Goal: Task Accomplishment & Management: Manage account settings

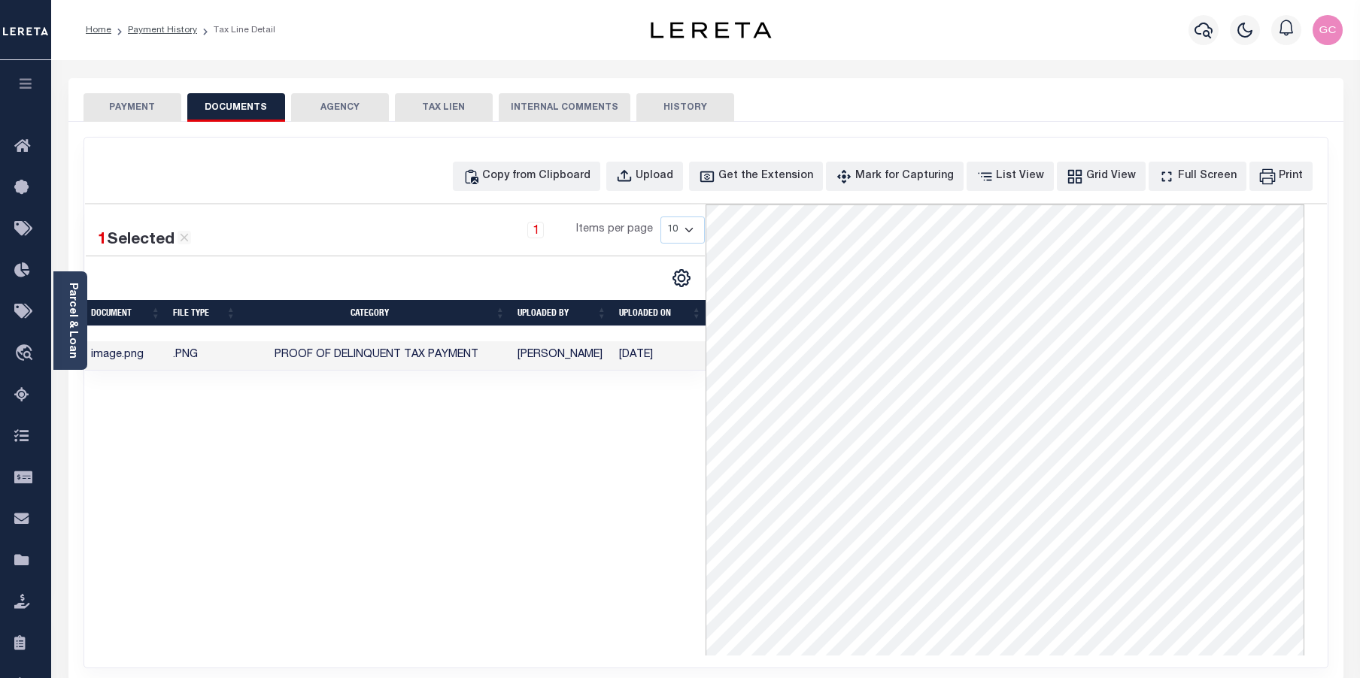
click at [31, 81] on icon "button" at bounding box center [25, 84] width 17 height 14
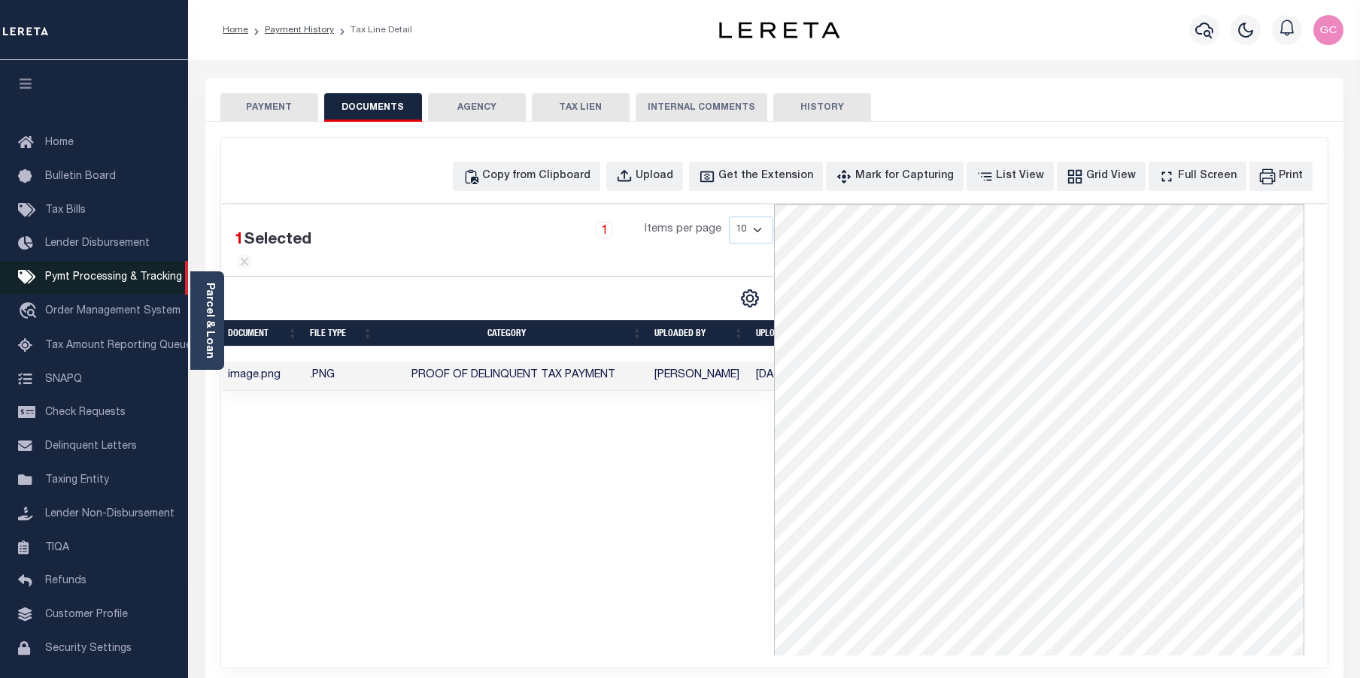
click at [89, 278] on span "Pymt Processing & Tracking" at bounding box center [113, 277] width 137 height 11
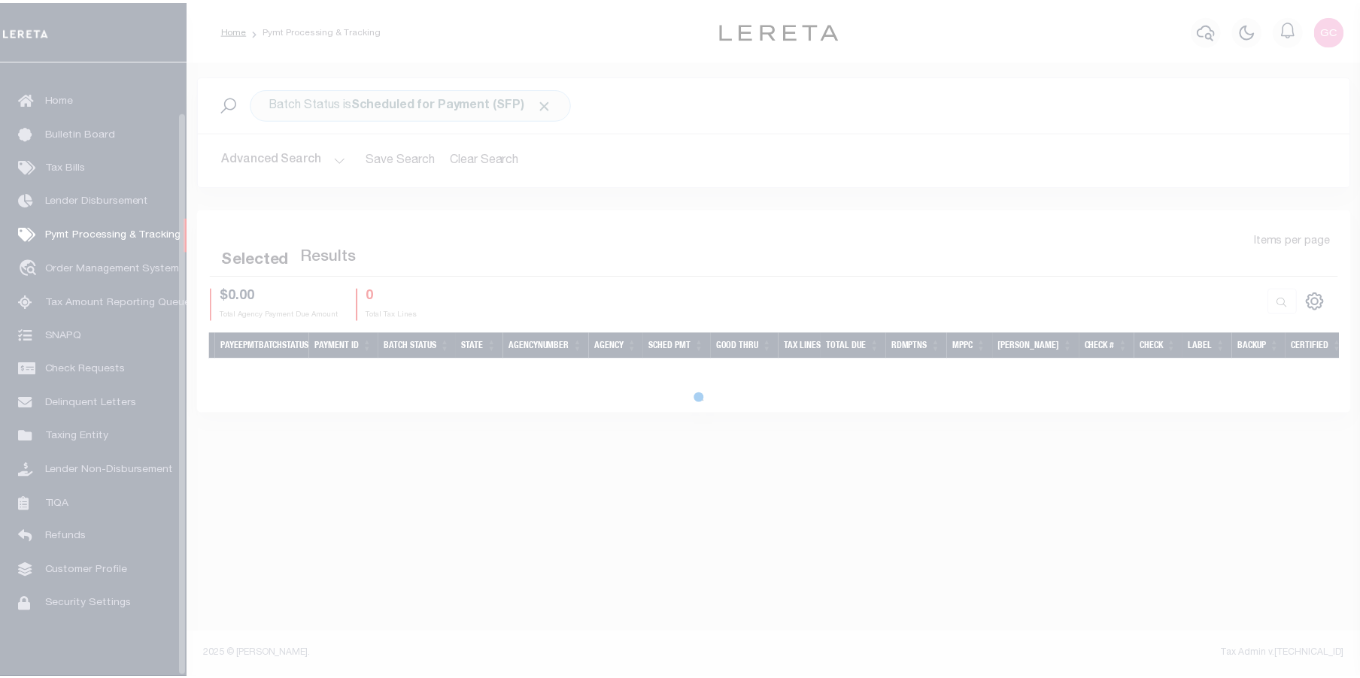
scroll to position [54, 0]
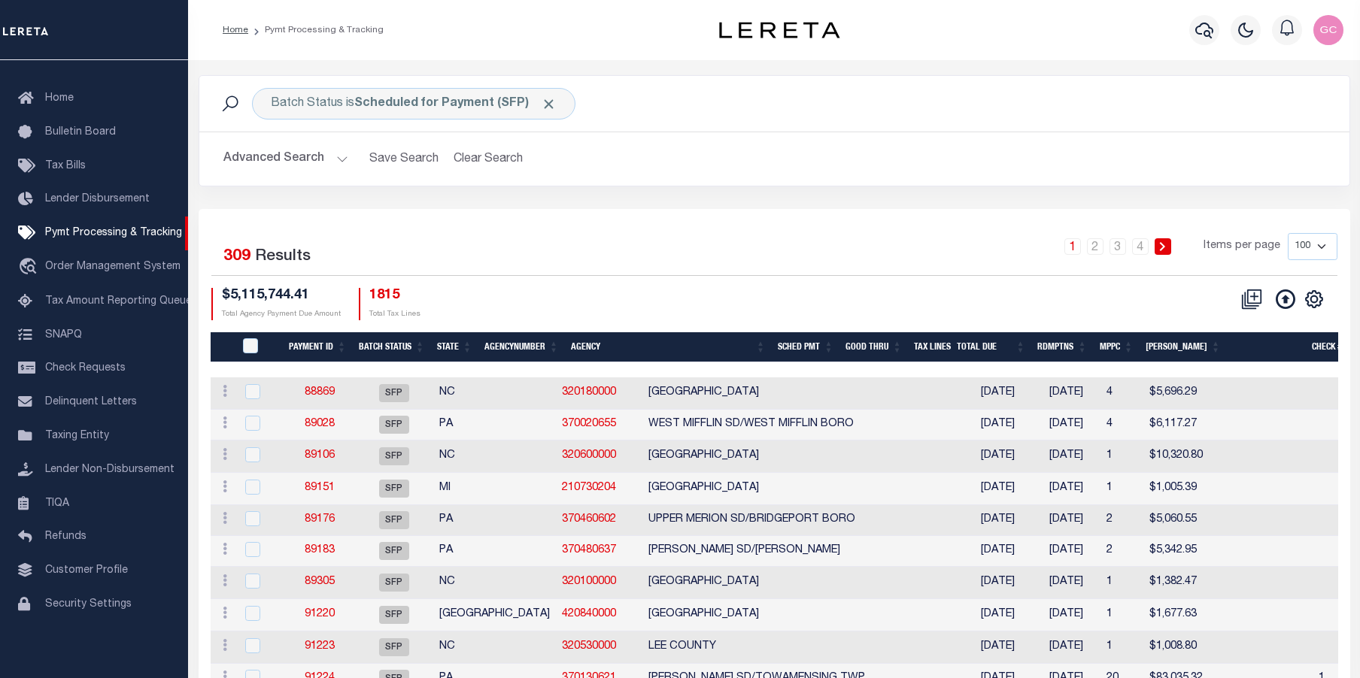
click at [1322, 248] on select "100 200 500 1000" at bounding box center [1313, 246] width 50 height 27
select select "1000"
click at [1288, 233] on select "100 200 500 1000" at bounding box center [1313, 246] width 50 height 27
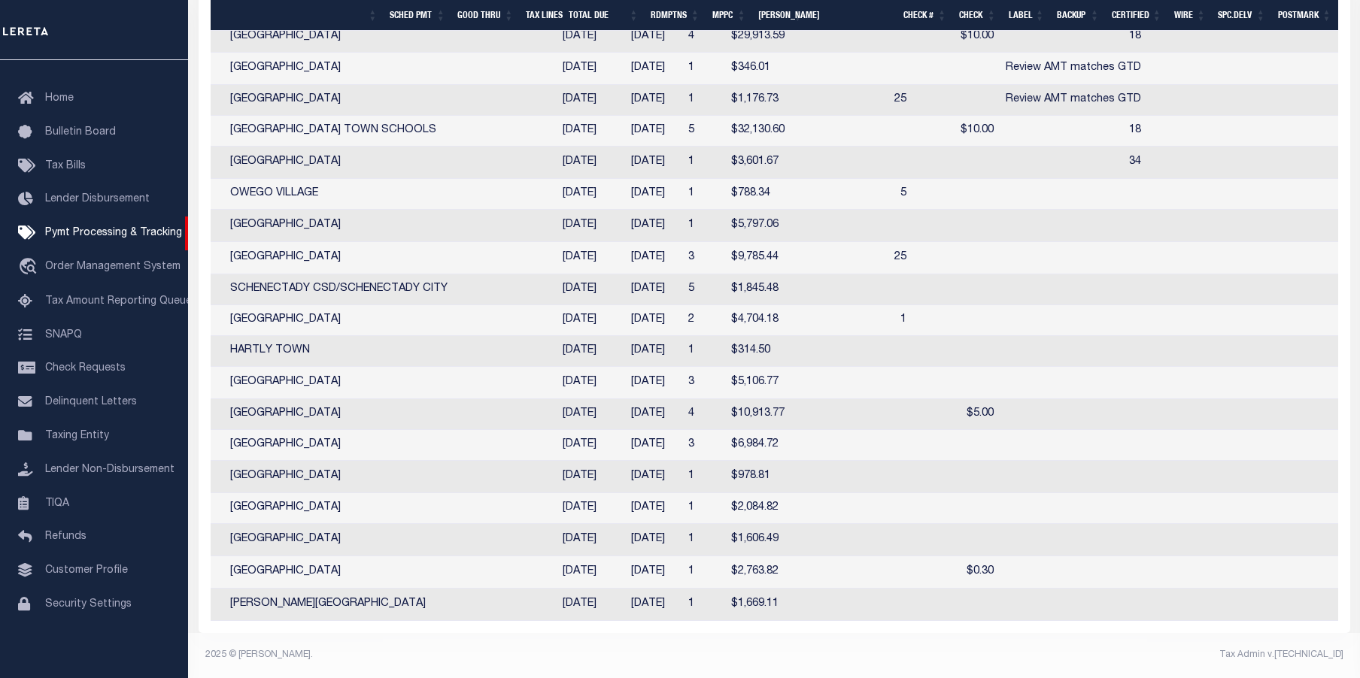
scroll to position [0, 193]
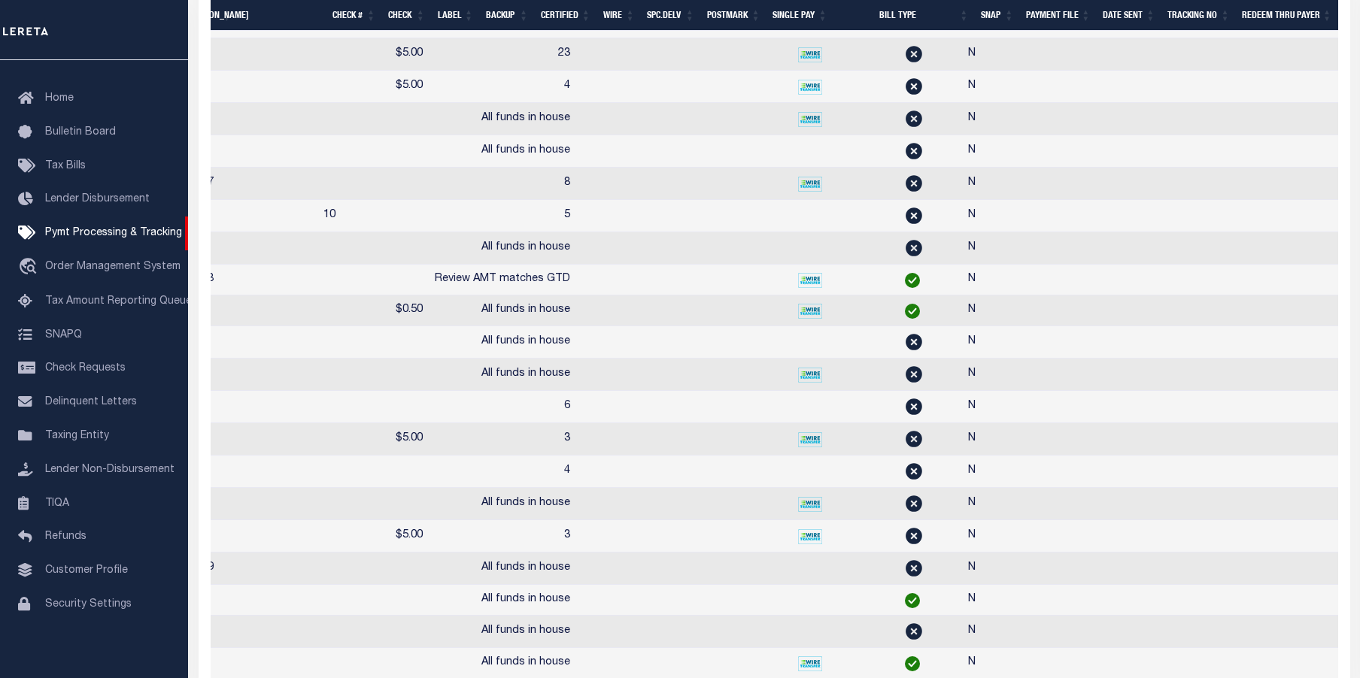
click at [987, 14] on th "SNAP" at bounding box center [997, 15] width 45 height 31
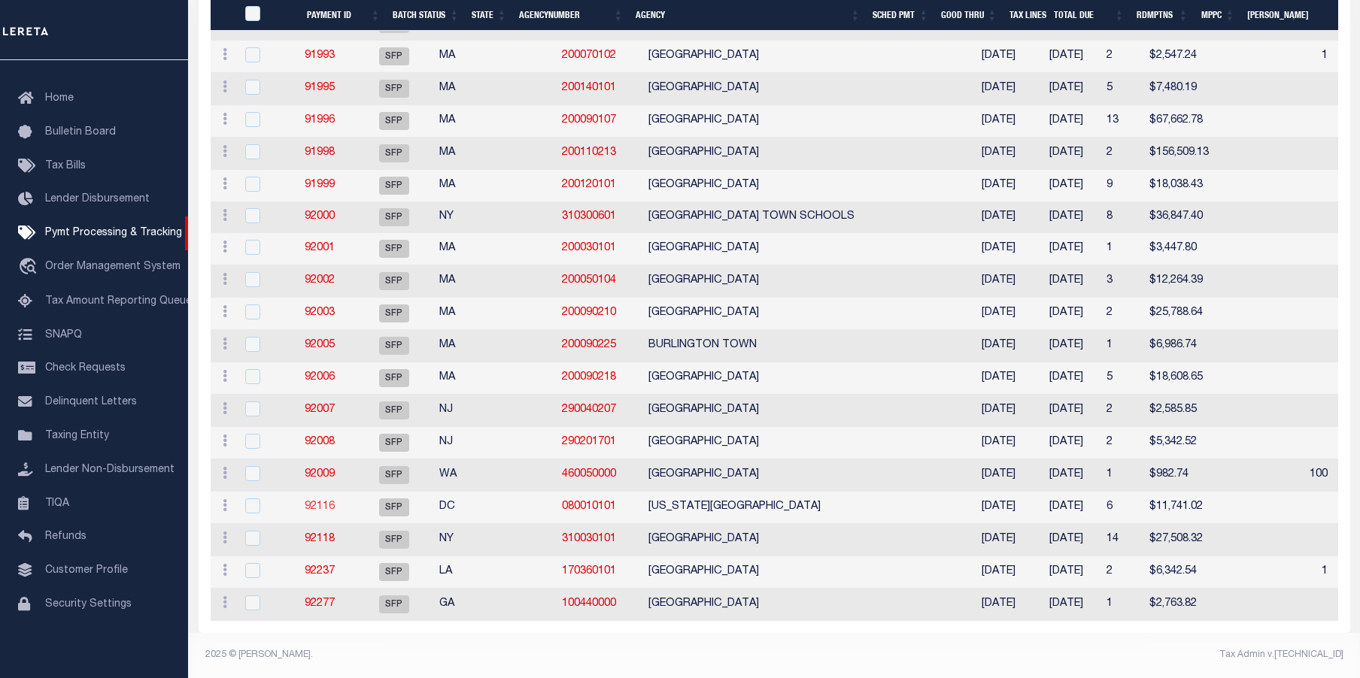
click at [335, 502] on link "92116" at bounding box center [320, 507] width 30 height 11
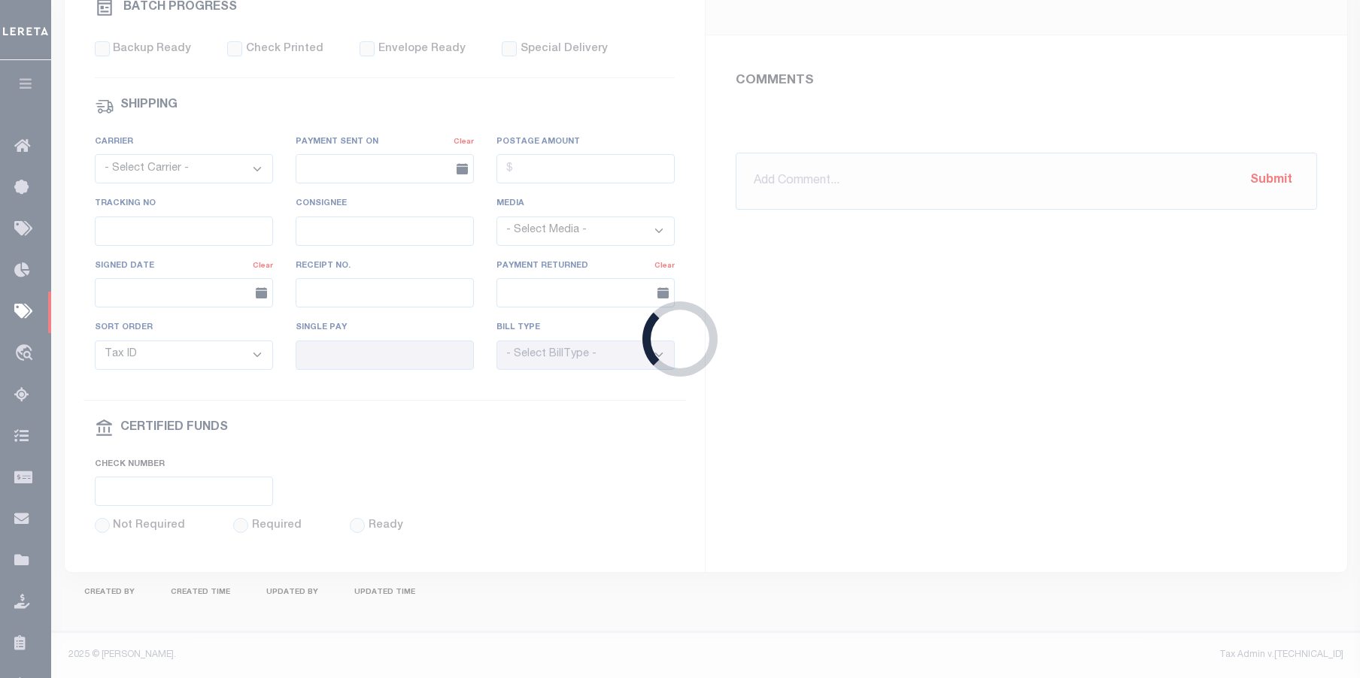
select select "SFP"
type input "03/21/2025"
type input "Gloria"
type input "N"
radio input "true"
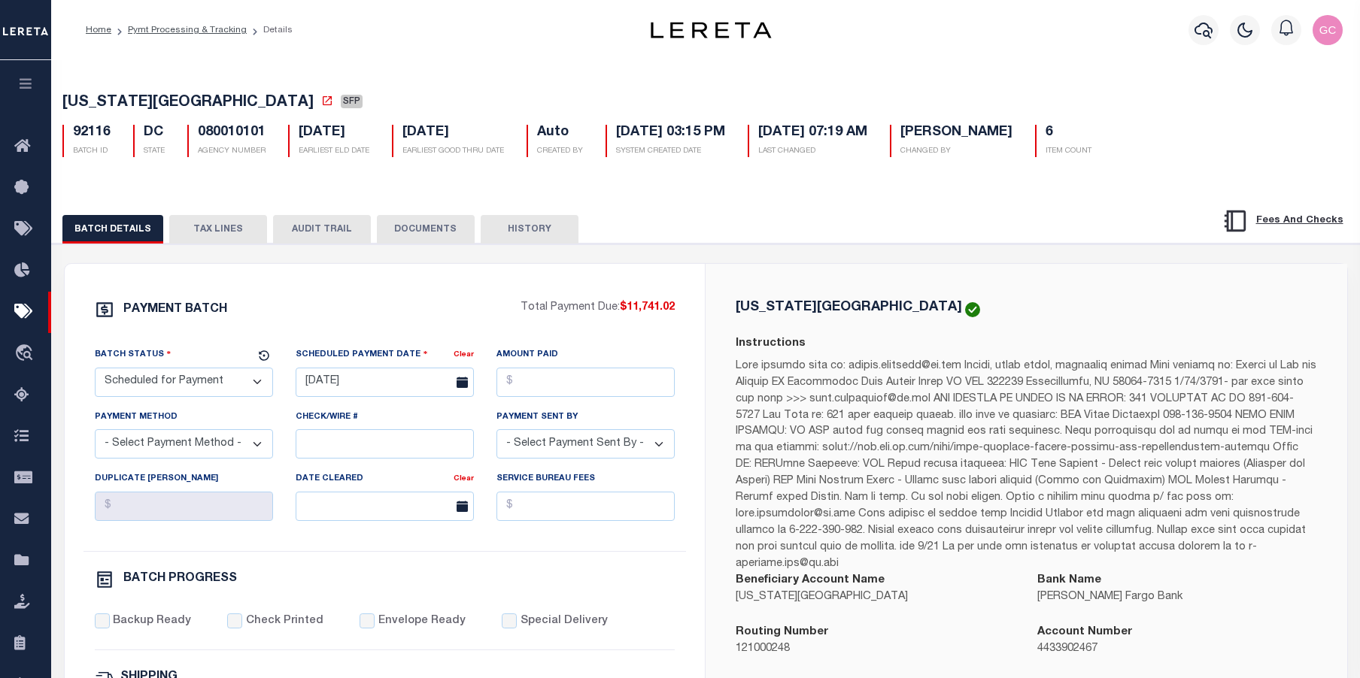
click at [214, 220] on button "TAX LINES" at bounding box center [218, 229] width 98 height 29
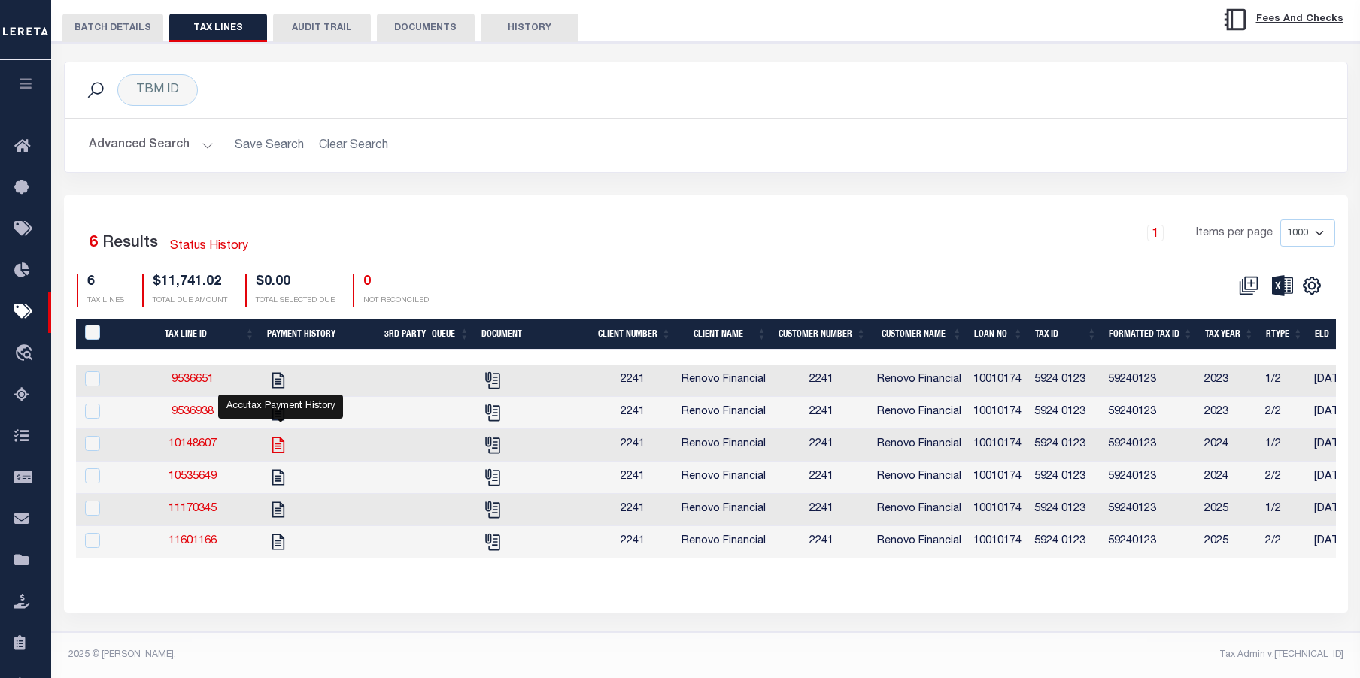
click at [279, 437] on icon "" at bounding box center [278, 445] width 12 height 16
checkbox input "true"
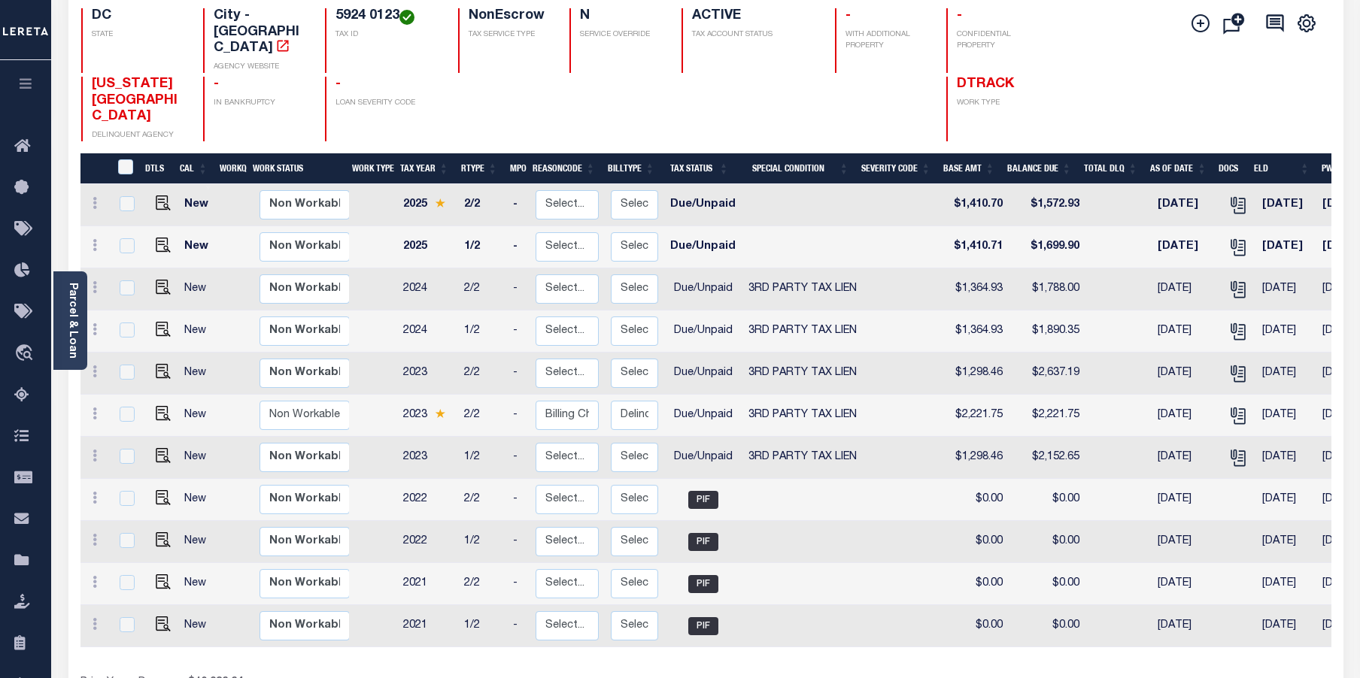
click at [75, 305] on link "Parcel & Loan" at bounding box center [72, 321] width 11 height 76
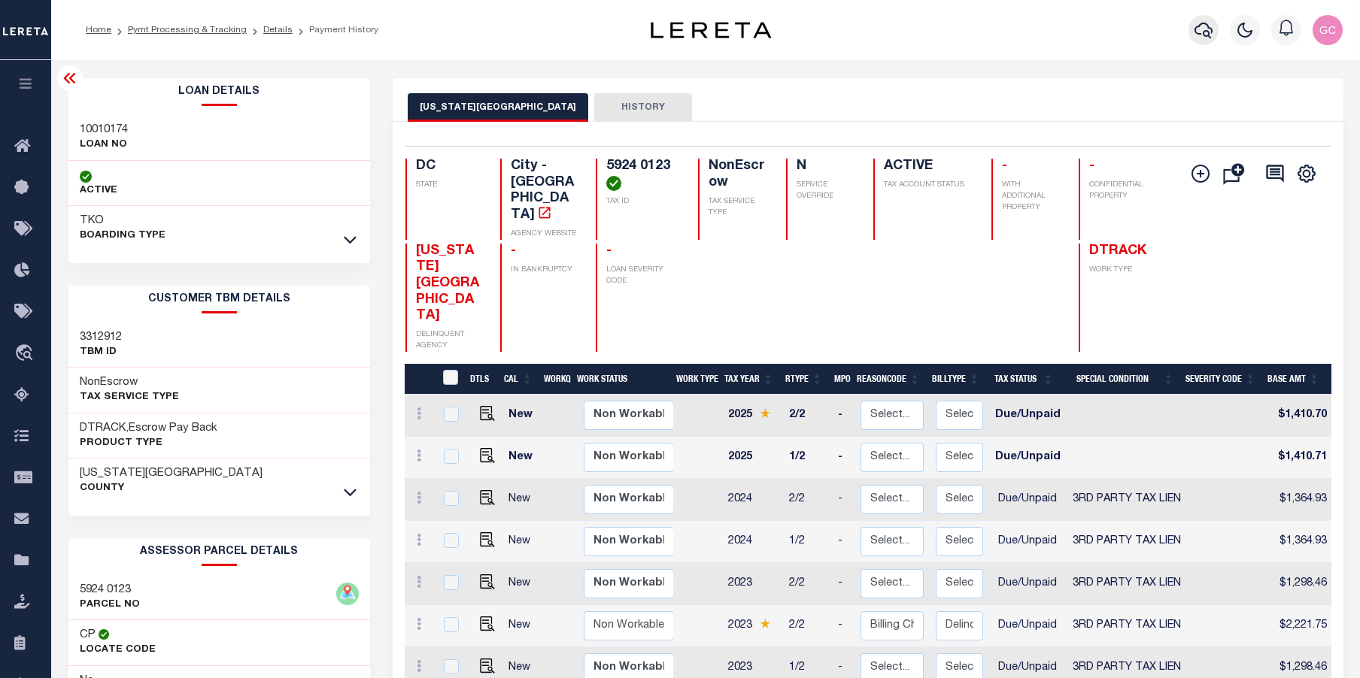
click at [1205, 23] on icon "button" at bounding box center [1203, 30] width 18 height 18
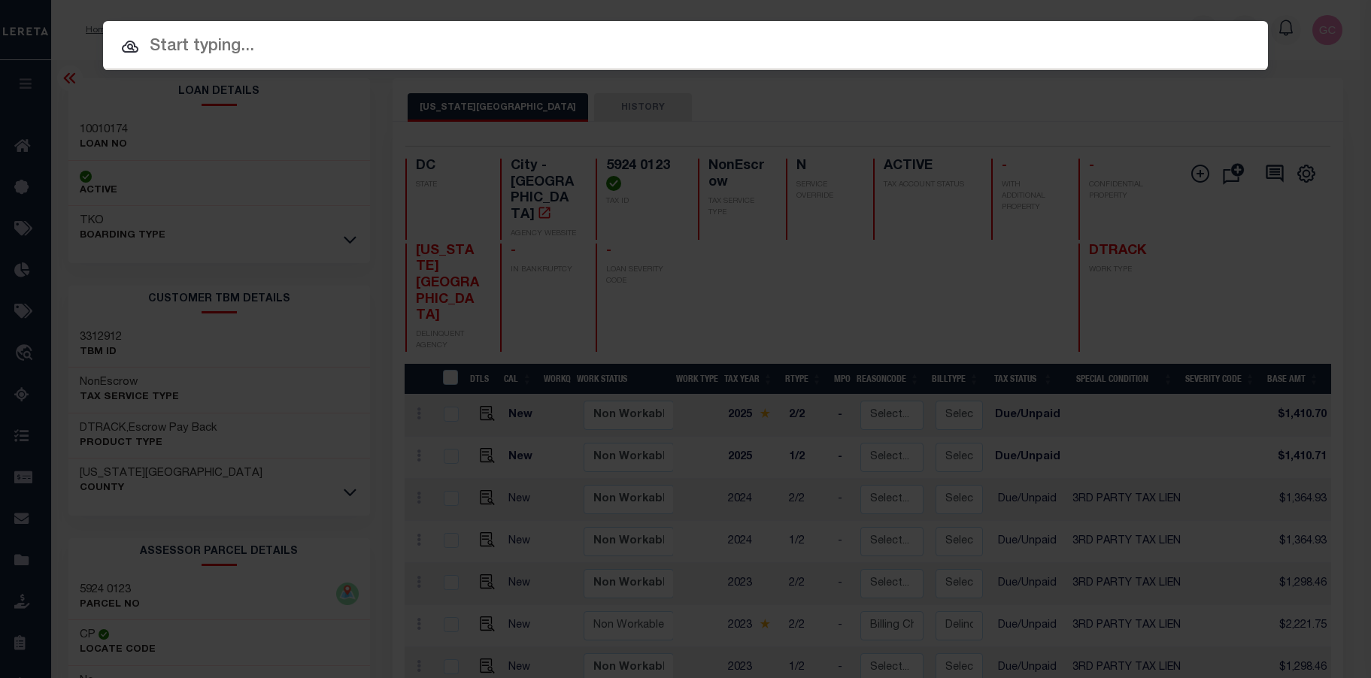
click at [208, 53] on input "text" at bounding box center [685, 47] width 1165 height 26
paste input "6620100006-1"
type input "6620100006-1"
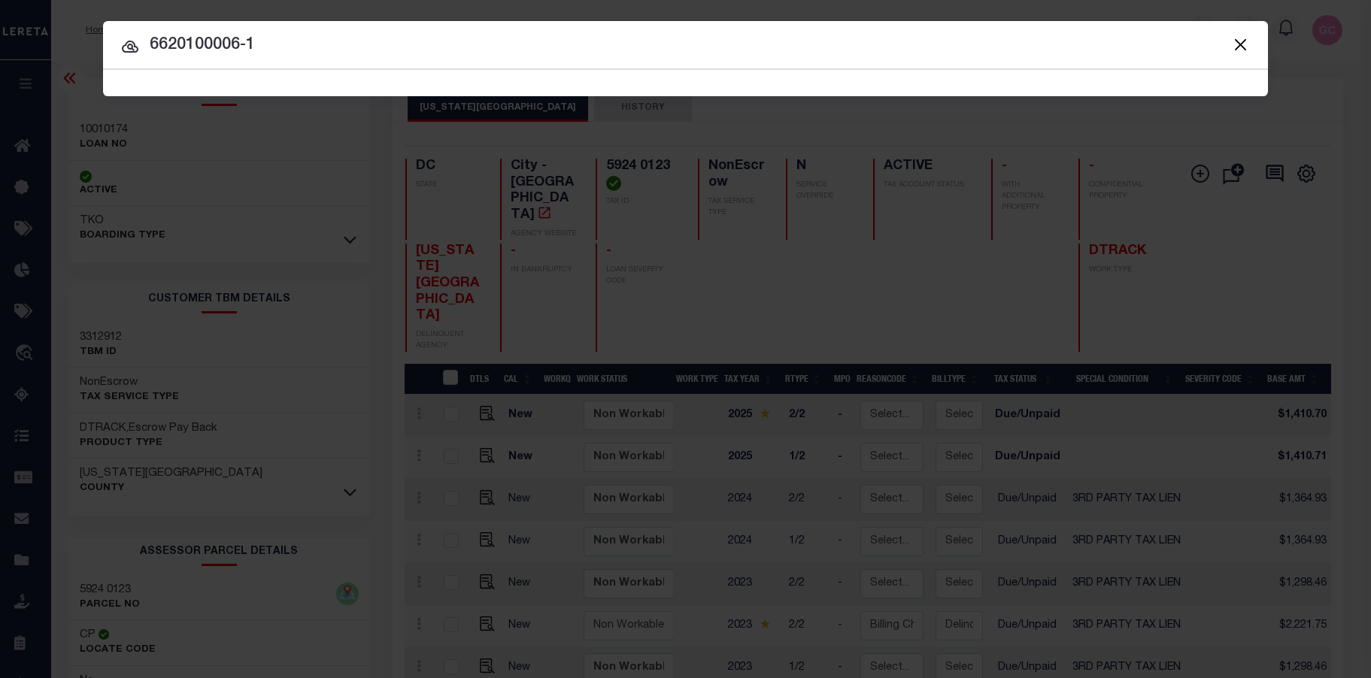
click at [335, 87] on span "6620100006-1 Searching..." at bounding box center [685, 83] width 1165 height 26
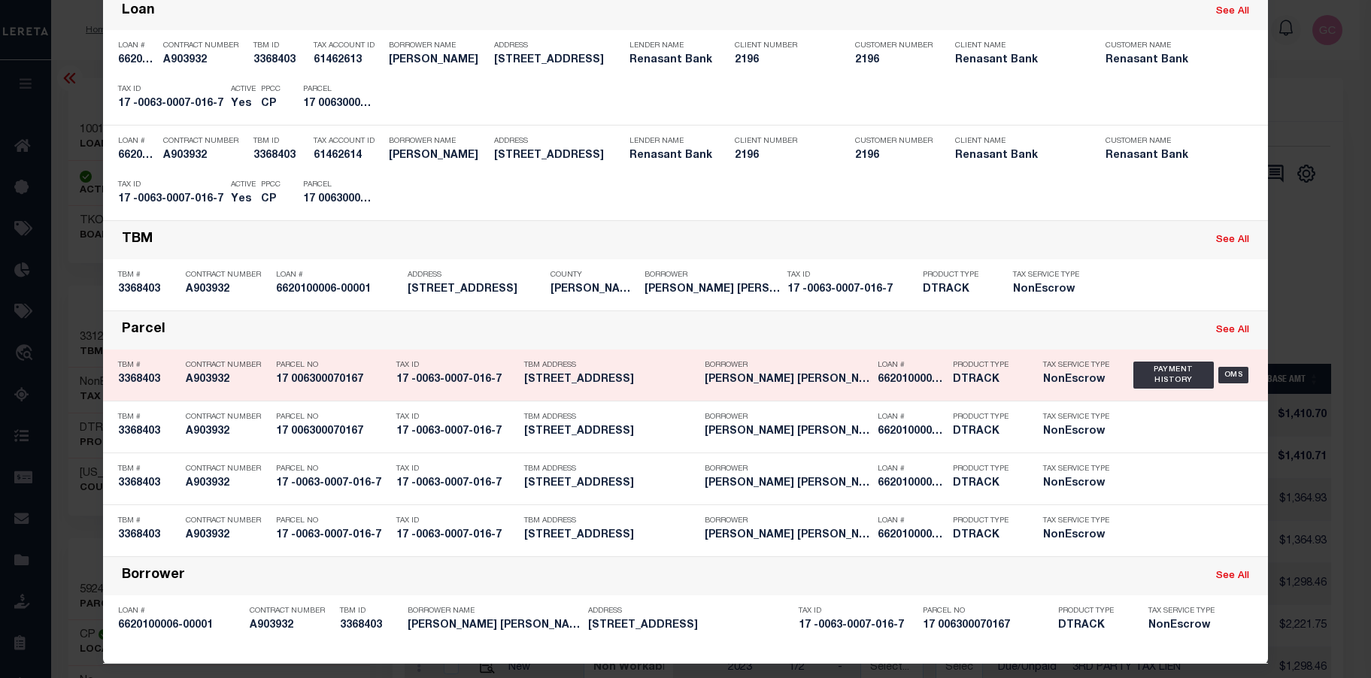
scroll to position [117, 0]
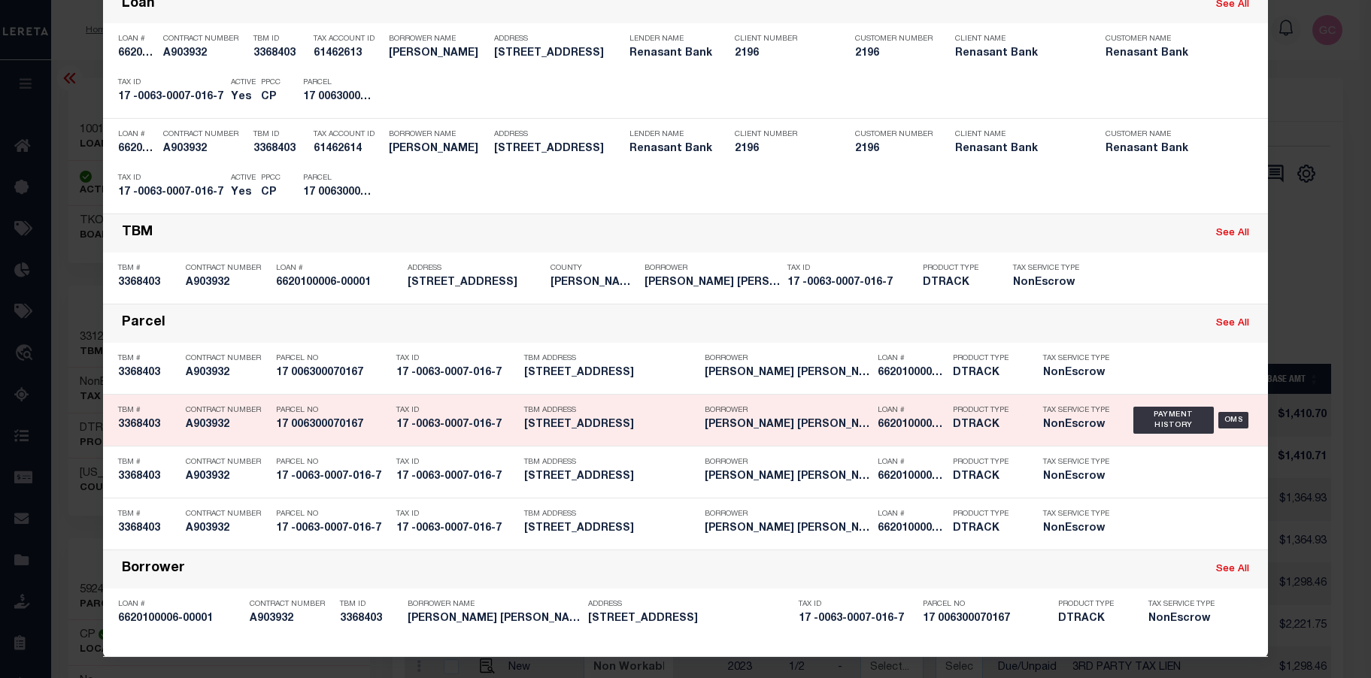
click at [883, 419] on h5 "6620100006-00001" at bounding box center [912, 425] width 68 height 13
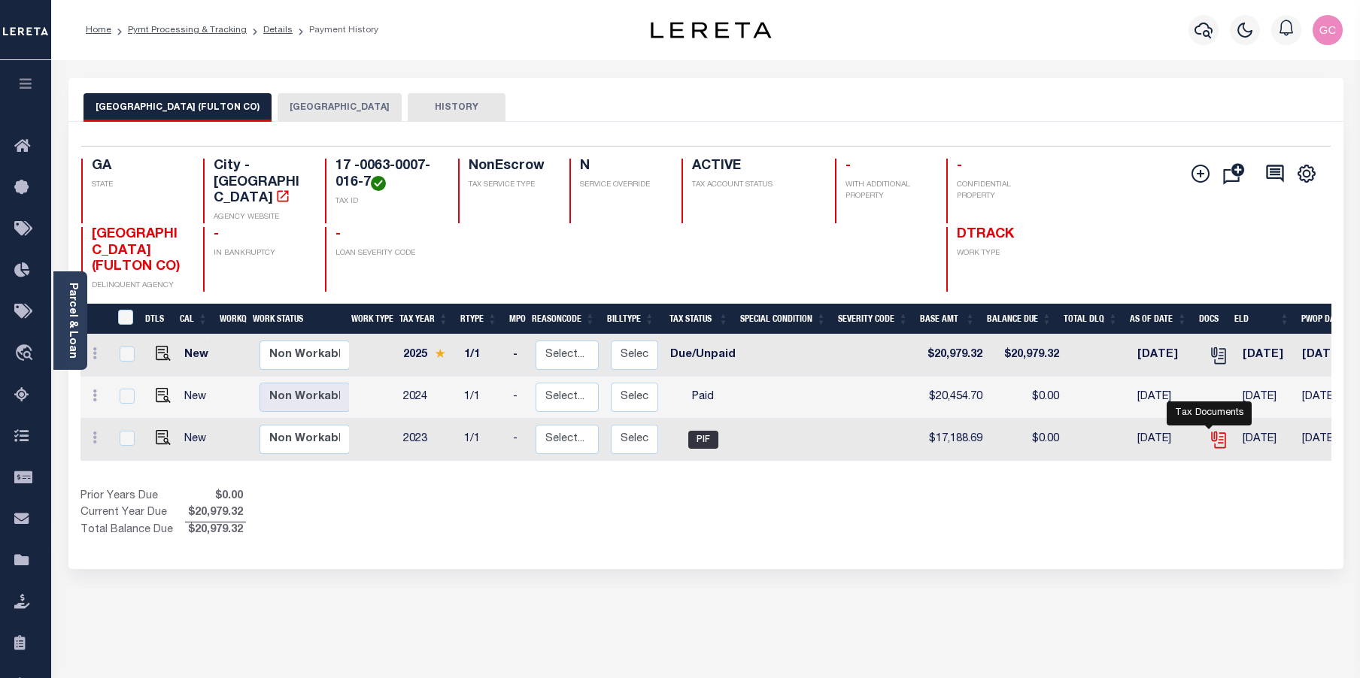
click at [1212, 433] on icon "" at bounding box center [1219, 440] width 20 height 20
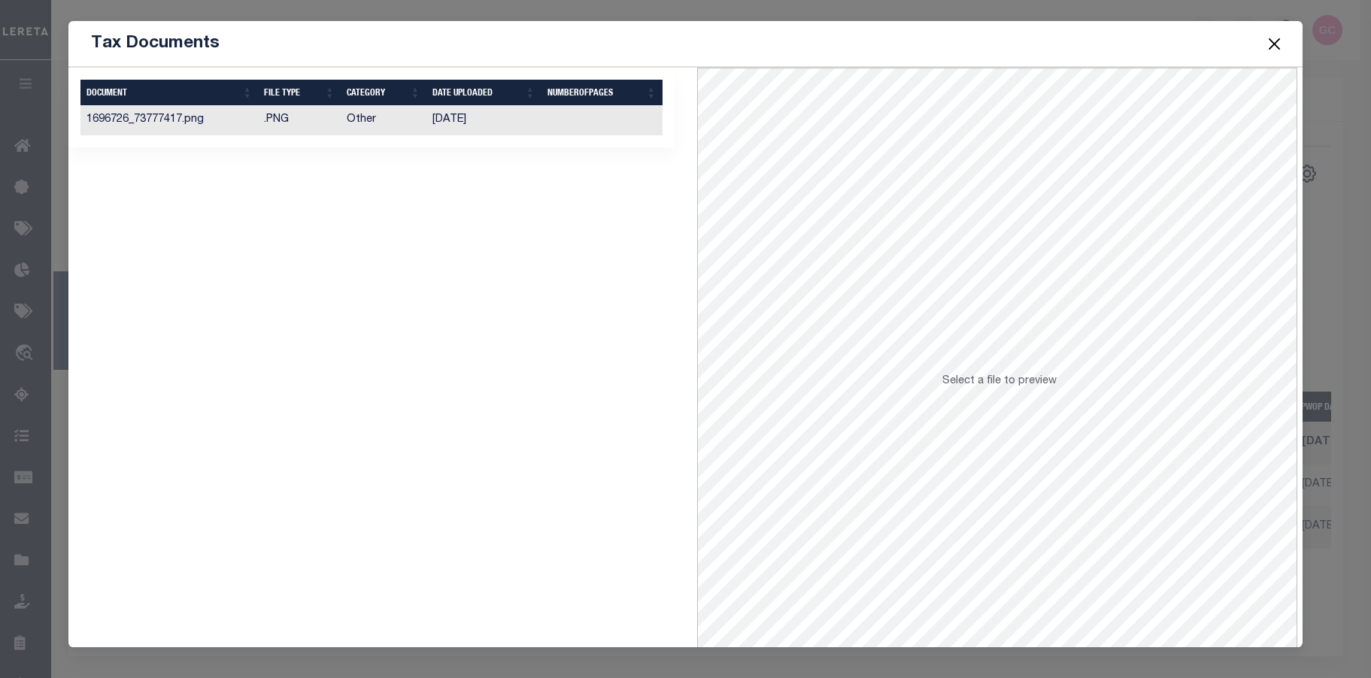
click at [545, 123] on td at bounding box center [602, 120] width 121 height 29
click at [1283, 41] on button "Close" at bounding box center [1275, 44] width 20 height 20
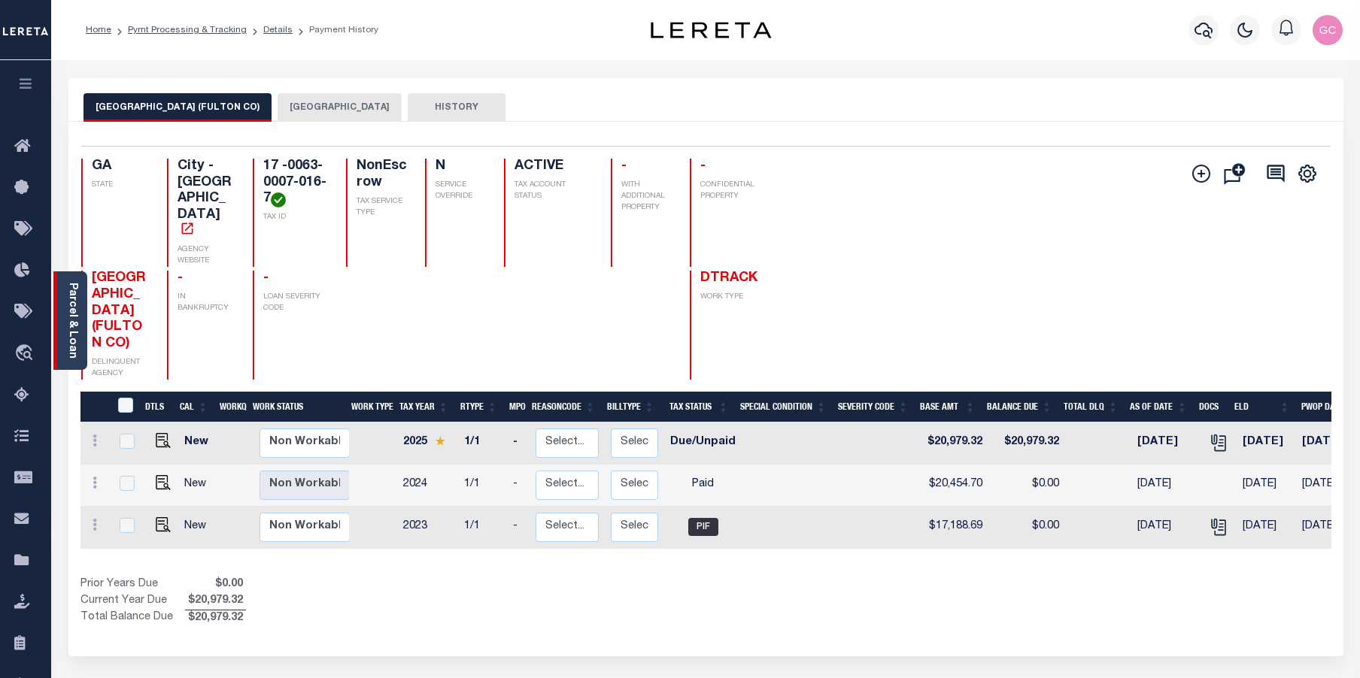
click at [79, 324] on div "Parcel & Loan" at bounding box center [70, 321] width 34 height 99
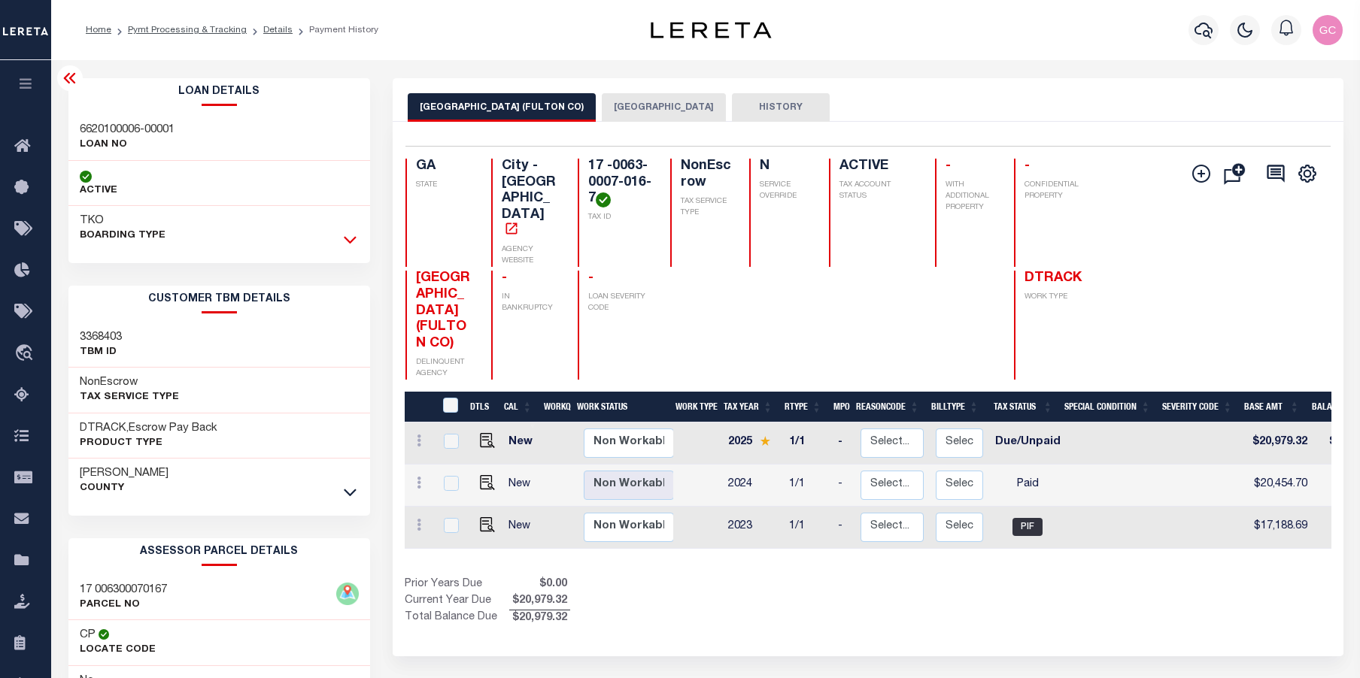
click at [348, 237] on icon at bounding box center [350, 240] width 13 height 16
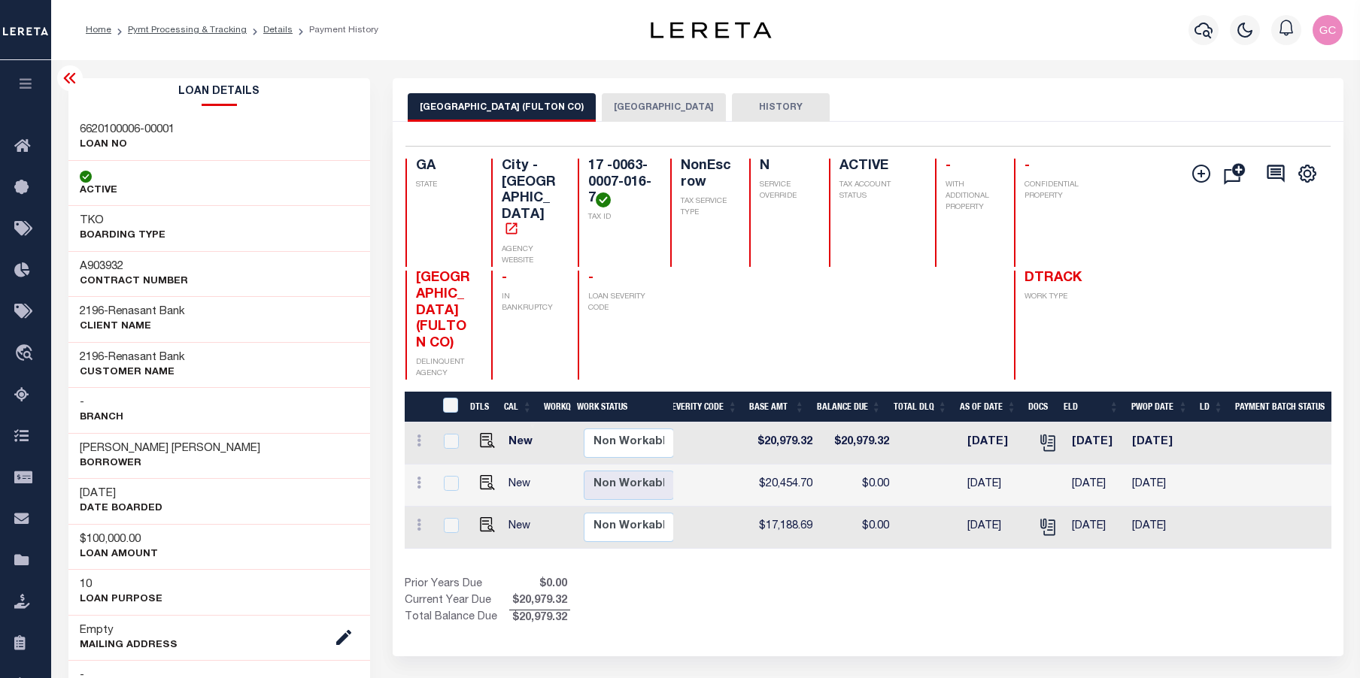
click at [995, 584] on div "Show Tax Lines before Bill Release Date Prior Years Due $0.00 Current Year Due …" at bounding box center [868, 602] width 927 height 50
click at [1043, 536] on icon "" at bounding box center [1048, 527] width 20 height 20
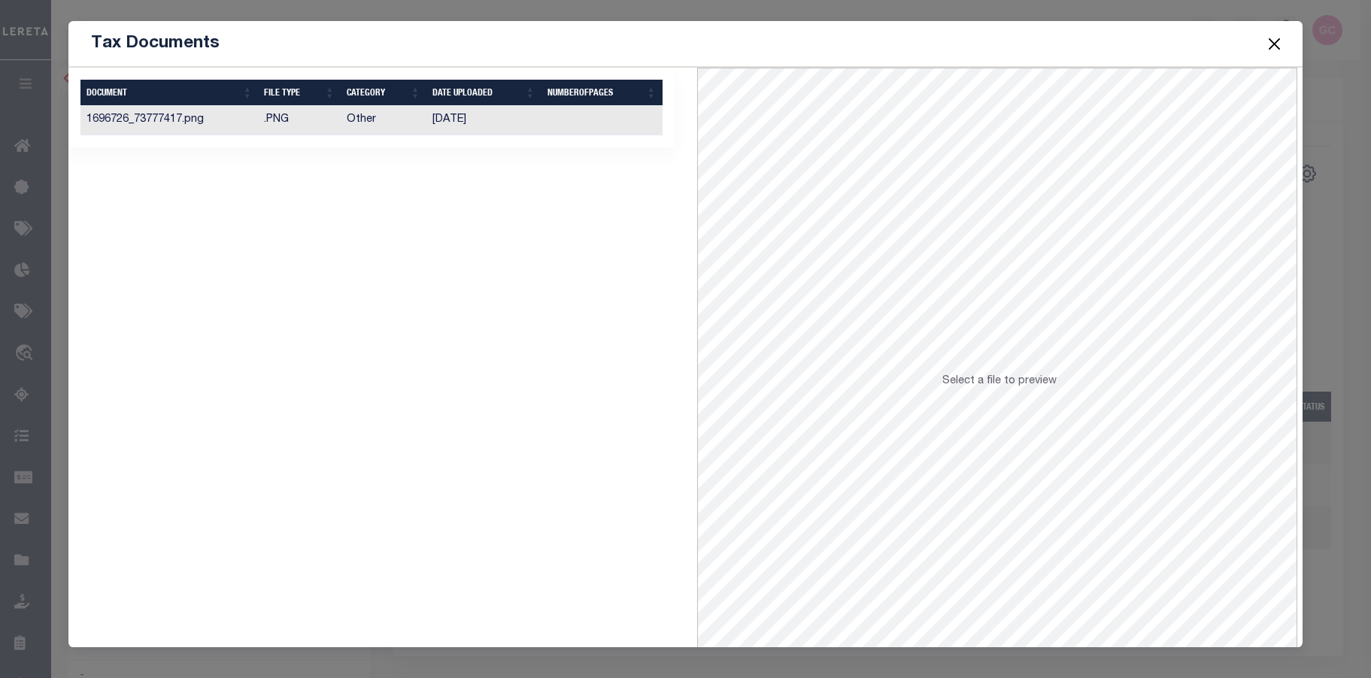
click at [520, 121] on td "[DATE]" at bounding box center [483, 120] width 115 height 29
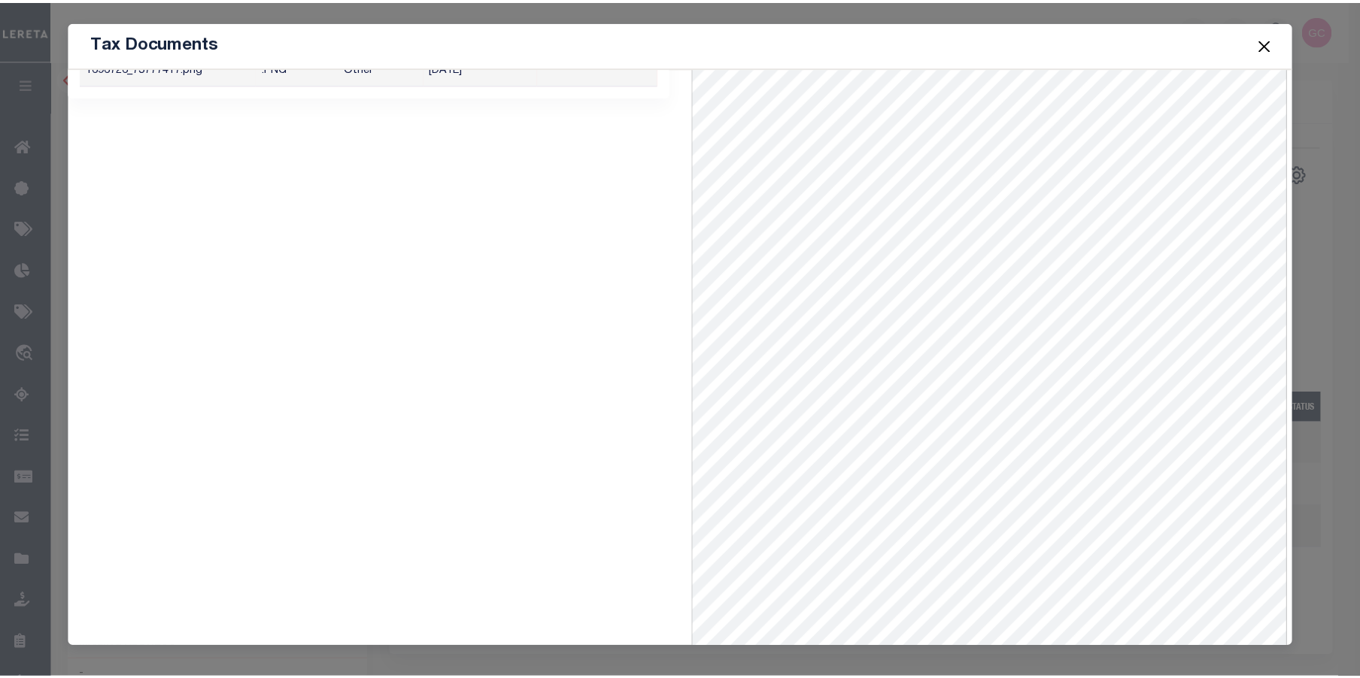
scroll to position [65, 0]
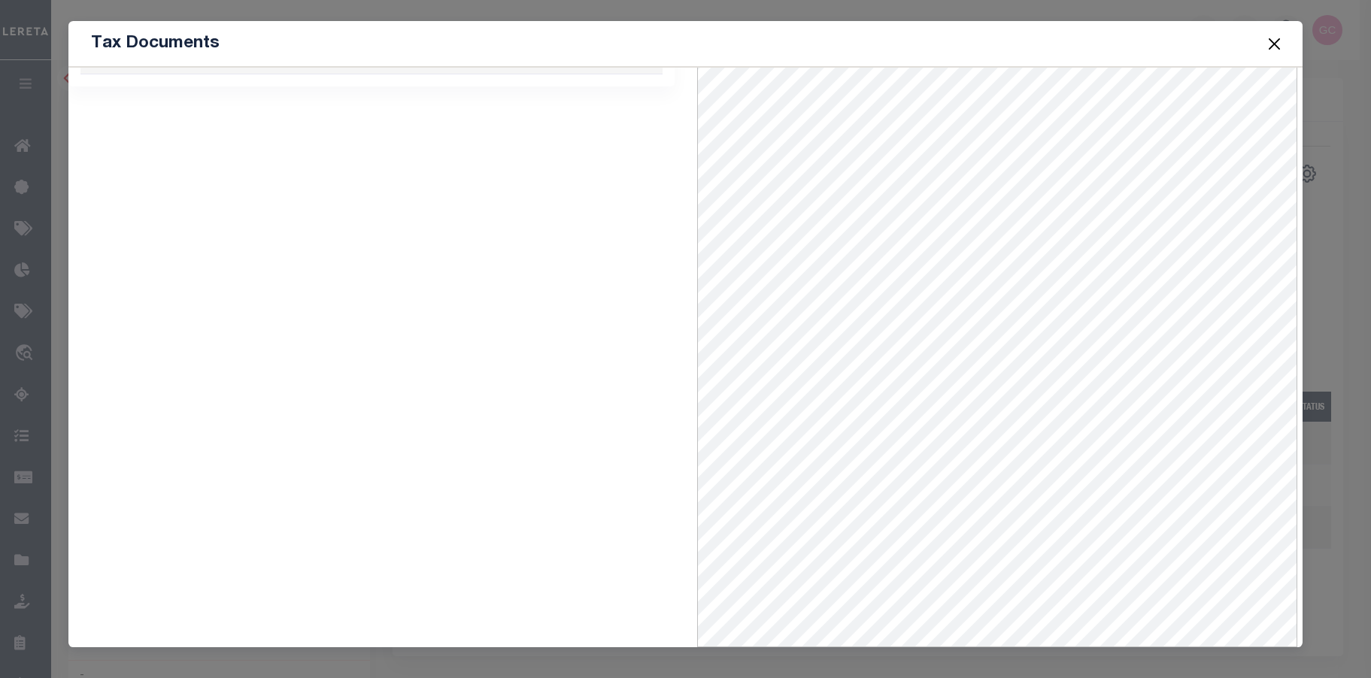
click at [1279, 44] on button "Close" at bounding box center [1275, 44] width 20 height 20
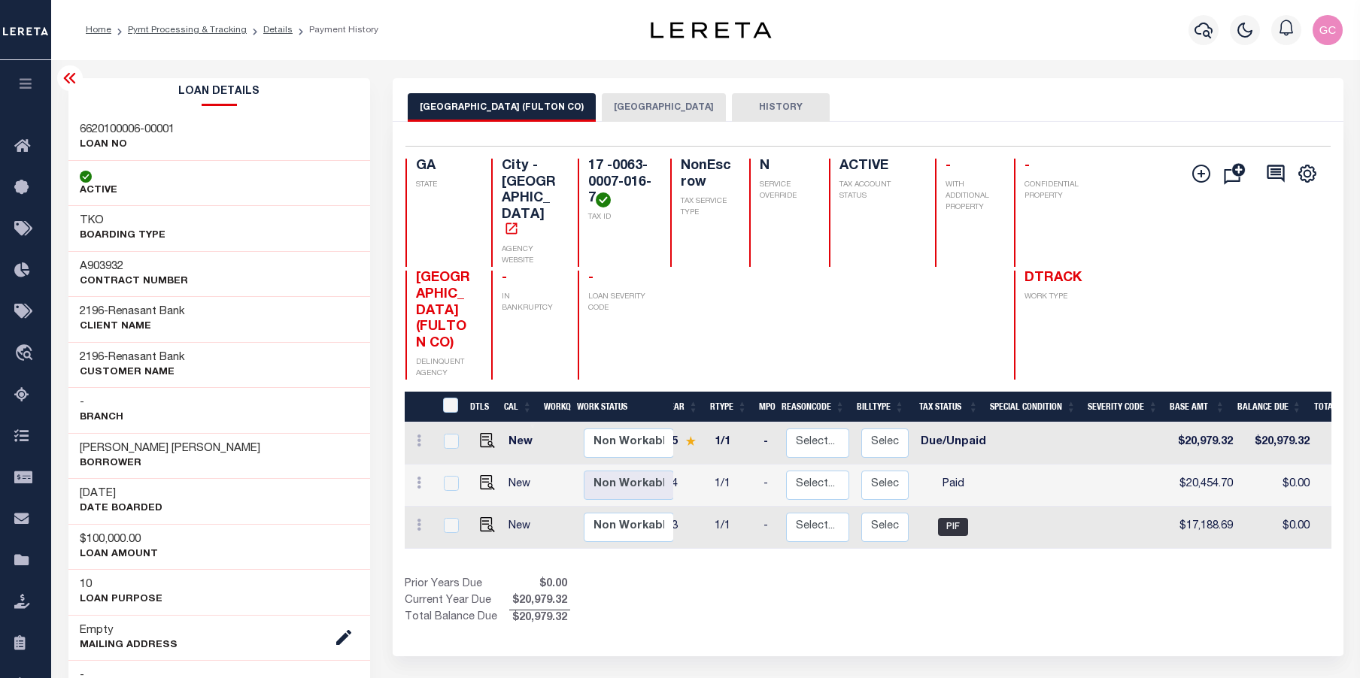
scroll to position [0, 0]
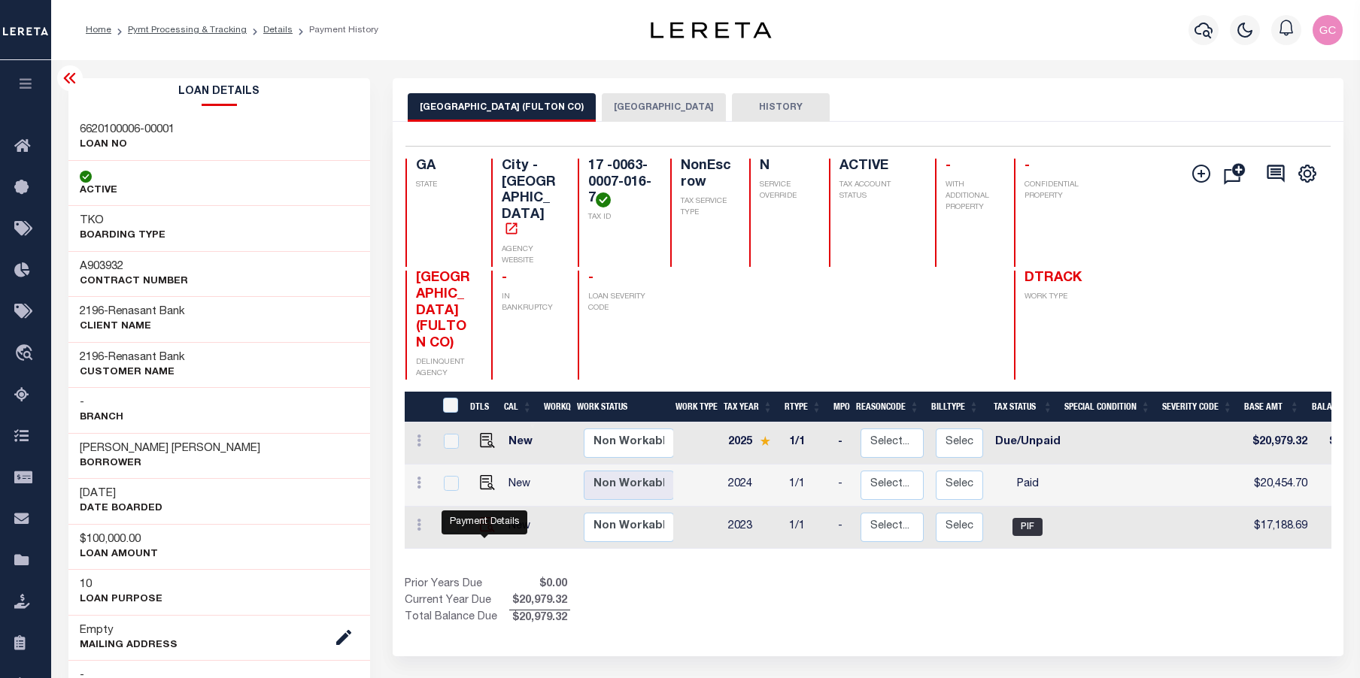
click at [483, 533] on img "" at bounding box center [487, 524] width 15 height 15
checkbox input "true"
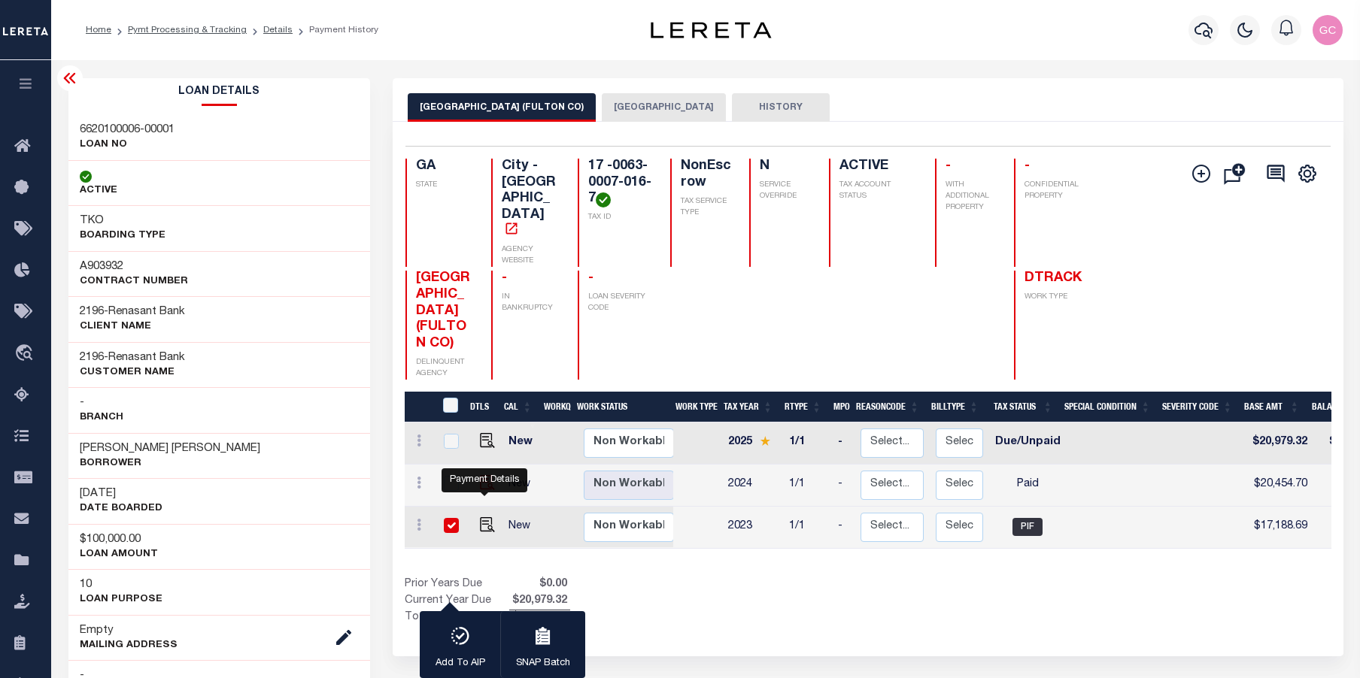
click at [484, 489] on img "" at bounding box center [487, 482] width 15 height 15
checkbox input "true"
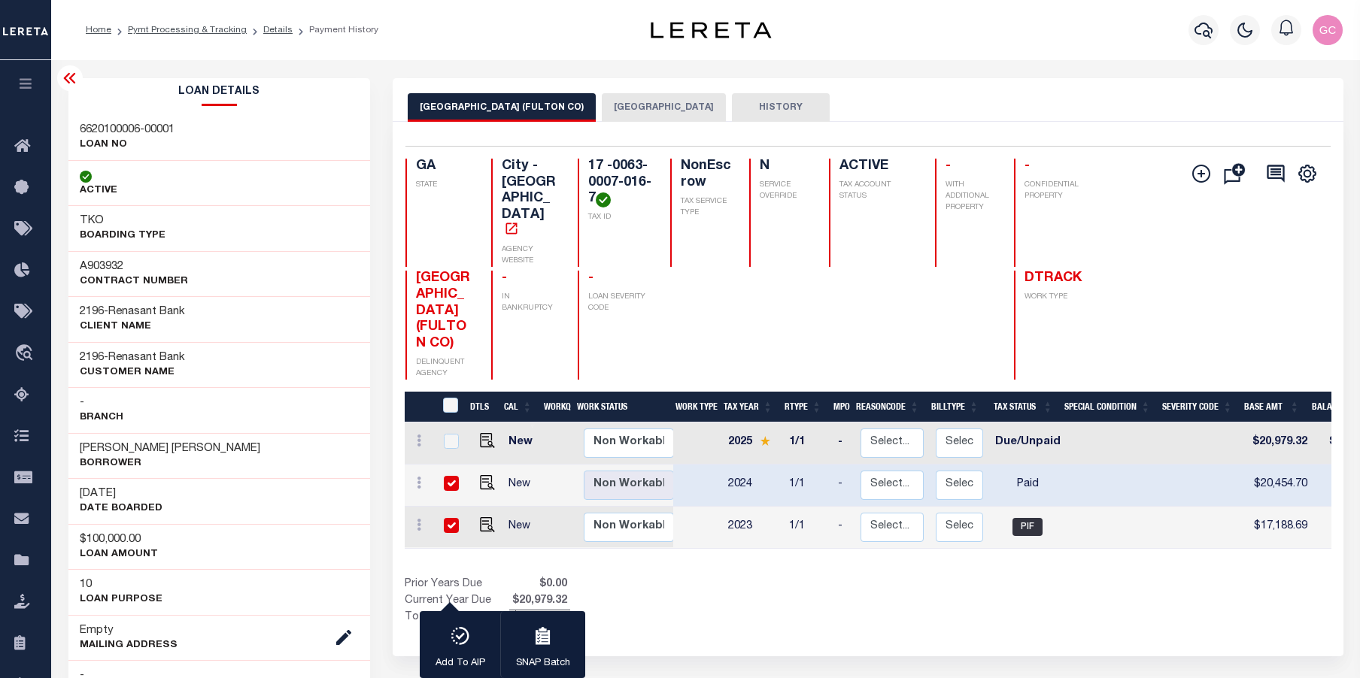
click at [613, 102] on button "FULTON COUNTY" at bounding box center [664, 107] width 124 height 29
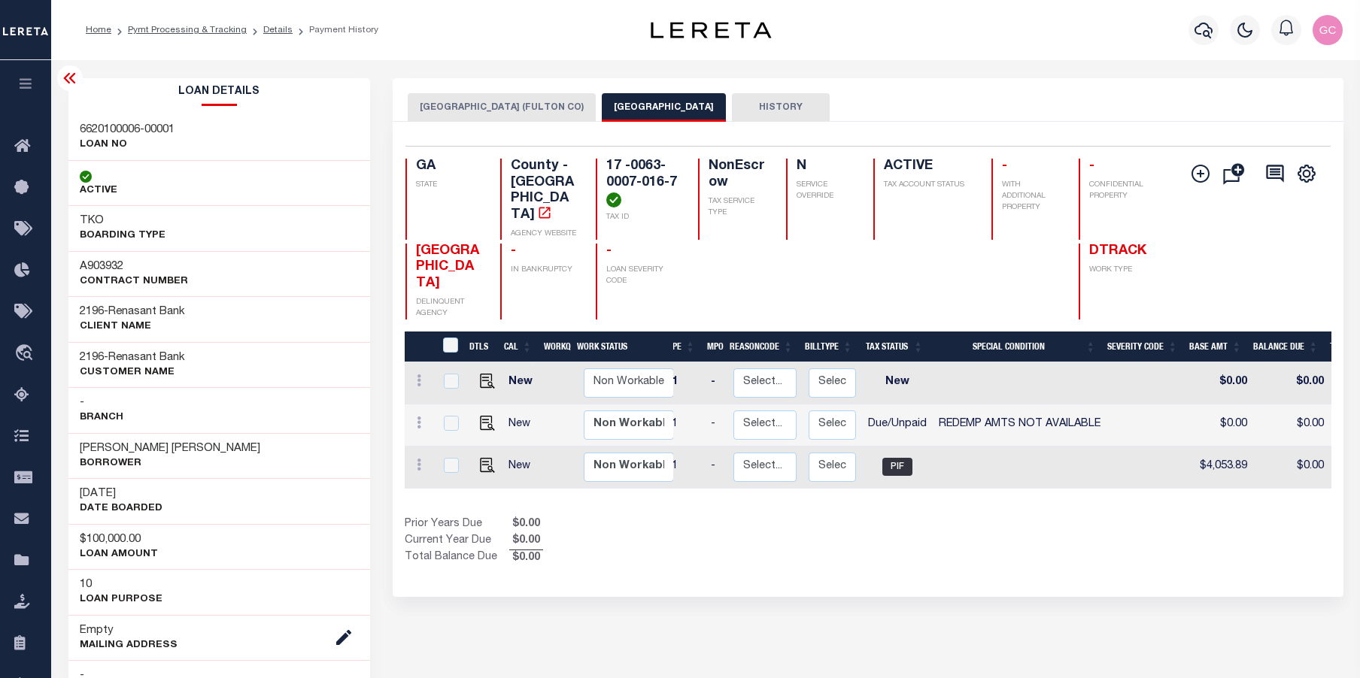
scroll to position [0, 81]
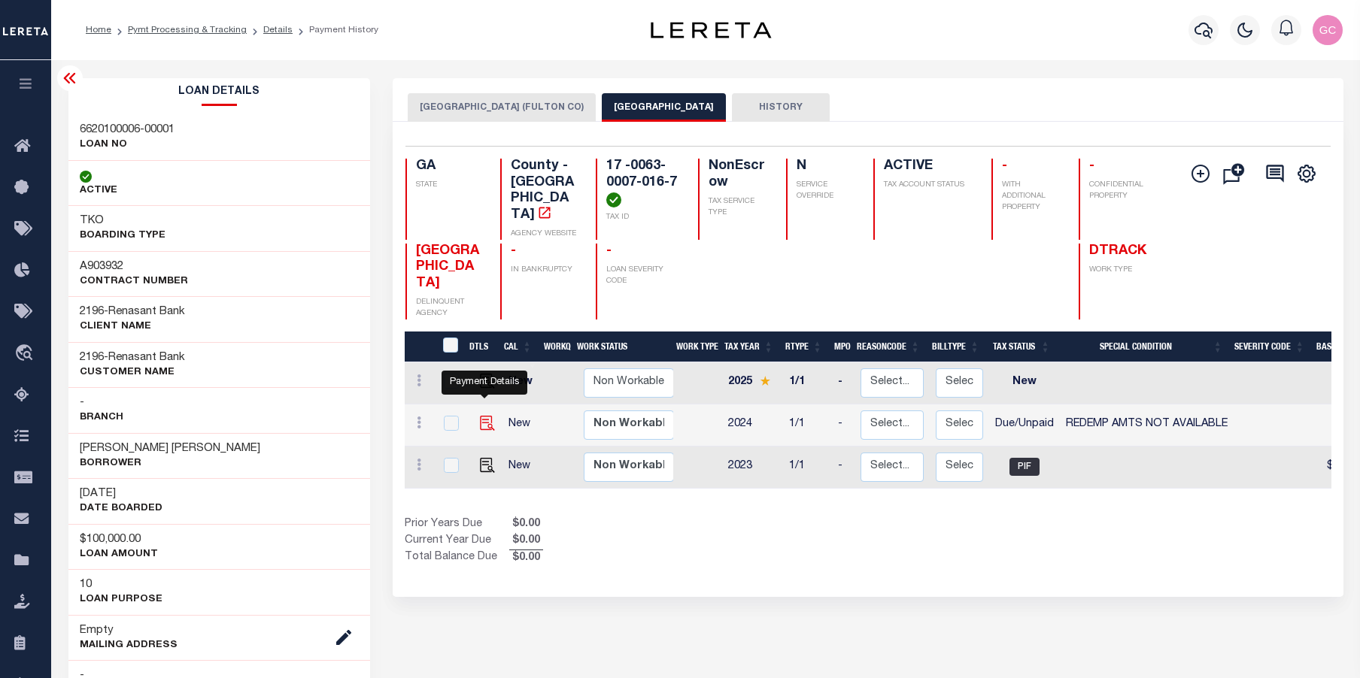
click at [481, 416] on img "" at bounding box center [487, 423] width 15 height 15
checkbox input "true"
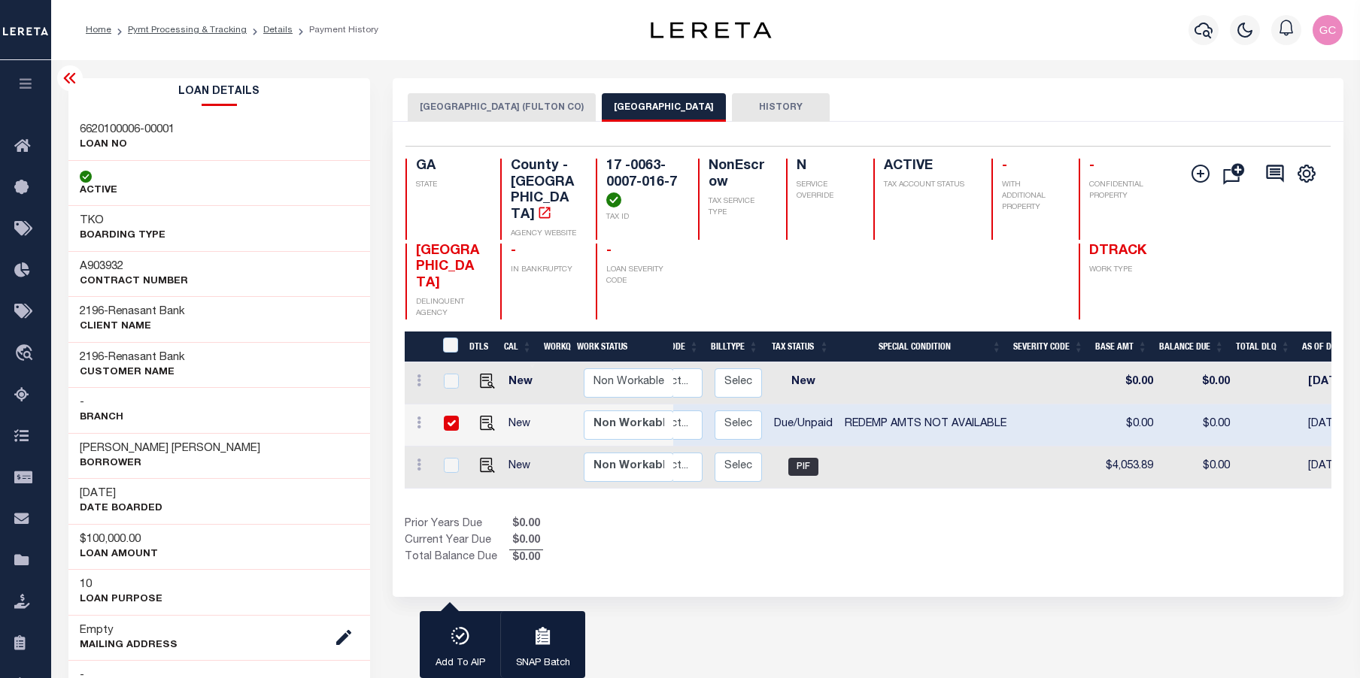
scroll to position [0, 0]
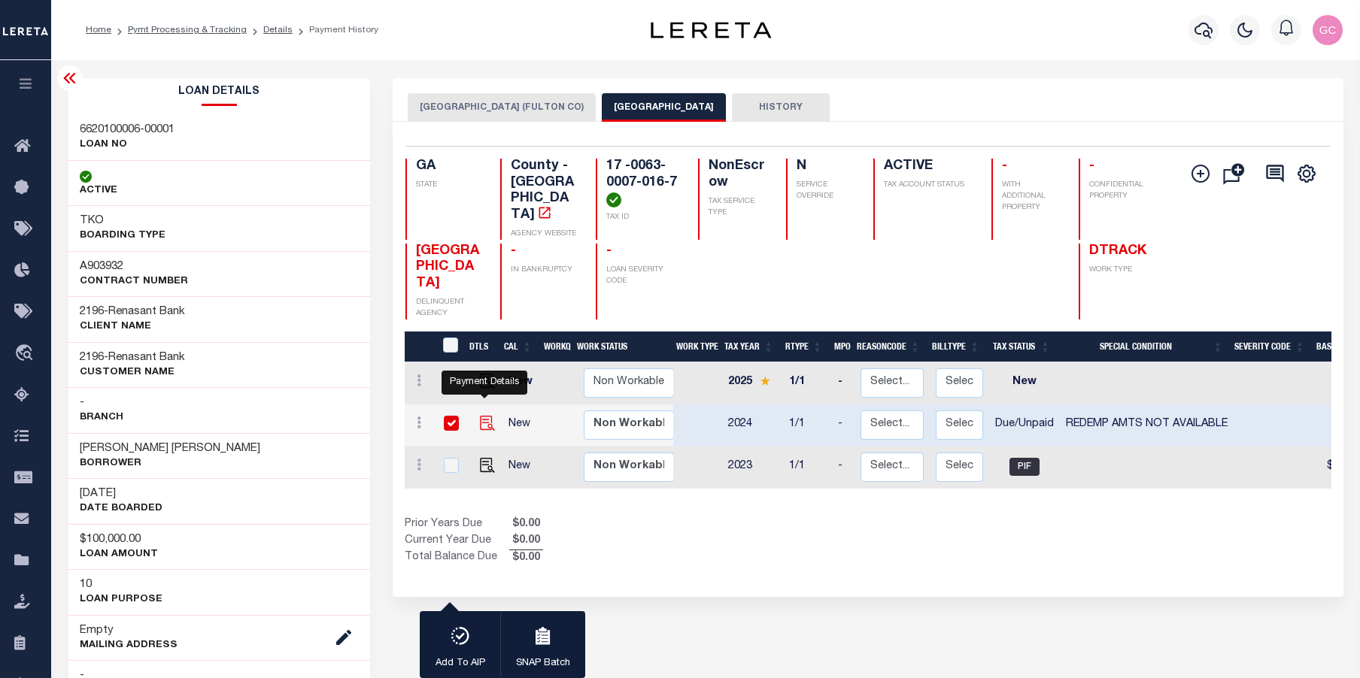
click at [484, 416] on img "" at bounding box center [487, 423] width 15 height 15
checkbox input "false"
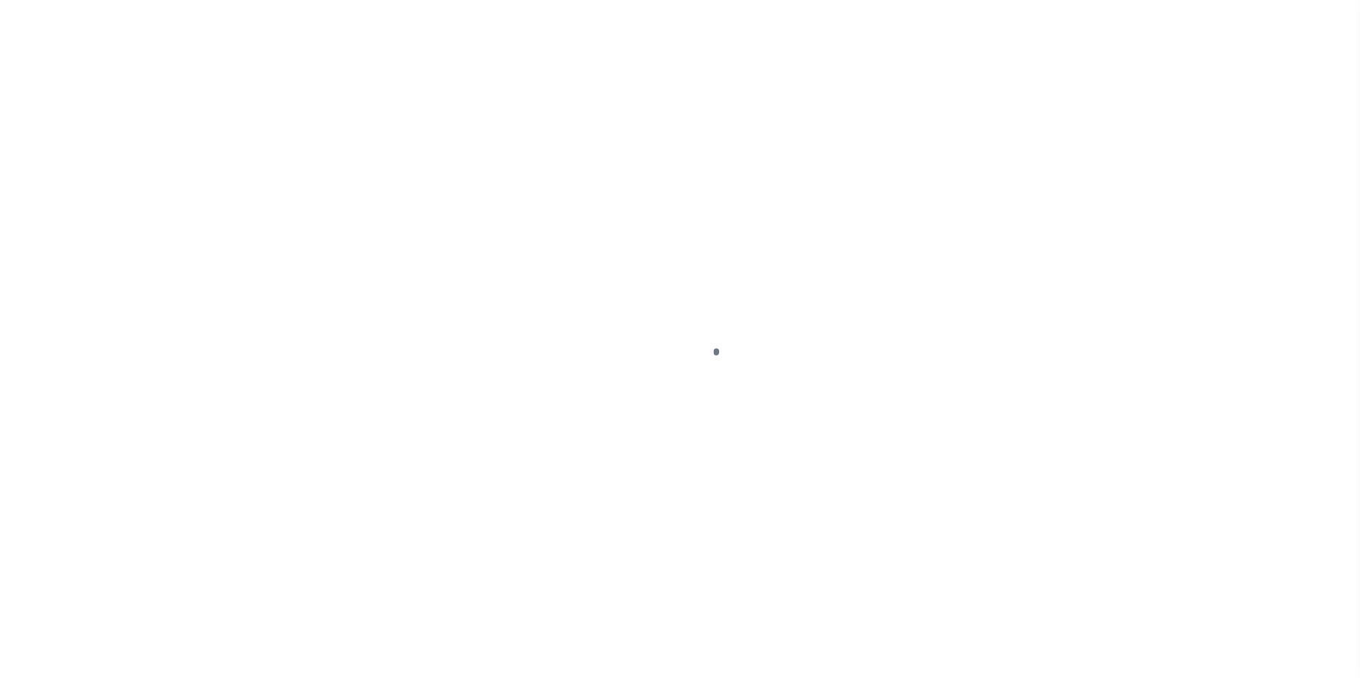
select select "PIF"
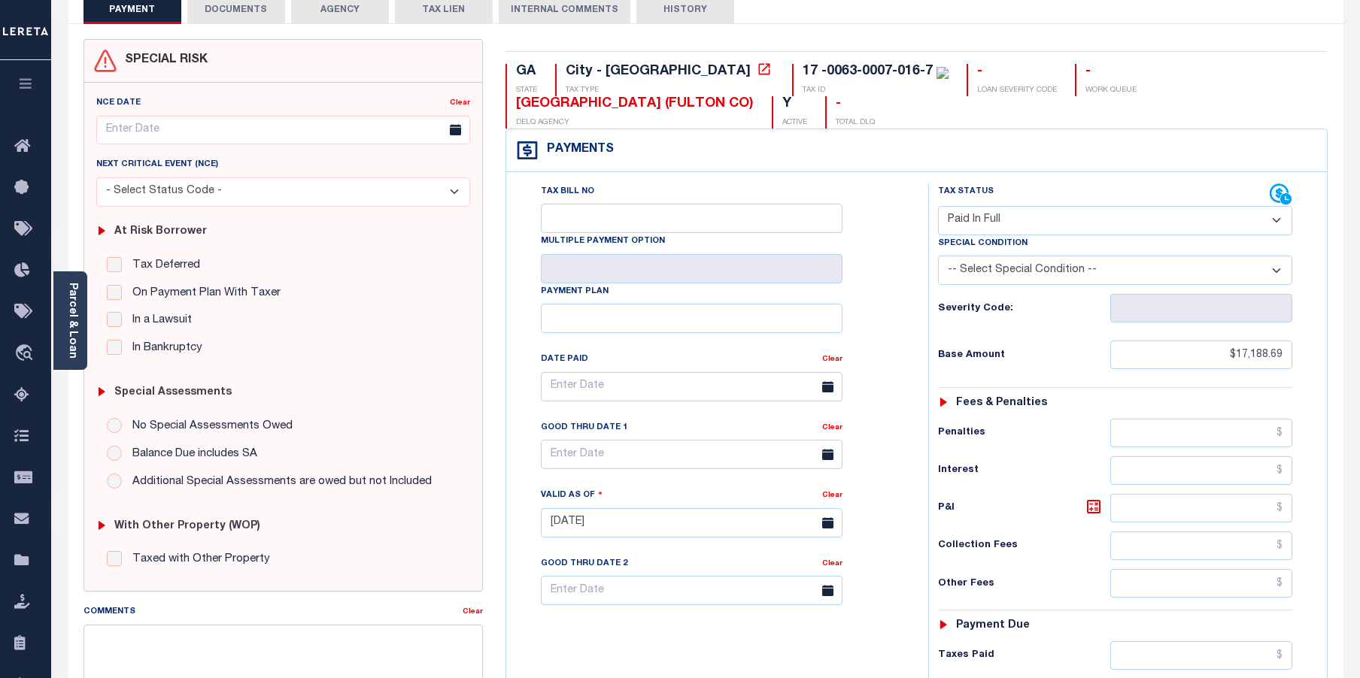
scroll to position [10, 0]
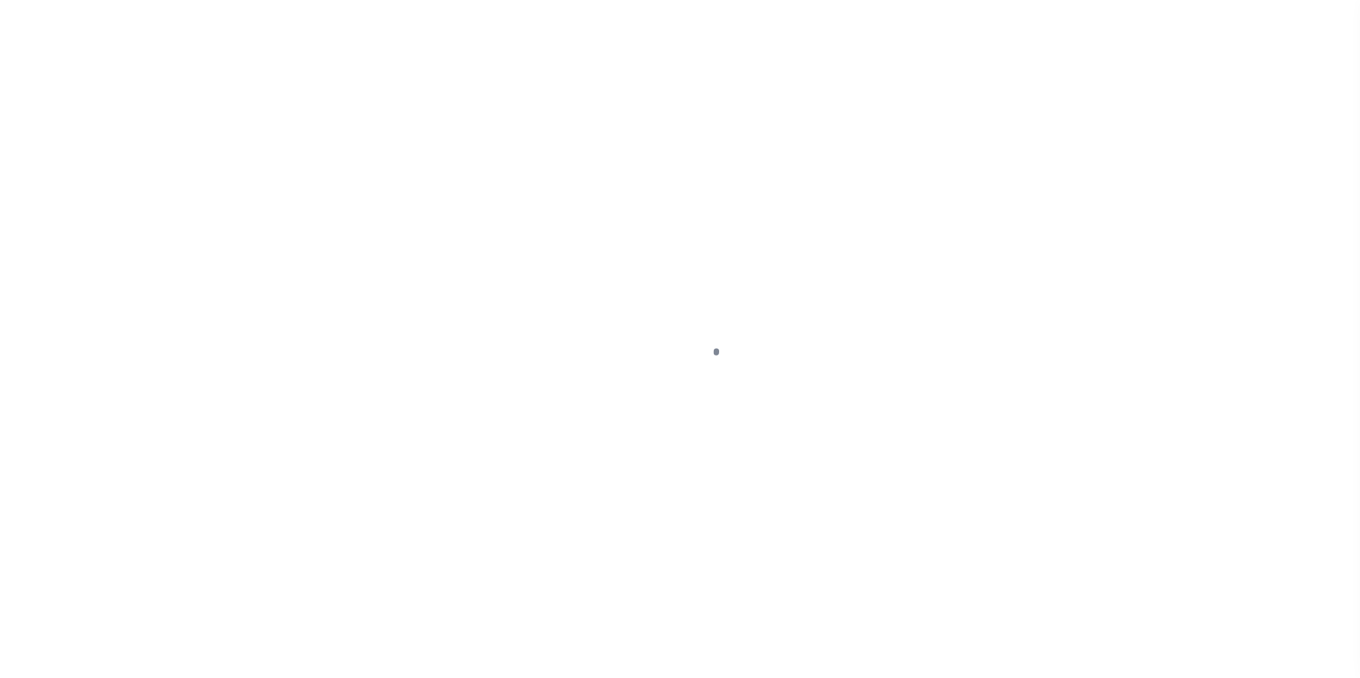
select select "PYD"
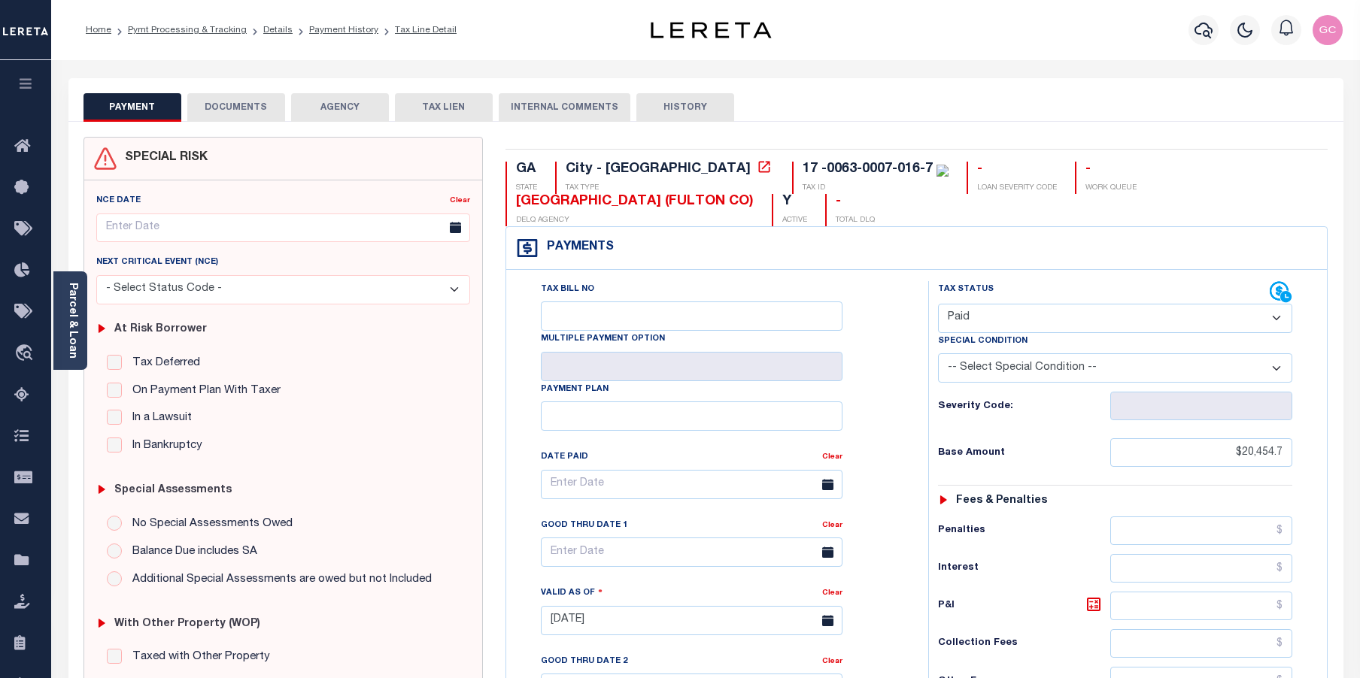
click at [222, 109] on button "DOCUMENTS" at bounding box center [236, 107] width 98 height 29
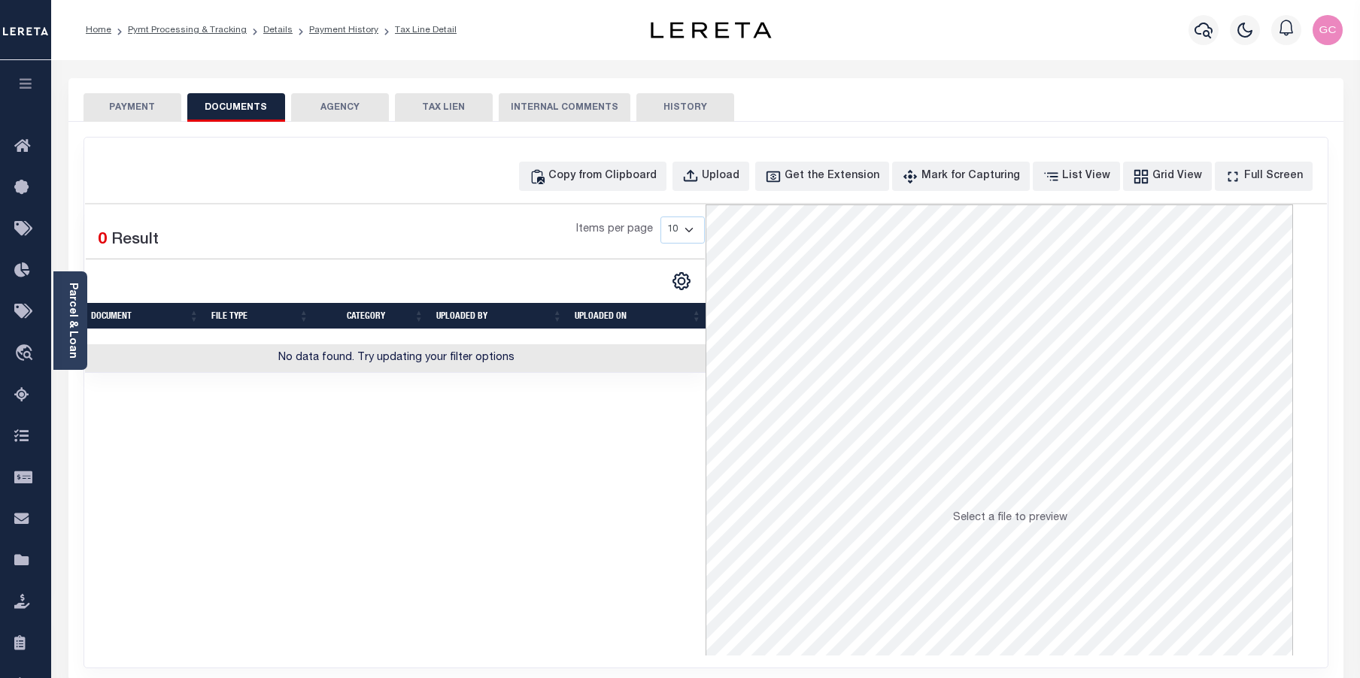
click at [134, 103] on button "PAYMENT" at bounding box center [132, 107] width 98 height 29
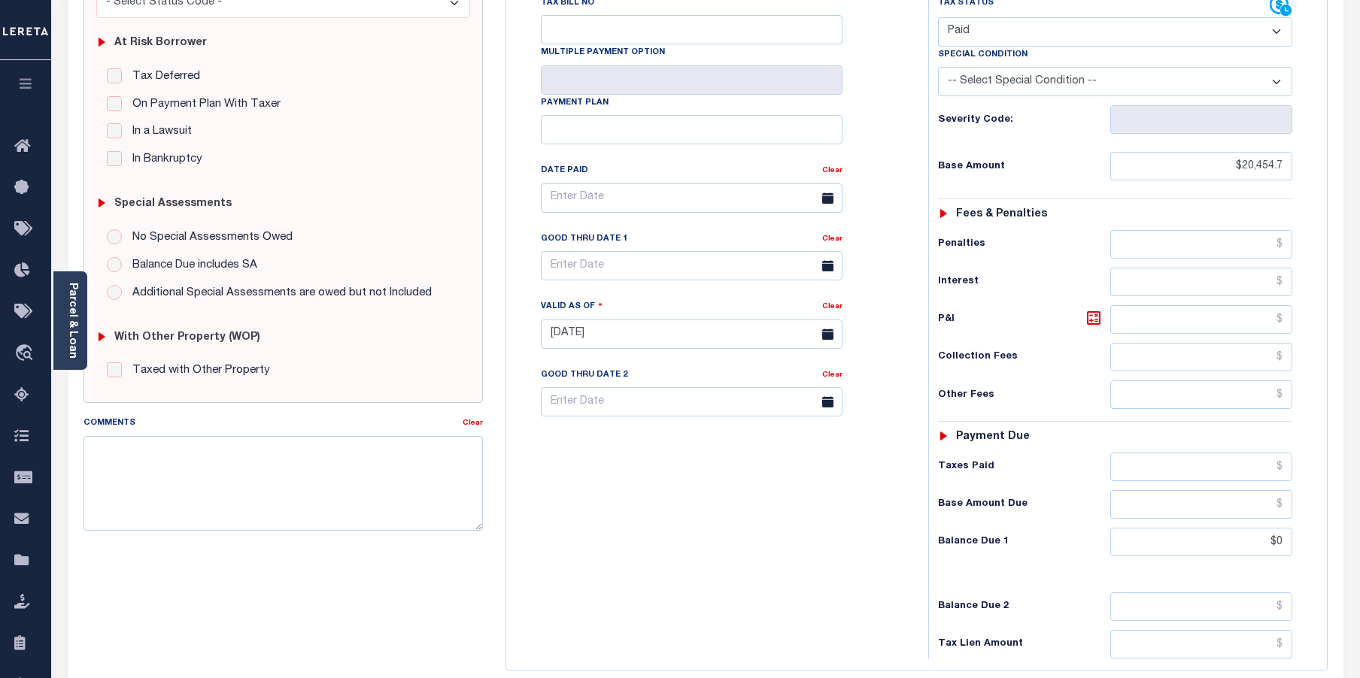
scroll to position [301, 0]
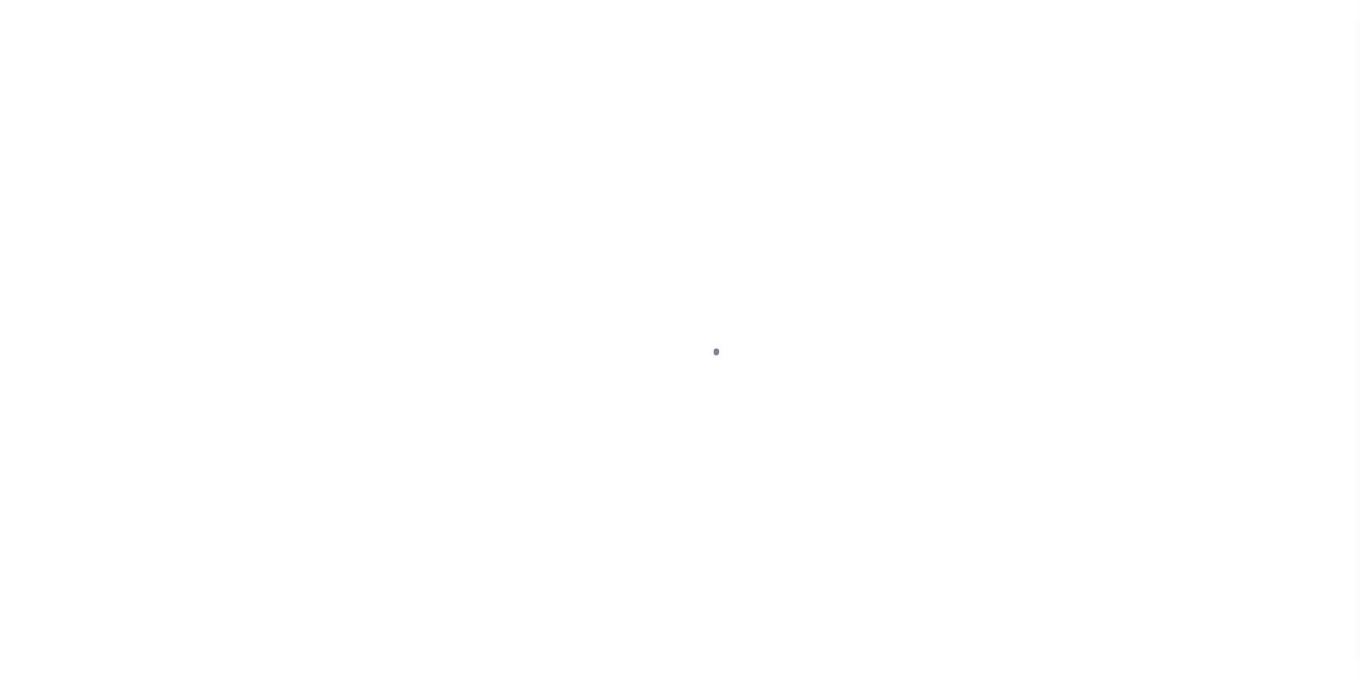
select select "DUE"
select select "24"
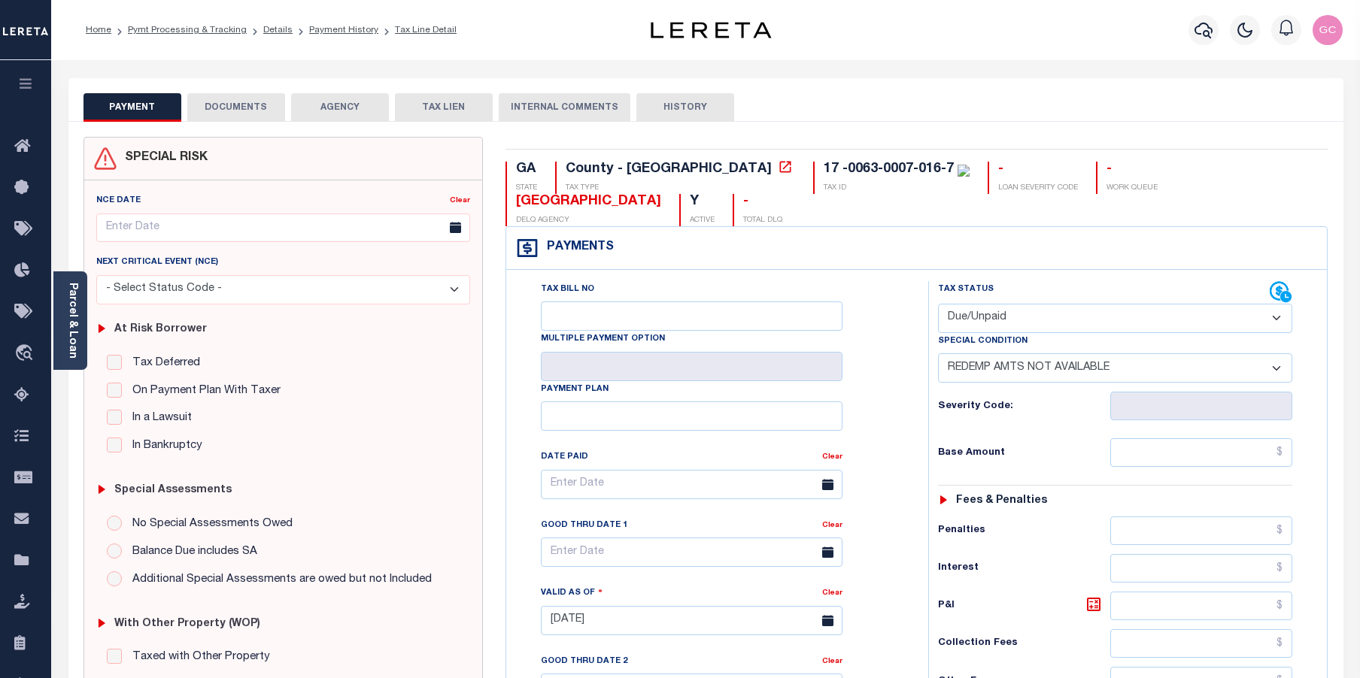
click at [219, 99] on button "DOCUMENTS" at bounding box center [236, 107] width 98 height 29
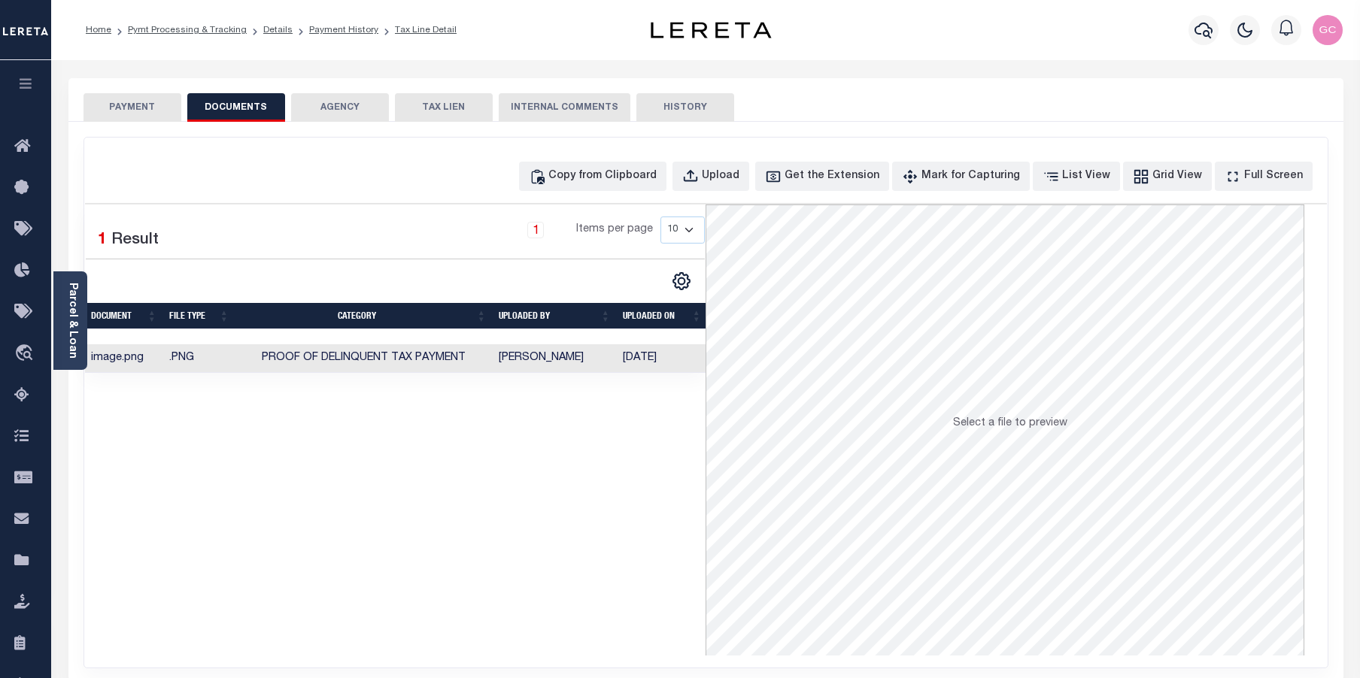
click at [499, 360] on td "[PERSON_NAME]" at bounding box center [555, 358] width 124 height 29
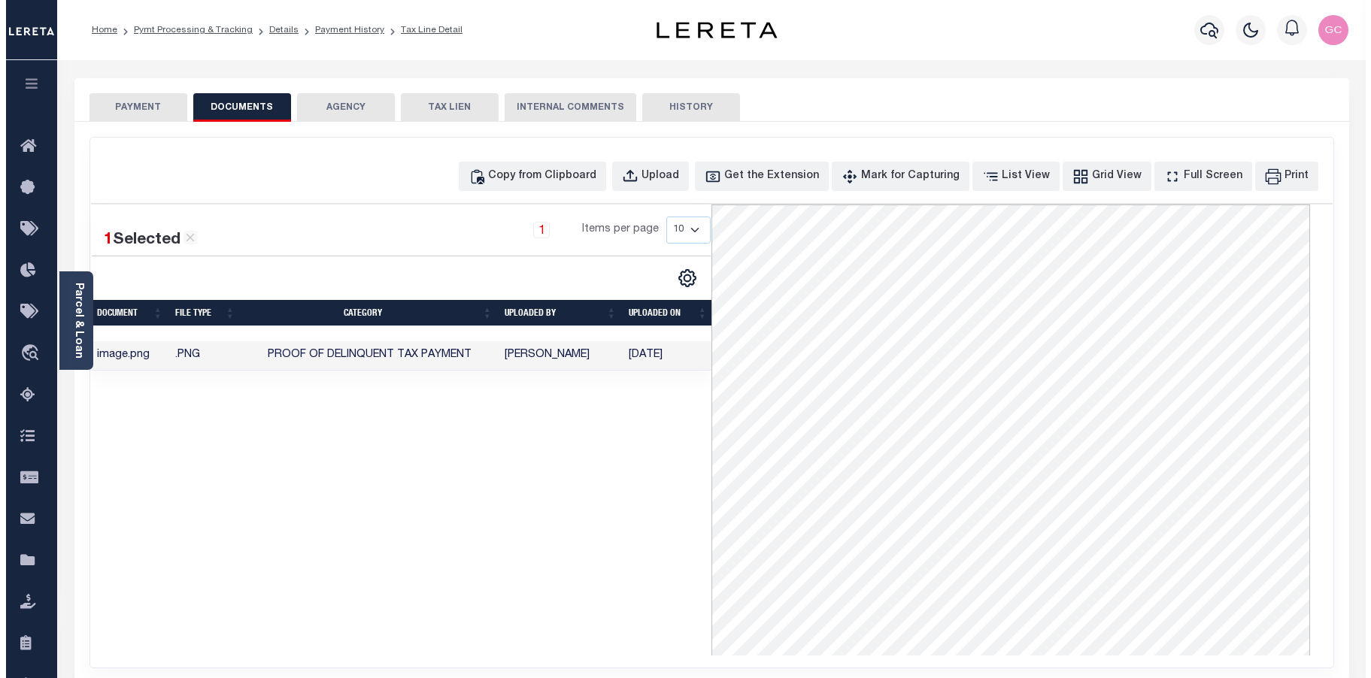
scroll to position [194, 0]
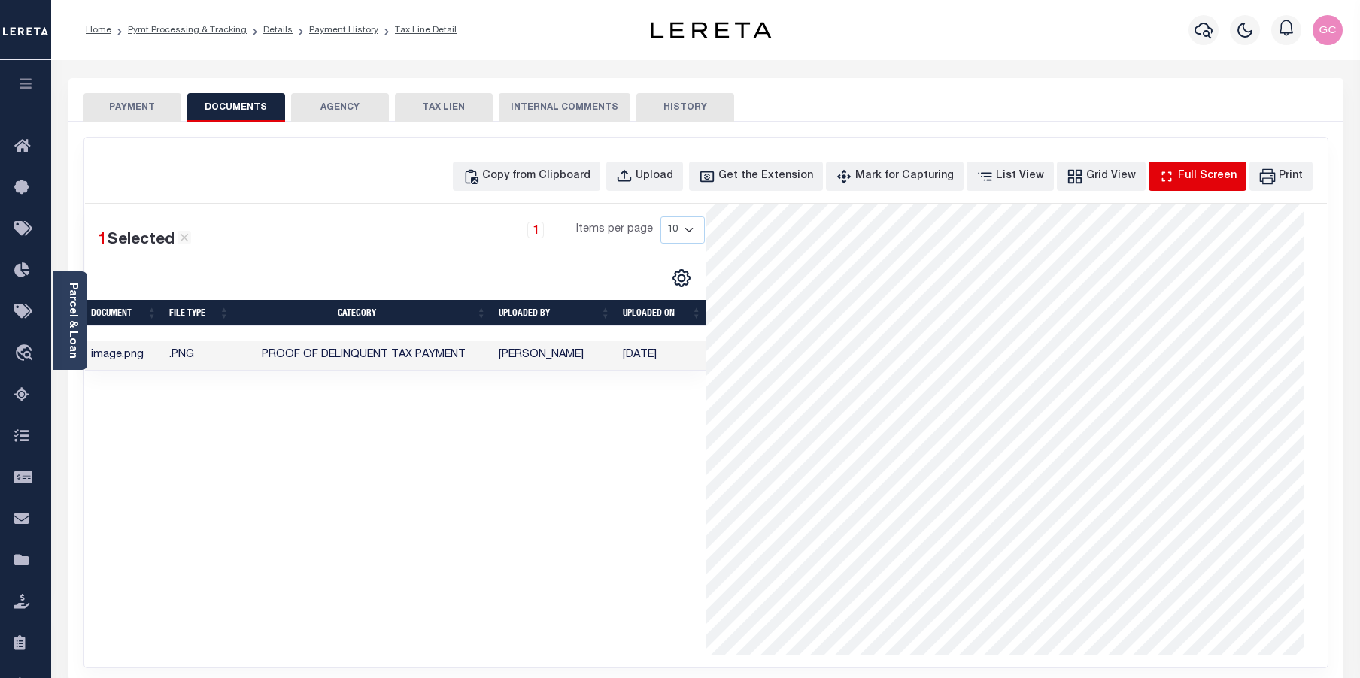
click at [1219, 180] on div "Full Screen" at bounding box center [1207, 176] width 59 height 17
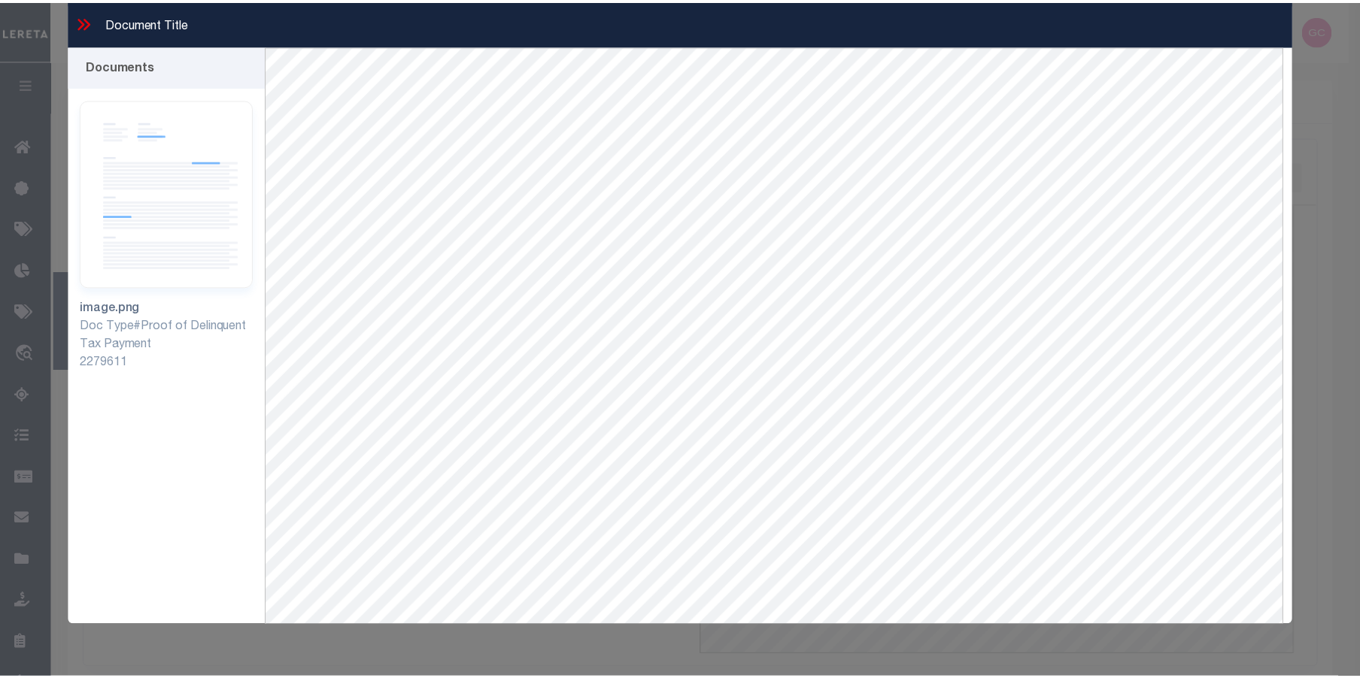
scroll to position [65, 0]
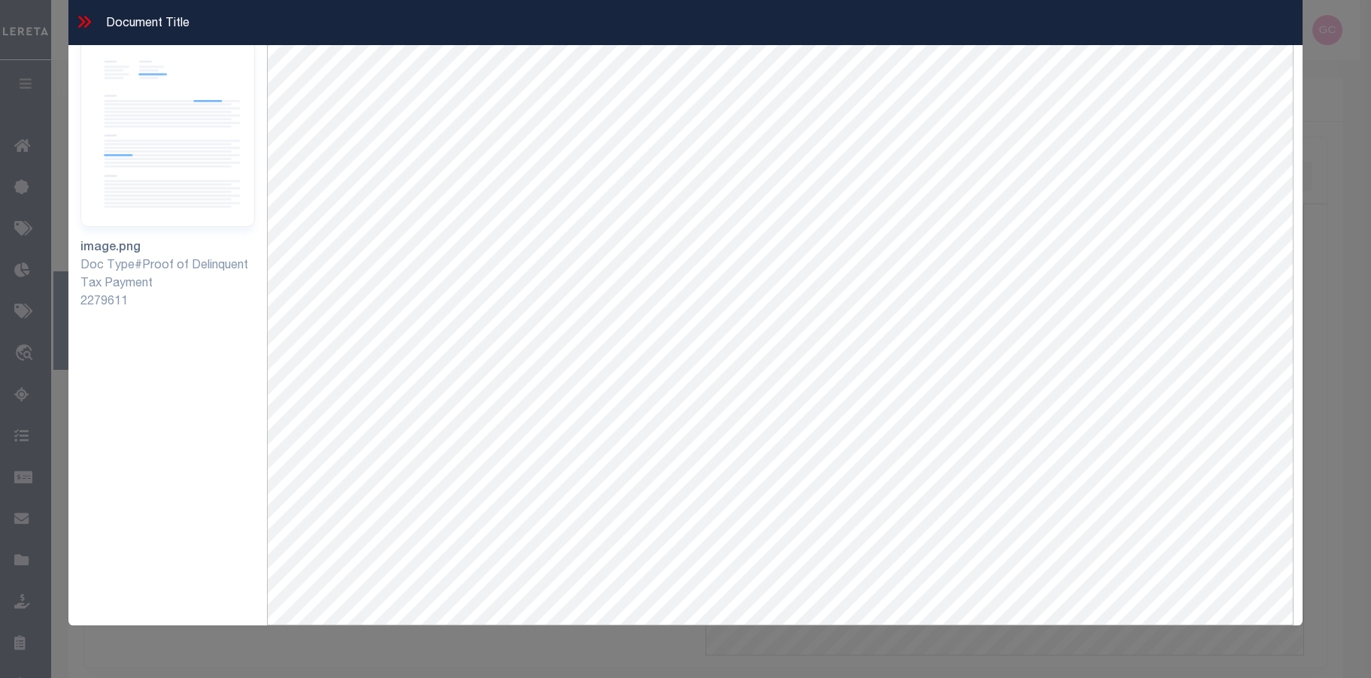
click at [84, 22] on icon at bounding box center [81, 22] width 7 height 12
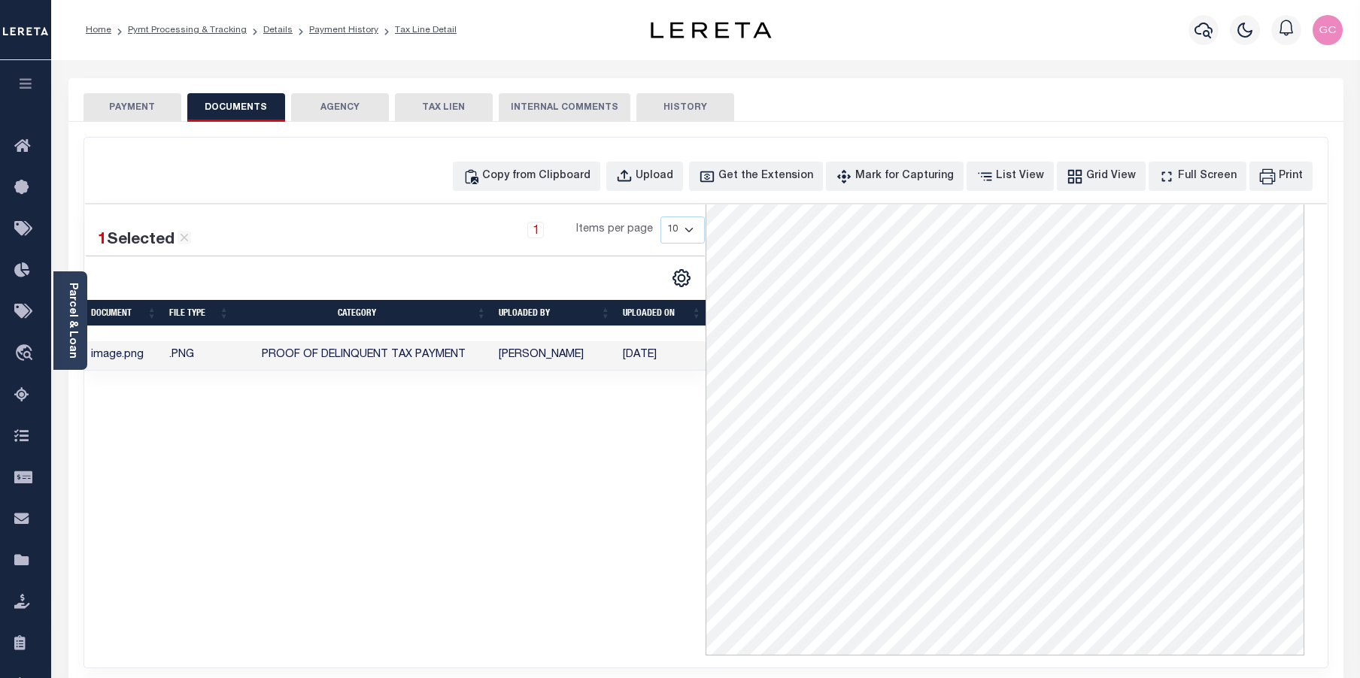
click at [119, 120] on button "PAYMENT" at bounding box center [132, 107] width 98 height 29
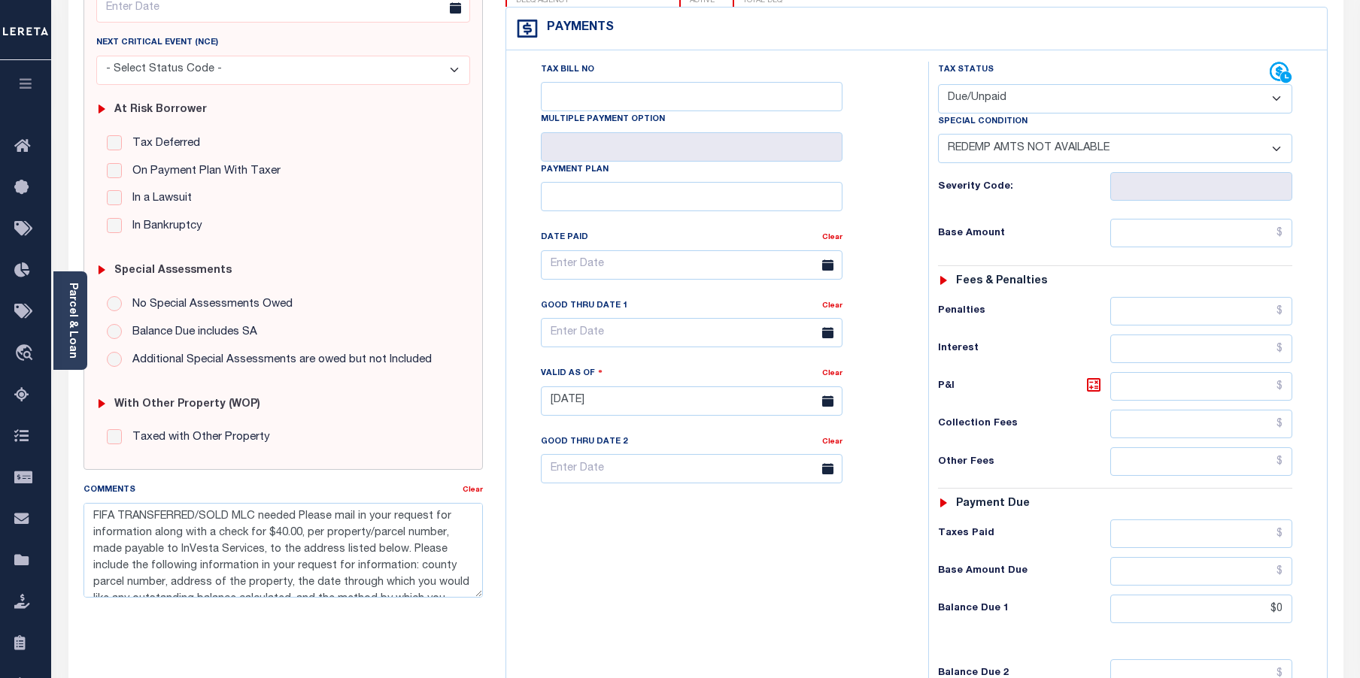
scroll to position [199, 0]
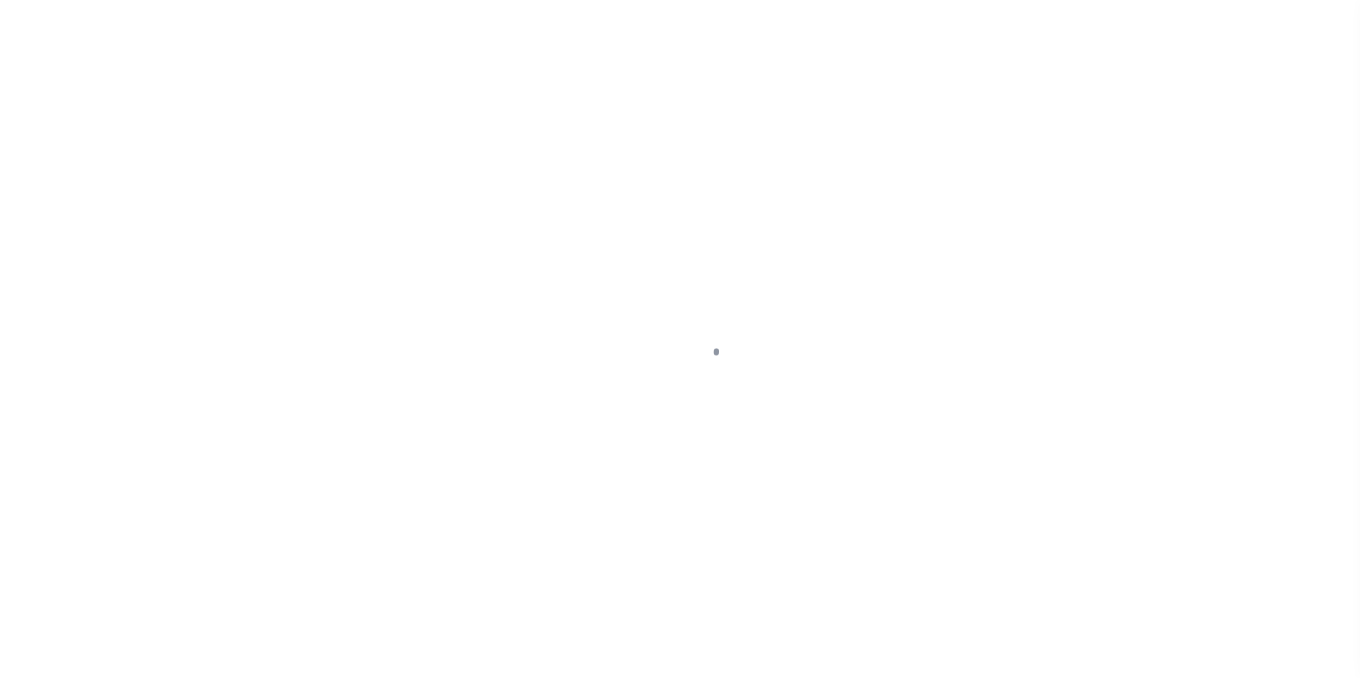
select select "DUE"
select select "24"
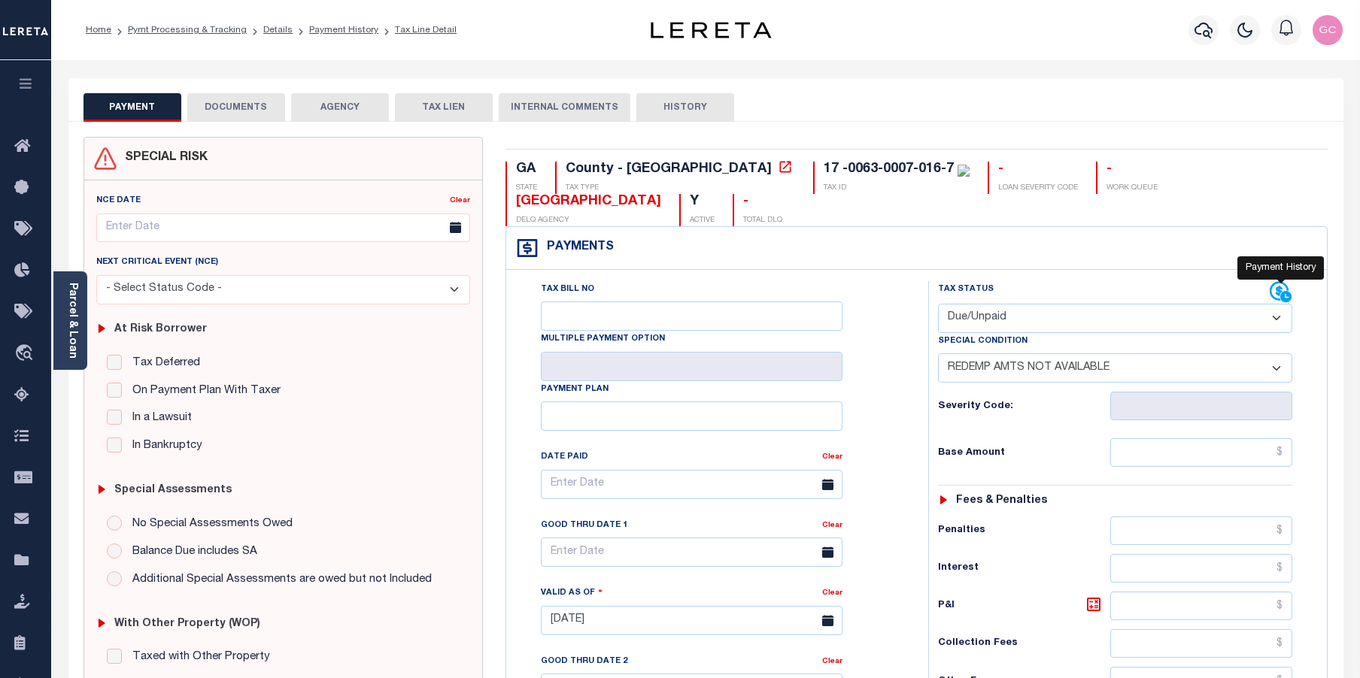
click at [1273, 281] on icon at bounding box center [1281, 292] width 23 height 23
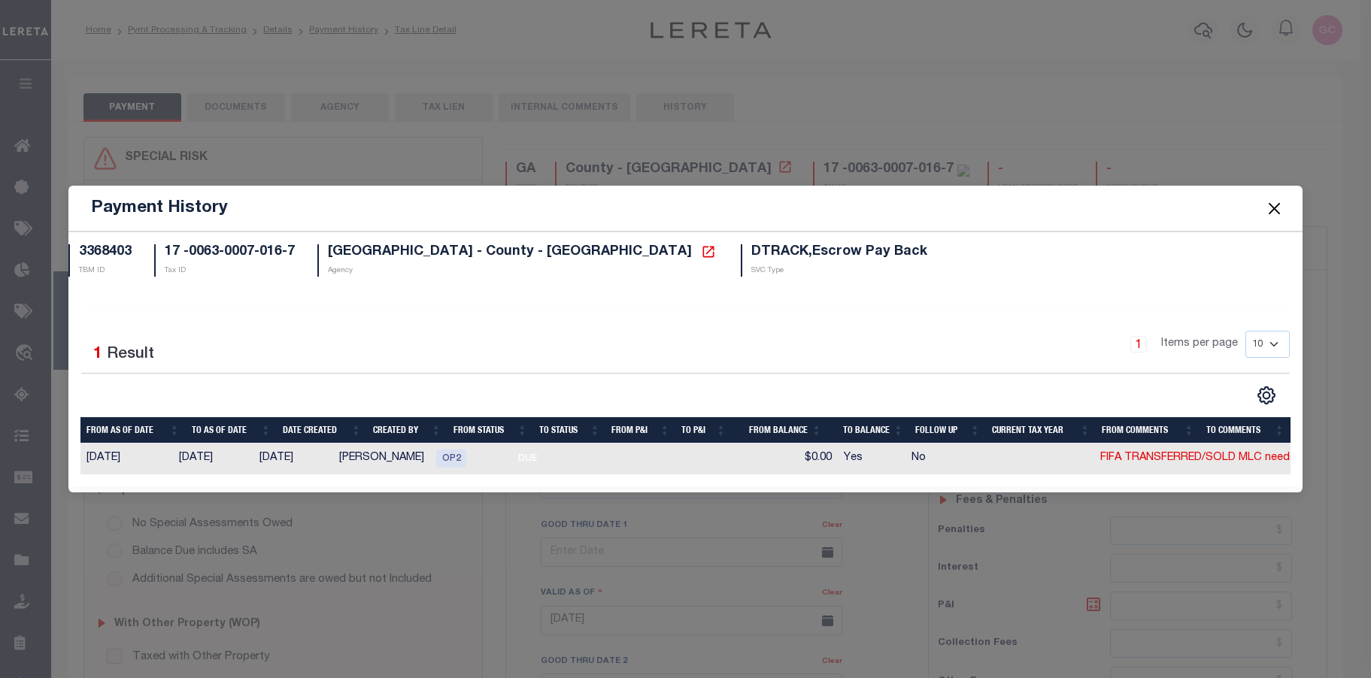
click at [1272, 202] on button "Close" at bounding box center [1275, 209] width 20 height 20
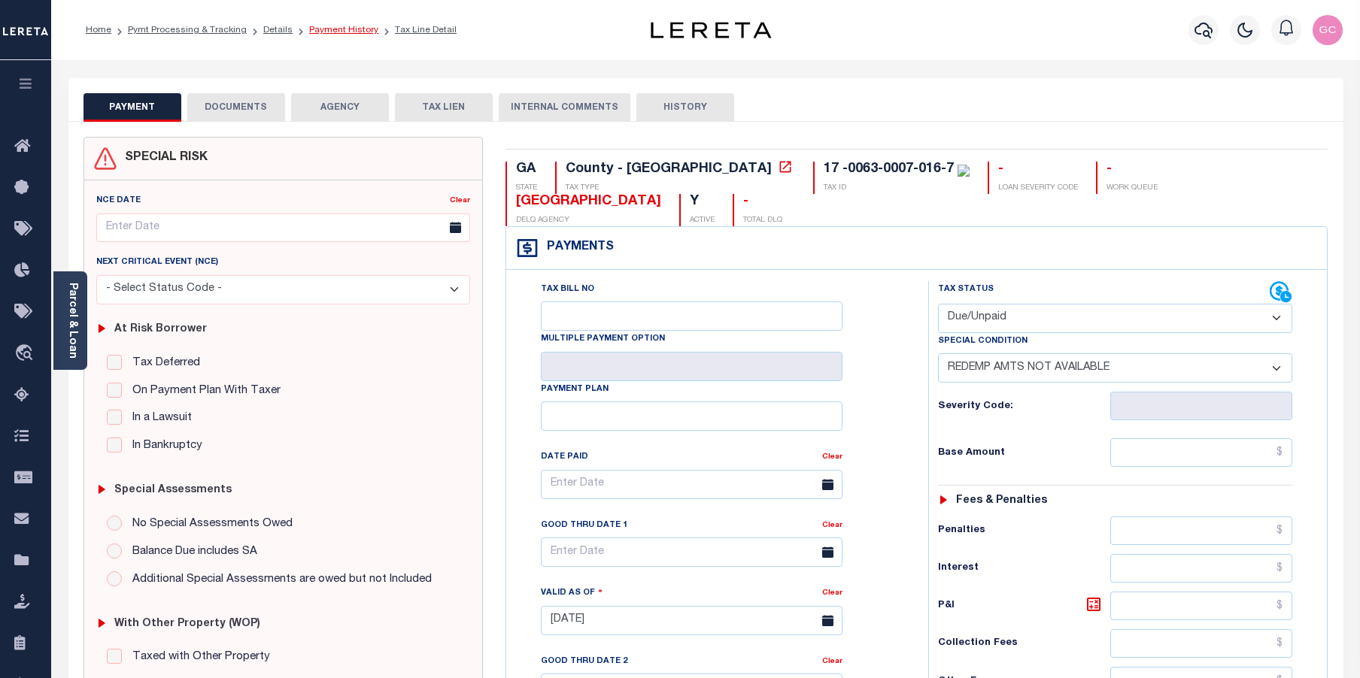
click at [323, 29] on link "Payment History" at bounding box center [343, 30] width 69 height 9
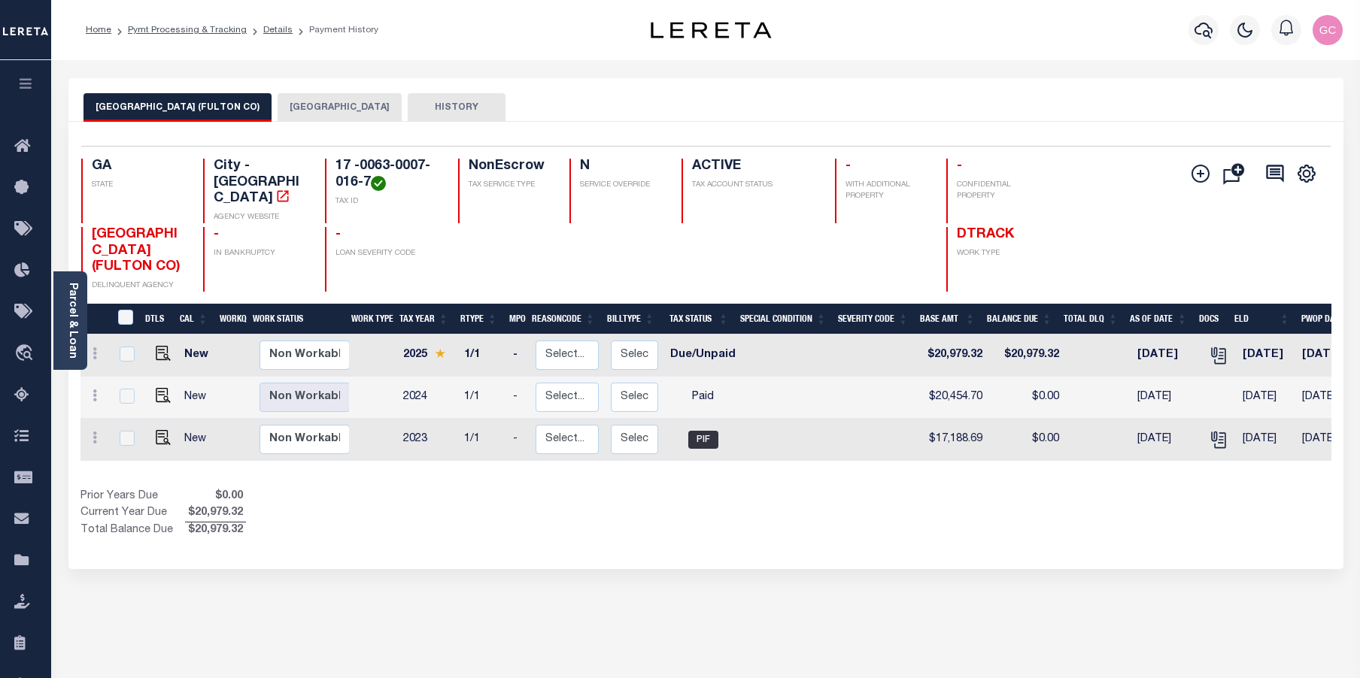
click at [417, 108] on button "HISTORY" at bounding box center [457, 107] width 98 height 29
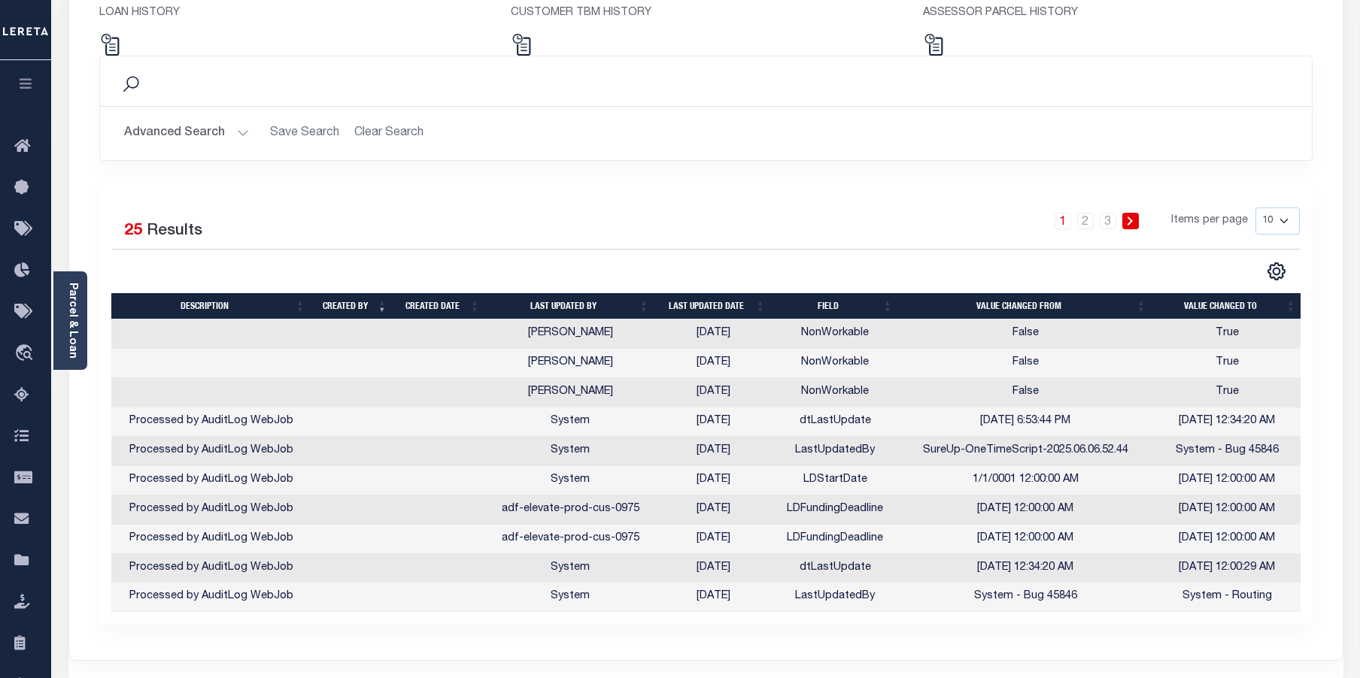
scroll to position [226, 0]
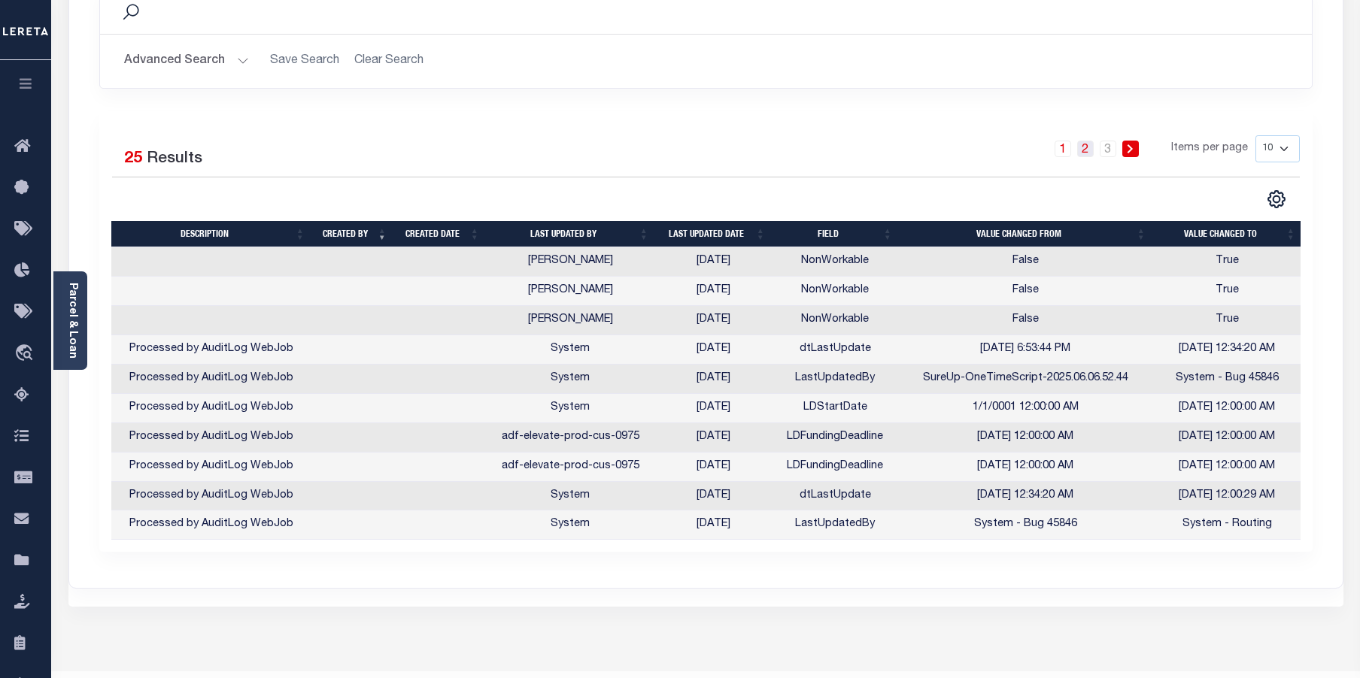
click at [1091, 150] on link "2" at bounding box center [1085, 149] width 17 height 17
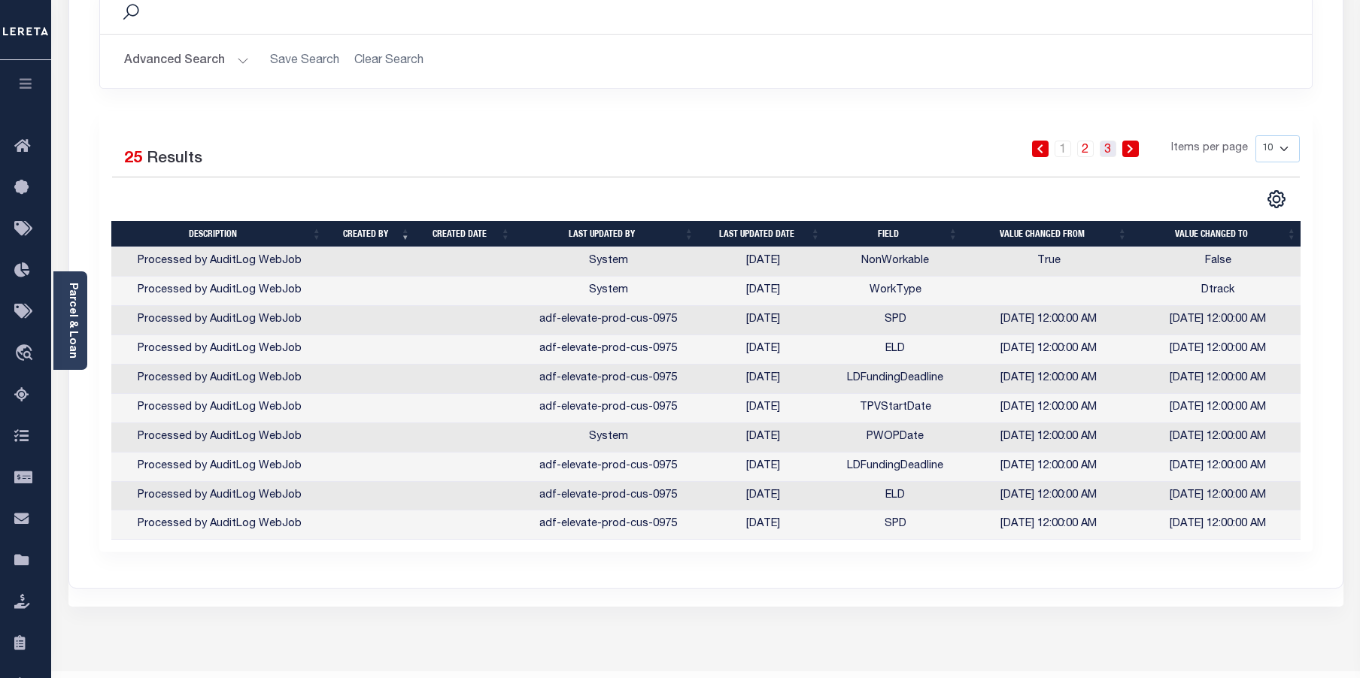
click at [1110, 148] on link "3" at bounding box center [1108, 149] width 17 height 17
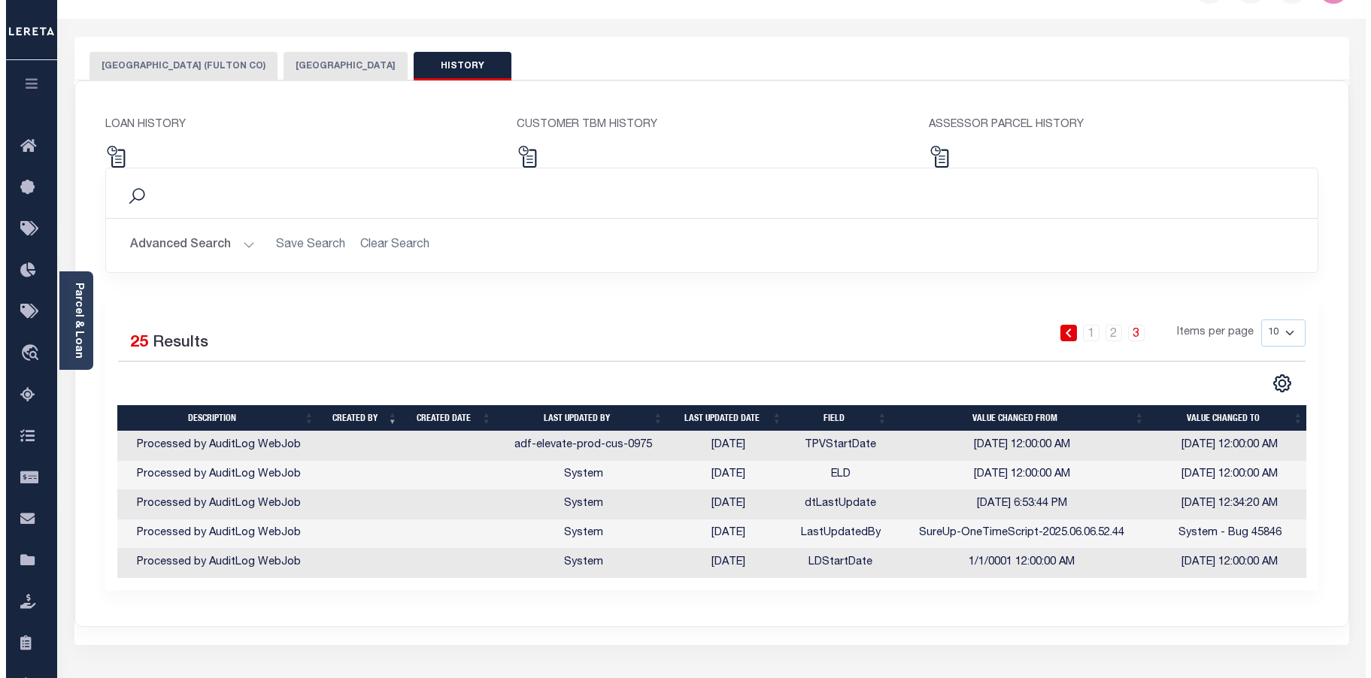
scroll to position [0, 0]
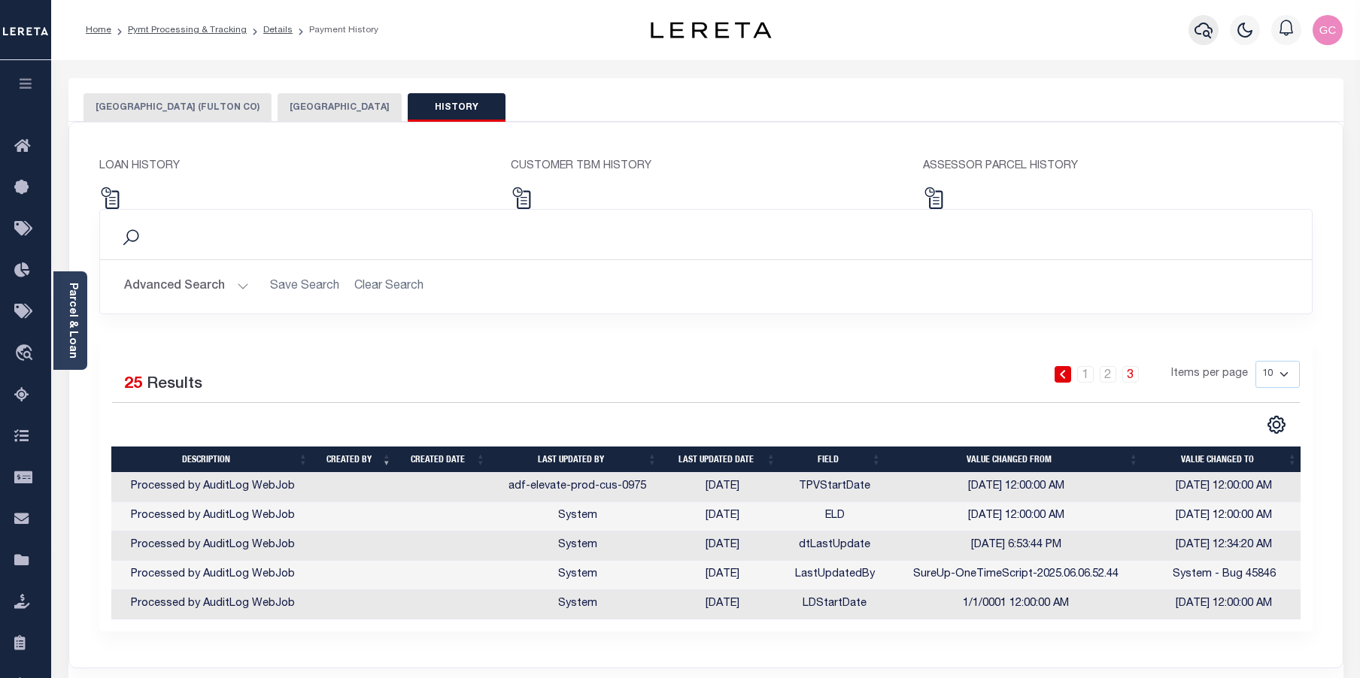
click at [1206, 32] on icon "button" at bounding box center [1203, 31] width 18 height 16
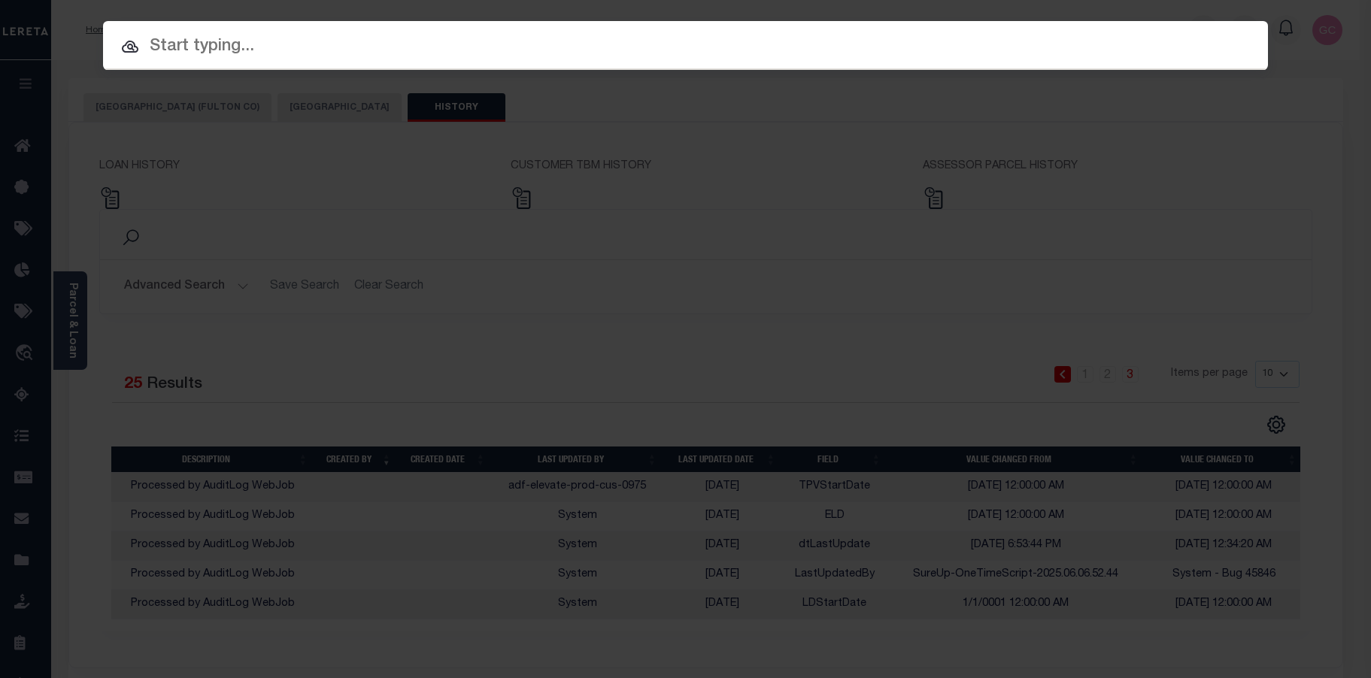
click at [461, 49] on input "text" at bounding box center [685, 47] width 1165 height 26
paste input "6620100006-1"
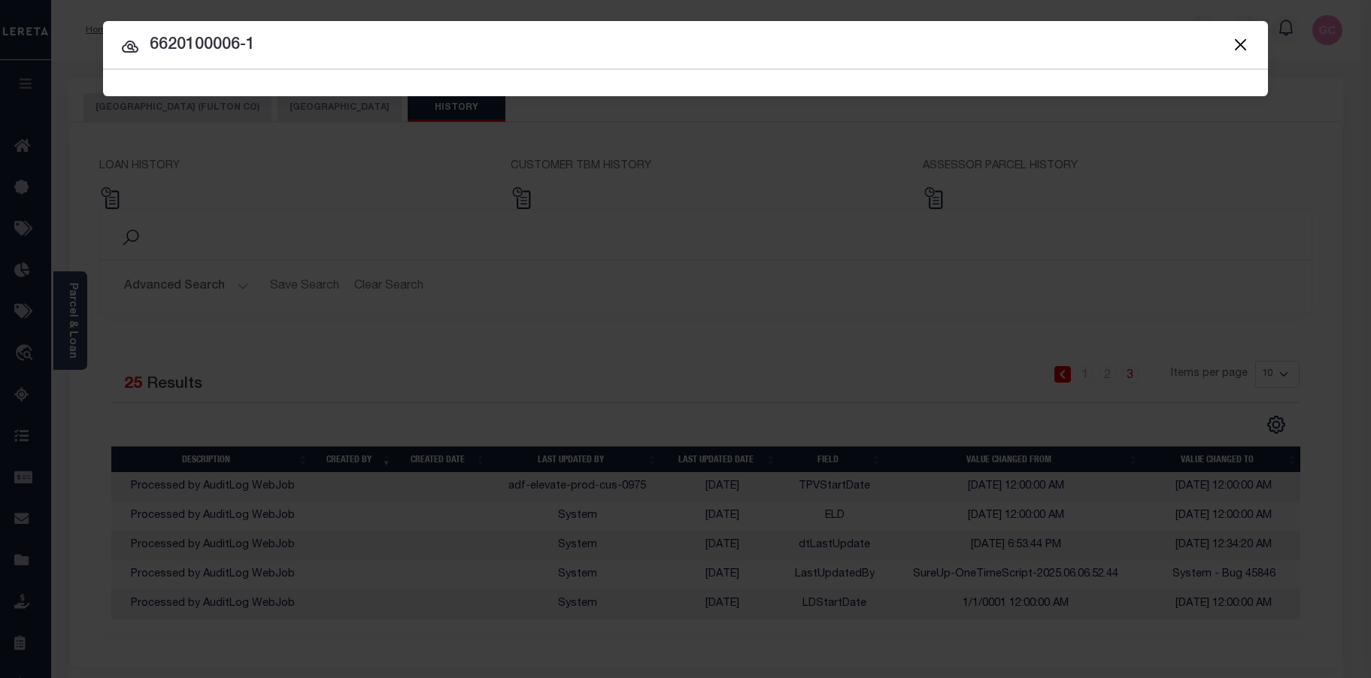
type input "6620100006-1"
click at [368, 56] on input "6620100006-1" at bounding box center [685, 45] width 1165 height 26
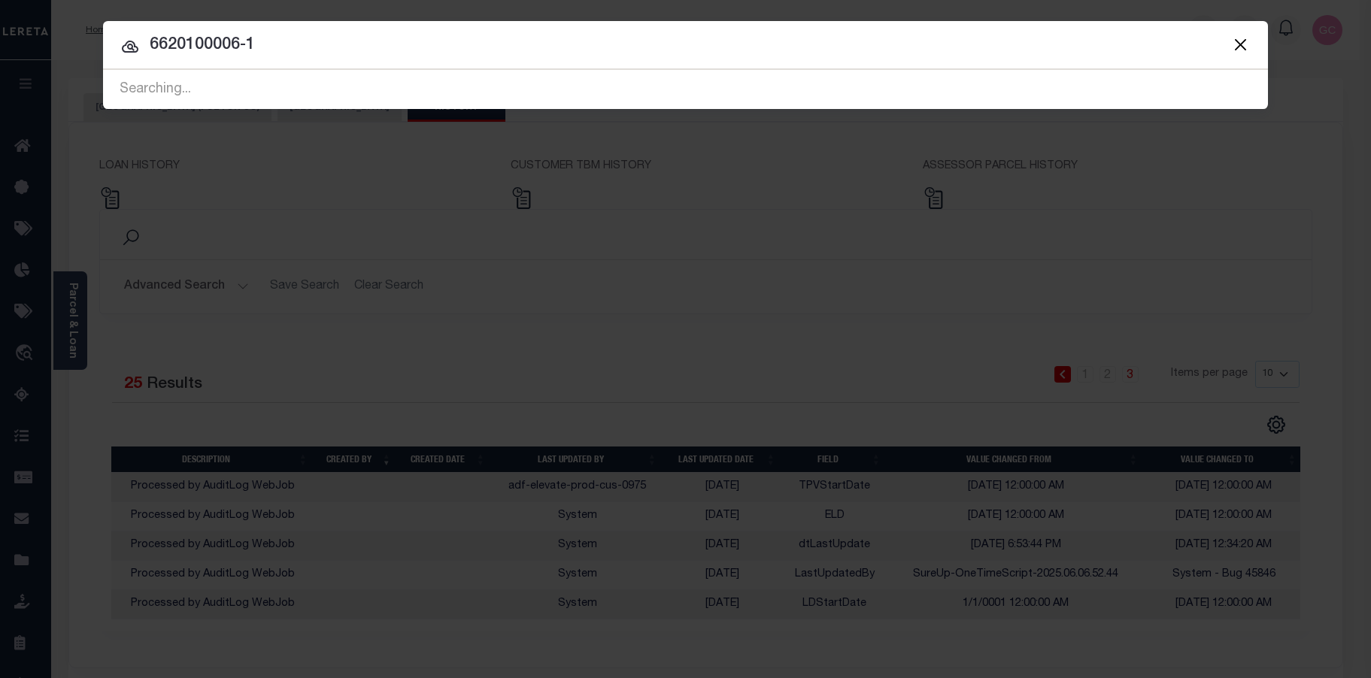
click at [310, 81] on span "6620100006-1 Searching..." at bounding box center [685, 89] width 1165 height 39
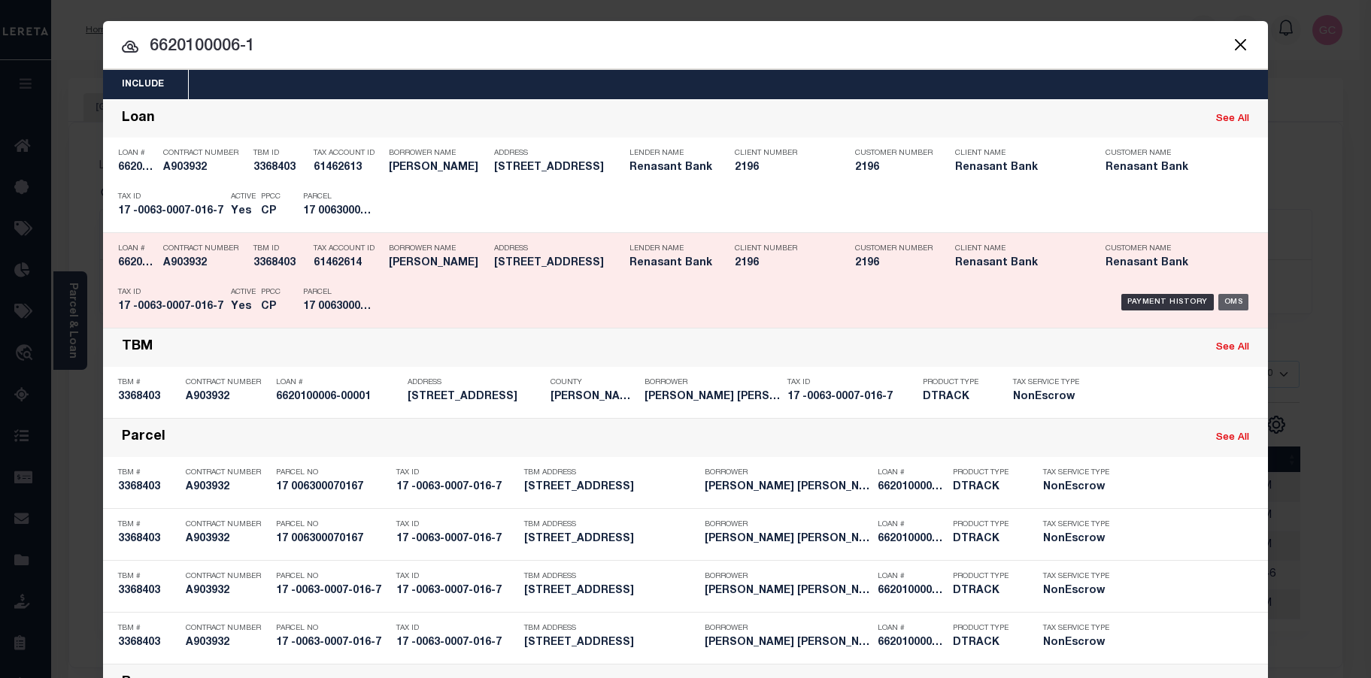
click at [1236, 299] on div "OMS" at bounding box center [1234, 302] width 31 height 17
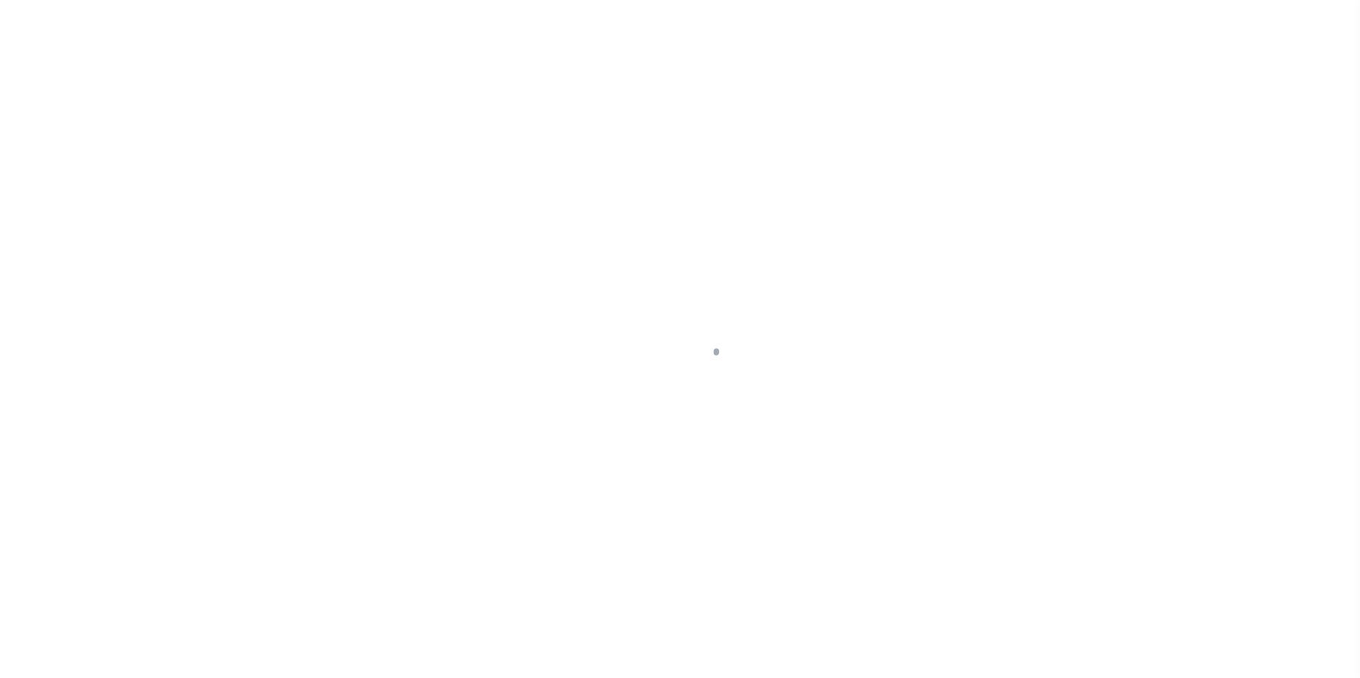
select select "10"
select select "NonEscrow"
type input "[STREET_ADDRESS]"
type input "17 -0063-0007-016-7"
select select
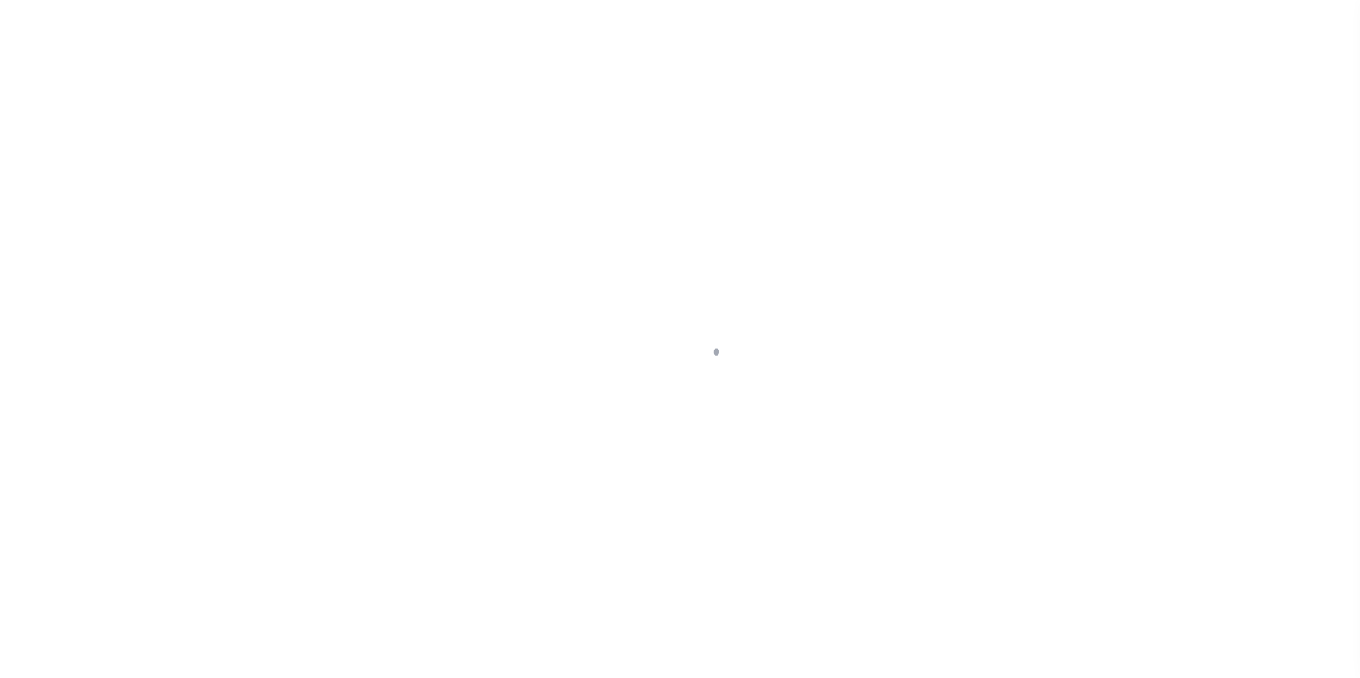
type input "[GEOGRAPHIC_DATA]"
type input "GA"
select select
select select "4983"
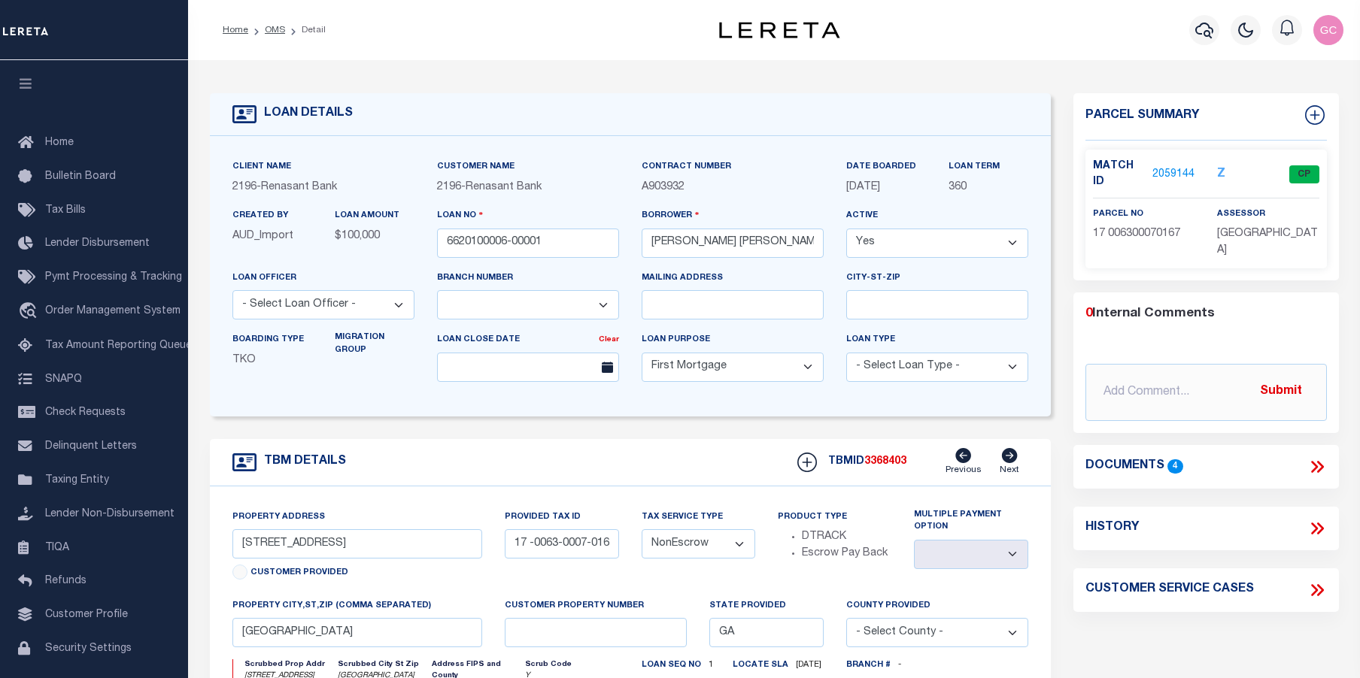
click at [1319, 457] on icon at bounding box center [1317, 467] width 20 height 20
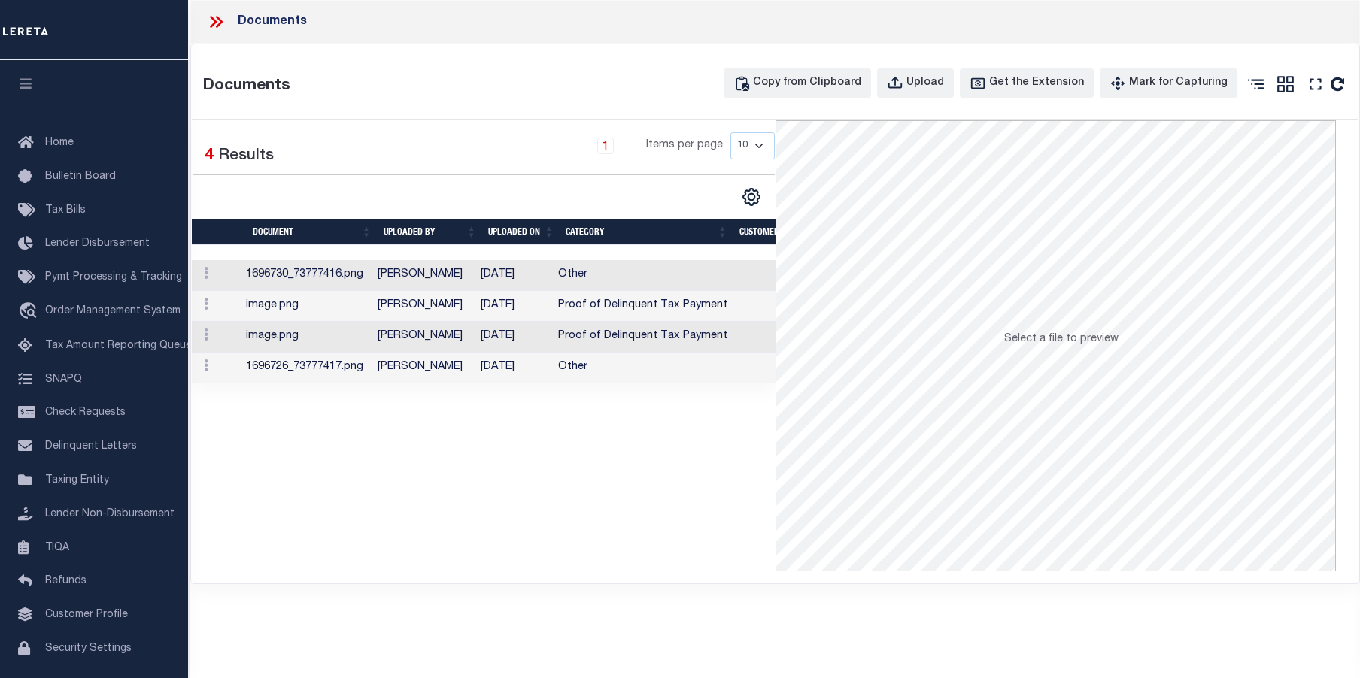
click at [567, 276] on td "Other" at bounding box center [642, 275] width 181 height 31
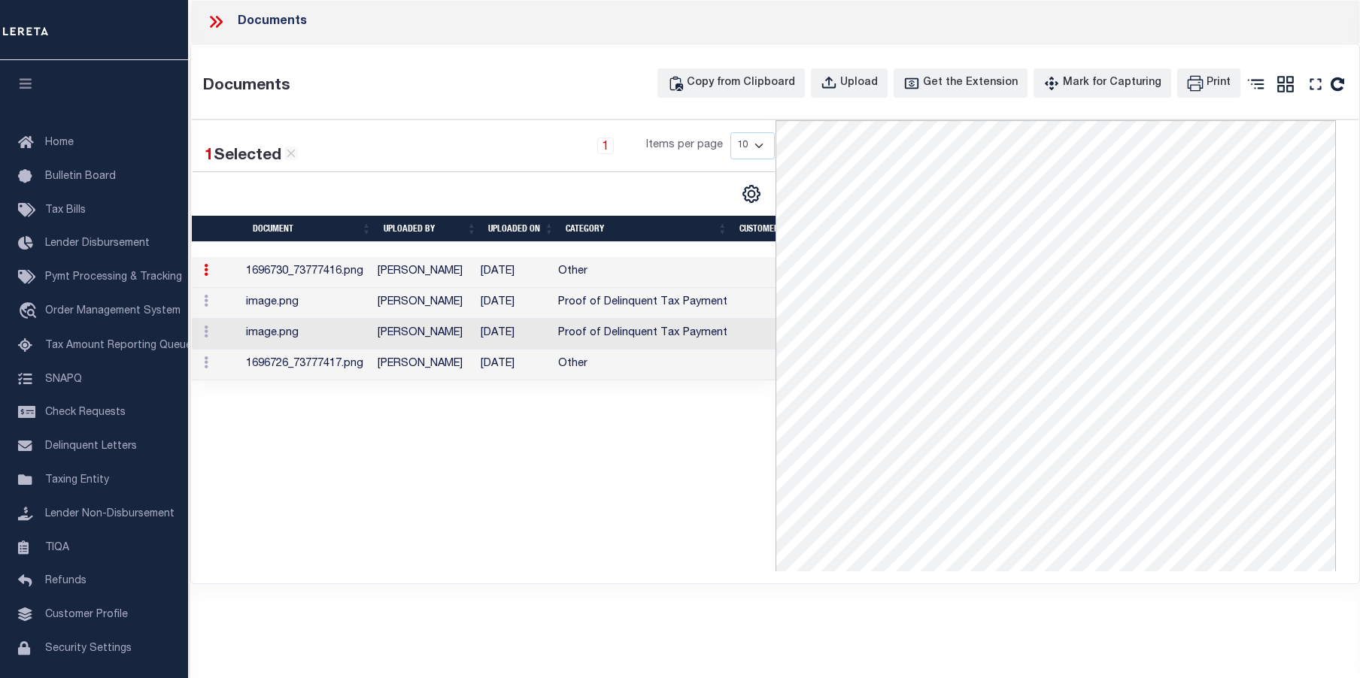
click at [581, 361] on td "Other" at bounding box center [642, 365] width 181 height 31
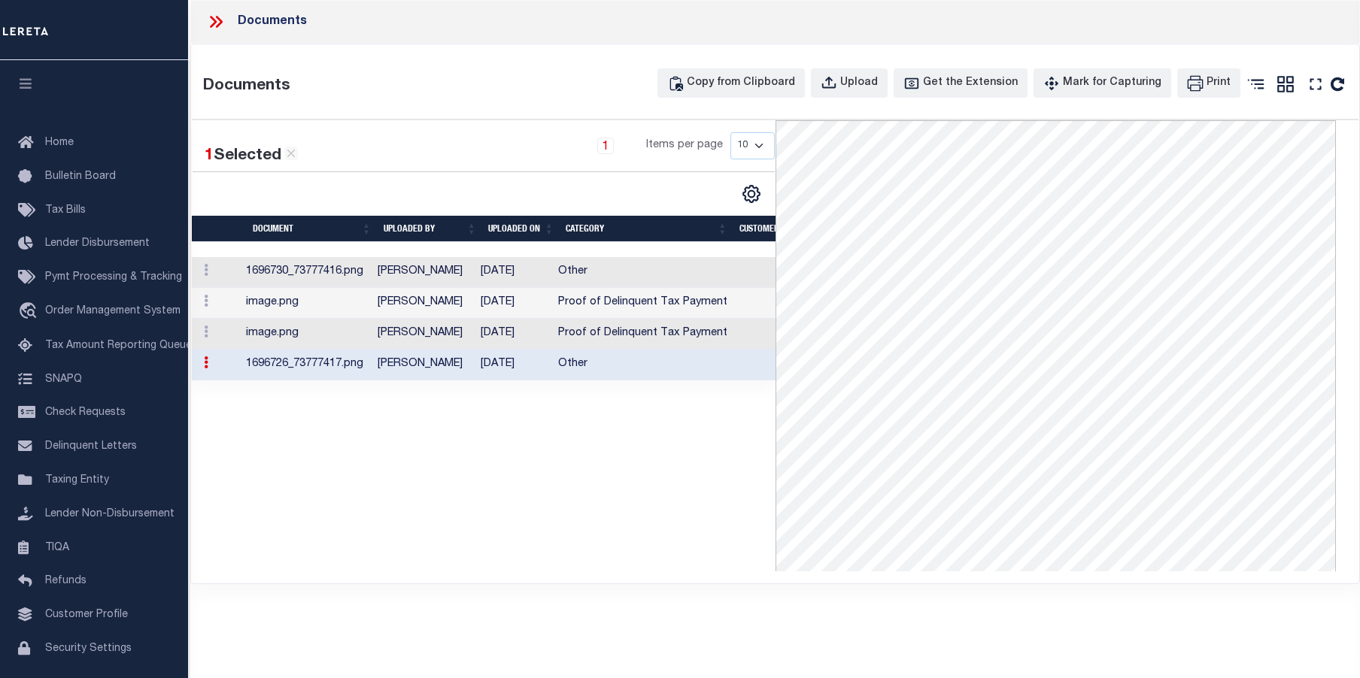
click at [215, 21] on icon at bounding box center [213, 22] width 7 height 12
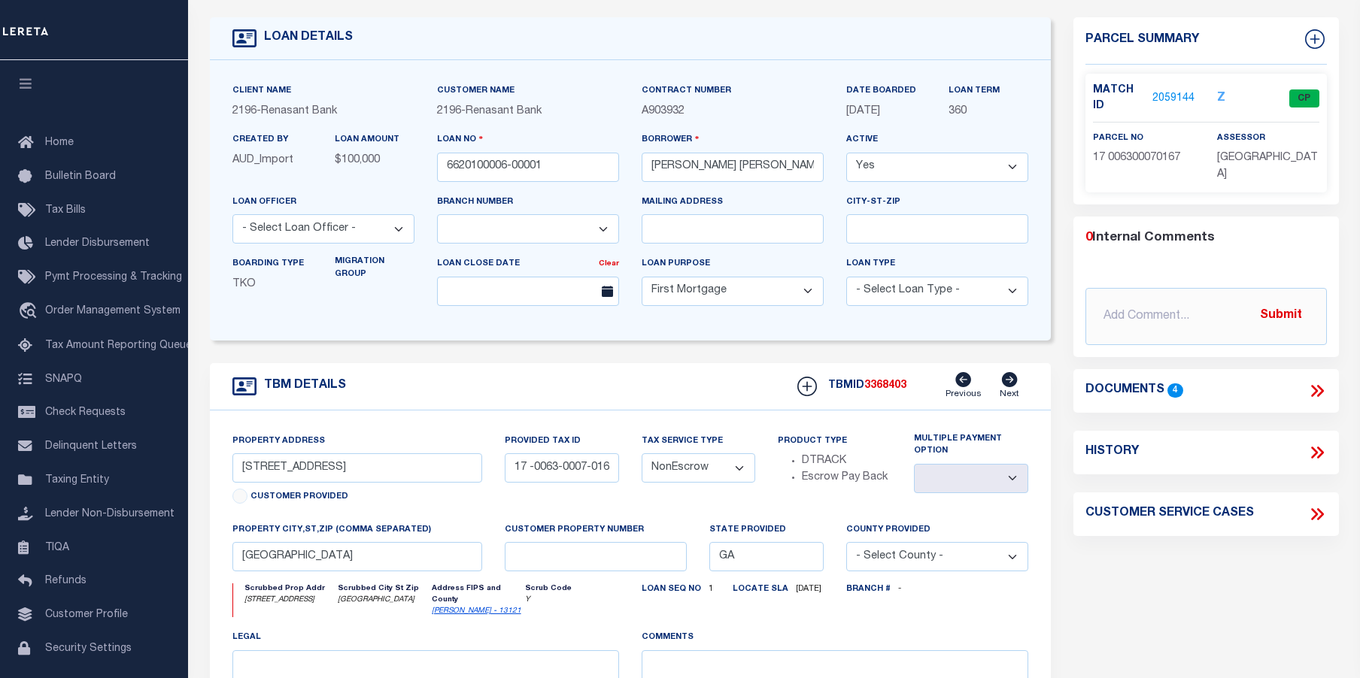
scroll to position [75, 0]
click at [1176, 92] on link "2059144" at bounding box center [1173, 100] width 42 height 16
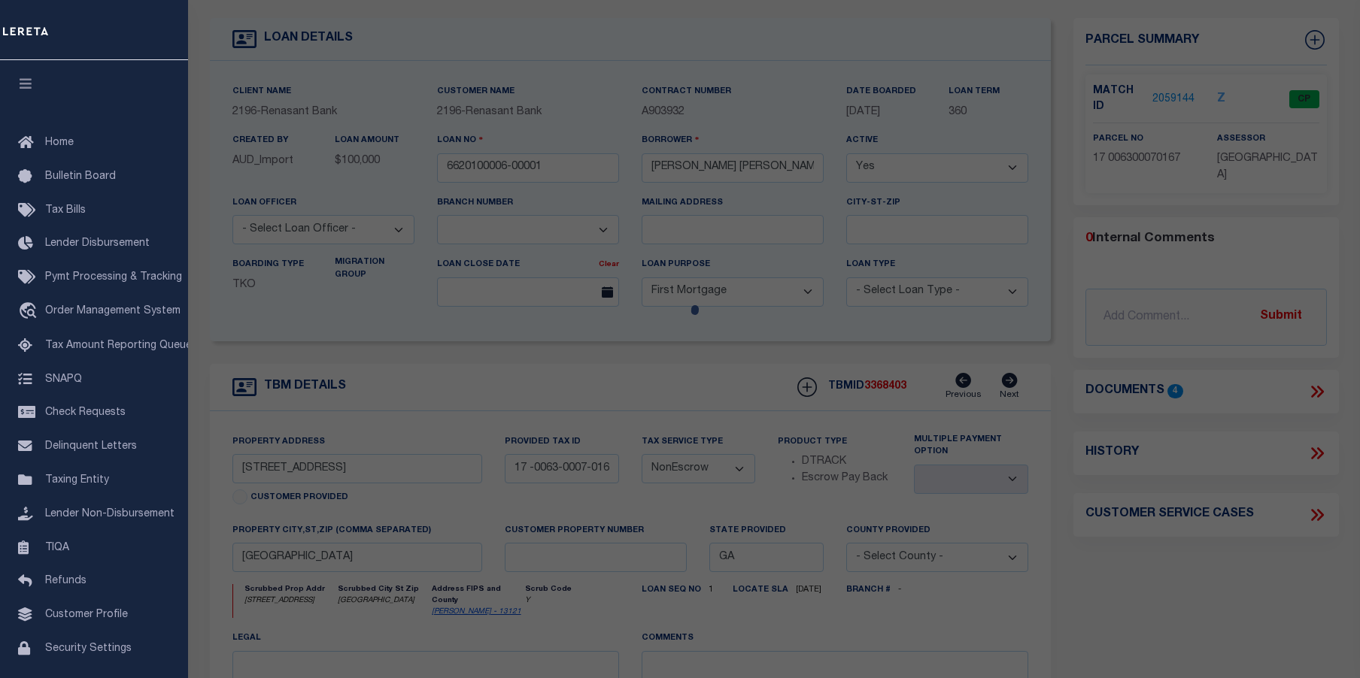
checkbox input "false"
select select "CP"
type input "Mc Manamy Patrick Jason & Margaret G"
select select "AGW"
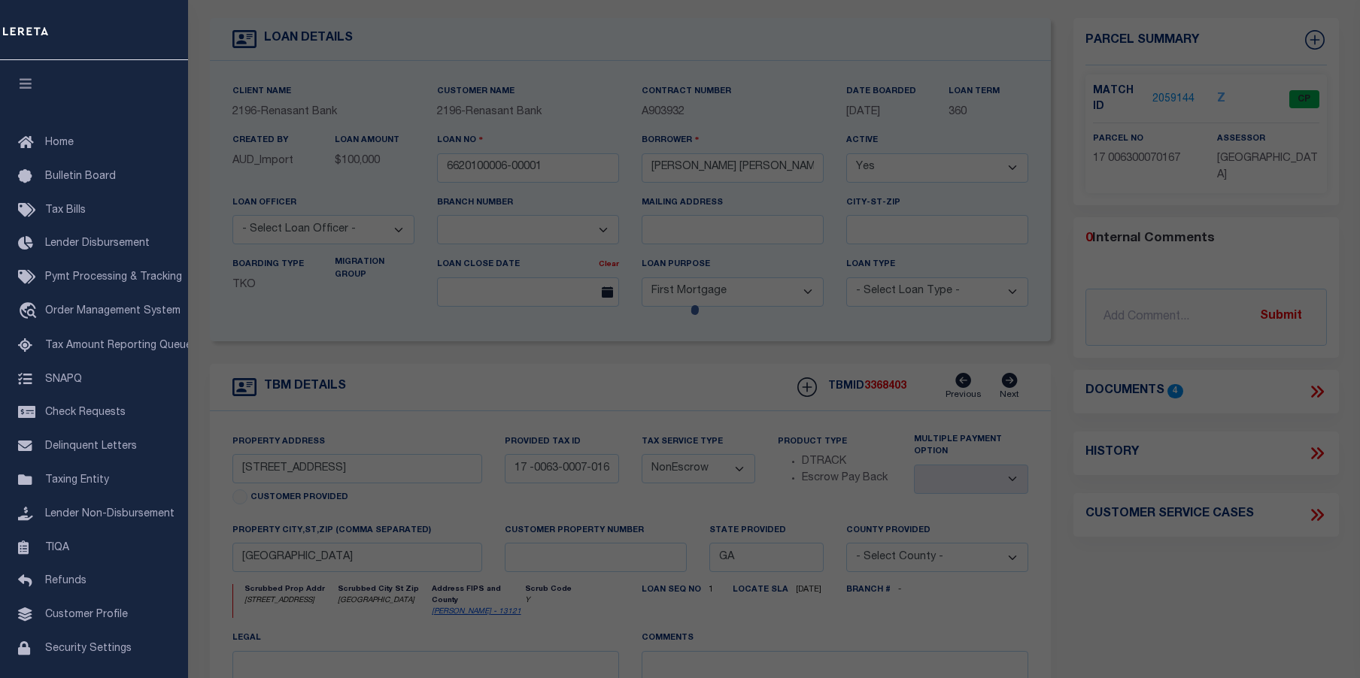
select select "ADD"
type input "[STREET_ADDRESS]"
checkbox input "false"
type input "ATLANTA GA 30342"
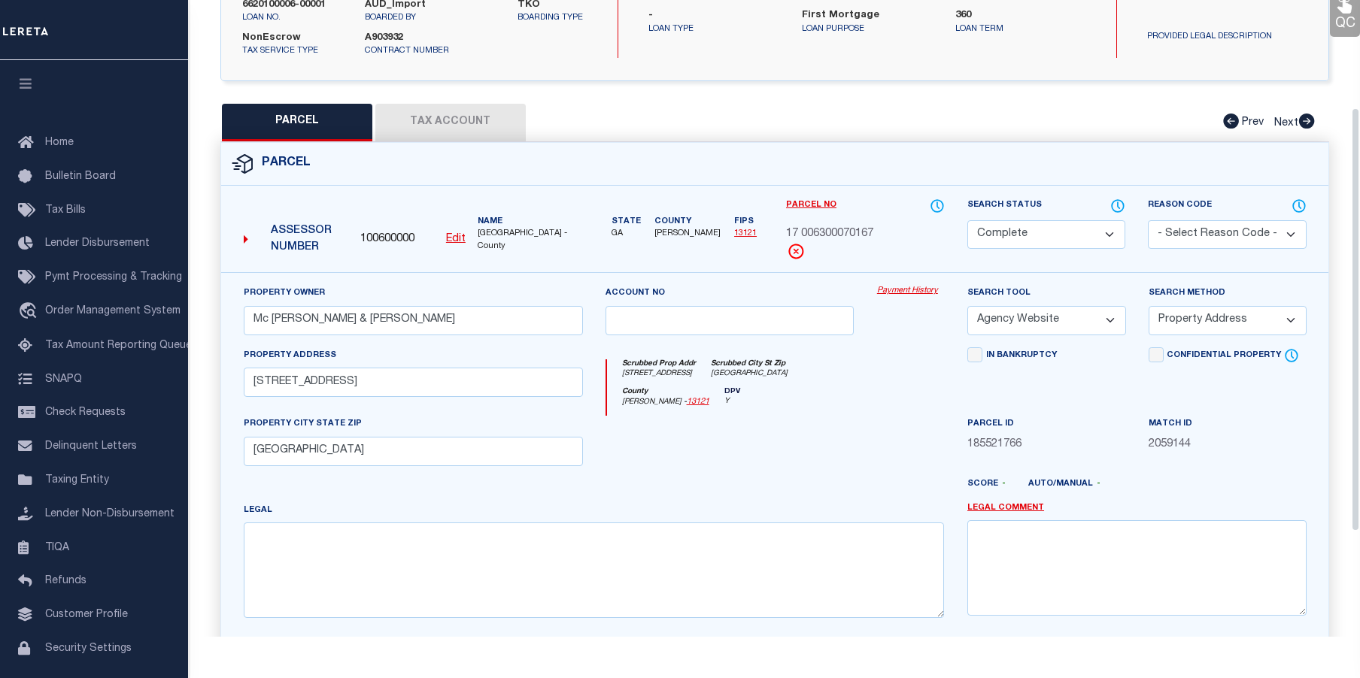
scroll to position [319, 0]
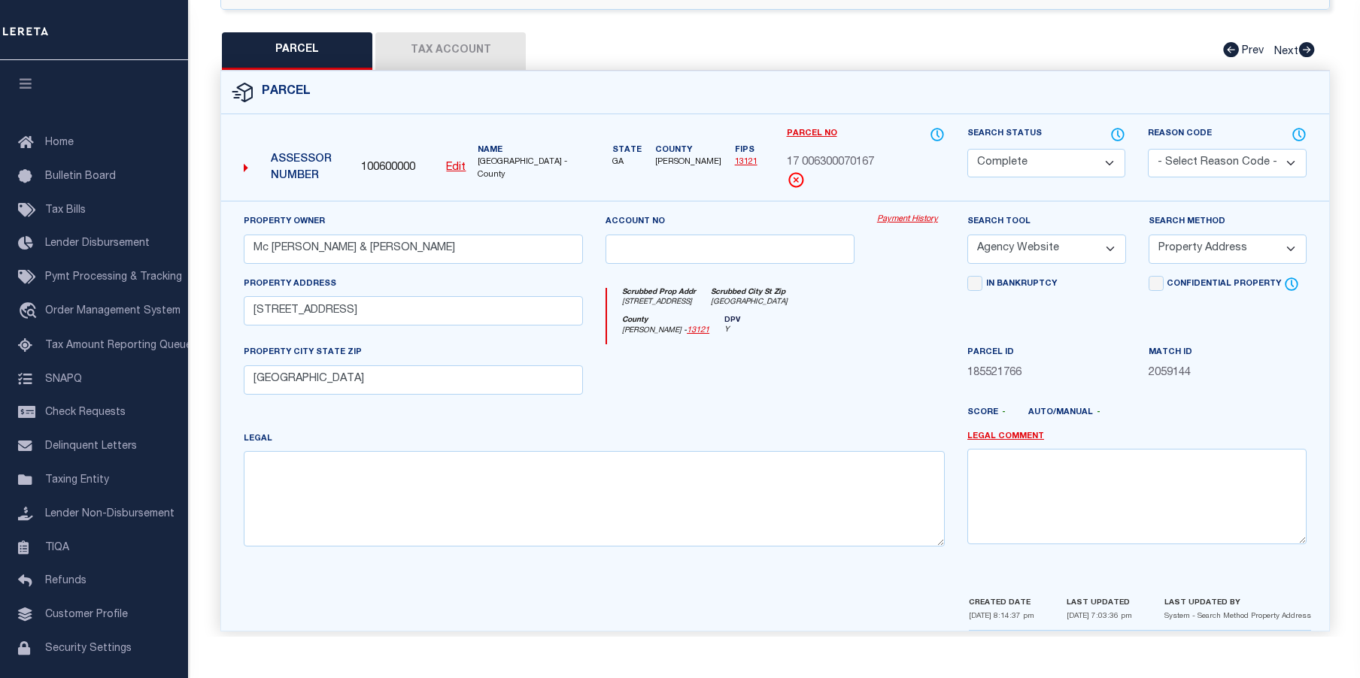
click at [465, 32] on button "Tax Account" at bounding box center [450, 51] width 150 height 38
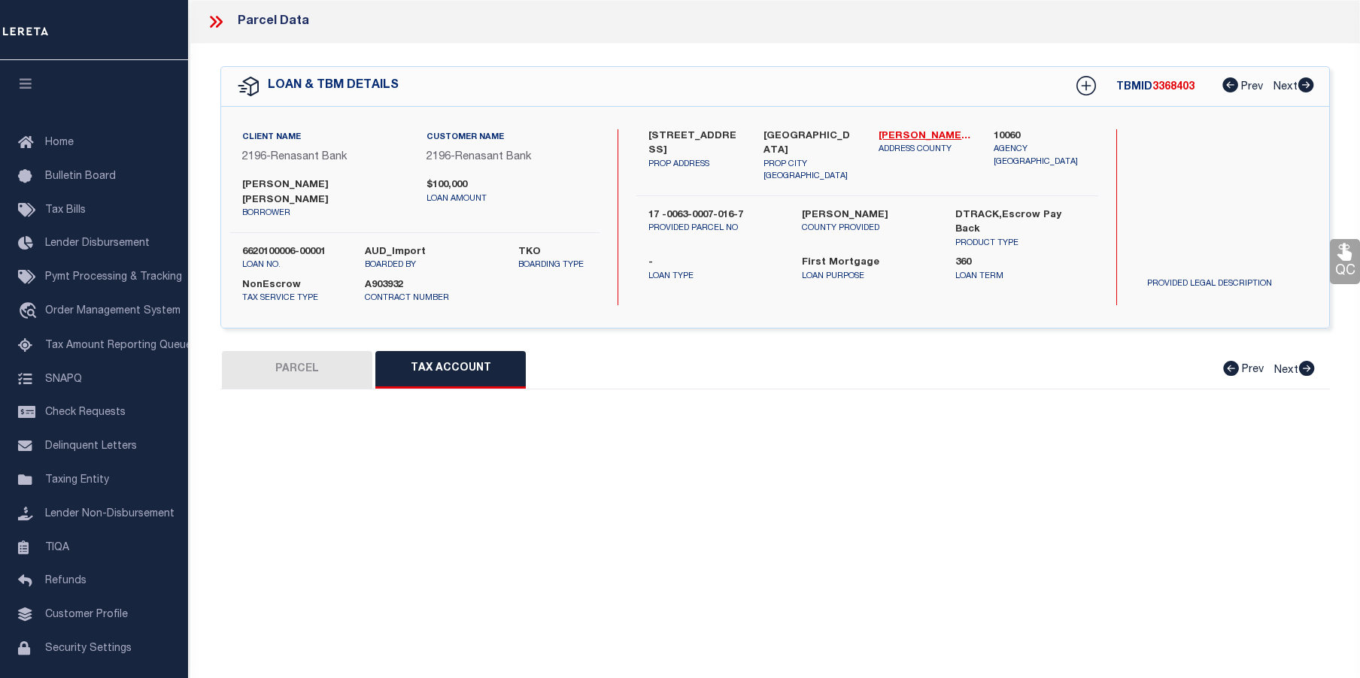
scroll to position [0, 0]
select select "100"
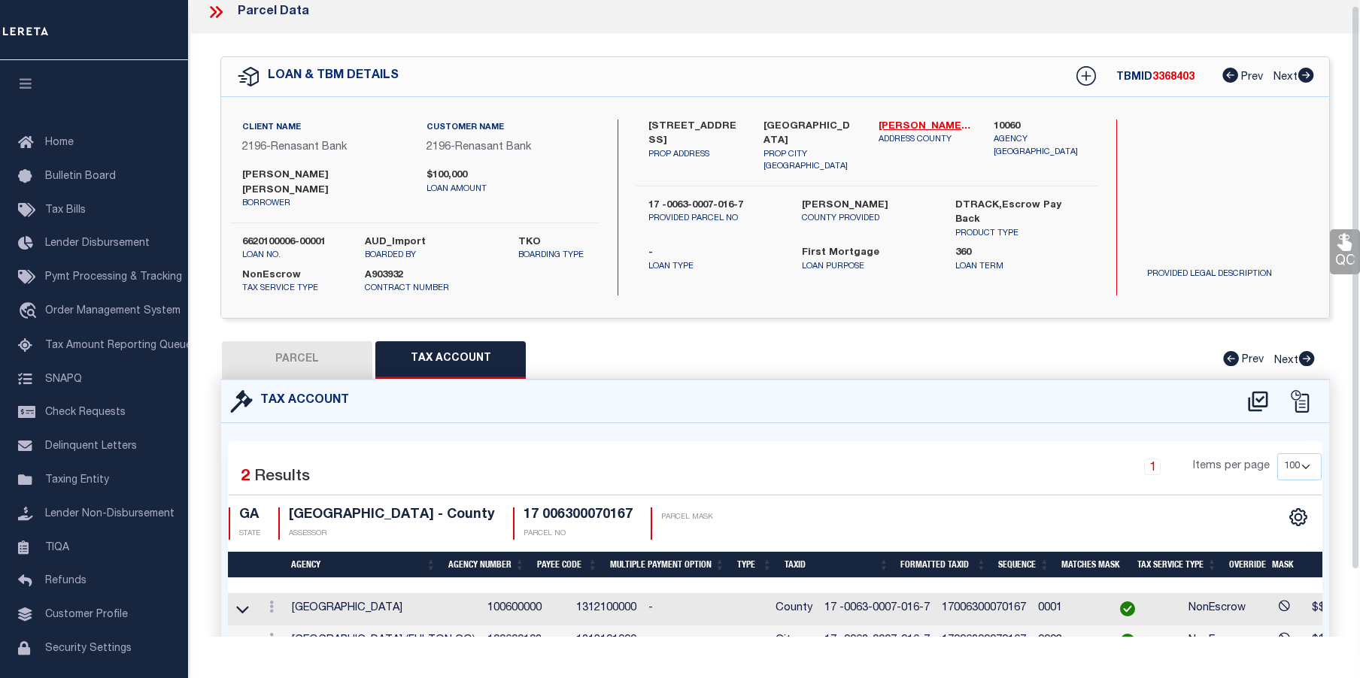
scroll to position [6, 0]
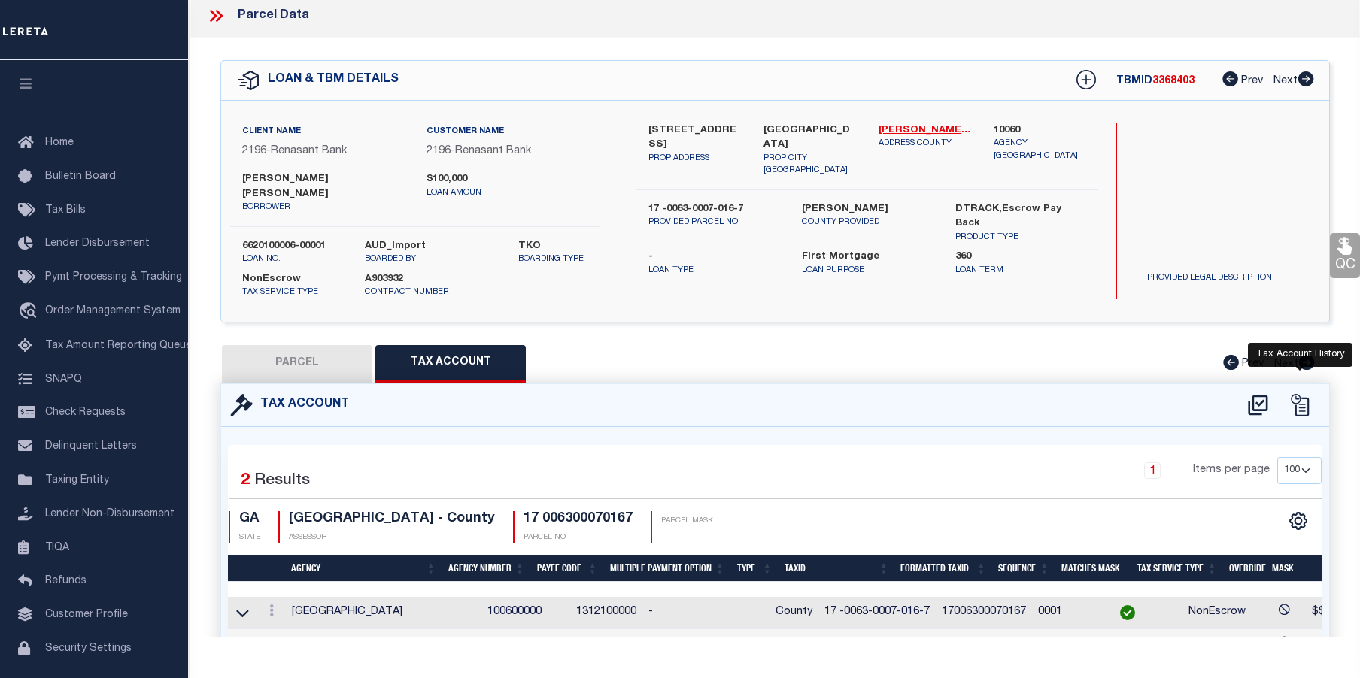
click at [1307, 394] on icon at bounding box center [1299, 405] width 23 height 23
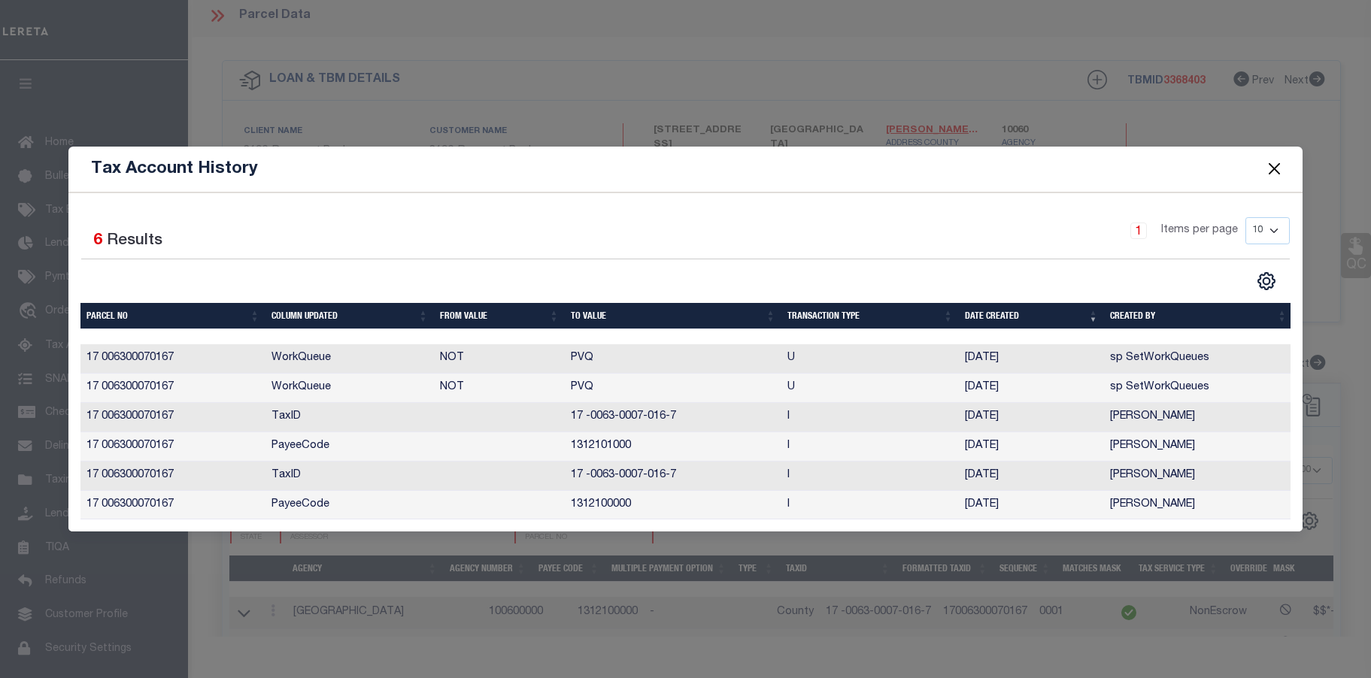
click at [1277, 159] on button "Close" at bounding box center [1275, 169] width 20 height 20
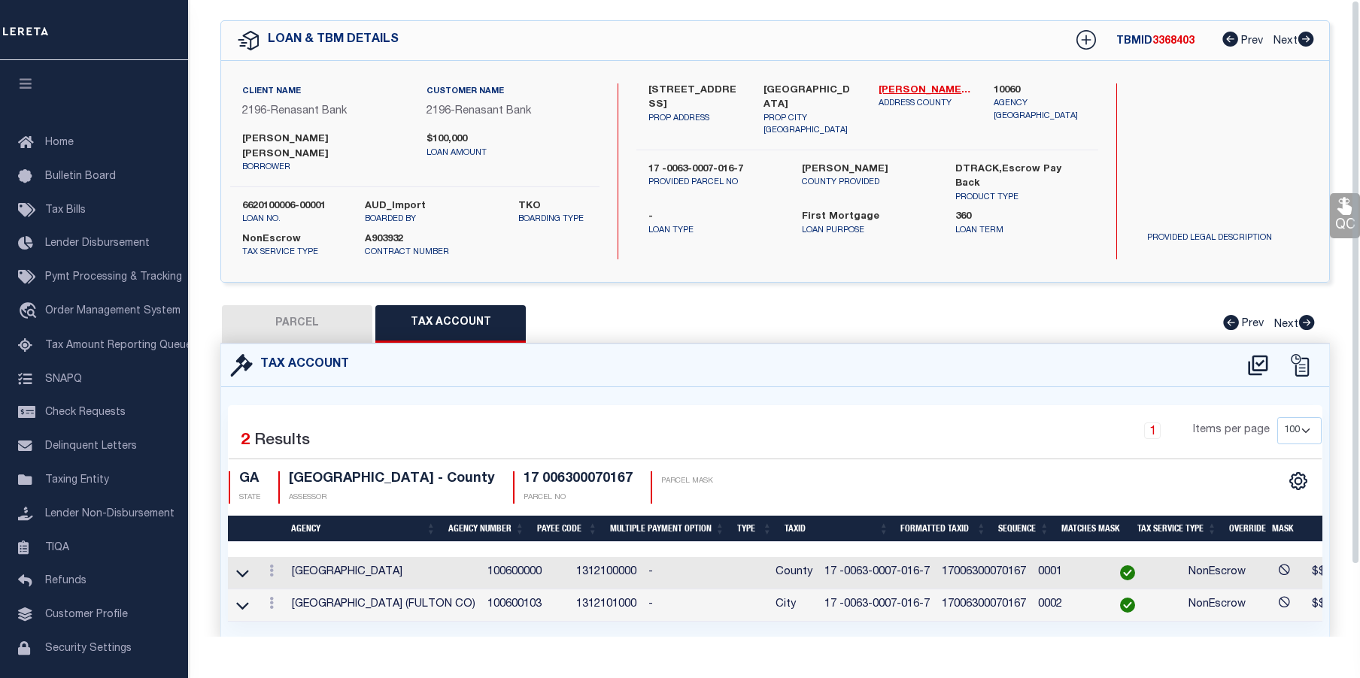
scroll to position [0, 0]
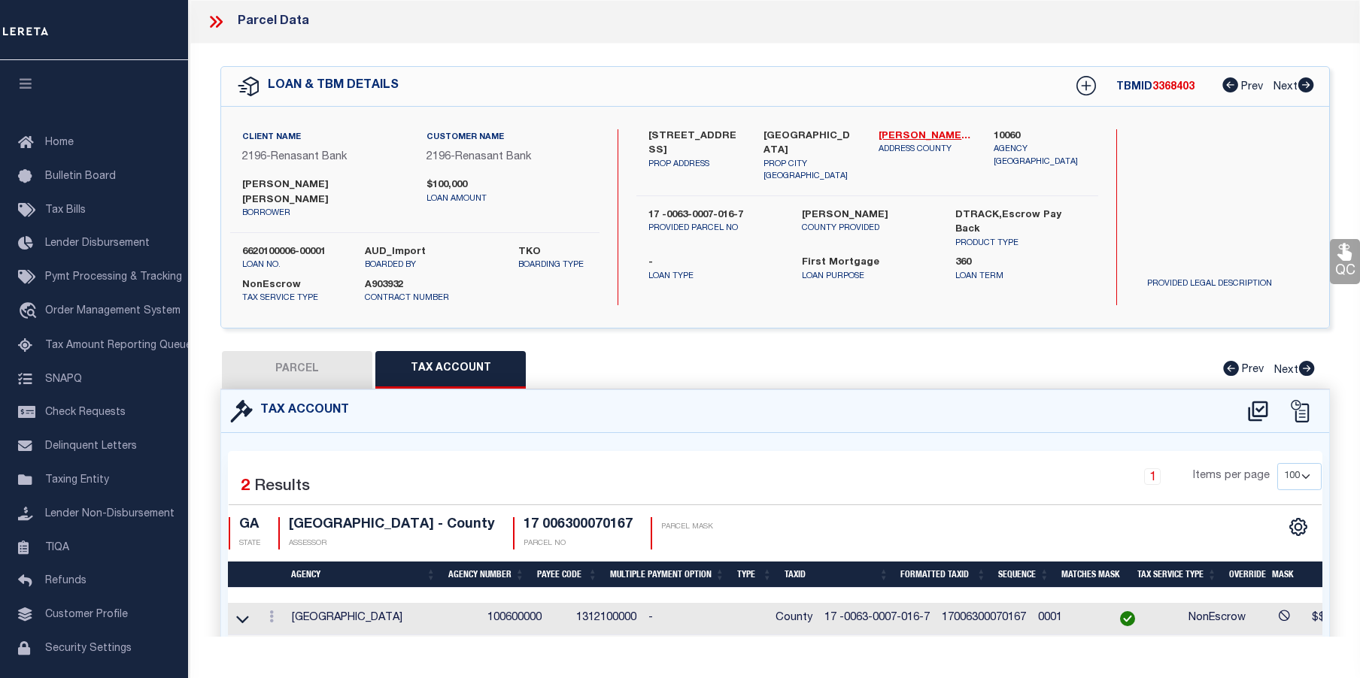
click at [213, 20] on icon at bounding box center [216, 22] width 20 height 20
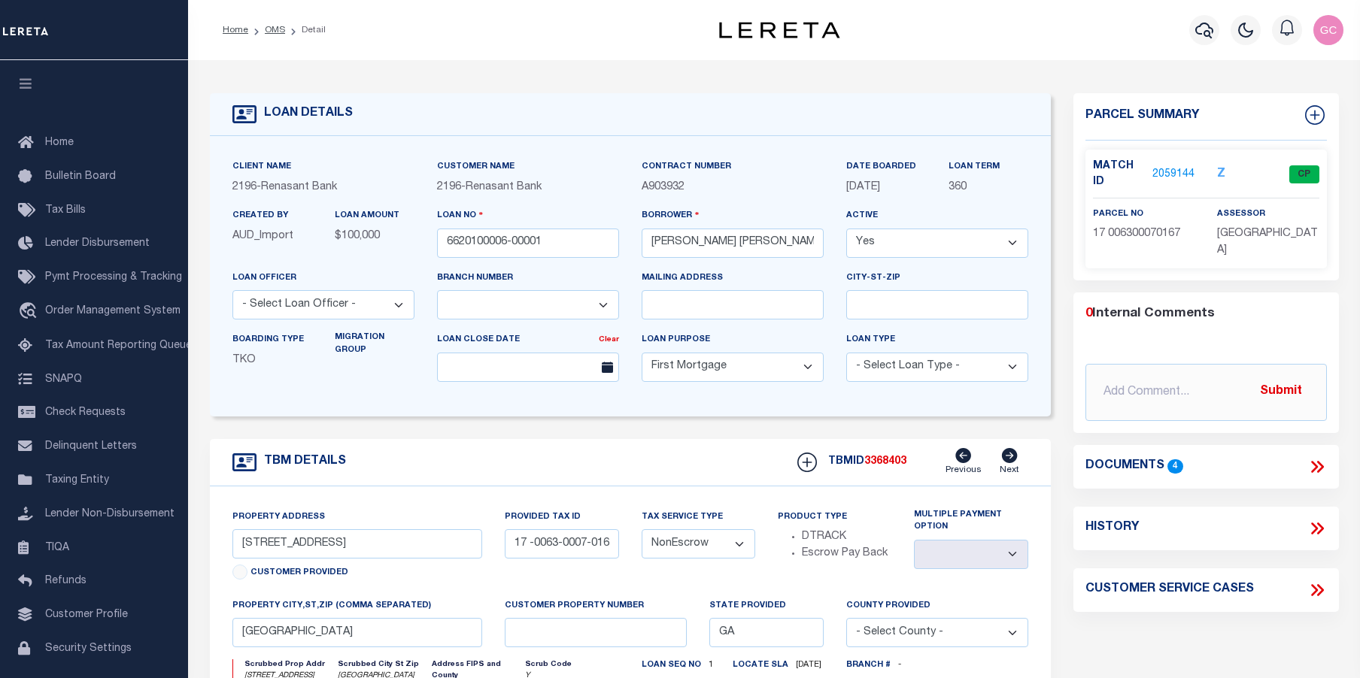
click at [1319, 523] on icon at bounding box center [1319, 529] width 7 height 12
select select "100"
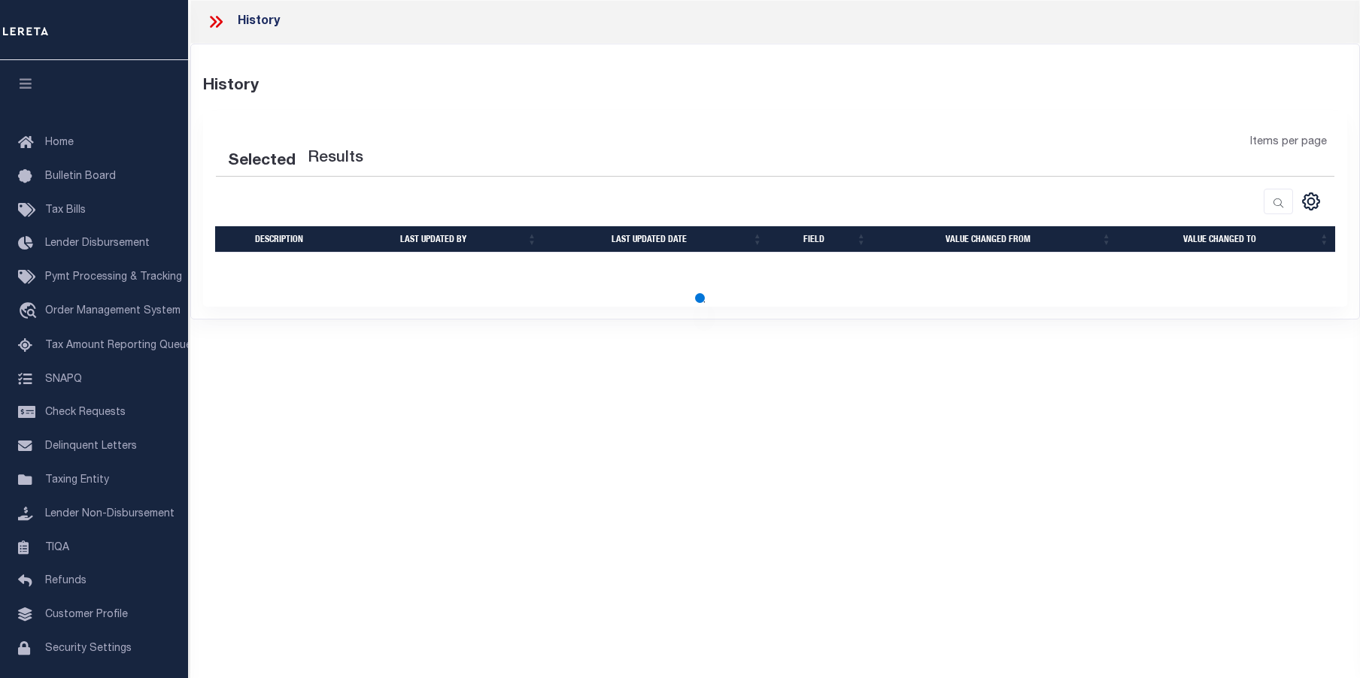
select select "100"
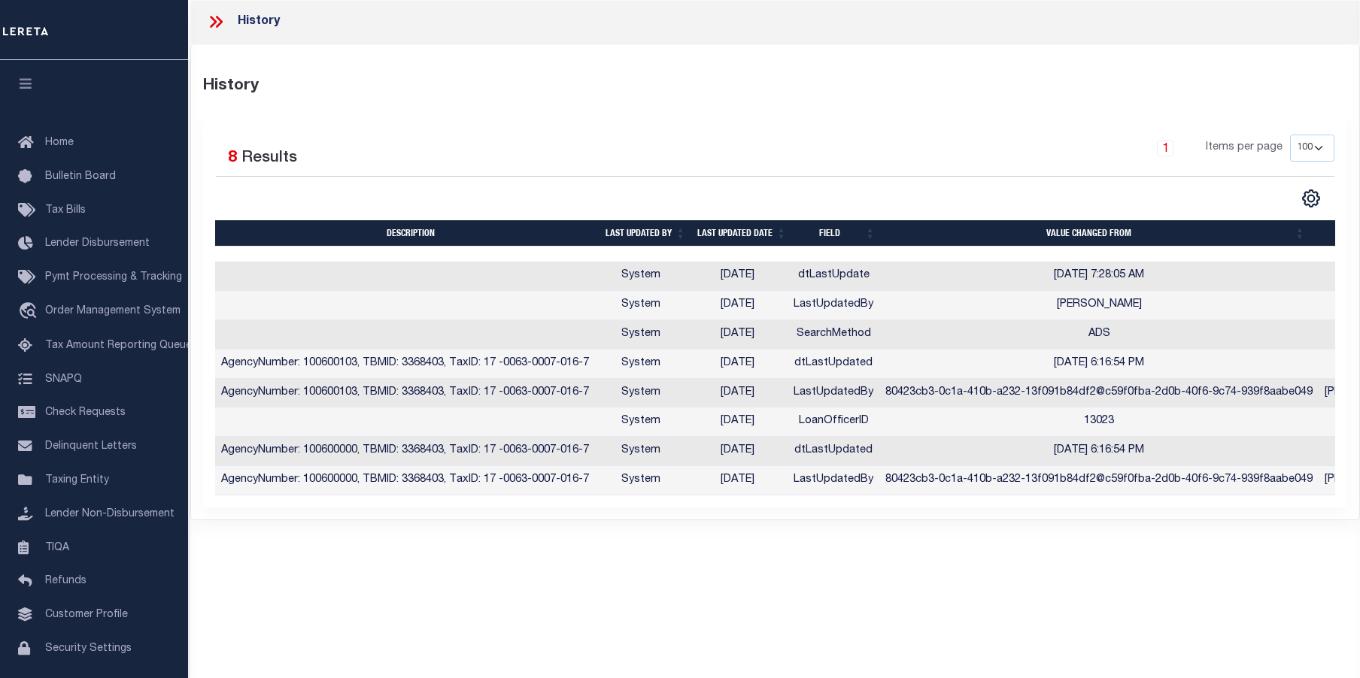
click at [211, 17] on icon at bounding box center [213, 22] width 7 height 12
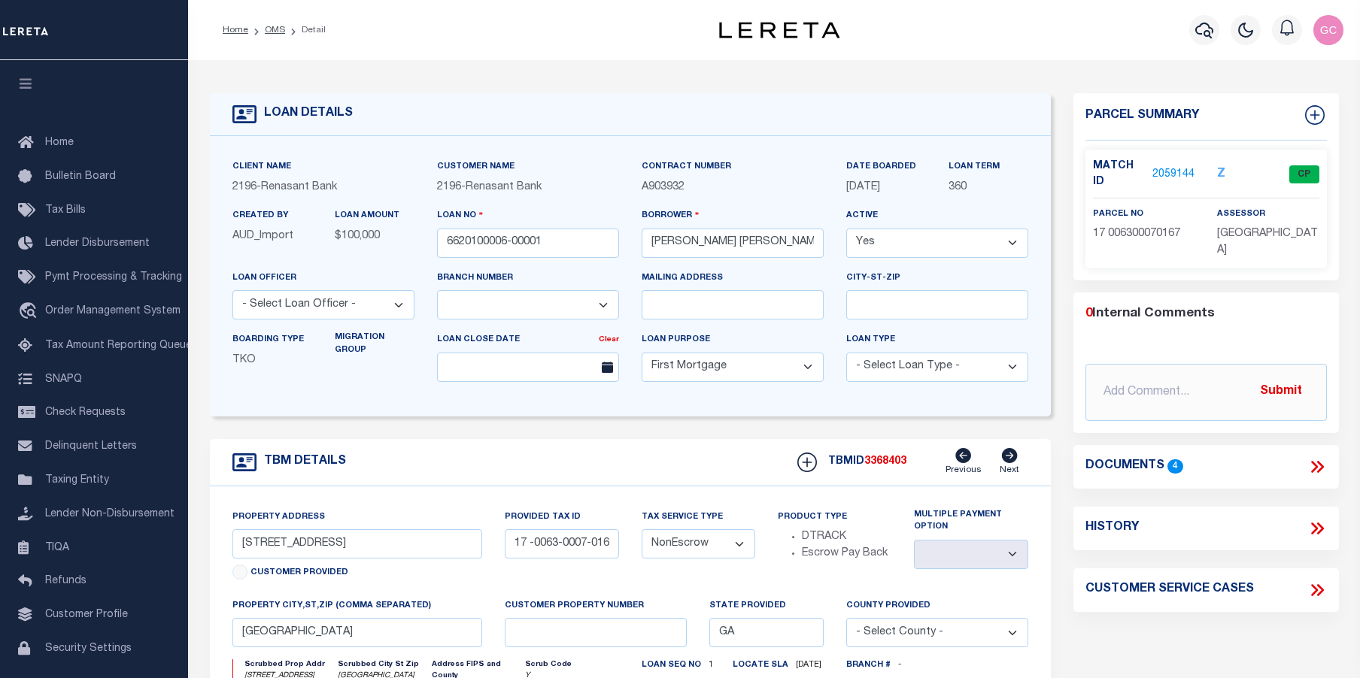
click at [1165, 174] on link "2059144" at bounding box center [1173, 175] width 42 height 16
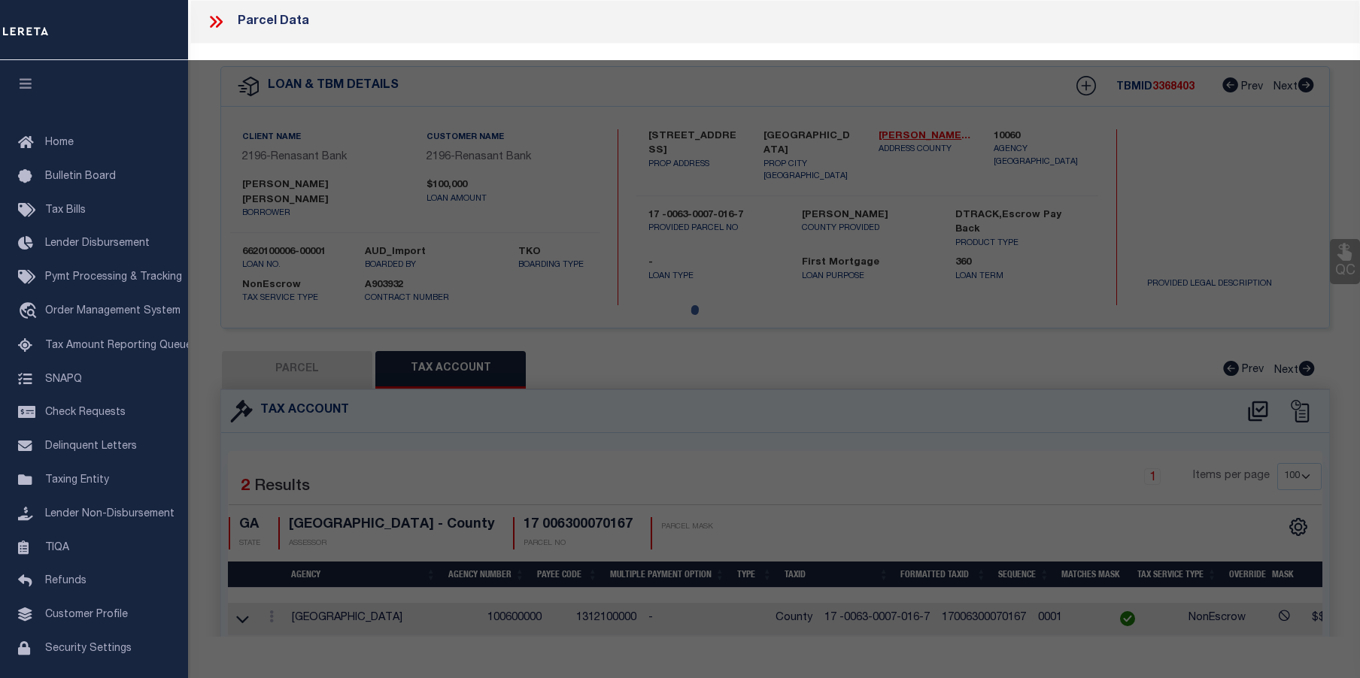
select select "AS"
select select
checkbox input "false"
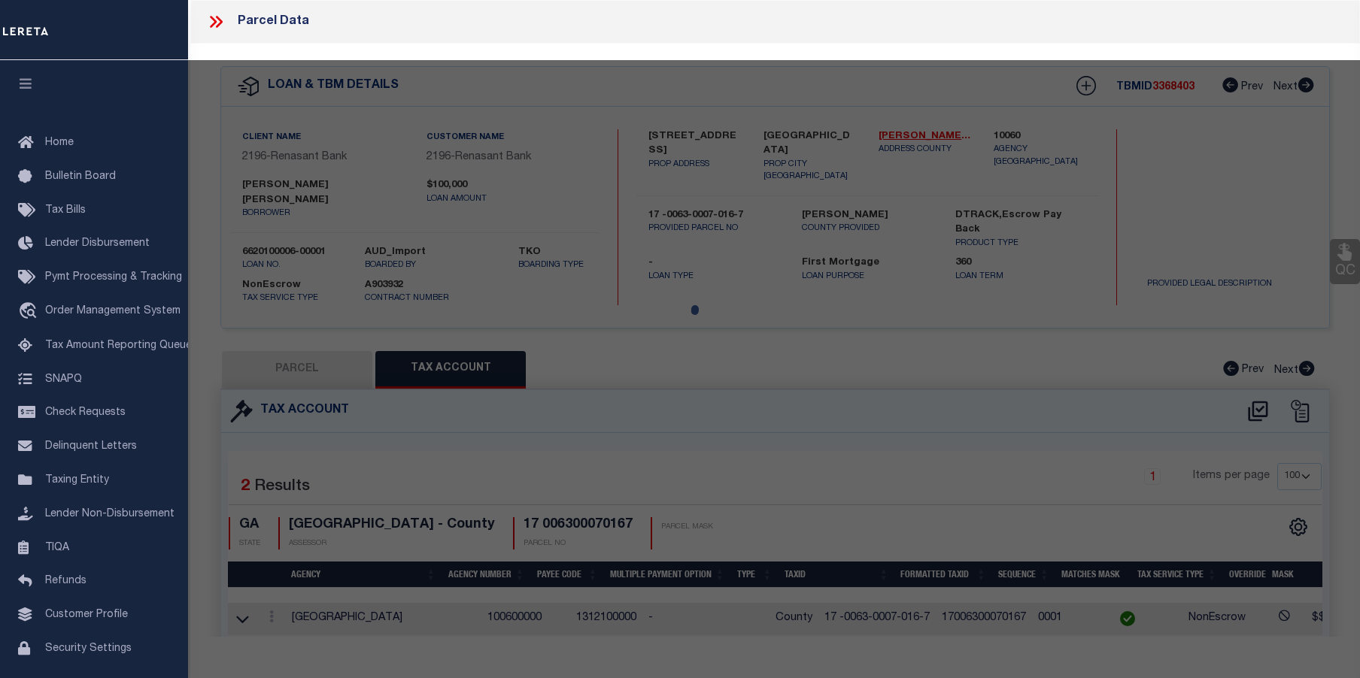
select select "CP"
type input "Mc Manamy Patrick Jason & Margaret G"
select select "AGW"
select select "ADD"
type input "3906 IVY RD NE"
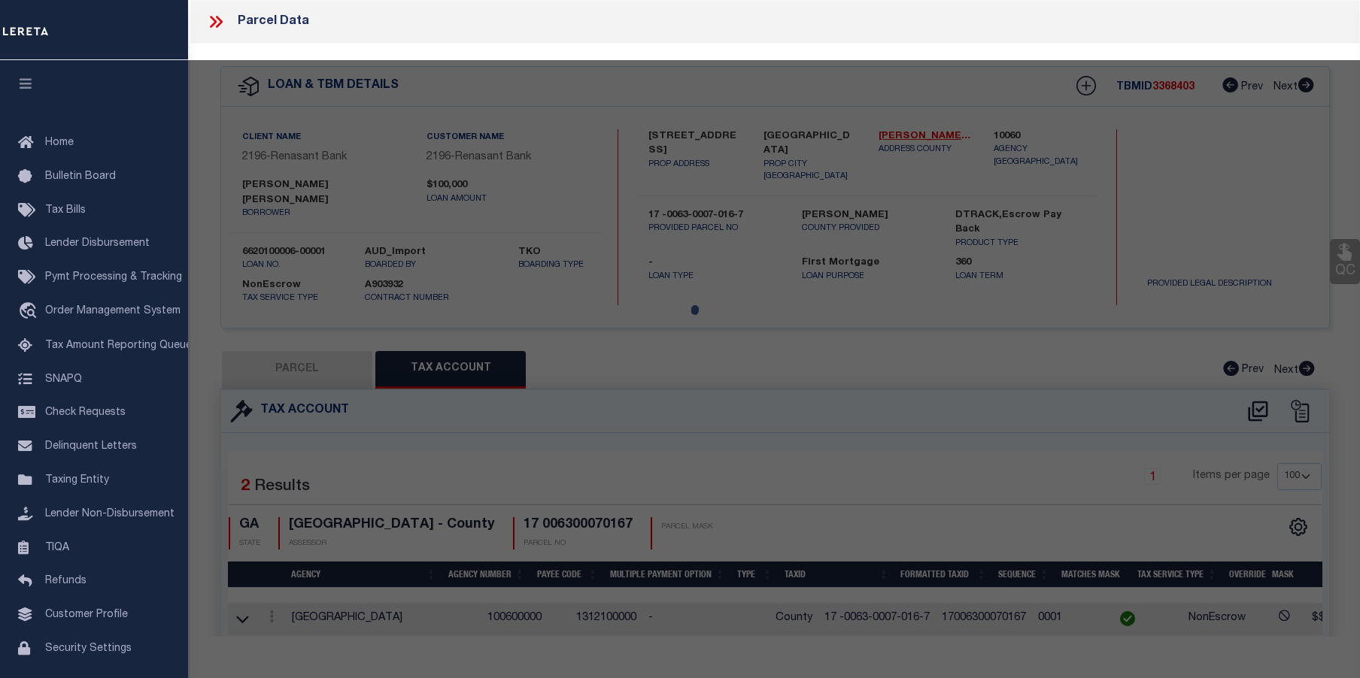
checkbox input "false"
type input "ATLANTA GA 30342"
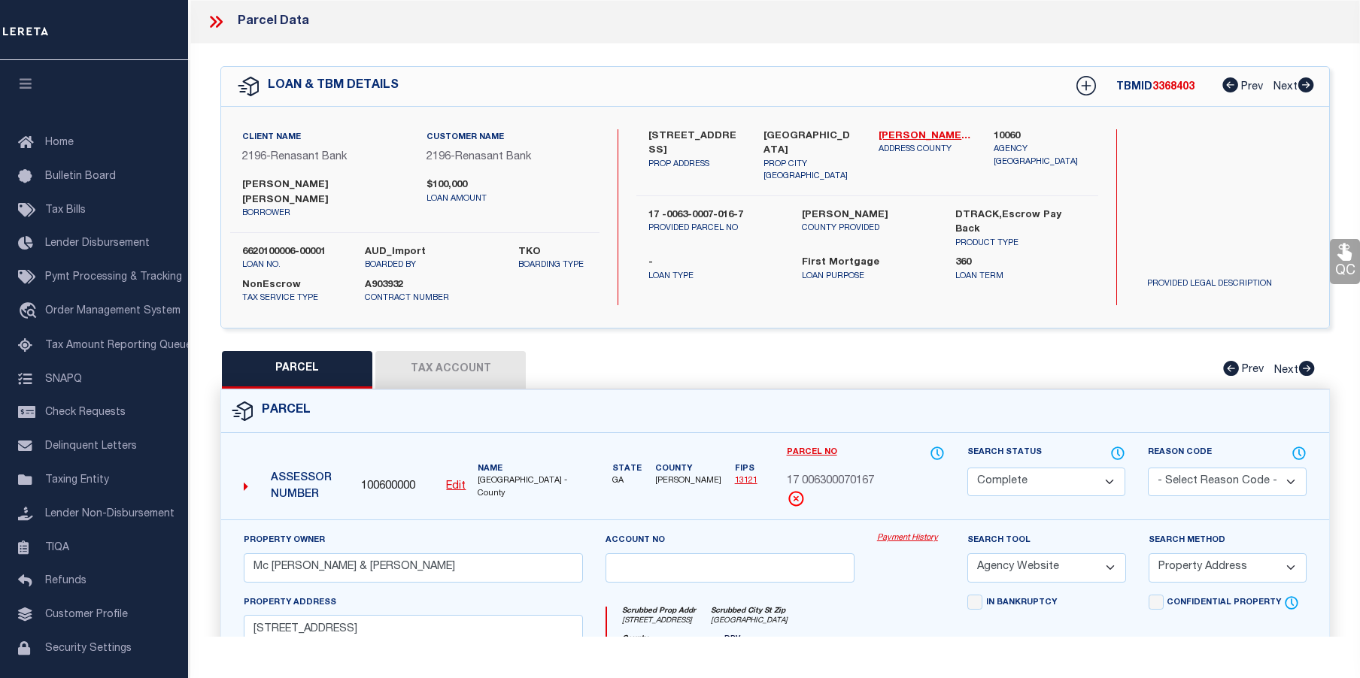
click at [892, 533] on link "Payment History" at bounding box center [911, 539] width 68 height 13
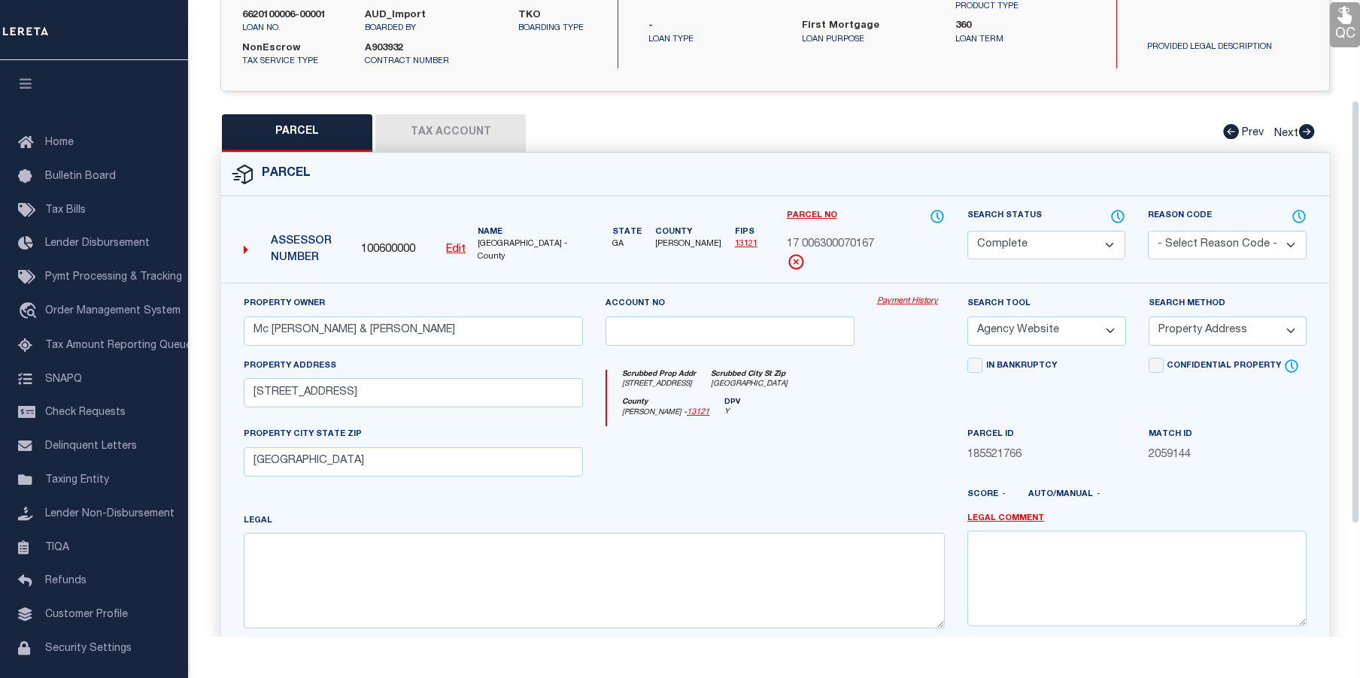
scroll to position [150, 0]
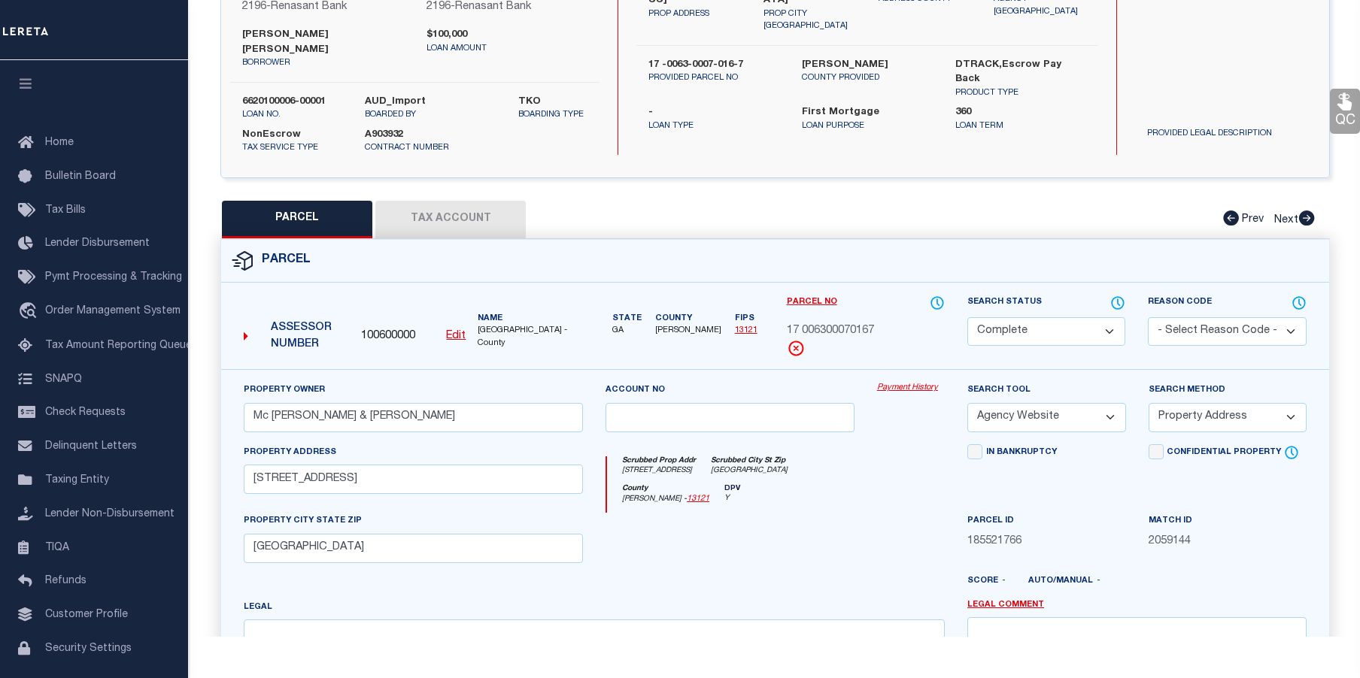
click at [486, 201] on button "Tax Account" at bounding box center [450, 220] width 150 height 38
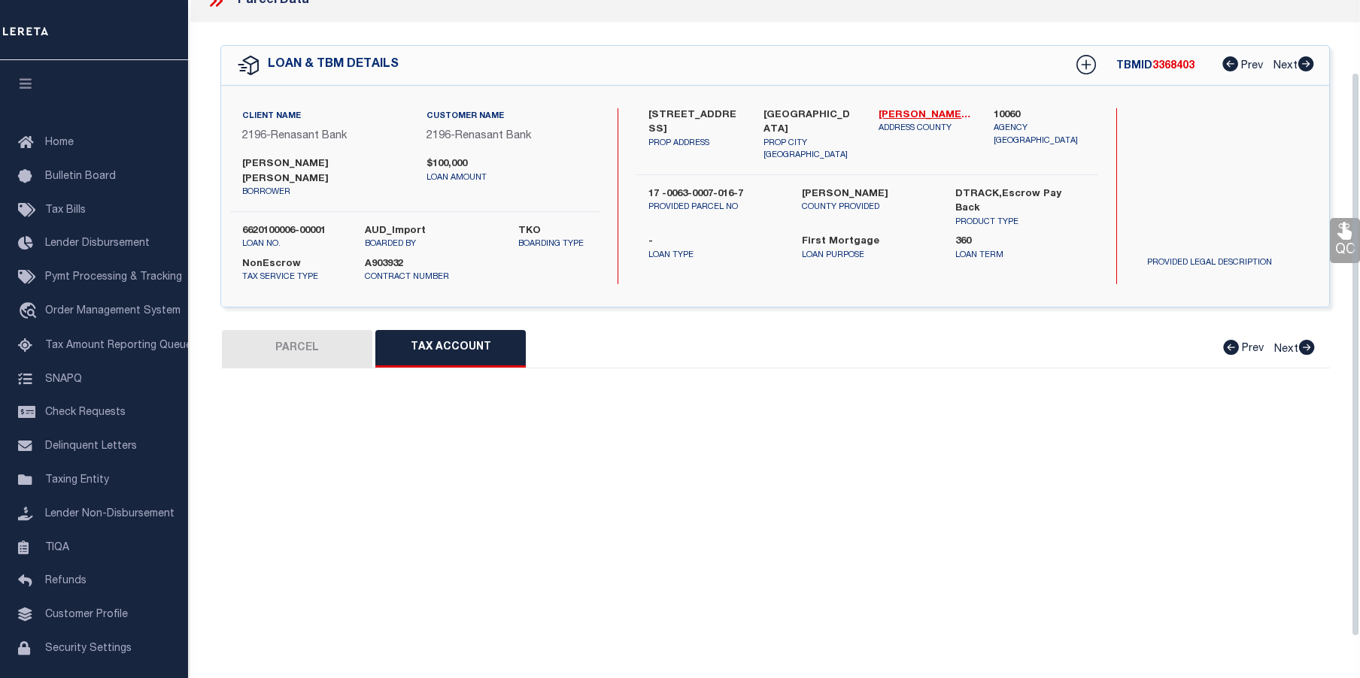
select select "100"
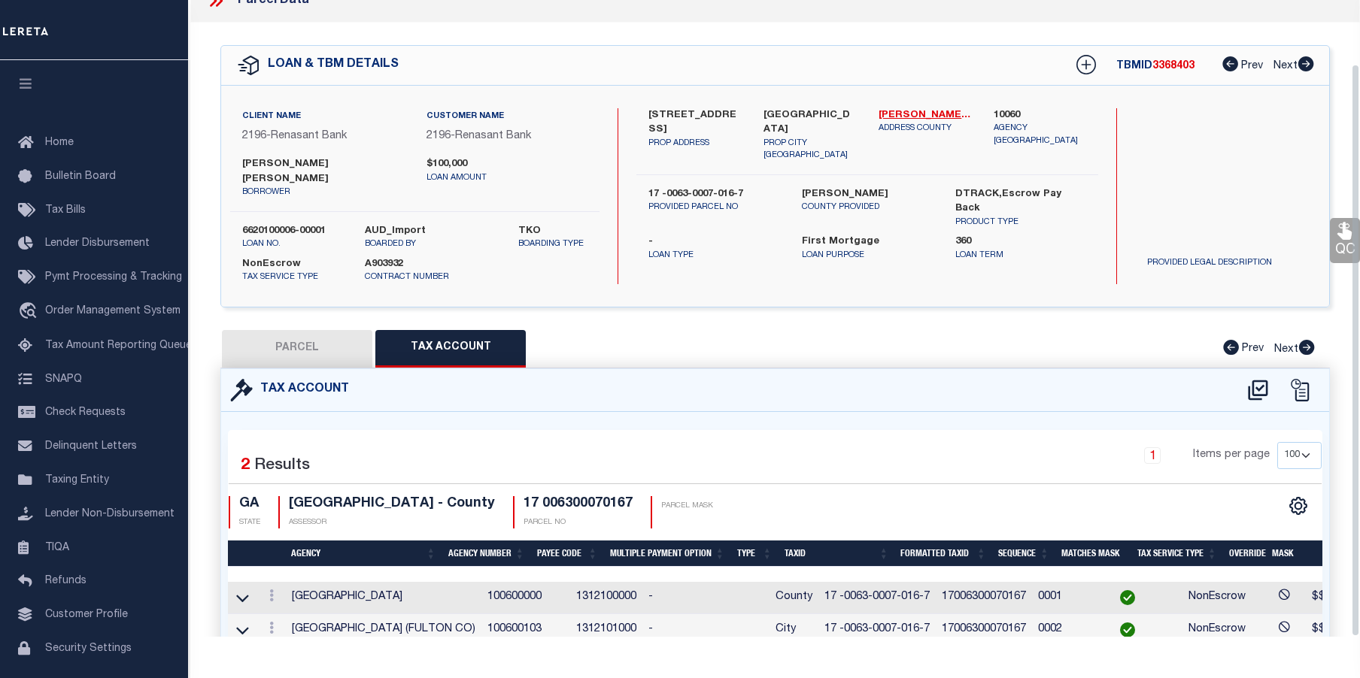
scroll to position [81, 0]
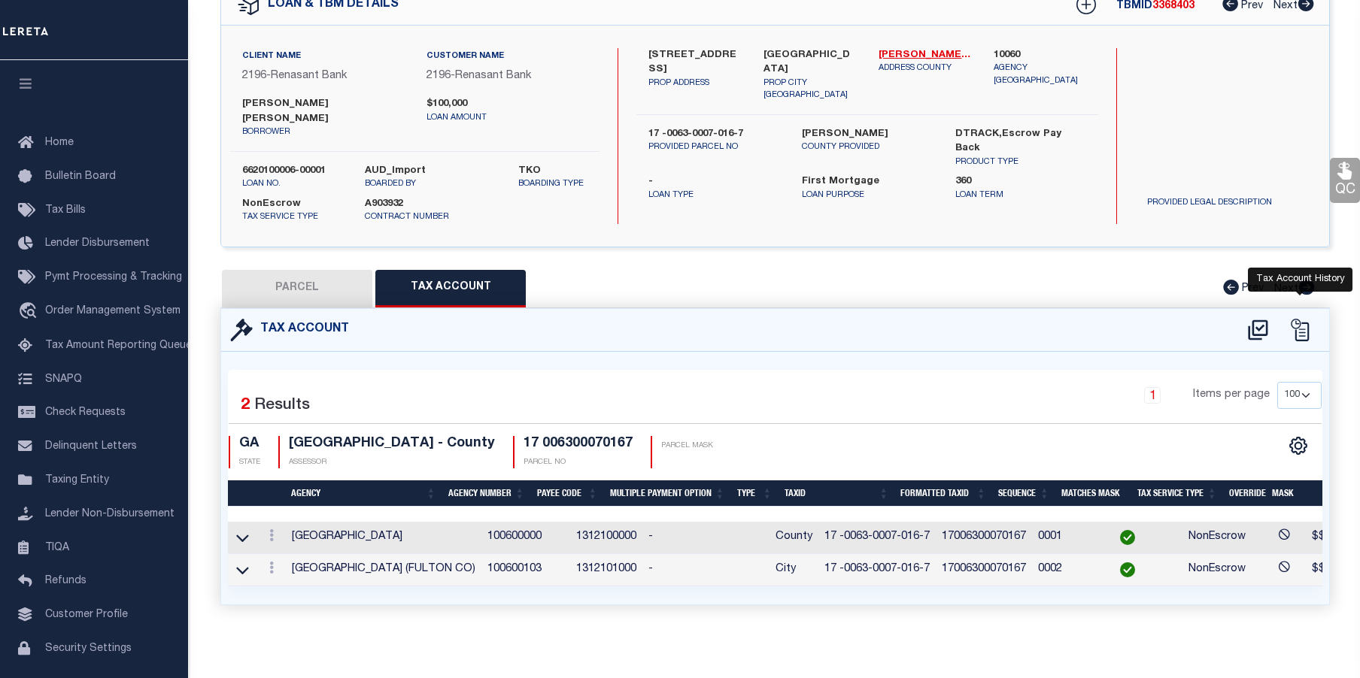
click at [1306, 319] on icon at bounding box center [1299, 330] width 23 height 23
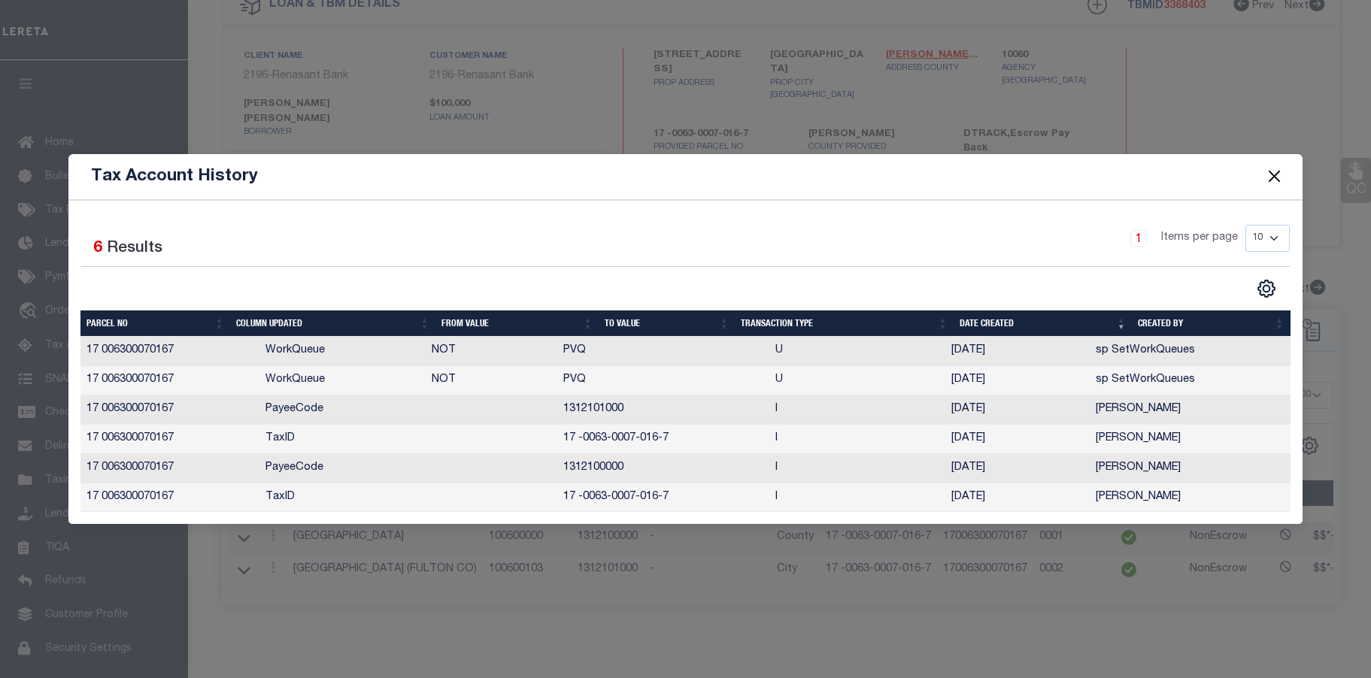
click at [1284, 175] on button "Close" at bounding box center [1275, 177] width 20 height 20
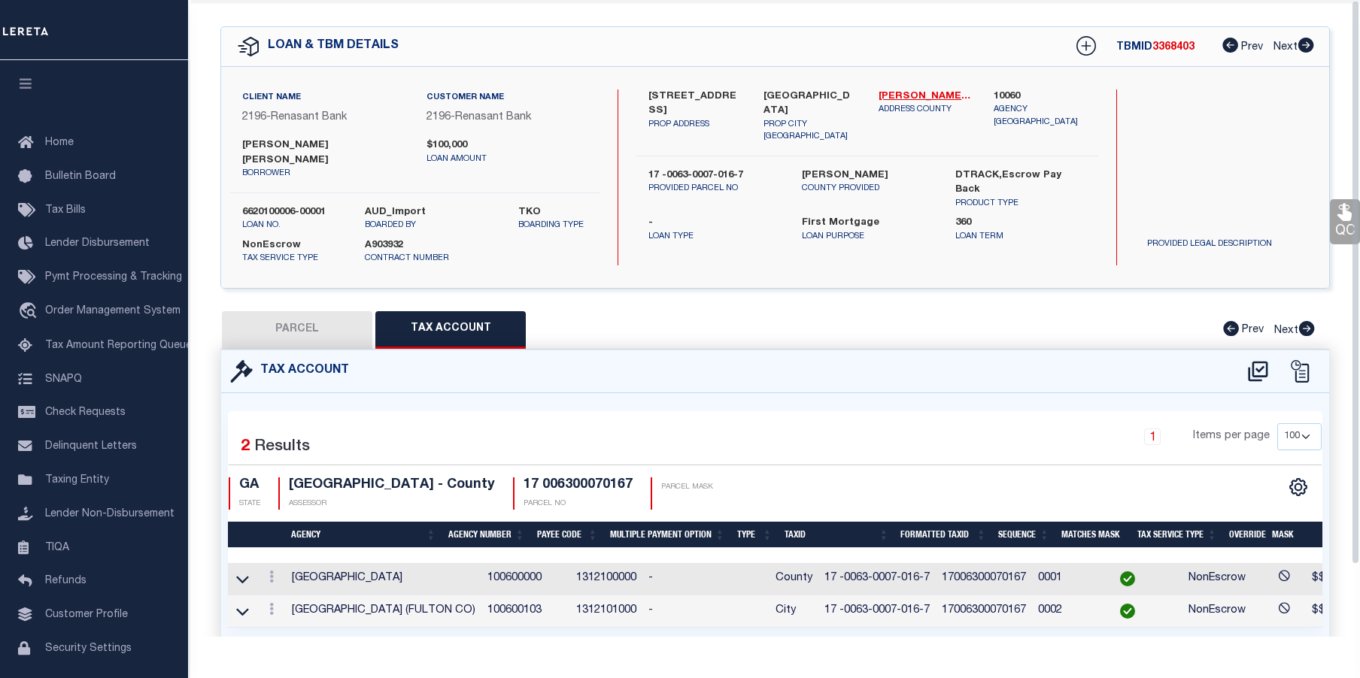
scroll to position [0, 0]
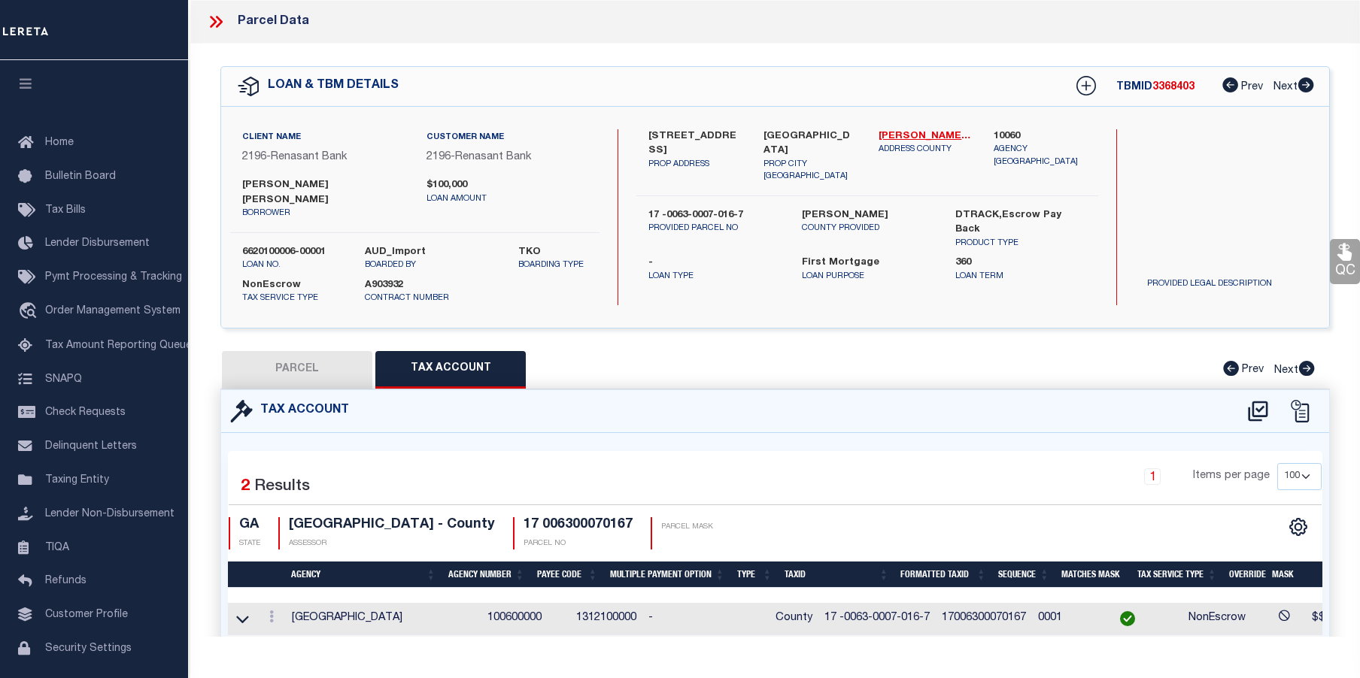
click at [266, 361] on button "PARCEL" at bounding box center [297, 370] width 150 height 38
select select "AS"
select select
checkbox input "false"
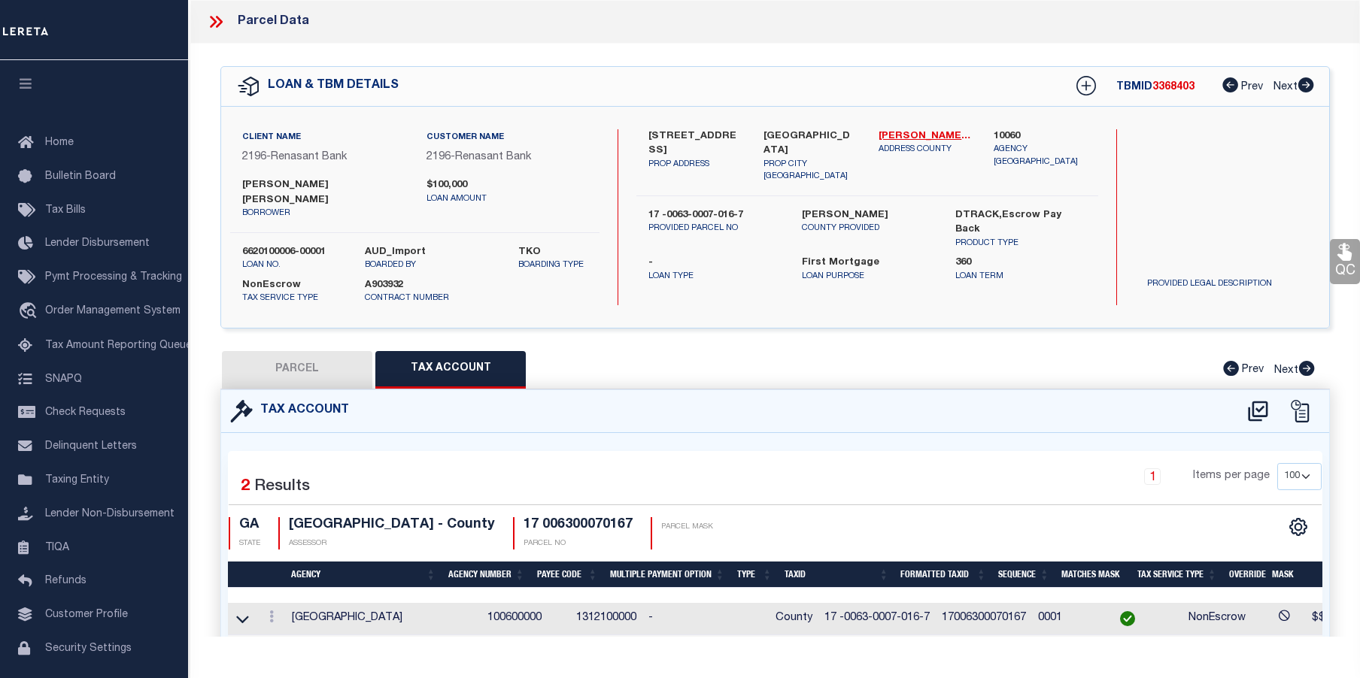
checkbox input "false"
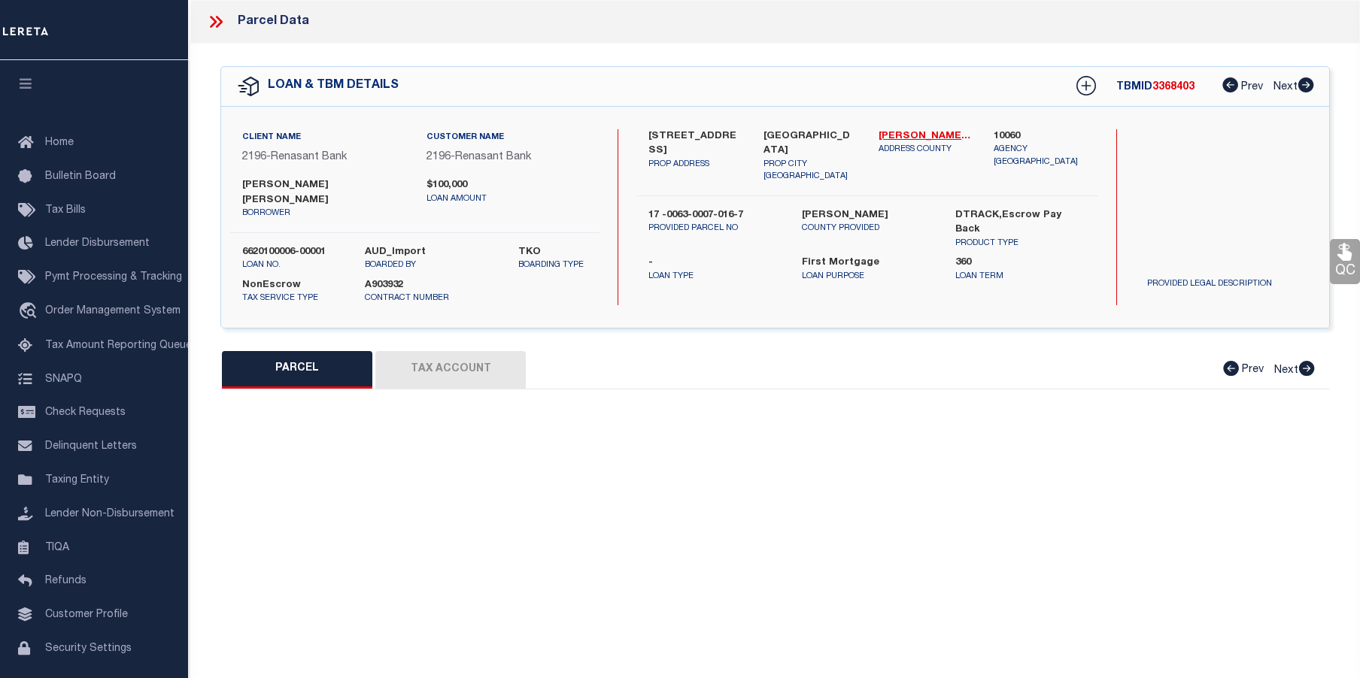
select select "CP"
type input "Mc Manamy Patrick Jason & Margaret G"
select select "AGW"
select select "ADD"
type input "3906 IVY RD NE"
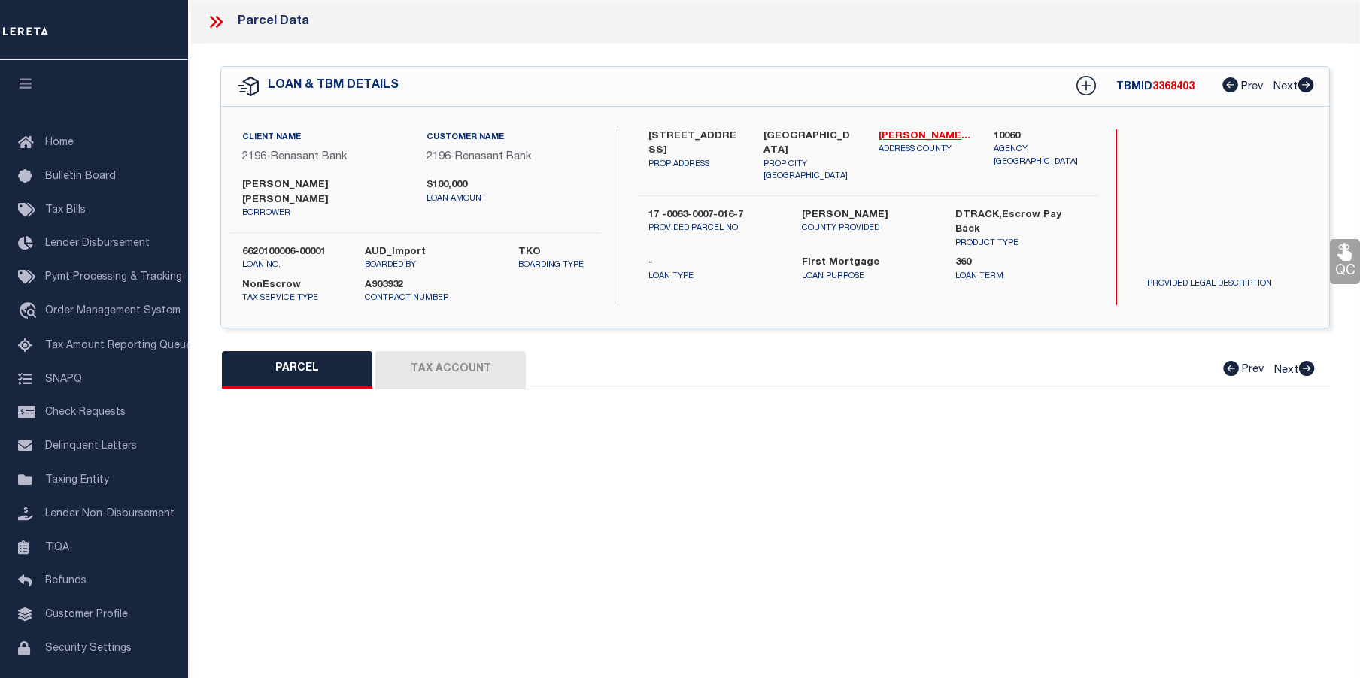
checkbox input "false"
type input "ATLANTA GA 30342"
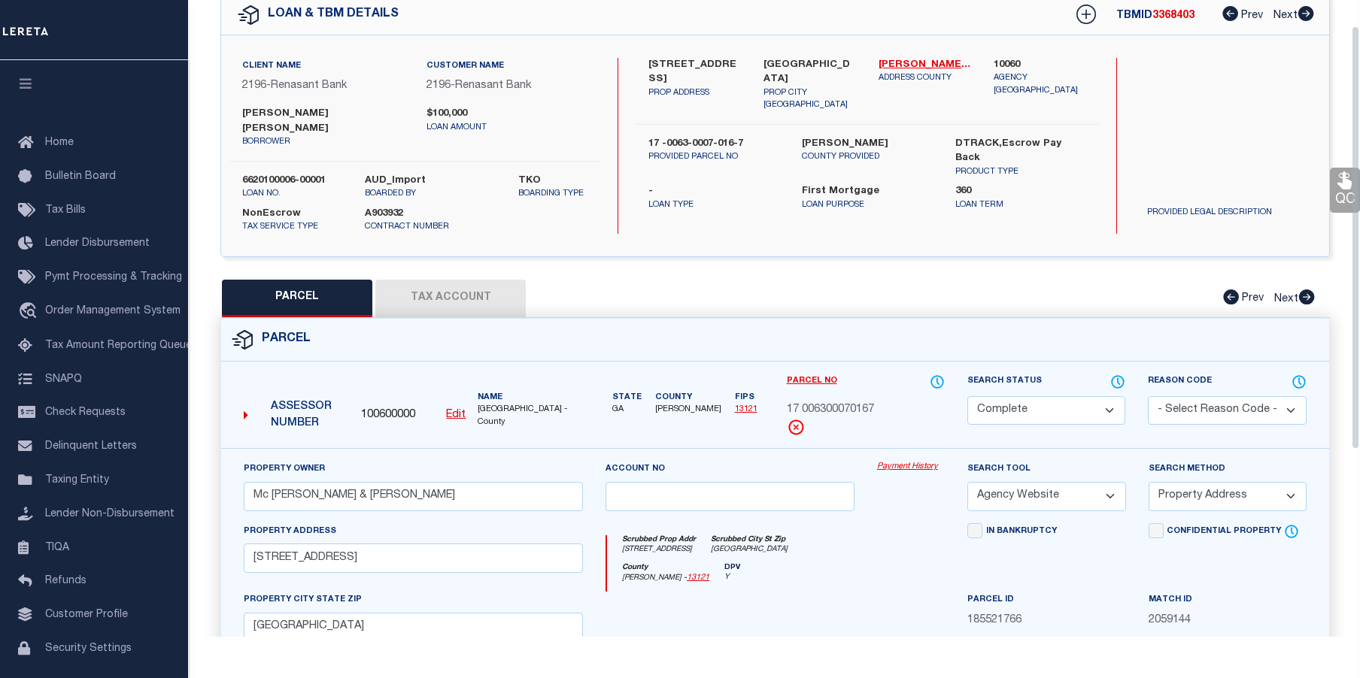
scroll to position [75, 0]
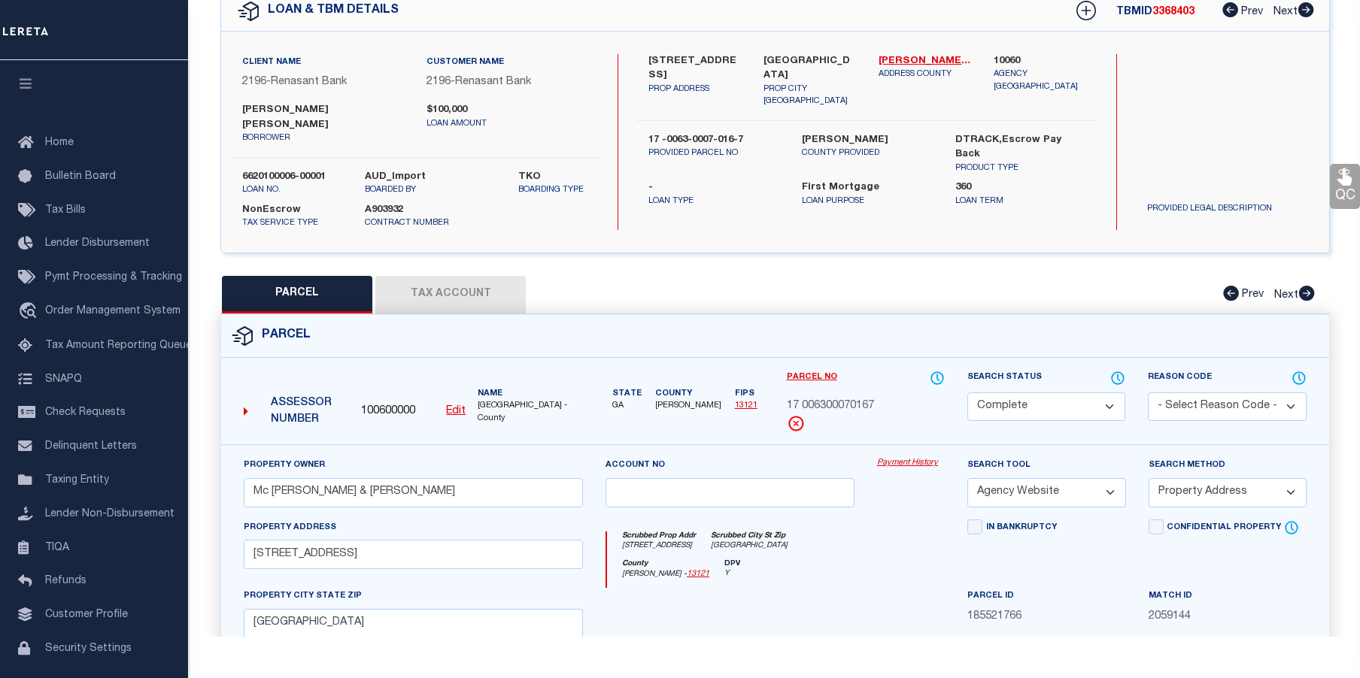
click at [921, 457] on link "Payment History" at bounding box center [911, 463] width 68 height 13
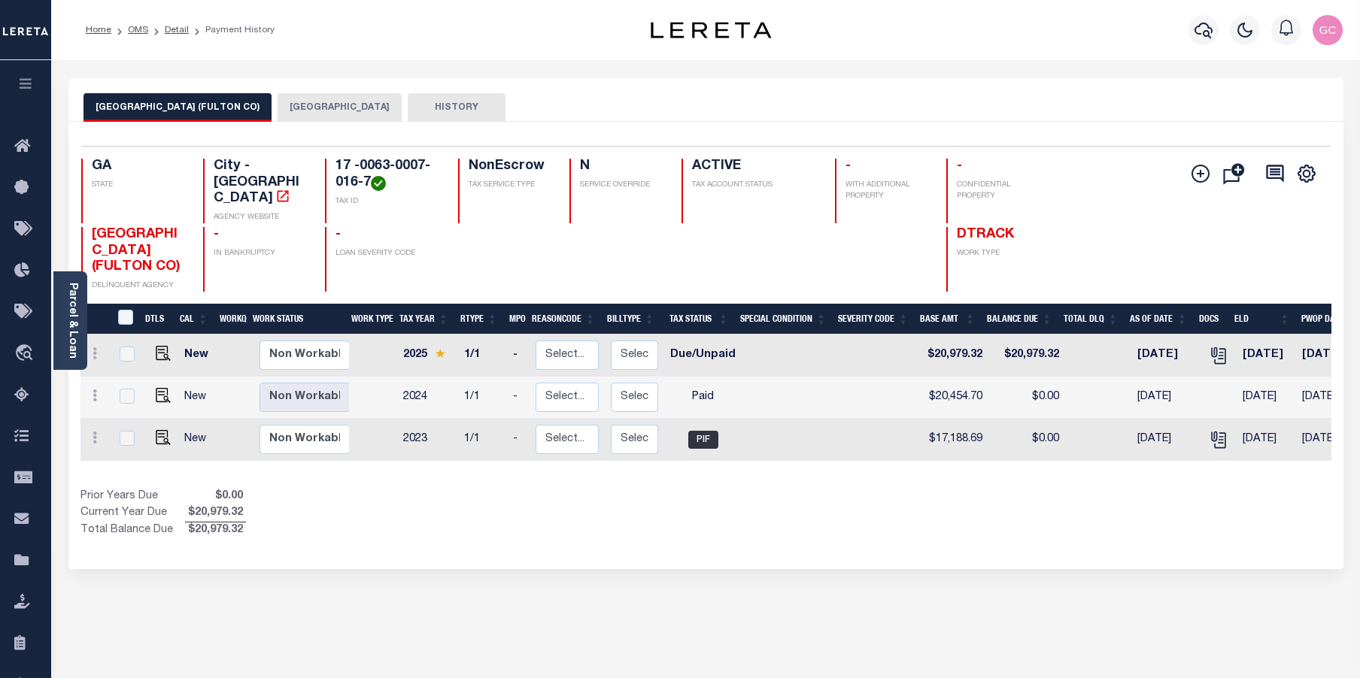
click at [281, 110] on button "[GEOGRAPHIC_DATA]" at bounding box center [340, 107] width 124 height 29
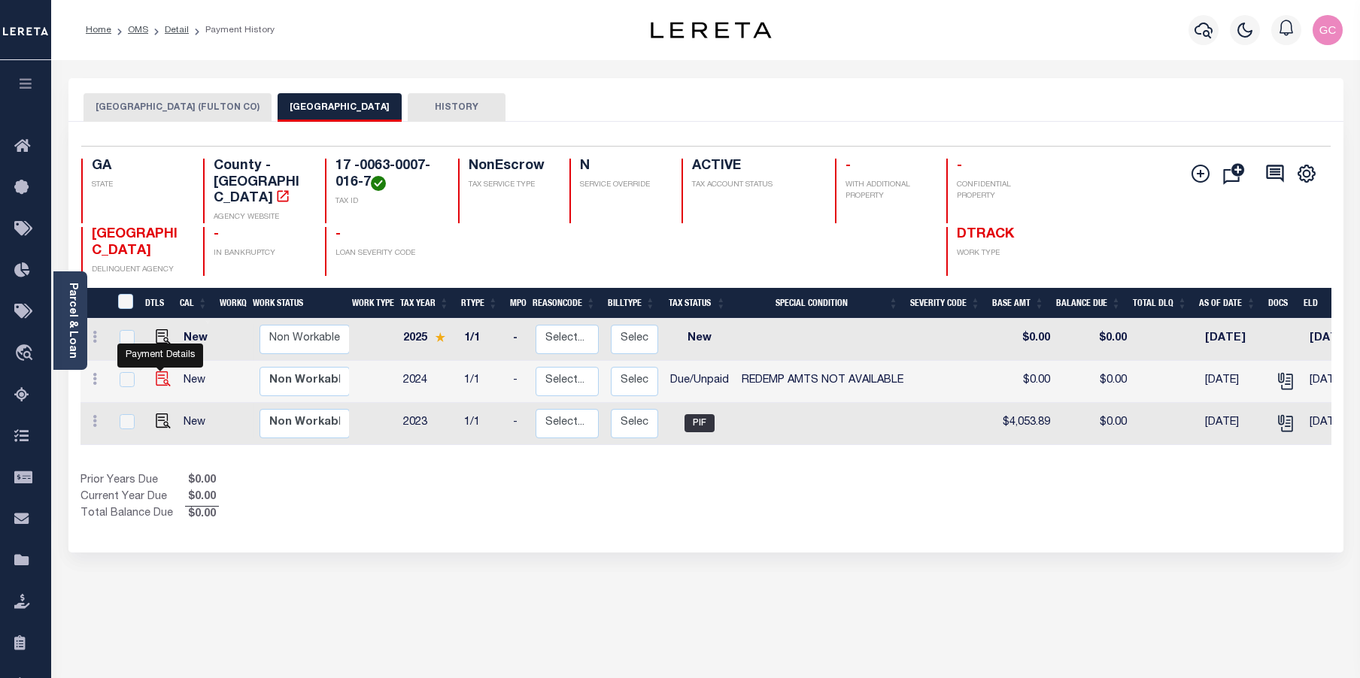
click at [160, 372] on img "" at bounding box center [163, 379] width 15 height 15
checkbox input "true"
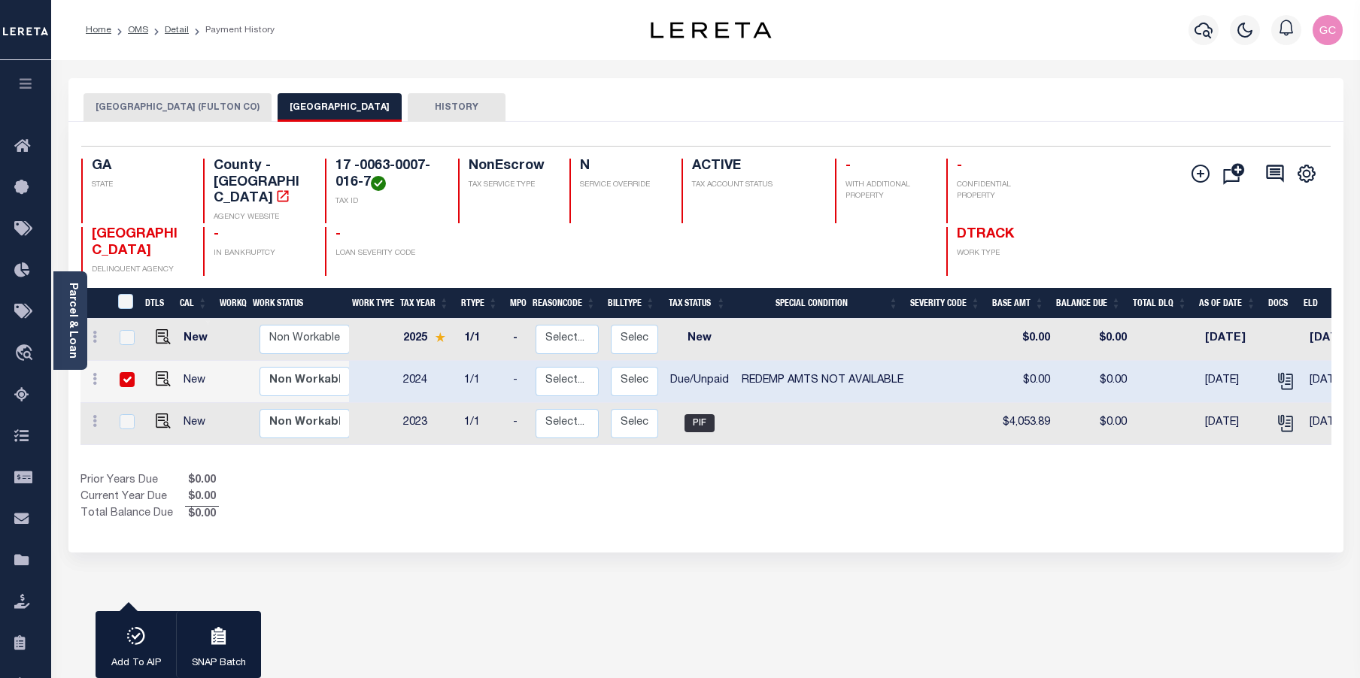
click at [408, 110] on button "HISTORY" at bounding box center [457, 107] width 98 height 29
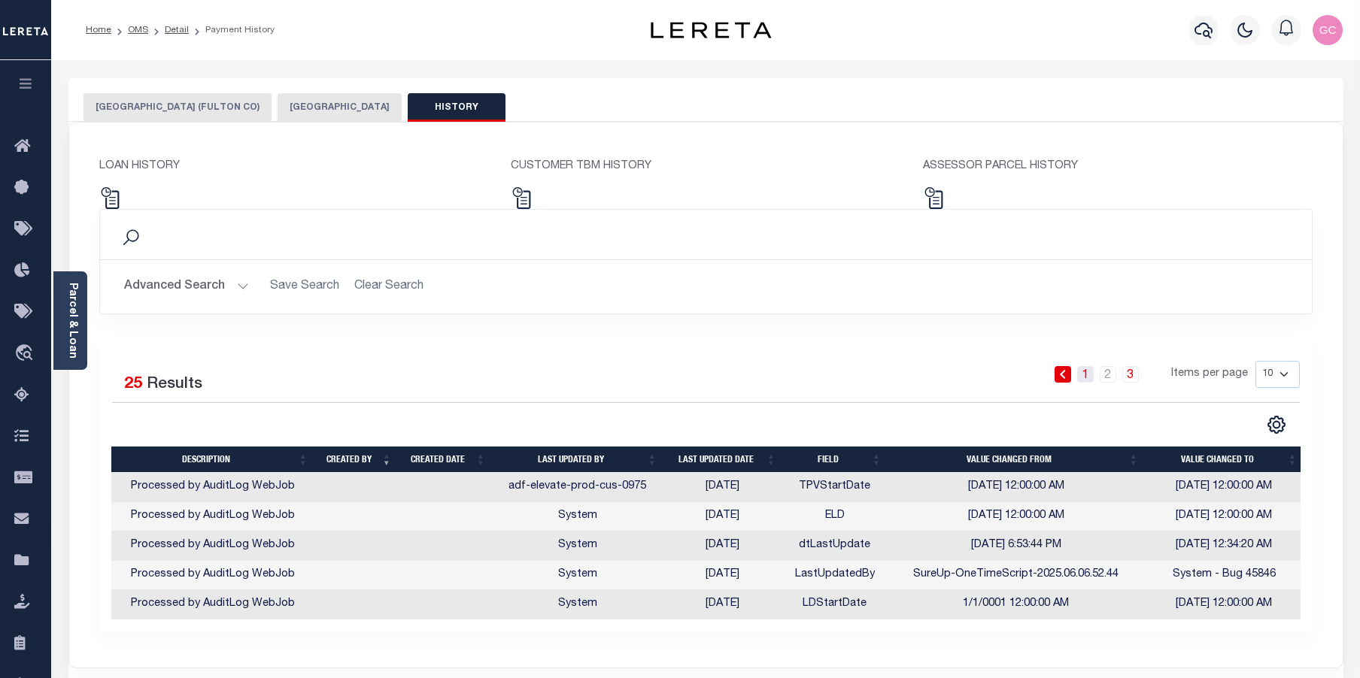
click at [1088, 376] on link "1" at bounding box center [1085, 374] width 17 height 17
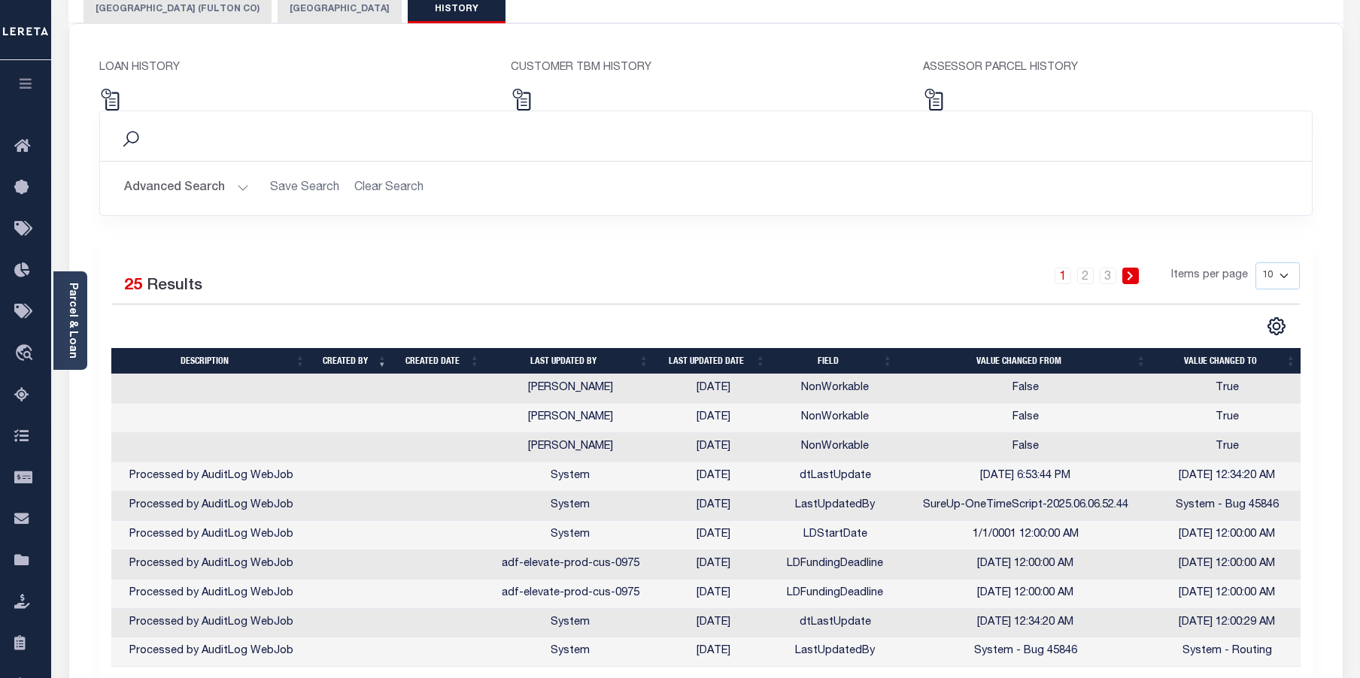
scroll to position [150, 0]
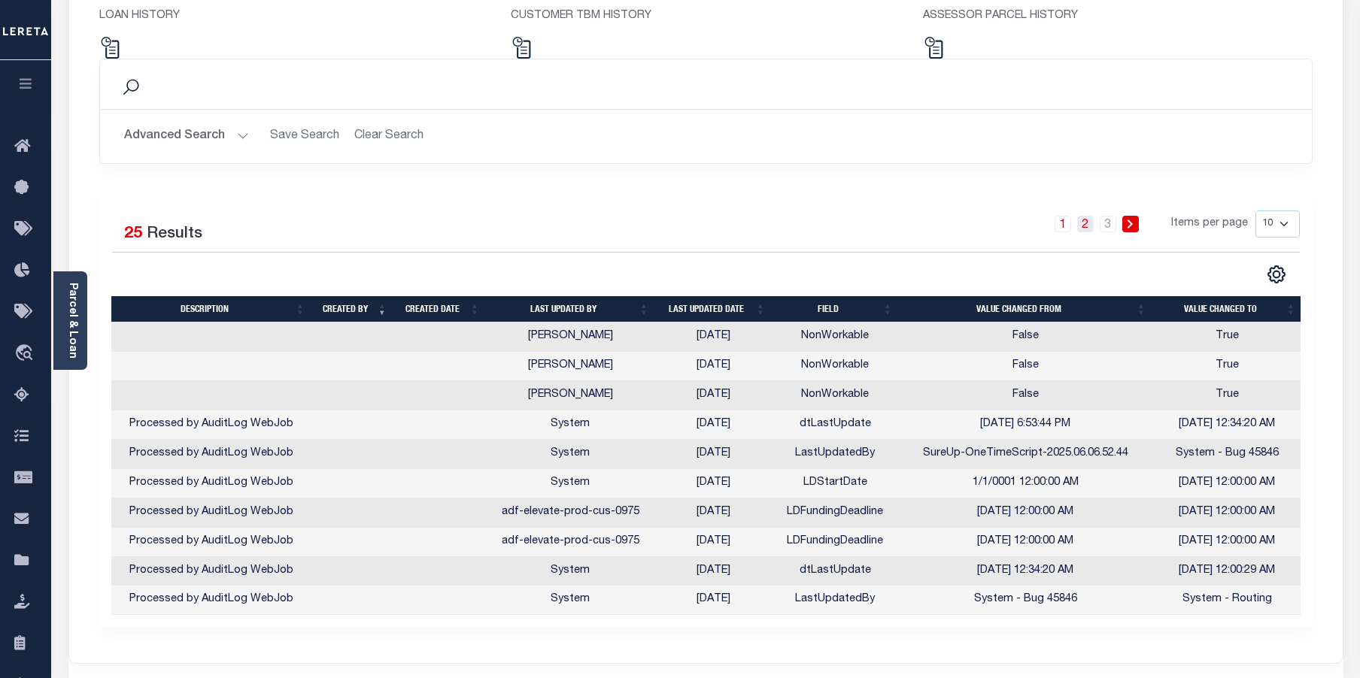
click at [1088, 231] on link "2" at bounding box center [1085, 224] width 17 height 17
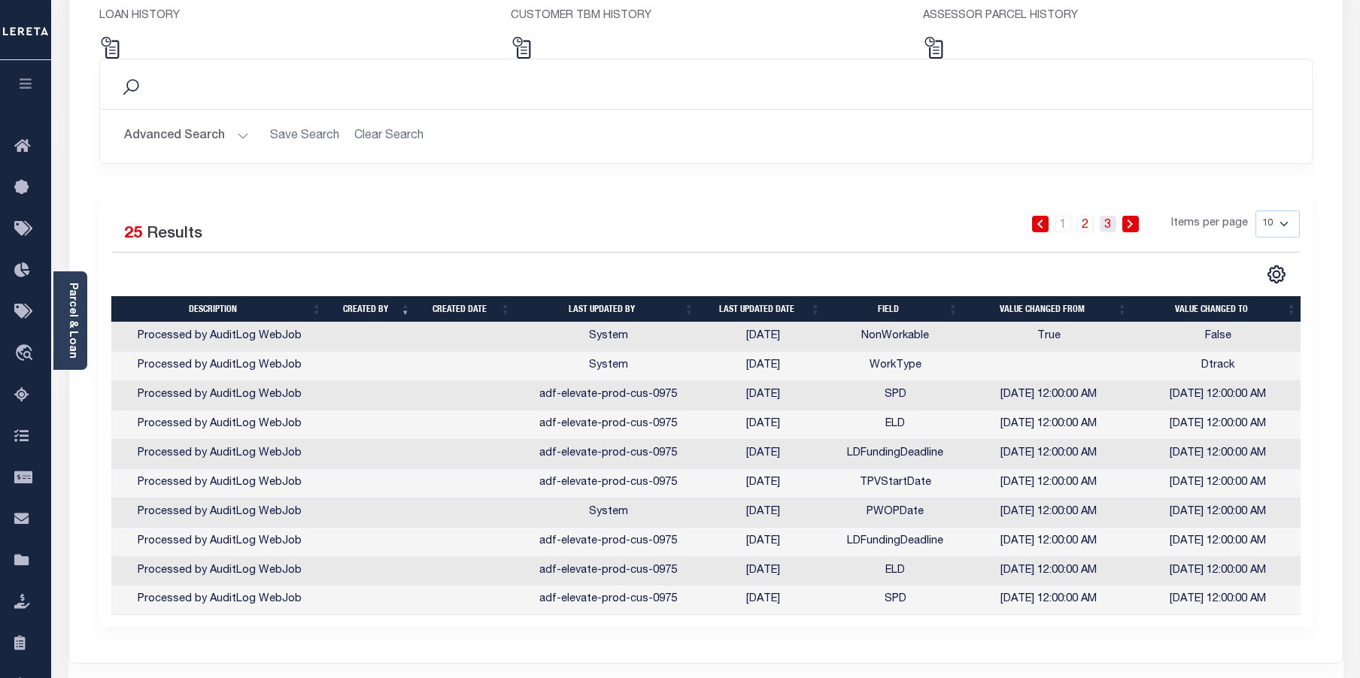
click at [1112, 223] on link "3" at bounding box center [1108, 224] width 17 height 17
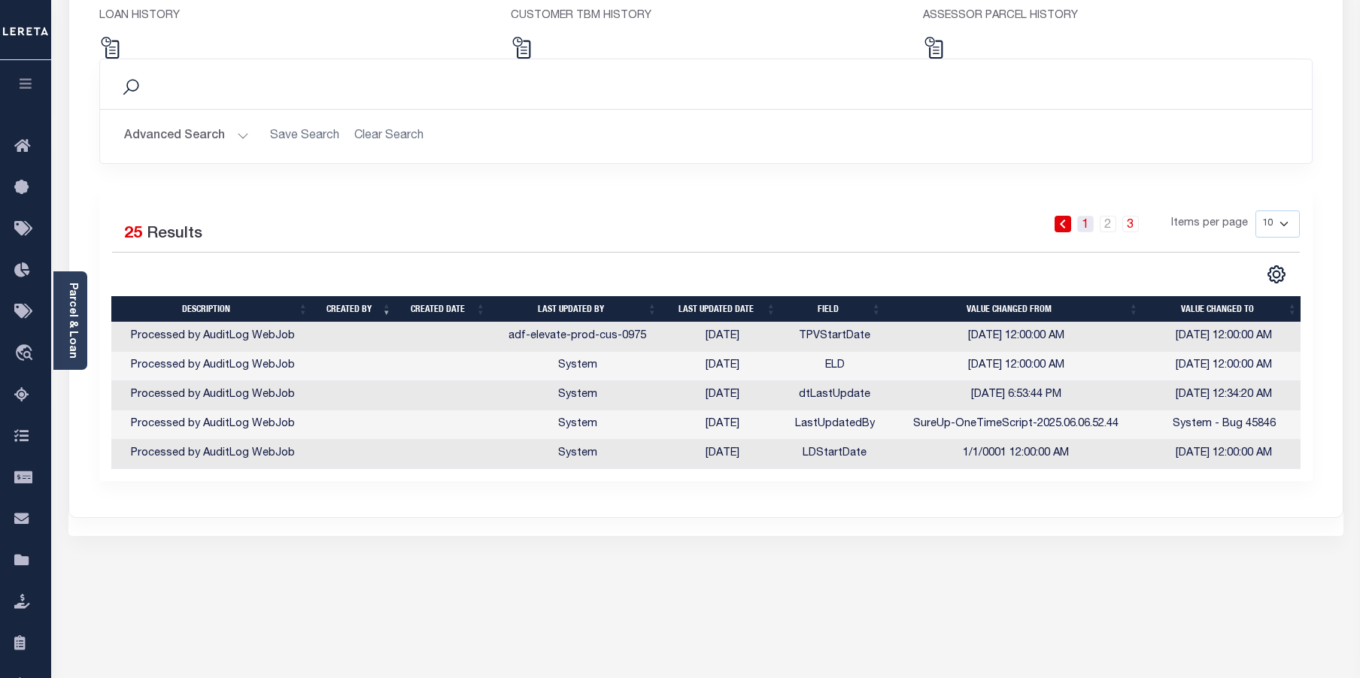
click at [1090, 222] on link "1" at bounding box center [1085, 224] width 17 height 17
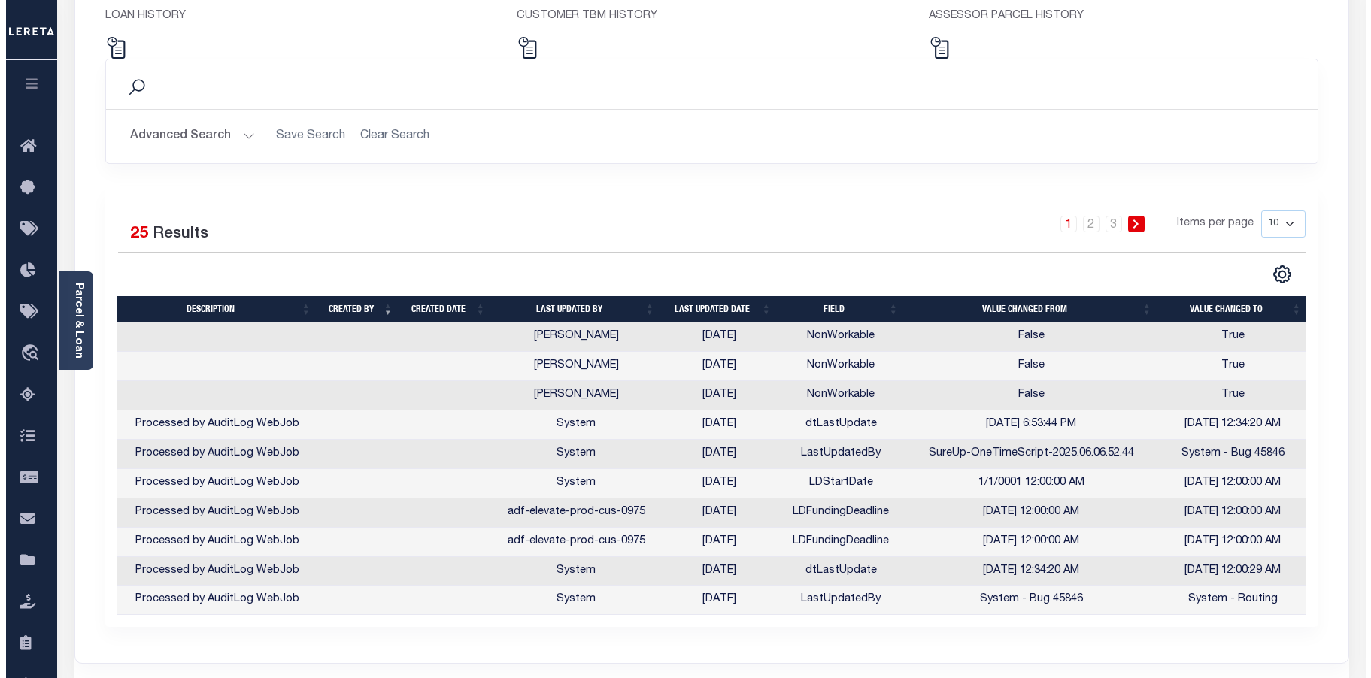
scroll to position [0, 2]
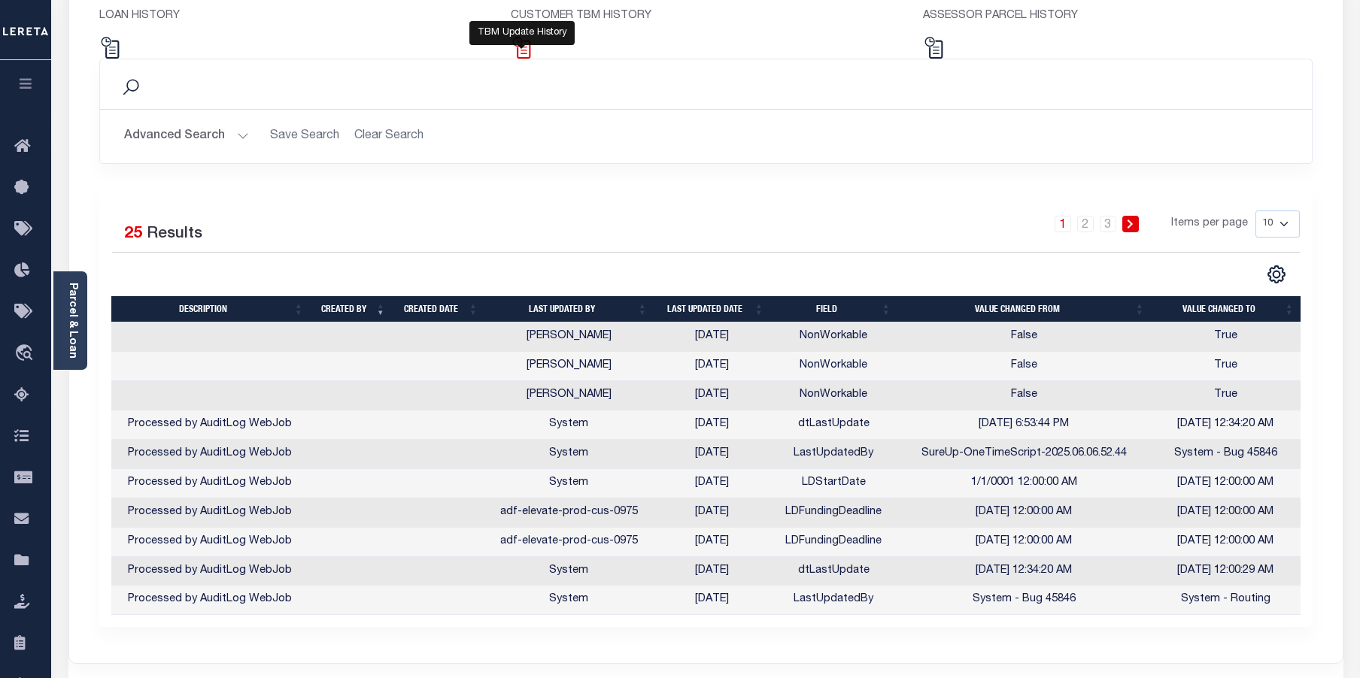
click at [530, 50] on img at bounding box center [522, 48] width 22 height 22
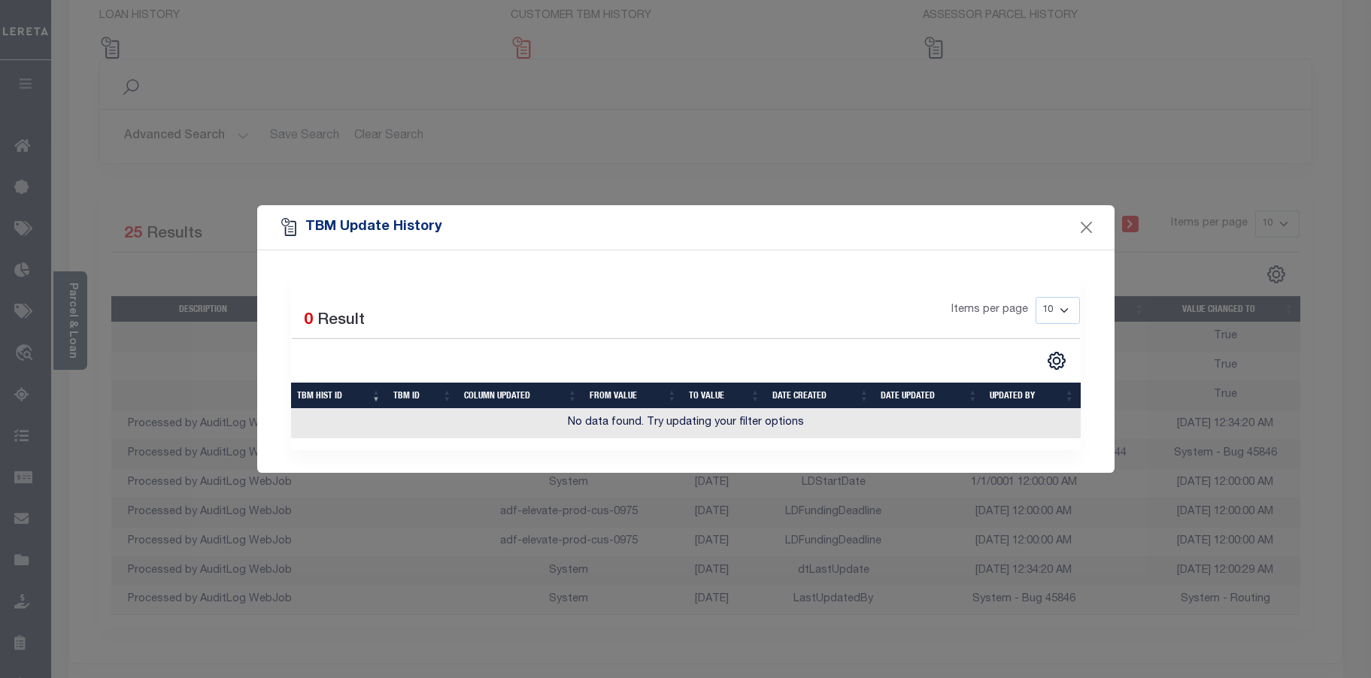
scroll to position [0, 0]
click at [1093, 227] on button "Close" at bounding box center [1086, 227] width 20 height 20
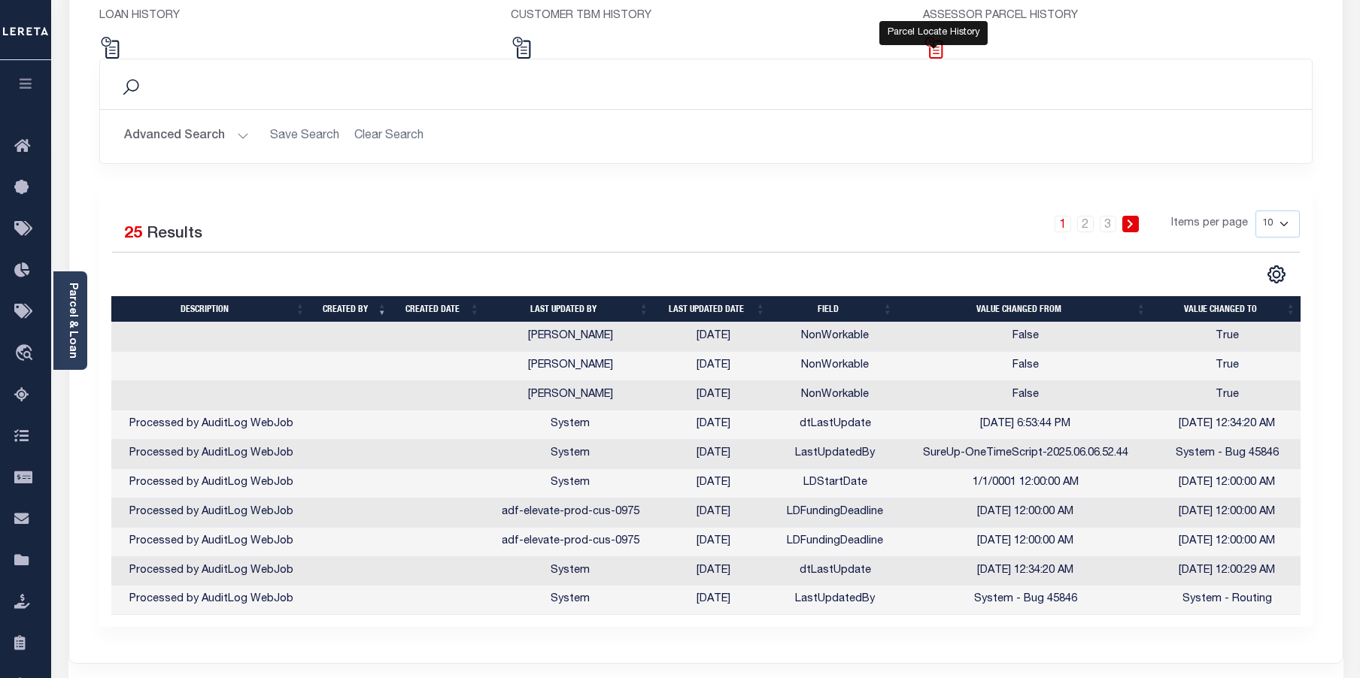
click at [939, 52] on img at bounding box center [934, 48] width 22 height 22
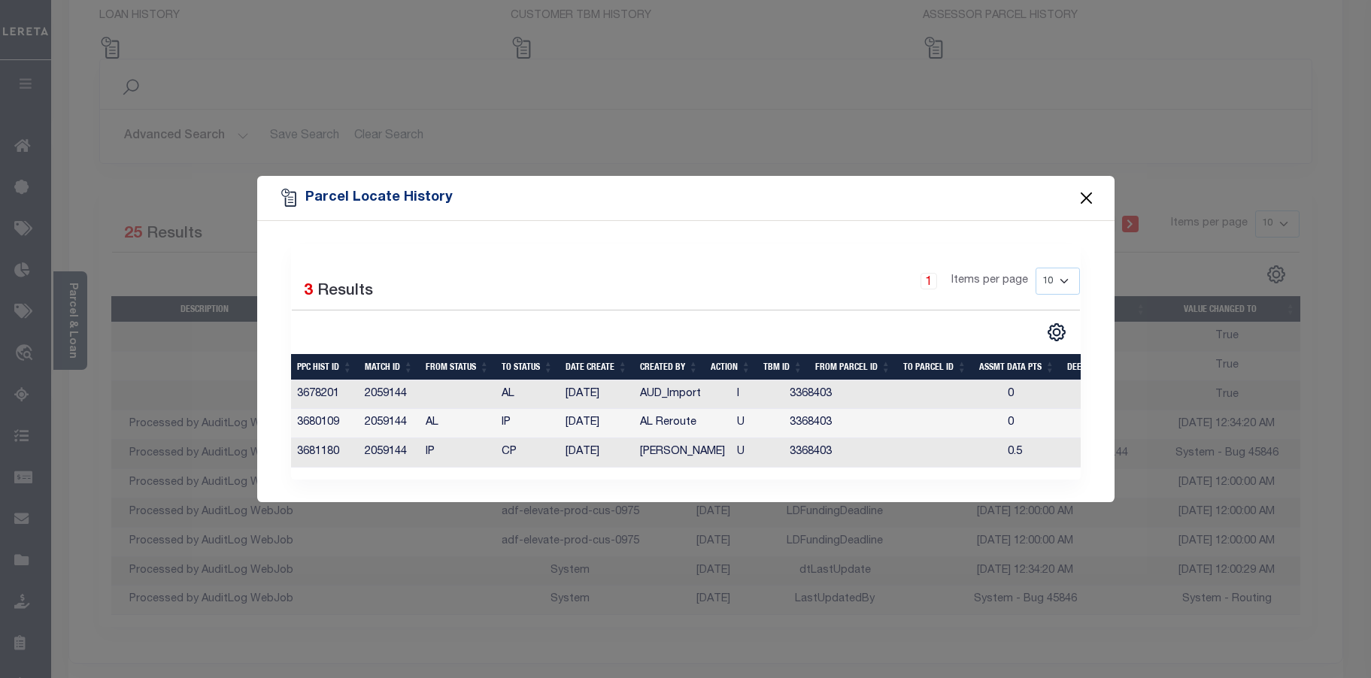
click at [1091, 193] on button "Close" at bounding box center [1086, 199] width 20 height 20
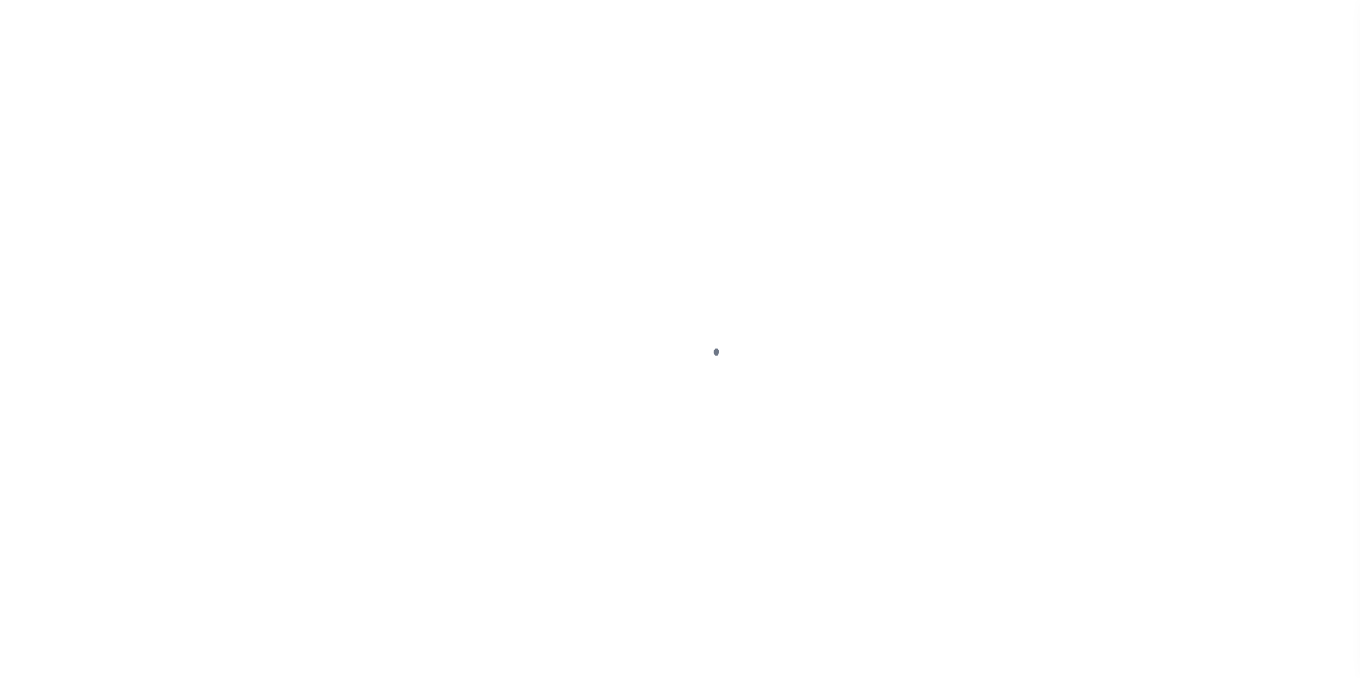
select select "DUE"
select select "24"
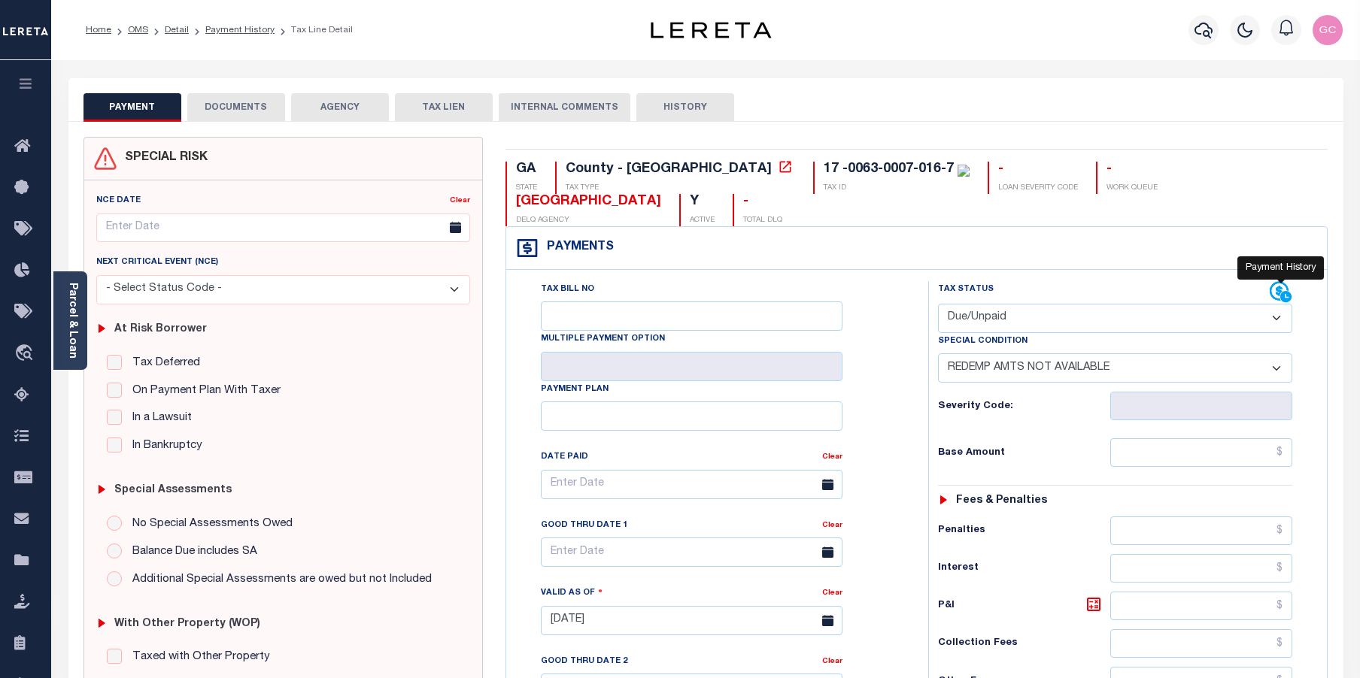
click at [1285, 290] on icon at bounding box center [1286, 296] width 13 height 13
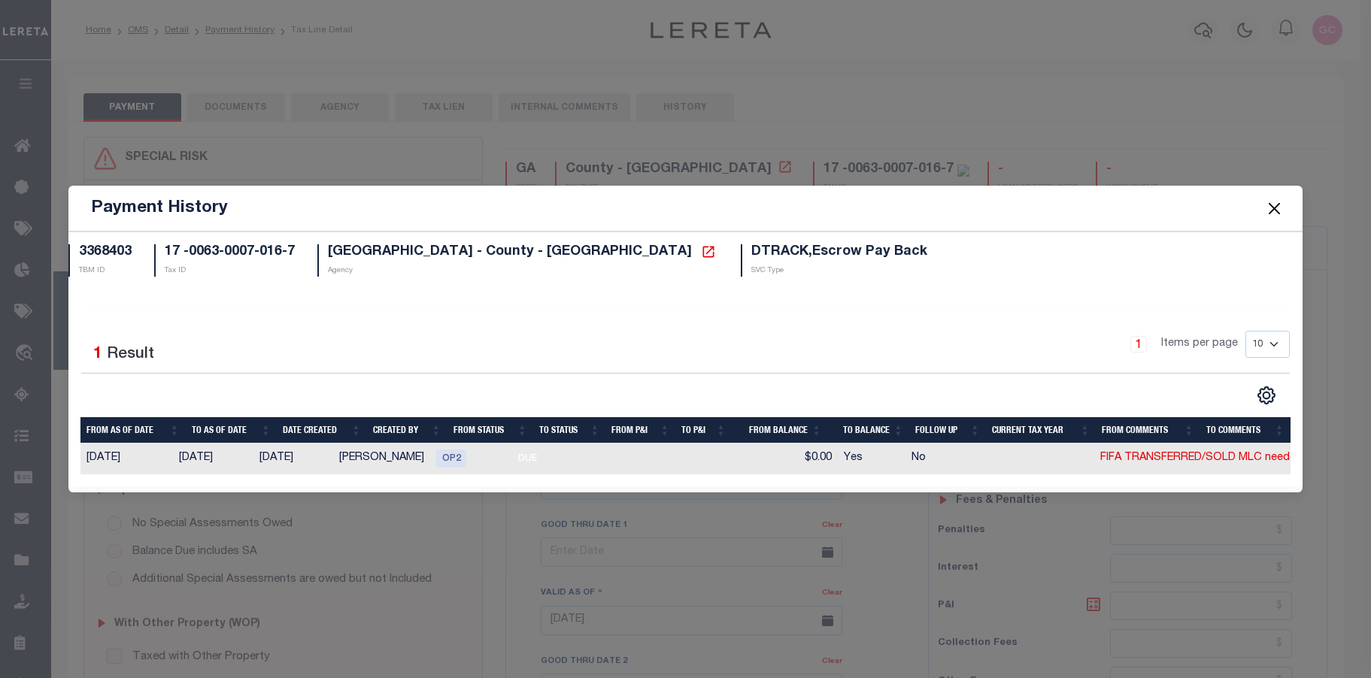
click at [1270, 199] on button "Close" at bounding box center [1275, 209] width 20 height 20
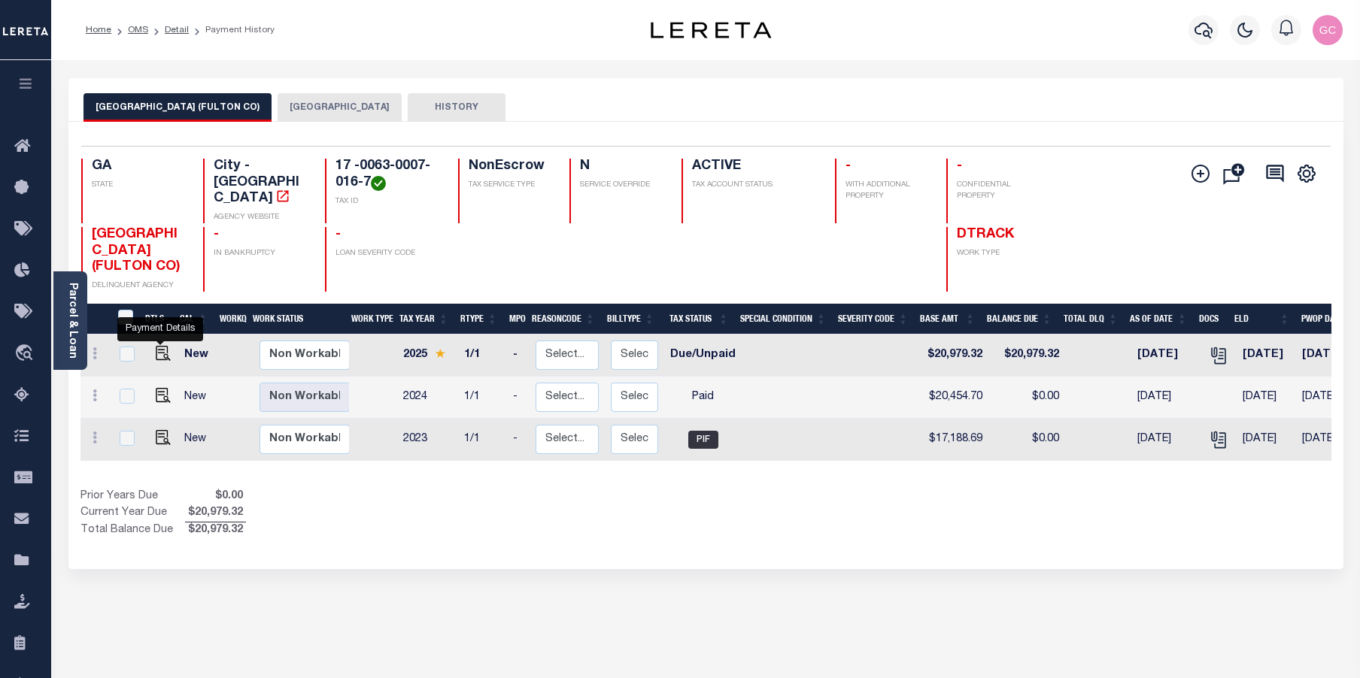
click at [152, 350] on link at bounding box center [159, 355] width 23 height 11
checkbox input "true"
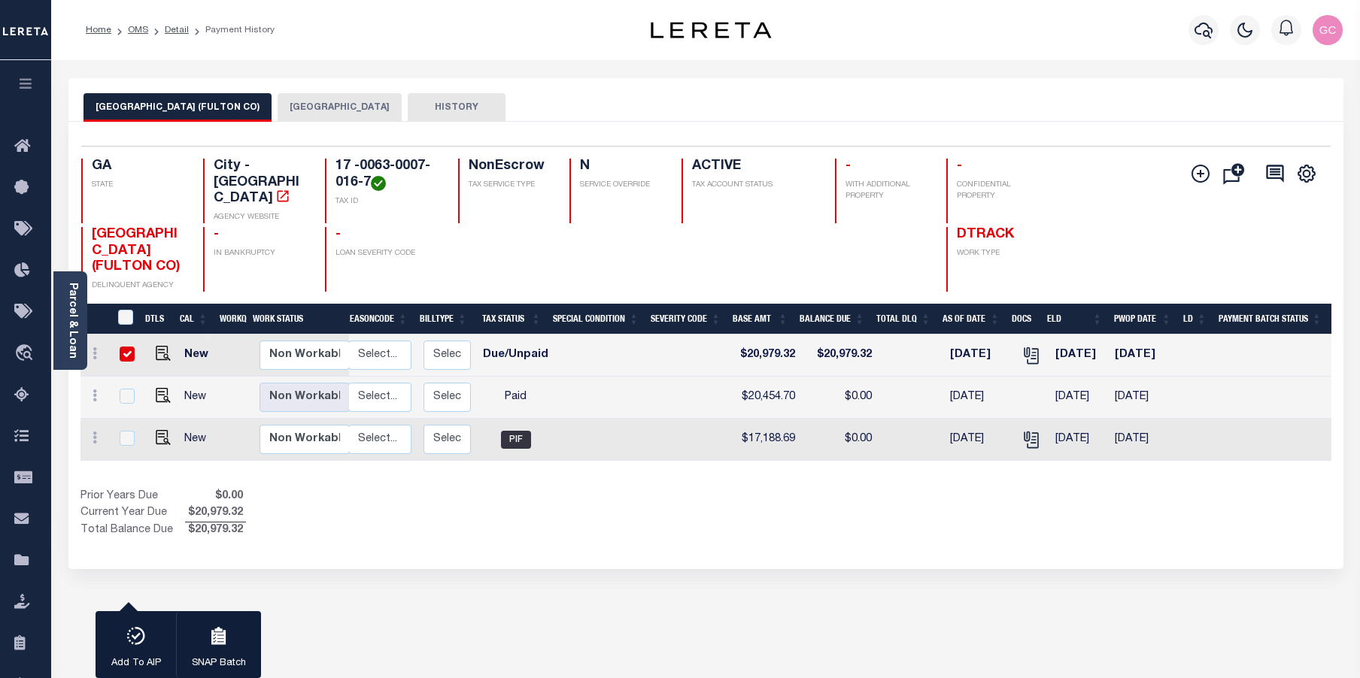
click at [303, 96] on button "[GEOGRAPHIC_DATA]" at bounding box center [340, 107] width 124 height 29
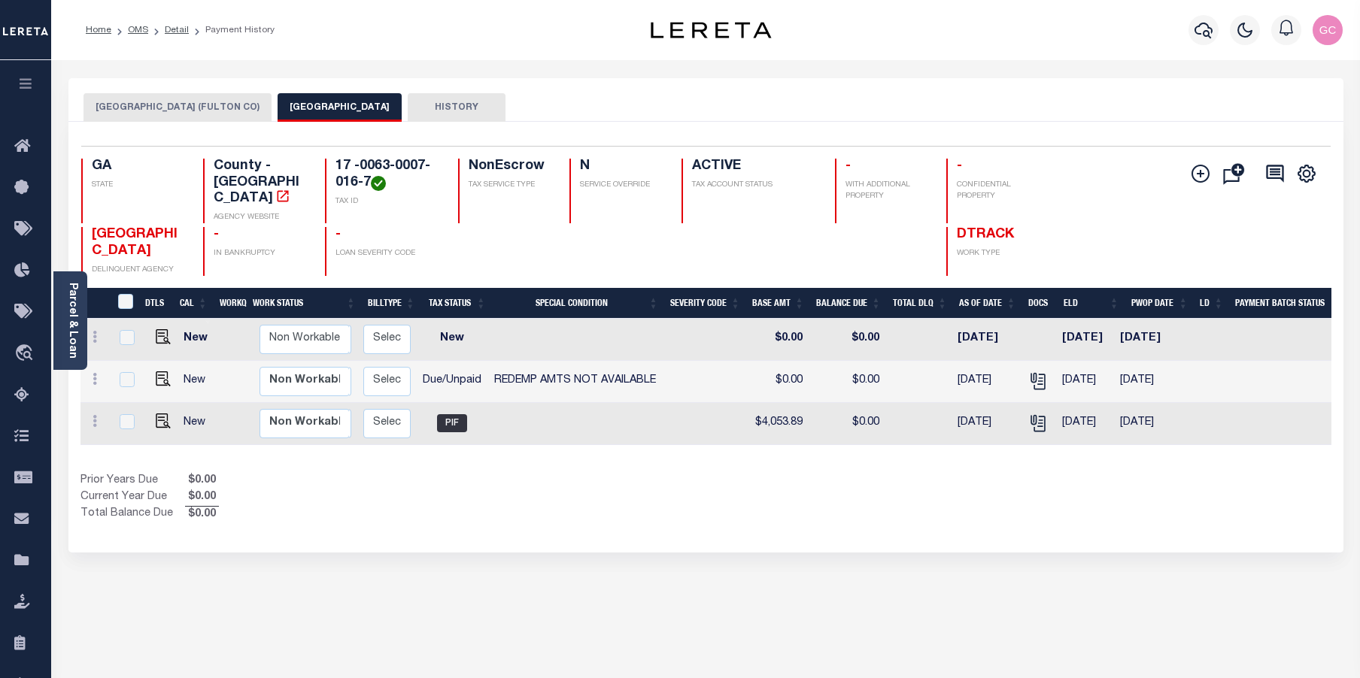
scroll to position [0, 247]
click at [153, 98] on button "ATLANTA CITY (FULTON CO)" at bounding box center [177, 107] width 188 height 29
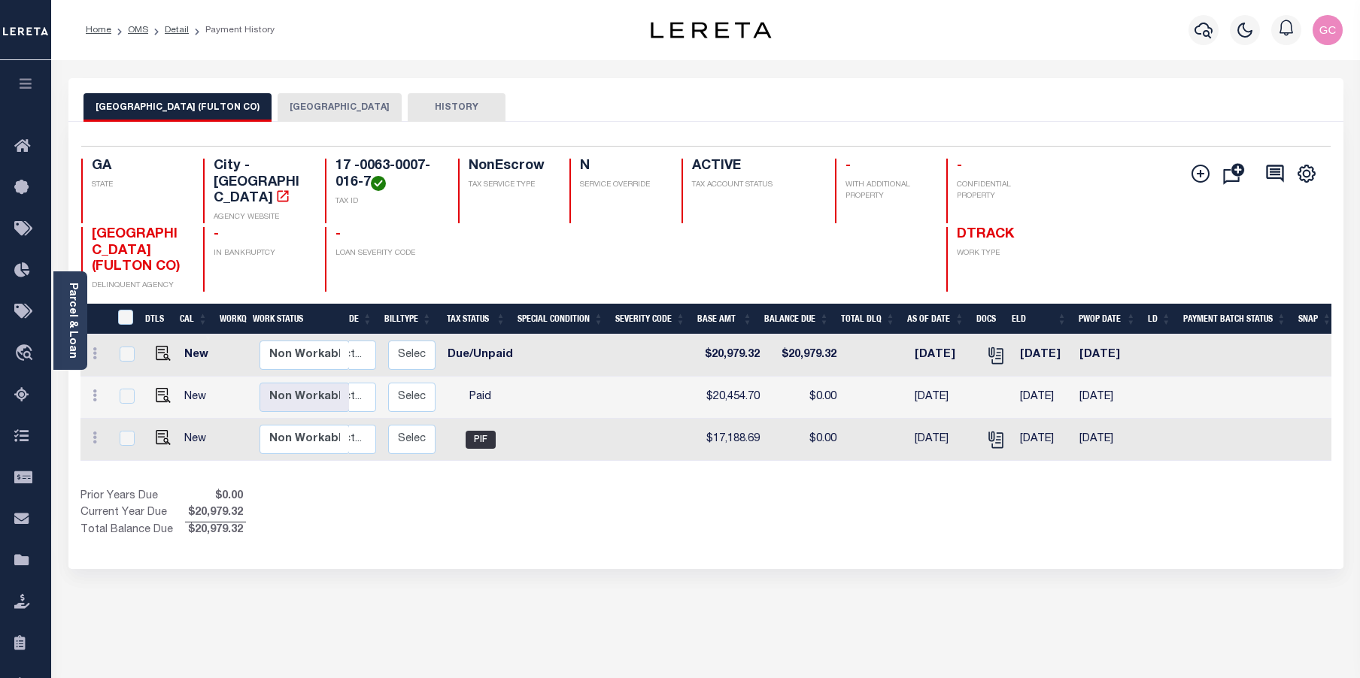
scroll to position [0, 229]
click at [306, 110] on button "FULTON COUNTY" at bounding box center [340, 107] width 124 height 29
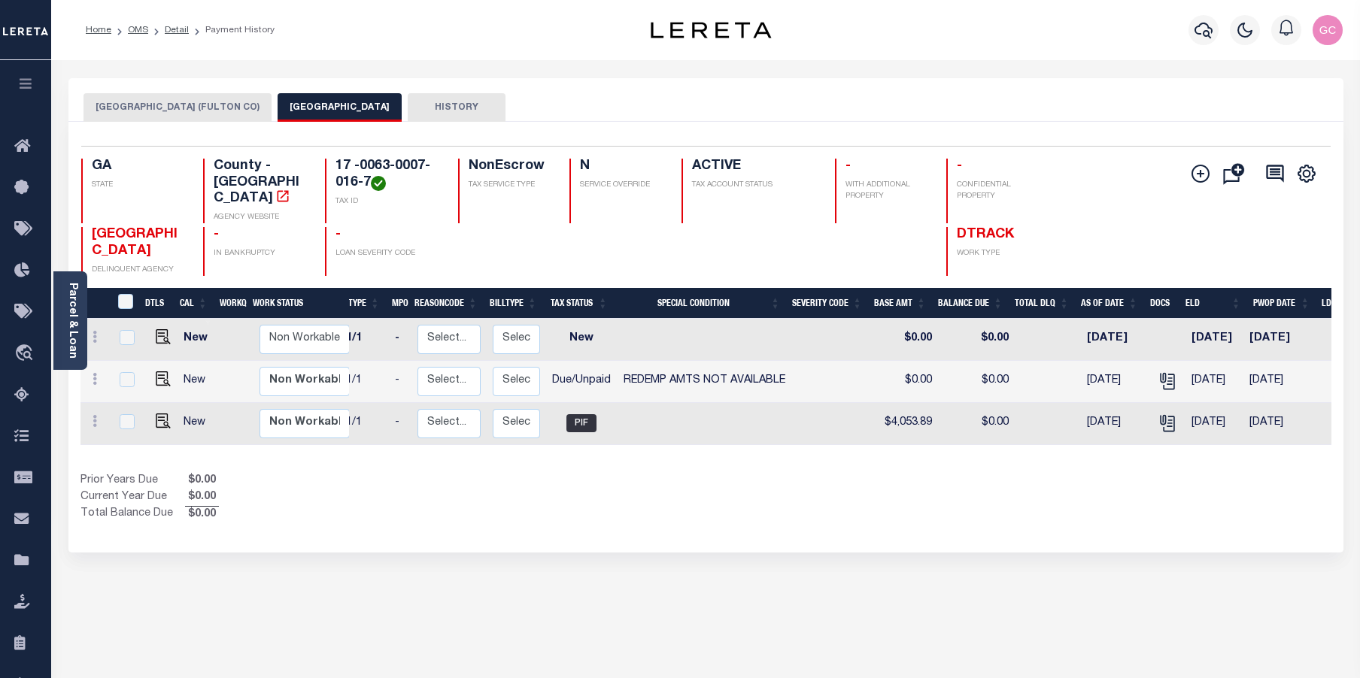
scroll to position [0, 0]
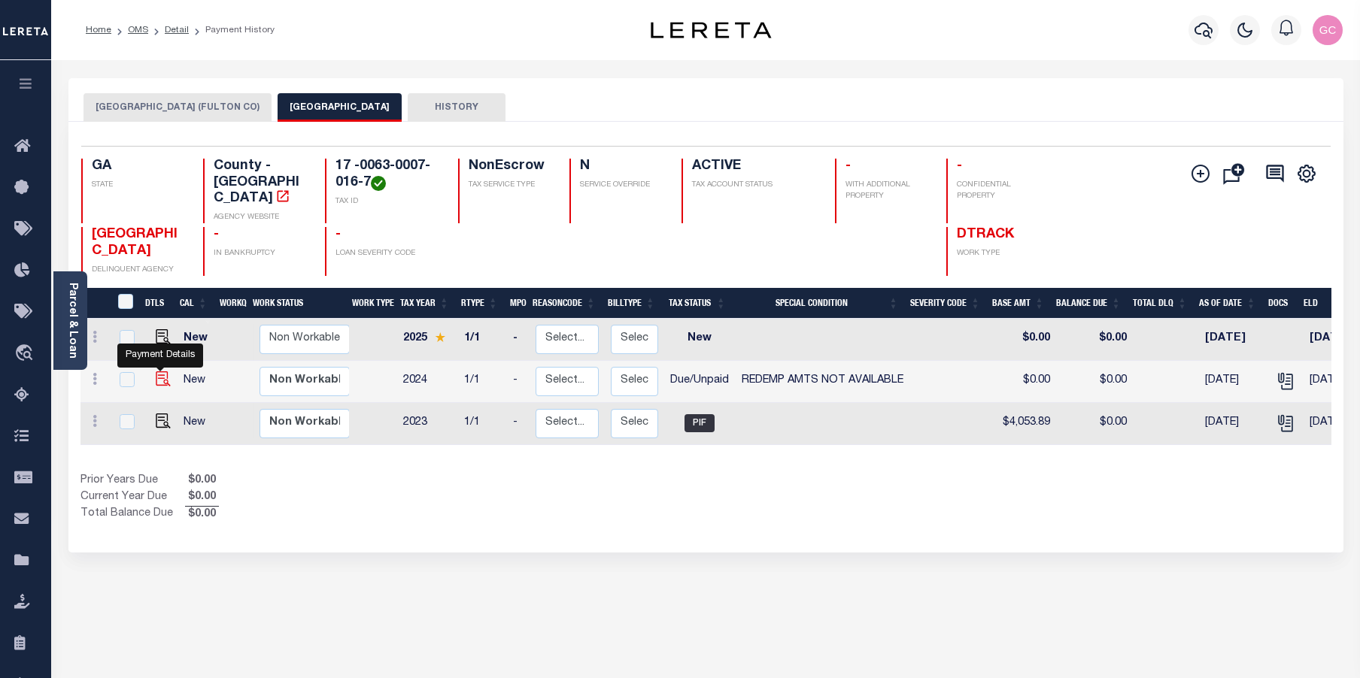
click at [158, 372] on img "" at bounding box center [163, 379] width 15 height 15
checkbox input "true"
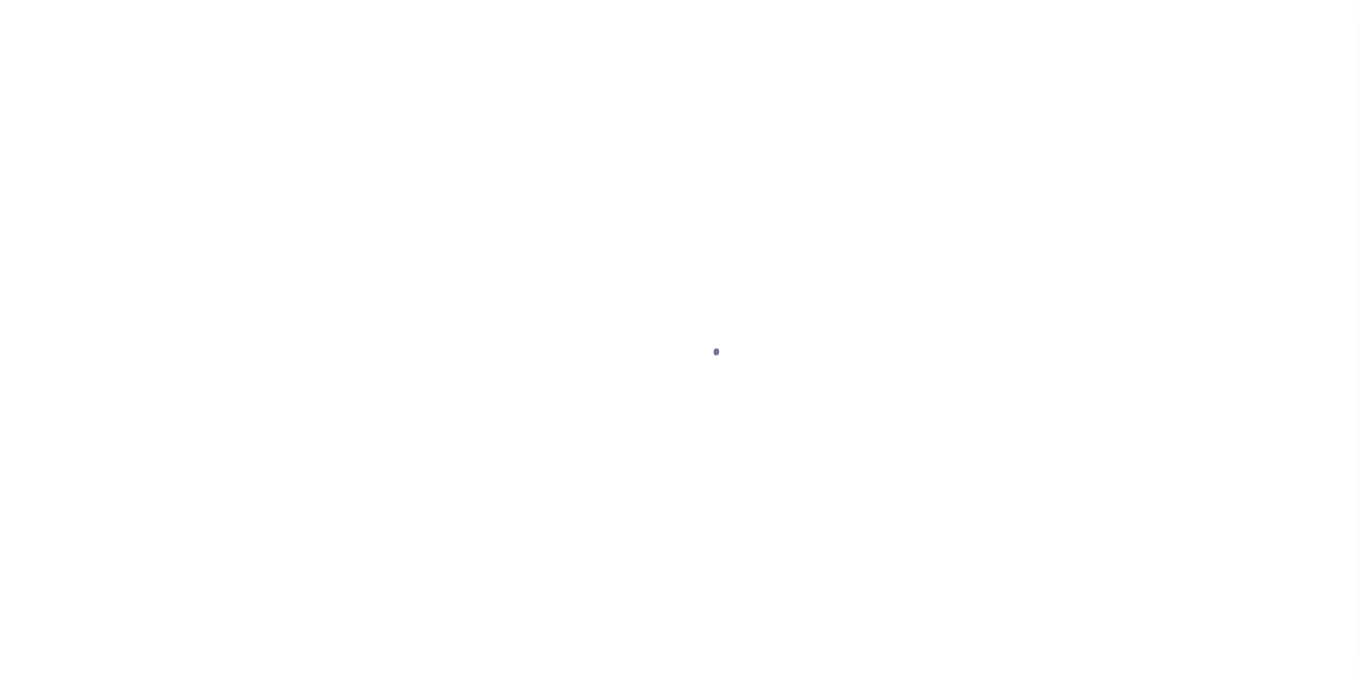
select select "DUE"
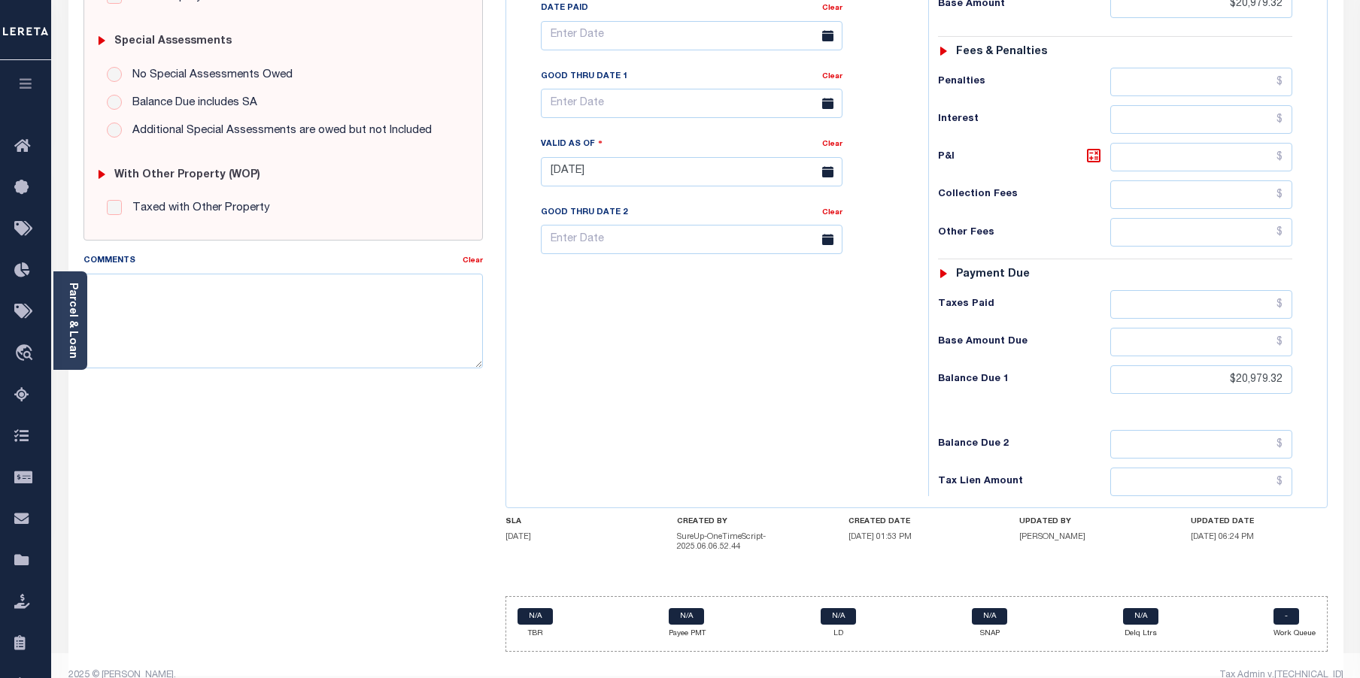
scroll to position [451, 0]
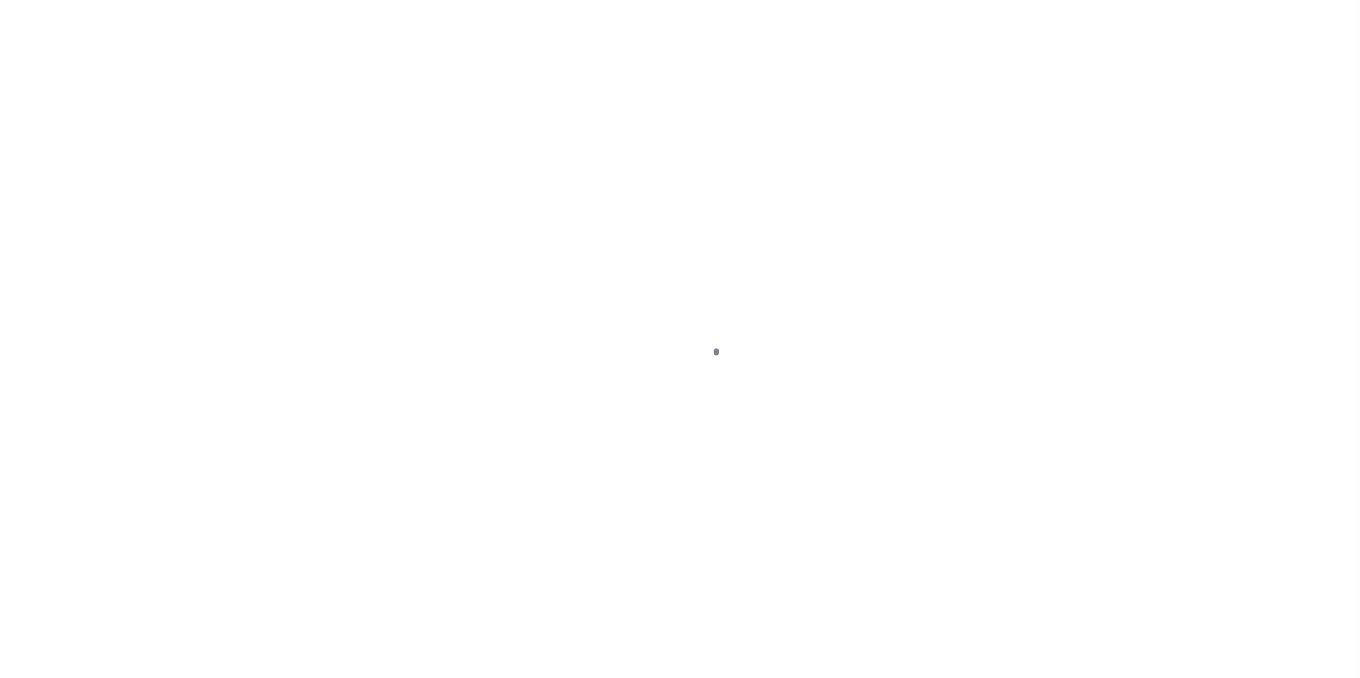
select select "DUE"
select select "24"
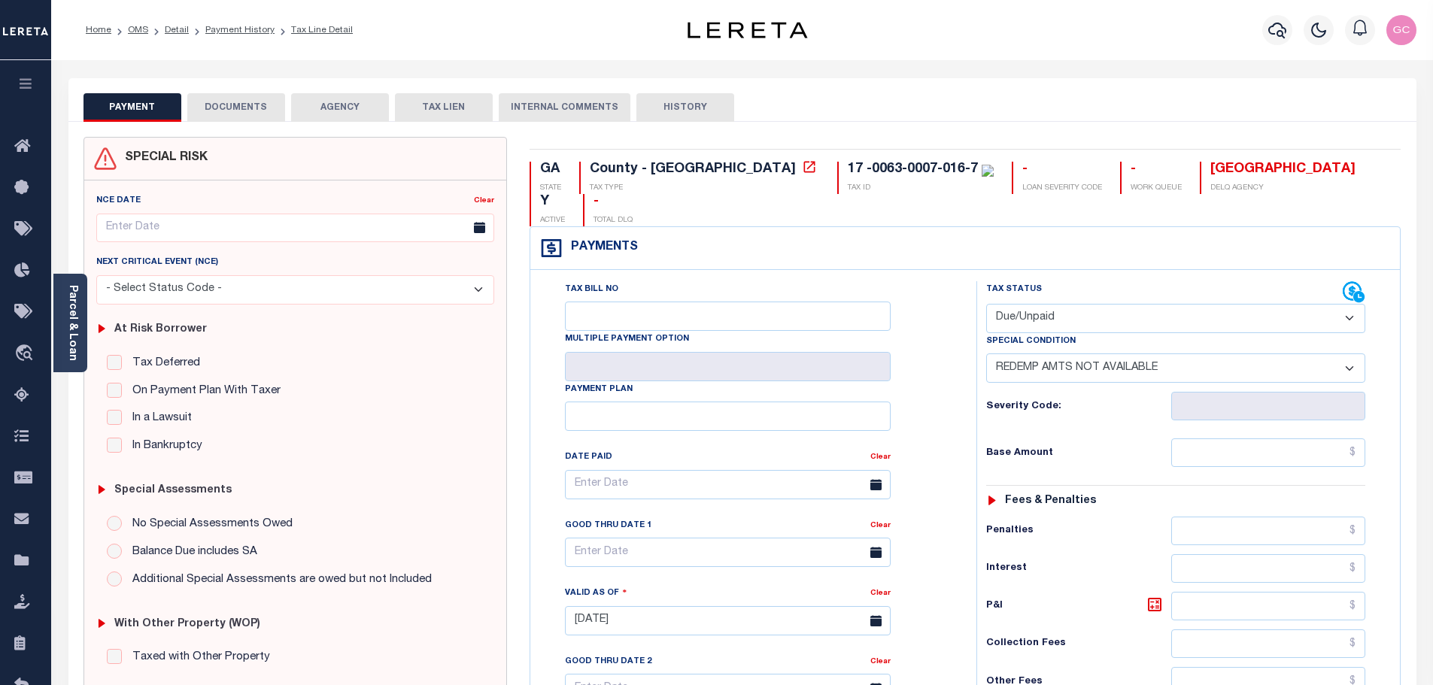
click at [31, 86] on icon "button" at bounding box center [25, 84] width 17 height 14
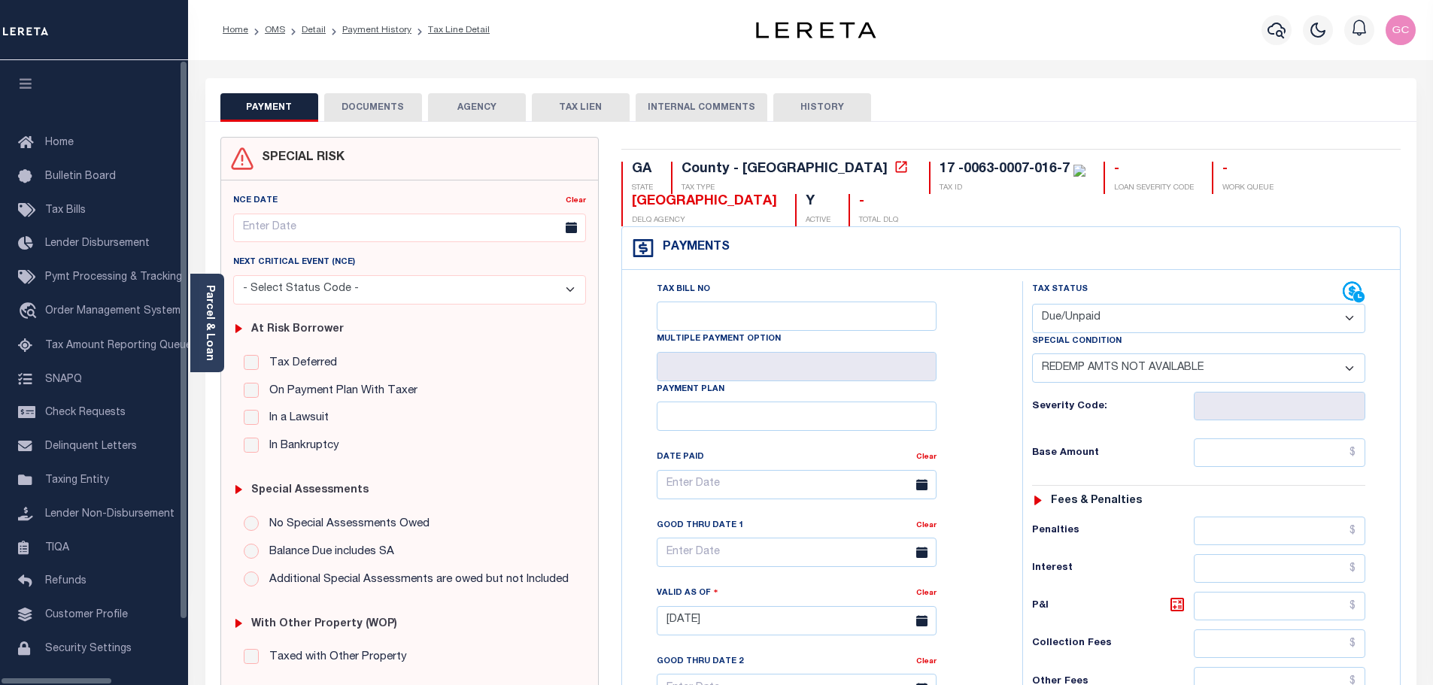
scroll to position [214, 0]
click at [72, 384] on span "SNAPQ" at bounding box center [63, 379] width 37 height 11
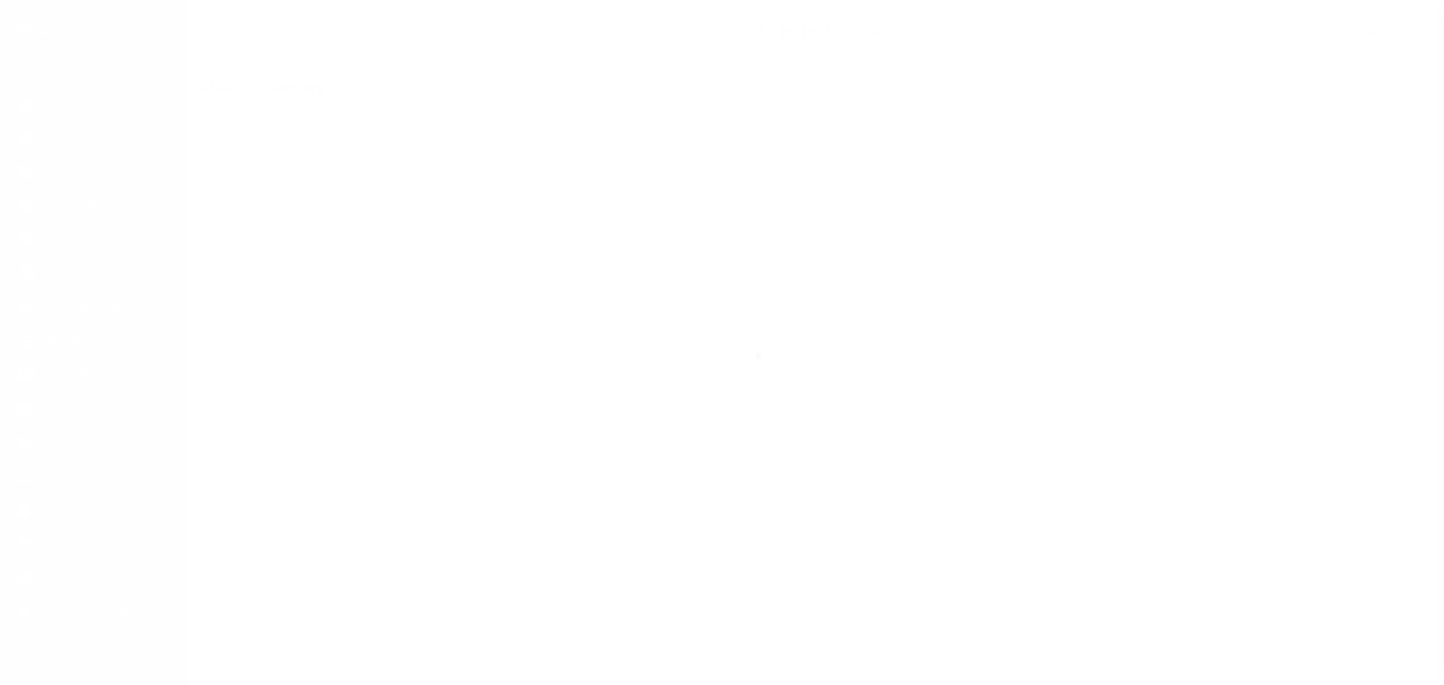
scroll to position [47, 0]
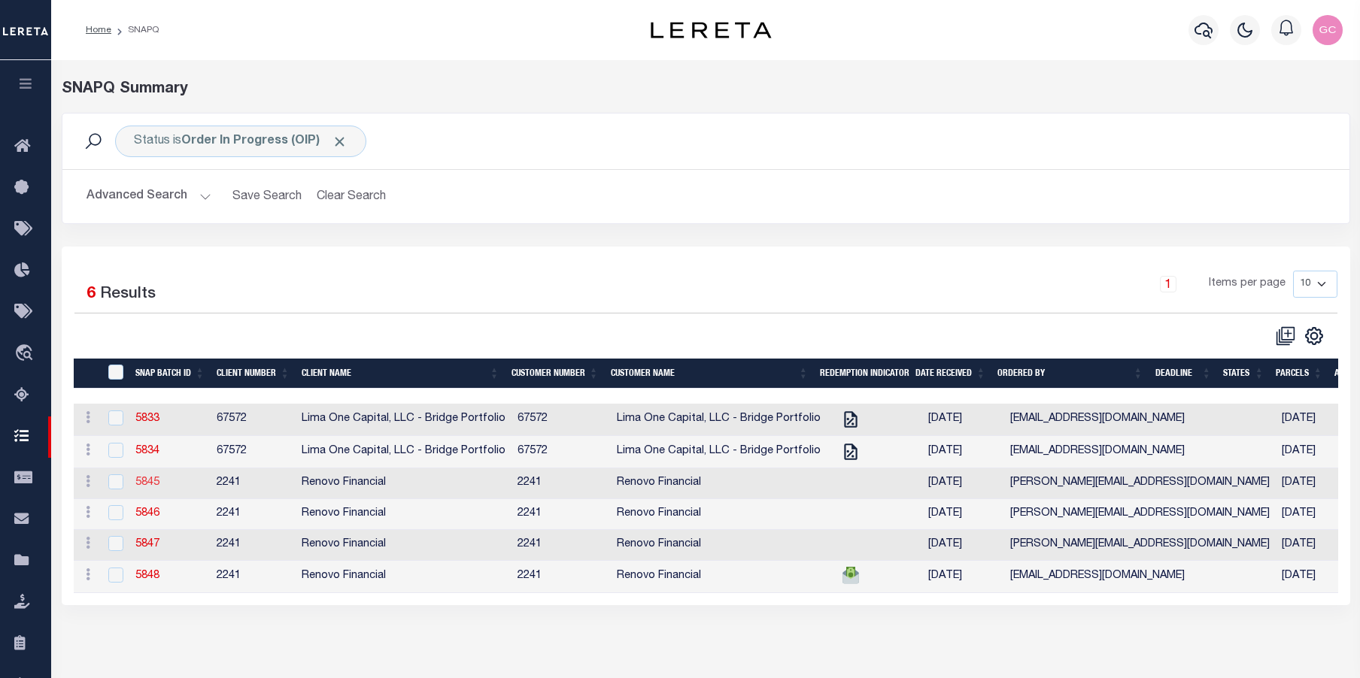
click at [154, 488] on link "5845" at bounding box center [147, 483] width 24 height 11
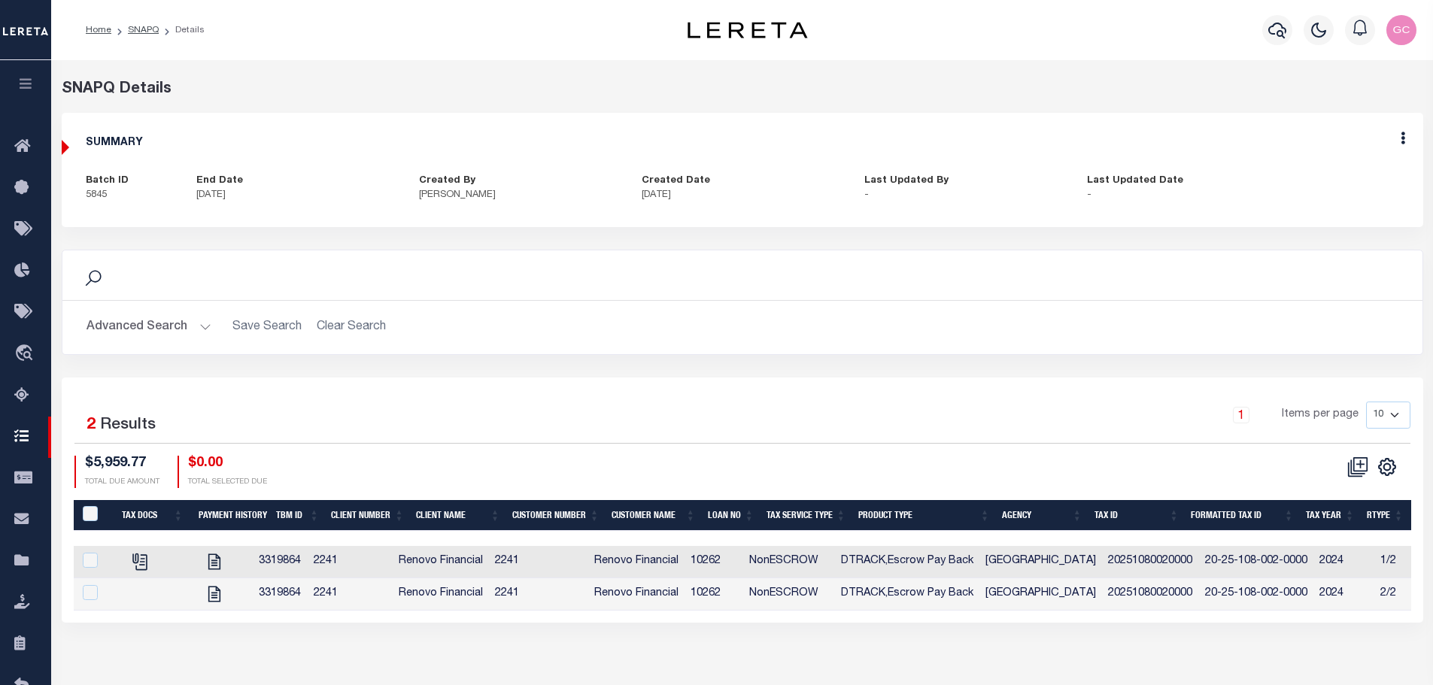
click at [29, 89] on icon "button" at bounding box center [25, 84] width 17 height 14
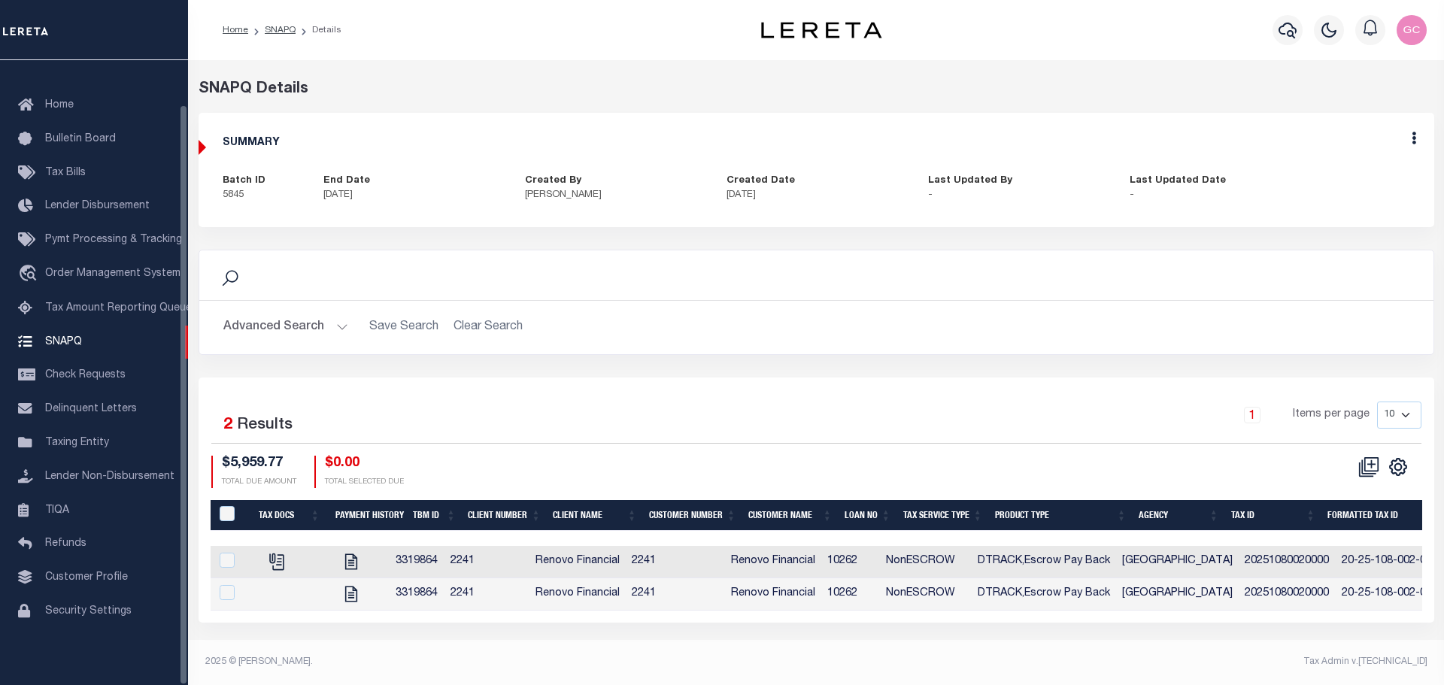
scroll to position [47, 0]
click at [99, 201] on span "Lender Disbursement" at bounding box center [97, 206] width 105 height 11
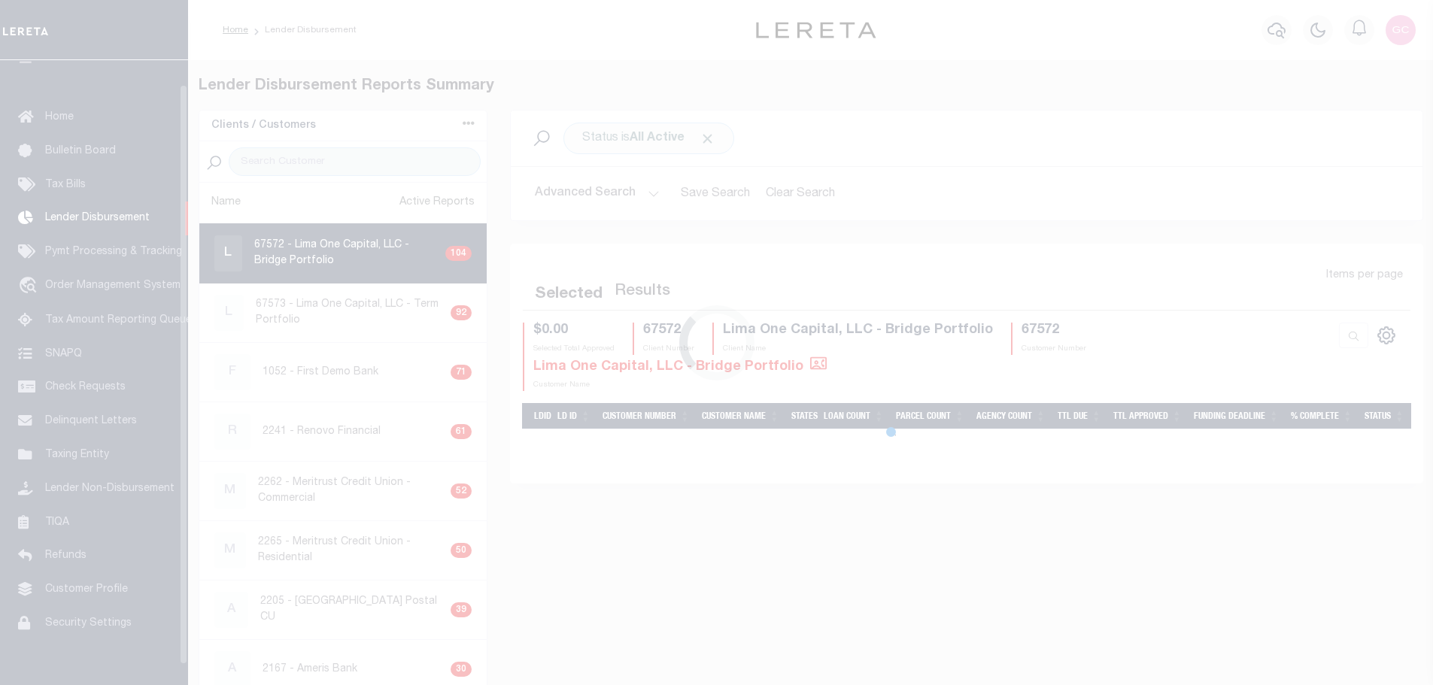
scroll to position [26, 0]
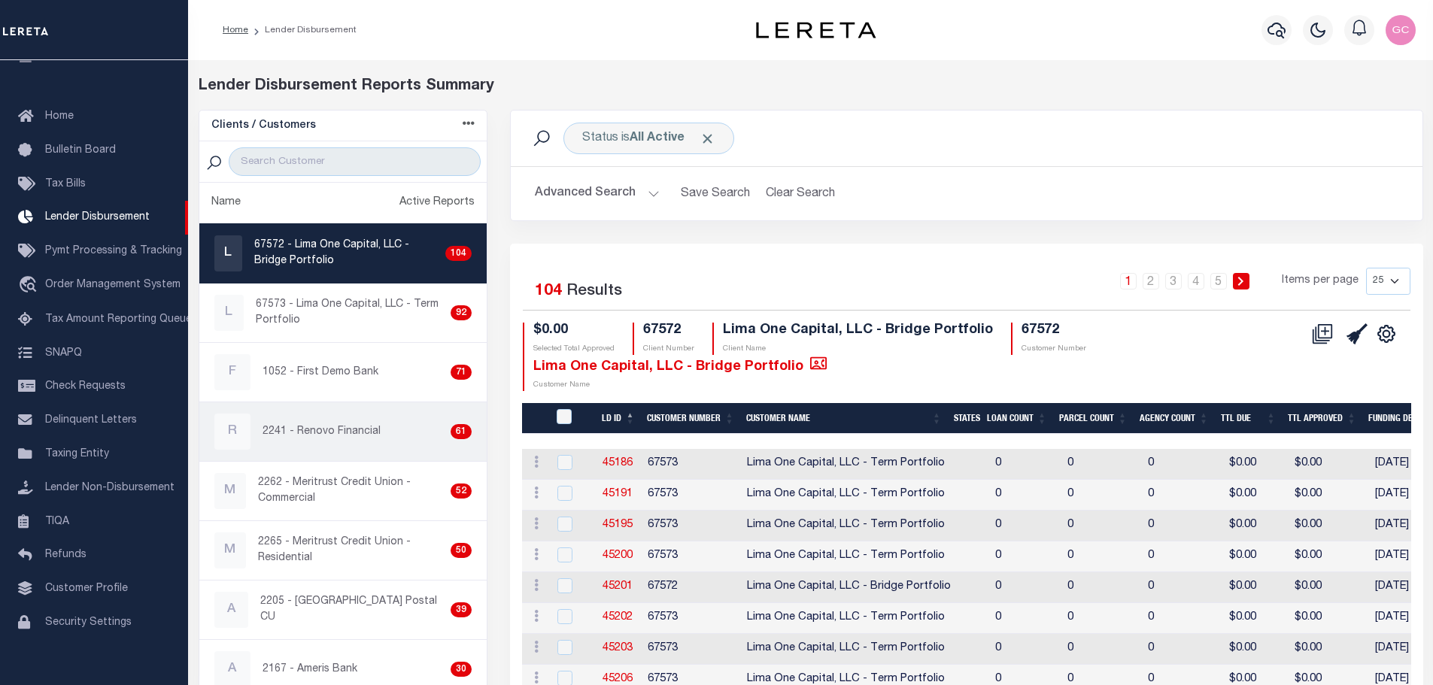
click at [338, 436] on p "2241 - Renovo Financial" at bounding box center [322, 432] width 118 height 16
checkbox input "true"
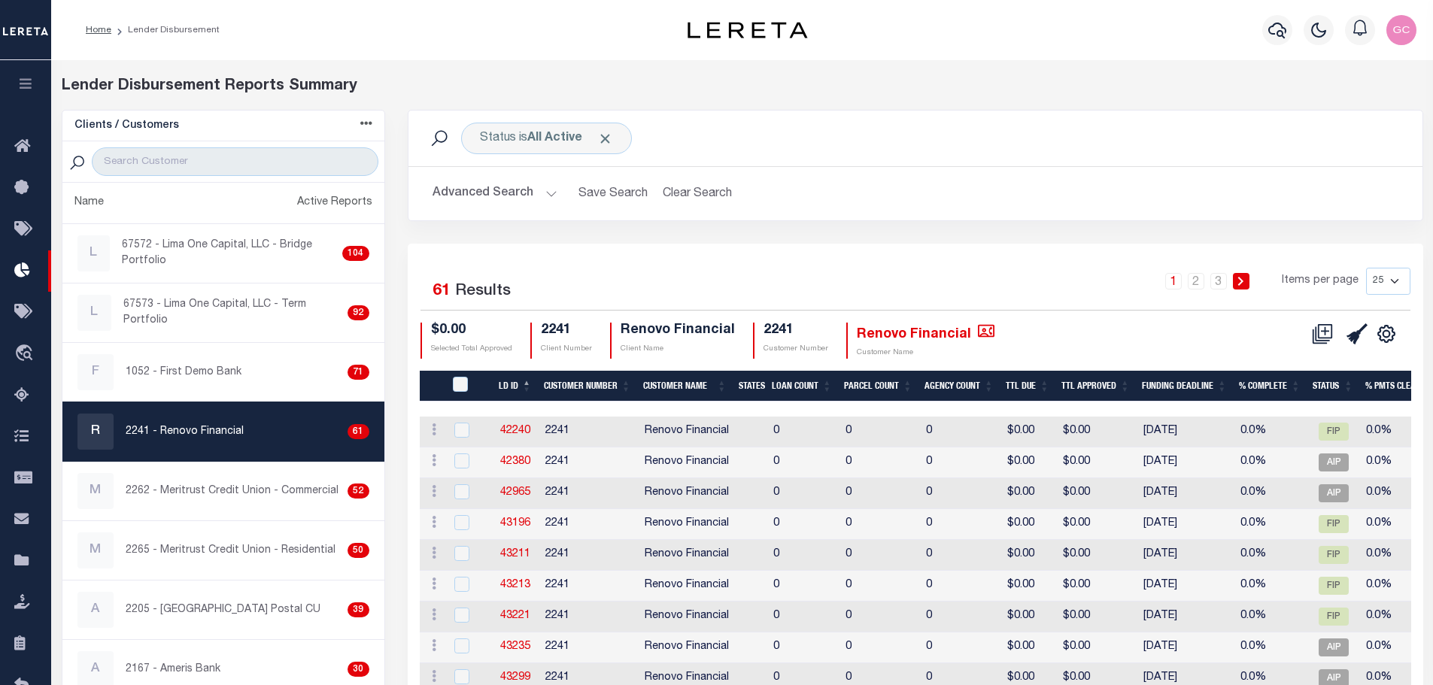
click at [1400, 280] on select "25 50 100 200" at bounding box center [1388, 281] width 44 height 27
select select "200"
click at [1366, 268] on select "25 50 100 200" at bounding box center [1388, 281] width 44 height 27
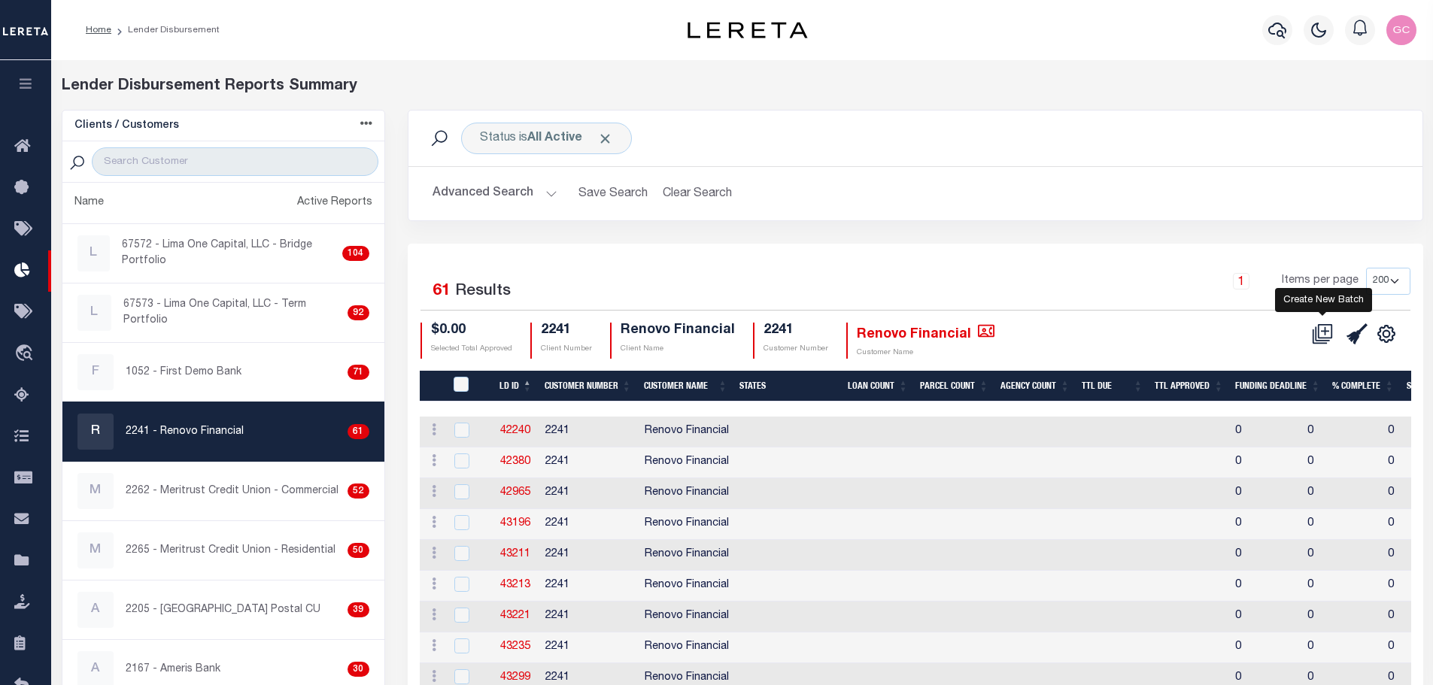
click at [1323, 332] on icon at bounding box center [1326, 330] width 8 height 8
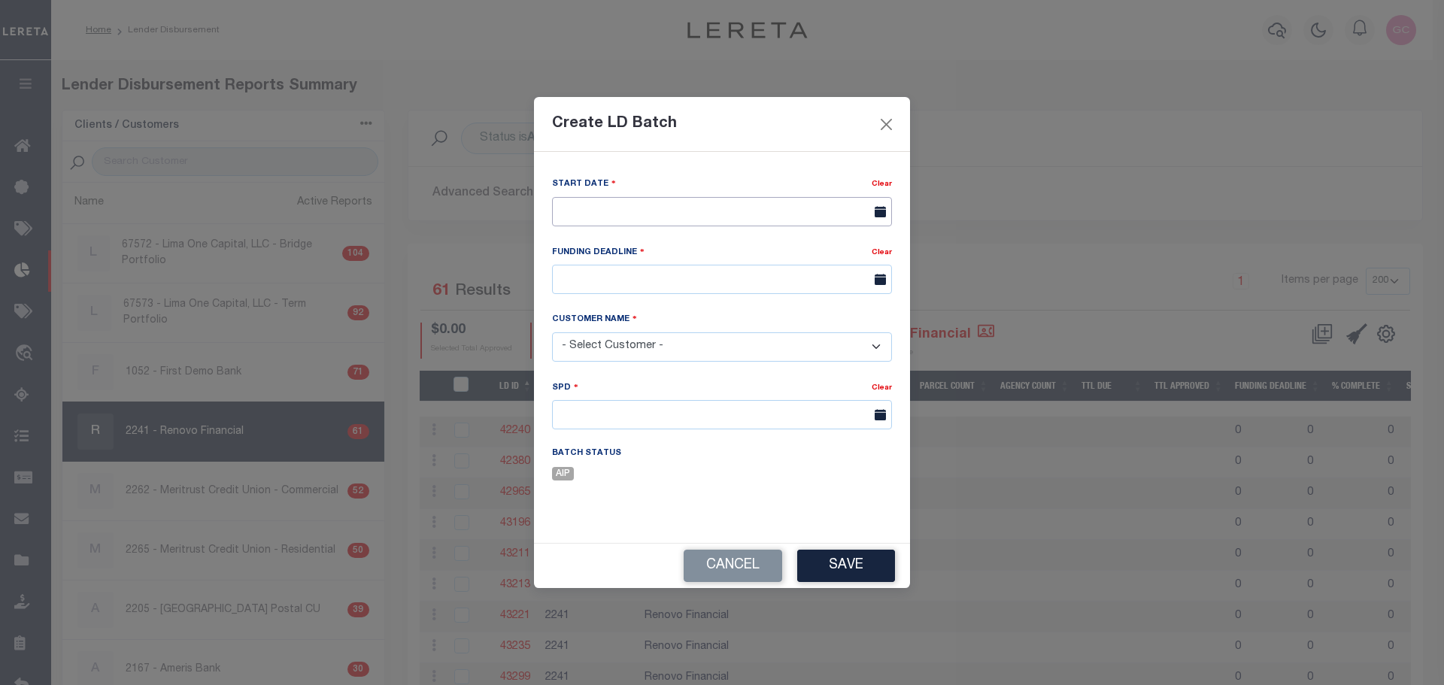
click at [704, 201] on input "text" at bounding box center [722, 211] width 340 height 29
click at [600, 354] on span "13" at bounding box center [601, 353] width 29 height 29
type input "[DATE]"
click at [684, 278] on input "text" at bounding box center [722, 279] width 340 height 29
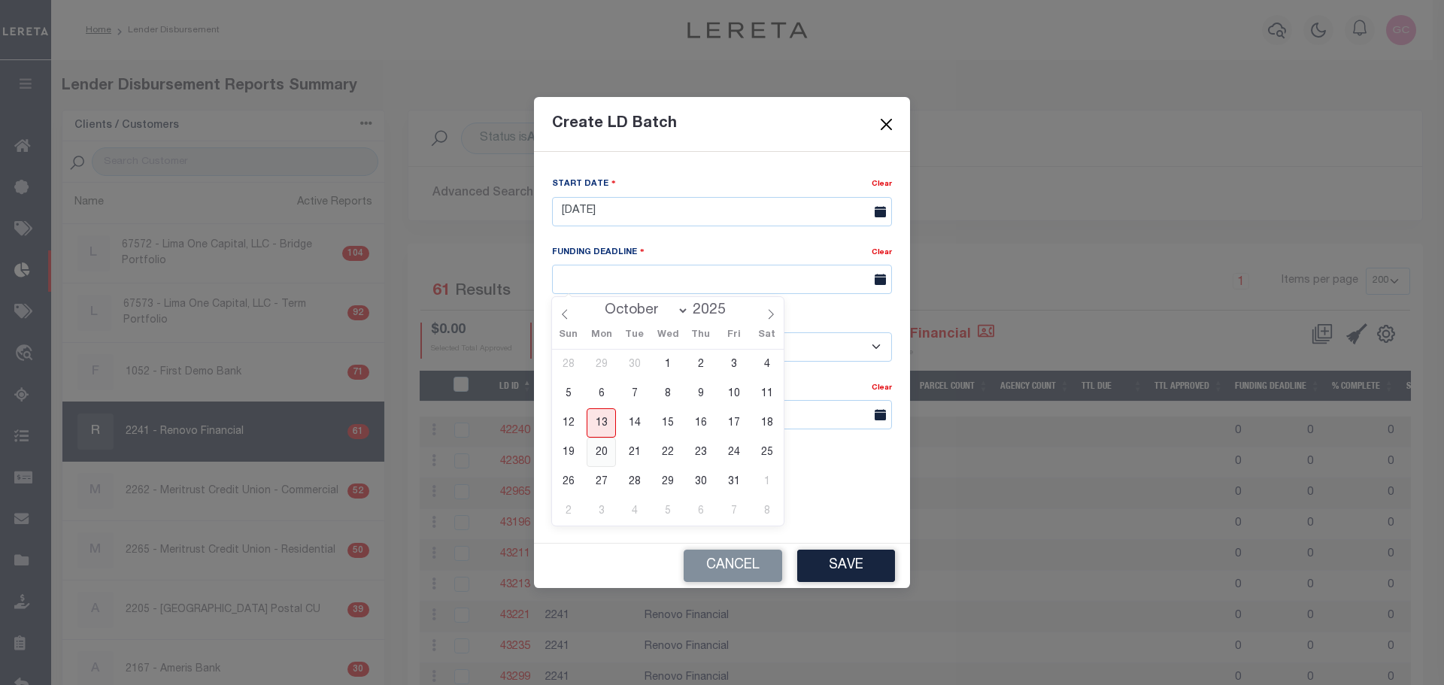
click at [595, 448] on span "20" at bounding box center [601, 452] width 29 height 29
type input "10/20/25"
click at [647, 349] on select "- Select Customer - Accumatch - Refunds All In Credit Union Amarillo National B…" at bounding box center [722, 346] width 340 height 29
select select "2241"
click at [552, 332] on select "- Select Customer - Accumatch - Refunds All In Credit Union Amarillo National B…" at bounding box center [722, 346] width 340 height 29
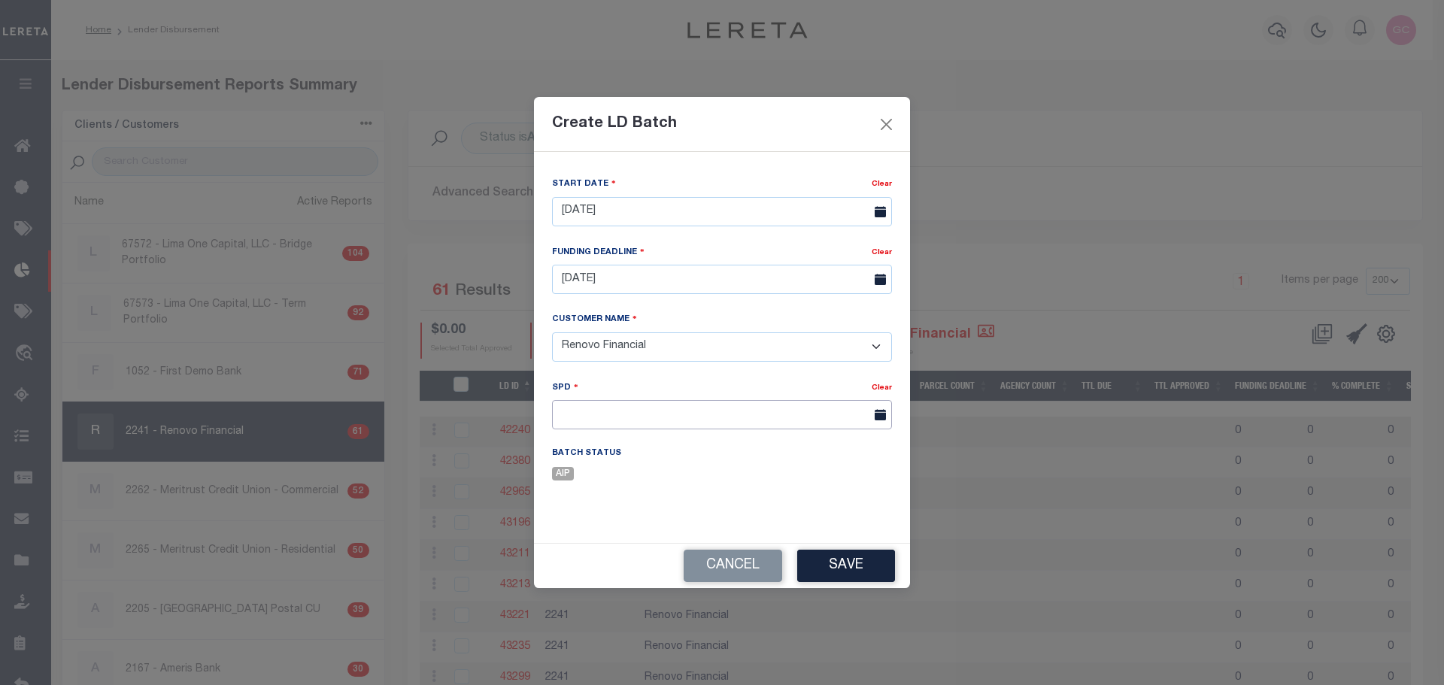
click at [627, 415] on input "text" at bounding box center [722, 414] width 340 height 29
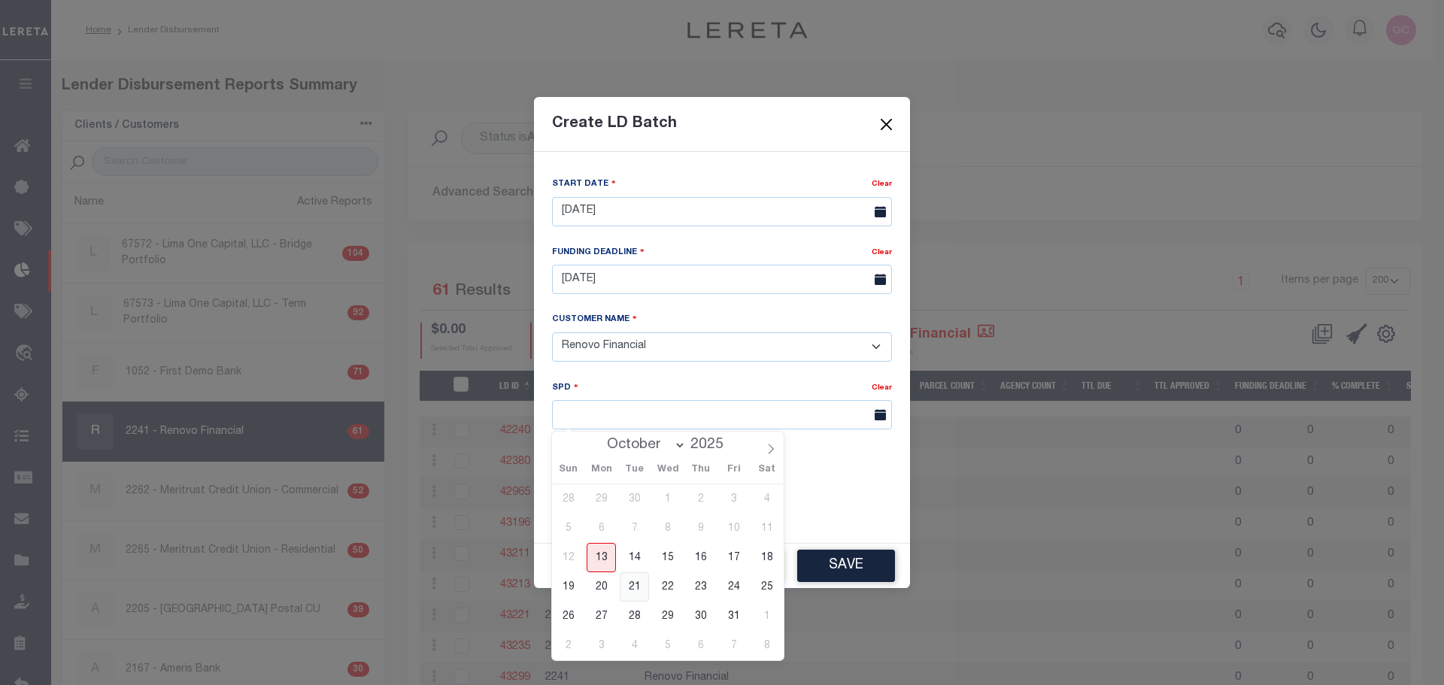
click at [635, 581] on span "21" at bounding box center [634, 586] width 29 height 29
type input "10/21/2025"
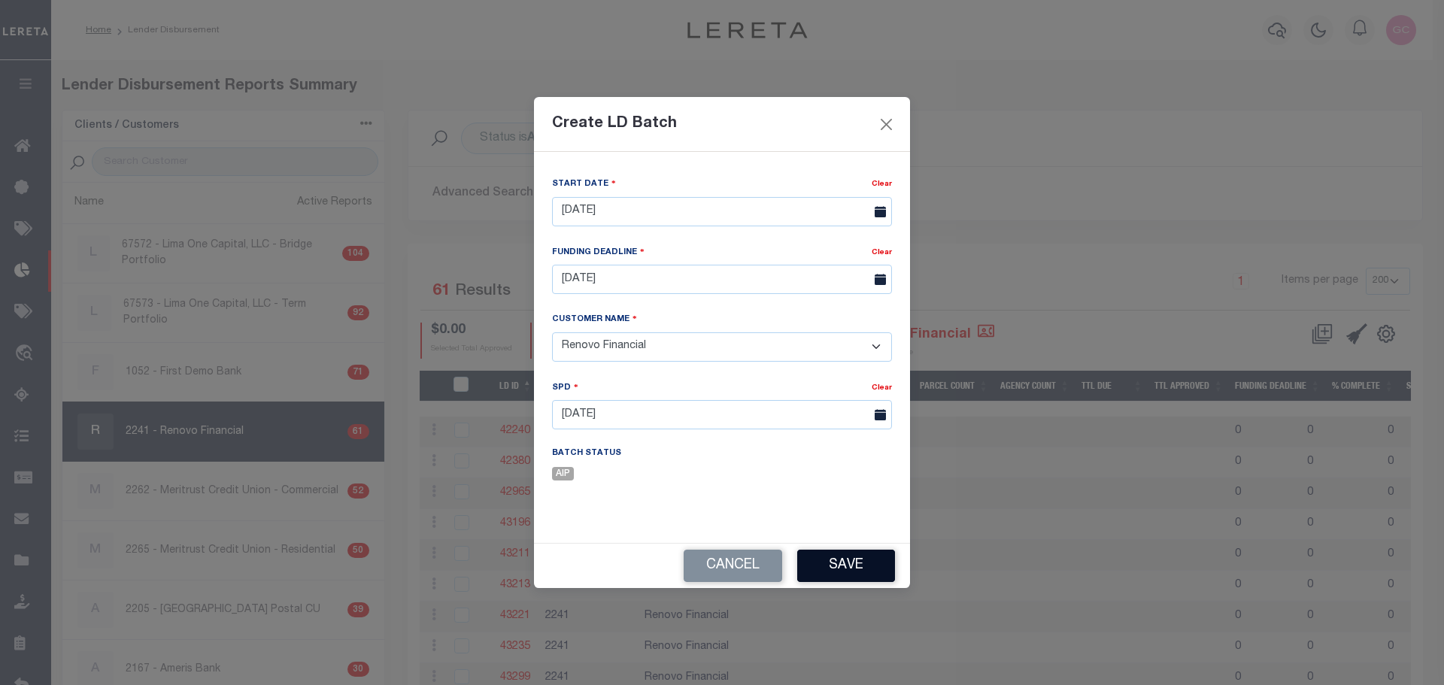
click at [854, 570] on button "Save" at bounding box center [846, 566] width 98 height 32
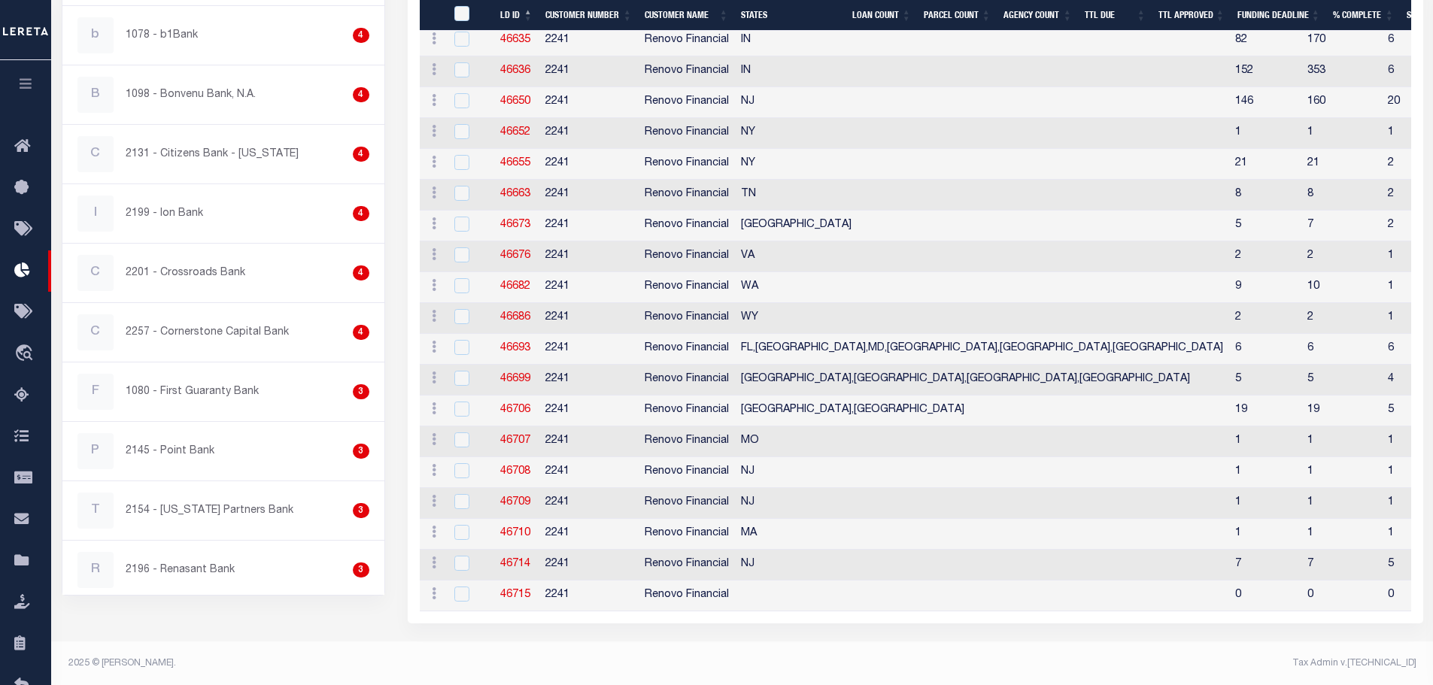
scroll to position [1713, 0]
click at [516, 588] on link "46715" at bounding box center [515, 593] width 30 height 11
checkbox input "true"
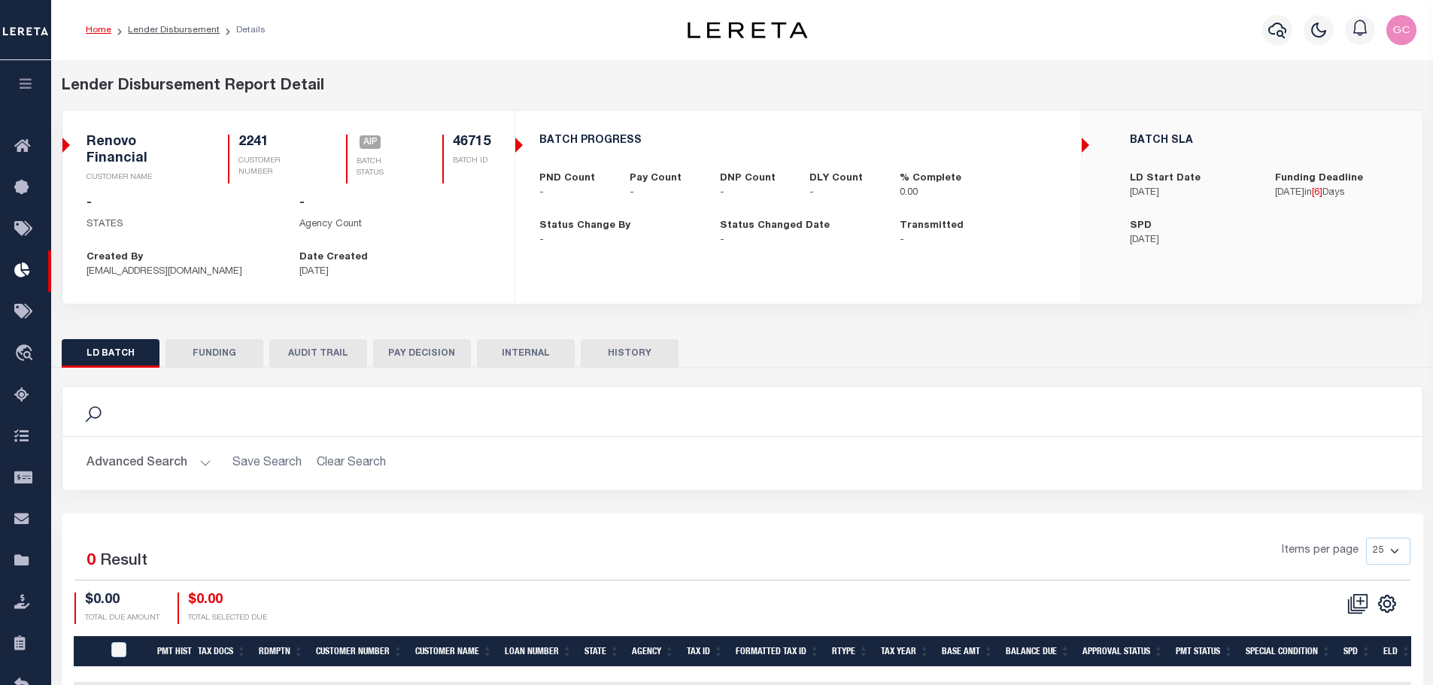
click at [636, 354] on button "HISTORY" at bounding box center [630, 353] width 98 height 29
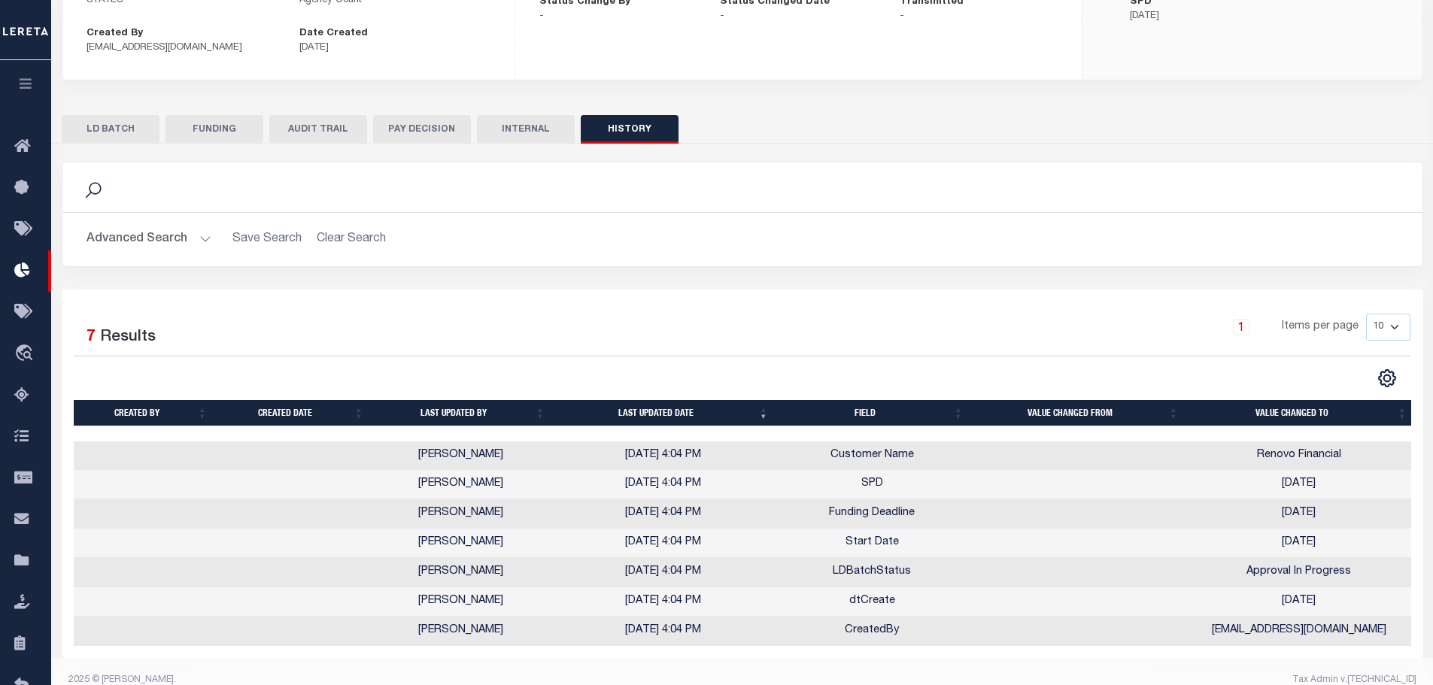
scroll to position [226, 0]
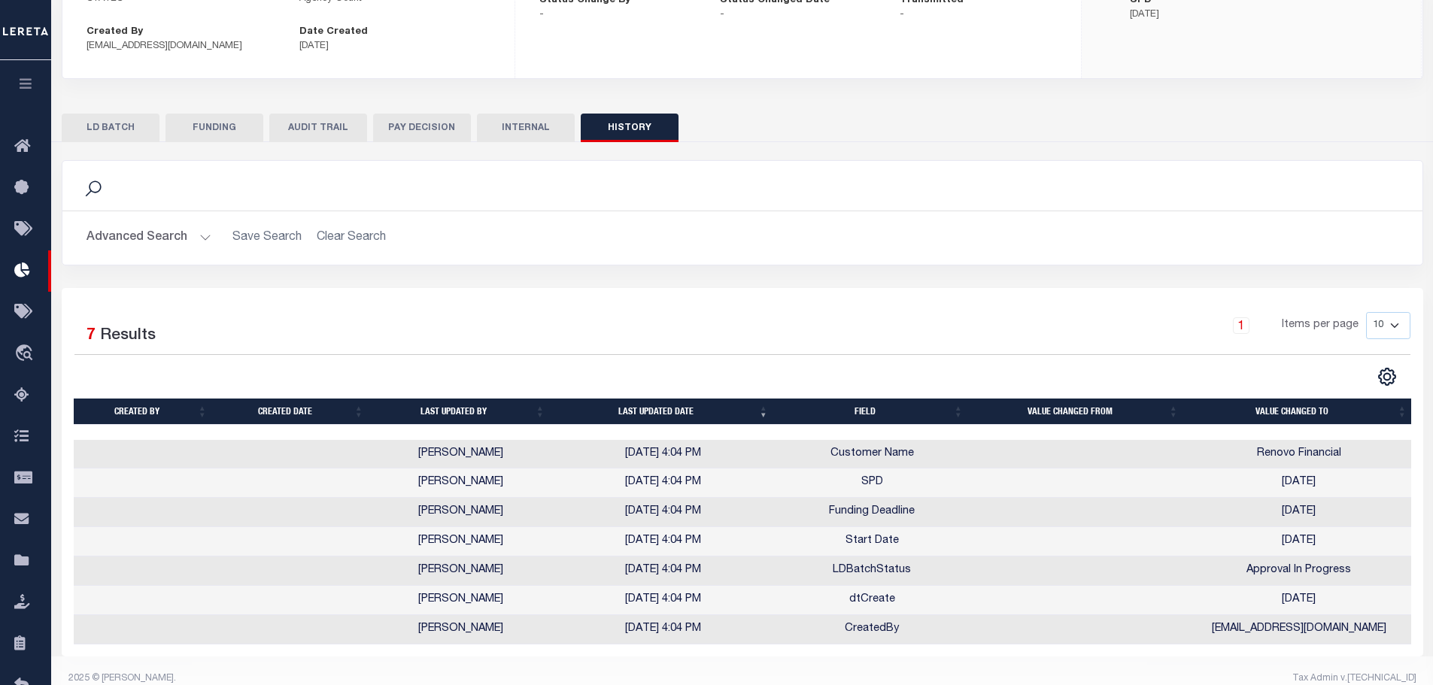
click at [520, 123] on button "INTERNAL" at bounding box center [526, 128] width 98 height 29
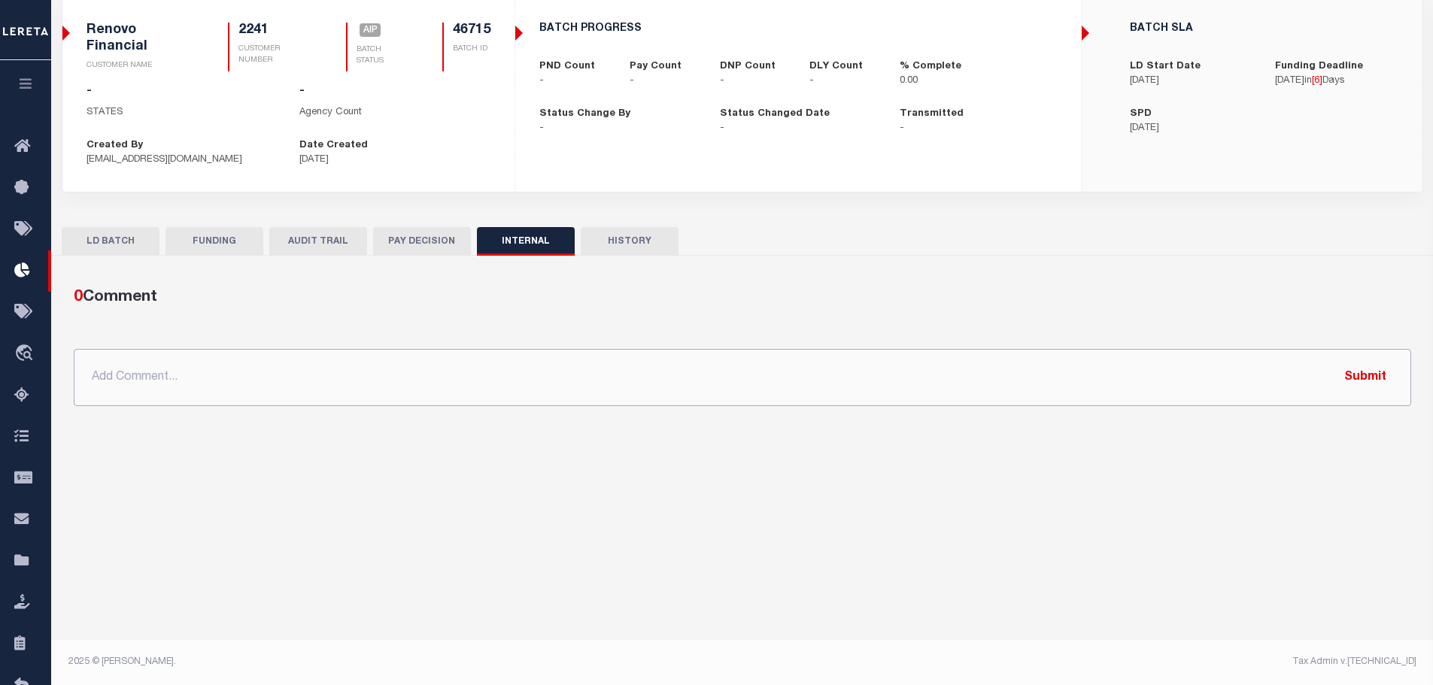
click at [208, 369] on input "text" at bounding box center [742, 377] width 1337 height 57
type input "10/13/2025- PWA request -GC"
click at [1372, 378] on button "Submit" at bounding box center [1365, 377] width 62 height 31
click at [617, 235] on button "HISTORY" at bounding box center [630, 241] width 98 height 29
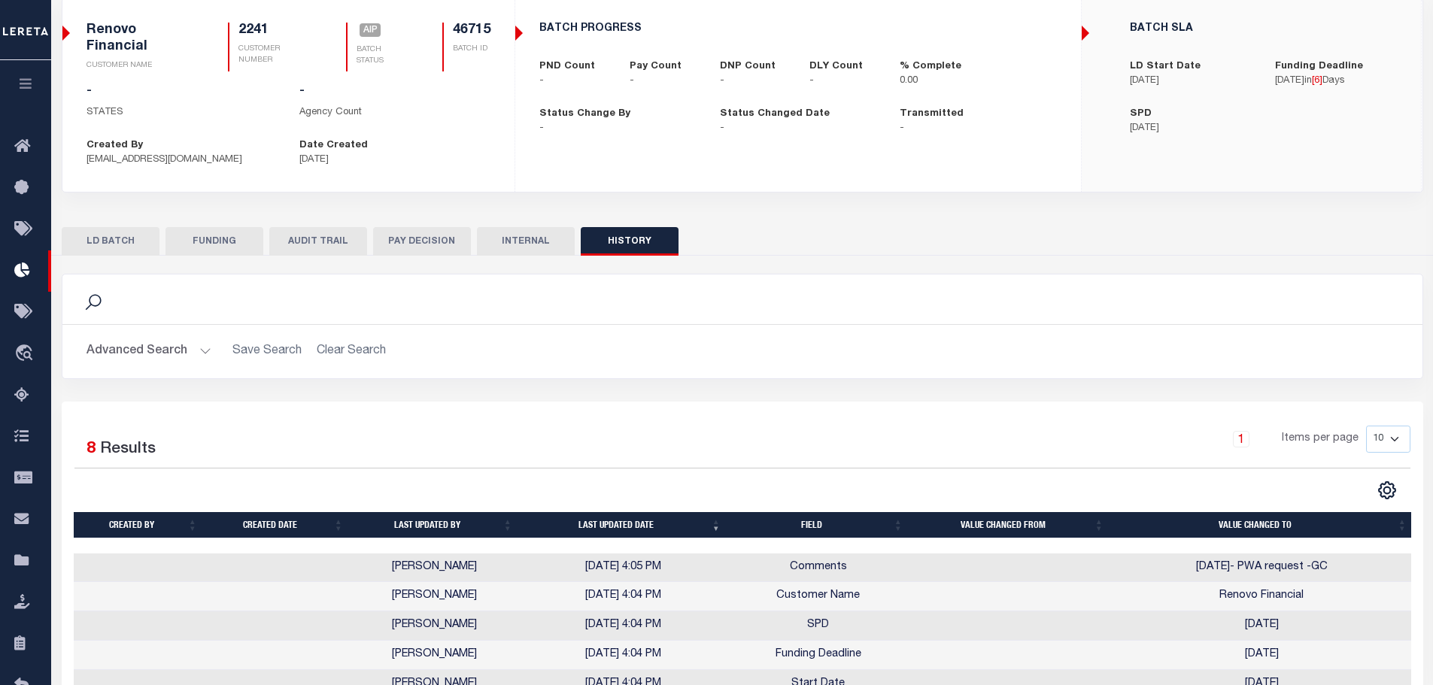
click at [26, 84] on icon "button" at bounding box center [25, 84] width 17 height 14
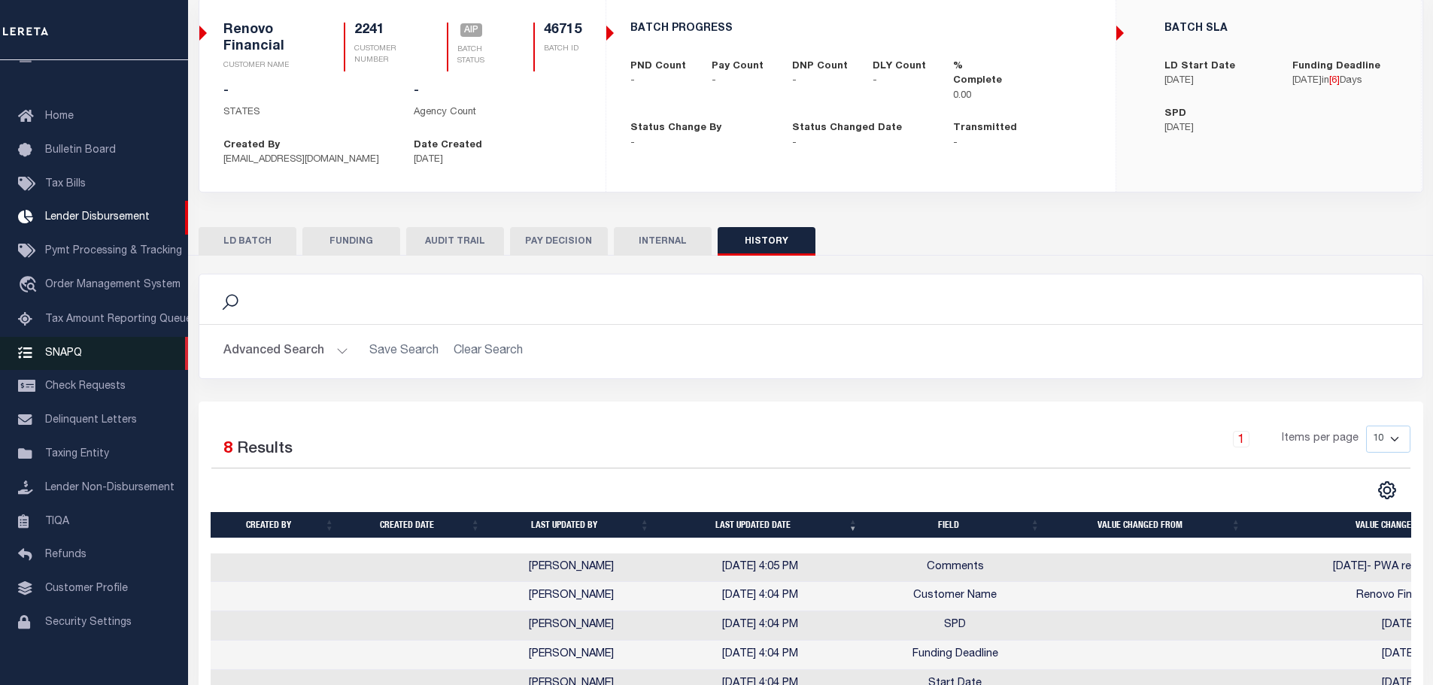
click at [68, 358] on span "SNAPQ" at bounding box center [63, 353] width 37 height 11
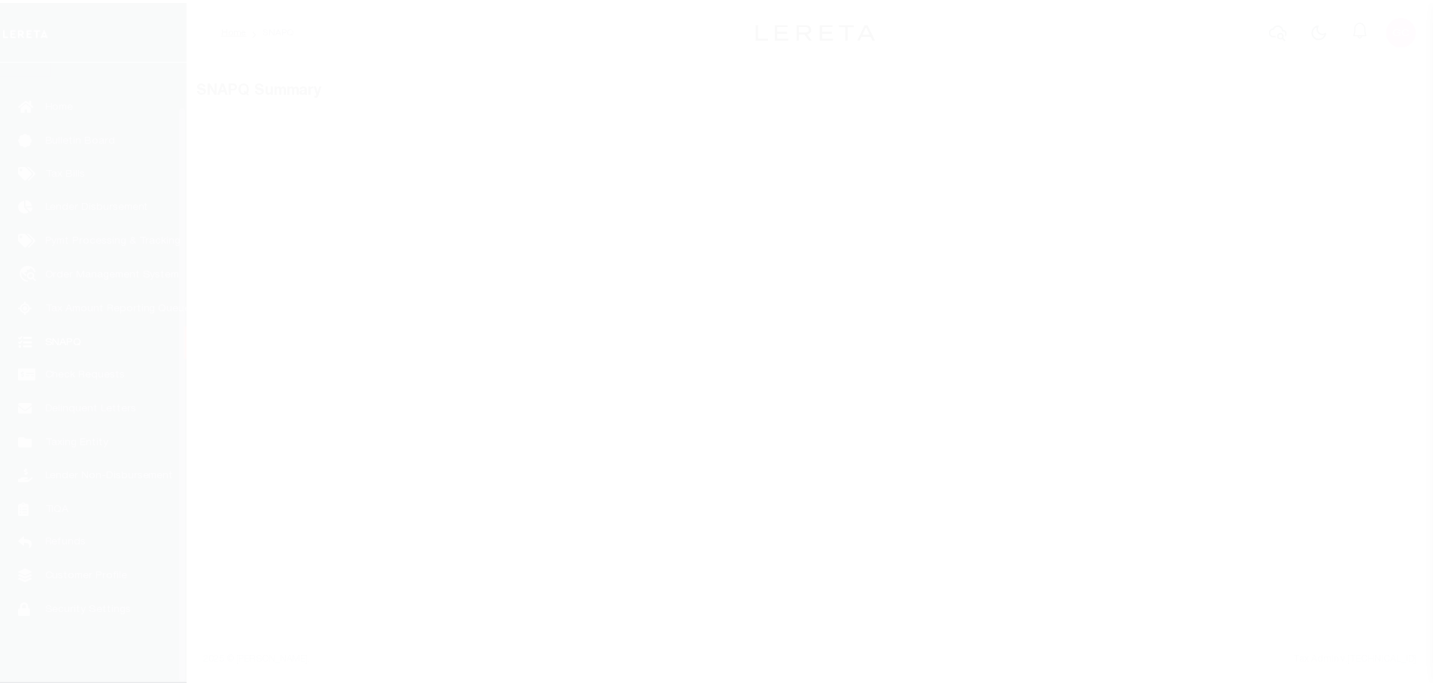
scroll to position [47, 0]
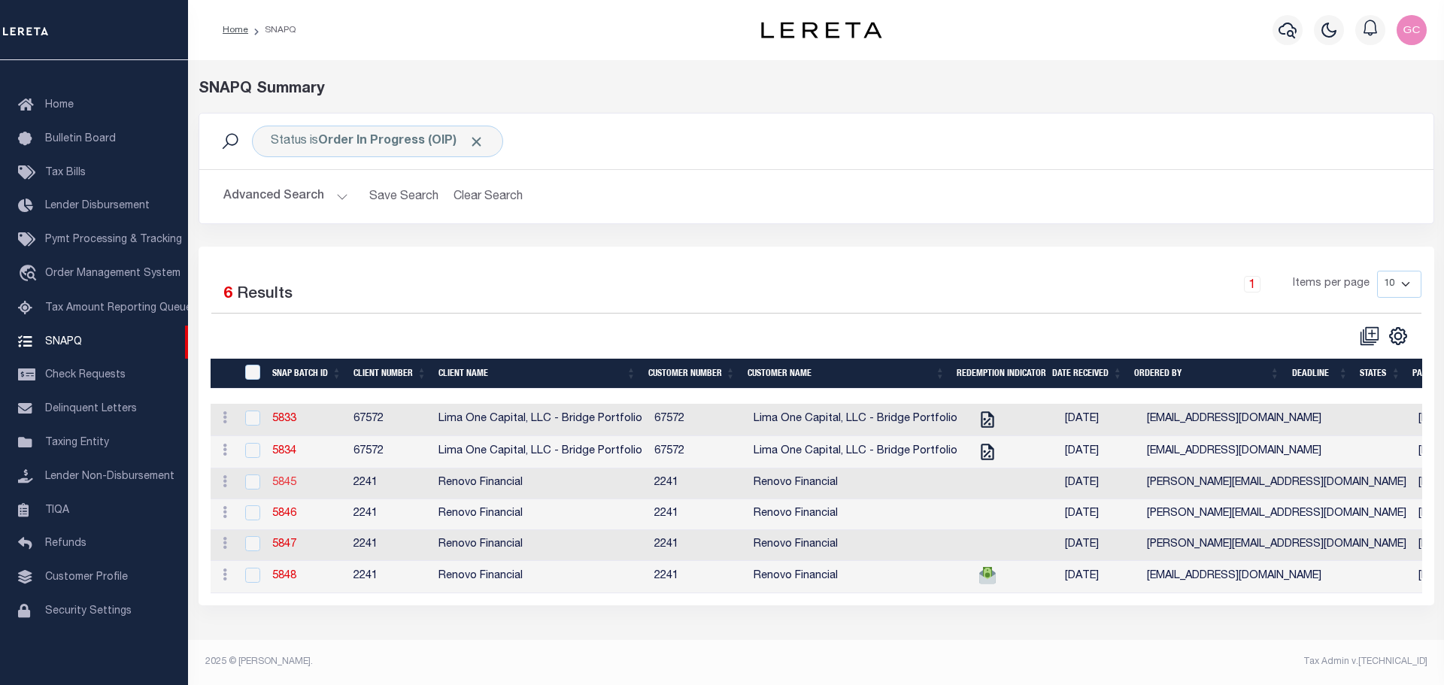
click at [287, 488] on link "5845" at bounding box center [284, 483] width 24 height 11
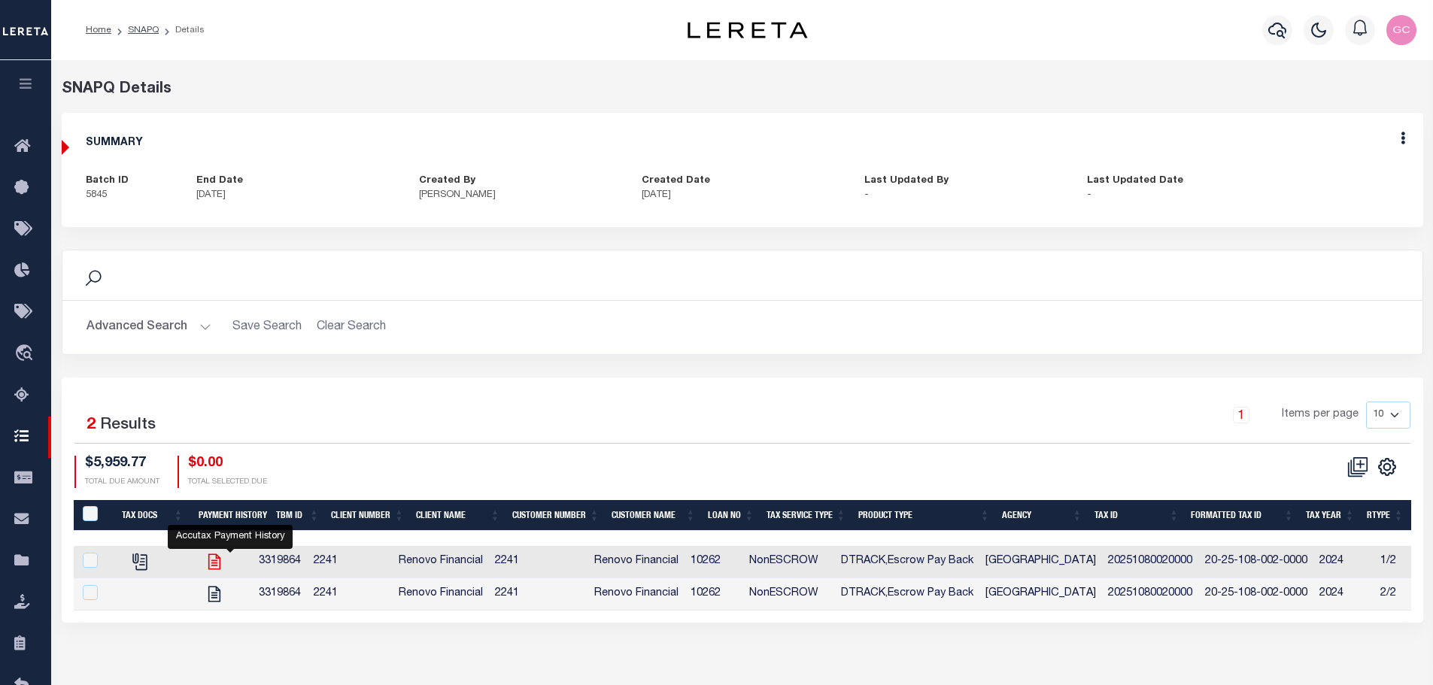
click at [220, 560] on icon "" at bounding box center [214, 562] width 12 height 16
checkbox input "true"
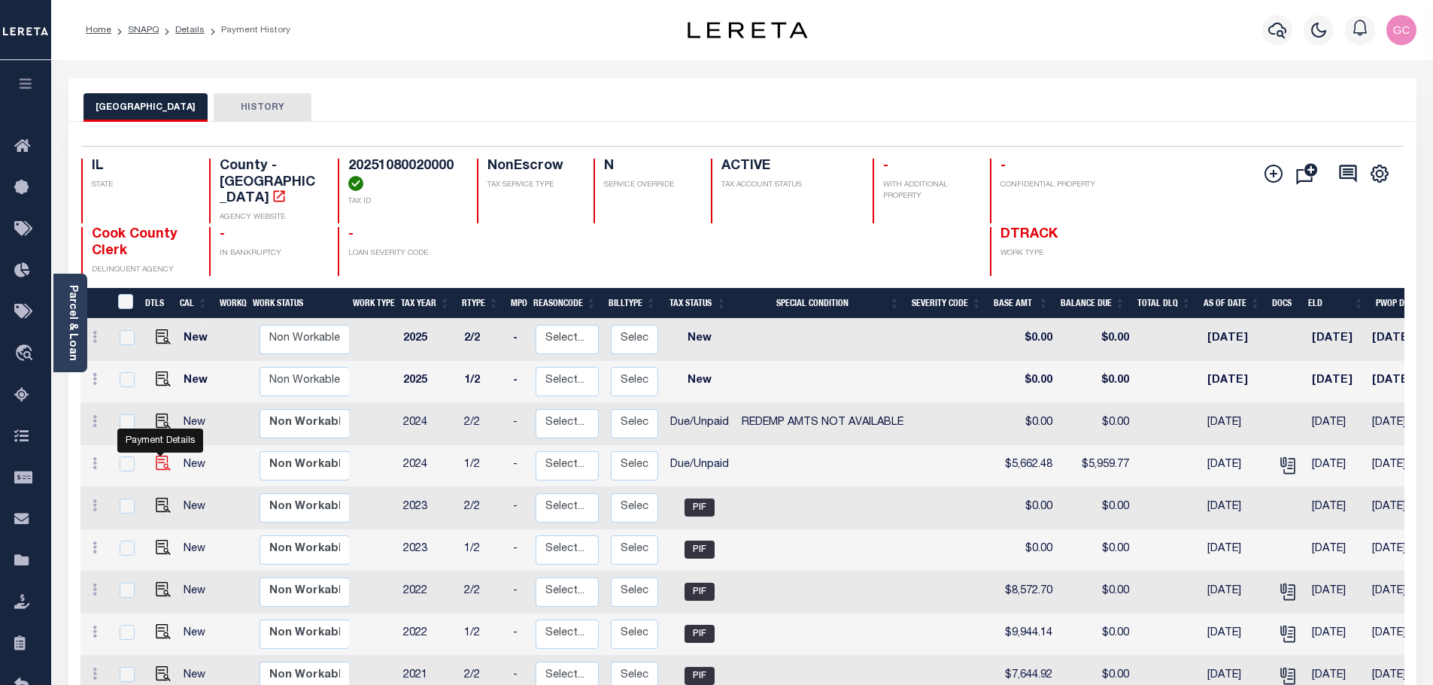
click at [160, 456] on img "" at bounding box center [163, 463] width 15 height 15
checkbox input "true"
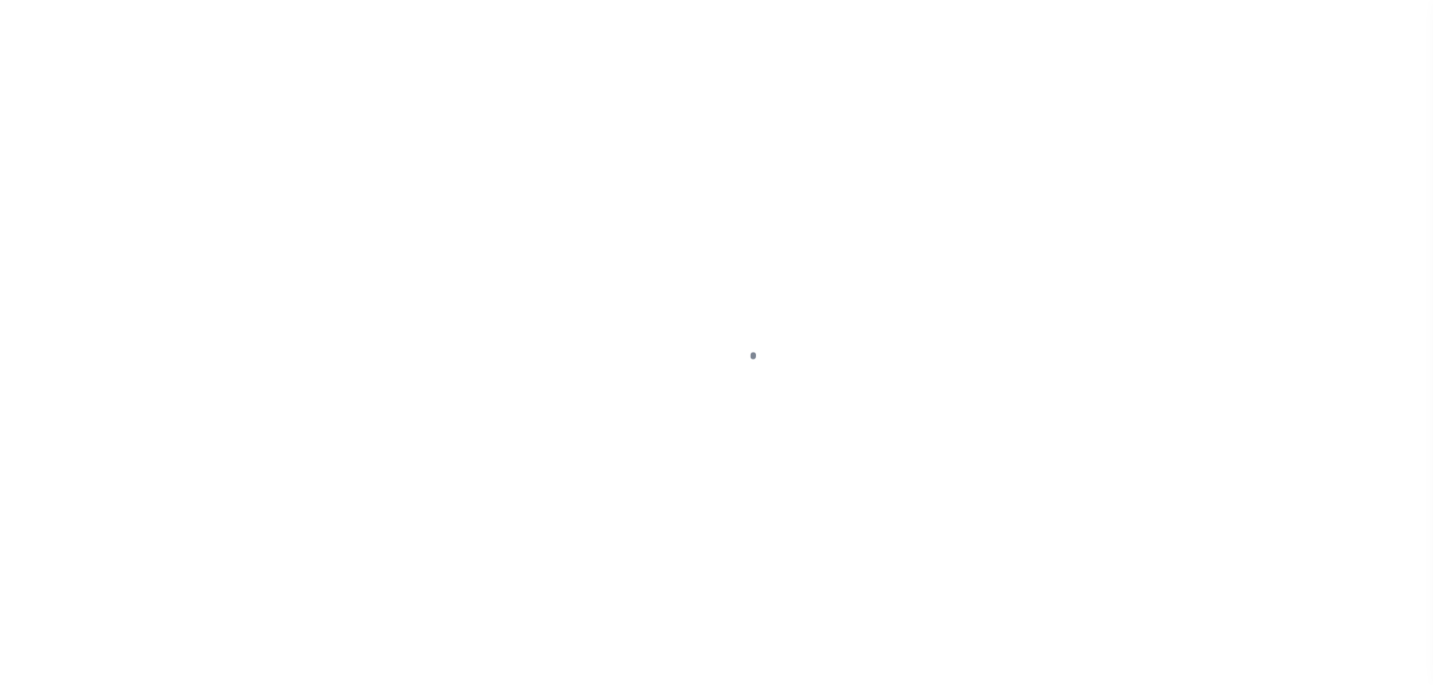
select select "DUE"
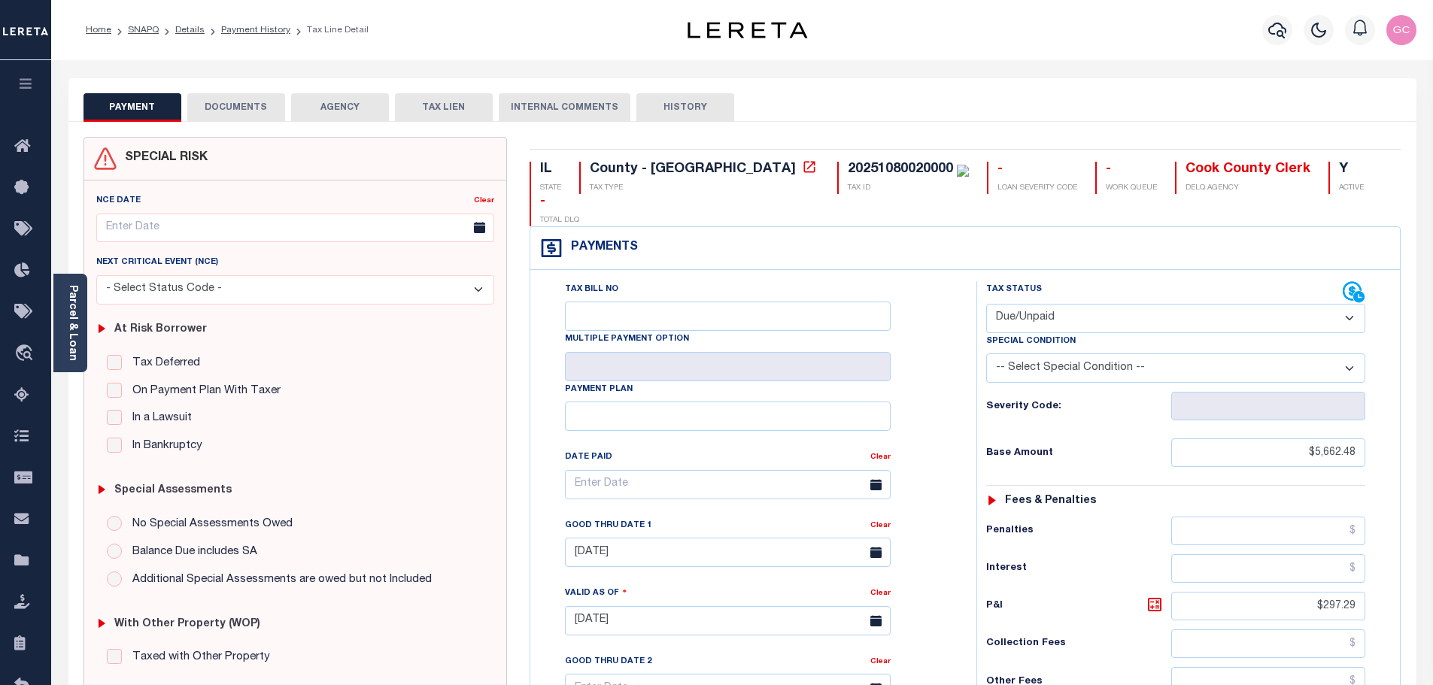
click at [250, 108] on button "DOCUMENTS" at bounding box center [236, 107] width 98 height 29
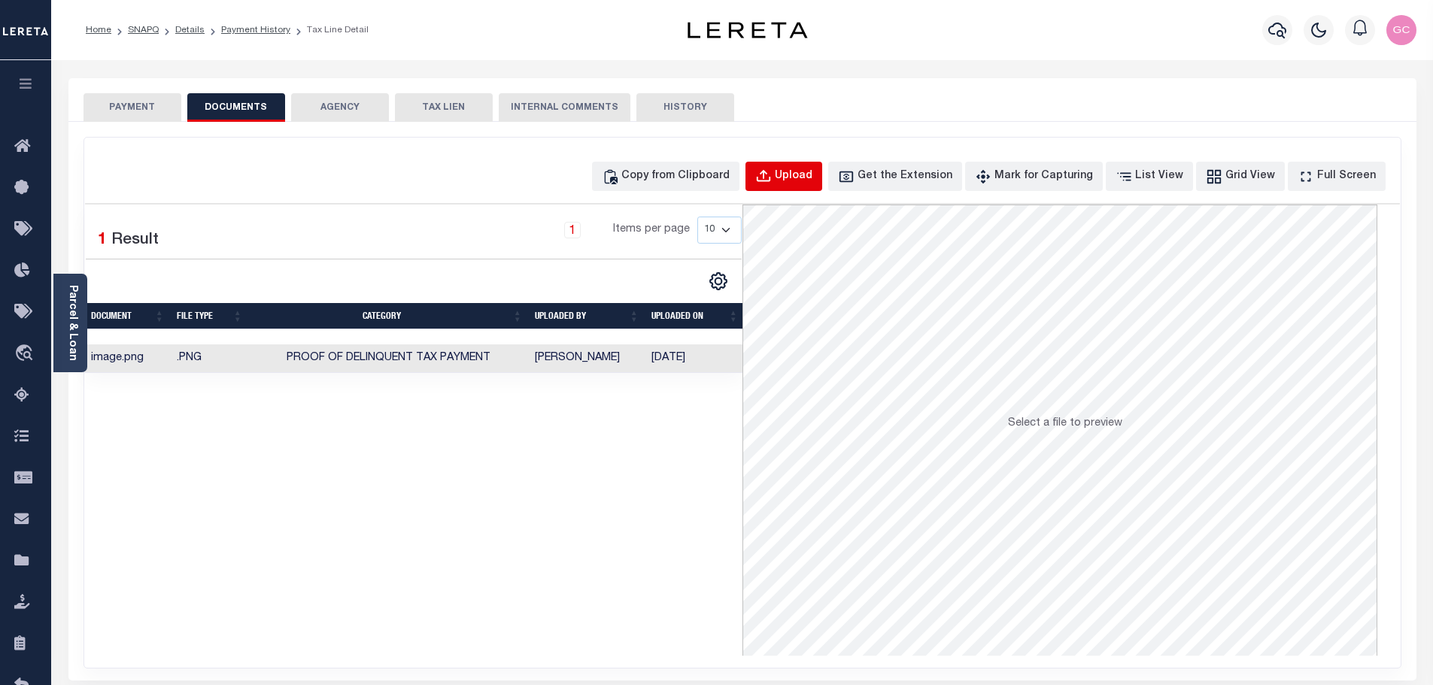
click at [812, 175] on div "Upload" at bounding box center [794, 176] width 38 height 17
select select "POP"
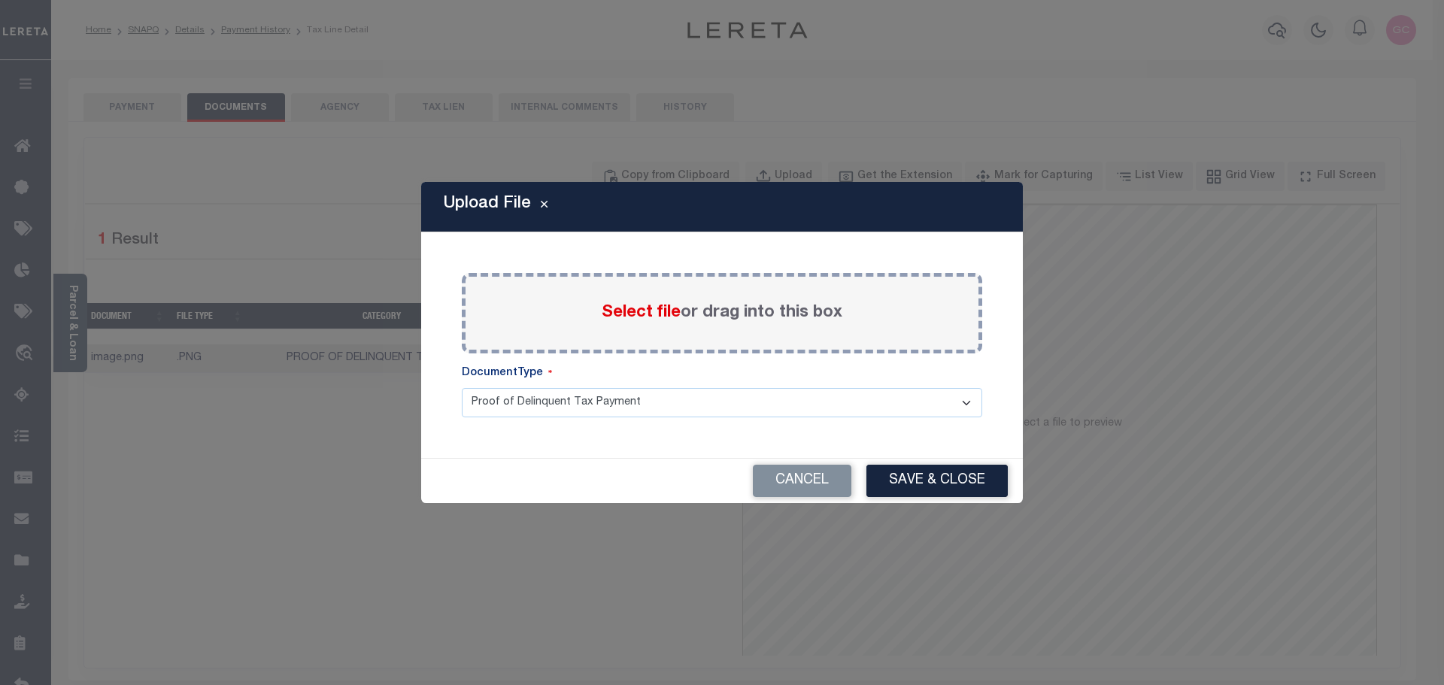
click at [625, 314] on span "Select file" at bounding box center [641, 313] width 79 height 17
click at [0, 0] on input "Select file or drag into this box" at bounding box center [0, 0] width 0 height 0
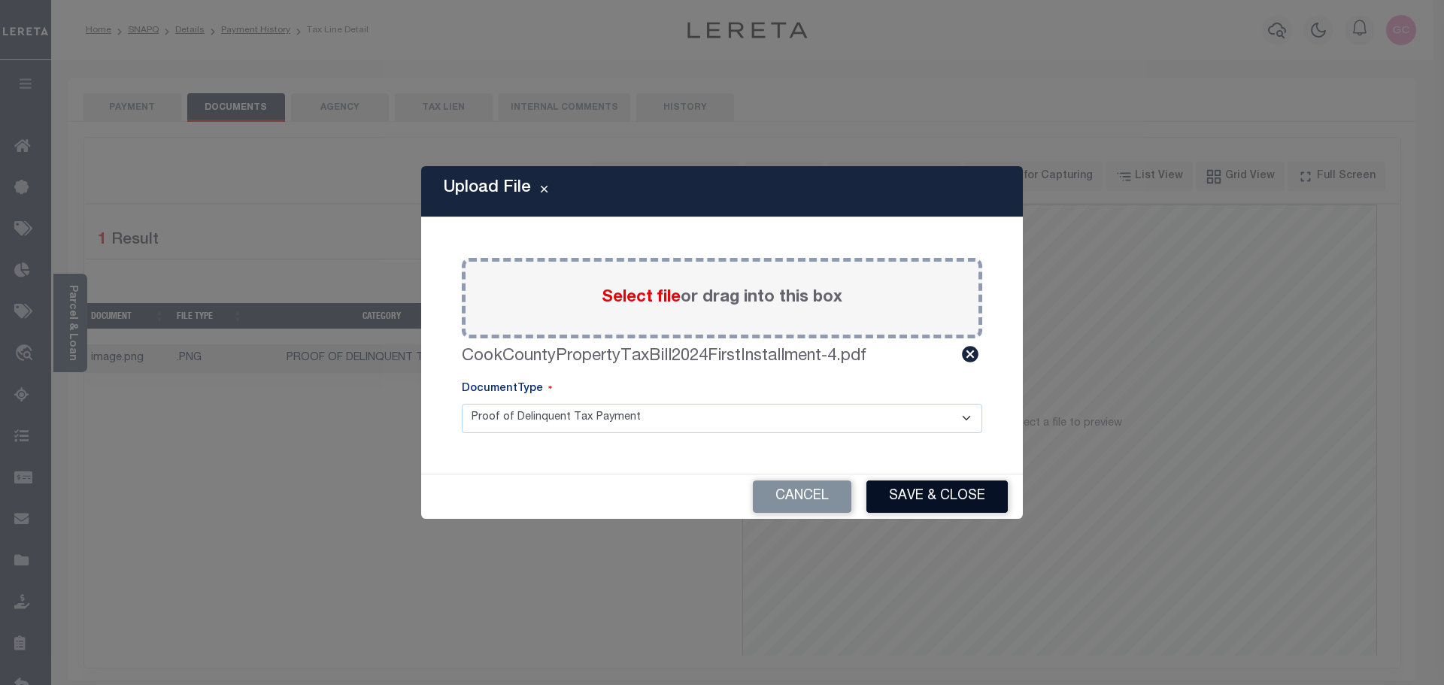
click at [948, 496] on button "Save & Close" at bounding box center [936, 497] width 141 height 32
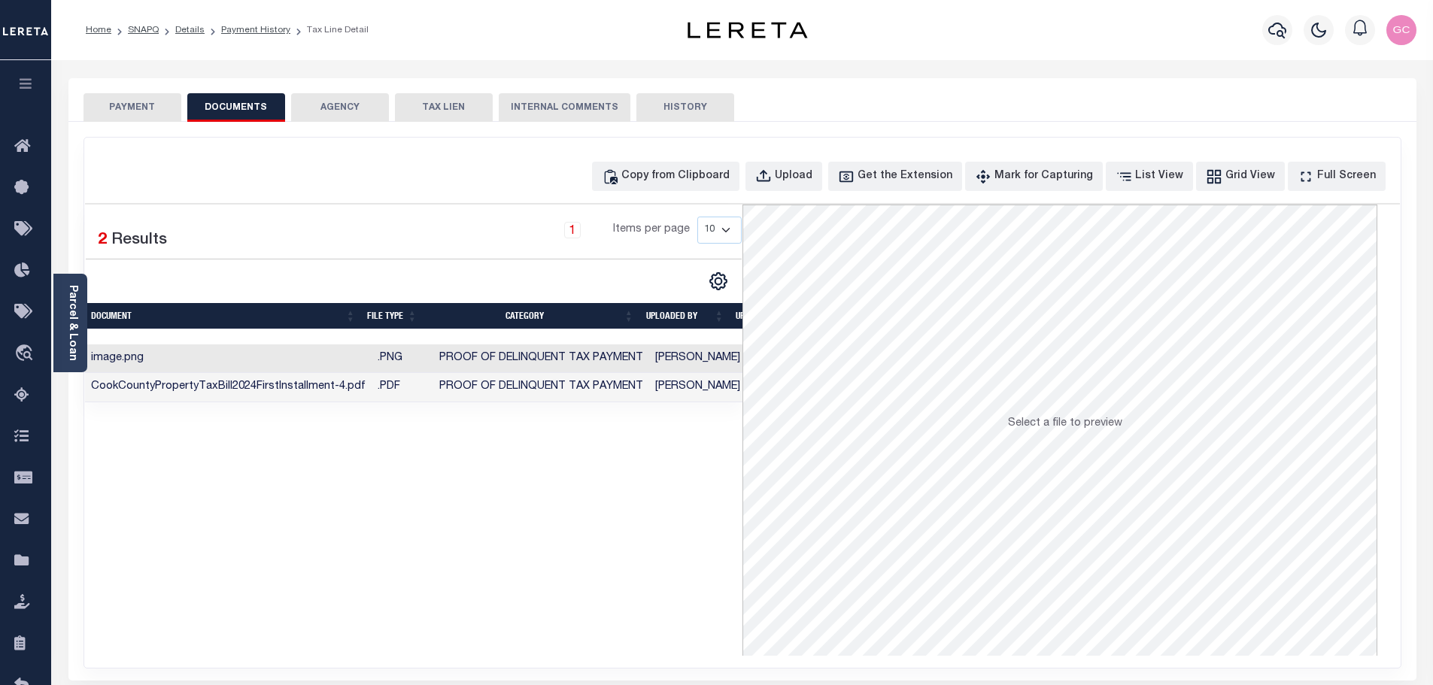
click at [149, 100] on button "PAYMENT" at bounding box center [132, 107] width 98 height 29
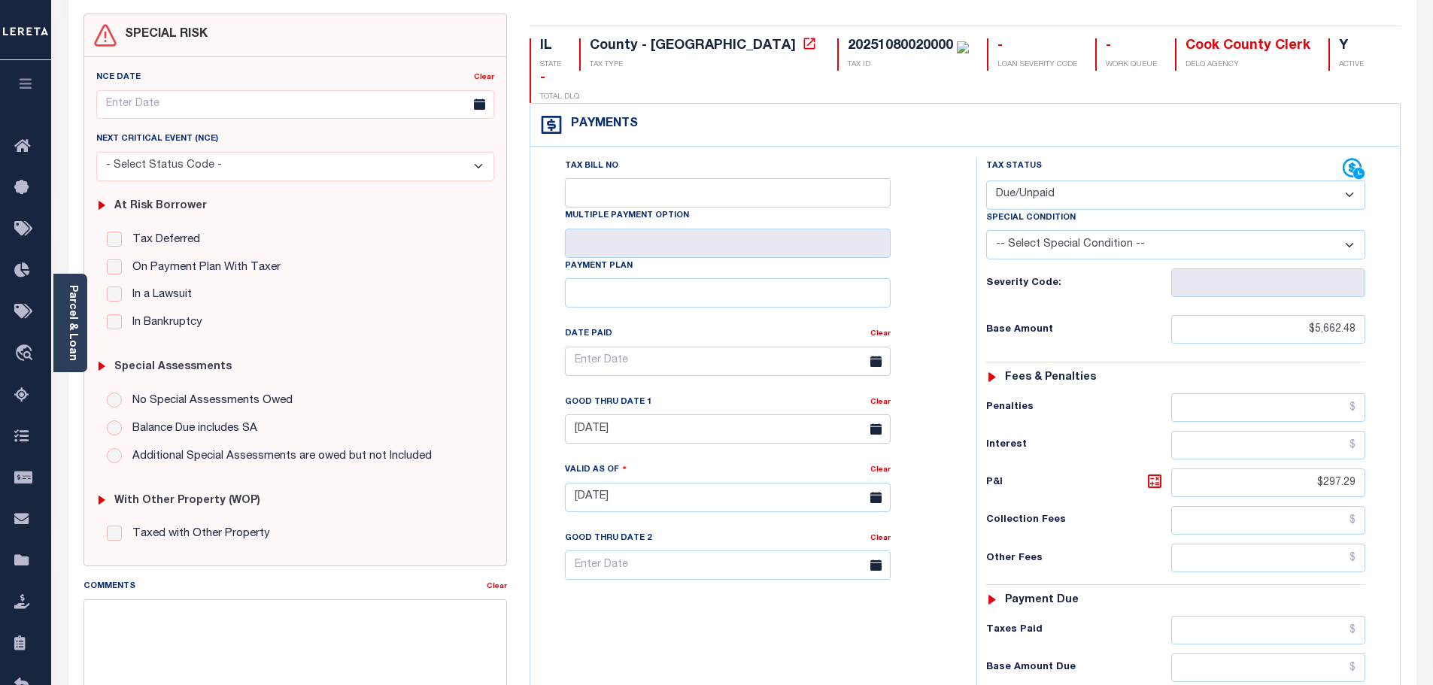
scroll to position [150, 0]
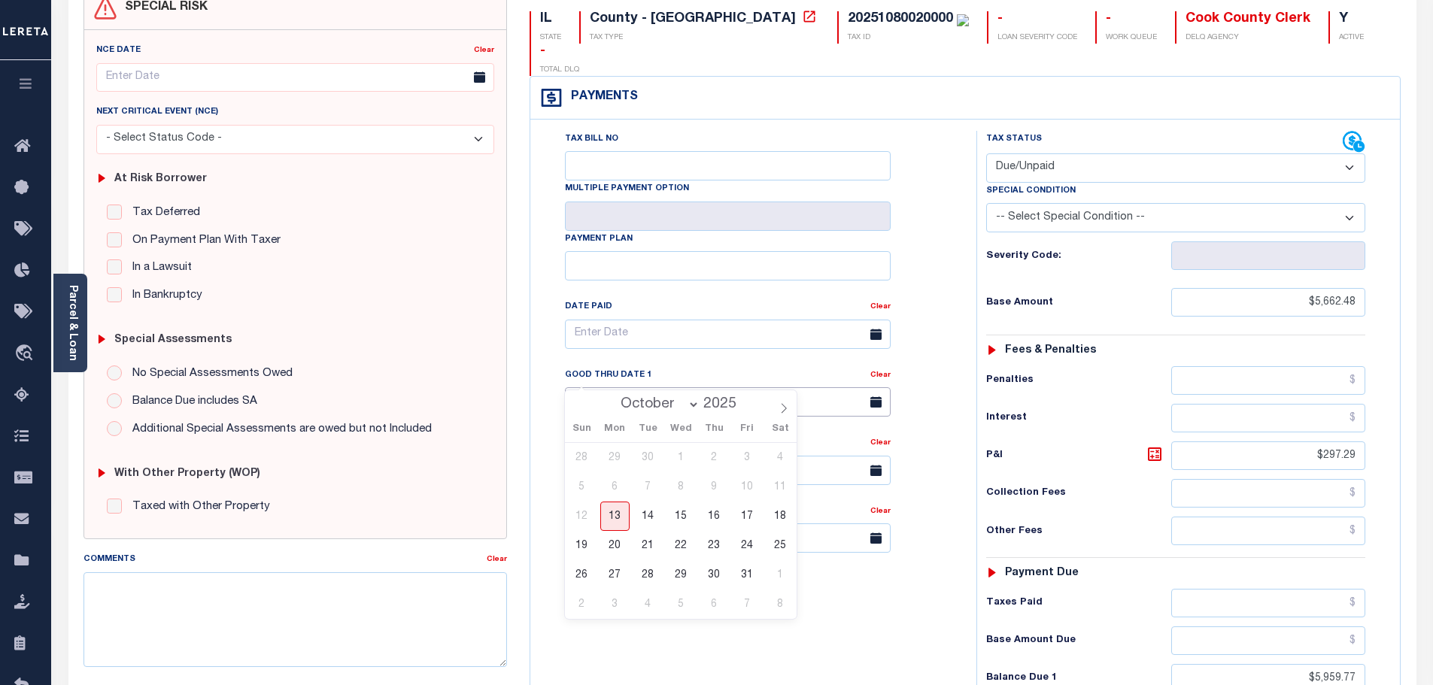
click at [670, 387] on input "[DATE]" at bounding box center [728, 401] width 326 height 29
click at [745, 578] on span "31" at bounding box center [747, 574] width 29 height 29
type input "[DATE]"
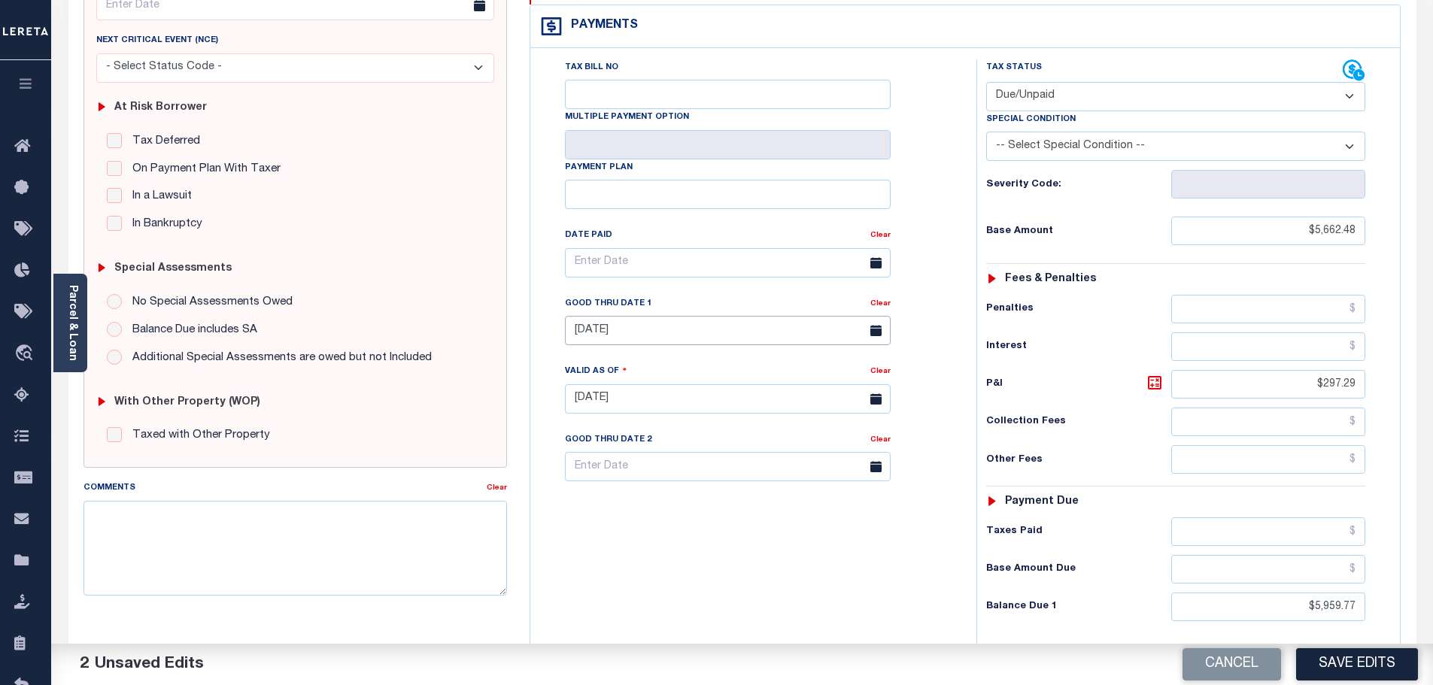
scroll to position [226, 0]
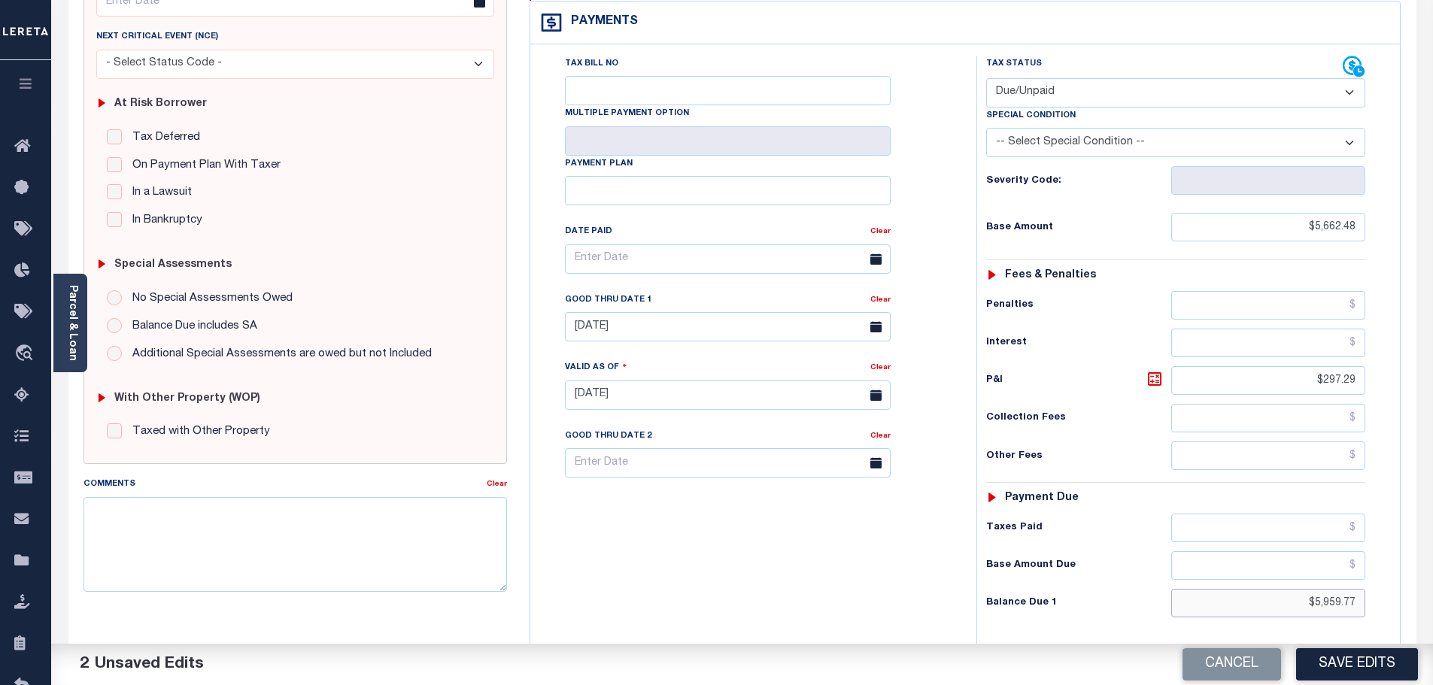
drag, startPoint x: 1297, startPoint y: 567, endPoint x: 1490, endPoint y: 557, distance: 193.6
click at [1432, 557] on html "Home SNAPQ Details Payment History Tax Line Detail Profile Sign out" at bounding box center [716, 340] width 1433 height 1133
type input "$6,002.24"
click at [1154, 375] on icon at bounding box center [1154, 379] width 9 height 9
type input "$339.76"
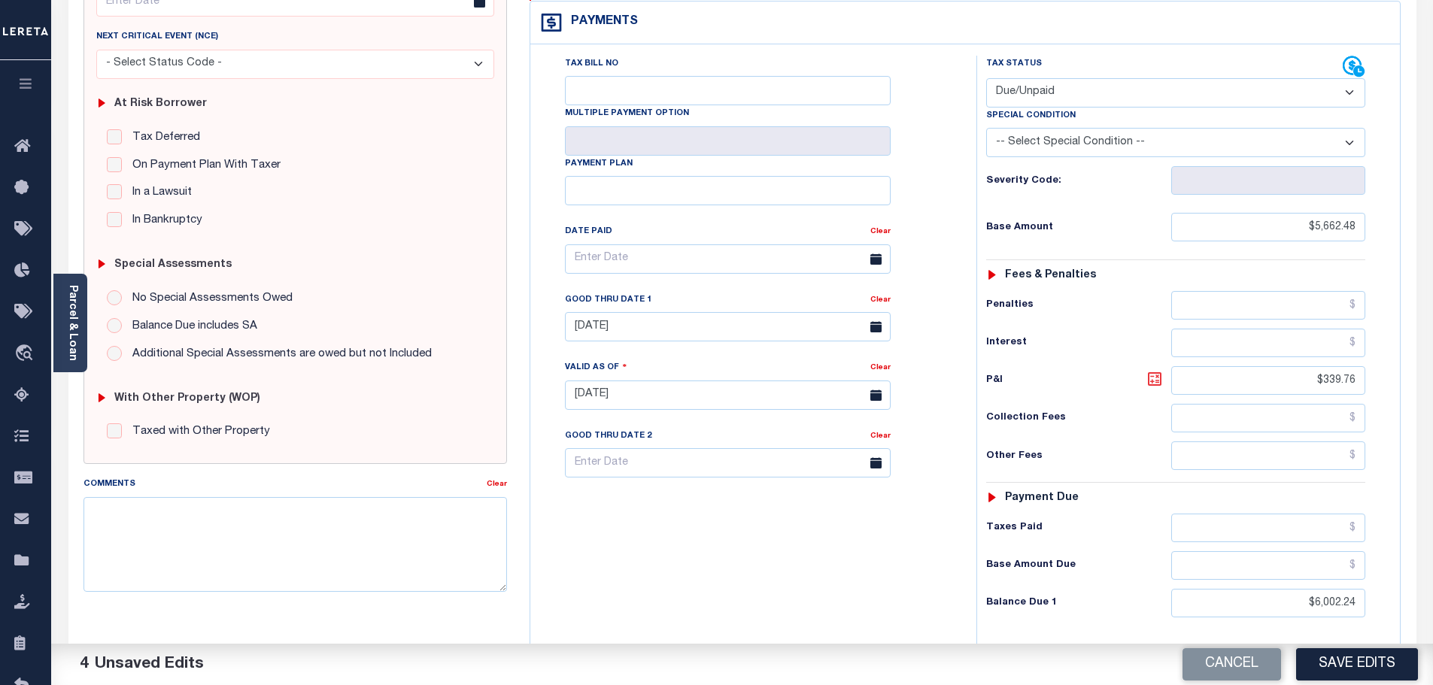
click at [1152, 370] on icon at bounding box center [1155, 379] width 18 height 18
click at [218, 523] on textarea "Comments" at bounding box center [295, 544] width 424 height 95
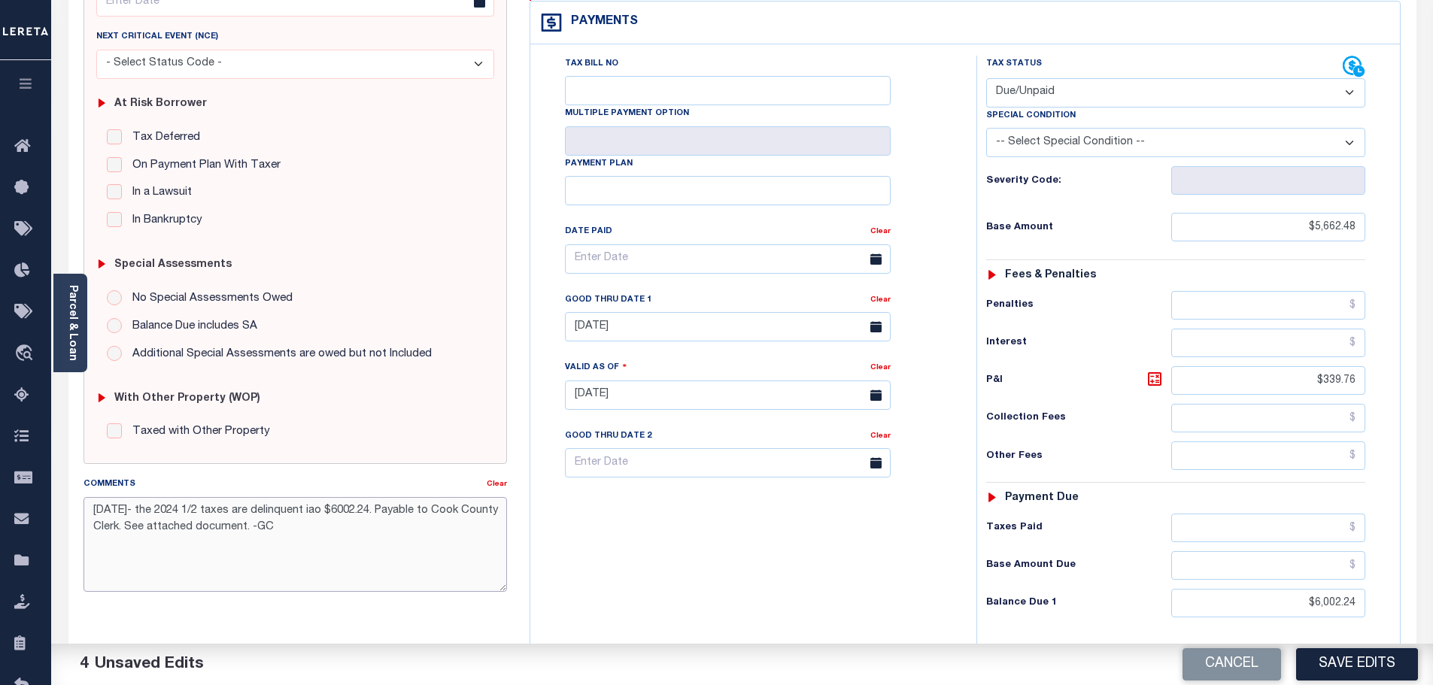
drag, startPoint x: 312, startPoint y: 533, endPoint x: 62, endPoint y: 492, distance: 253.1
click at [62, 492] on div "PAYMENT 4 DOCUMENTS AGENCY DELINQUENT PAYEE" at bounding box center [742, 380] width 1370 height 1055
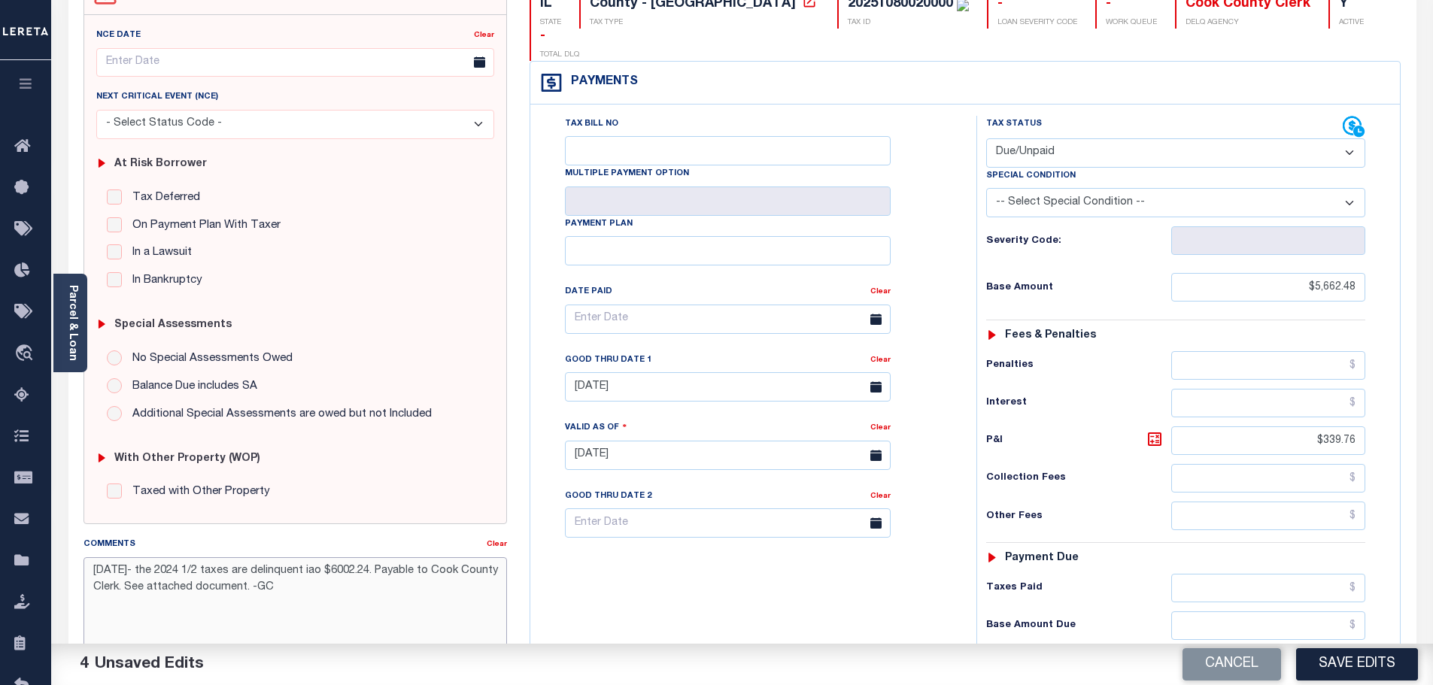
scroll to position [0, 0]
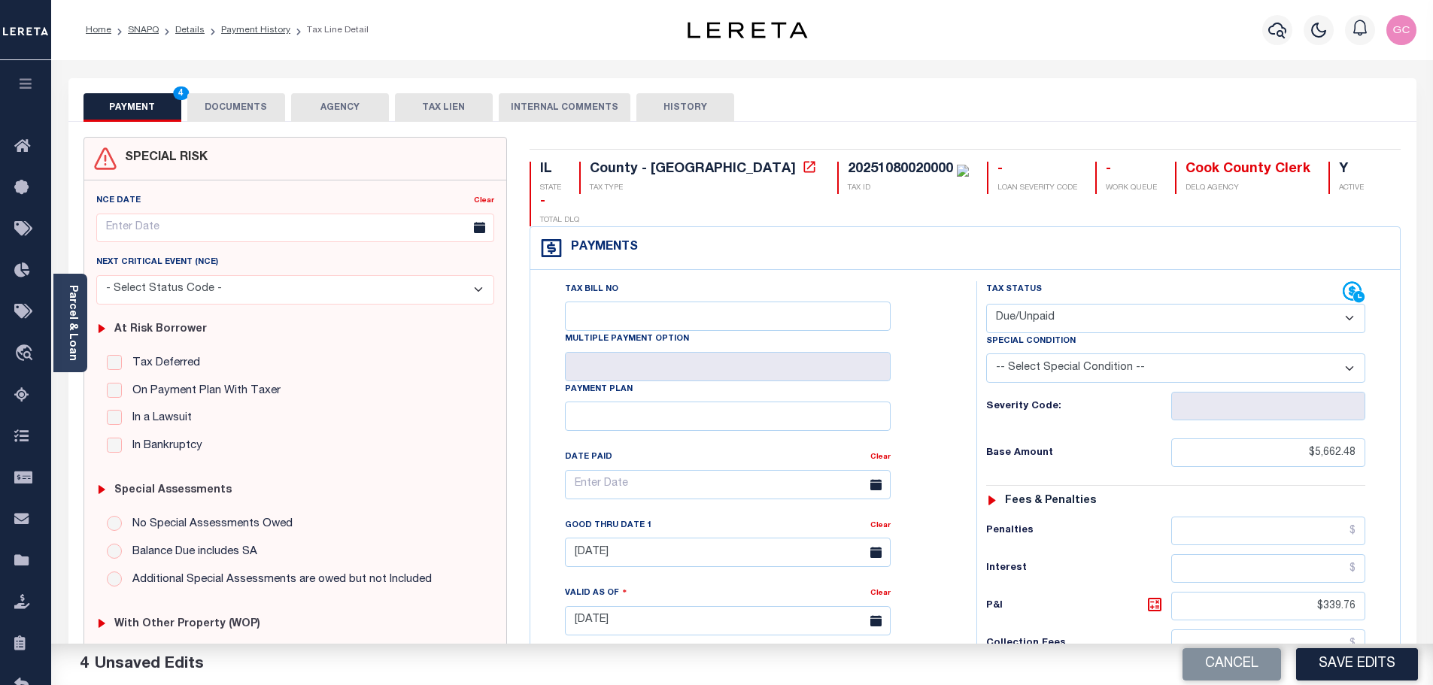
type textarea "[DATE]- the 2024 1/2 taxes are delinquent iao $6002.24. Payable to Cook County …"
click at [247, 104] on button "DOCUMENTS" at bounding box center [236, 107] width 98 height 29
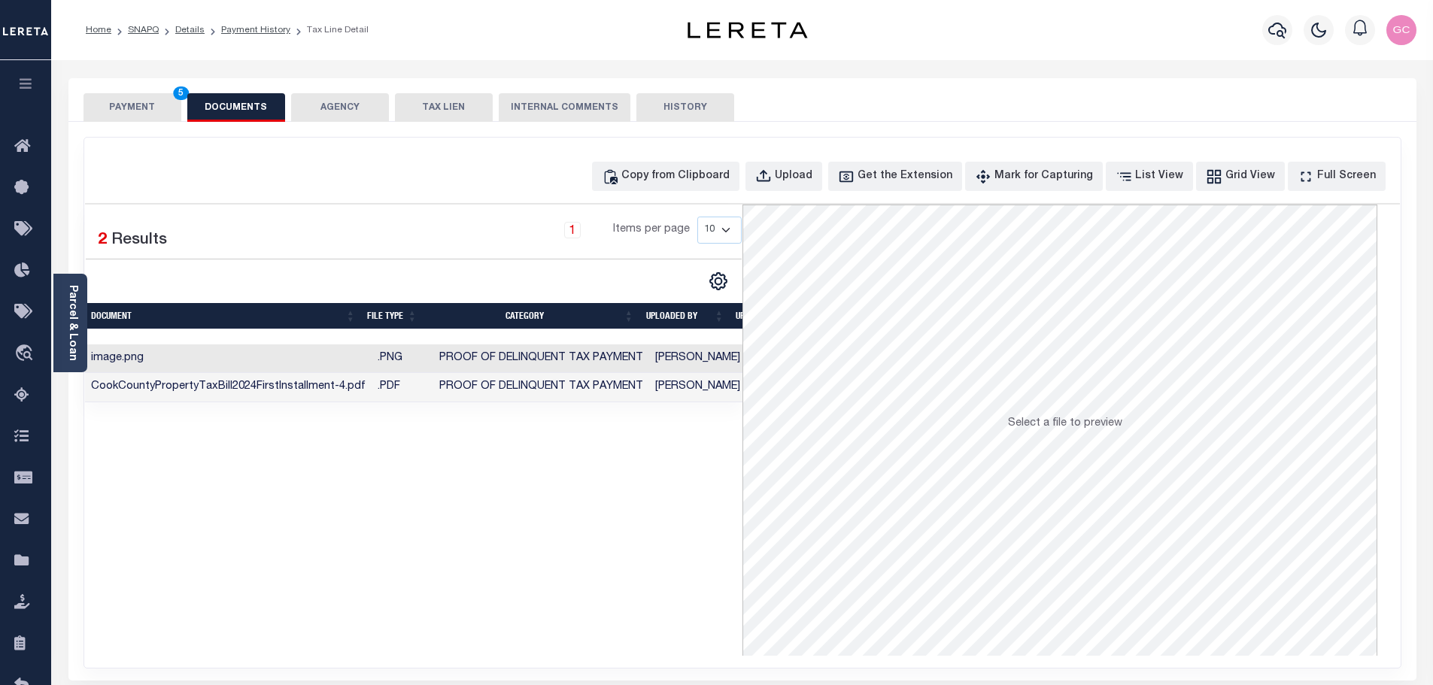
click at [129, 102] on button "PAYMENT 5" at bounding box center [132, 107] width 98 height 29
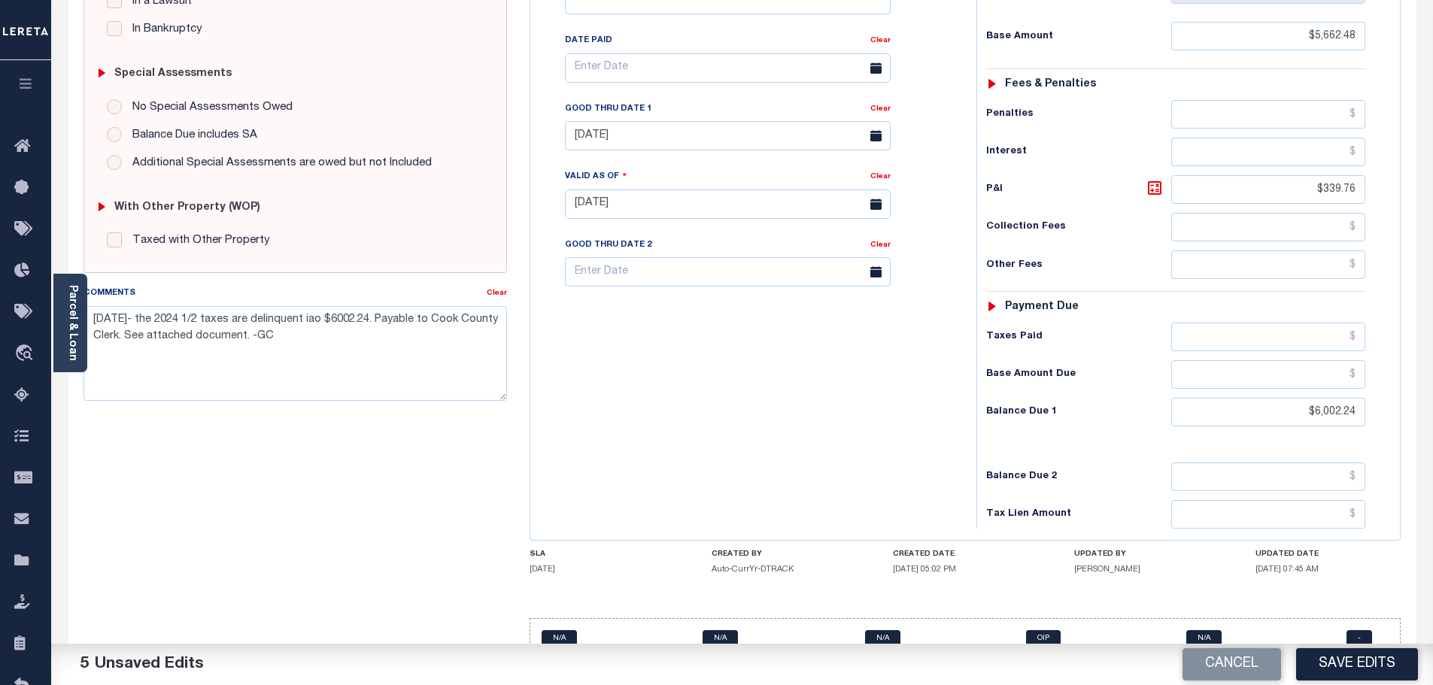
scroll to position [417, 0]
click at [1366, 670] on button "Save Edits" at bounding box center [1357, 664] width 122 height 32
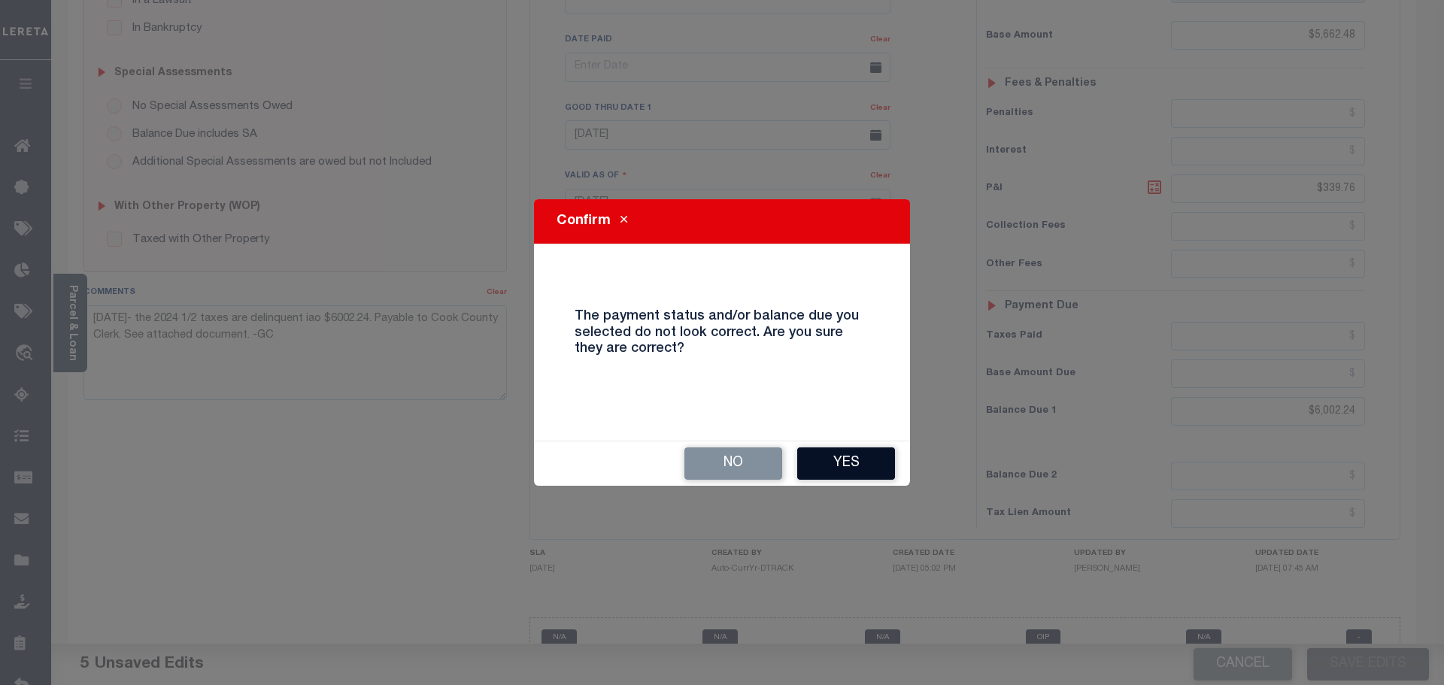
click at [863, 463] on button "Yes" at bounding box center [846, 464] width 98 height 32
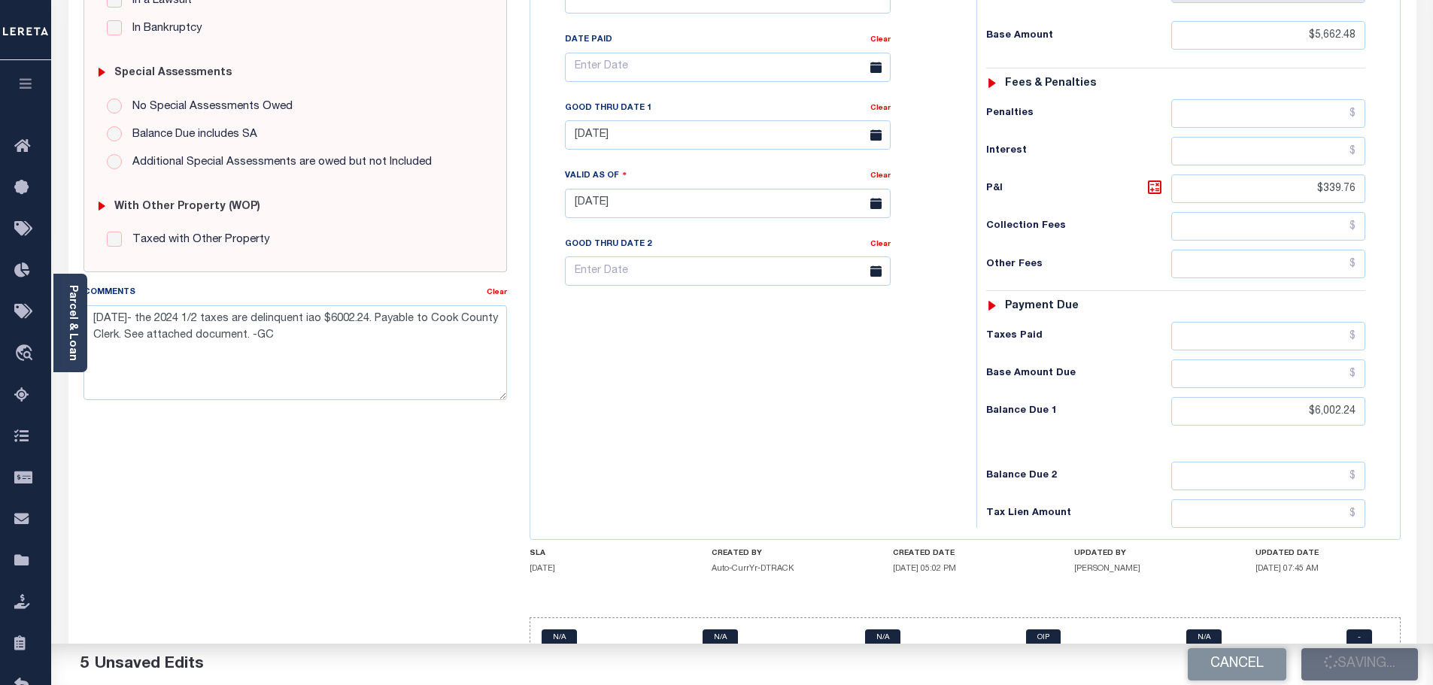
checkbox input "false"
type input "$5,662.48"
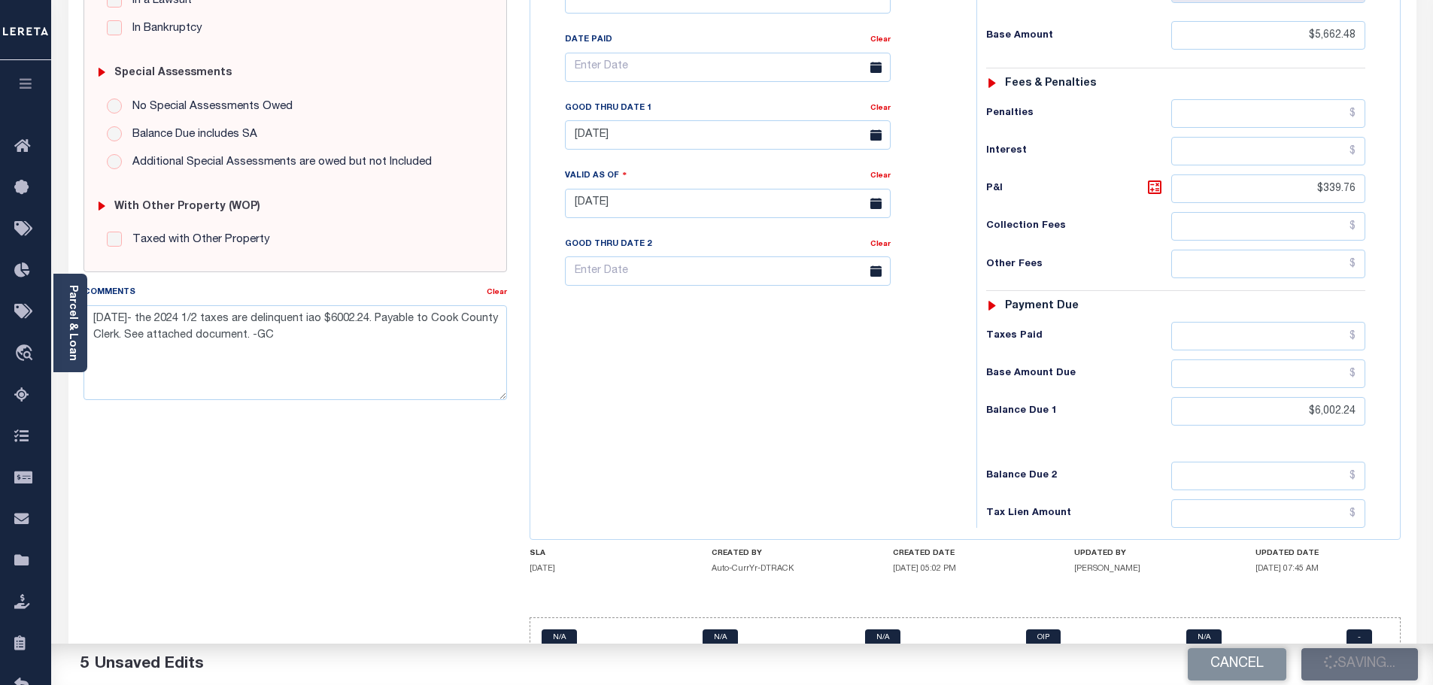
type input "$339.76"
type input "$6,002.24"
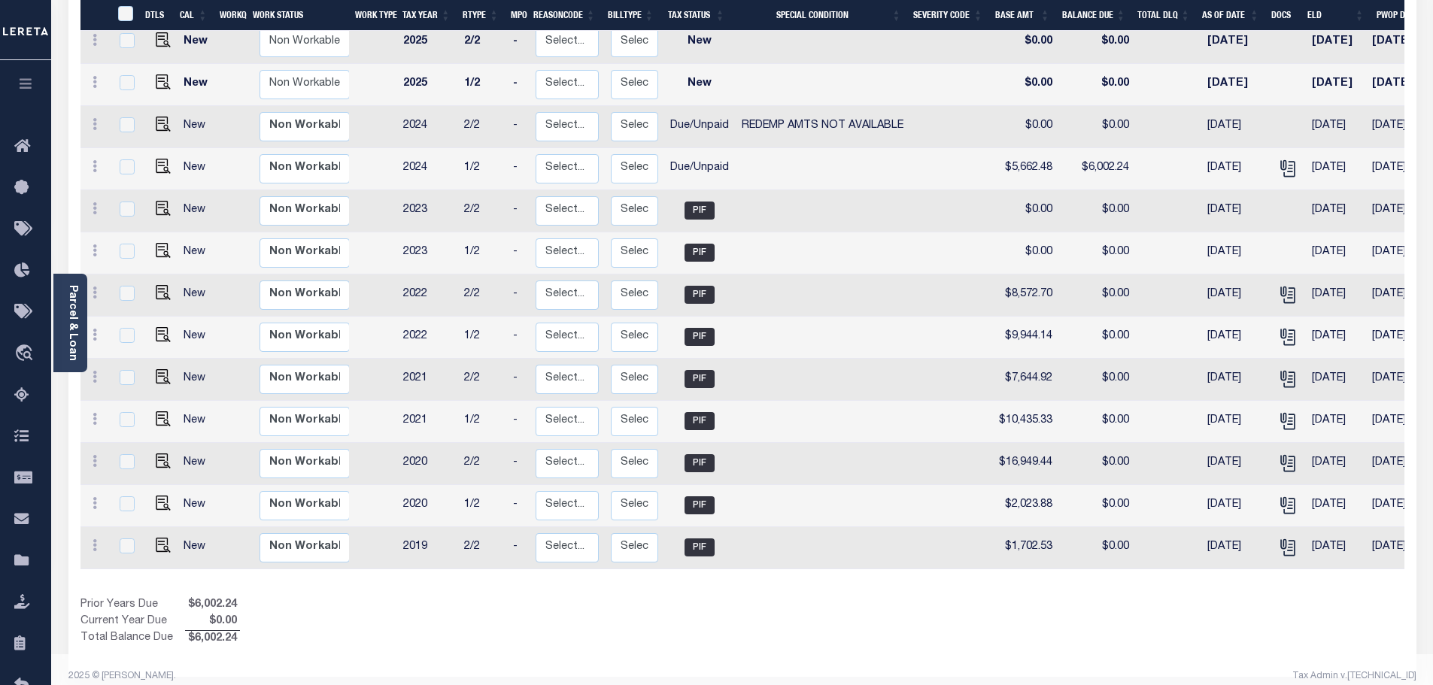
scroll to position [298, 0]
click at [628, 621] on div "Prior Years Due $6,002.24 Current Year Due $0.00 Total Balance Due $6,002.24" at bounding box center [411, 621] width 662 height 50
click at [161, 116] on img "" at bounding box center [163, 123] width 15 height 15
checkbox input "true"
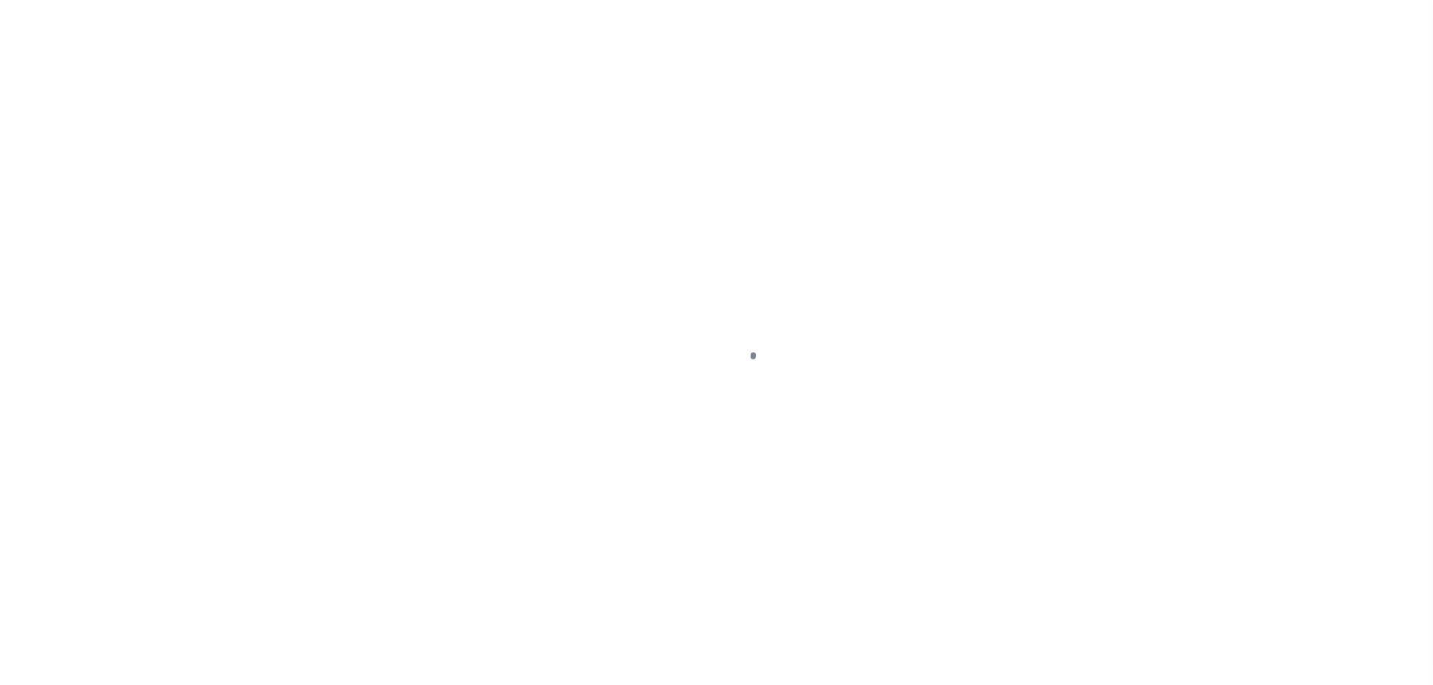
select select "DUE"
select select "24"
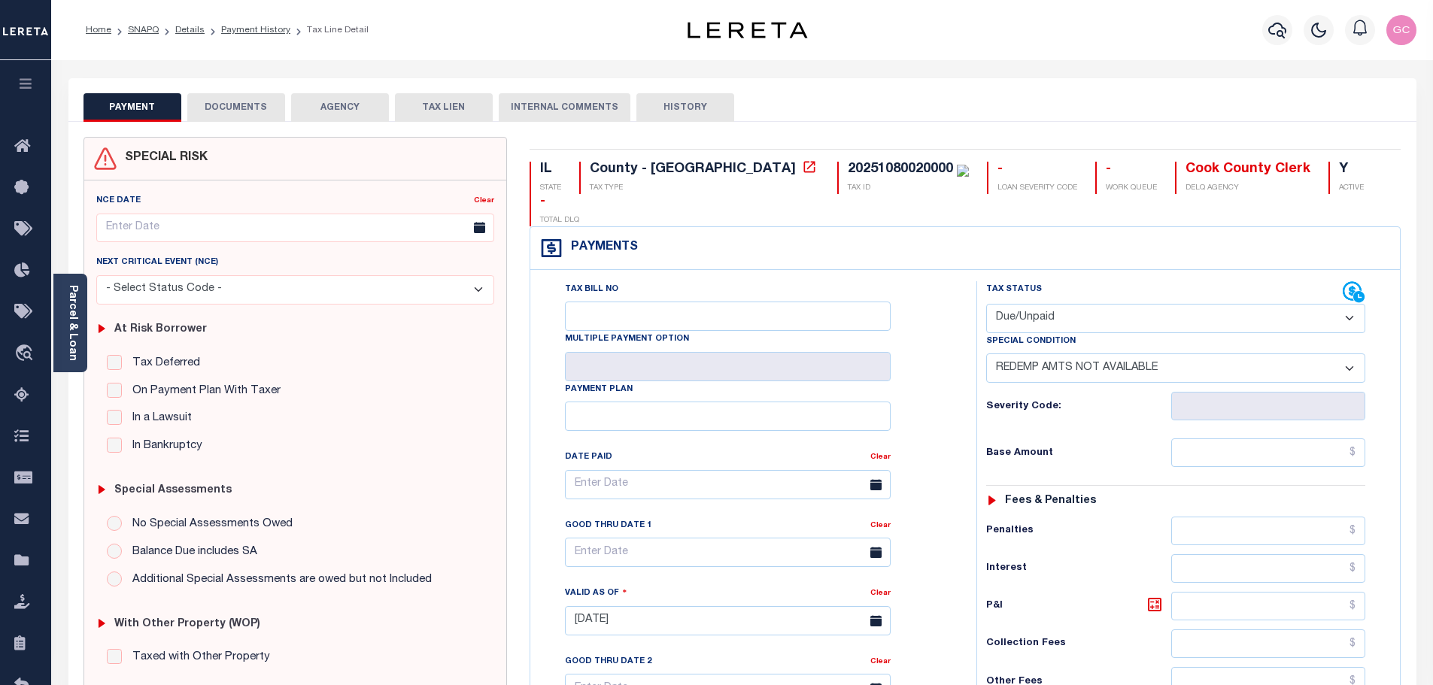
click at [241, 112] on button "DOCUMENTS" at bounding box center [236, 107] width 98 height 29
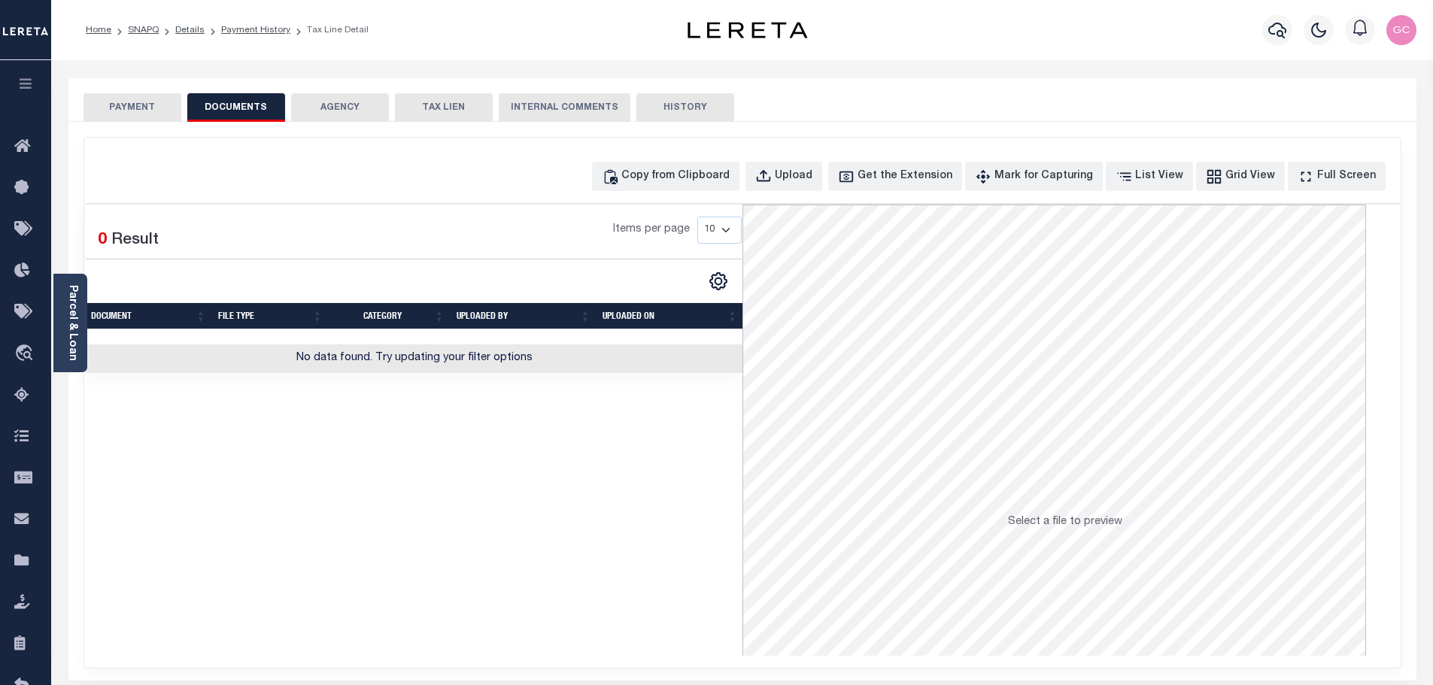
click at [417, 475] on div "Selected 0 Result Items per page 10 25 50 100" at bounding box center [413, 430] width 657 height 451
click at [812, 176] on div "Upload" at bounding box center [794, 176] width 38 height 17
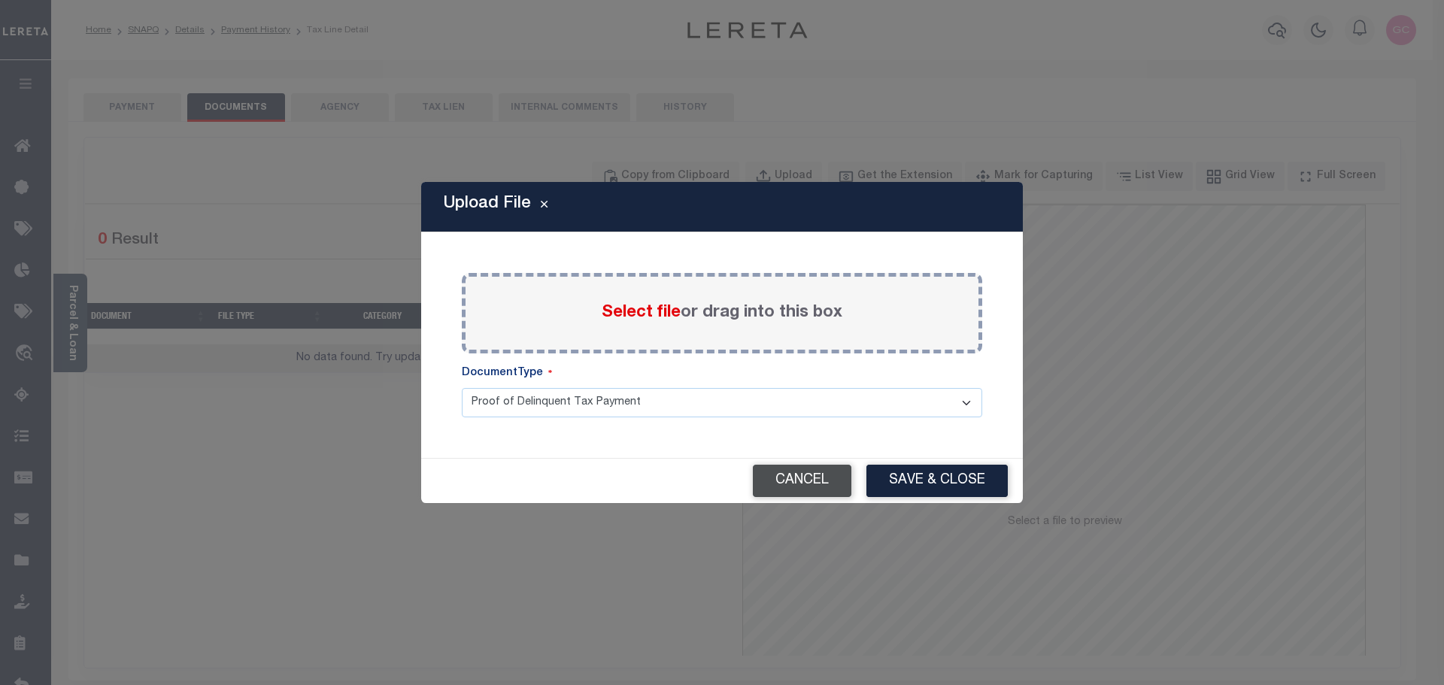
click at [802, 479] on button "Cancel" at bounding box center [802, 481] width 99 height 32
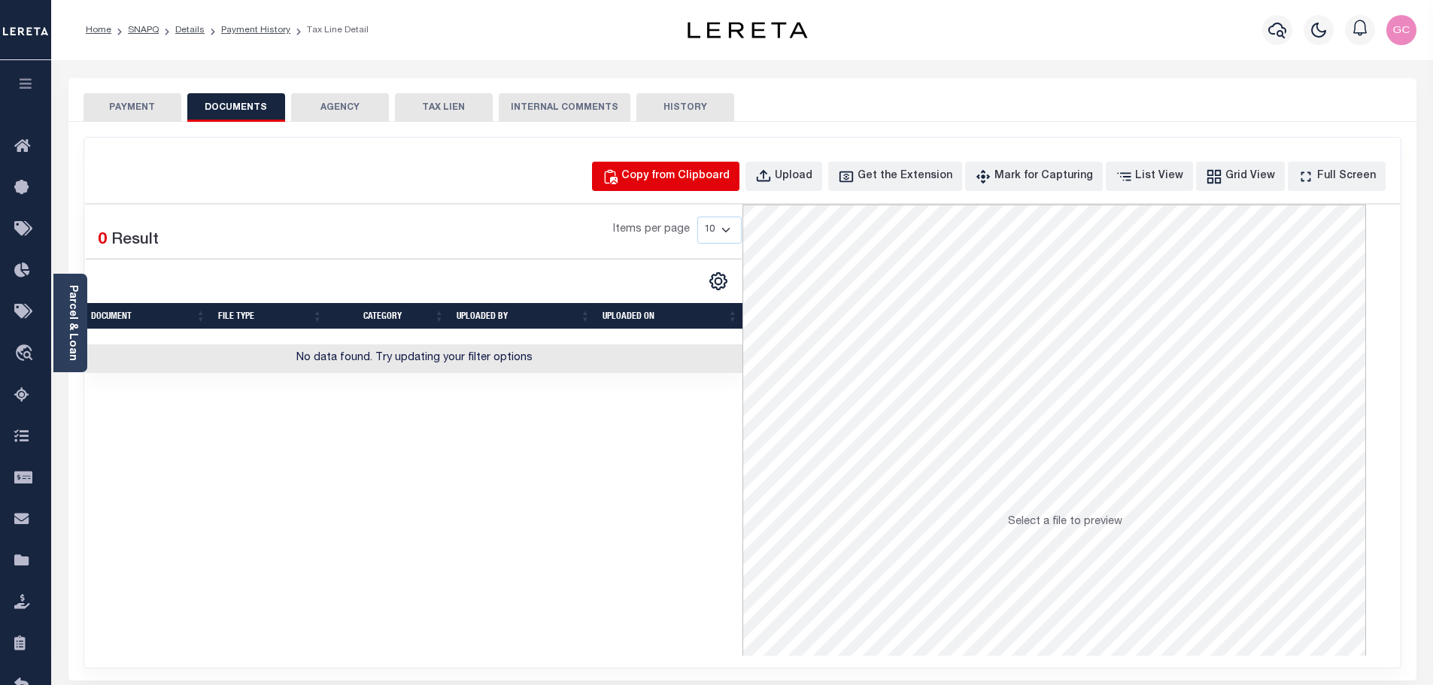
click at [706, 175] on div "Copy from Clipboard" at bounding box center [675, 176] width 108 height 17
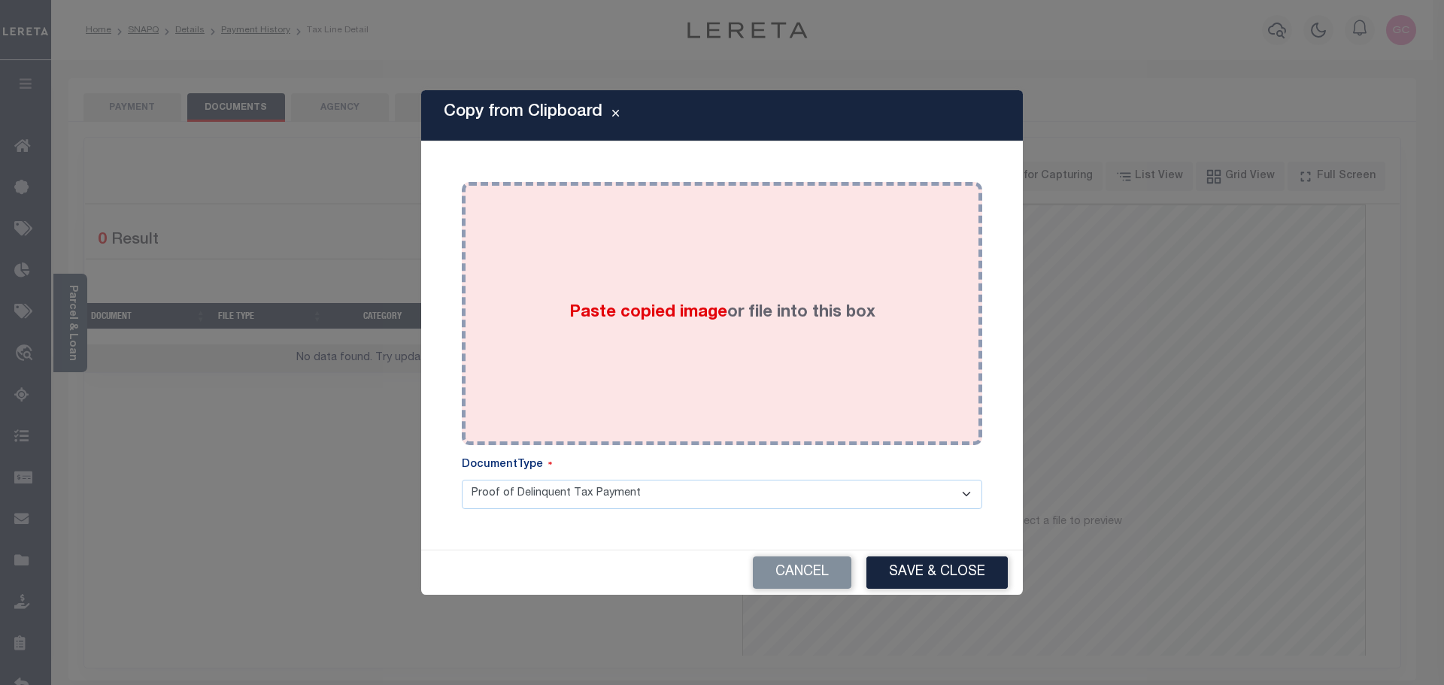
click at [735, 299] on div "Paste copied image or file into this box" at bounding box center [722, 313] width 498 height 241
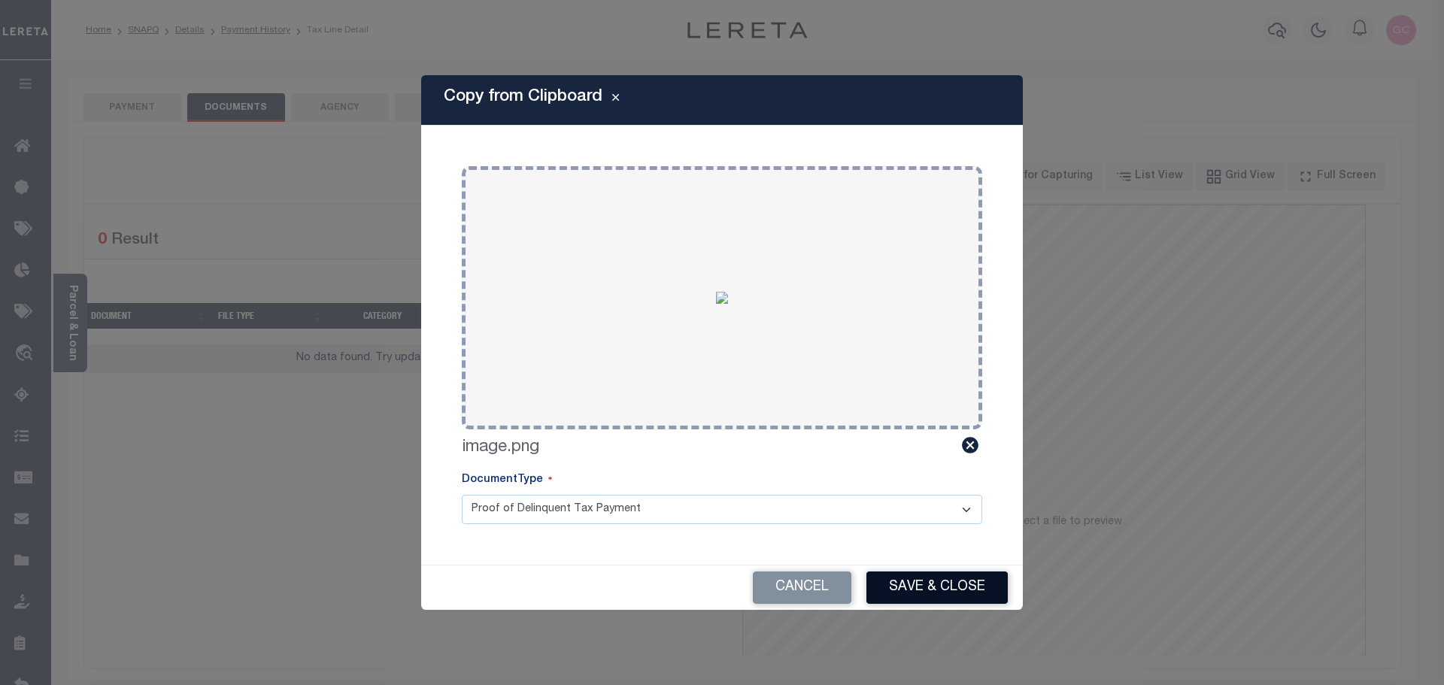
click at [959, 599] on button "Save & Close" at bounding box center [936, 588] width 141 height 32
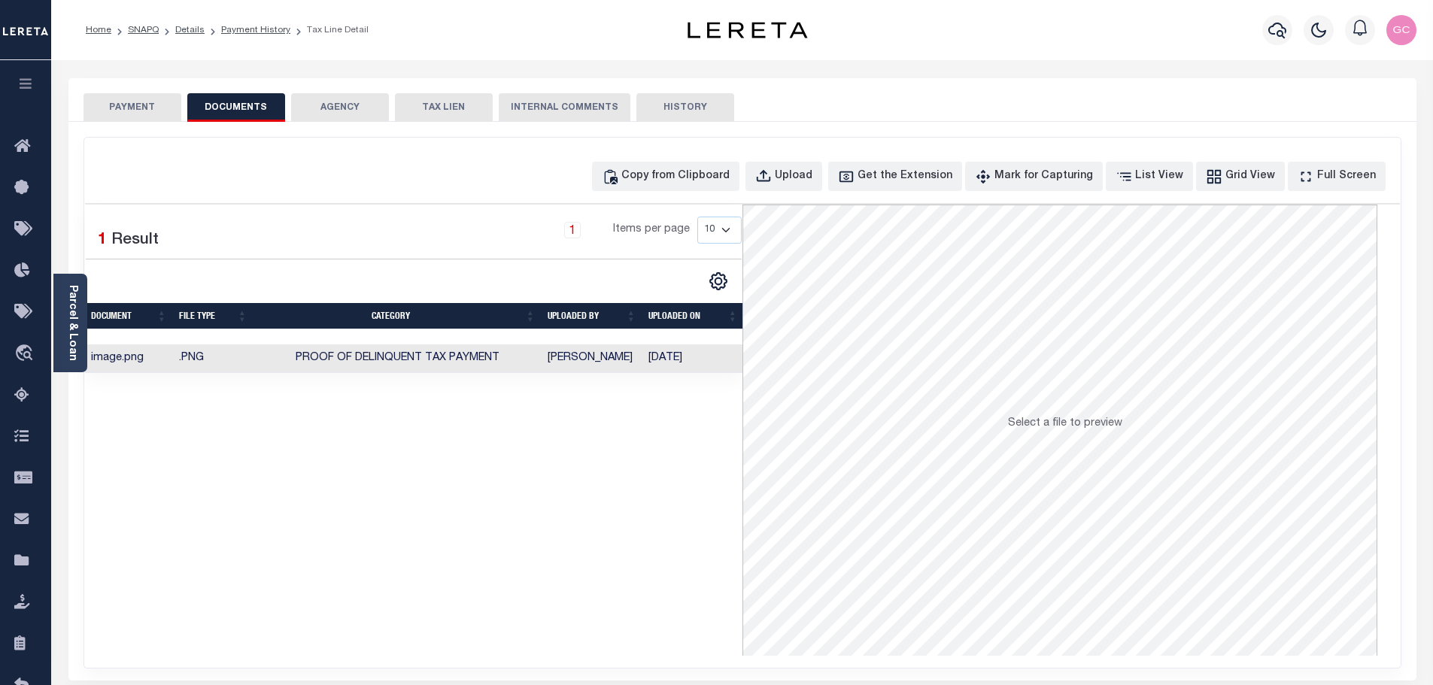
click at [107, 103] on button "PAYMENT" at bounding box center [132, 107] width 98 height 29
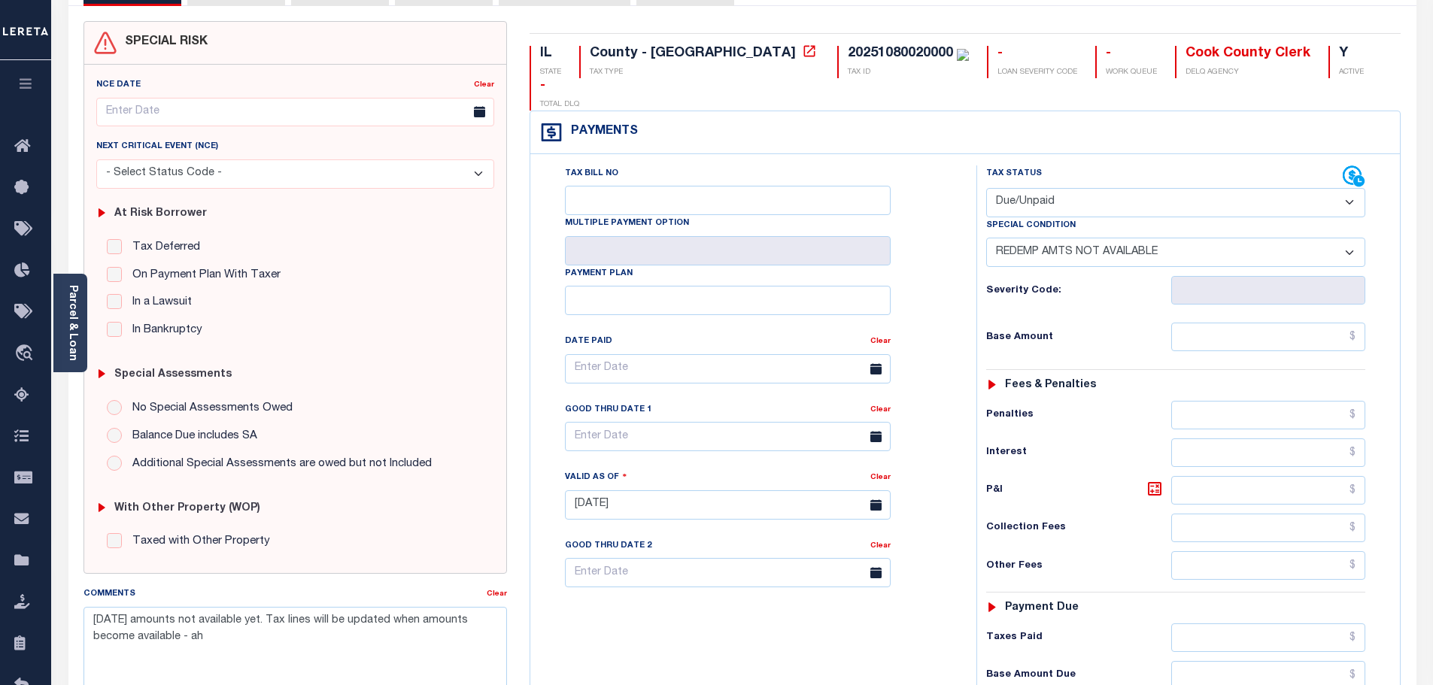
scroll to position [226, 0]
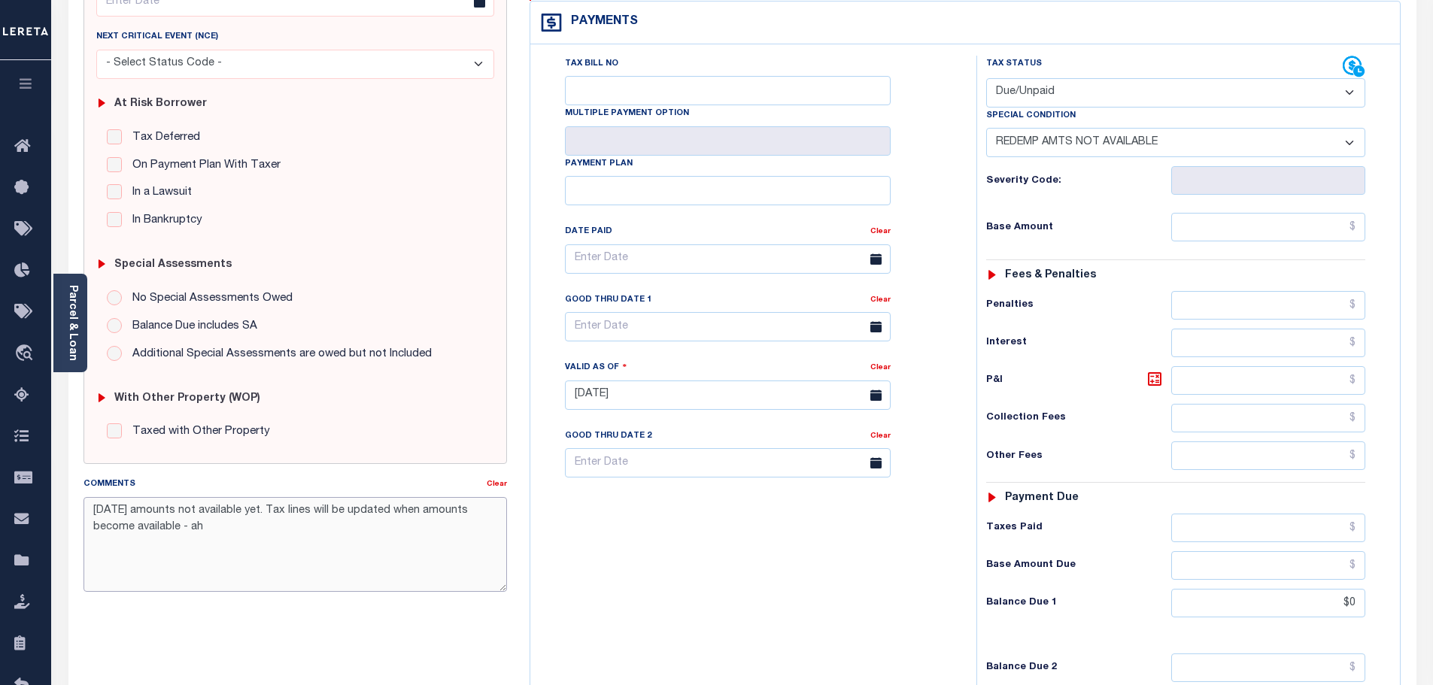
click at [95, 511] on textarea "9/27/25 amounts not available yet. Tax lines will be updated when amounts becom…" at bounding box center [295, 544] width 424 height 95
type textarea "-10/13/2025- -9/27/25 amounts not available yet. Tax lines will be updated when…"
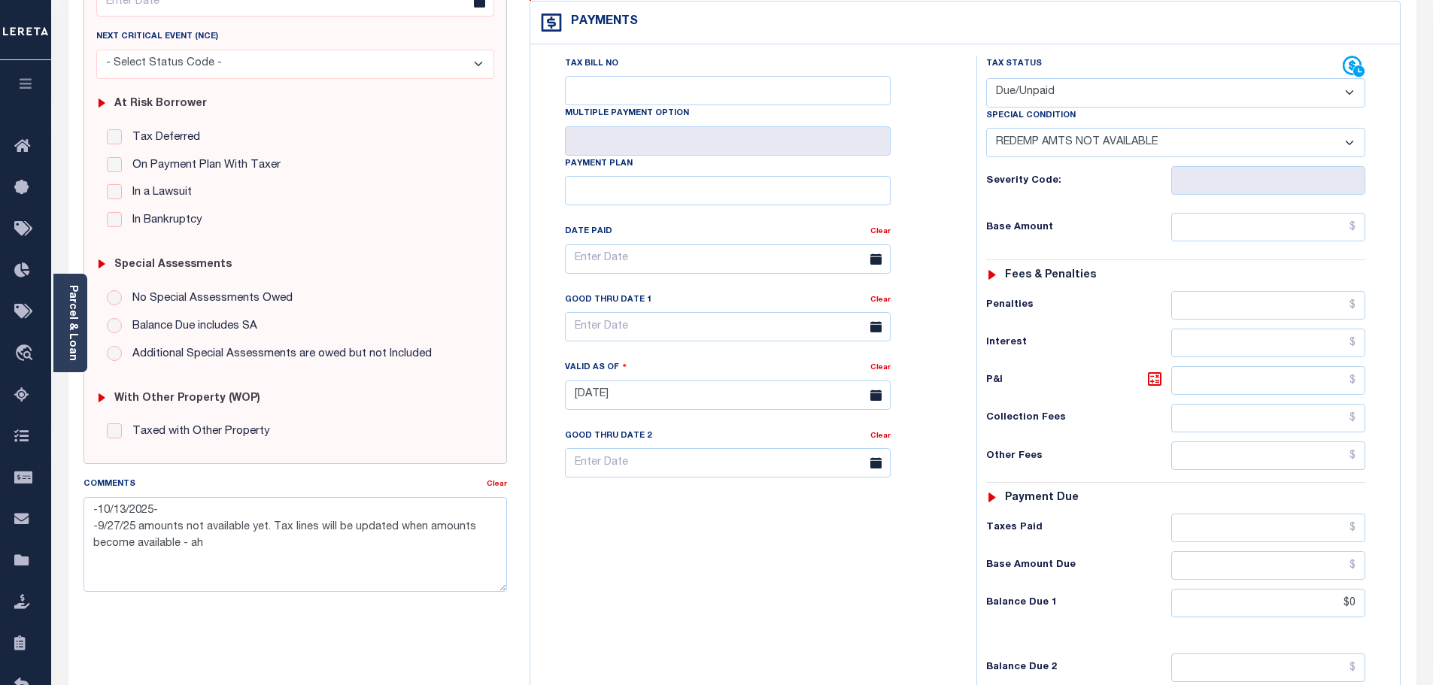
type input "[DATE]"
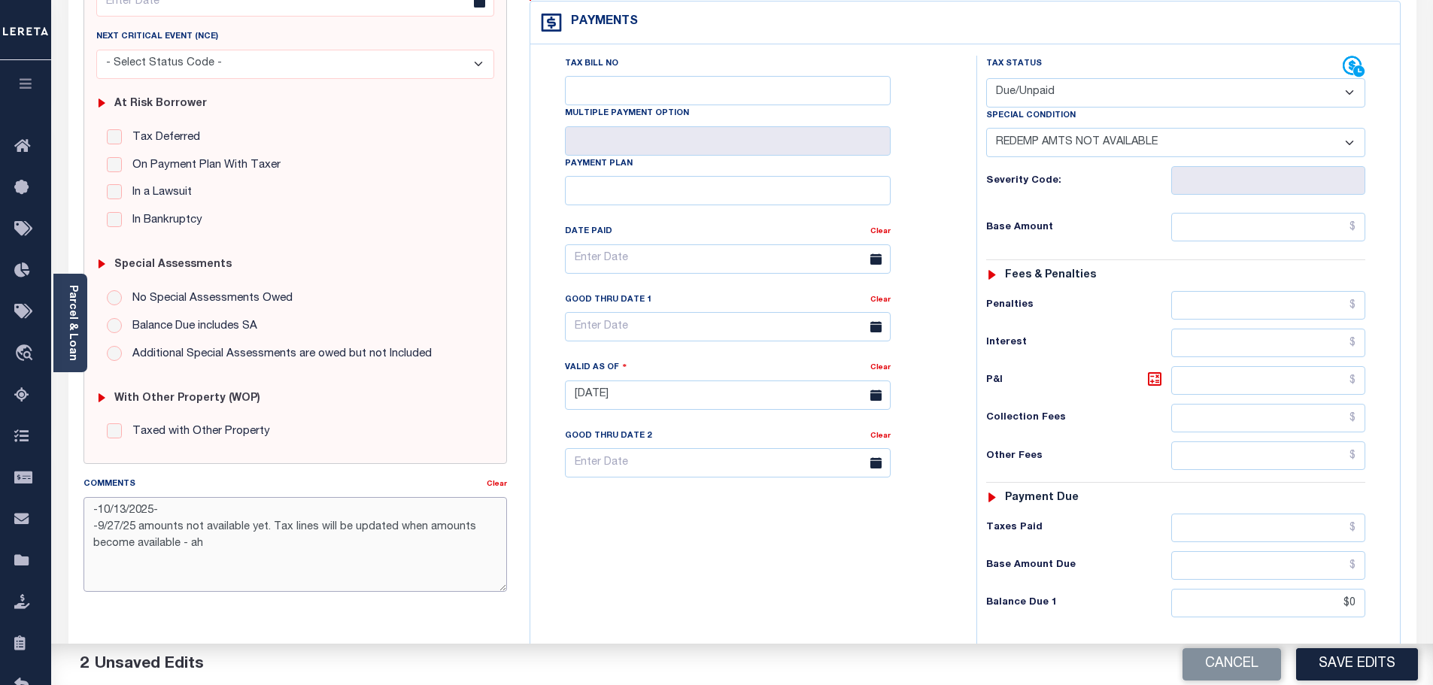
click at [216, 516] on textarea "-10/13/2025- -9/27/25 amounts not available yet. Tax lines will be updated when…" at bounding box center [295, 544] width 424 height 95
paste textarea "The Tax Year 2024 Second Installment Property Tax due date has yet to be determ…"
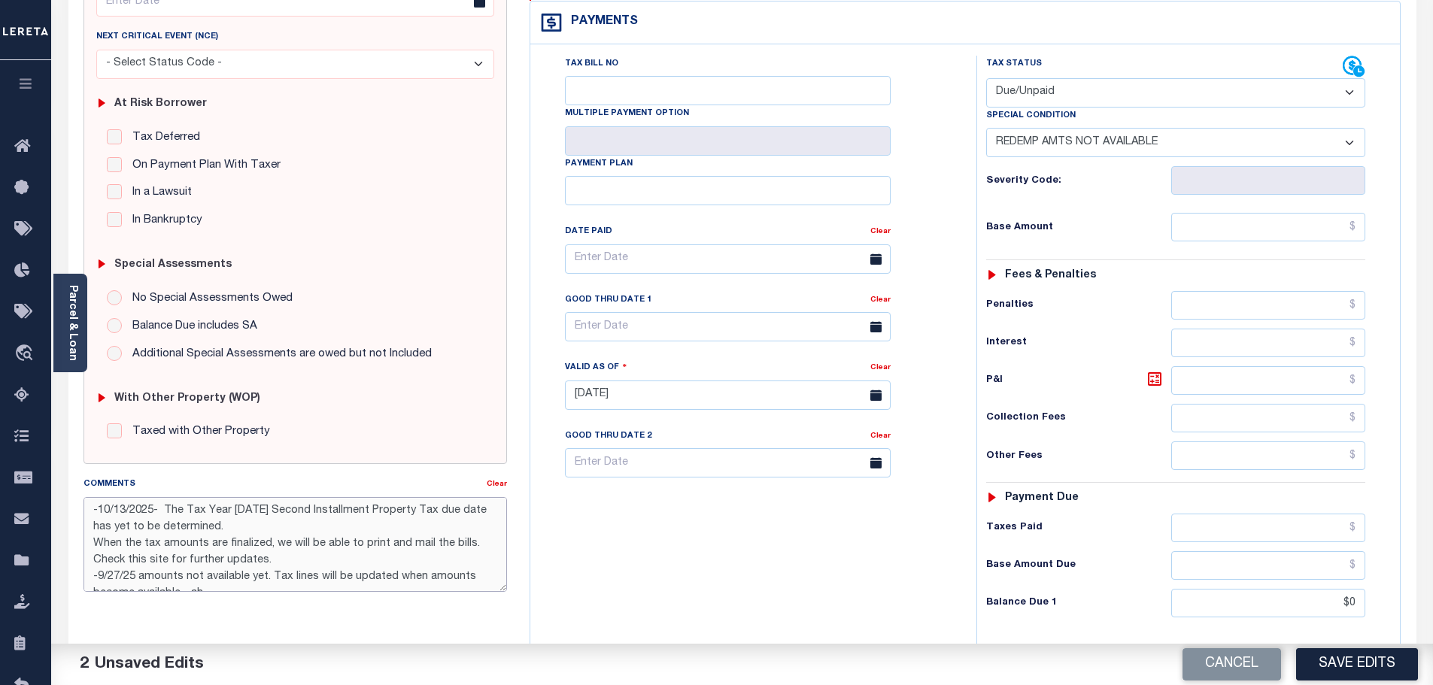
click at [234, 532] on textarea "-10/13/2025- The Tax Year 2024 Second Installment Property Tax due date has yet…" at bounding box center [295, 544] width 424 height 95
click at [217, 545] on textarea "-10/13/2025- The Tax Year 2024 Second Installment Property Tax due date has yet…" at bounding box center [295, 544] width 424 height 95
drag, startPoint x: 350, startPoint y: 545, endPoint x: 184, endPoint y: 539, distance: 166.4
click at [184, 539] on textarea "-10/13/2025- The Tax Year 2024 Second Installment Property Tax due date has yet…" at bounding box center [295, 544] width 424 height 95
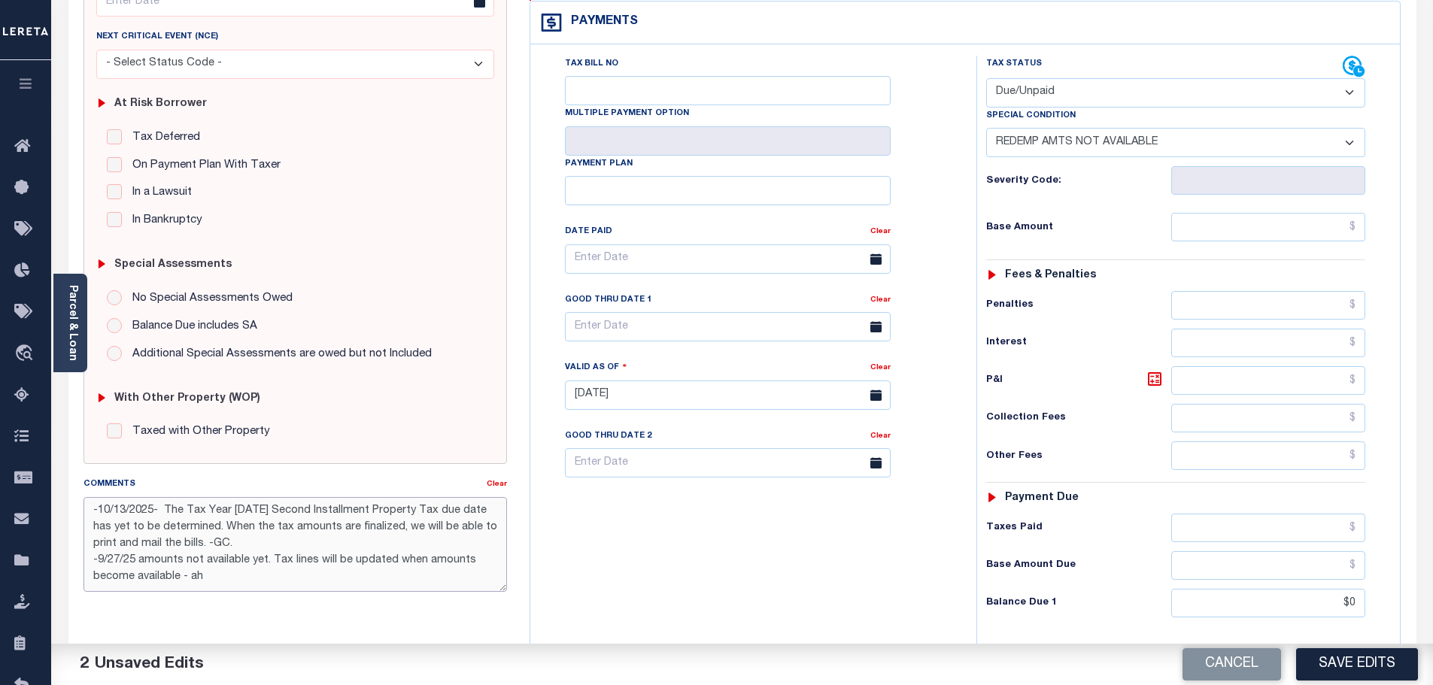
drag, startPoint x: 210, startPoint y: 544, endPoint x: 78, endPoint y: 514, distance: 134.9
click at [79, 513] on div "Comments Clear -10/13/2025- The Tax Year 2024 Second Installment Property Tax d…" at bounding box center [295, 540] width 447 height 128
type textarea "-10/13/2025- The Tax Year 2024 Second Installment Property Tax due date has yet…"
click at [351, 548] on textarea "-10/13/2025- The Tax Year 2024 Second Installment Property Tax due date has yet…" at bounding box center [295, 544] width 424 height 95
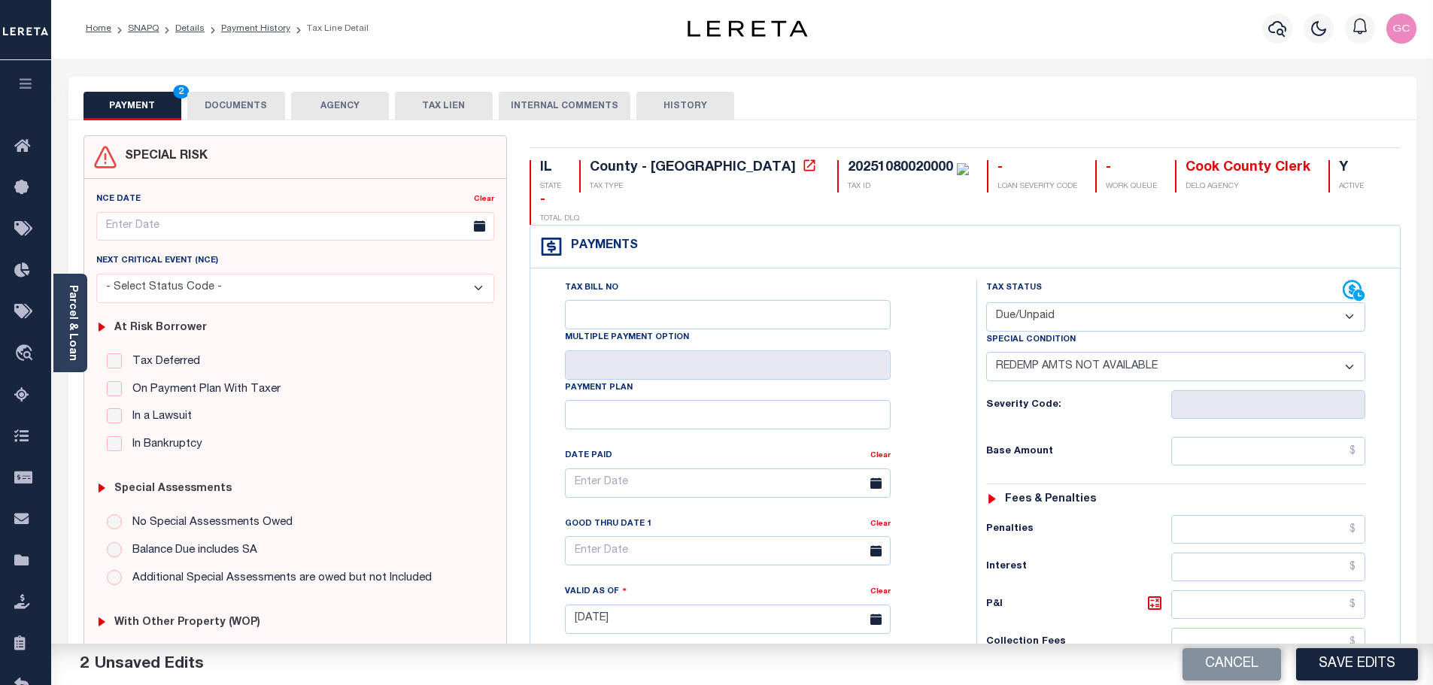
scroll to position [0, 0]
click at [1360, 666] on button "Save Edits" at bounding box center [1357, 664] width 122 height 32
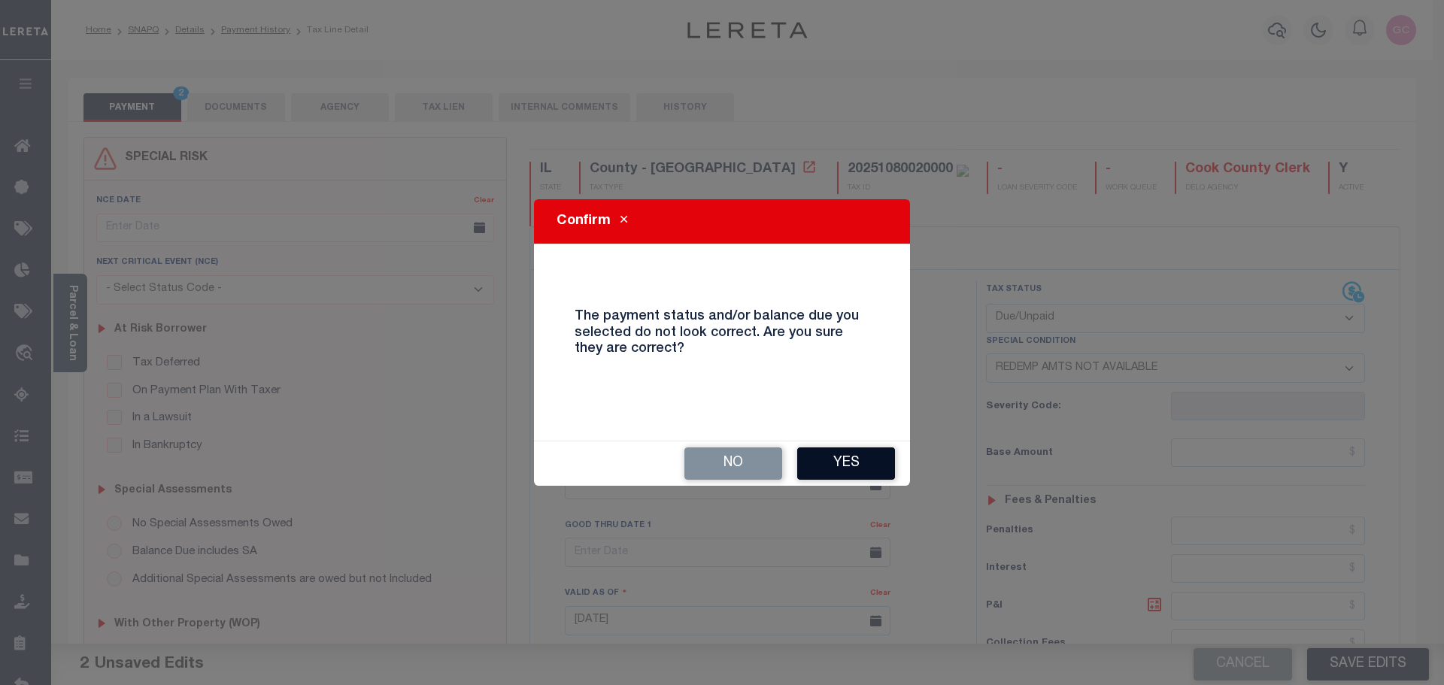
click at [879, 471] on button "Yes" at bounding box center [846, 464] width 98 height 32
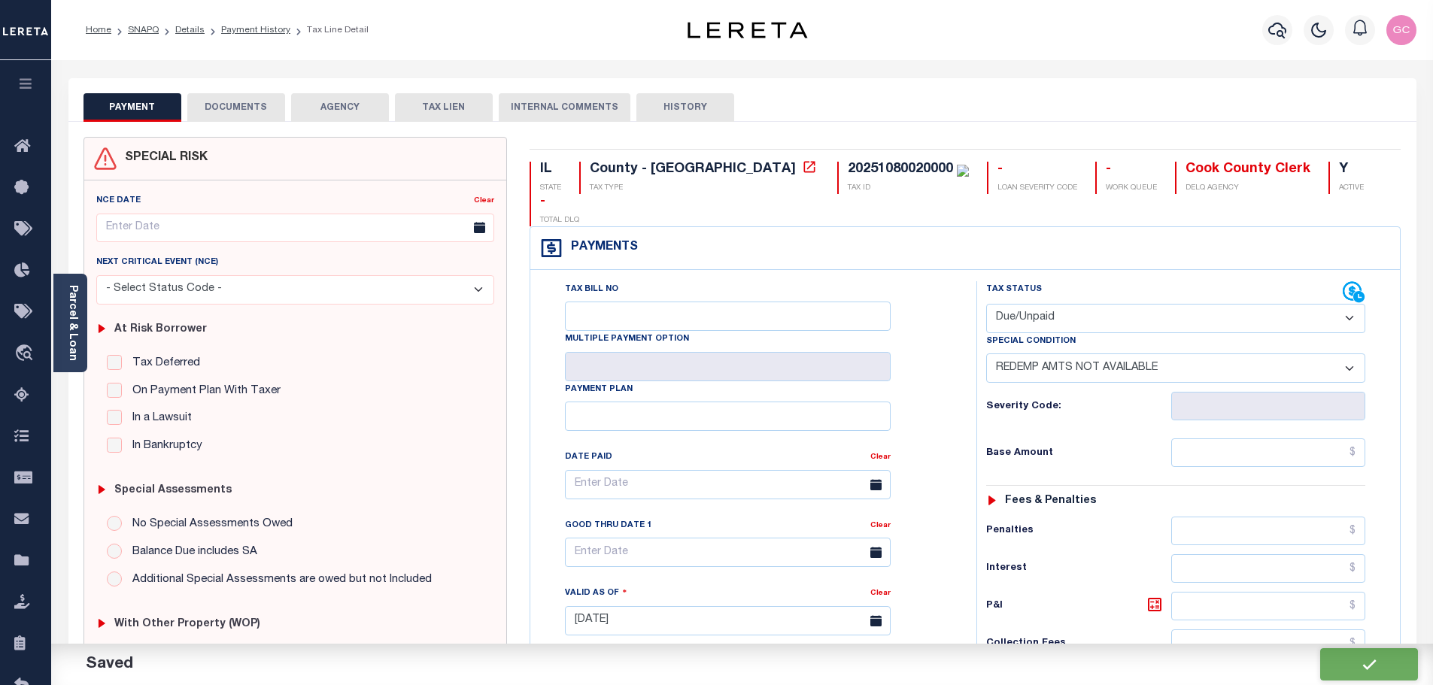
checkbox input "false"
type textarea "-10/13/2025- The Tax Year 2024 Second Installment Property Tax due date has yet…"
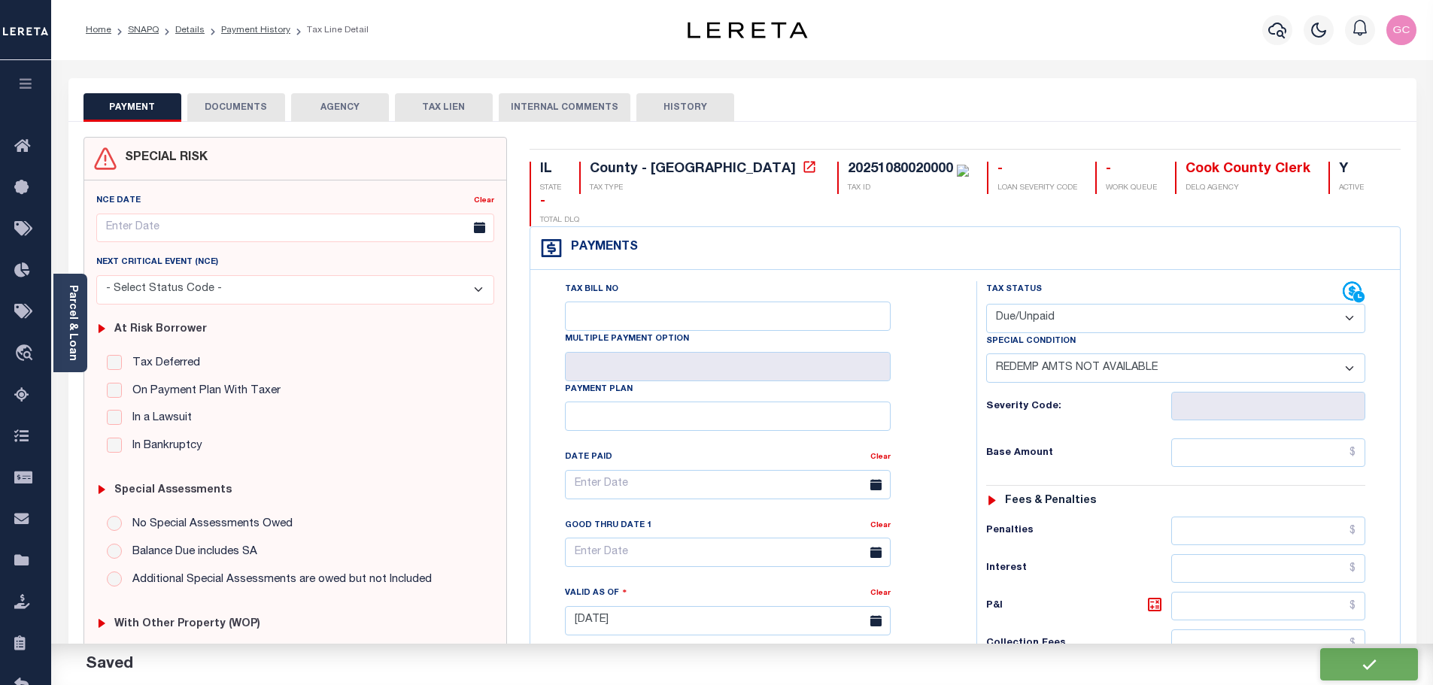
type input "$0"
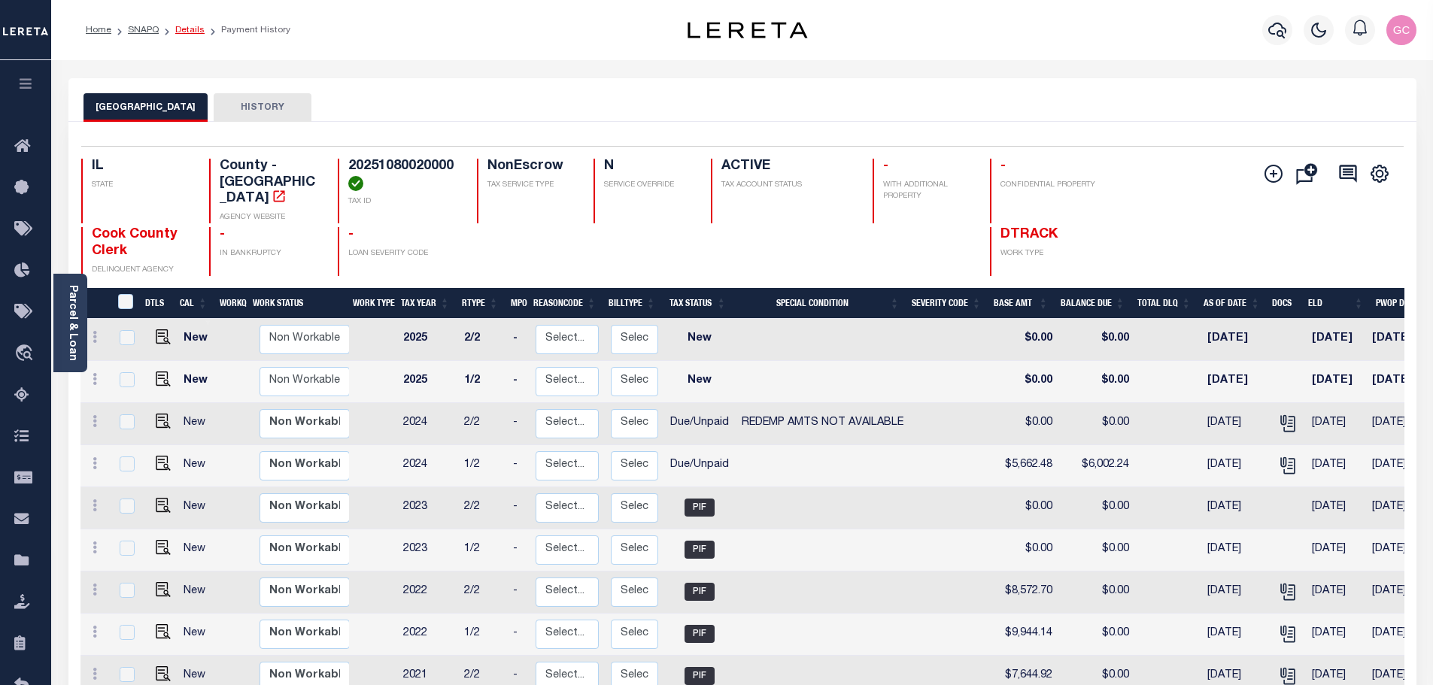
click at [191, 30] on link "Details" at bounding box center [189, 30] width 29 height 9
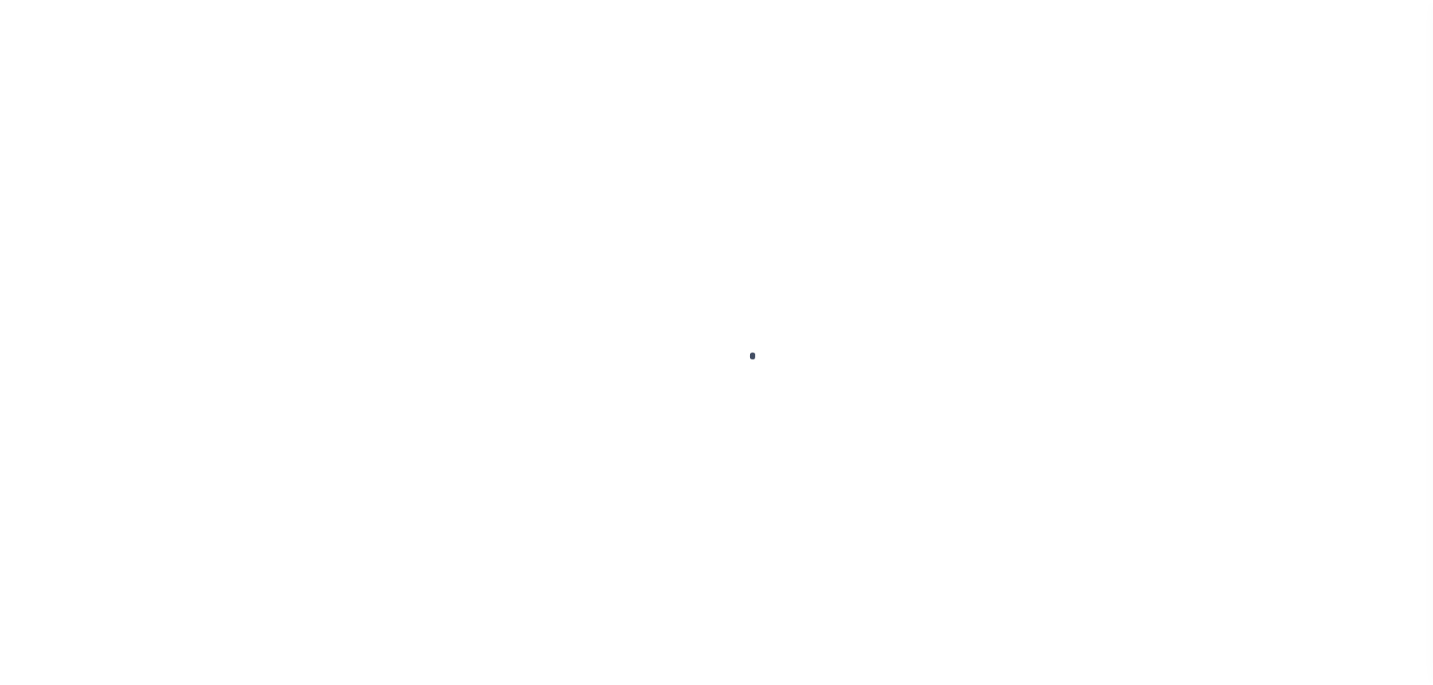
scroll to position [47, 0]
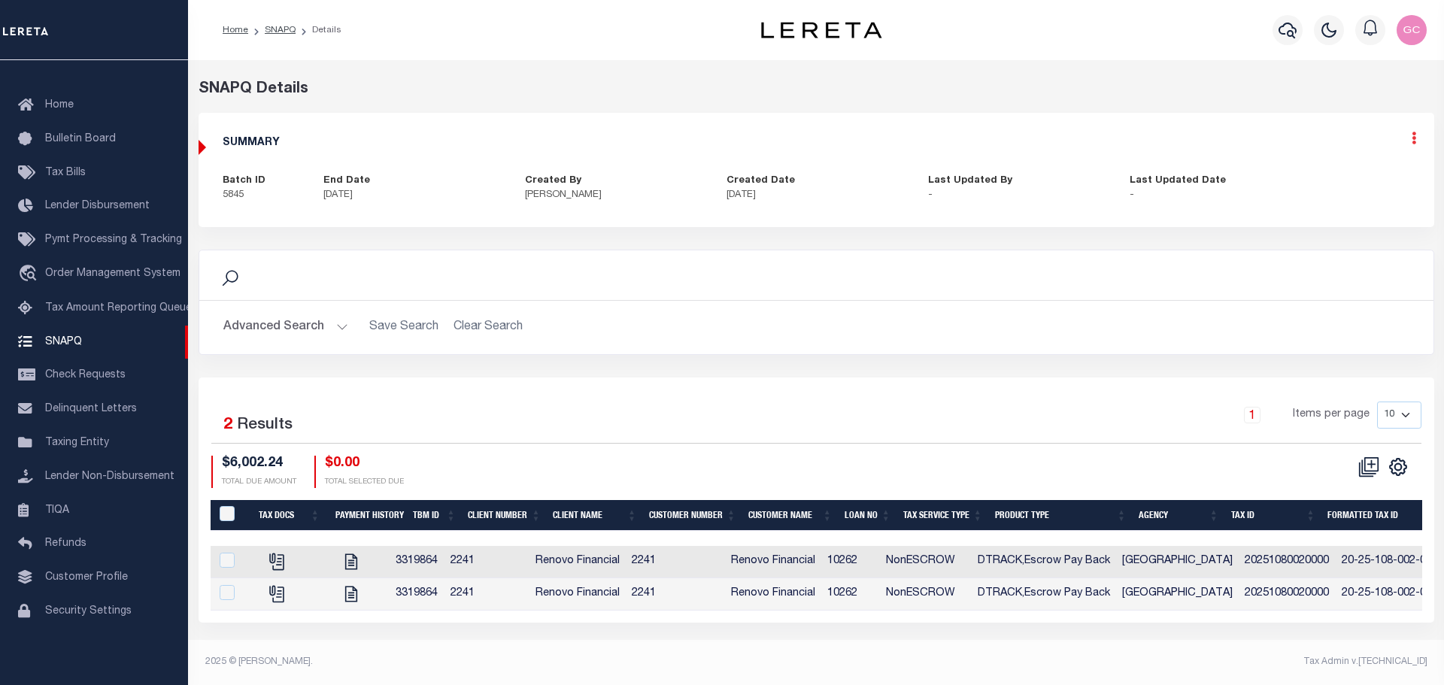
click at [1414, 133] on icon at bounding box center [1414, 138] width 5 height 13
click at [1346, 175] on link "Edit" at bounding box center [1374, 181] width 119 height 25
select select "OIP"
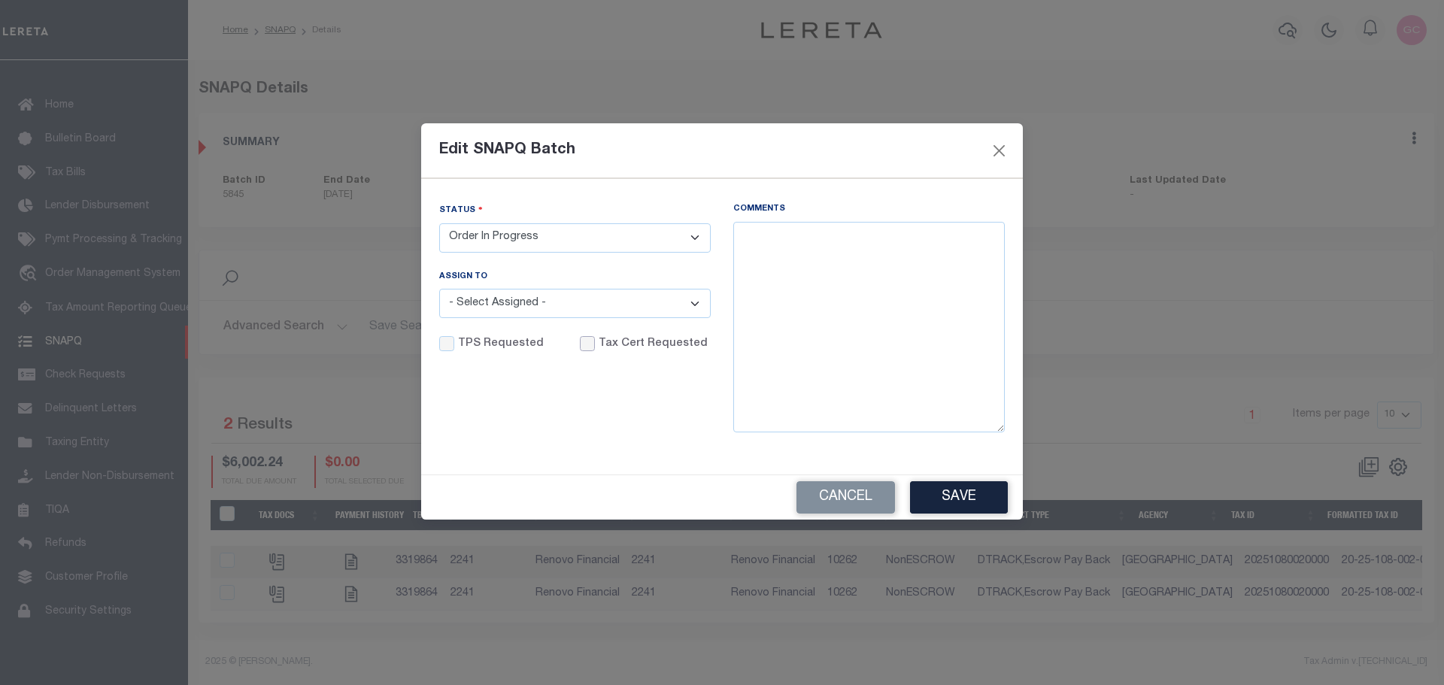
click at [582, 342] on input "Tax Cert Requested" at bounding box center [587, 343] width 15 height 15
checkbox input "true"
click at [698, 226] on select "- Select Status - Order In Progress Complete" at bounding box center [575, 237] width 272 height 29
select select "CPT"
click at [439, 223] on select "- Select Status - Order In Progress Complete" at bounding box center [575, 237] width 272 height 29
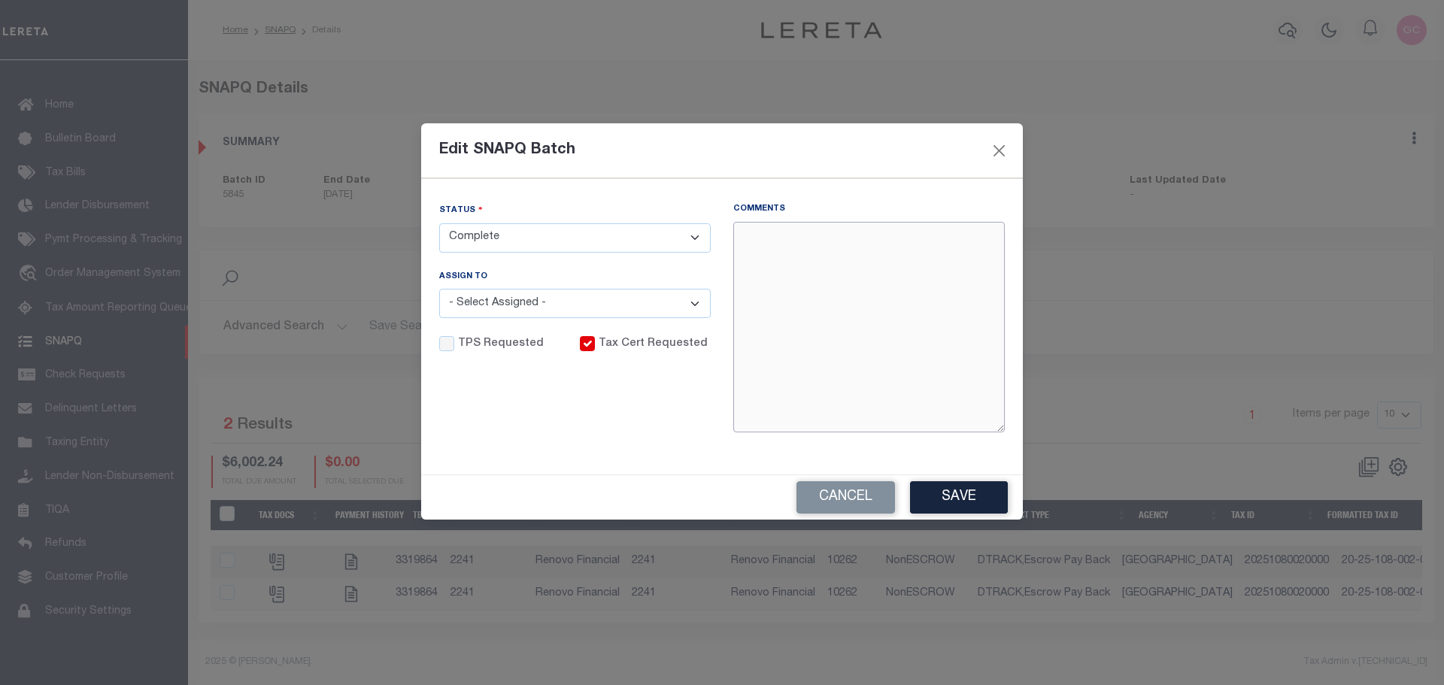
click at [784, 235] on textarea "Comments" at bounding box center [869, 327] width 272 height 211
click at [692, 384] on div "Status - Select Status - Order In Progress Complete Assign To - Select Assigned…" at bounding box center [575, 326] width 294 height 247
click at [784, 272] on textarea "10/13/2025- See Lender batch #46715/ funding date 10/20/2025.- -" at bounding box center [869, 327] width 272 height 211
paste textarea "the 2024 1/2 taxes are delinquent iao $6002.24. Payable to Cook County Clerk. S…"
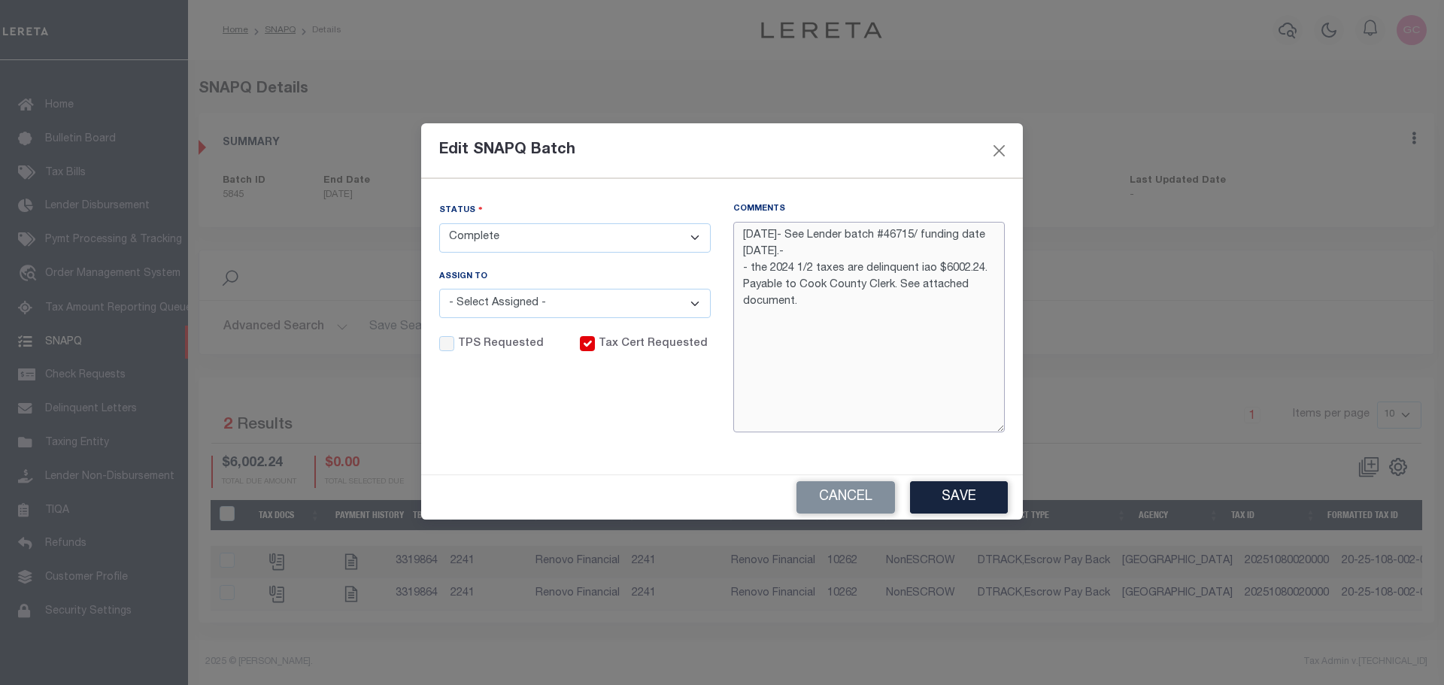
click at [898, 284] on textarea "10/13/2025- See Lender batch #46715/ funding date 10/20/2025.- - the 2024 1/2 t…" at bounding box center [869, 327] width 272 height 211
click at [694, 430] on div "Status - Select Status - Order In Progress Complete Assign To - Select Assigned…" at bounding box center [575, 326] width 294 height 247
click at [896, 284] on textarea "10/13/2025- See Lender batch #46715/ funding date 10/20/2025.- - the 2024 1/2 t…" at bounding box center [869, 327] width 272 height 211
paste textarea "The Tax Year 2024 Second Installment Property Tax due date has yet to be determ…"
click at [912, 354] on textarea "10/13/2025- See Lender batch #46715/ funding date 10/20/2025.- - the 2024 1/2 t…" at bounding box center [869, 327] width 272 height 211
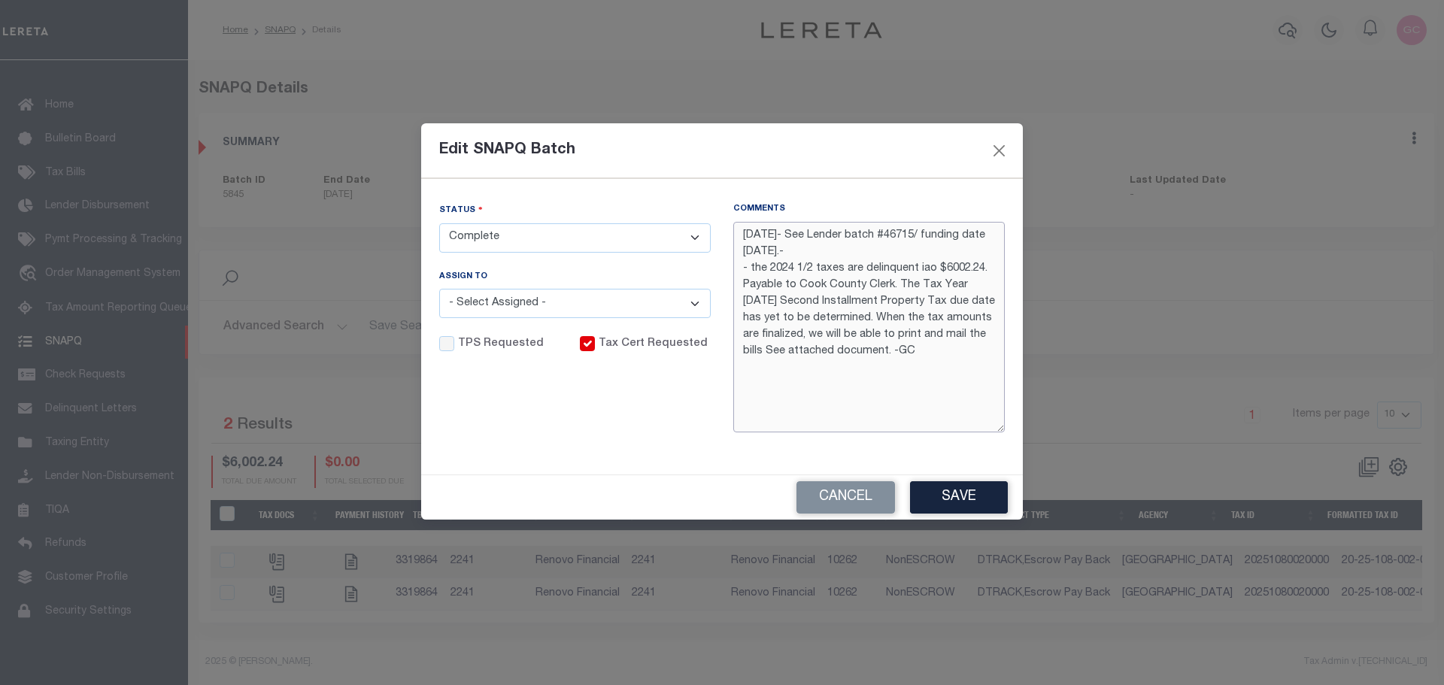
drag, startPoint x: 945, startPoint y: 329, endPoint x: 903, endPoint y: 333, distance: 42.3
click at [903, 333] on textarea "10/13/2025- See Lender batch #46715/ funding date 10/20/2025.- - the 2024 1/2 t…" at bounding box center [869, 327] width 272 height 211
click at [939, 386] on textarea "10/13/2025- See Lender batch #46715/ funding date 10/20/2025.- - the 2024 1/2 t…" at bounding box center [869, 327] width 272 height 211
click at [834, 311] on textarea "10/13/2025- See Lender batch #46715/ funding date 10/20/2025.- - the 2024 1/2 t…" at bounding box center [869, 327] width 272 height 211
click at [805, 351] on textarea "10/13/2025- See Lender batch #46715/ funding date 10/20/2025.- - the 2024 1/2 t…" at bounding box center [869, 327] width 272 height 211
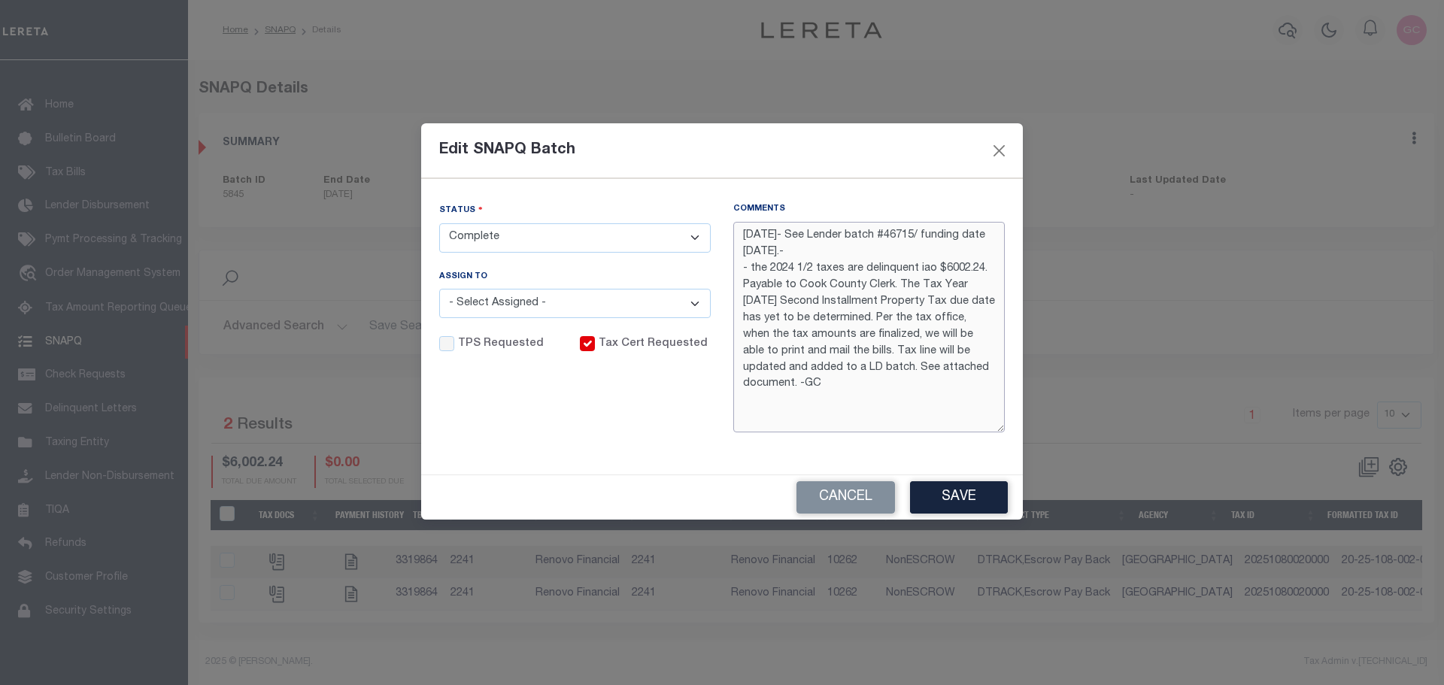
drag, startPoint x: 900, startPoint y: 286, endPoint x: 988, endPoint y: 363, distance: 116.7
click at [988, 363] on textarea "[DATE]- See Lender batch #46715/ funding date [DATE].- - the 2024 1/2 taxes are…" at bounding box center [869, 327] width 272 height 211
click at [967, 412] on textarea "[DATE]- See Lender batch #46715/ funding date [DATE].- - the 2024 1/2 taxes are…" at bounding box center [869, 327] width 272 height 211
click at [960, 372] on textarea "[DATE]- See Lender batch #46715/ funding date [DATE].- - the 2024 1/2 taxes are…" at bounding box center [869, 327] width 272 height 211
drag, startPoint x: 961, startPoint y: 367, endPoint x: 730, endPoint y: 232, distance: 267.0
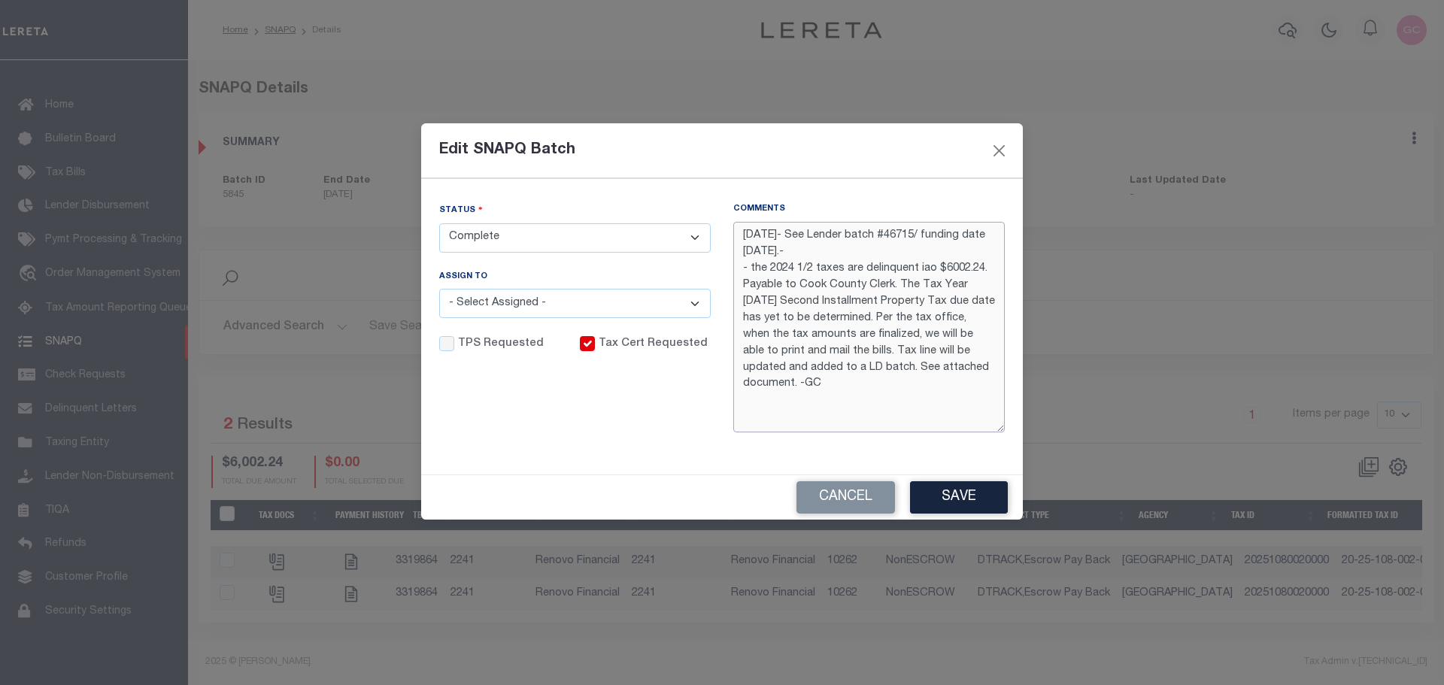
click at [730, 232] on div "Comments 10/13/2025- See Lender batch #46715/ funding date 10/20/2025.- - the 2…" at bounding box center [869, 326] width 294 height 247
type textarea "[DATE]- See Lender batch #46715/ funding date [DATE].- - the 2024 1/2 taxes are…"
click at [666, 476] on div "Cancel Save" at bounding box center [722, 497] width 602 height 44
click at [698, 228] on select "- Select Status - Order In Progress Complete" at bounding box center [575, 237] width 272 height 29
select select "OIP"
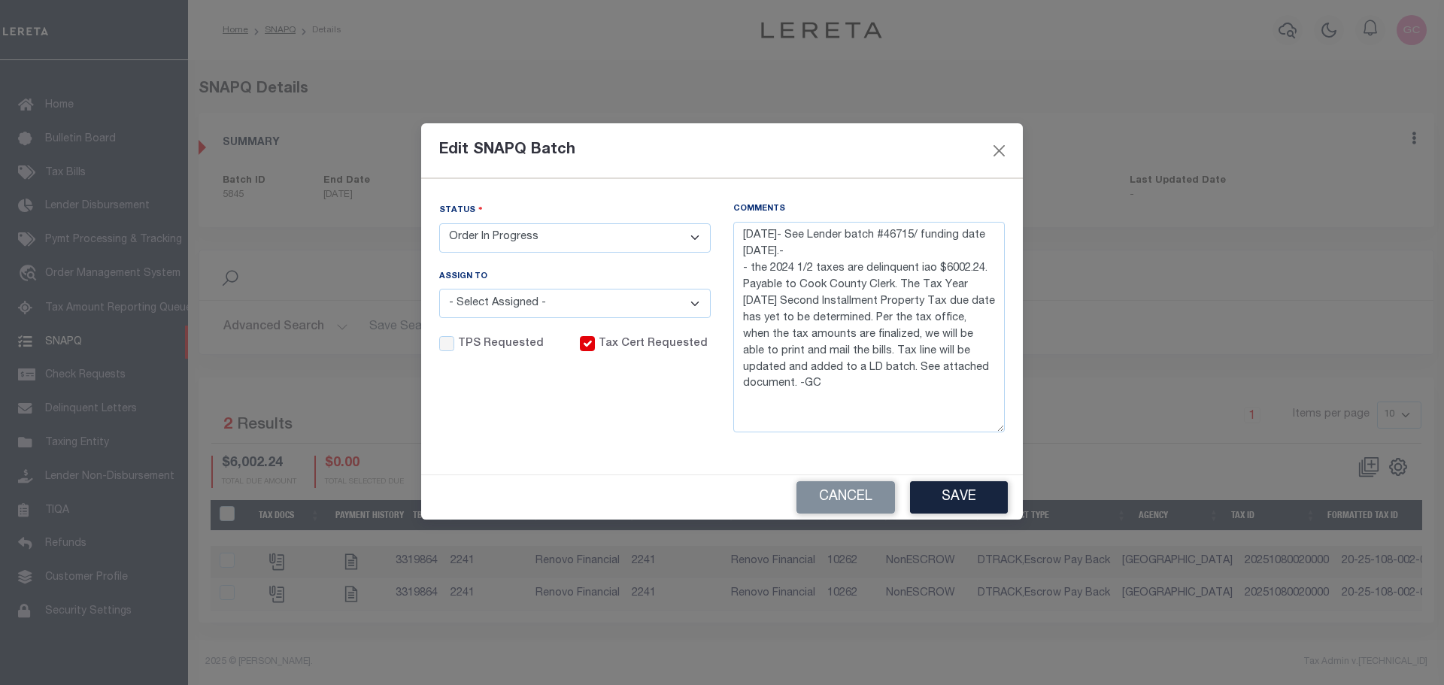
click at [439, 223] on select "- Select Status - Order In Progress Complete" at bounding box center [575, 237] width 272 height 29
click at [969, 505] on button "Save" at bounding box center [959, 497] width 98 height 32
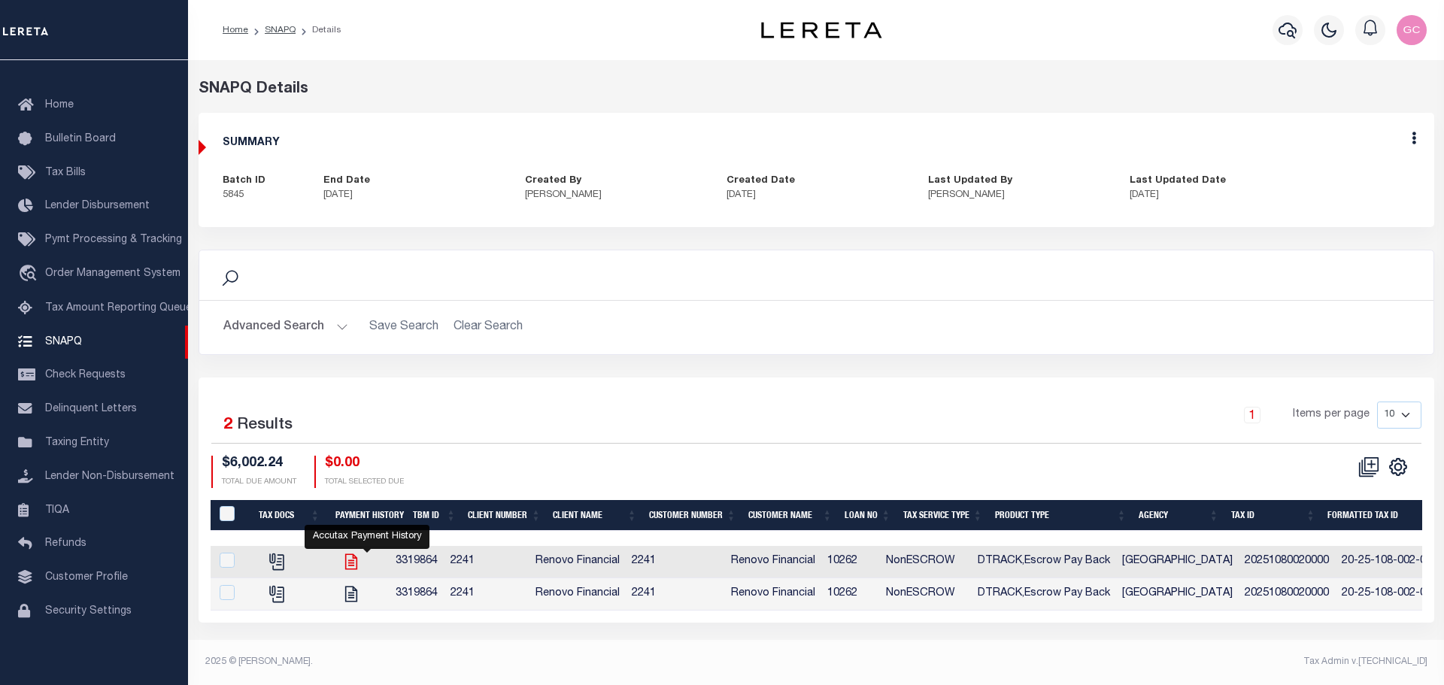
click at [361, 563] on icon "" at bounding box center [351, 562] width 20 height 20
checkbox input "true"
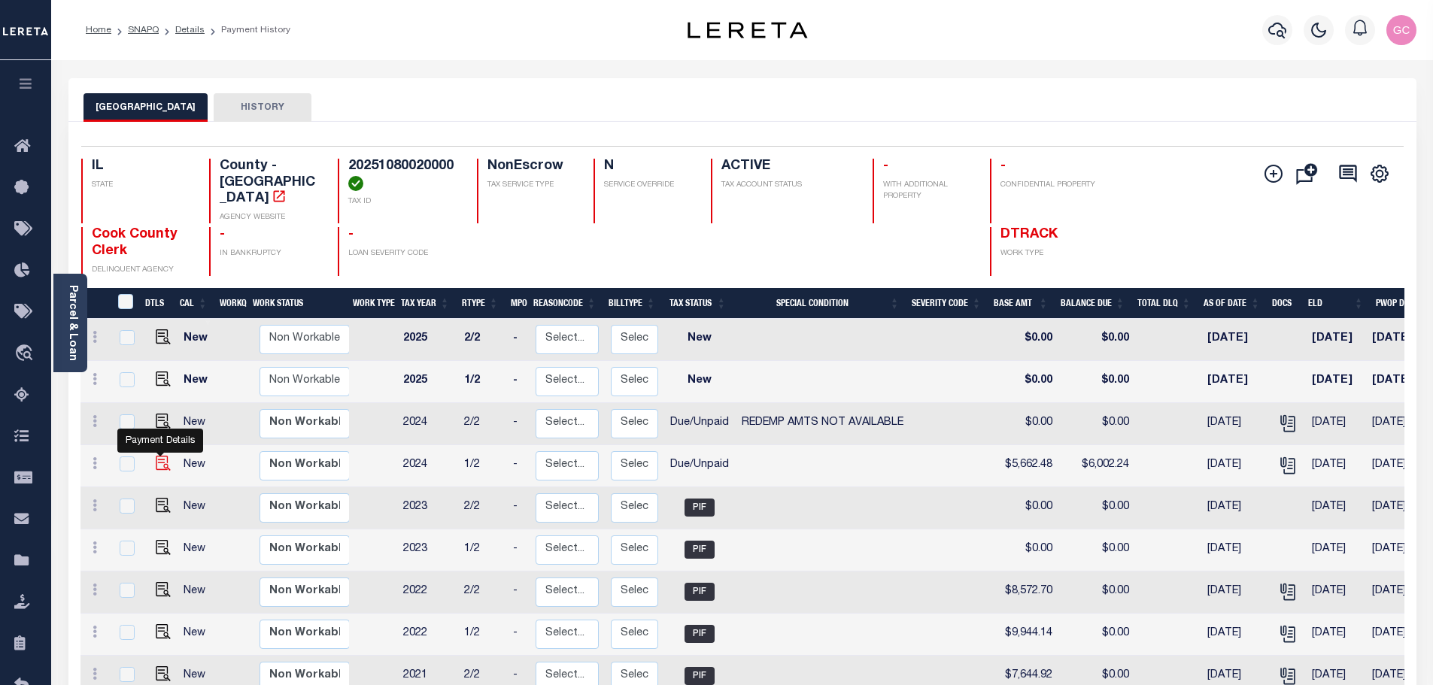
click at [156, 456] on img "" at bounding box center [163, 463] width 15 height 15
checkbox input "true"
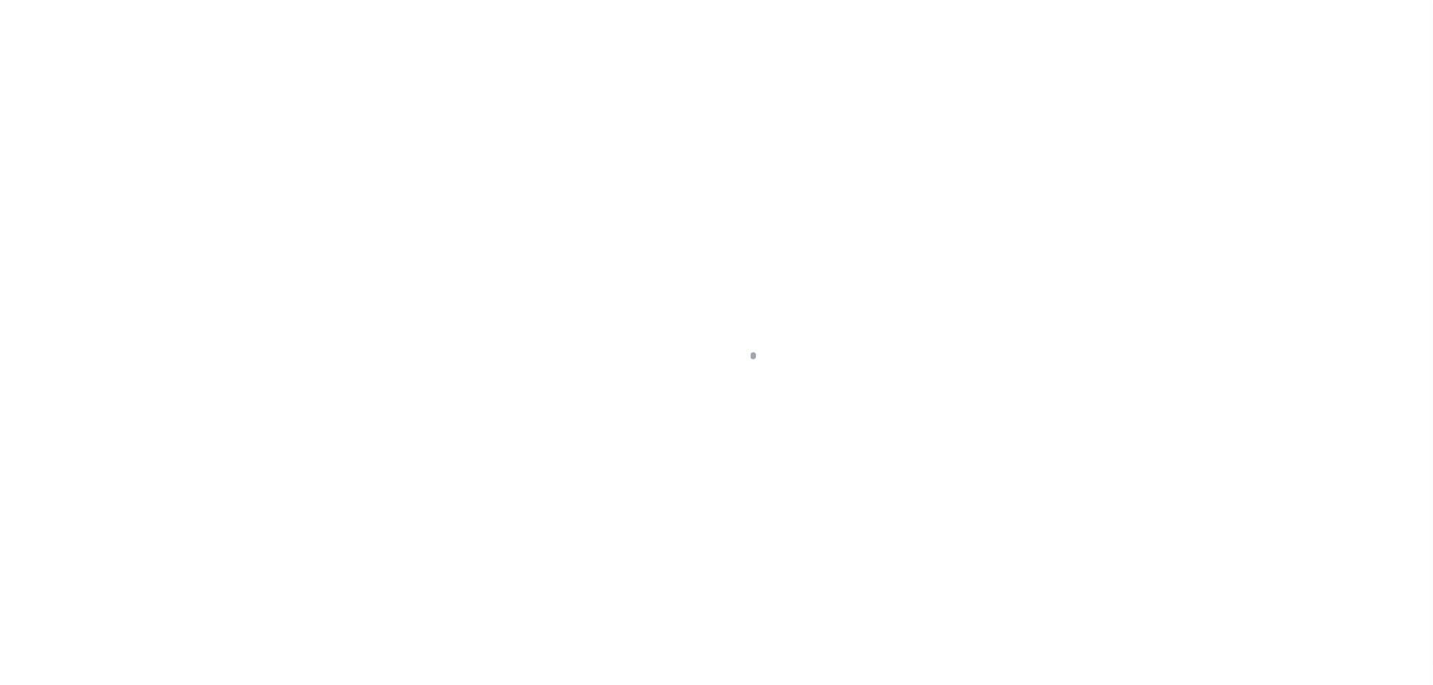
select select "DUE"
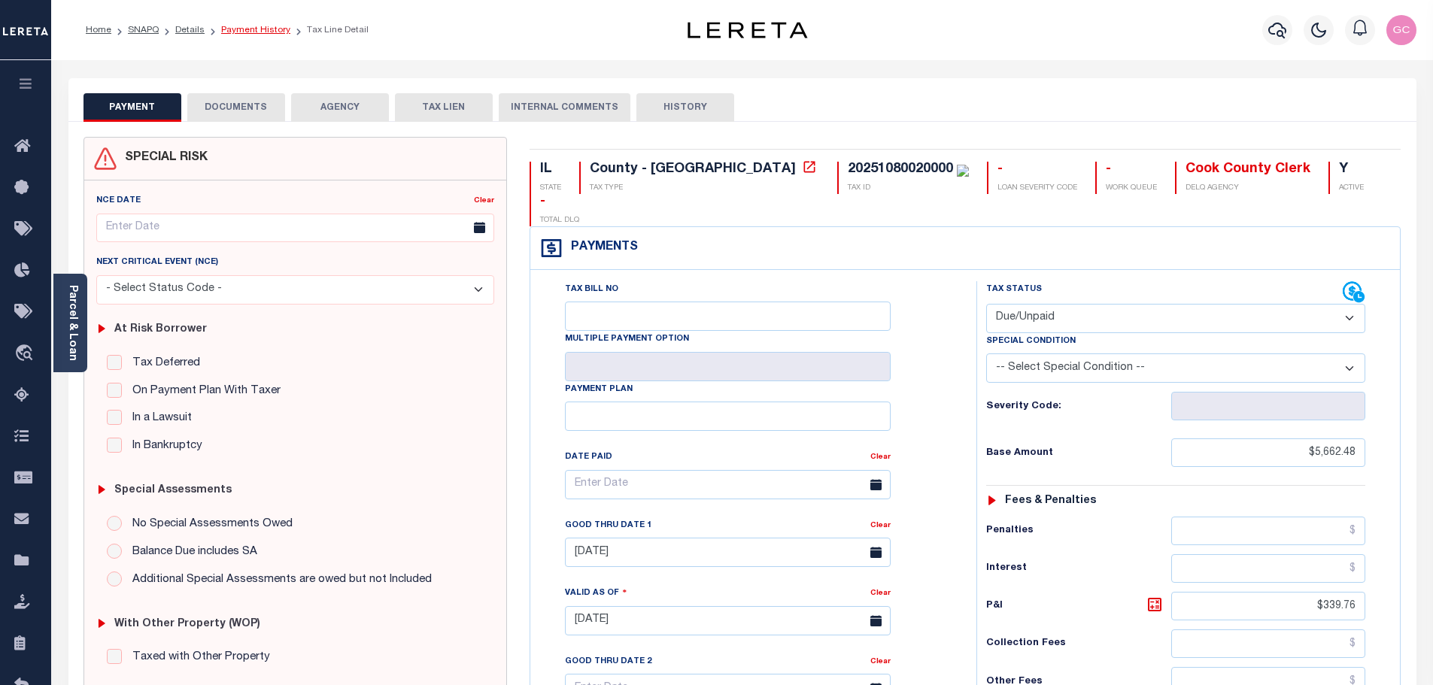
click at [258, 30] on link "Payment History" at bounding box center [255, 30] width 69 height 9
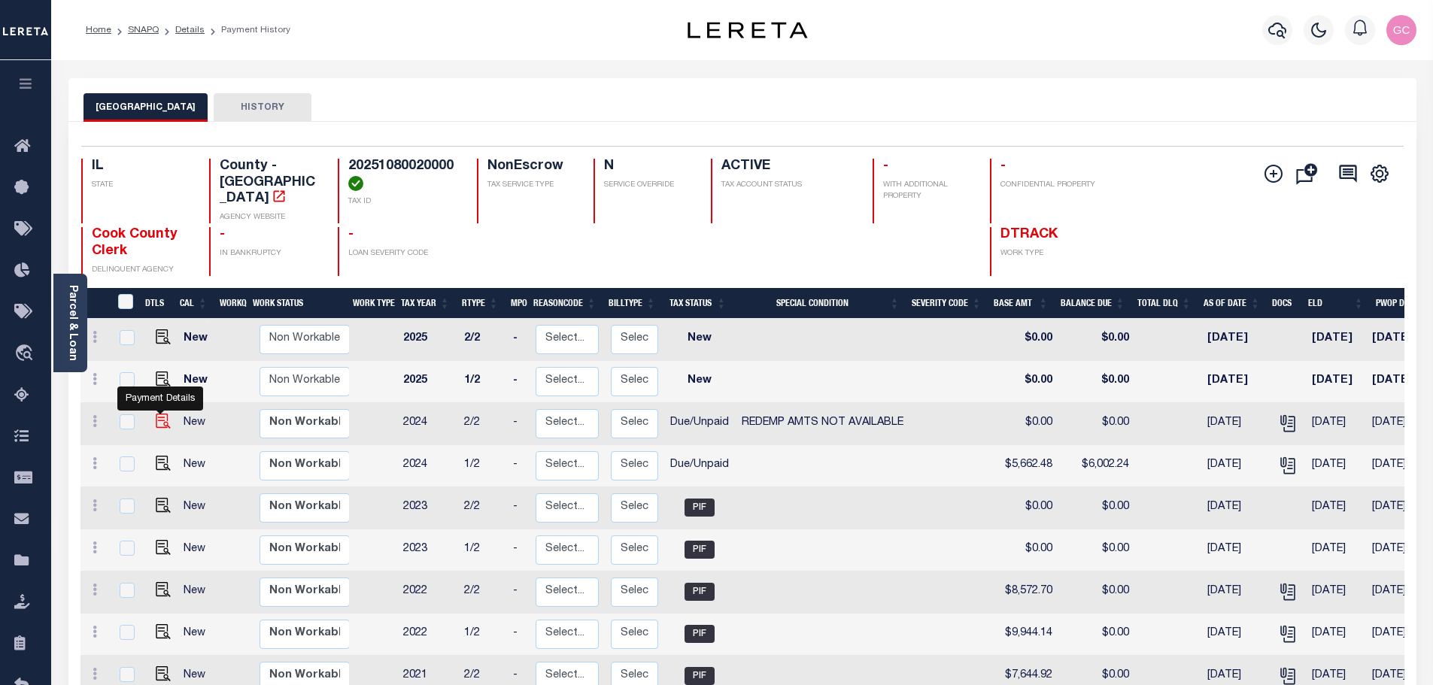
click at [156, 414] on img "" at bounding box center [163, 421] width 15 height 15
checkbox input "true"
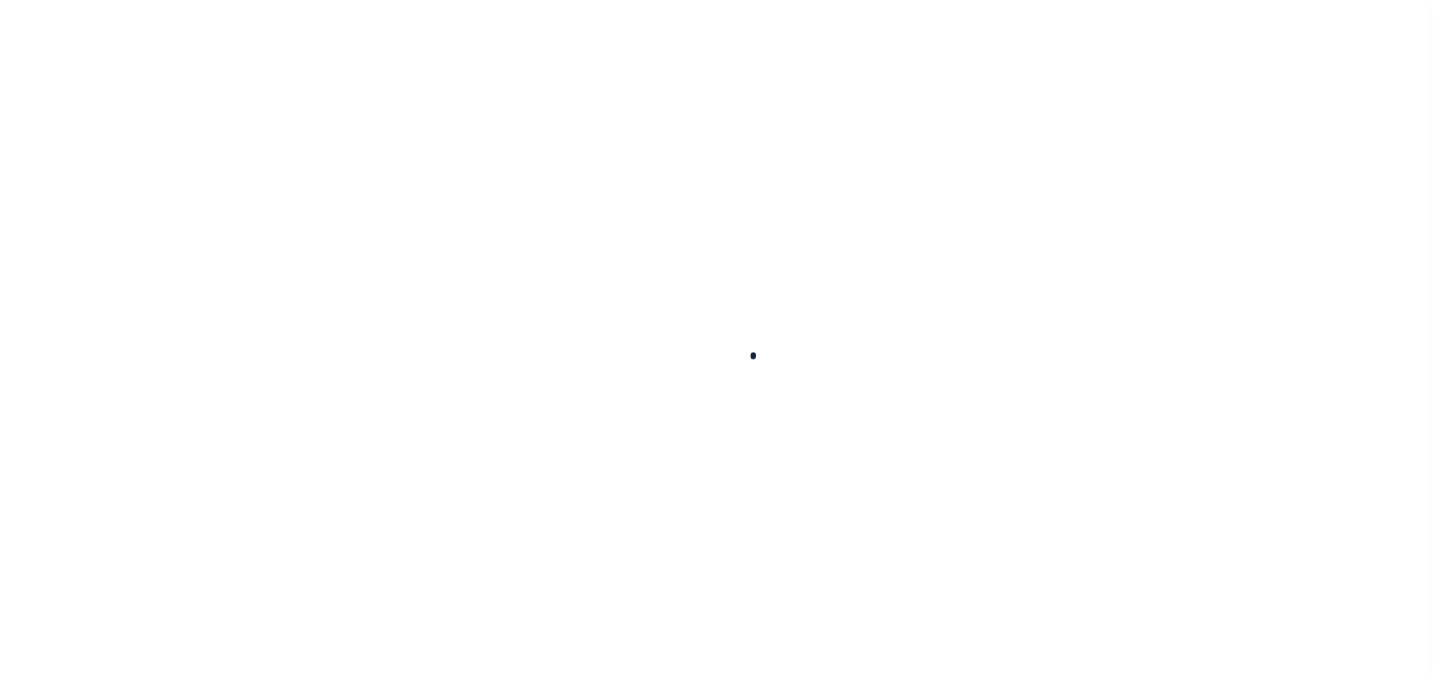
select select "DUE"
select select "24"
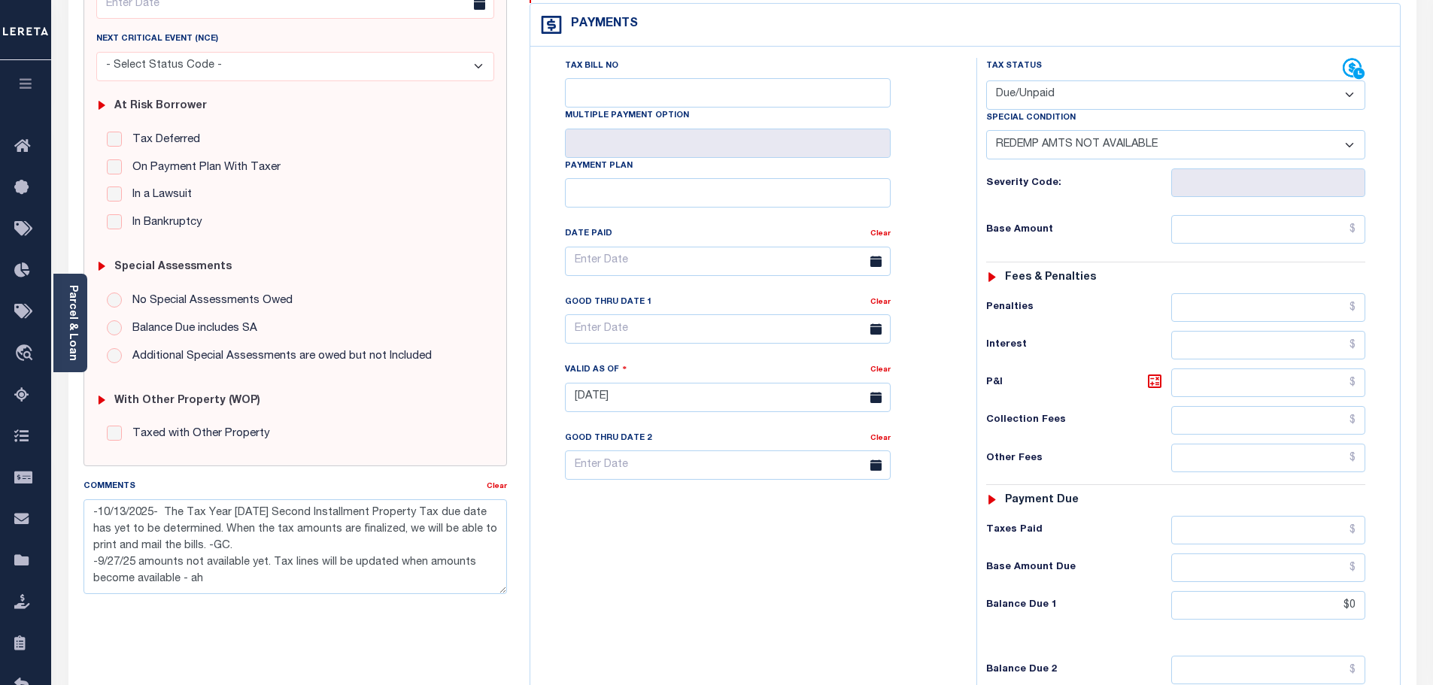
scroll to position [376, 0]
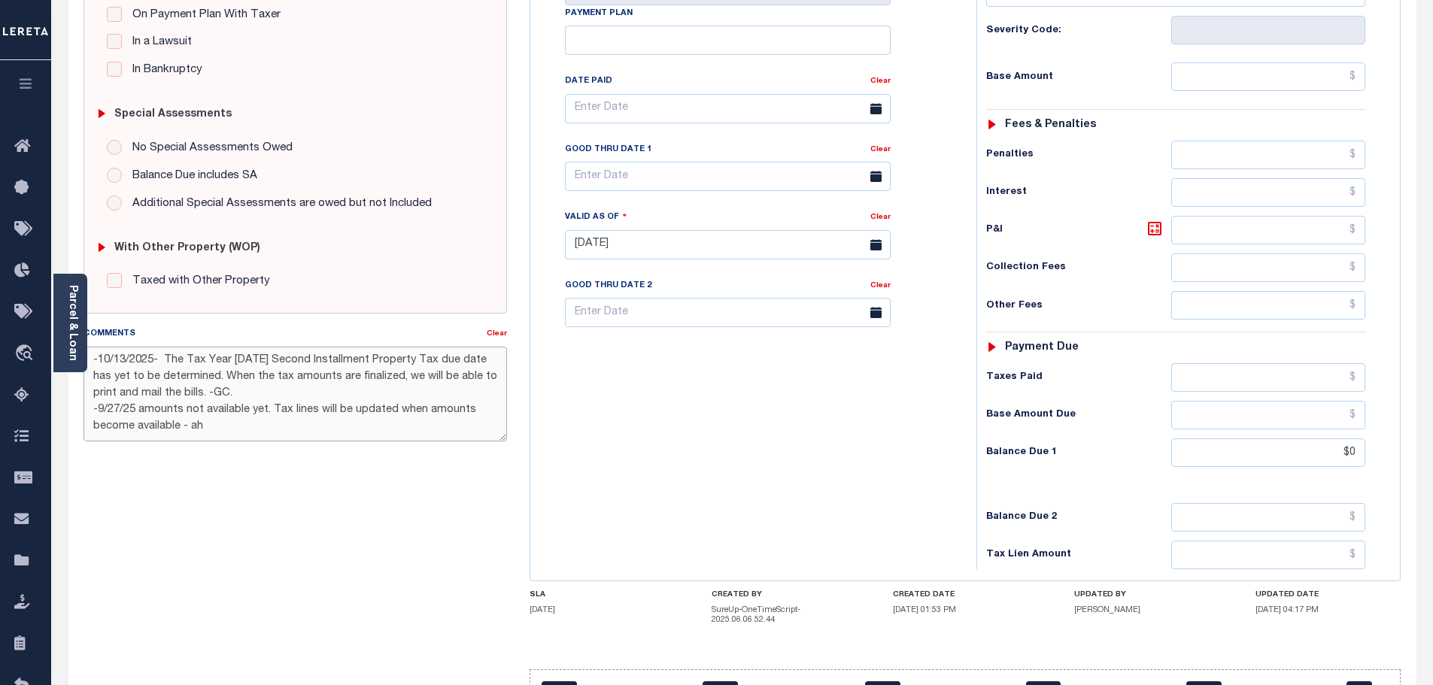
drag, startPoint x: 164, startPoint y: 359, endPoint x: 408, endPoint y: 389, distance: 246.3
click at [408, 389] on textarea "-10/13/2025- The Tax Year [DATE] Second Installment Property Tax due date has y…" at bounding box center [295, 394] width 424 height 95
paste textarea "[DATE]- See Lender batch #46715/ funding date [DATE].- - the 2024 1/2 taxes are…"
drag, startPoint x: 165, startPoint y: 360, endPoint x: 428, endPoint y: 372, distance: 262.8
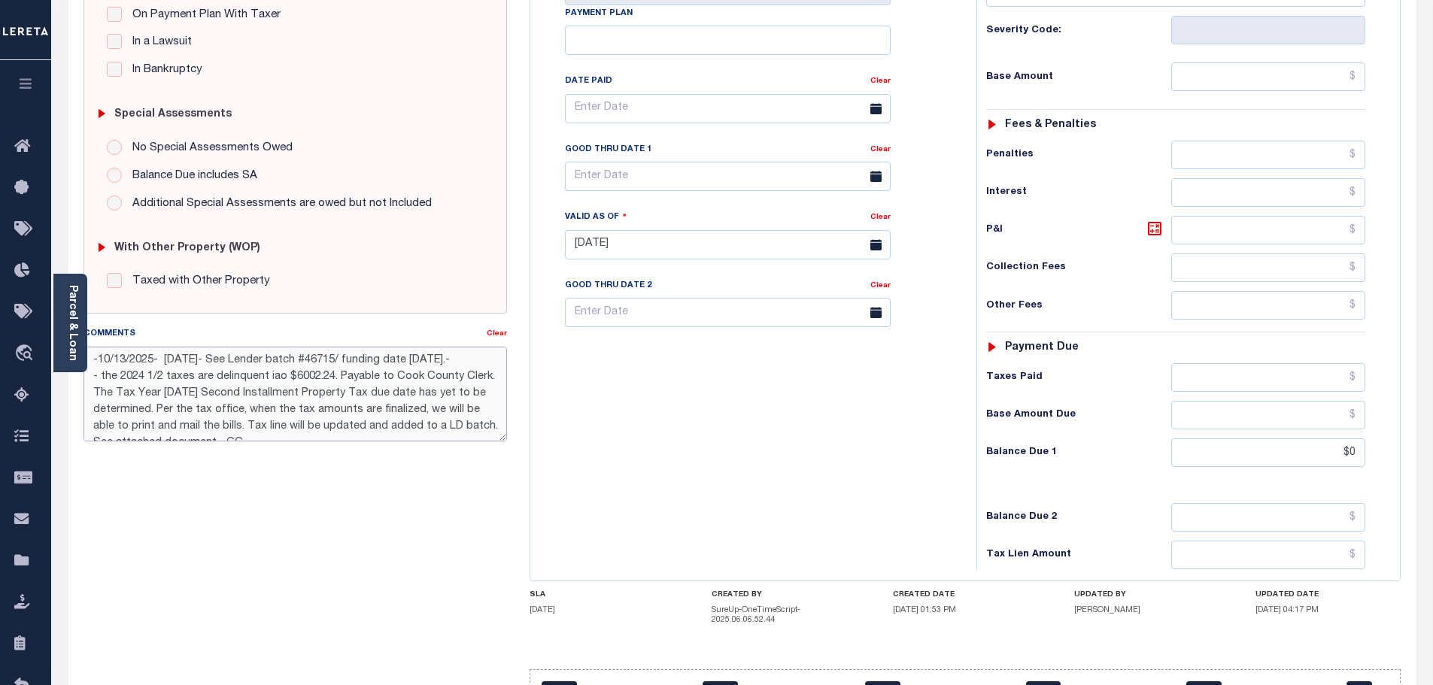
click at [428, 372] on textarea "-10/13/2025- [DATE]- See Lender batch #46715/ funding date [DATE].- - the 2024 …" at bounding box center [295, 394] width 424 height 95
drag, startPoint x: 162, startPoint y: 379, endPoint x: 160, endPoint y: 357, distance: 21.9
click at [160, 357] on textarea "-10/13/2025- the 2024 1/2 taxes are delinquent iao $6002.24. Payable to Cook Co…" at bounding box center [295, 394] width 424 height 95
type textarea "-10/13/2025- The Tax Year [DATE] Second Installment Property Tax due date has y…"
click at [847, 450] on div "Tax Bill No Multiple Payment Option Payment Plan Clear" at bounding box center [749, 237] width 431 height 664
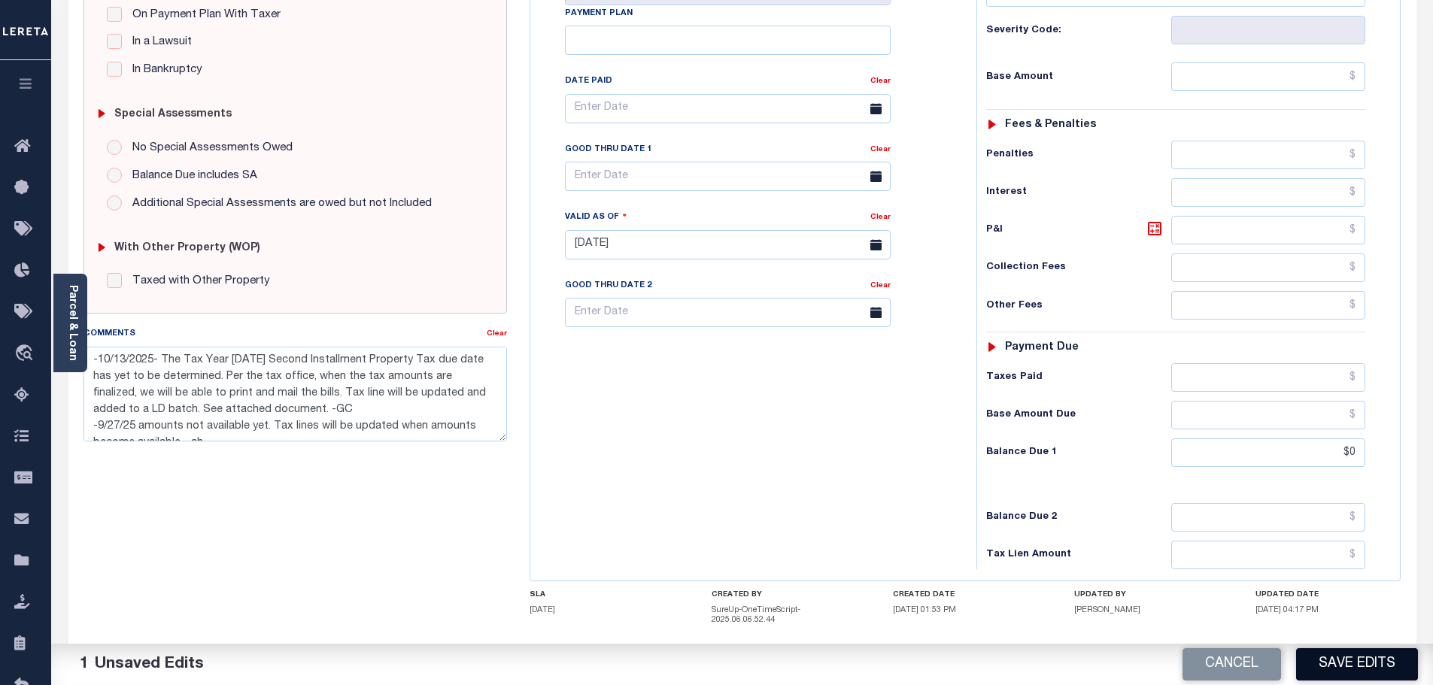
click at [1360, 666] on button "Save Edits" at bounding box center [1357, 664] width 122 height 32
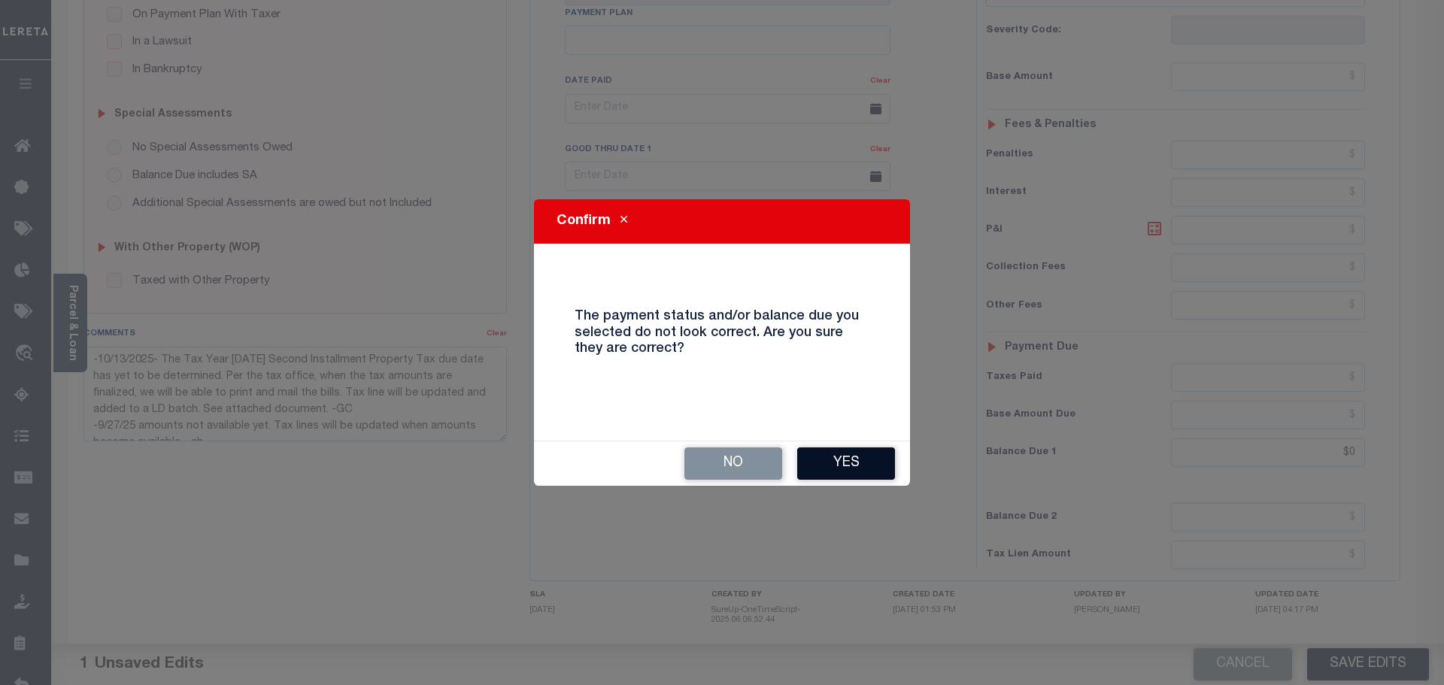
click at [842, 467] on button "Yes" at bounding box center [846, 464] width 98 height 32
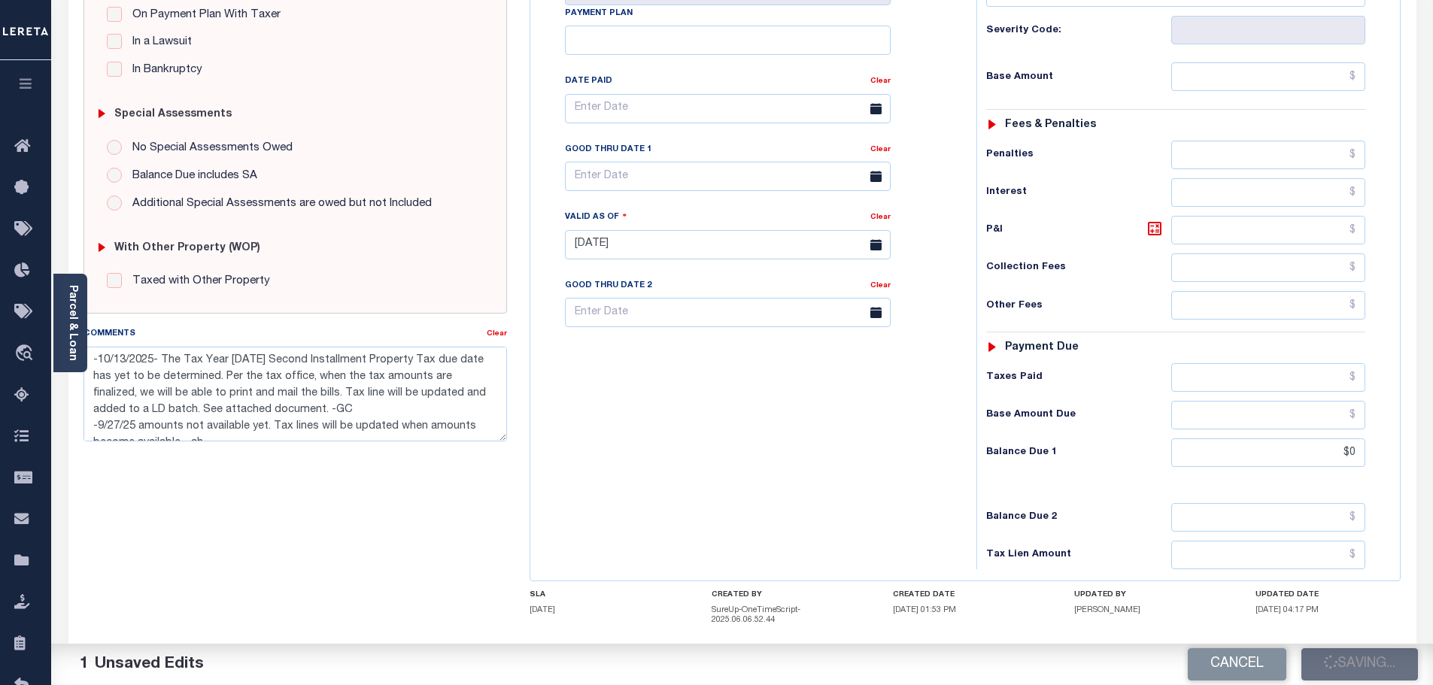
checkbox input "false"
type textarea "-10/13/2025- The Tax Year [DATE] Second Installment Property Tax due date has y…"
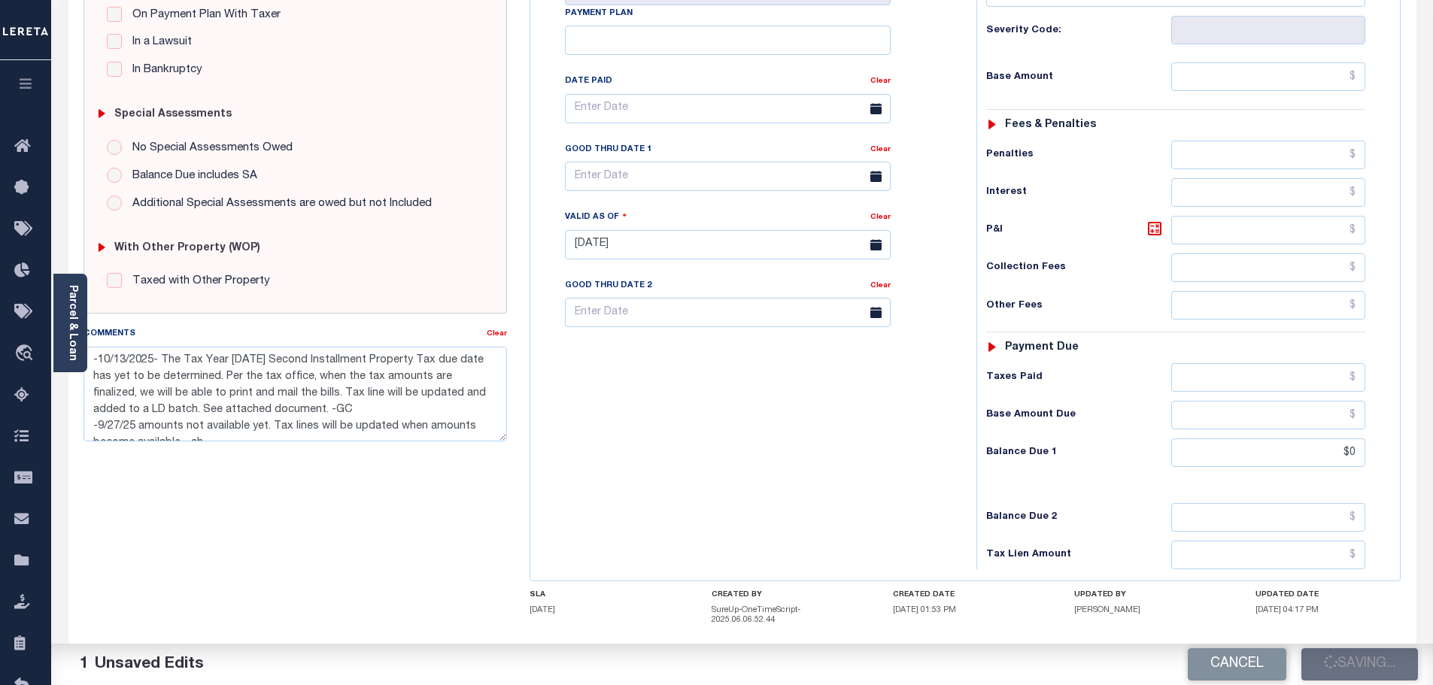
type input "$0"
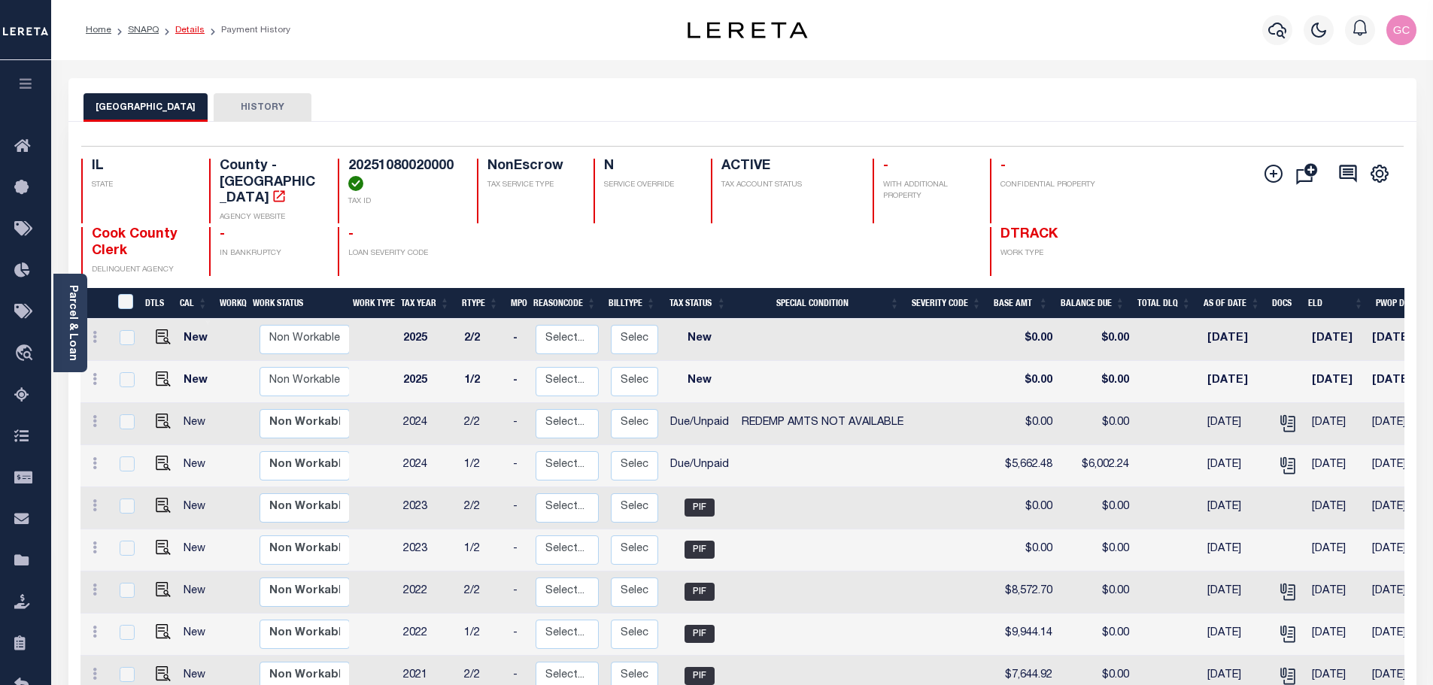
click at [196, 32] on link "Details" at bounding box center [189, 30] width 29 height 9
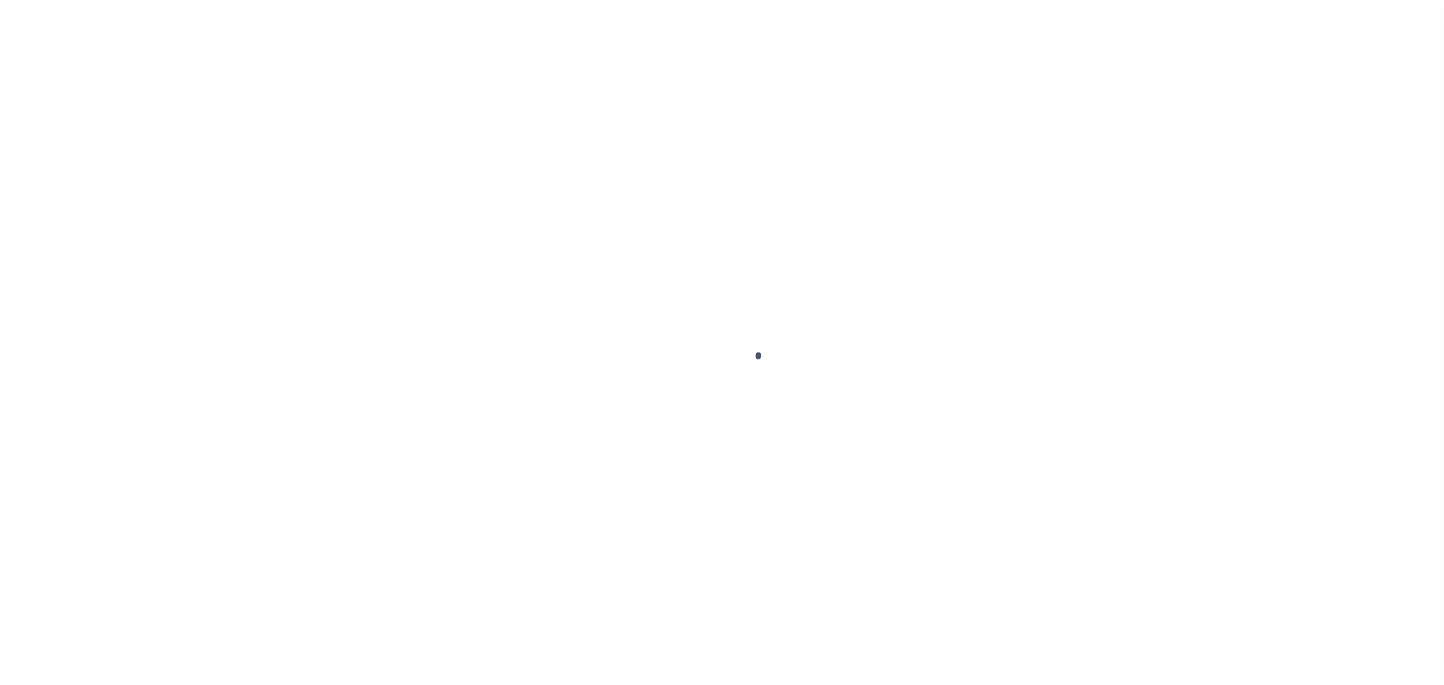
scroll to position [47, 0]
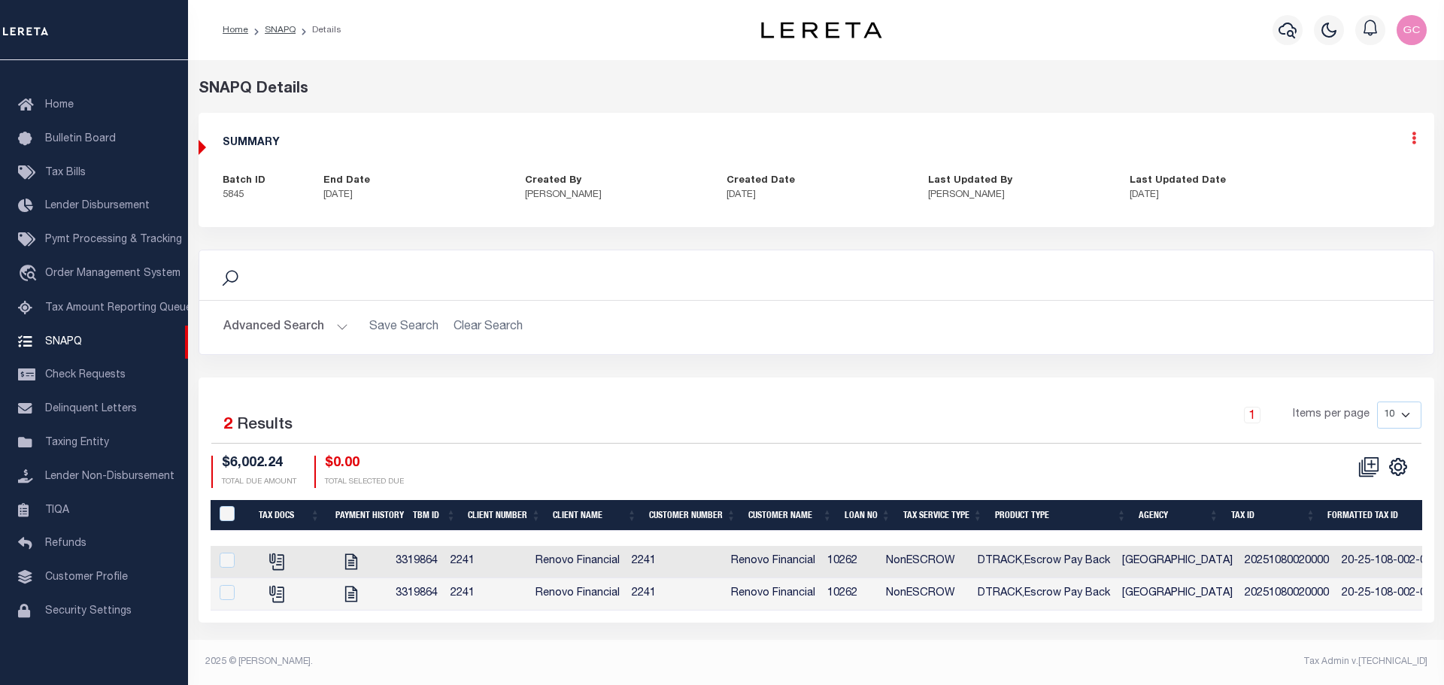
click at [1413, 140] on icon at bounding box center [1414, 138] width 5 height 13
click at [1349, 179] on link "Edit" at bounding box center [1374, 181] width 119 height 25
select select "OIP"
checkbox input "true"
type textarea "[DATE]- See Lender batch #46715/ funding date [DATE].- - the 2024 1/2 taxes are…"
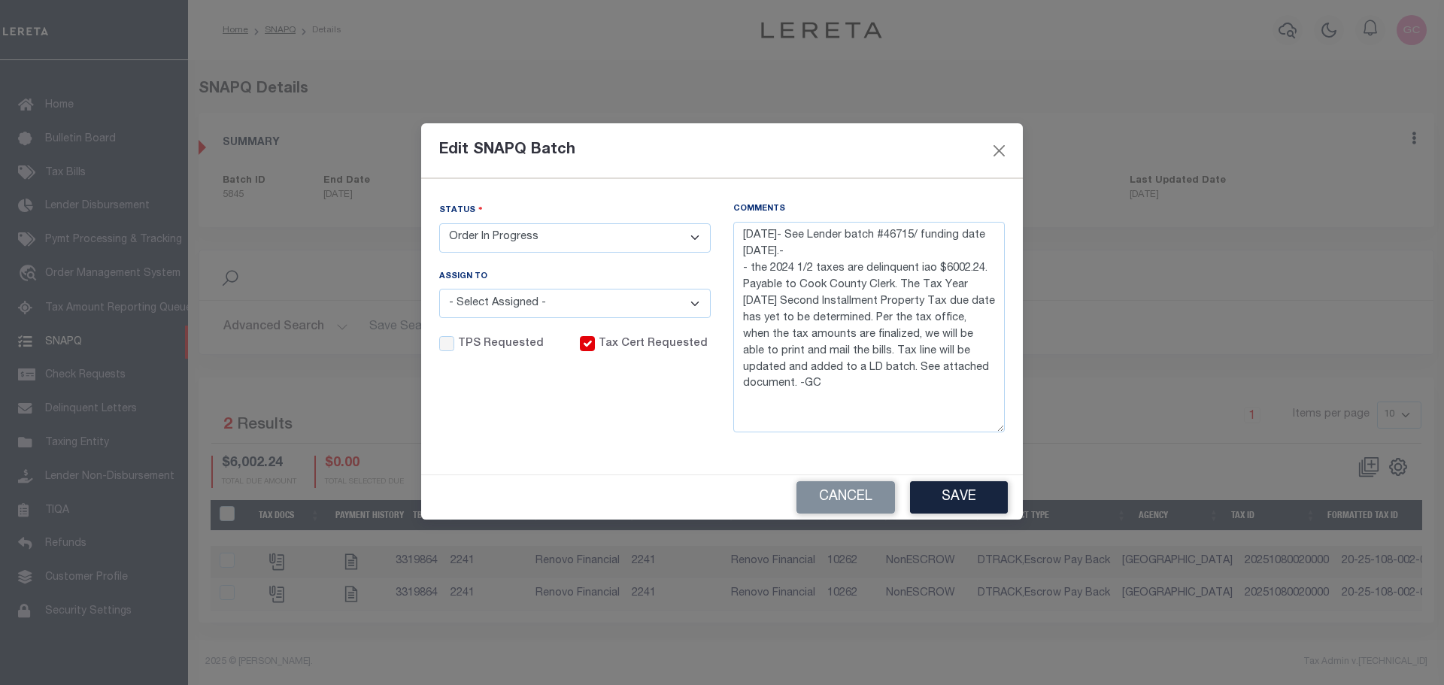
click at [695, 241] on select "- Select Status - Order In Progress Complete" at bounding box center [575, 237] width 272 height 29
select select "CPT"
click at [439, 223] on select "- Select Status - Order In Progress Complete" at bounding box center [575, 237] width 272 height 29
click at [964, 503] on button "Save" at bounding box center [959, 497] width 98 height 32
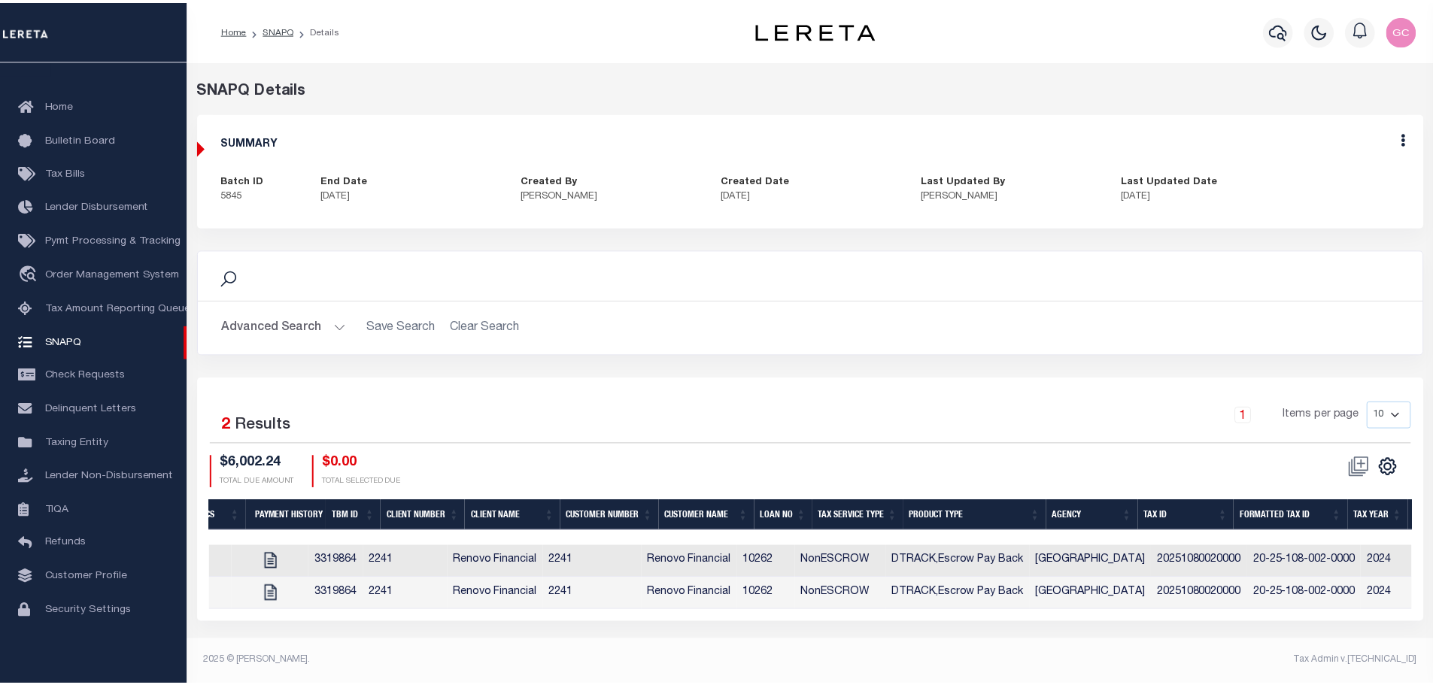
scroll to position [0, 0]
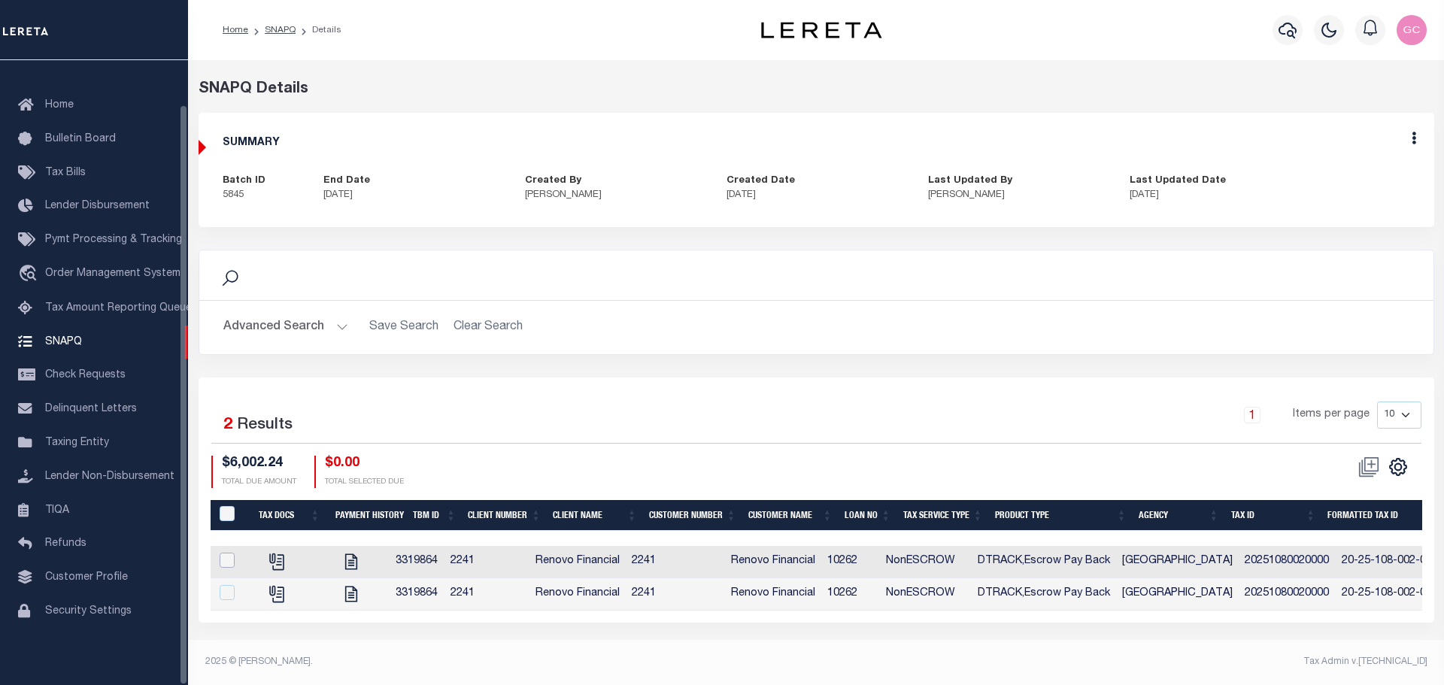
click at [229, 554] on input "checkbox" at bounding box center [227, 560] width 15 height 15
checkbox input "true"
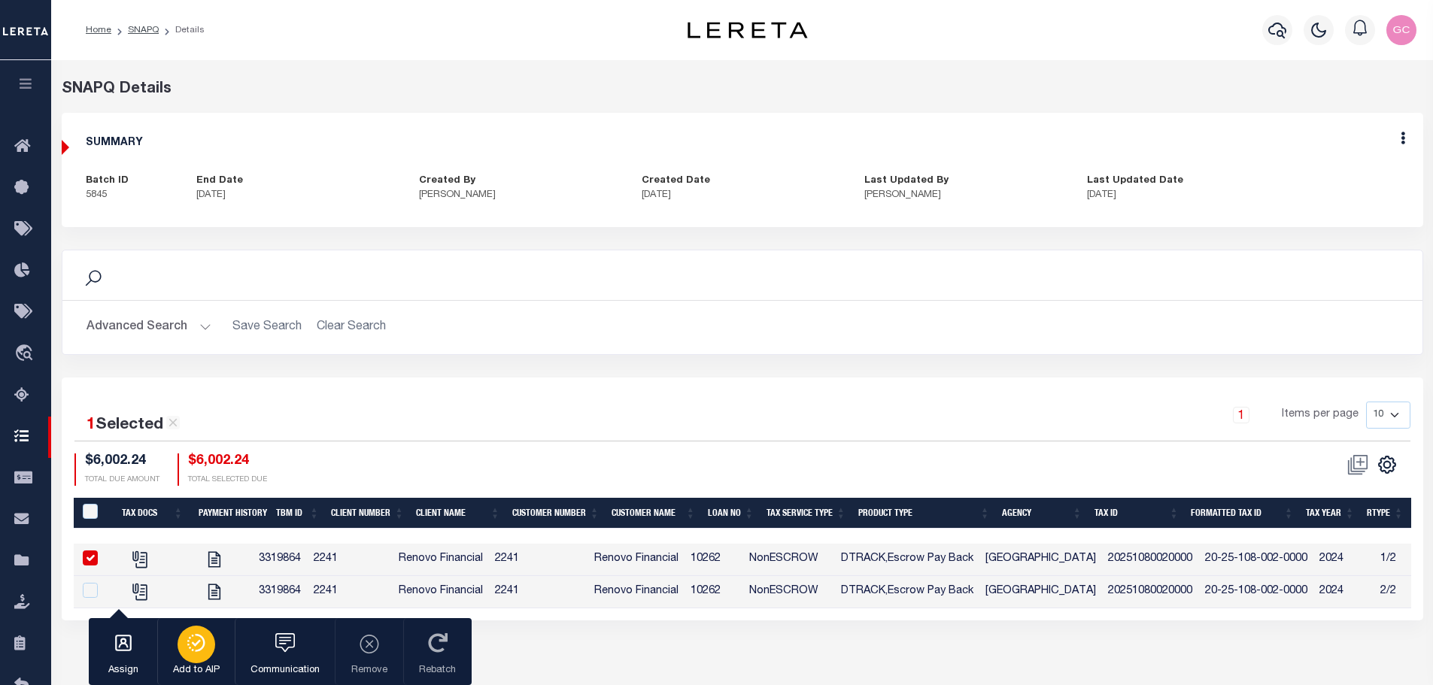
click at [195, 645] on icon "button" at bounding box center [196, 643] width 21 height 18
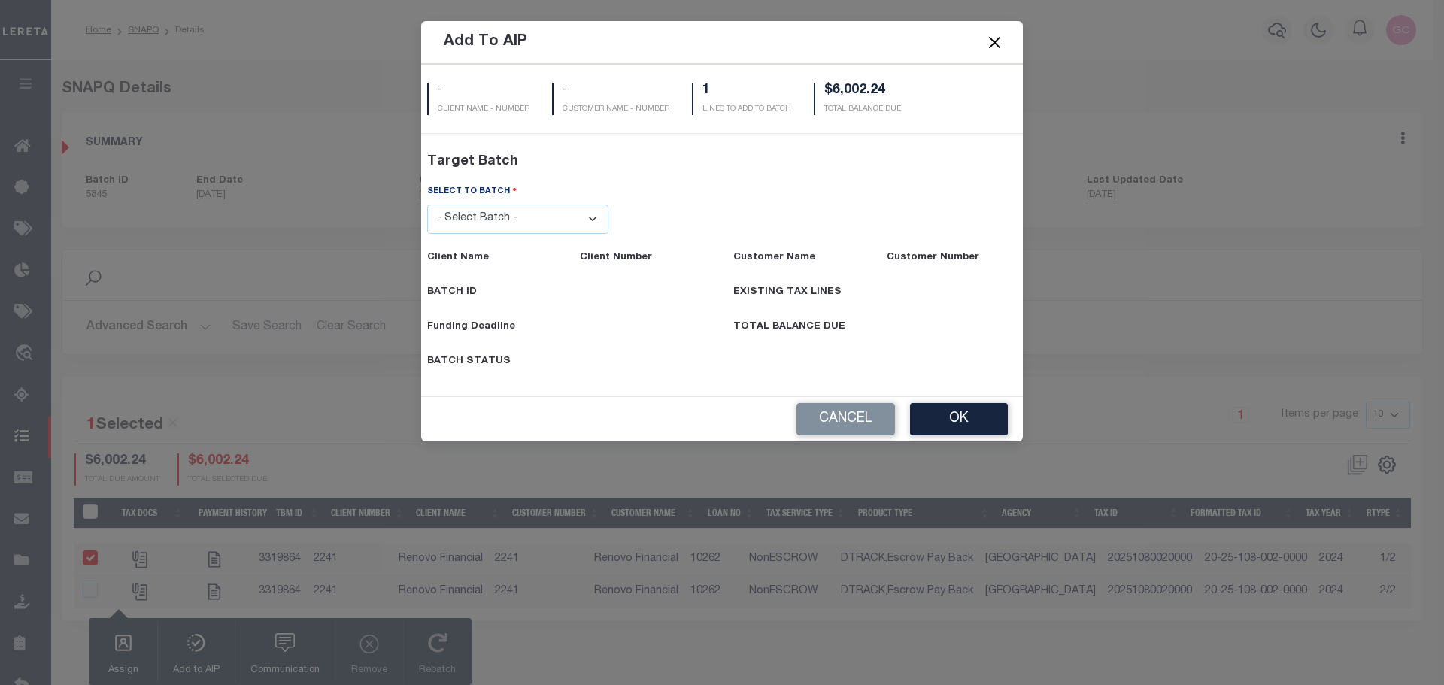
click at [590, 221] on select "- Select Batch - 46570 46707 46650 46554 46710 46714 46635 46682 46655 46693 46…" at bounding box center [518, 219] width 182 height 29
select select "46715"
click at [427, 234] on select "- Select Batch - 46570 46707 46650 46554 46710 46714 46635 46682 46655 46693 46…" at bounding box center [518, 219] width 182 height 29
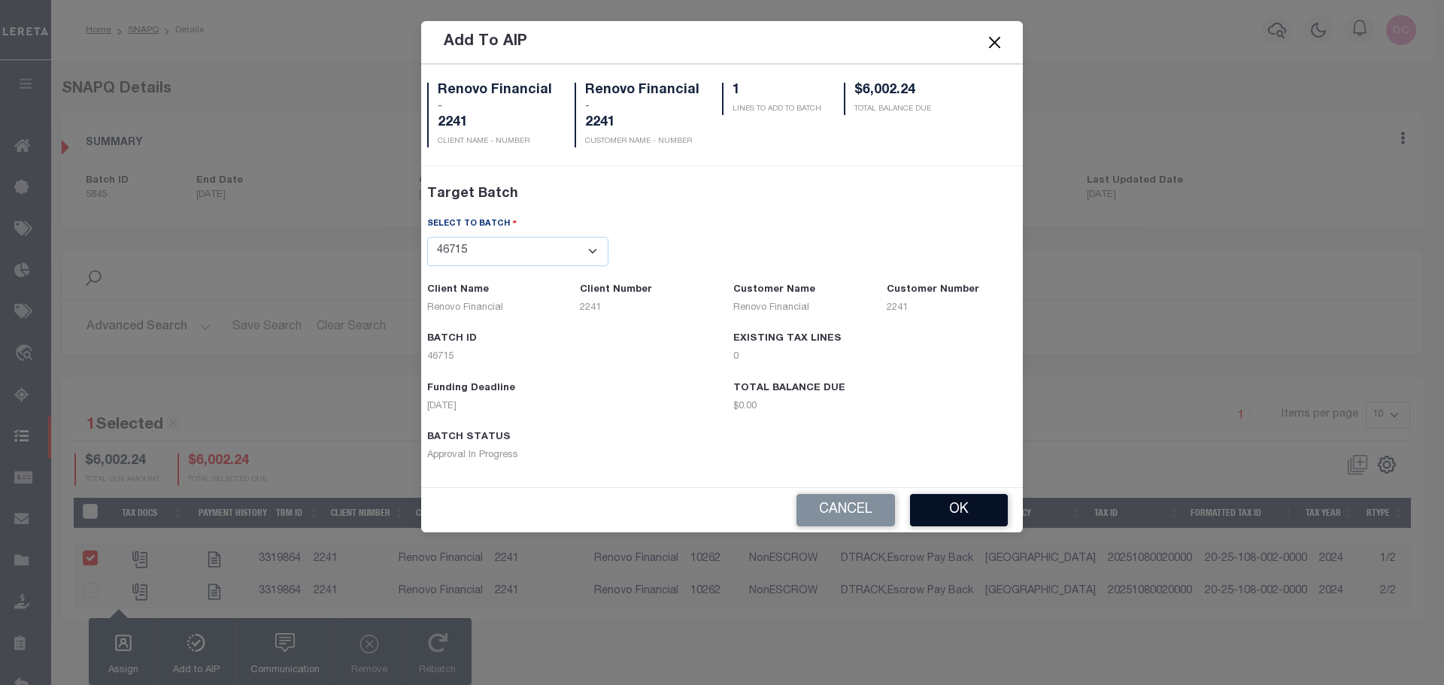
click at [960, 504] on button "OK" at bounding box center [959, 510] width 98 height 32
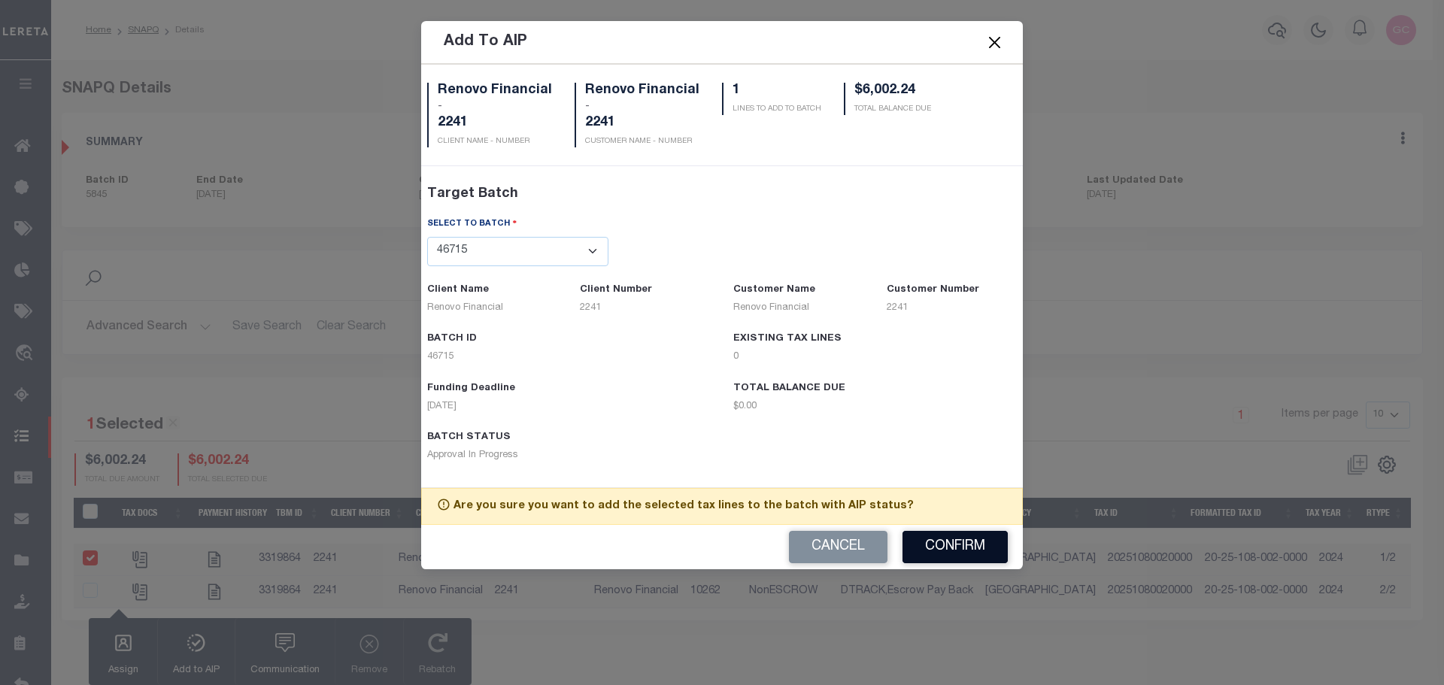
click at [955, 542] on button "Confirm" at bounding box center [955, 547] width 105 height 32
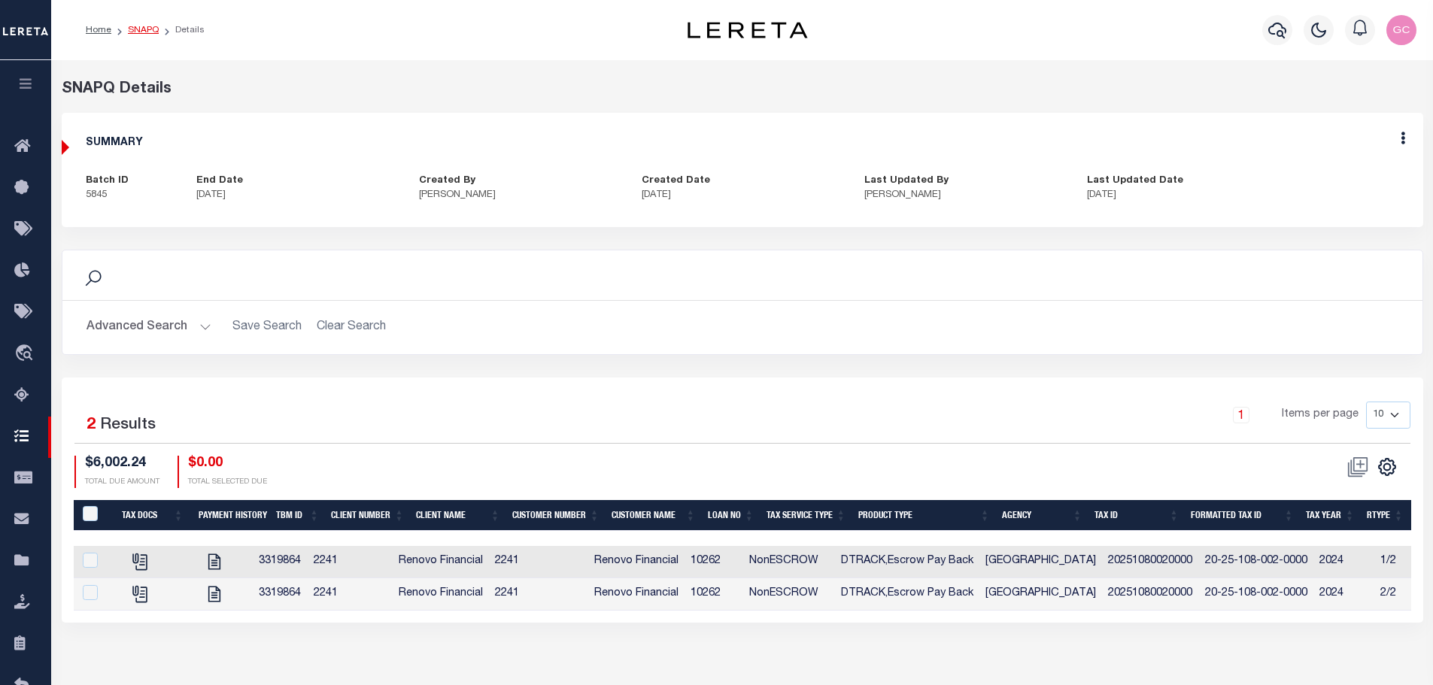
click at [150, 27] on link "SNAPQ" at bounding box center [143, 30] width 31 height 9
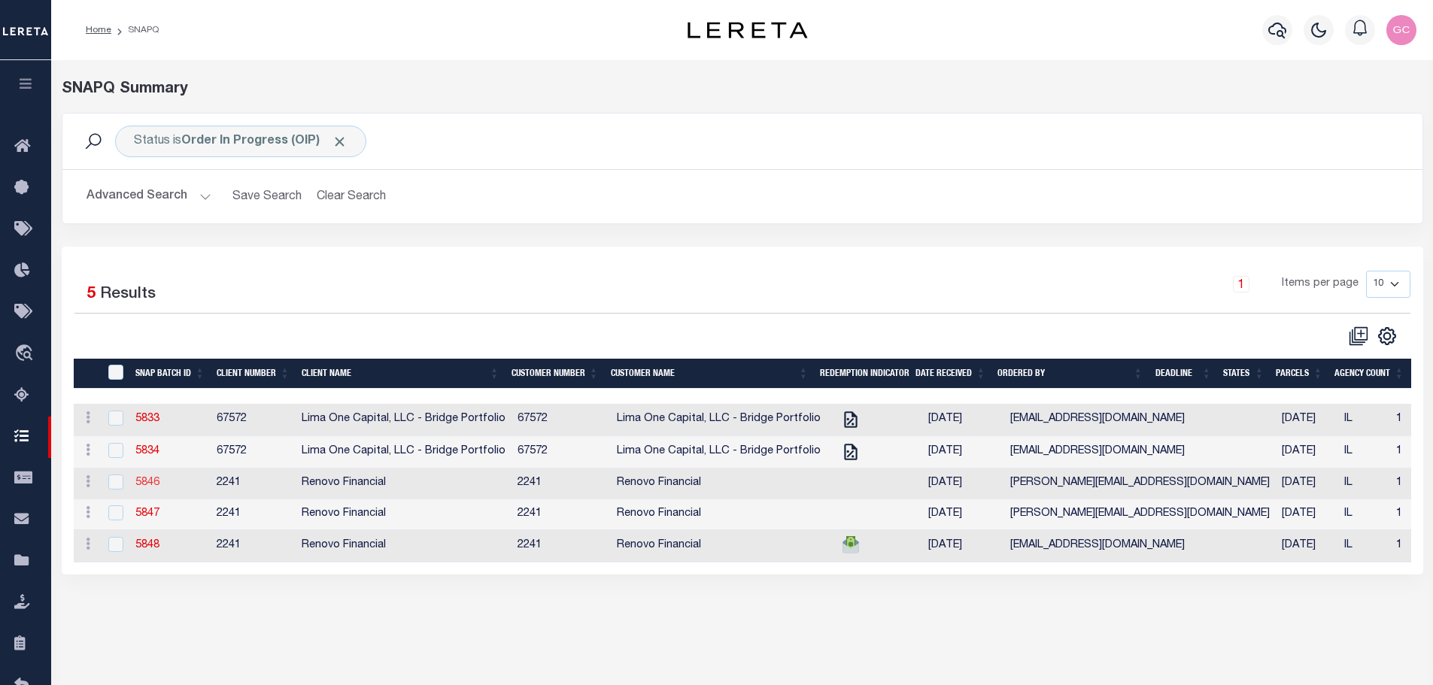
click at [147, 488] on link "5846" at bounding box center [147, 483] width 24 height 11
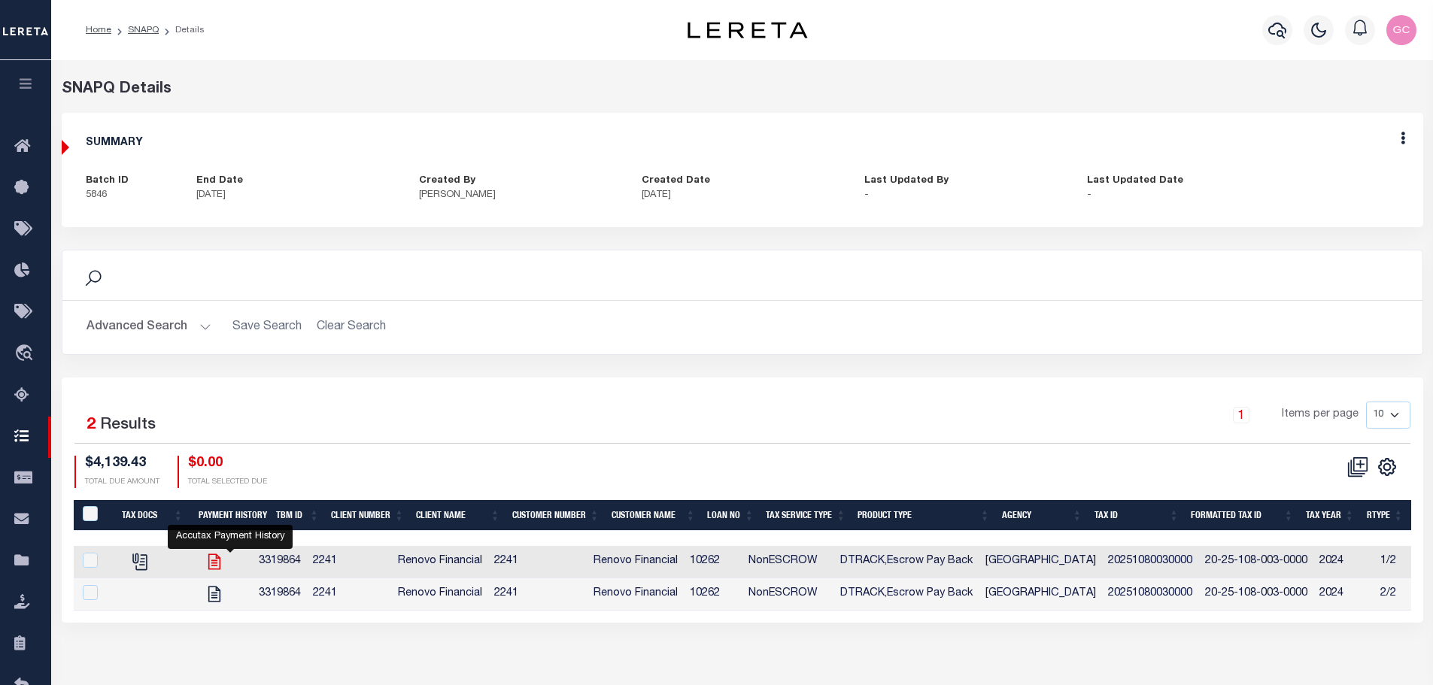
click at [224, 563] on icon "" at bounding box center [215, 562] width 20 height 20
checkbox input "true"
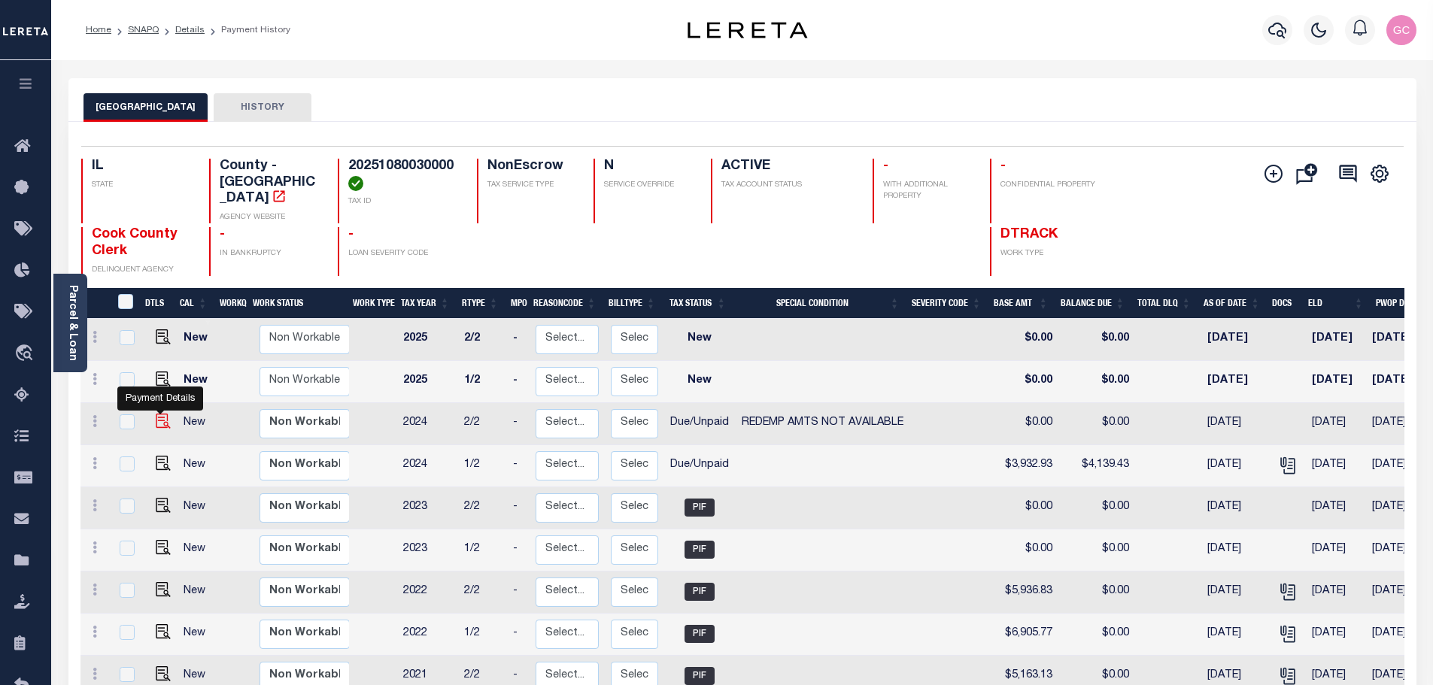
click at [162, 414] on img "" at bounding box center [163, 421] width 15 height 15
checkbox input "true"
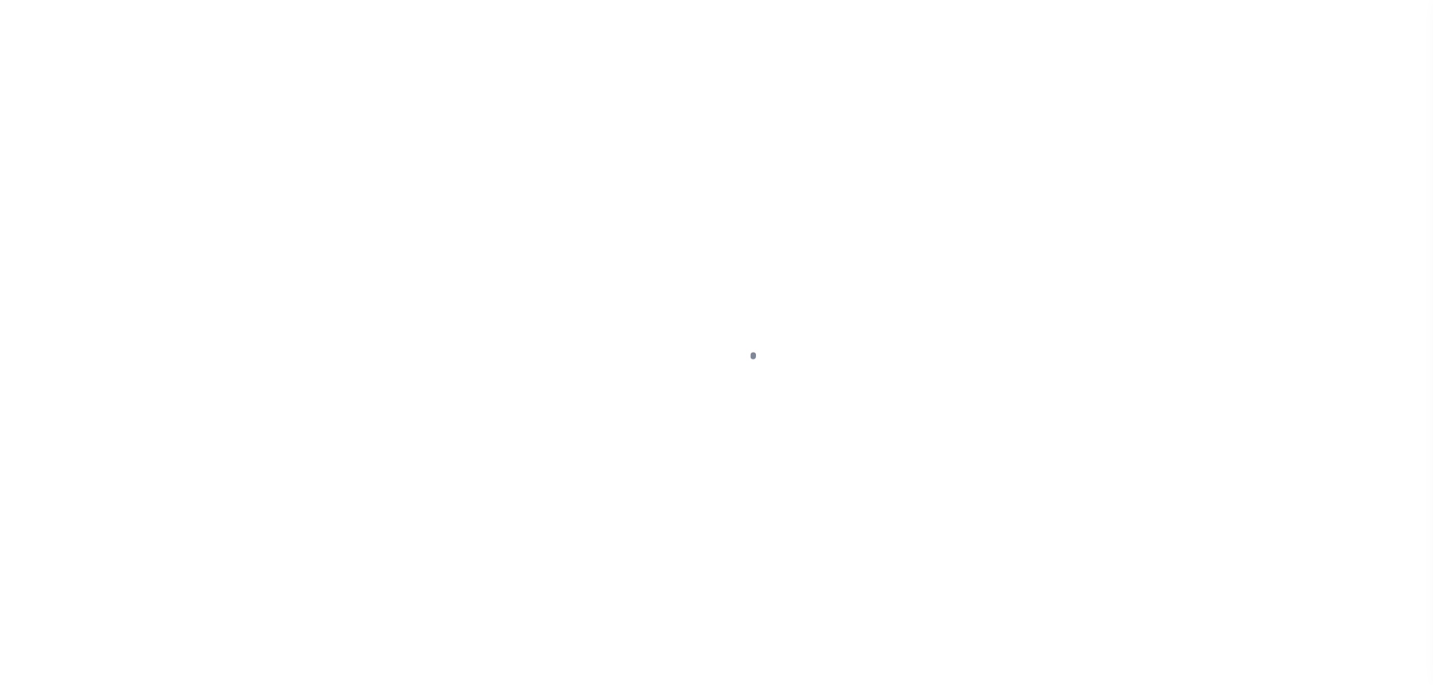
select select "DUE"
select select "24"
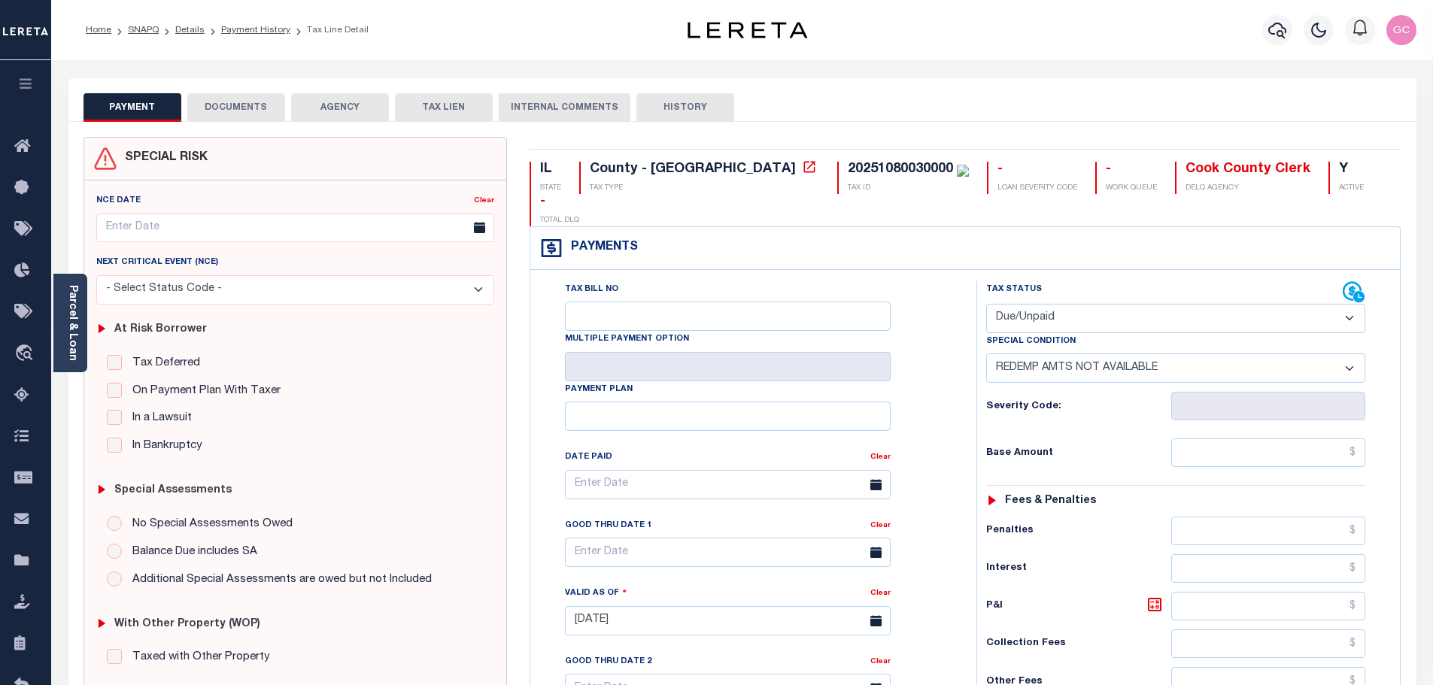
click at [239, 107] on button "DOCUMENTS" at bounding box center [236, 107] width 98 height 29
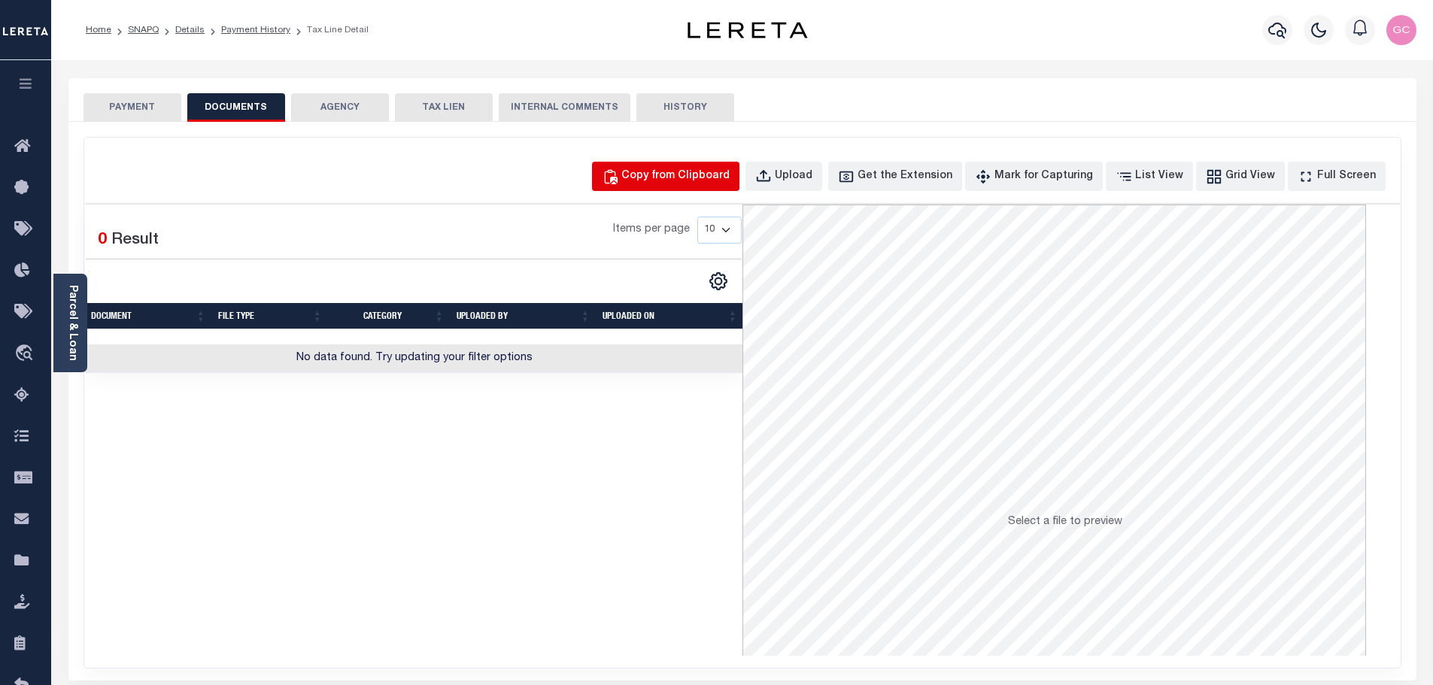
click at [720, 181] on div "Copy from Clipboard" at bounding box center [675, 176] width 108 height 17
select select "POP"
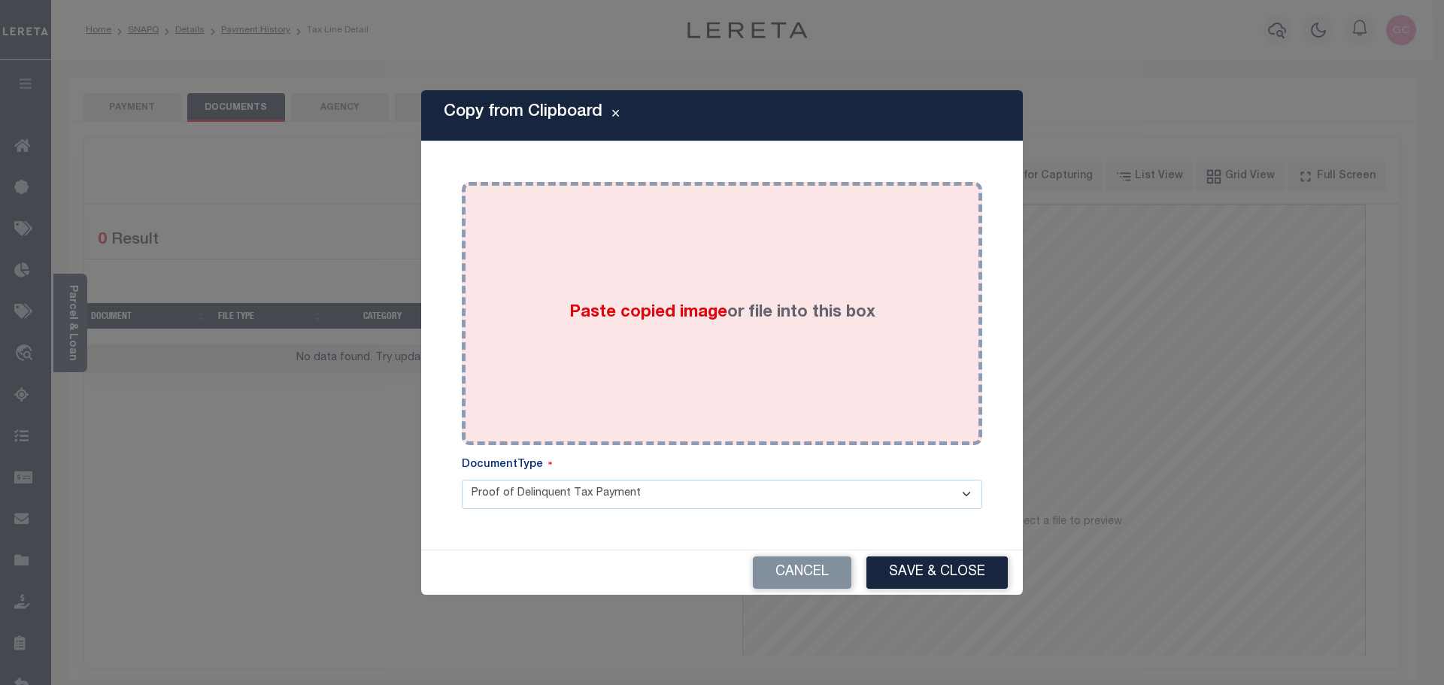
click at [506, 287] on div "Paste copied image or file into this box" at bounding box center [722, 313] width 498 height 241
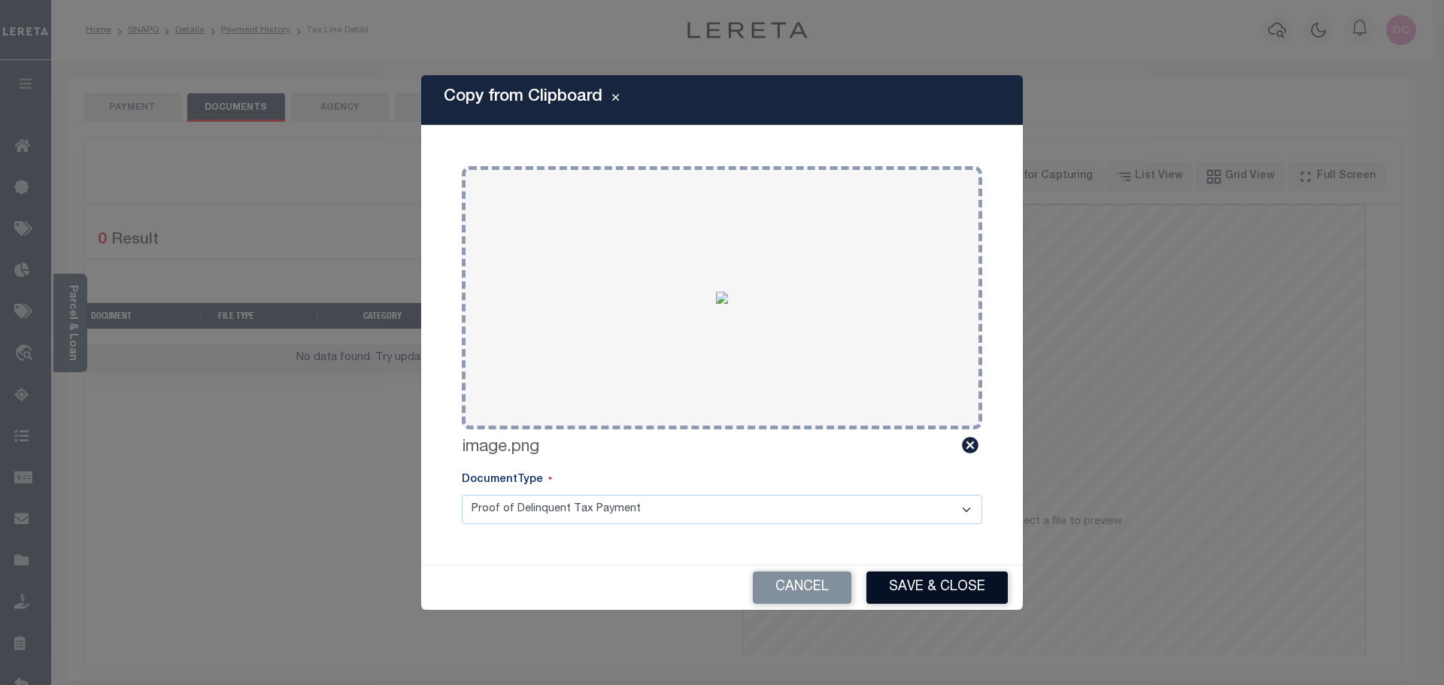
click at [971, 586] on button "Save & Close" at bounding box center [936, 588] width 141 height 32
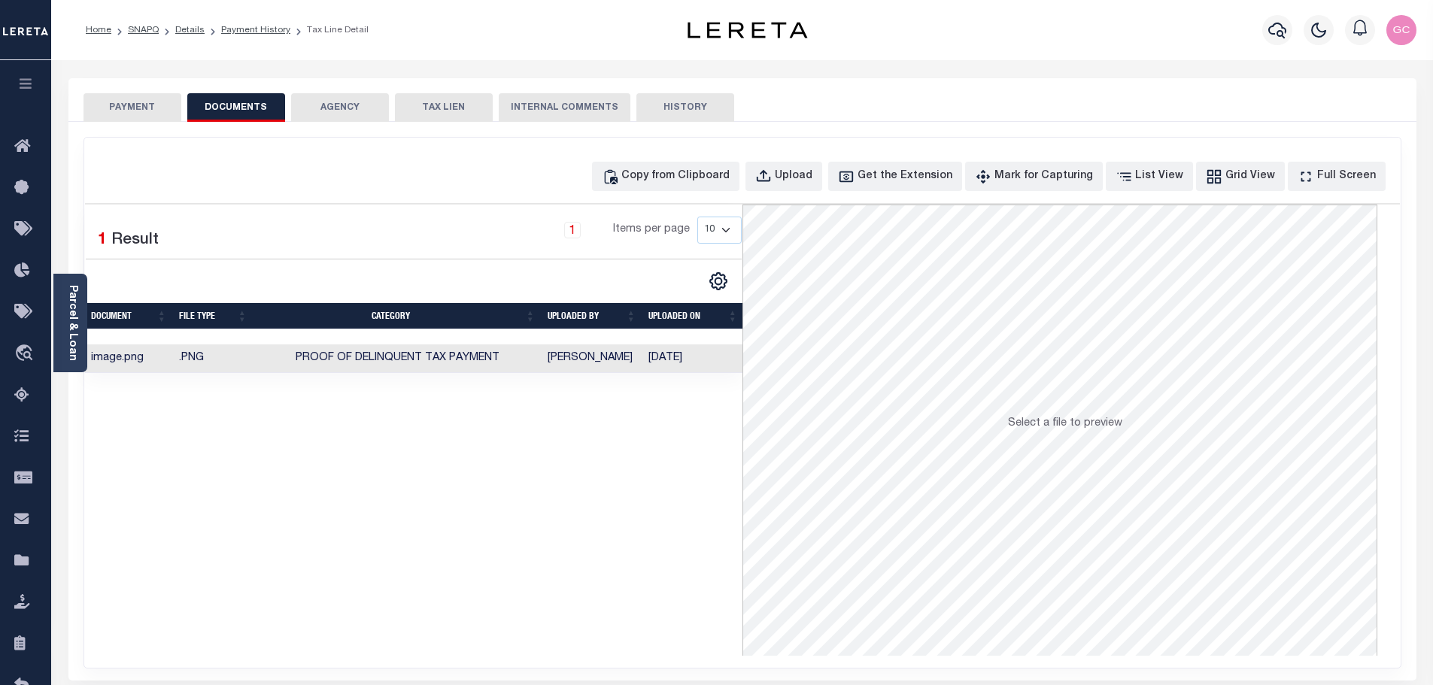
click at [143, 104] on button "PAYMENT" at bounding box center [132, 107] width 98 height 29
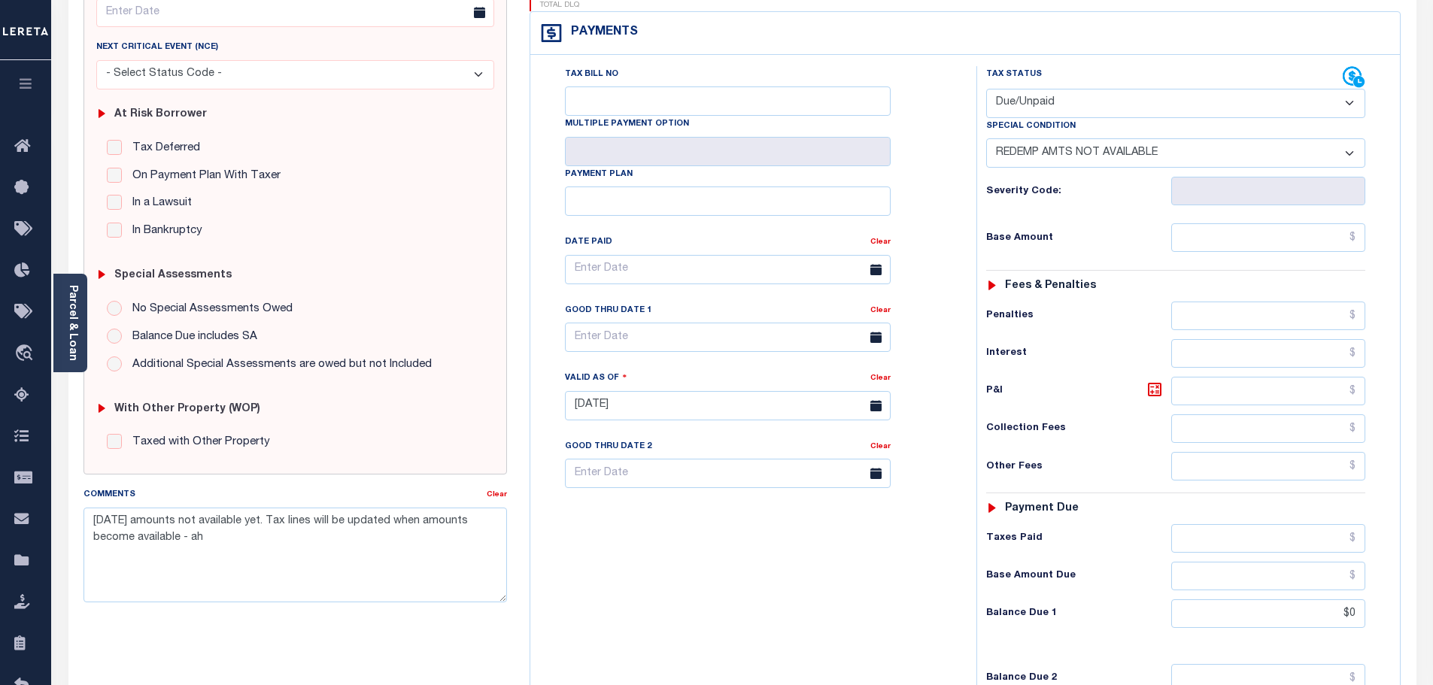
scroll to position [226, 0]
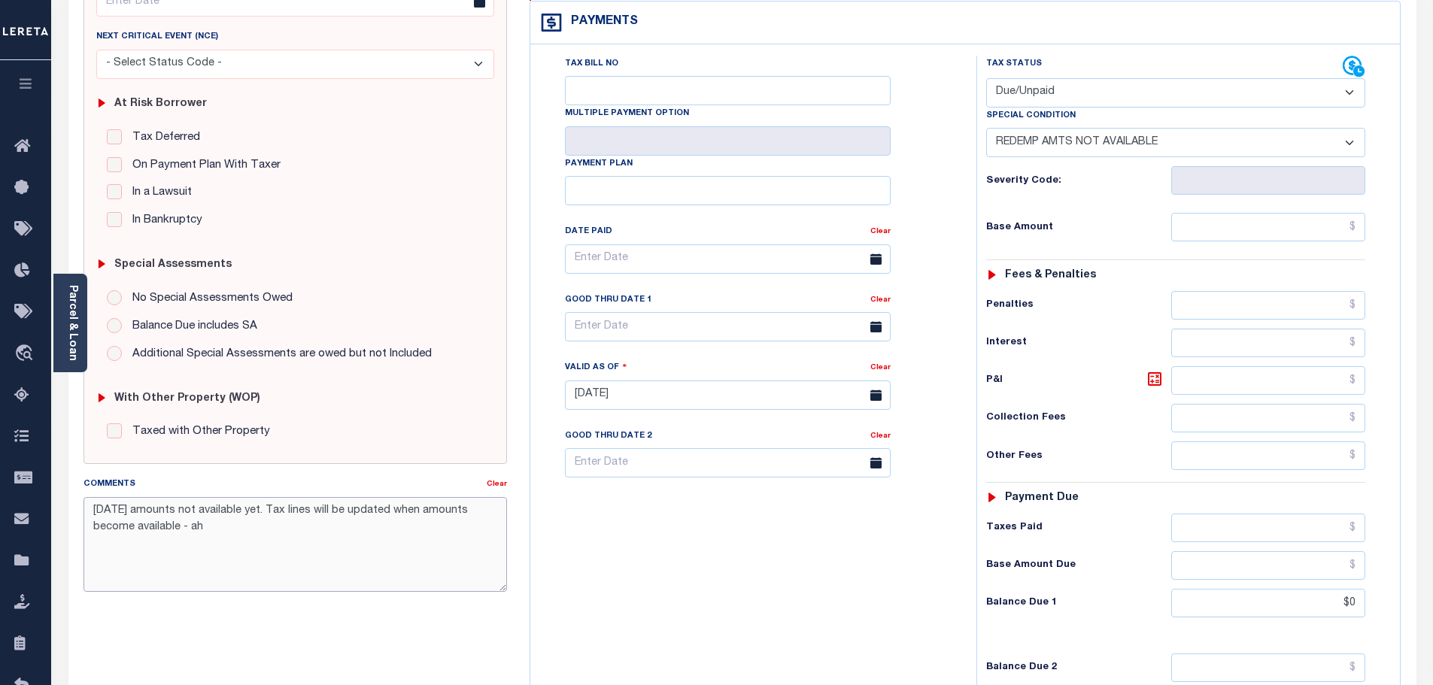
click at [88, 507] on textarea "9/27/25 amounts not available yet. Tax lines will be updated when amounts becom…" at bounding box center [295, 544] width 424 height 95
type textarea "-9/27/25 amounts not available yet. Tax lines will be updated when amounts beco…"
type input "[DATE]"
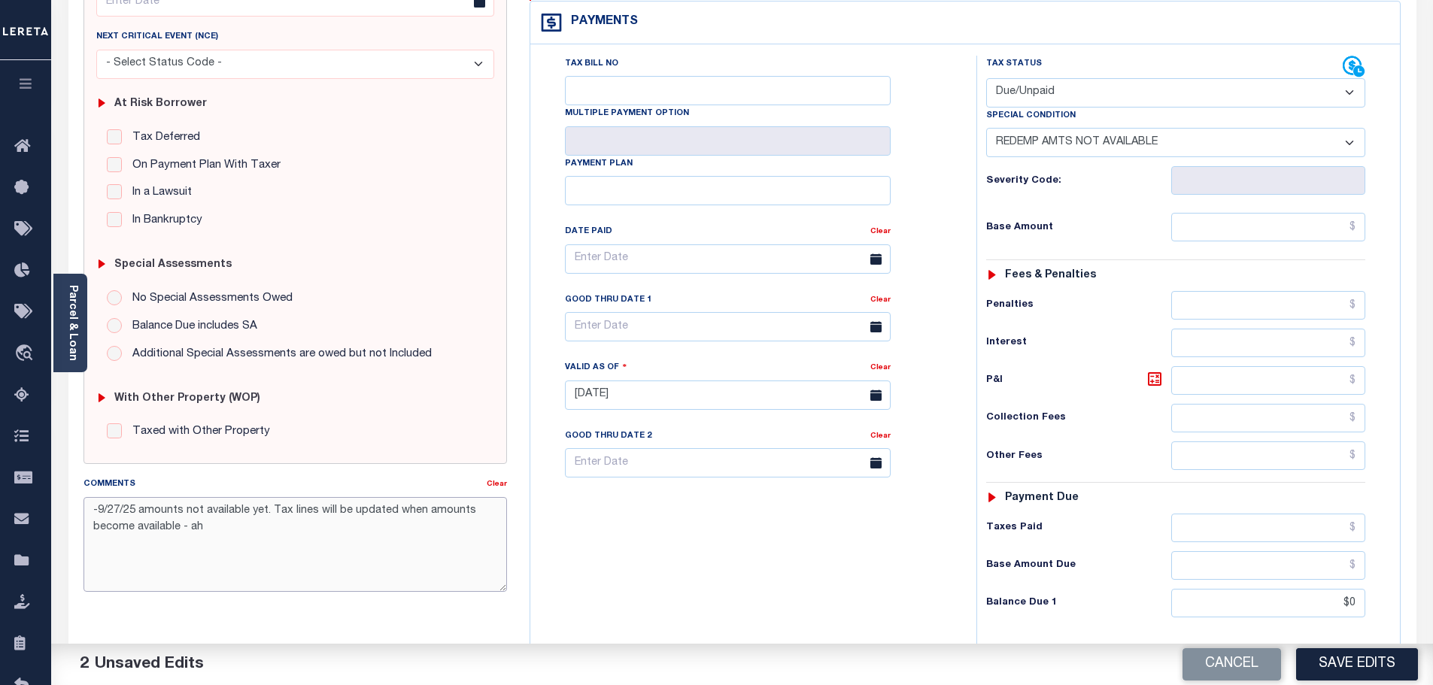
click at [102, 511] on textarea "-9/27/25 amounts not available yet. Tax lines will be updated when amounts beco…" at bounding box center [295, 544] width 424 height 95
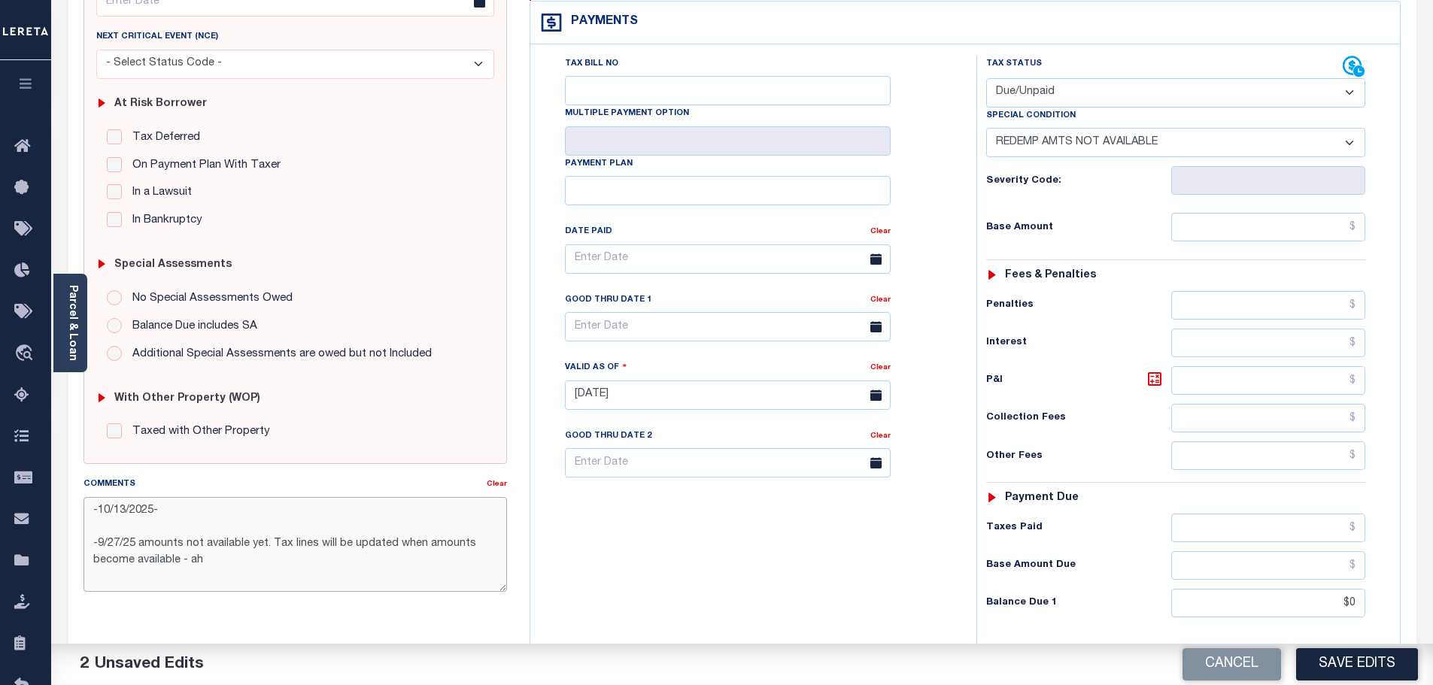
paste textarea "The Tax Year 2024 Second Installment Property Tax due date has yet to be determ…"
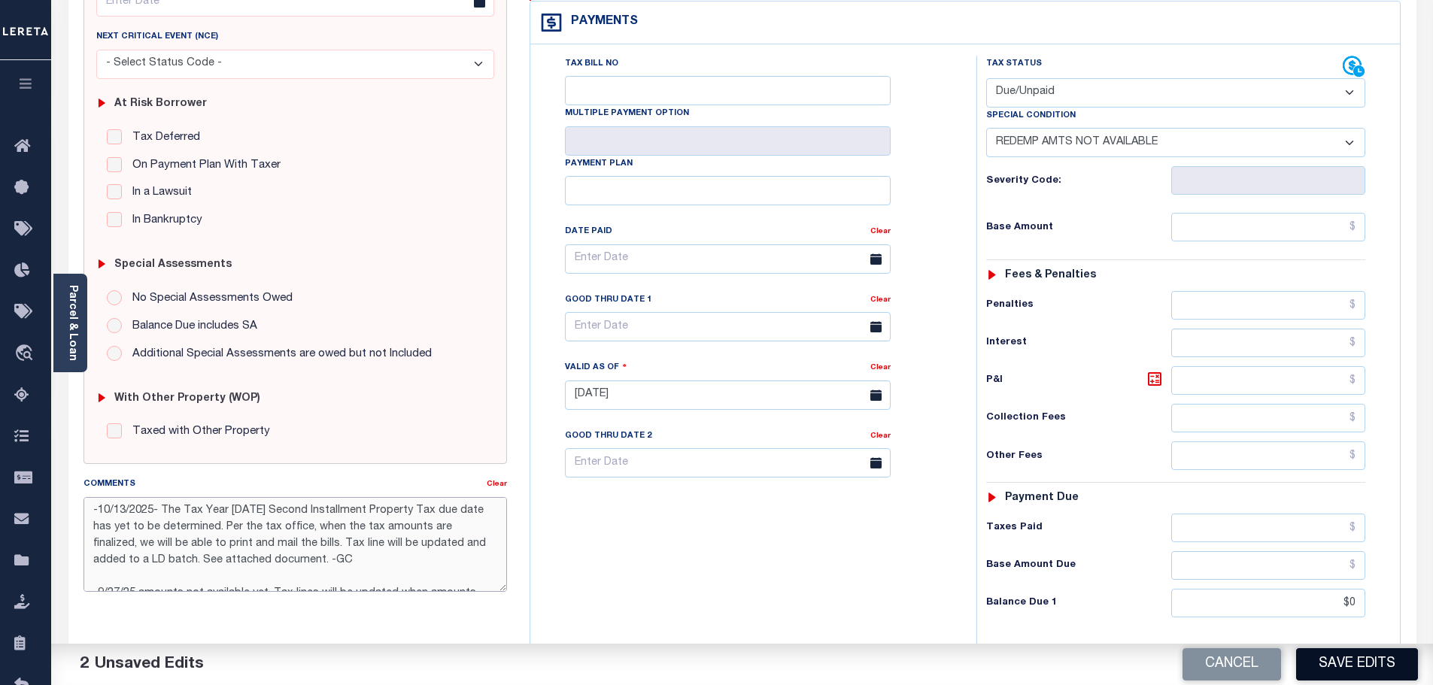
type textarea "-10/13/2025- The Tax Year 2024 Second Installment Property Tax due date has yet…"
click at [1360, 666] on button "Save Edits" at bounding box center [1357, 664] width 122 height 32
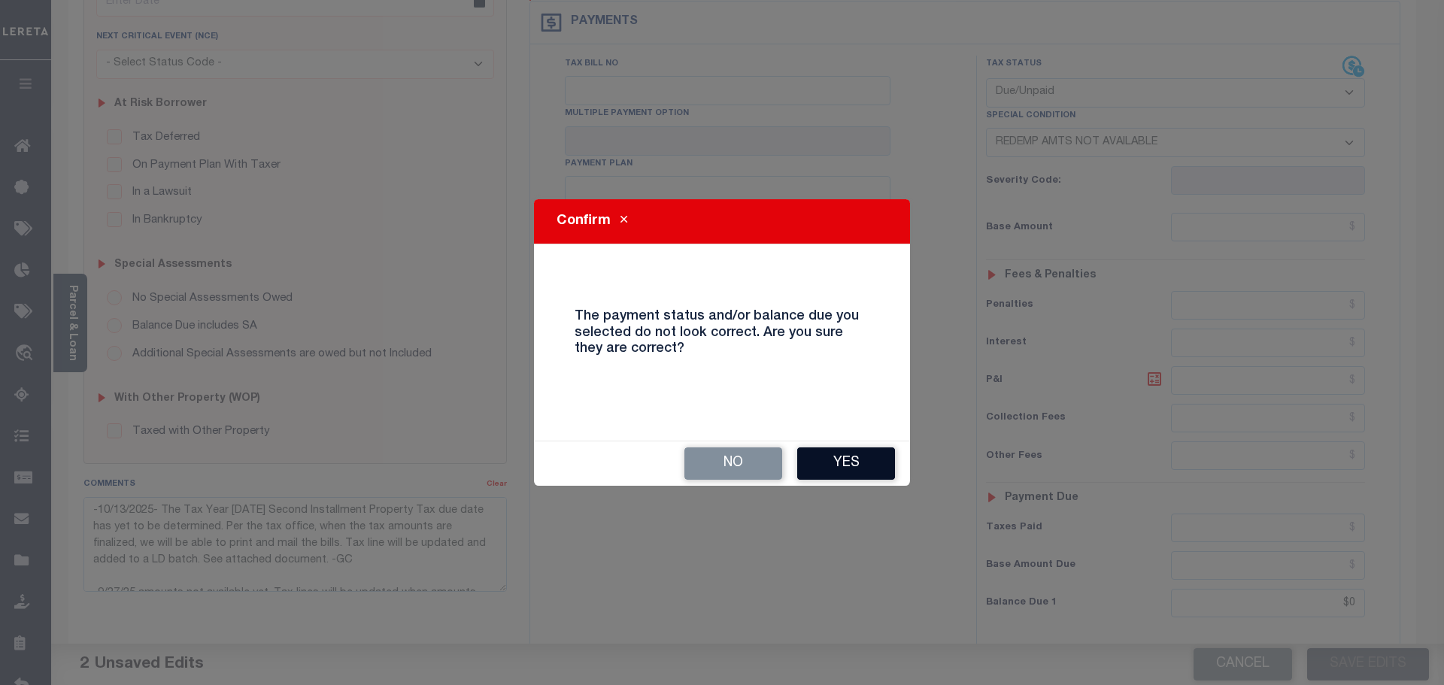
click at [866, 465] on button "Yes" at bounding box center [846, 464] width 98 height 32
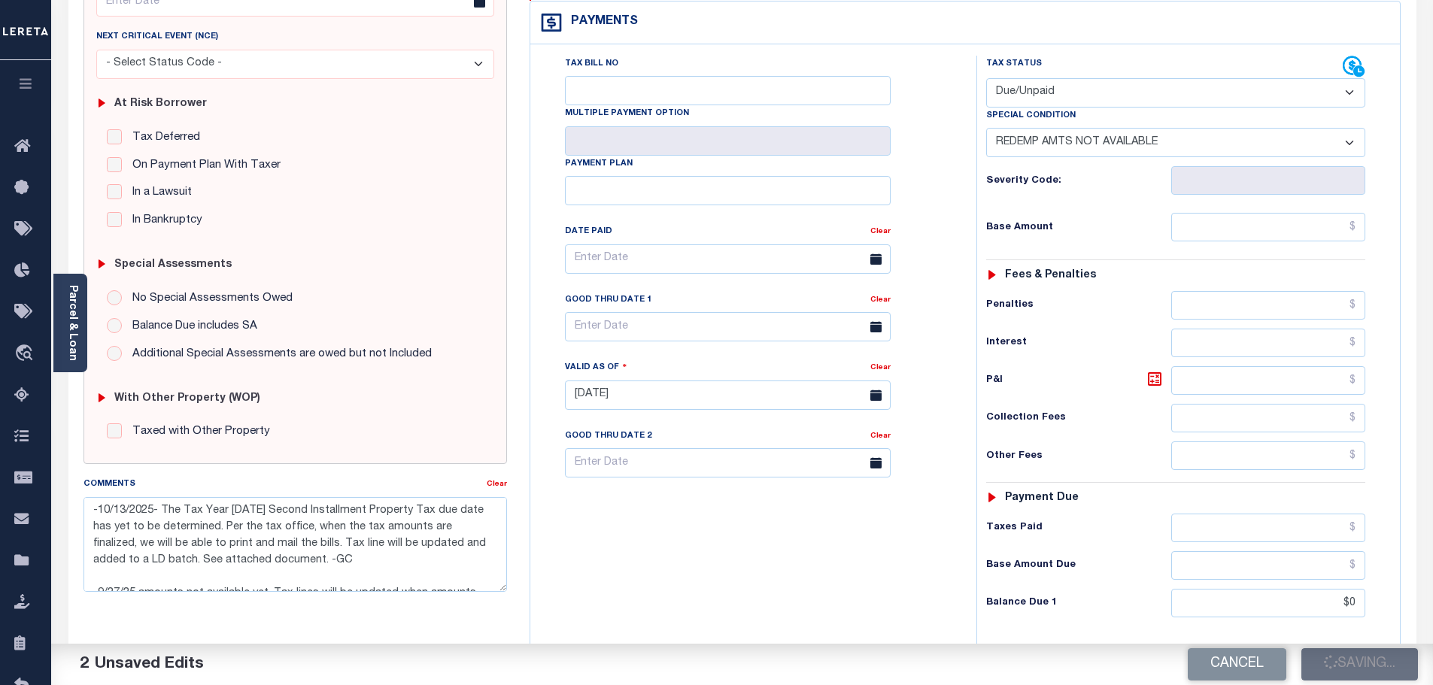
checkbox input "false"
type textarea "-10/13/2025- The Tax Year 2024 Second Installment Property Tax due date has yet…"
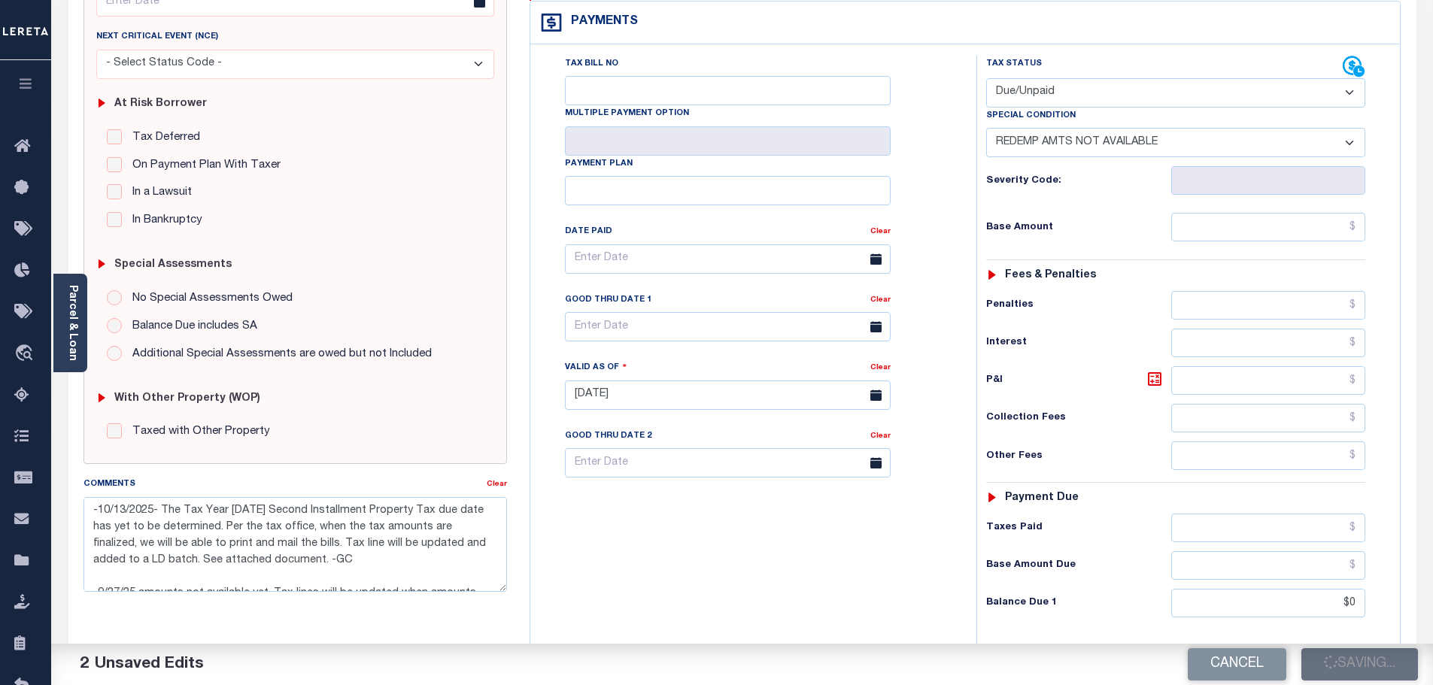
type input "$0"
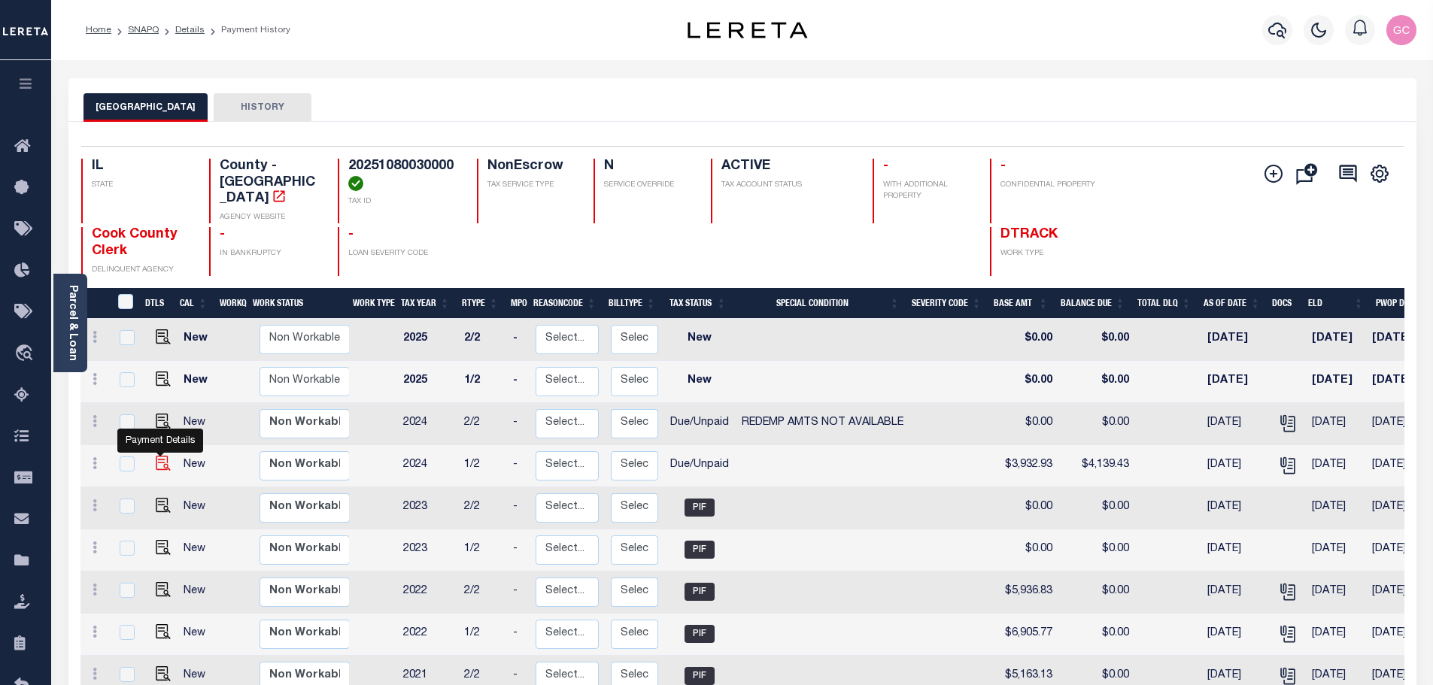
click at [160, 456] on img "" at bounding box center [163, 463] width 15 height 15
checkbox input "true"
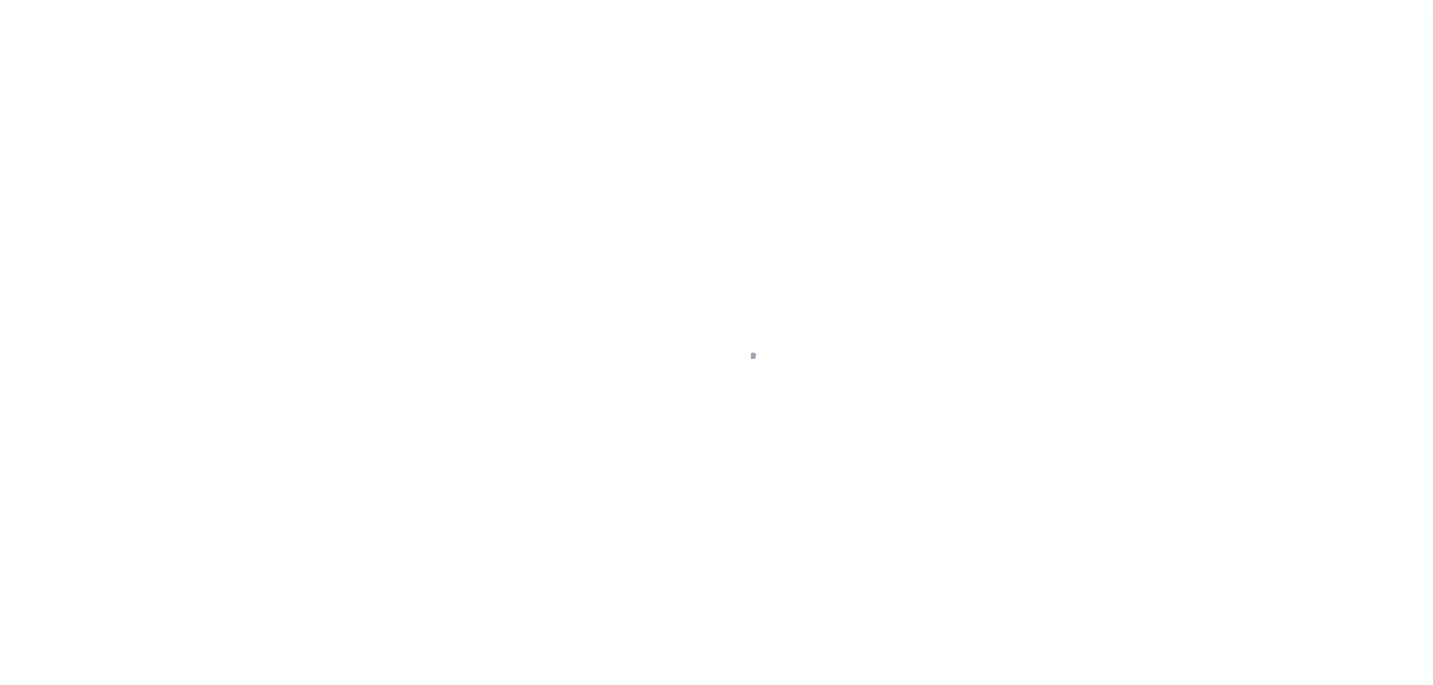
select select "DUE"
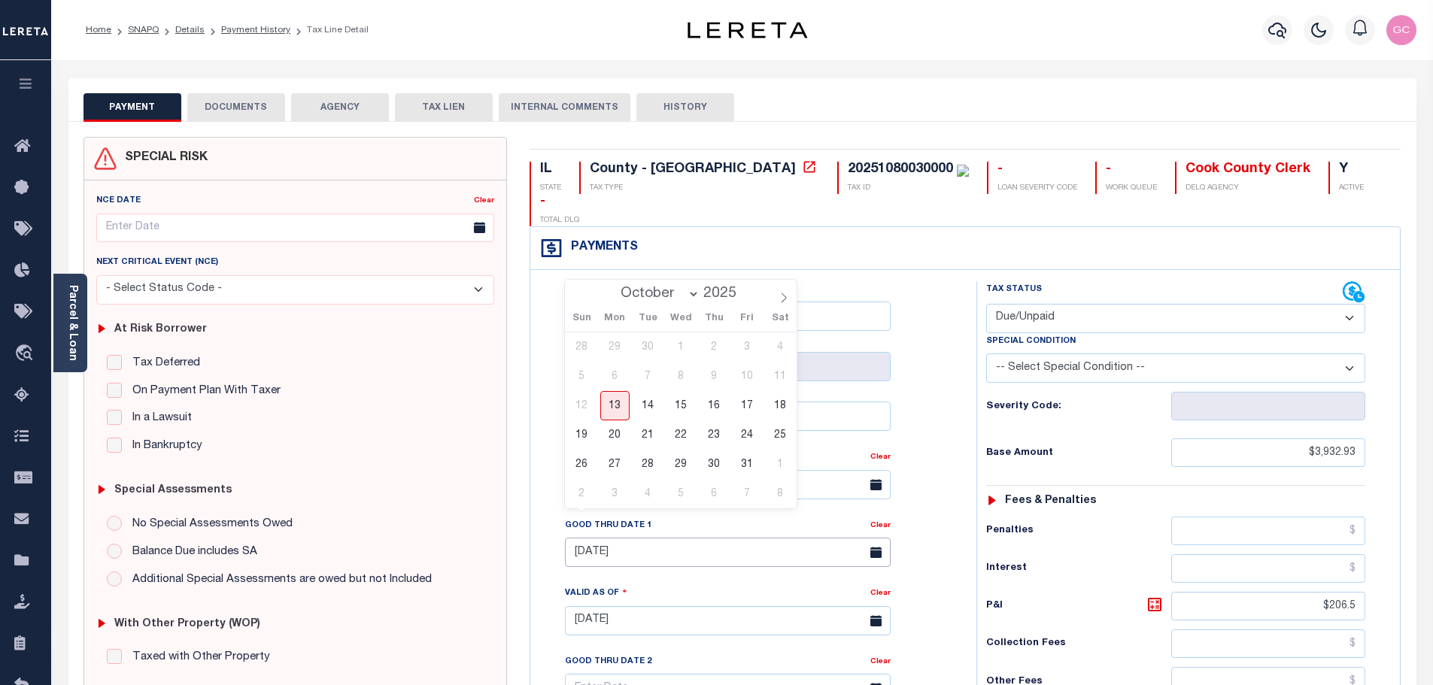
click at [676, 538] on input "09/30/2025" at bounding box center [728, 552] width 326 height 29
click at [748, 461] on span "31" at bounding box center [747, 464] width 29 height 29
type input "[DATE]"
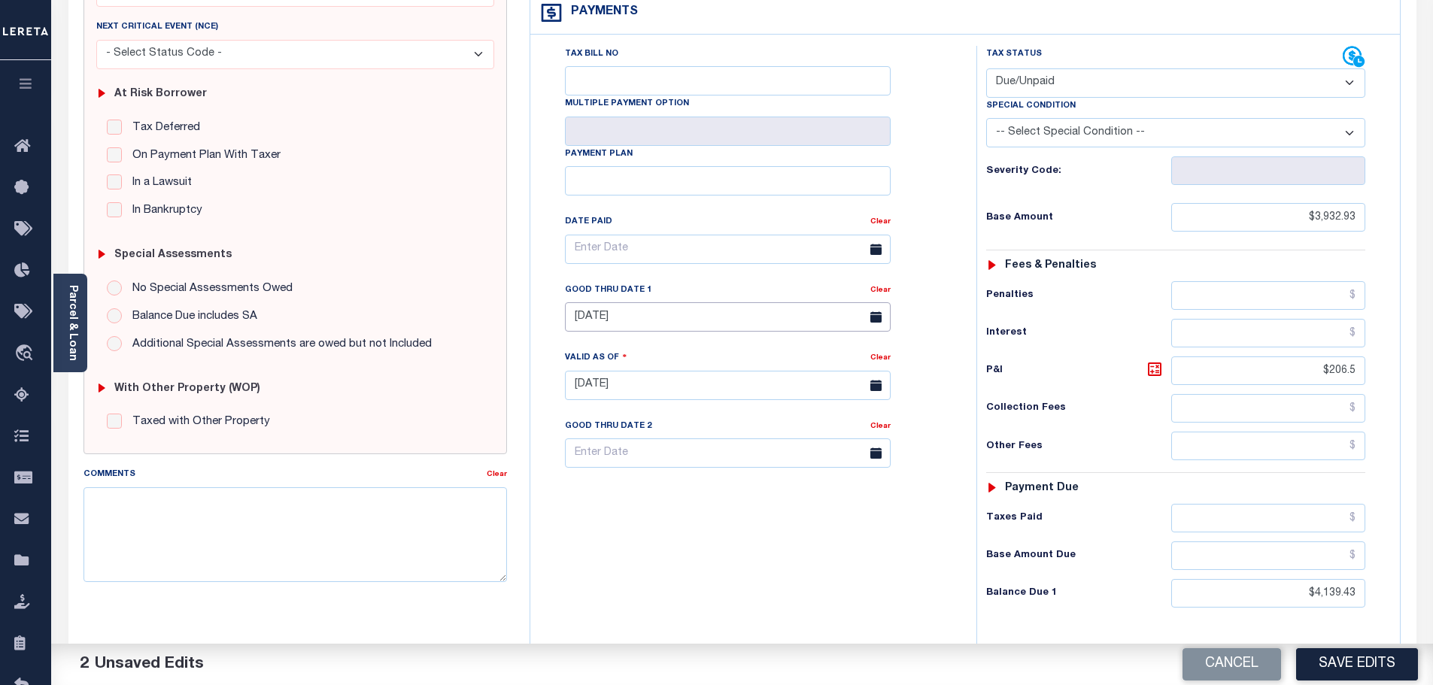
scroll to position [376, 0]
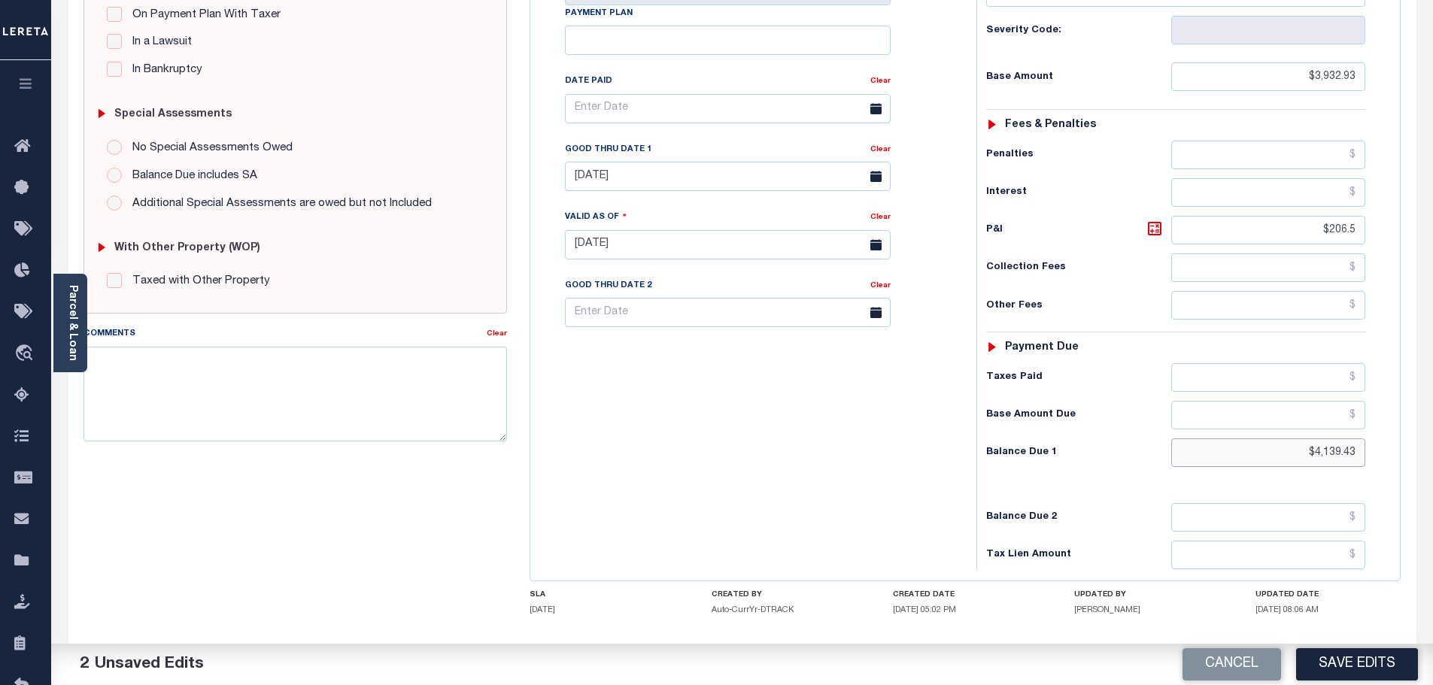
drag, startPoint x: 1284, startPoint y: 427, endPoint x: 1457, endPoint y: 417, distance: 173.3
click at [1432, 417] on html "Home SNAPQ Details Payment History Tax Line Detail Profile Sign out" at bounding box center [716, 192] width 1433 height 1137
type input "$4,168.93"
click at [1155, 220] on icon at bounding box center [1155, 229] width 18 height 18
type input "$236.00"
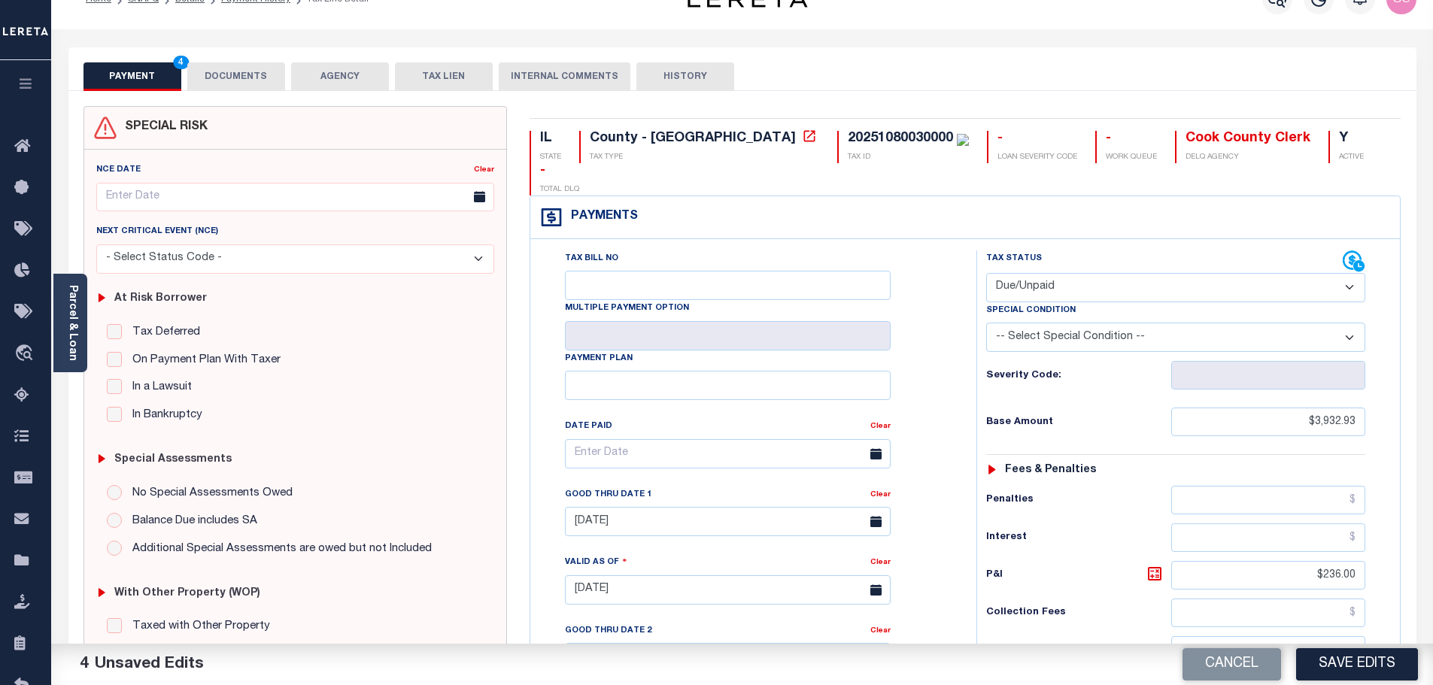
scroll to position [0, 0]
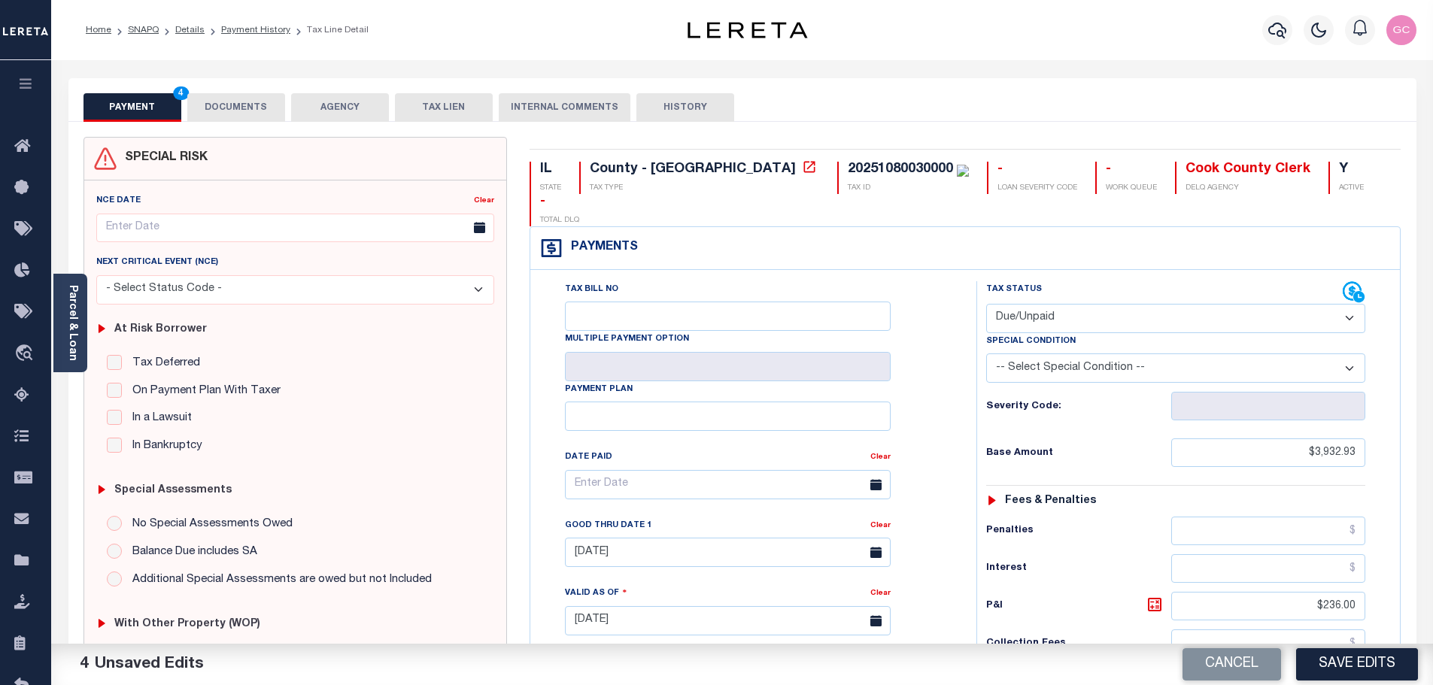
click at [259, 106] on button "DOCUMENTS" at bounding box center [236, 107] width 98 height 29
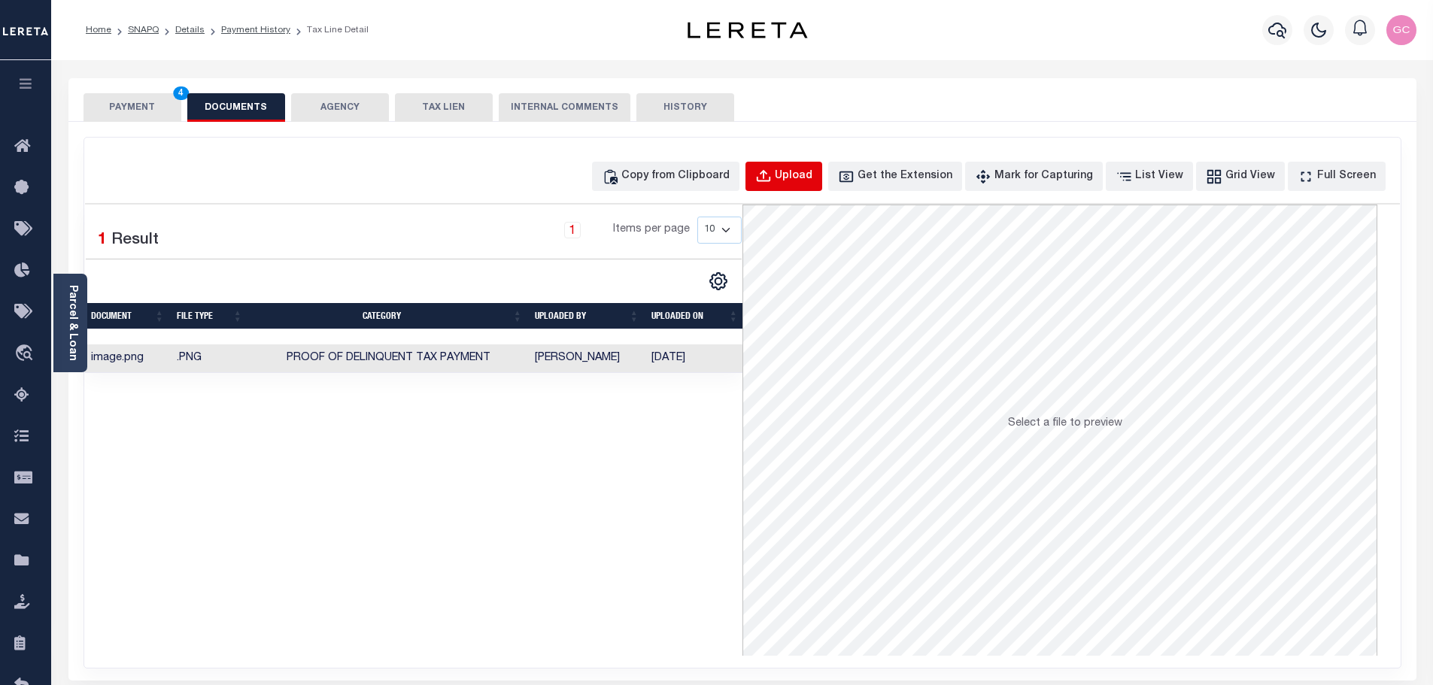
click at [812, 181] on div "Upload" at bounding box center [794, 176] width 38 height 17
select select "POP"
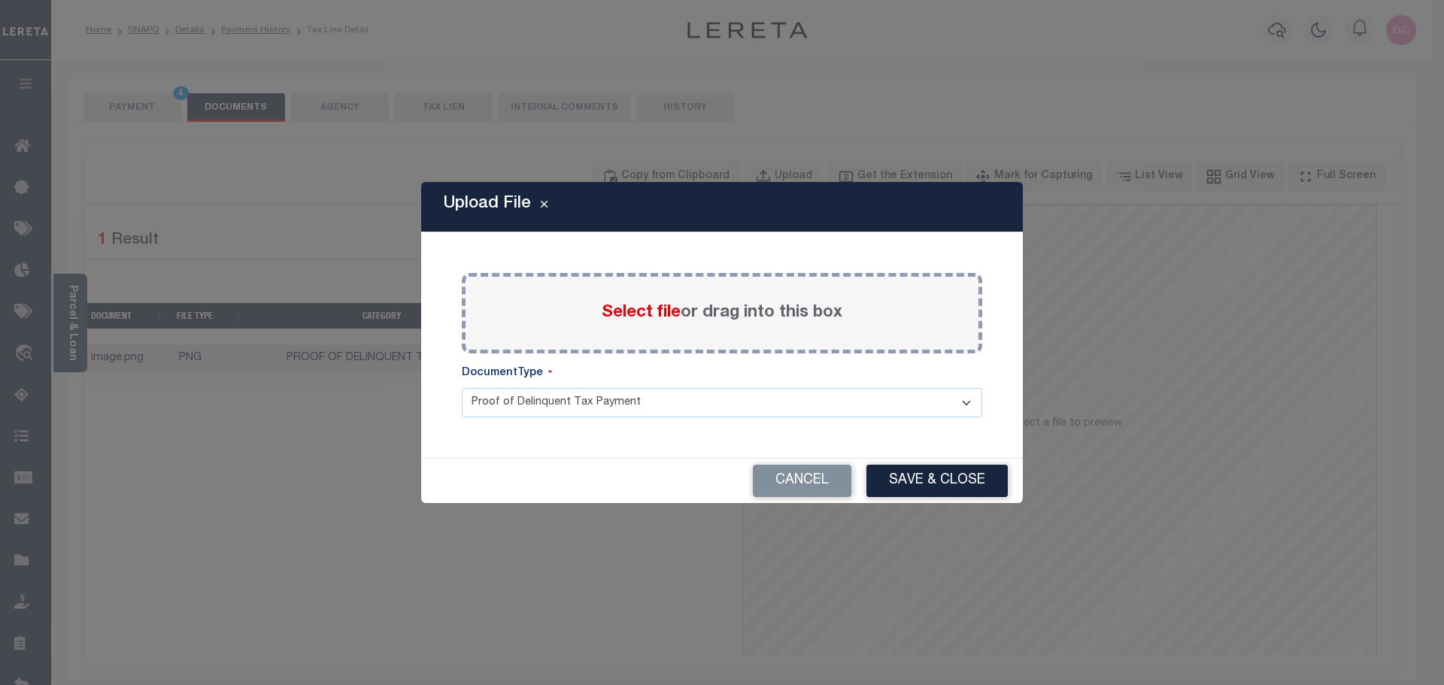
click at [647, 316] on span "Select file" at bounding box center [641, 313] width 79 height 17
click at [0, 0] on input "Select file or drag into this box" at bounding box center [0, 0] width 0 height 0
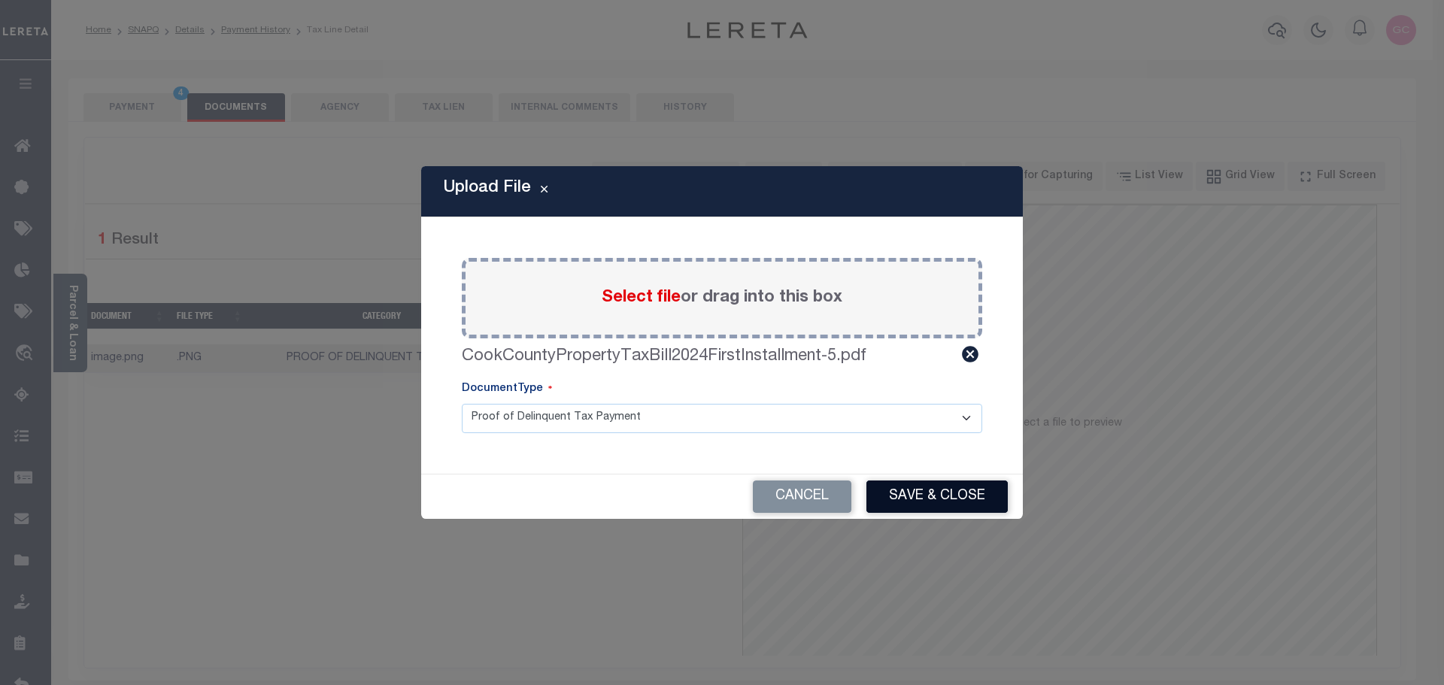
click at [967, 493] on button "Save & Close" at bounding box center [936, 497] width 141 height 32
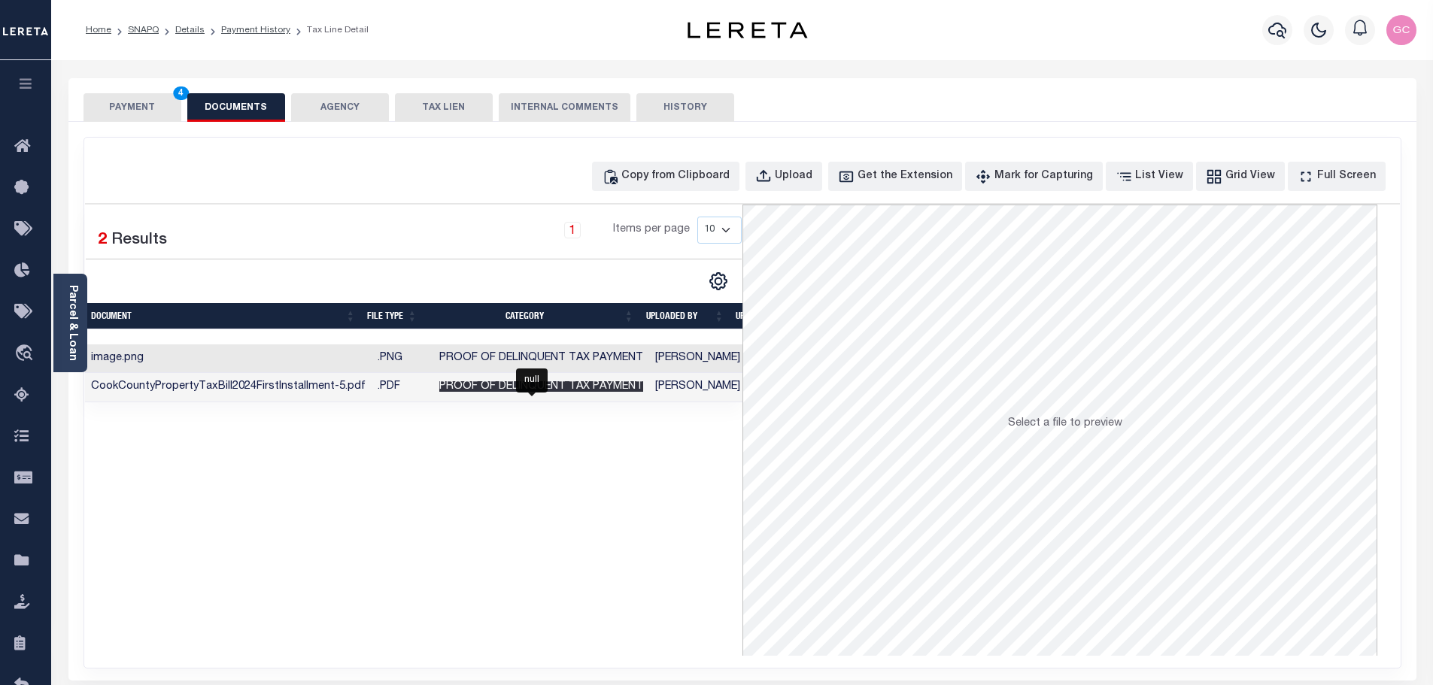
click at [553, 390] on span "Proof of Delinquent Tax Payment" at bounding box center [541, 386] width 204 height 11
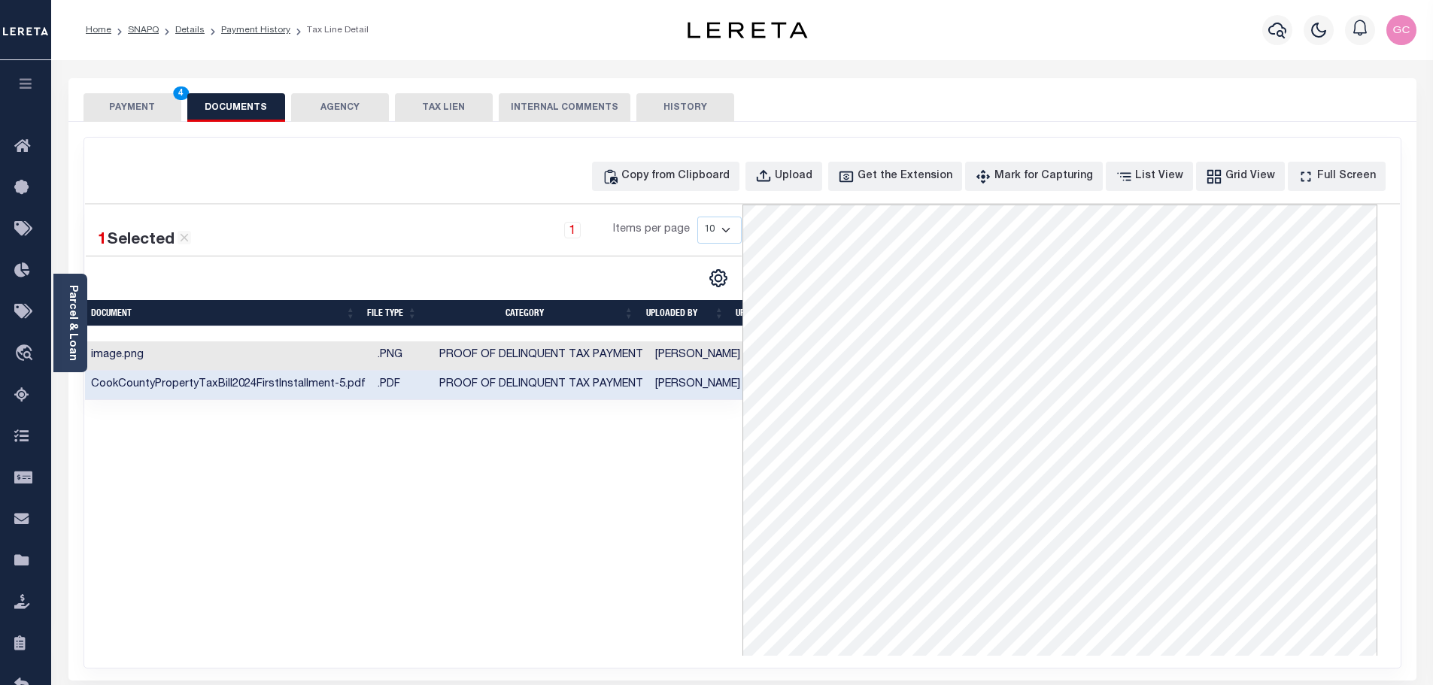
click at [118, 105] on button "PAYMENT 4" at bounding box center [132, 107] width 98 height 29
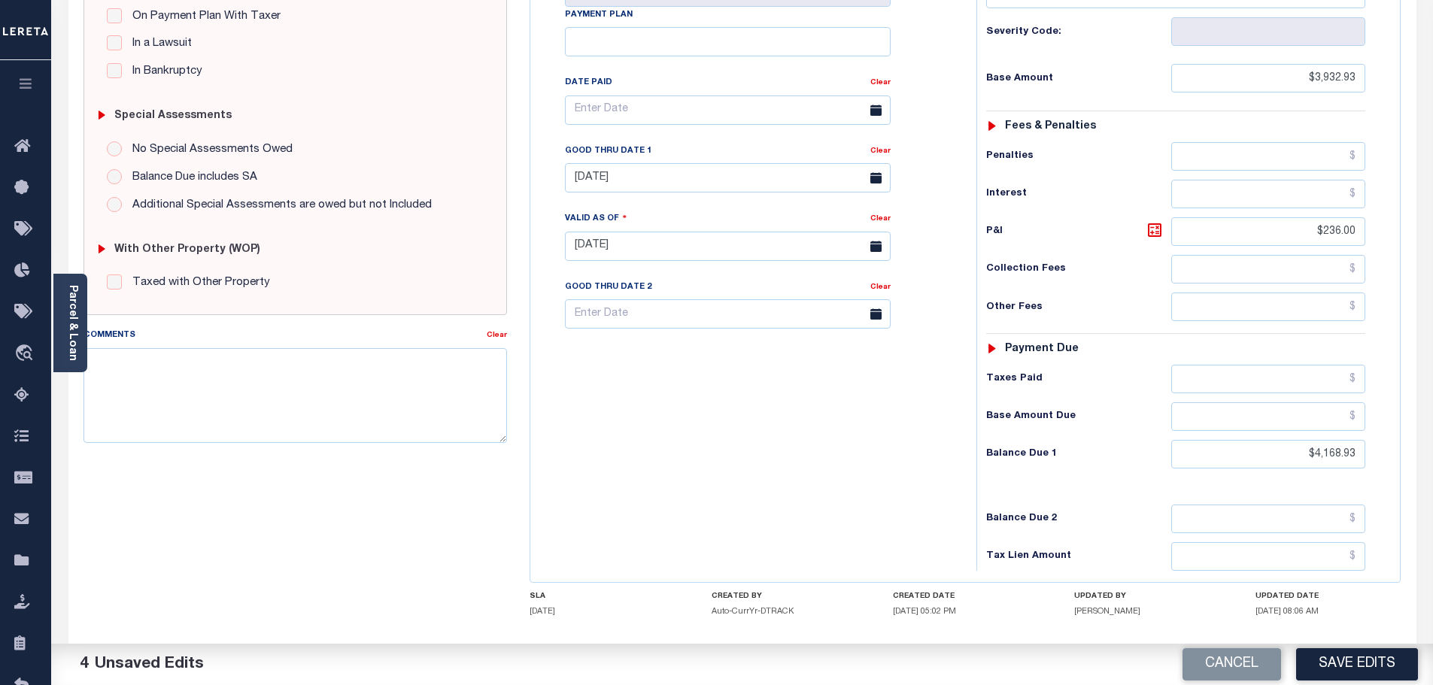
scroll to position [376, 0]
click at [199, 364] on textarea "Comments" at bounding box center [295, 394] width 424 height 95
paste textarea "-10/13/2025- the 2024 1/2 taxes are delinquent iao $6002.24. Payable to Cook Co…"
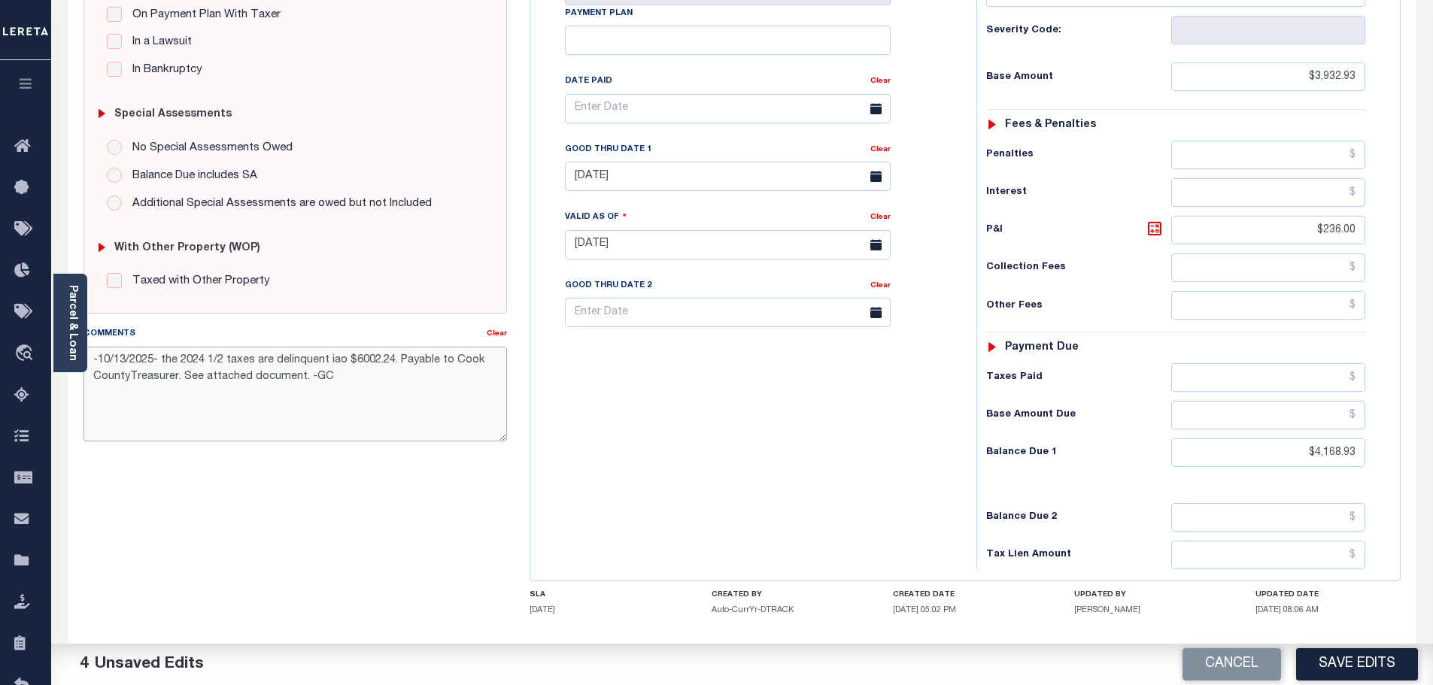
click at [129, 376] on textarea "-10/13/2025- the 2024 1/2 taxes are delinquent iao $6002.24. Payable to Cook Co…" at bounding box center [295, 394] width 424 height 95
type textarea "-10/13/2025- the 2024 1/2 taxes are delinquent iao $6002.24. Payable to Cook Co…"
click at [1159, 222] on icon at bounding box center [1155, 229] width 14 height 14
click at [1331, 668] on button "Save Edits" at bounding box center [1357, 664] width 122 height 32
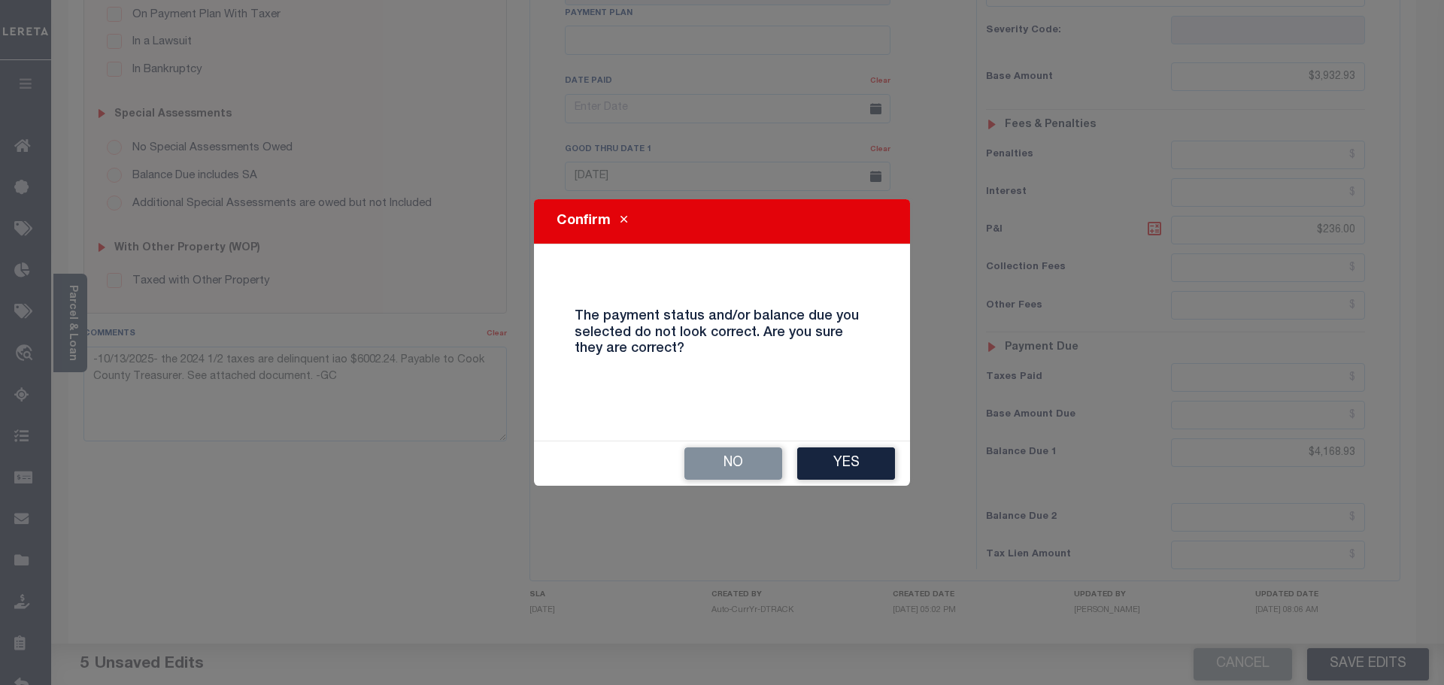
click at [866, 462] on button "Yes" at bounding box center [846, 464] width 98 height 32
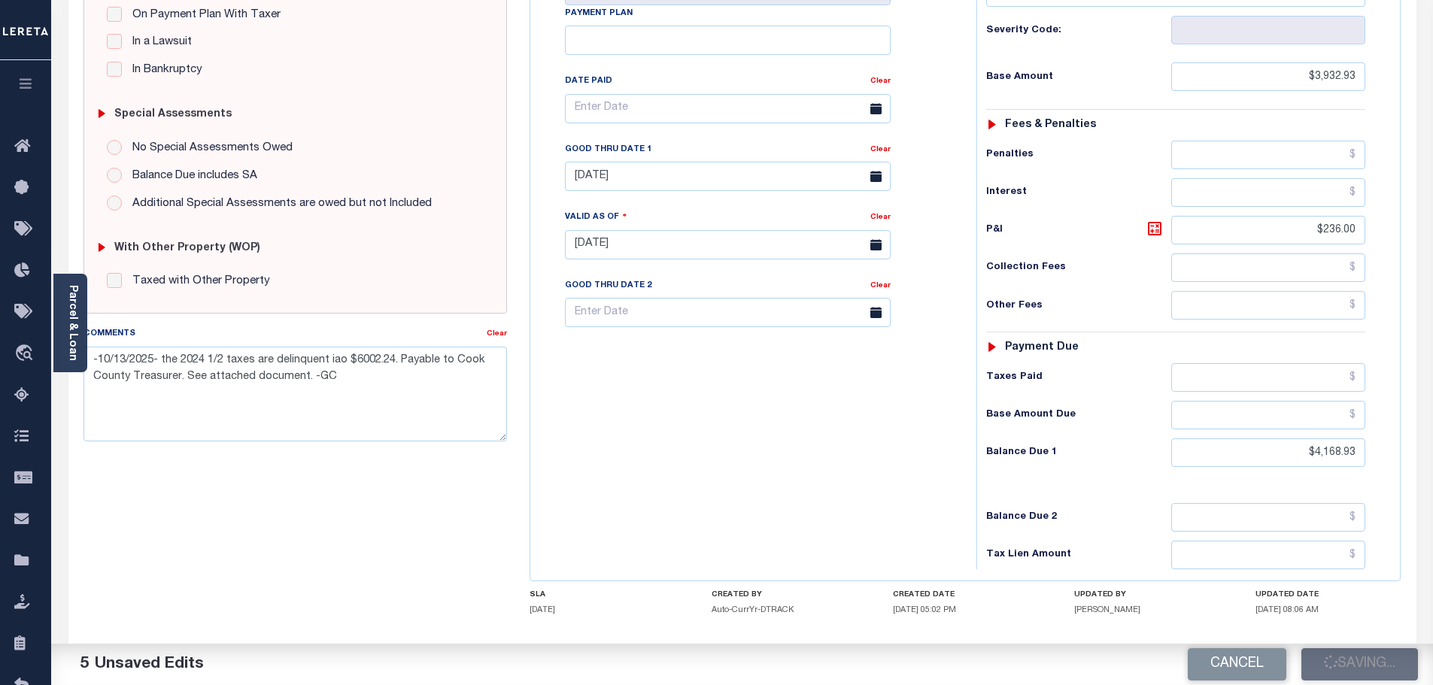
checkbox input "false"
type textarea "-10/13/2025- the 2024 1/2 taxes are delinquent iao $6002.24. Payable to Cook Co…"
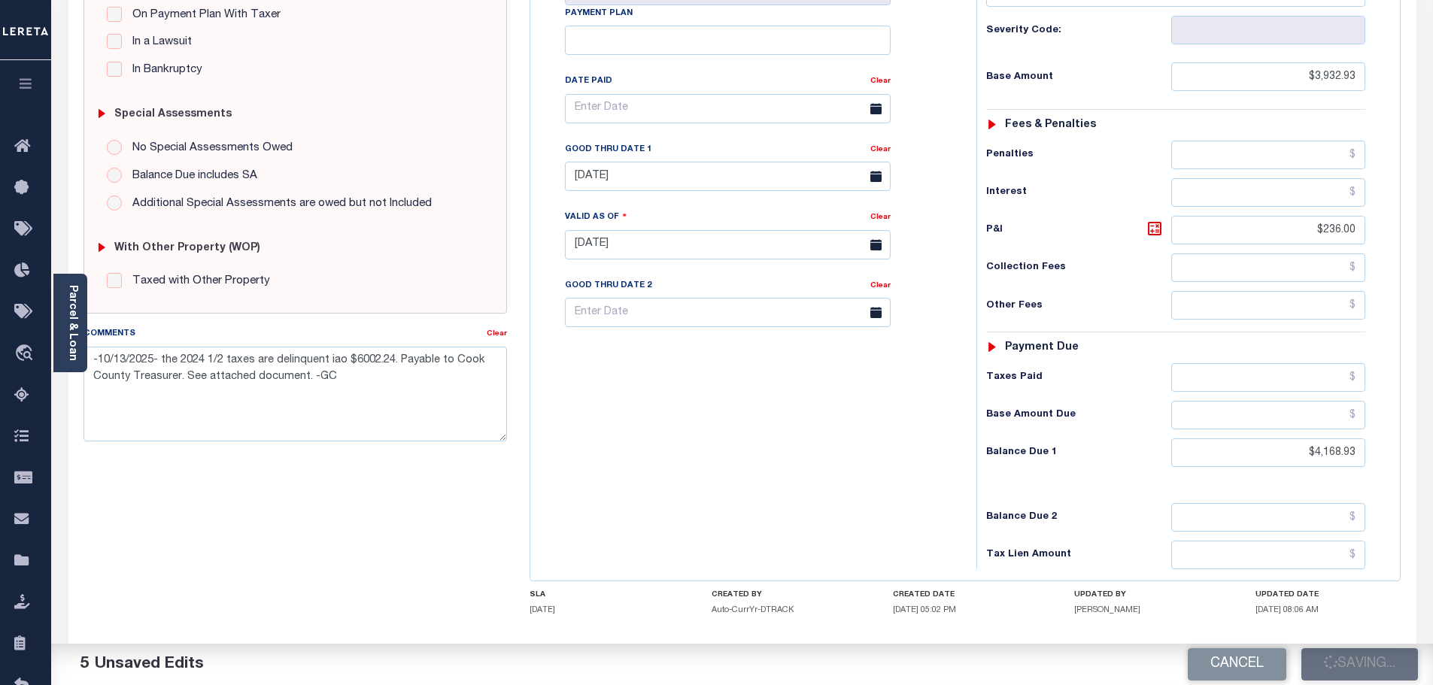
type input "$3,932.93"
type input "$236"
type input "$4,168.93"
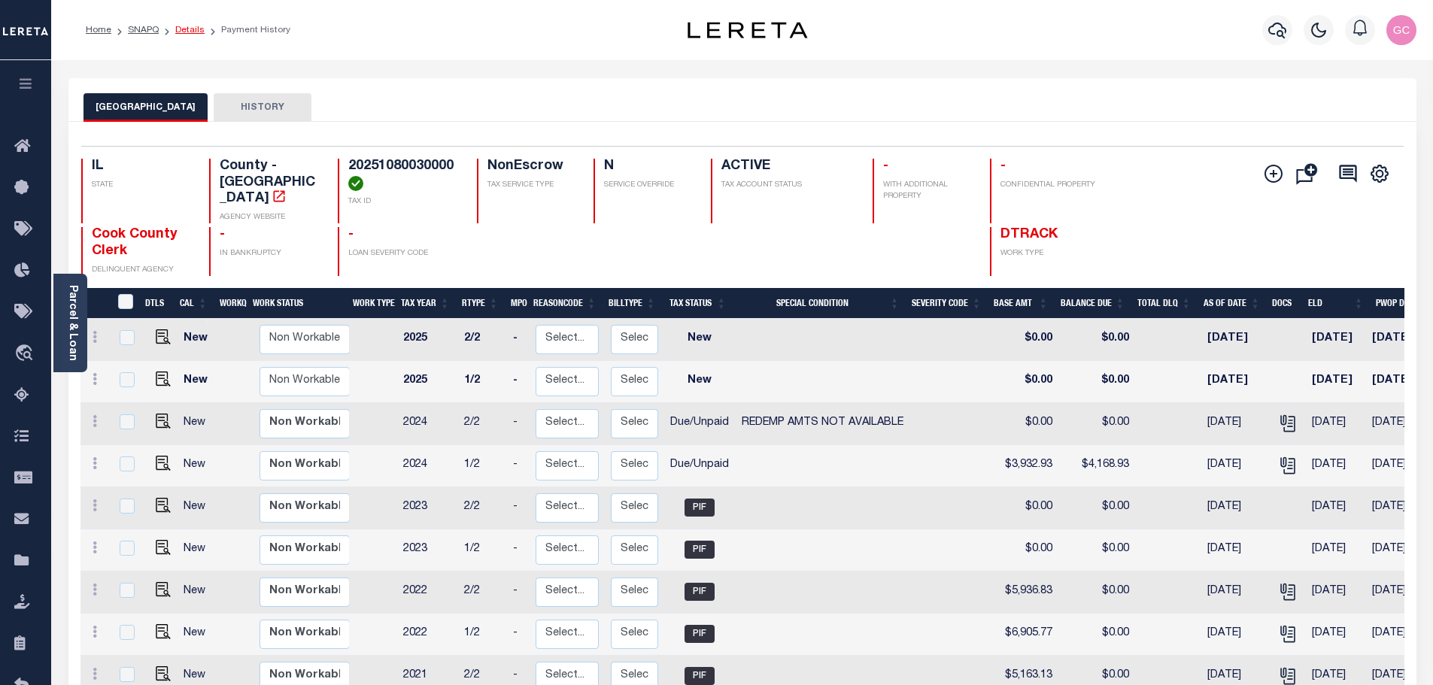
click at [192, 32] on link "Details" at bounding box center [189, 30] width 29 height 9
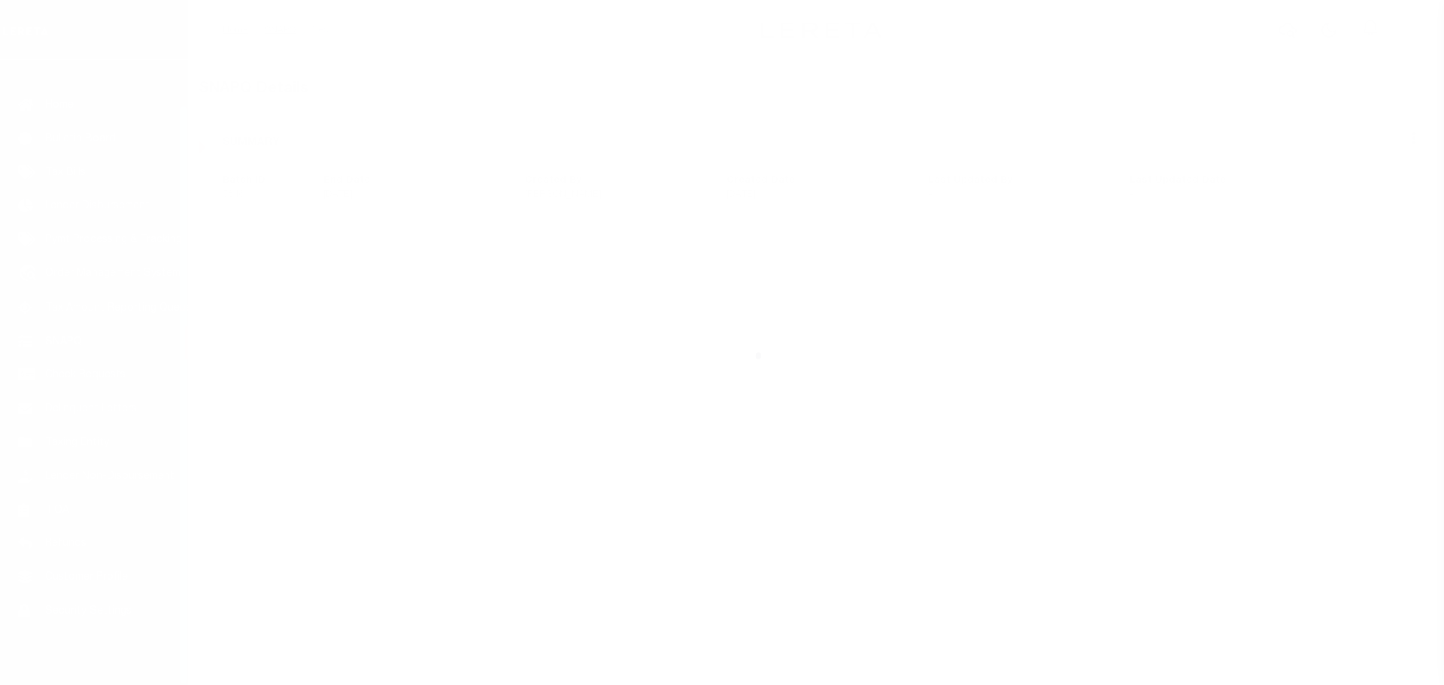
scroll to position [47, 0]
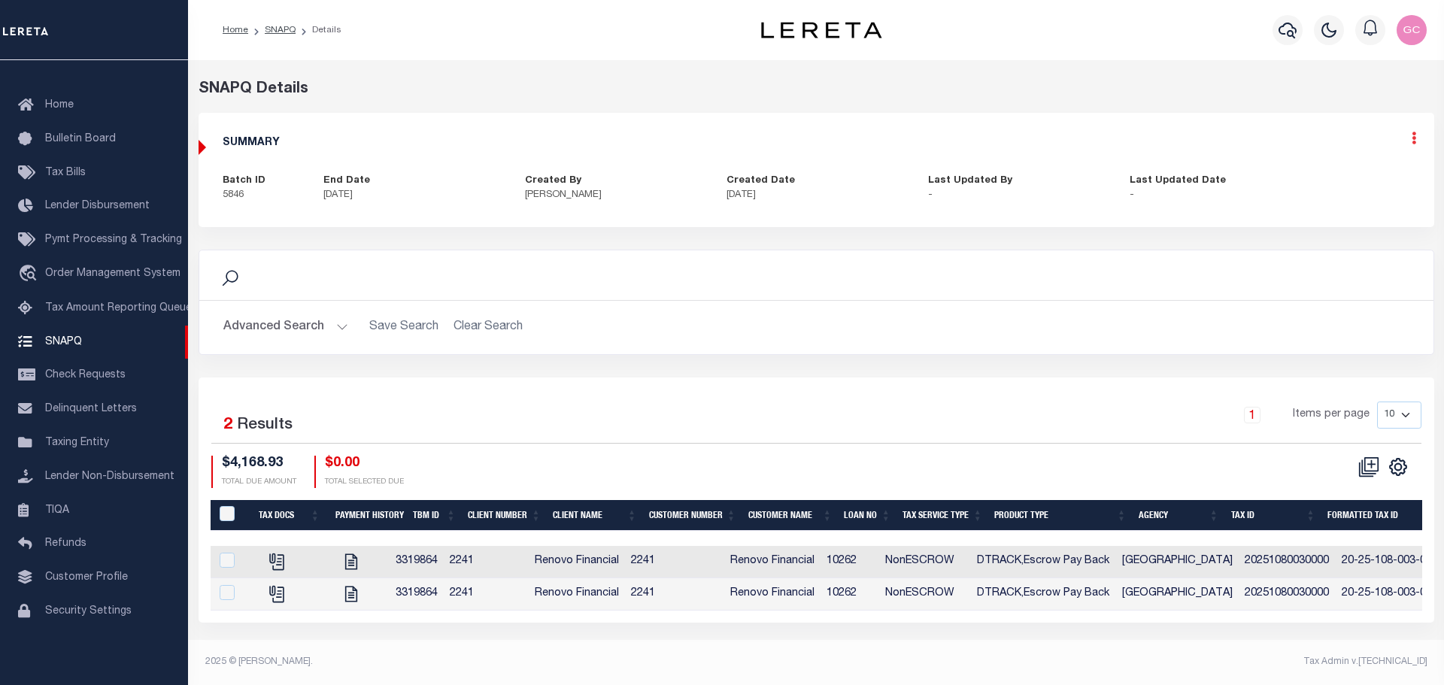
click at [1415, 138] on icon at bounding box center [1414, 138] width 5 height 13
click at [1335, 183] on link "Edit" at bounding box center [1374, 181] width 119 height 25
select select "OIP"
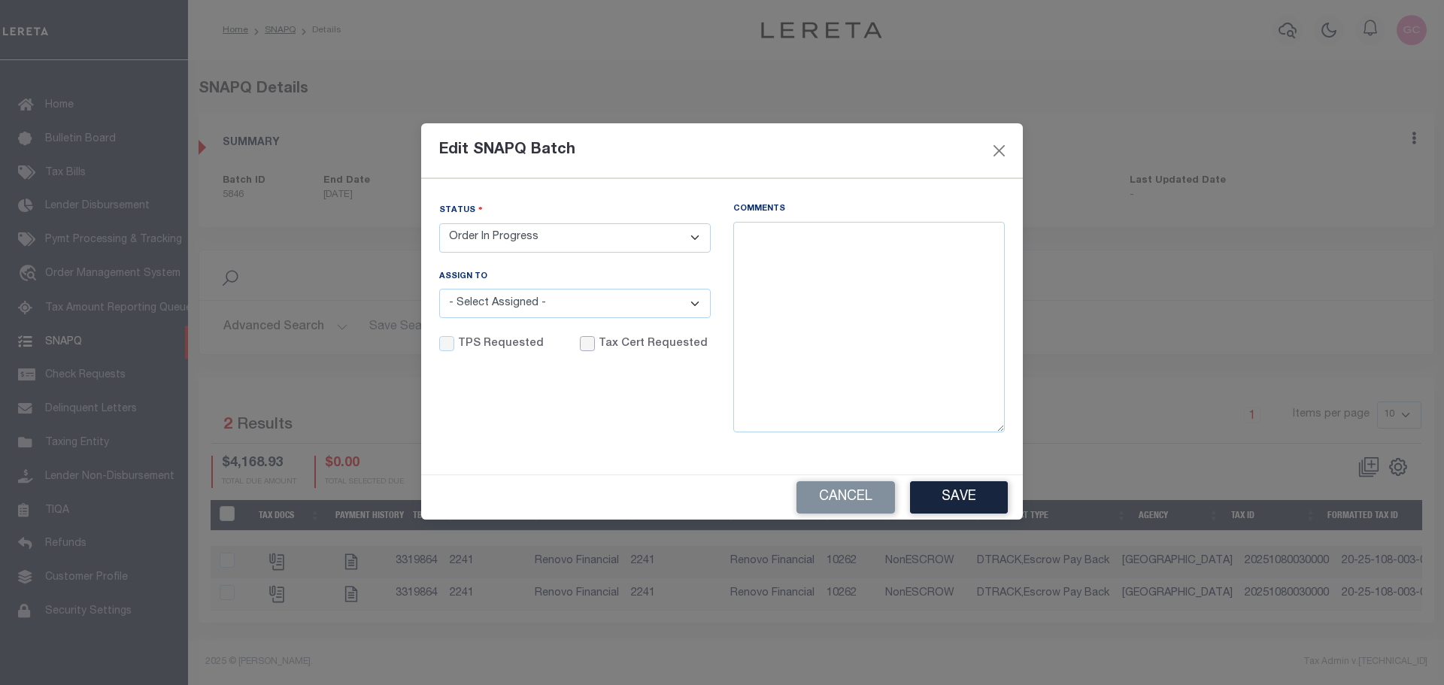
drag, startPoint x: 582, startPoint y: 347, endPoint x: 587, endPoint y: 363, distance: 16.6
click at [581, 348] on input "Tax Cert Requested" at bounding box center [587, 343] width 15 height 15
checkbox input "true"
click at [674, 405] on div "Status - Select Status - Order In Progress Complete Assign To - Select Assigned…" at bounding box center [575, 326] width 294 height 247
click at [780, 246] on textarea "Comments" at bounding box center [869, 327] width 272 height 211
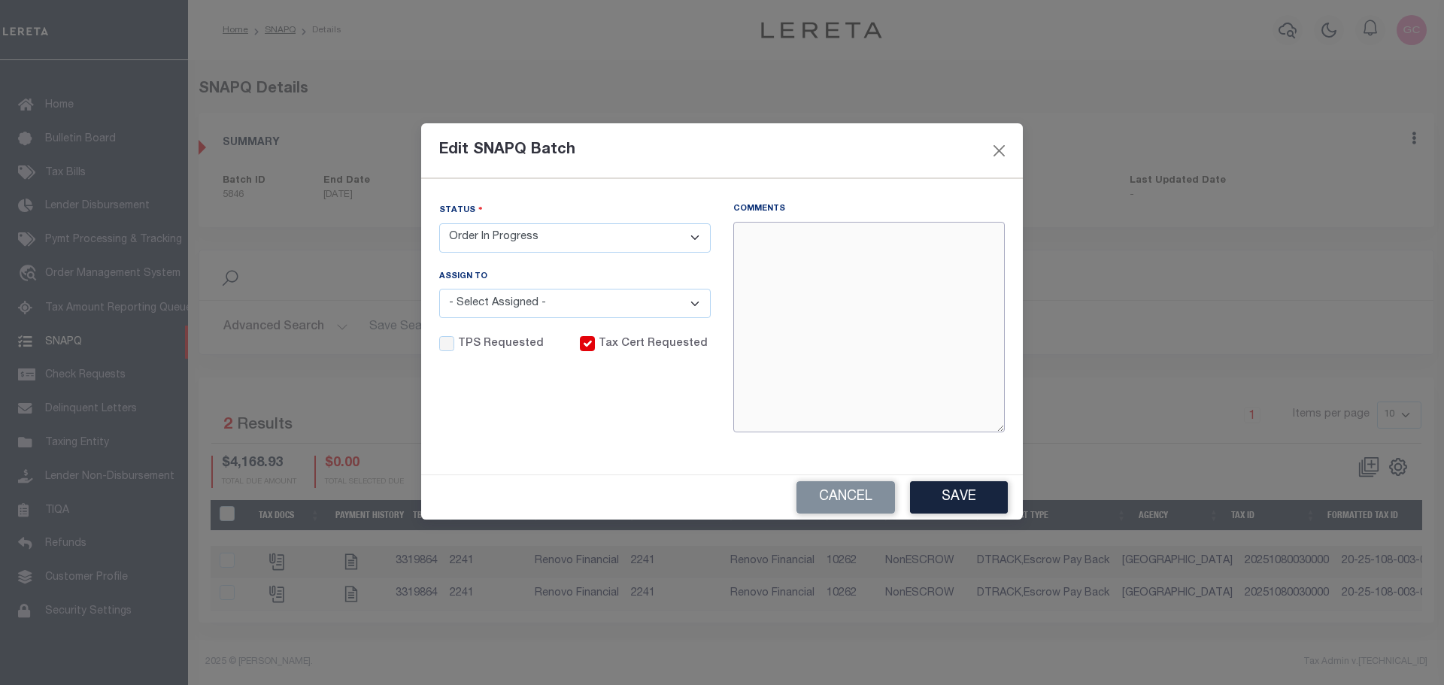
paste textarea "10/13/2025- See Lender batch #46715/ funding date 10/20/2025.- - the 2024 1/2 t…"
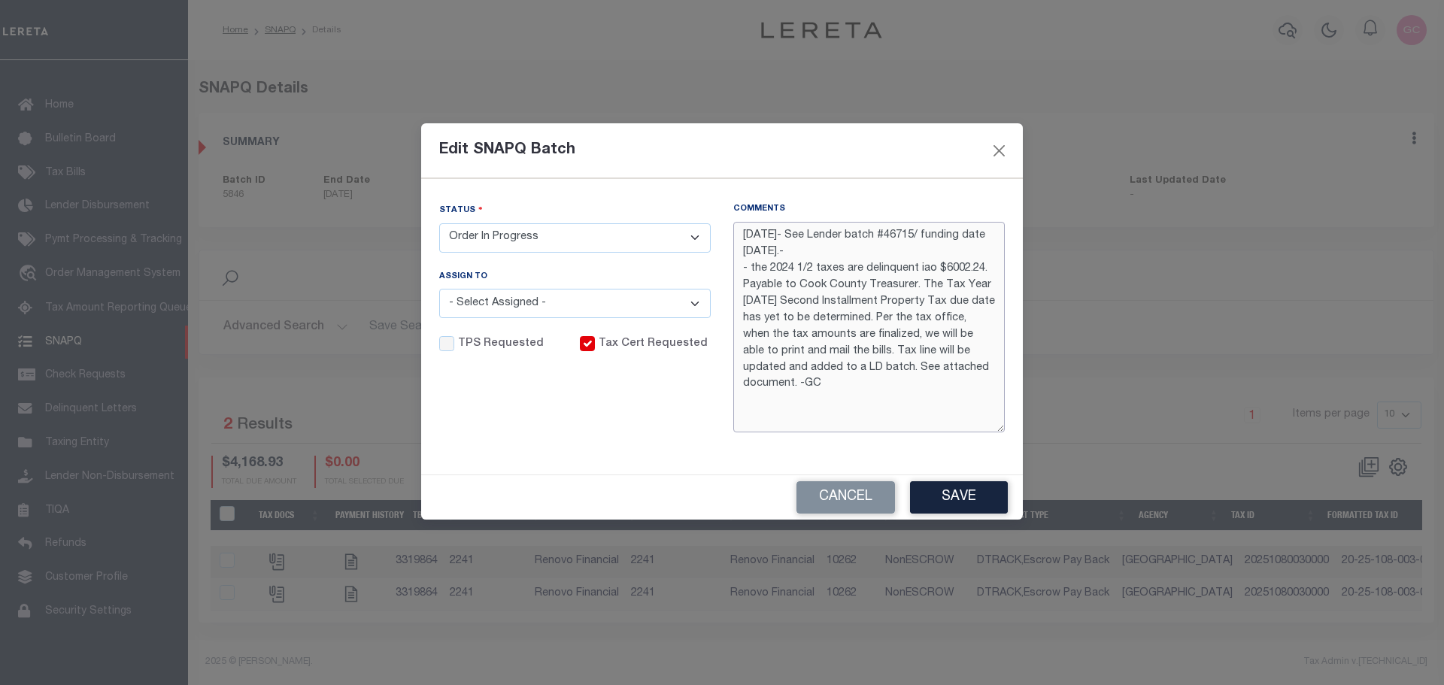
drag, startPoint x: 981, startPoint y: 266, endPoint x: 944, endPoint y: 269, distance: 37.0
click at [944, 269] on textarea "10/13/2025- See Lender batch #46715/ funding date 10/20/2025.- - the 2024 1/2 t…" at bounding box center [869, 327] width 272 height 211
type textarea "10/13/2025- See Lender batch #46715/ funding date 10/20/2025.- - the 2024 1/2 t…"
click at [691, 237] on select "- Select Status - Order In Progress Complete" at bounding box center [575, 237] width 272 height 29
select select "CPT"
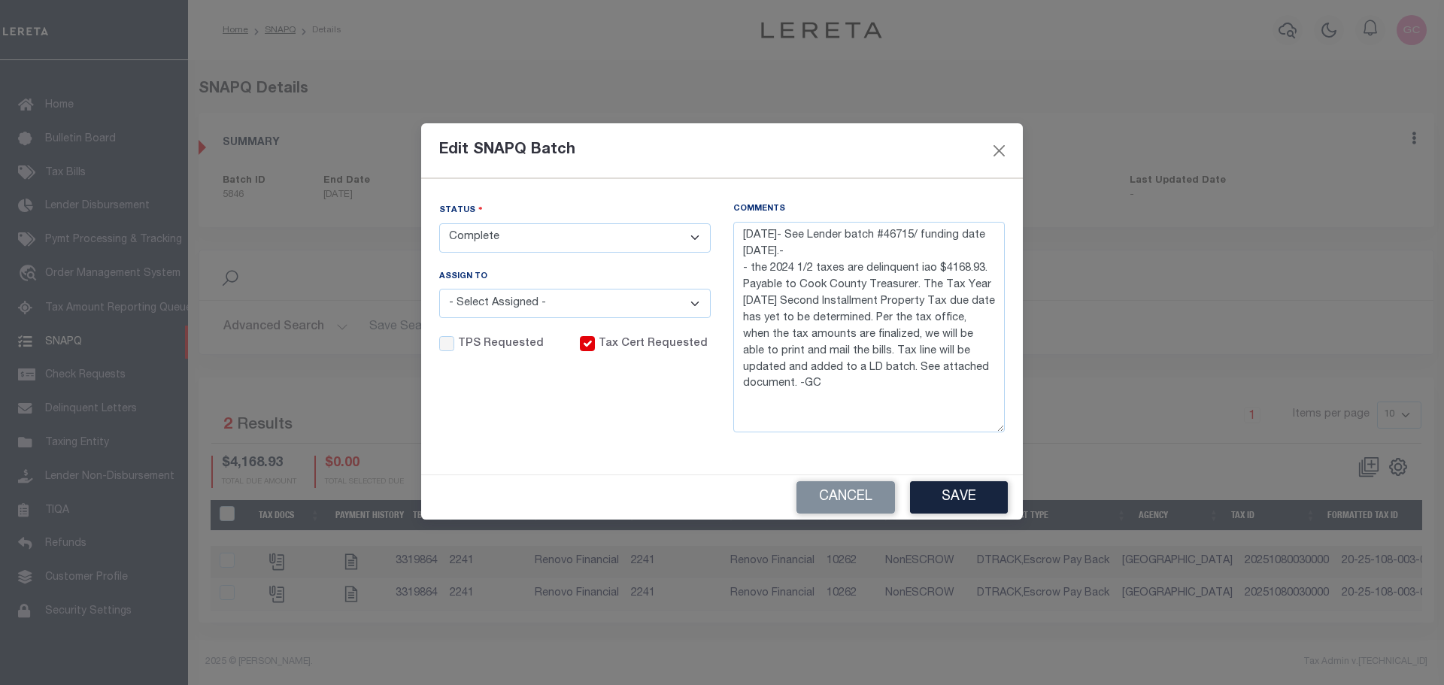
click at [439, 223] on select "- Select Status - Order In Progress Complete" at bounding box center [575, 237] width 272 height 29
click at [958, 497] on button "Save" at bounding box center [959, 497] width 98 height 32
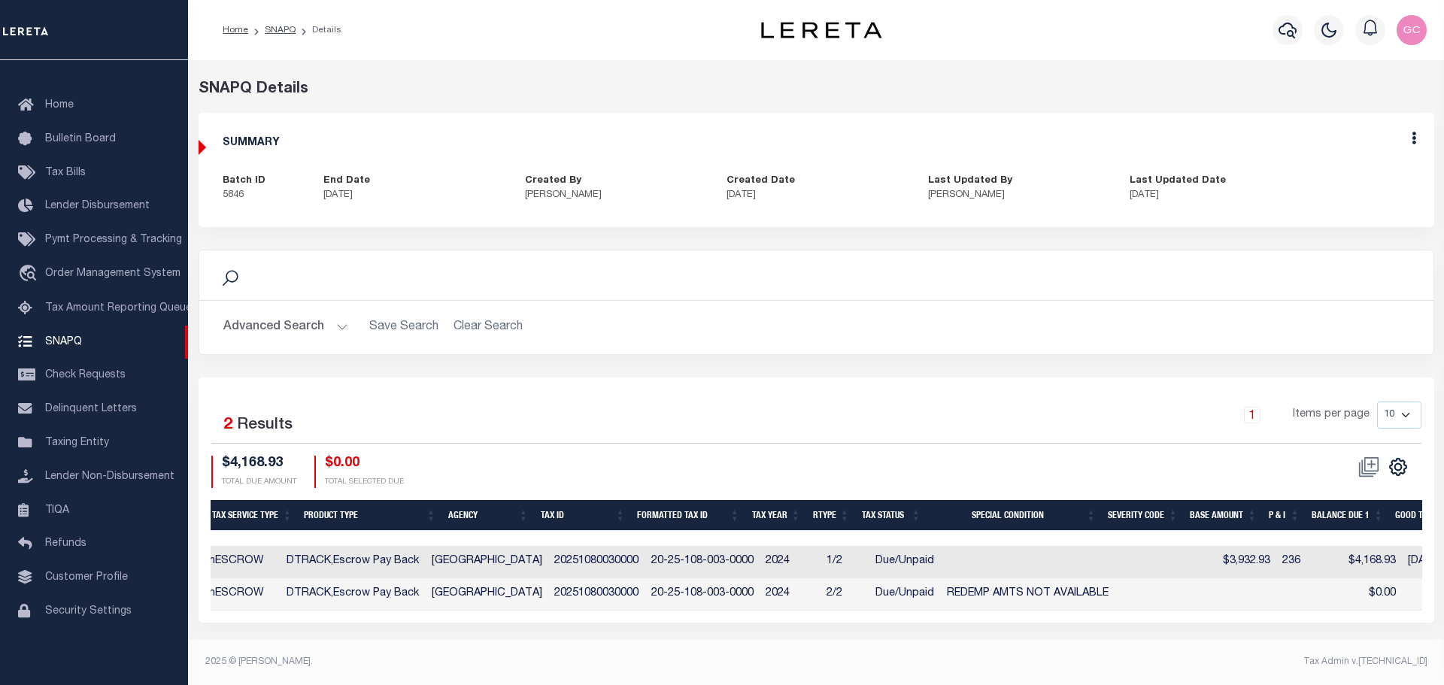
scroll to position [0, 461]
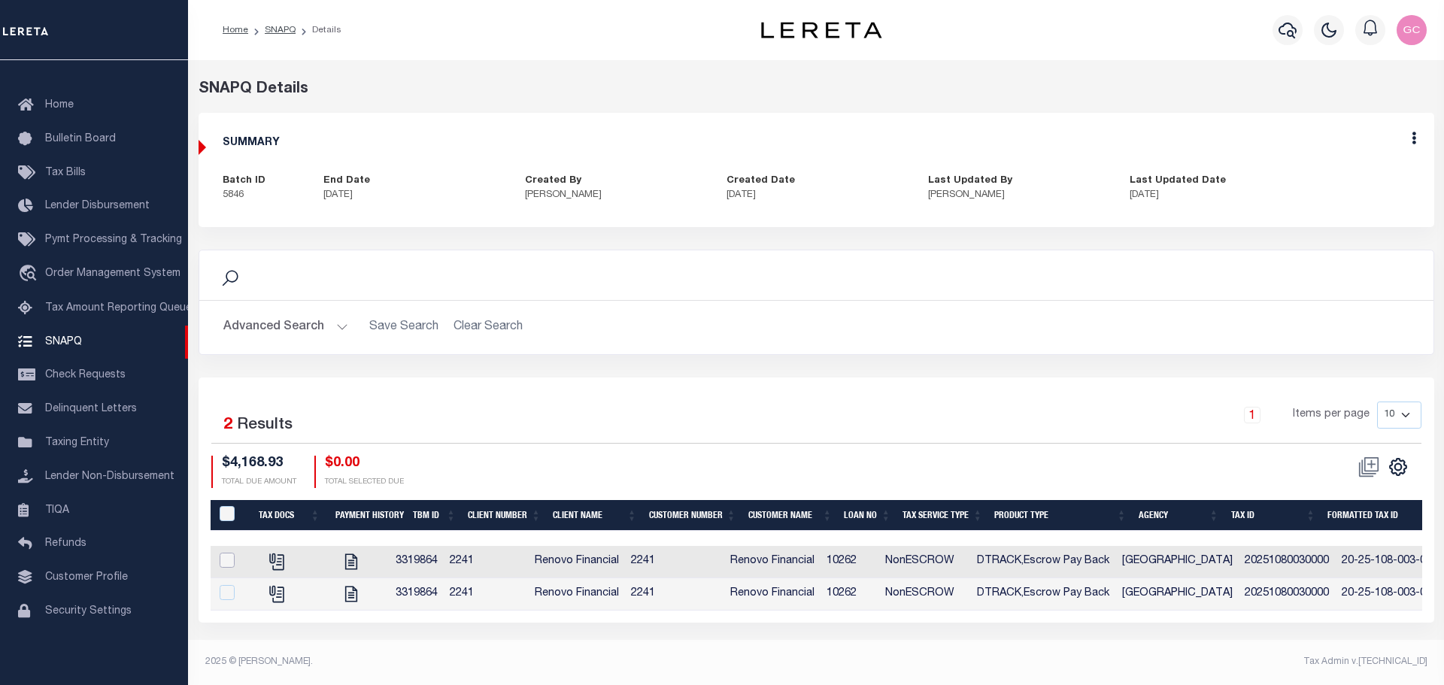
click at [229, 560] on input "checkbox" at bounding box center [227, 560] width 15 height 15
checkbox input "true"
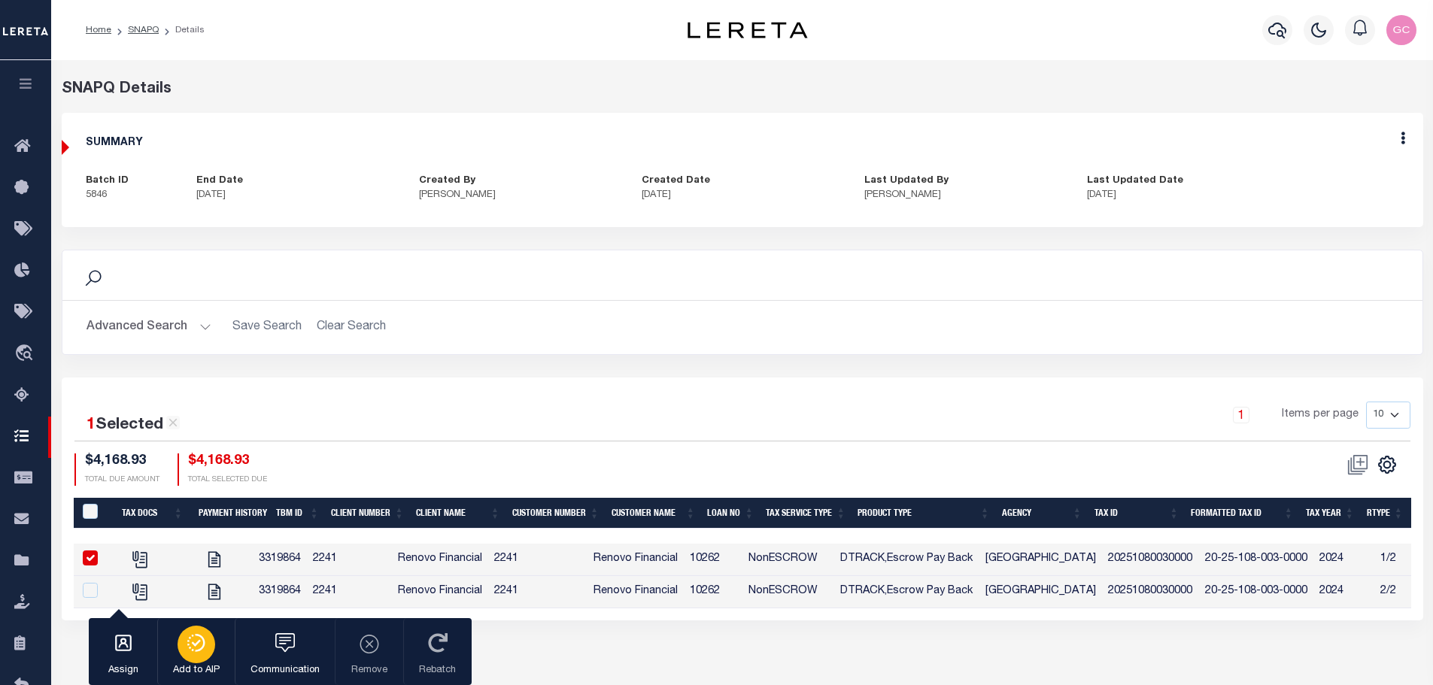
click at [210, 641] on div "button" at bounding box center [197, 645] width 38 height 38
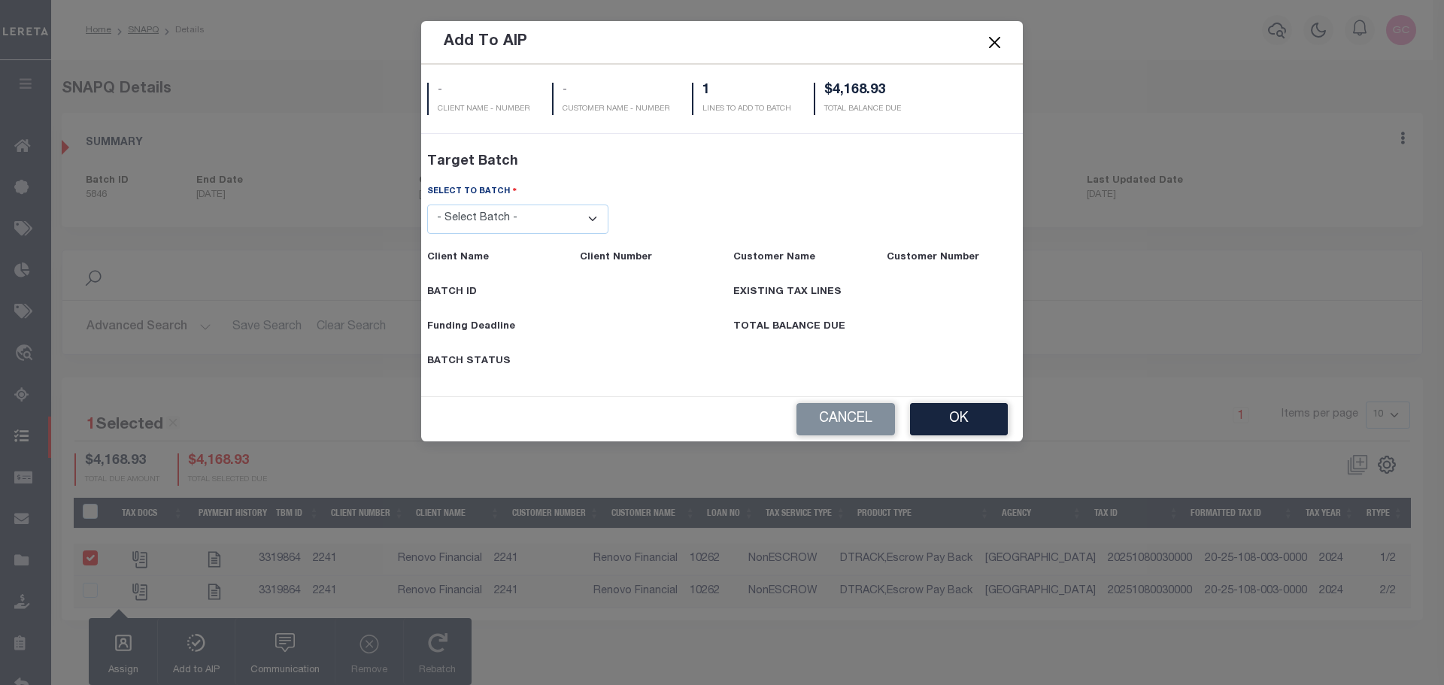
click at [602, 220] on select "- Select Batch - 46570 46707 46650 46554 46710 46715 46714 46635 46682 46655 46…" at bounding box center [518, 219] width 182 height 29
select select "46715"
click at [427, 234] on select "- Select Batch - 46570 46707 46650 46554 46710 46715 46714 46635 46682 46655 46…" at bounding box center [518, 219] width 182 height 29
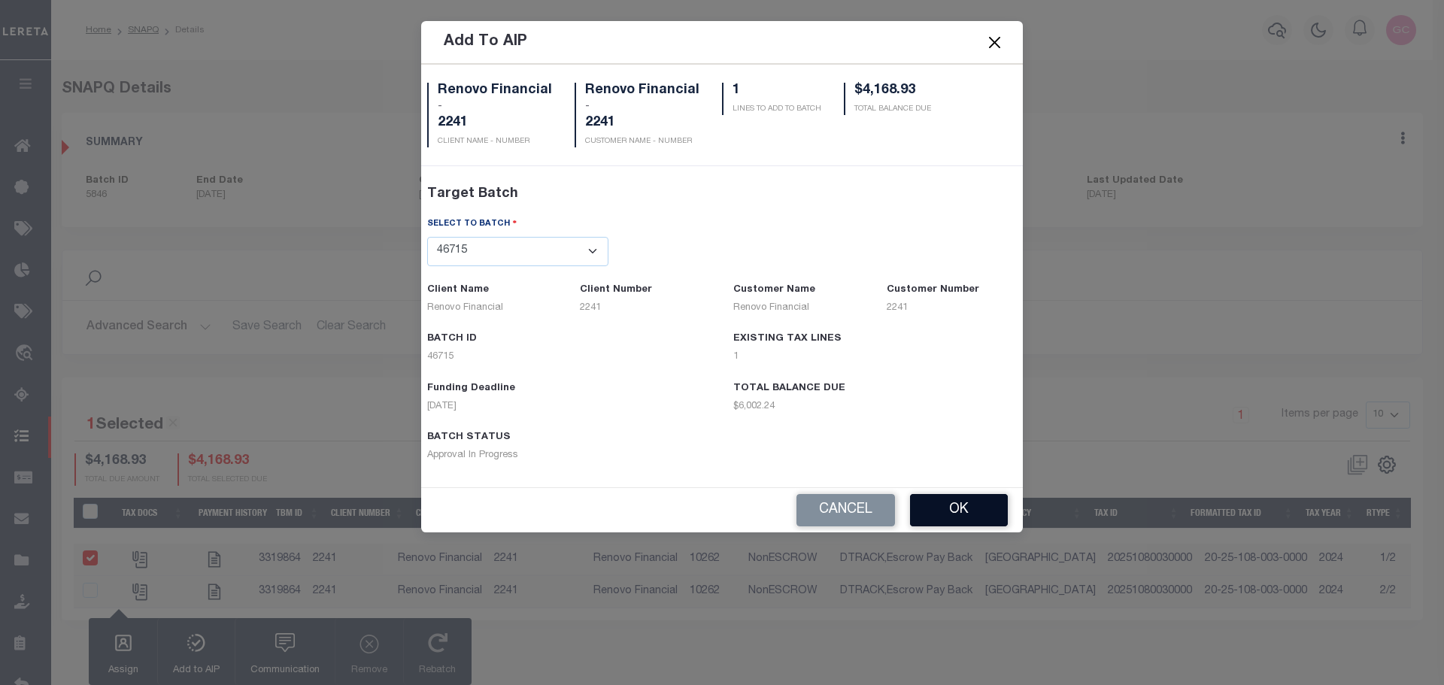
click at [951, 507] on button "OK" at bounding box center [959, 510] width 98 height 32
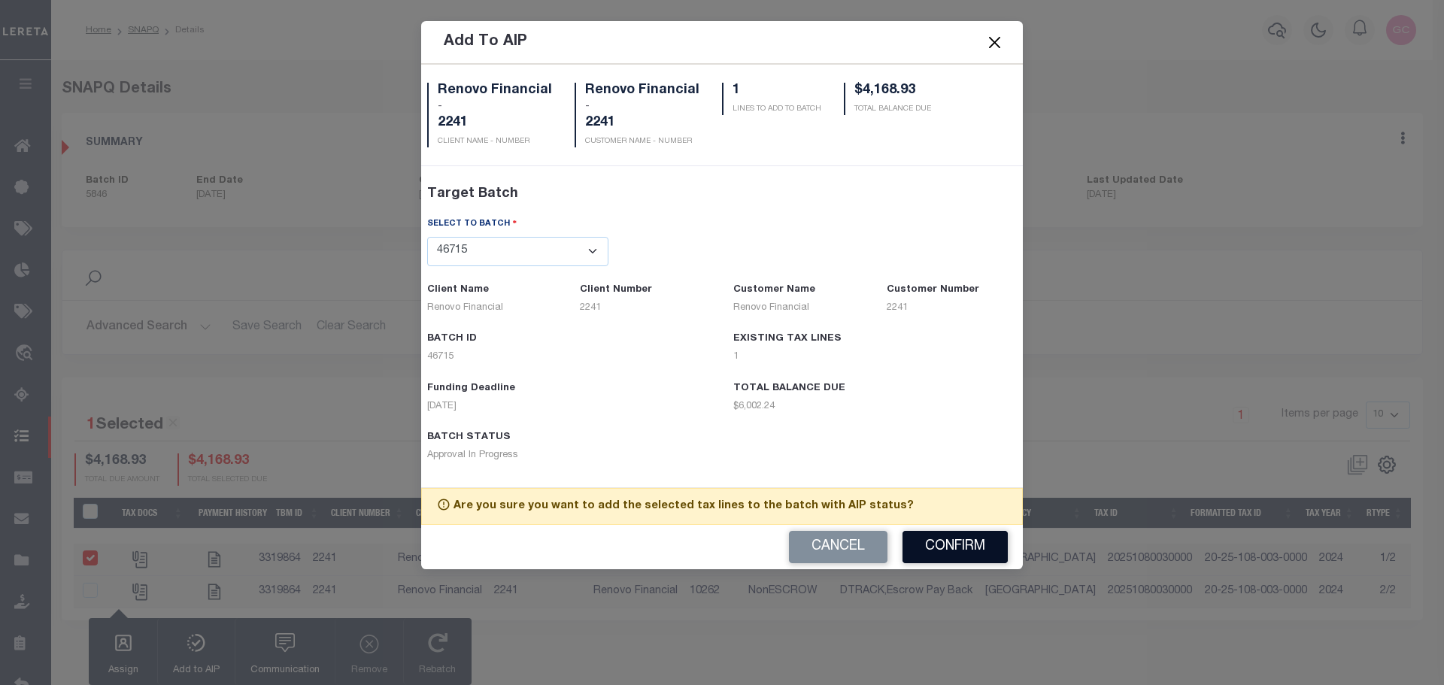
click at [948, 540] on button "Confirm" at bounding box center [955, 547] width 105 height 32
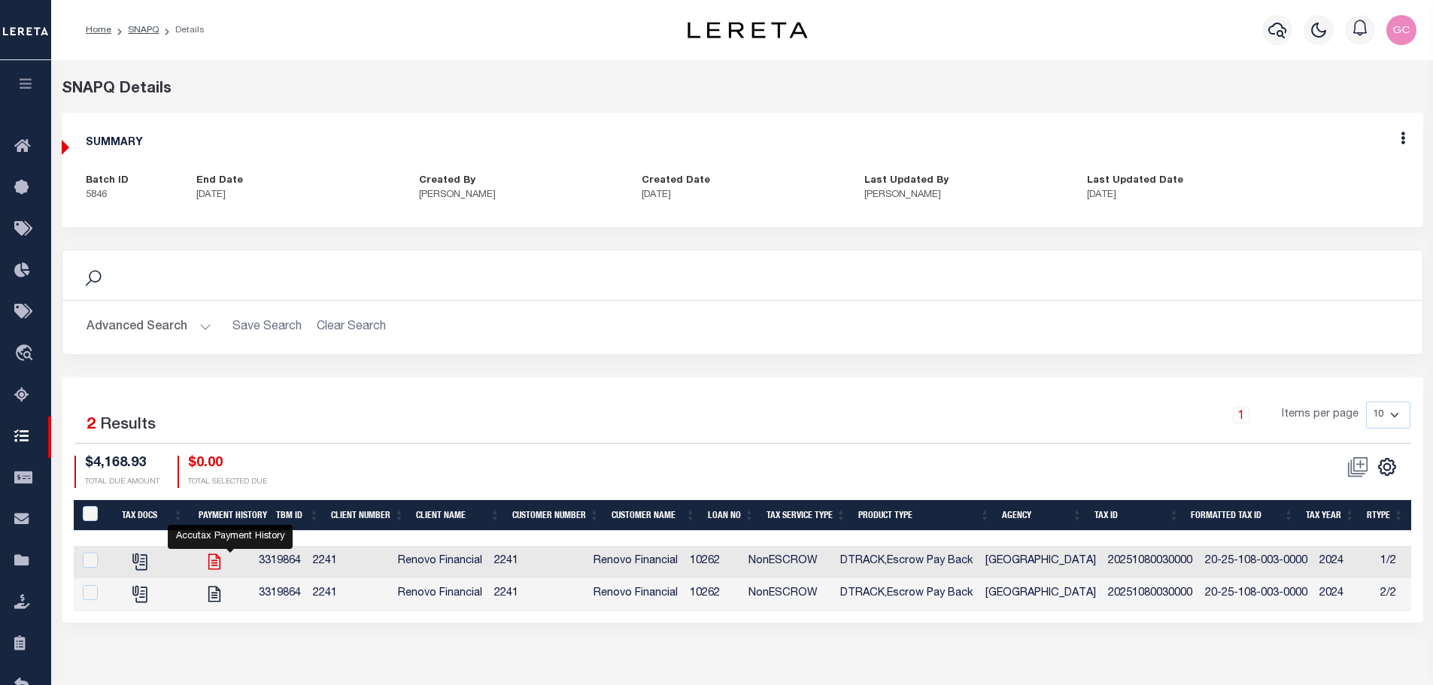
click at [224, 560] on icon at bounding box center [215, 562] width 20 height 20
checkbox input "true"
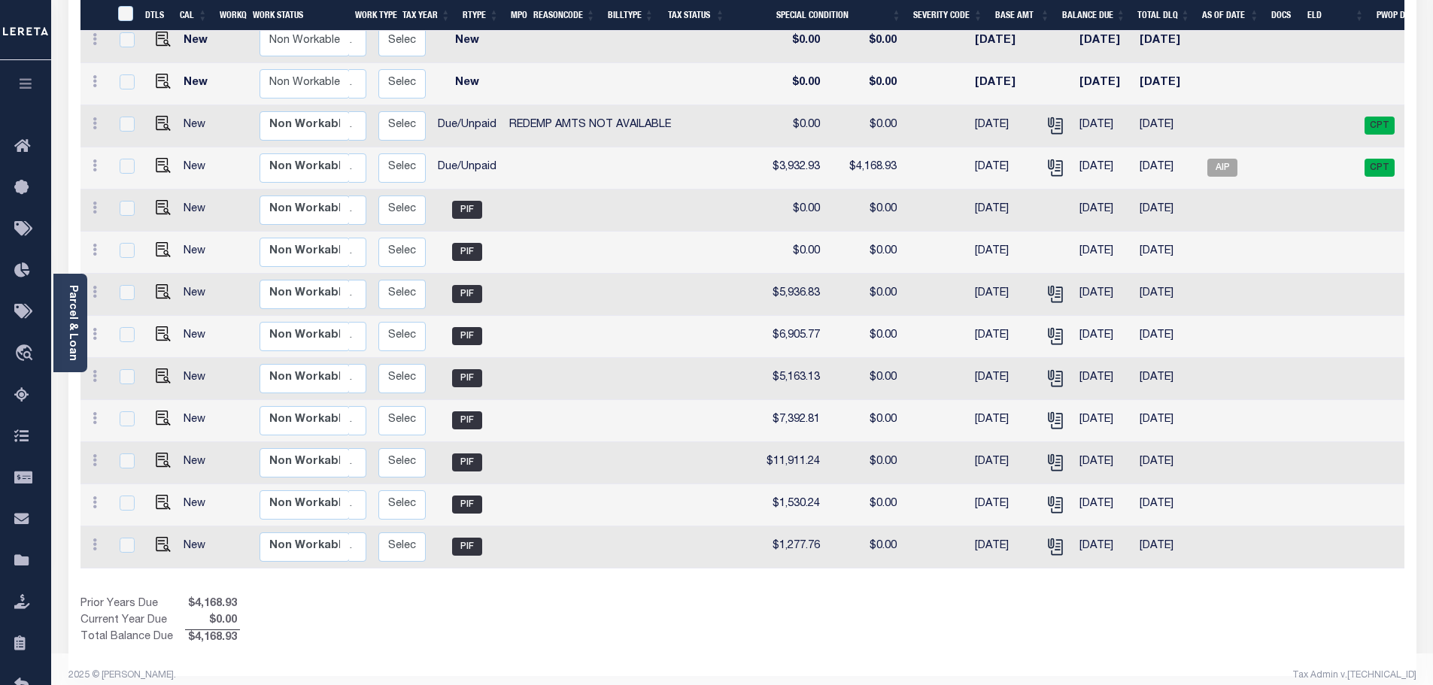
scroll to position [0, 237]
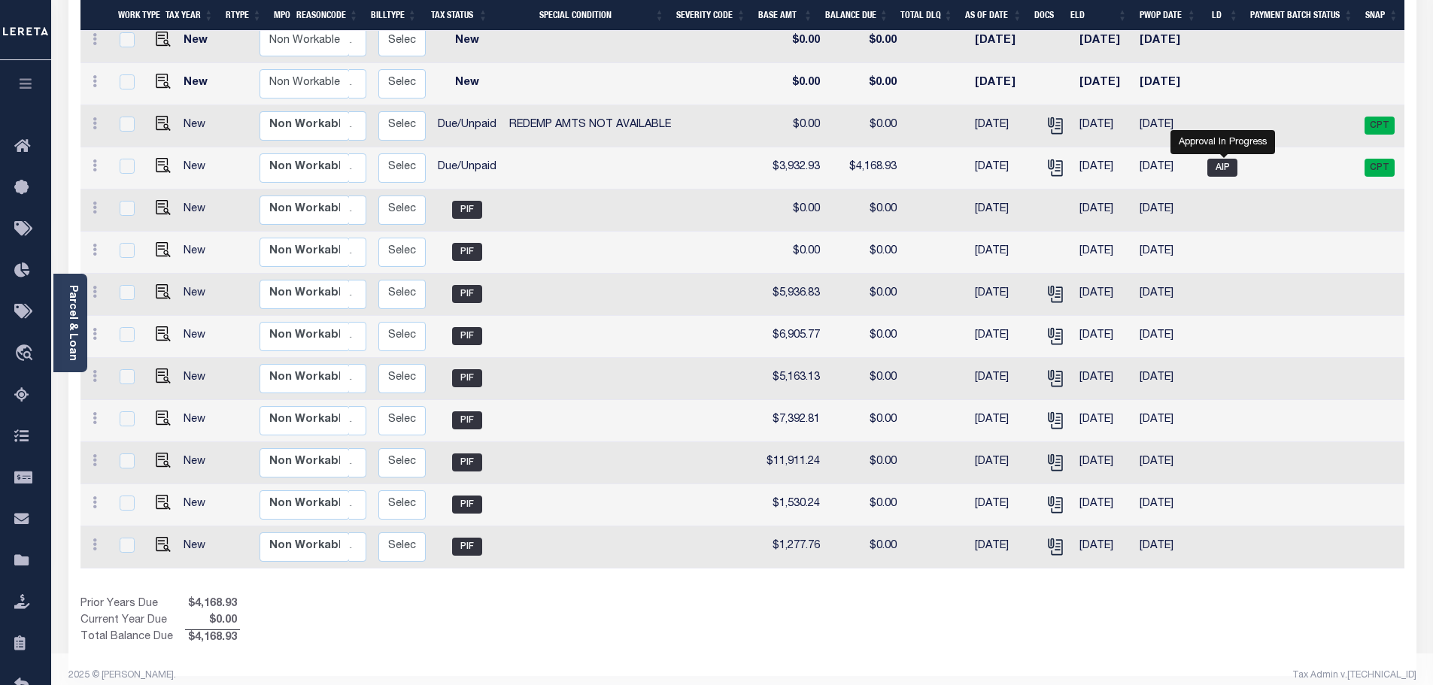
click at [1230, 159] on span "AIP" at bounding box center [1222, 168] width 30 height 18
checkbox input "true"
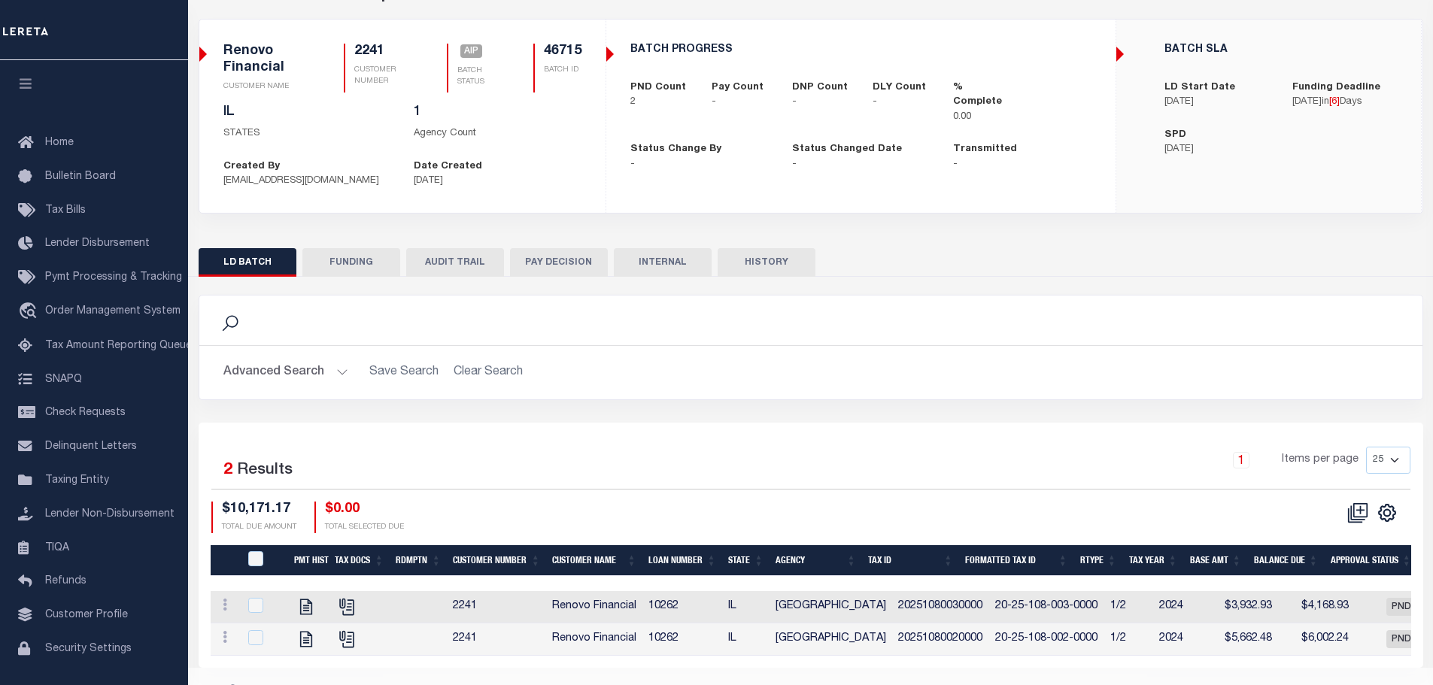
scroll to position [131, 0]
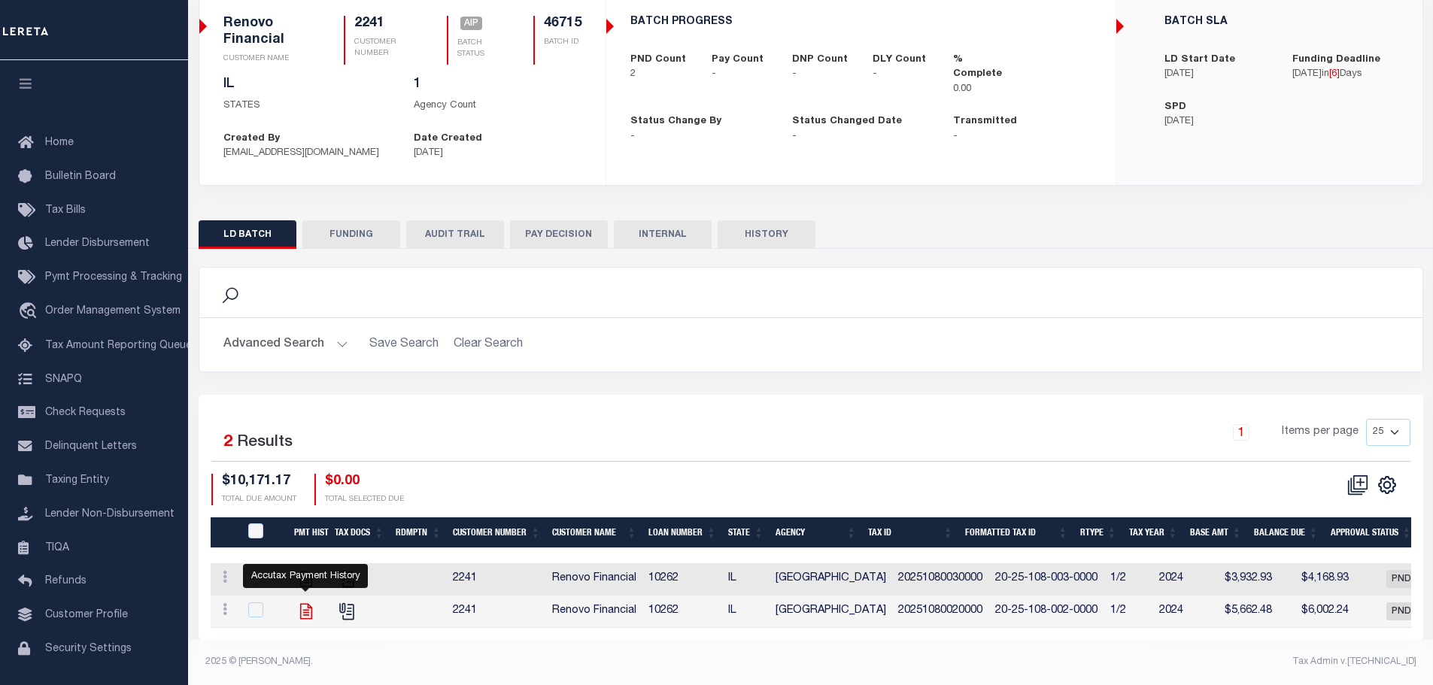
click at [307, 604] on icon "" at bounding box center [305, 612] width 12 height 16
checkbox input "true"
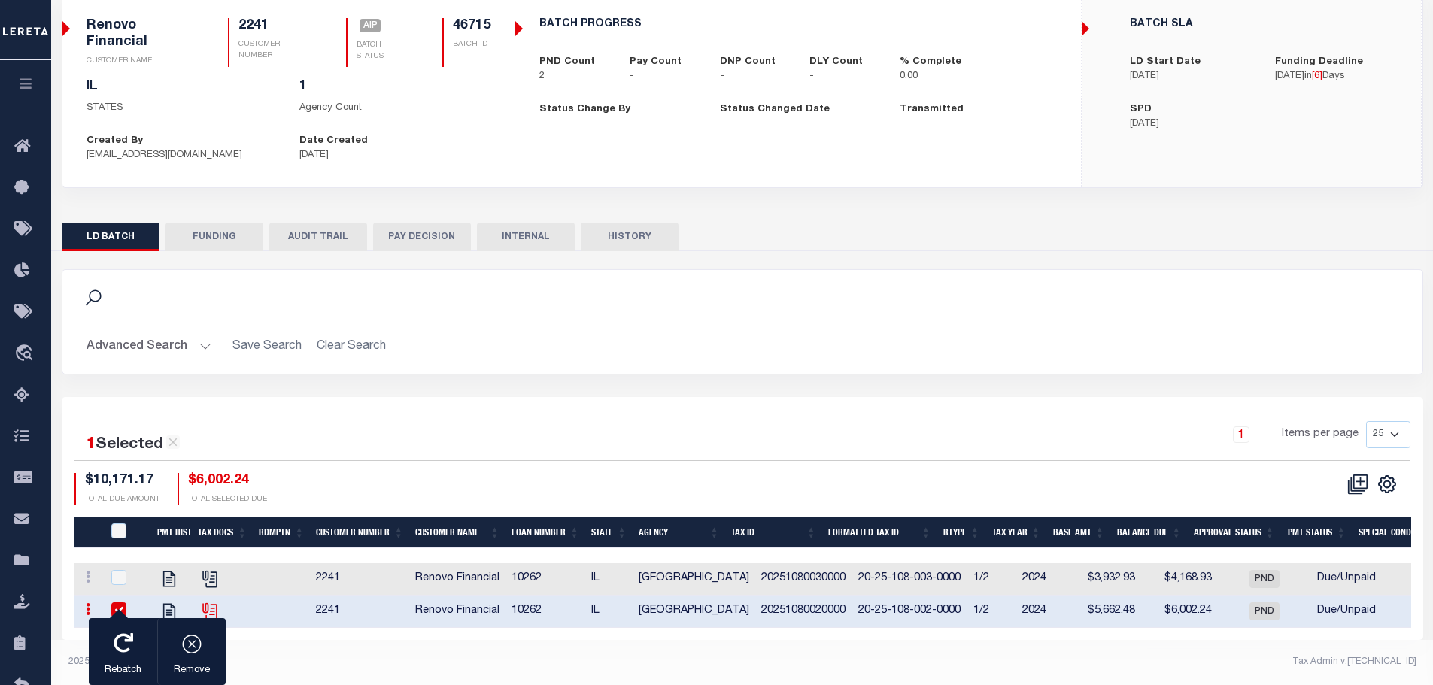
scroll to position [128, 0]
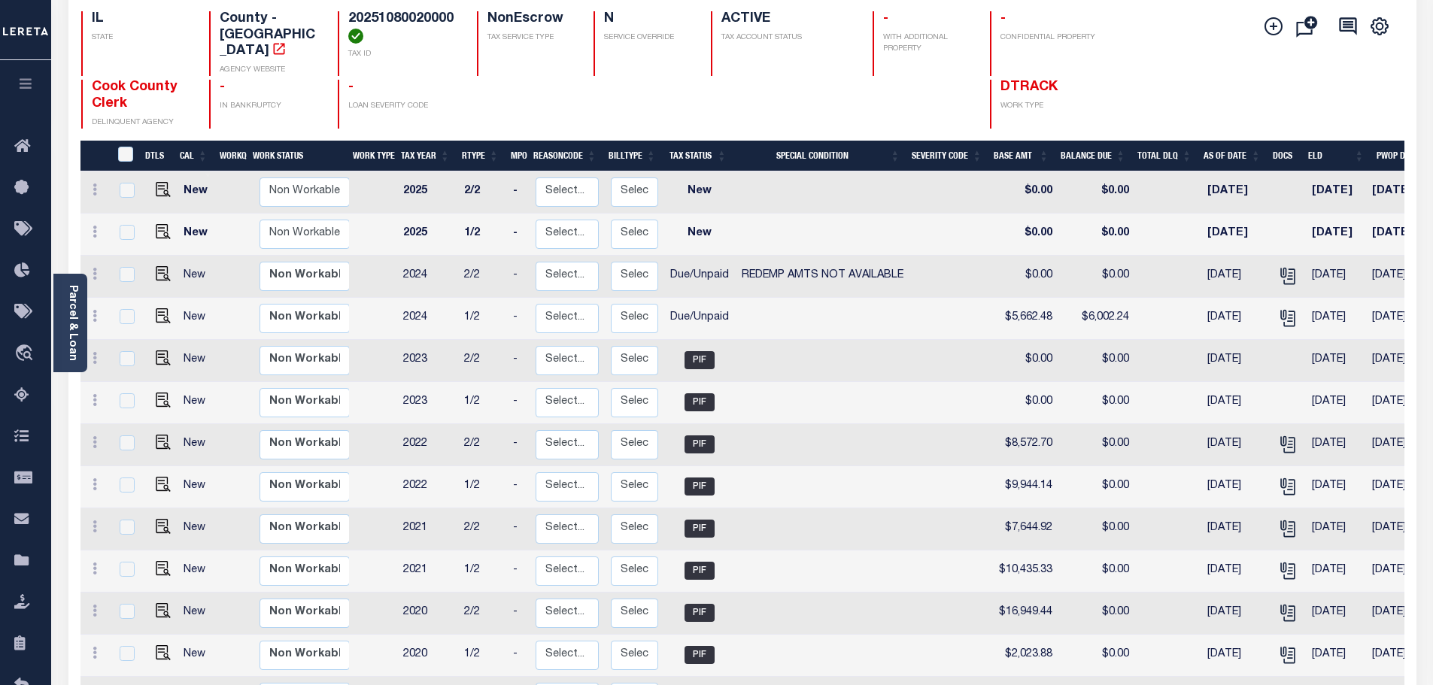
scroll to position [150, 0]
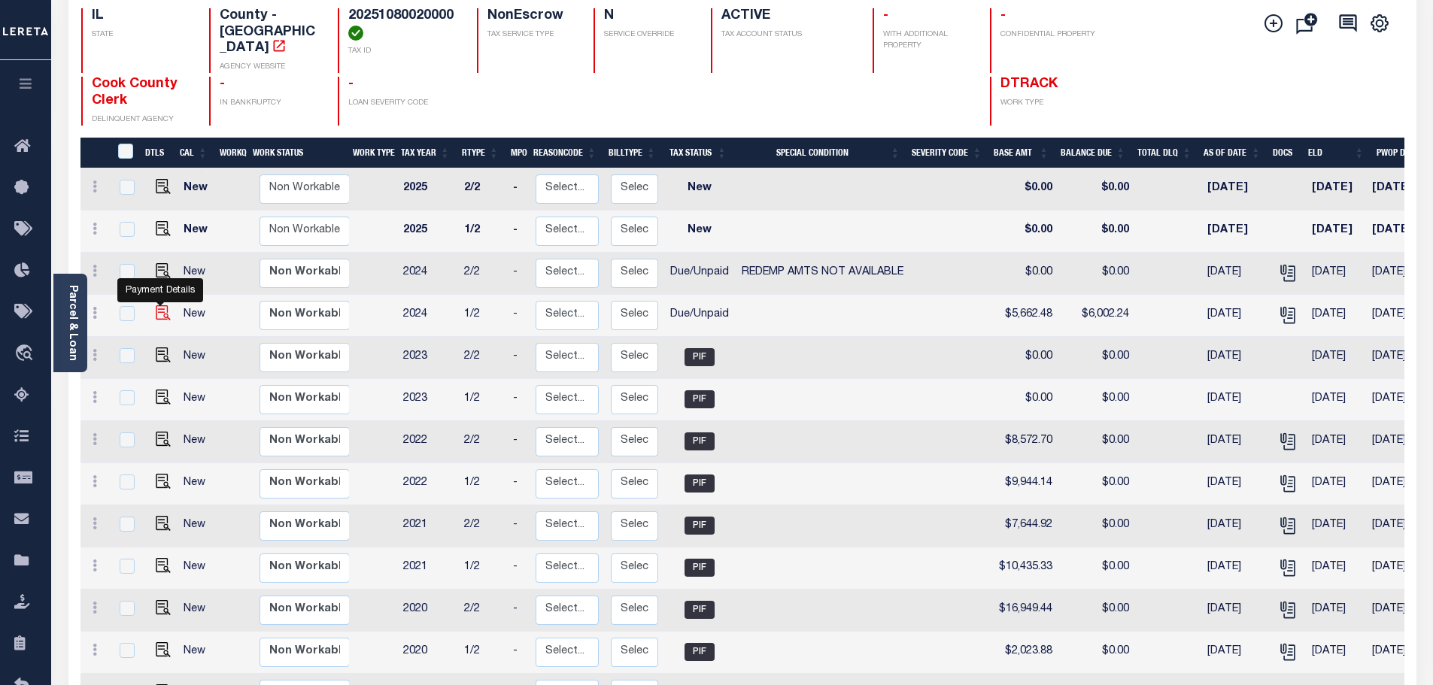
click at [164, 306] on img "" at bounding box center [163, 312] width 15 height 15
checkbox input "true"
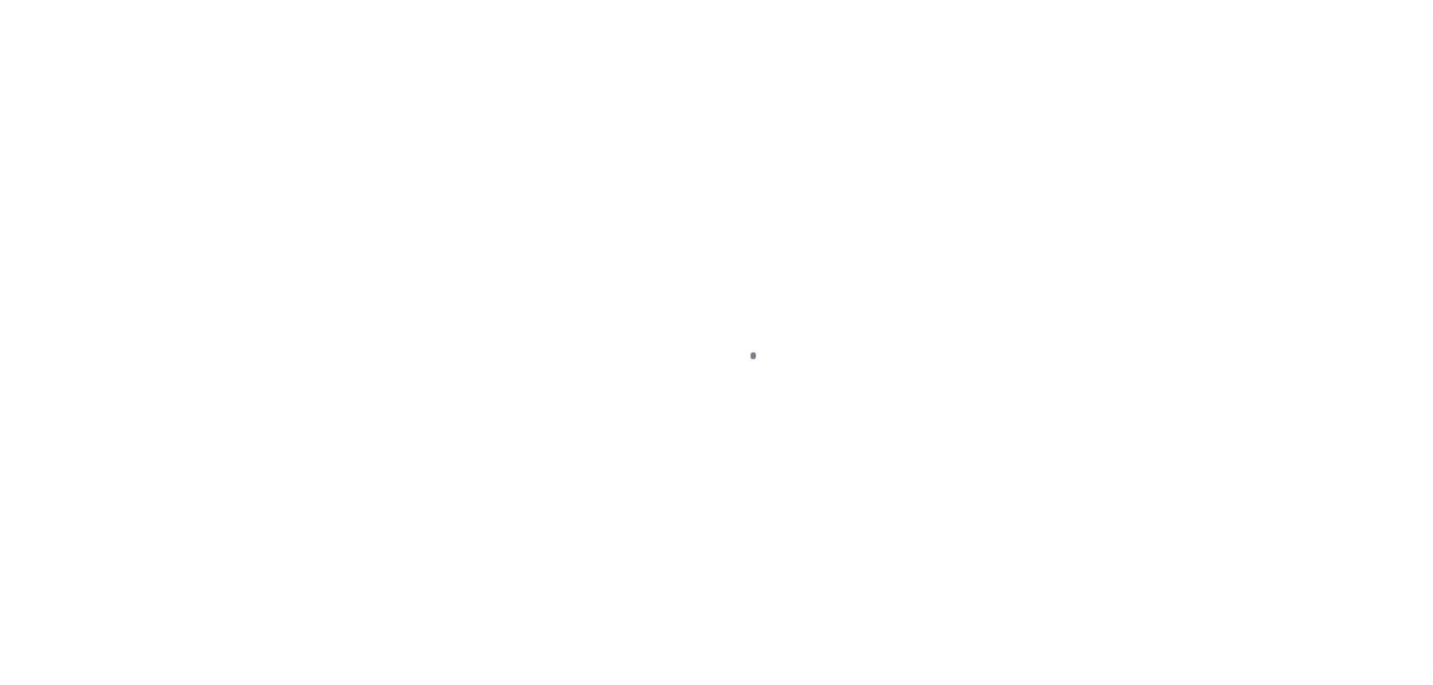
select select "DUE"
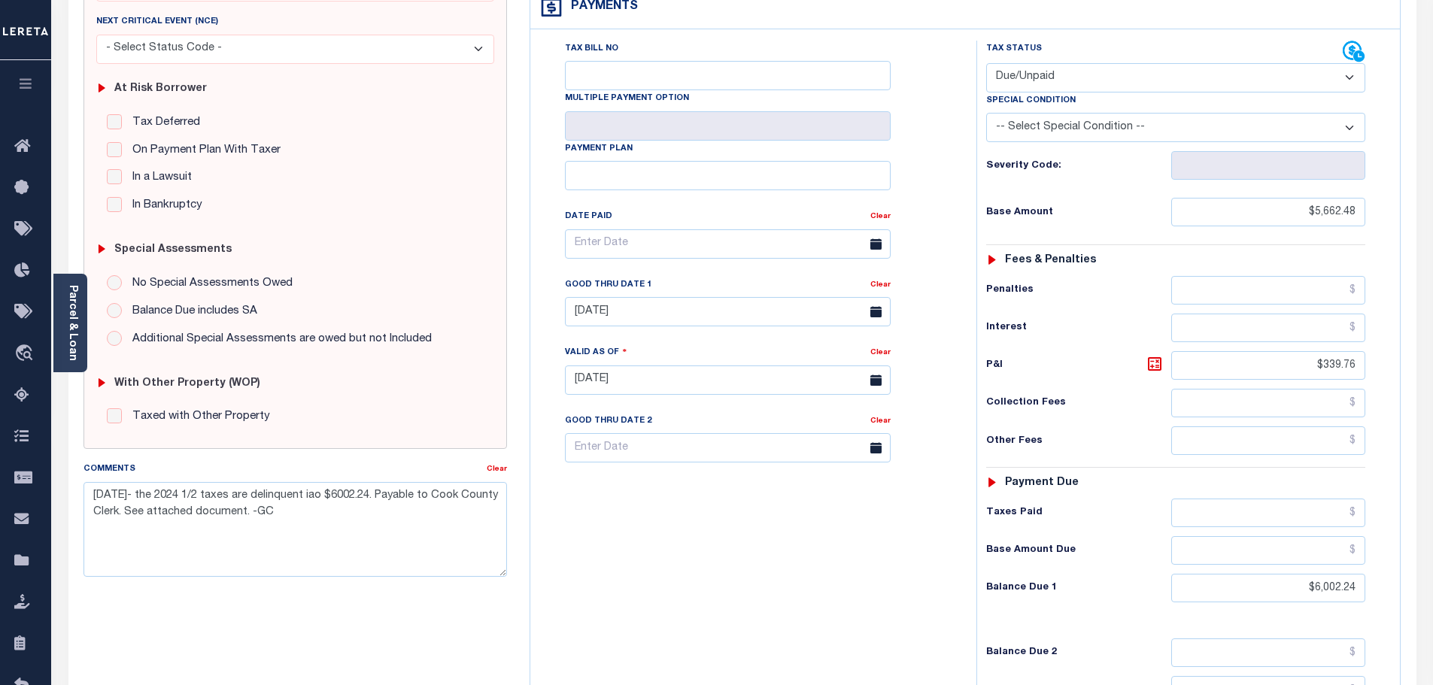
scroll to position [301, 0]
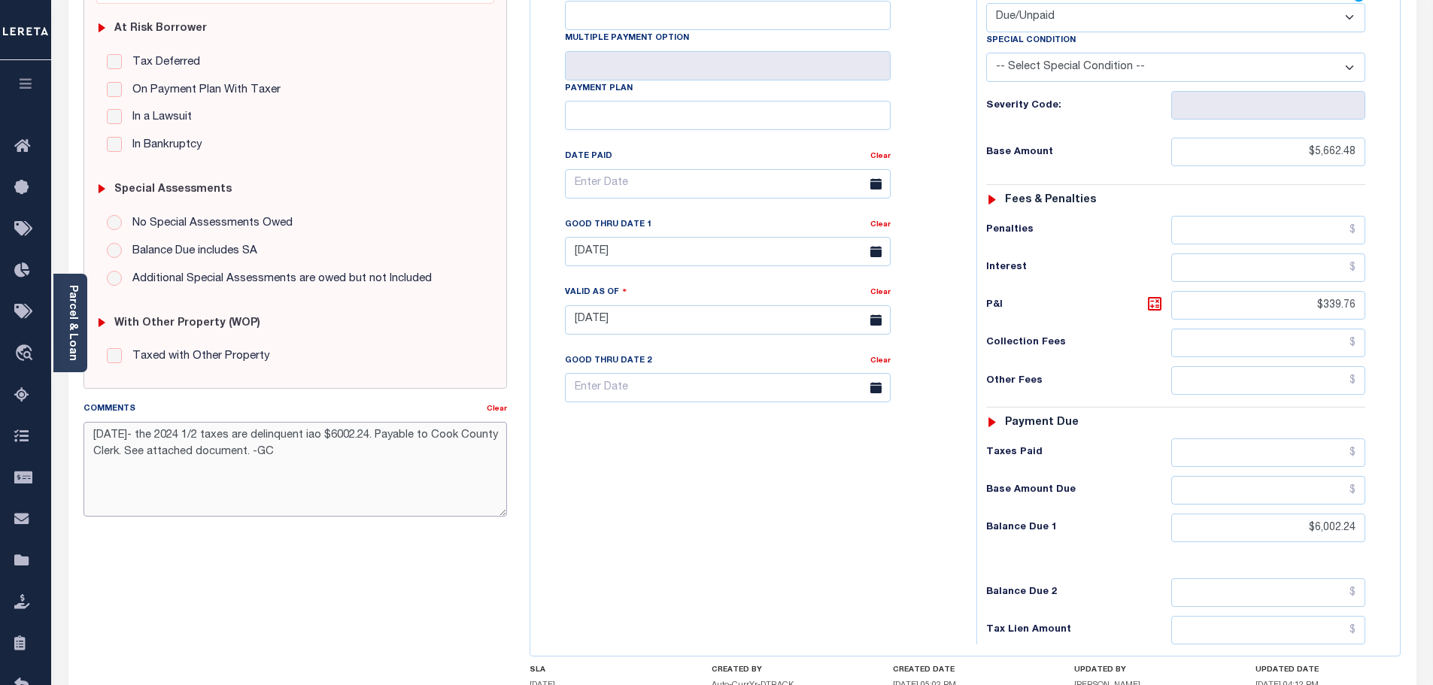
click at [154, 456] on textarea "[DATE]- the 2024 1/2 taxes are delinquent iao $6002.24. Payable to Cook County …" at bounding box center [295, 469] width 424 height 95
type textarea "10/13/2025- the 2024 1/2 taxes are delinquent iao $6002.24. Payable to Cook Cou…"
click at [905, 492] on div "Tax Bill No Multiple Payment Option Payment Plan Clear" at bounding box center [749, 312] width 431 height 664
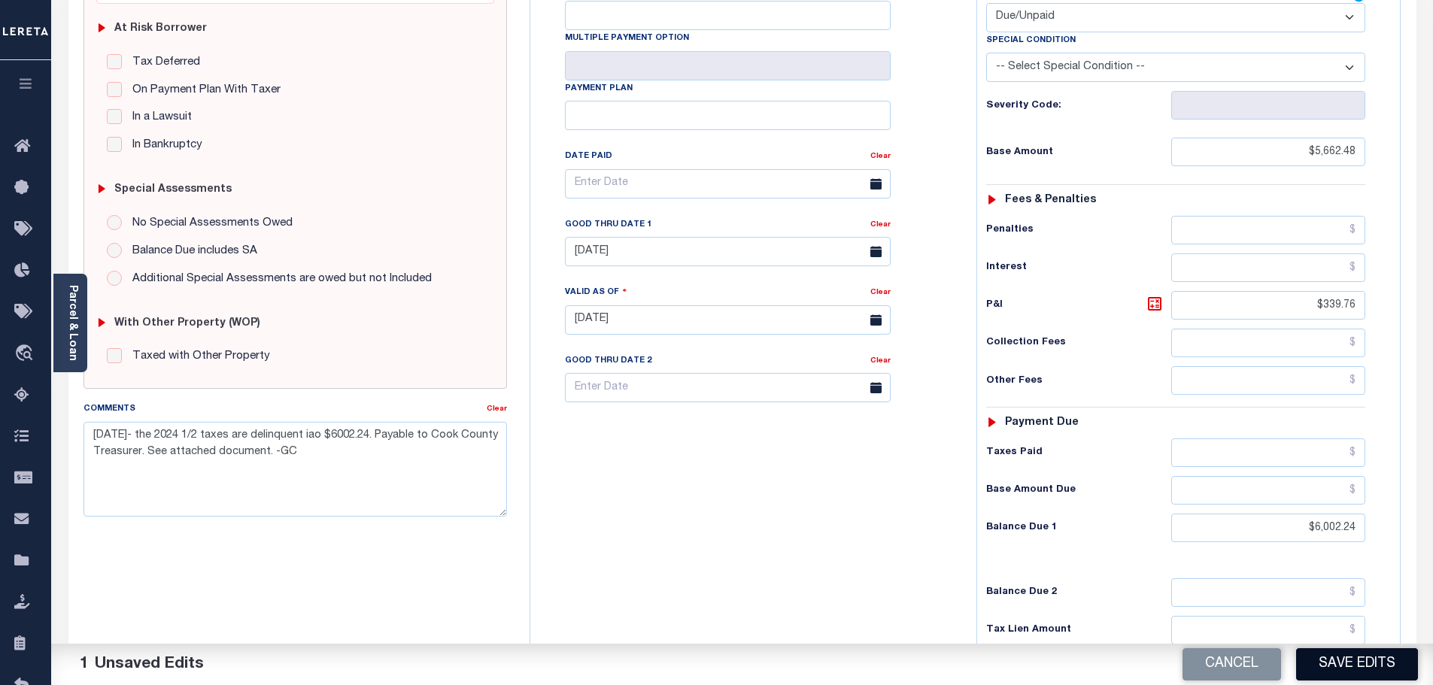
click at [1325, 663] on button "Save Edits" at bounding box center [1357, 664] width 122 height 32
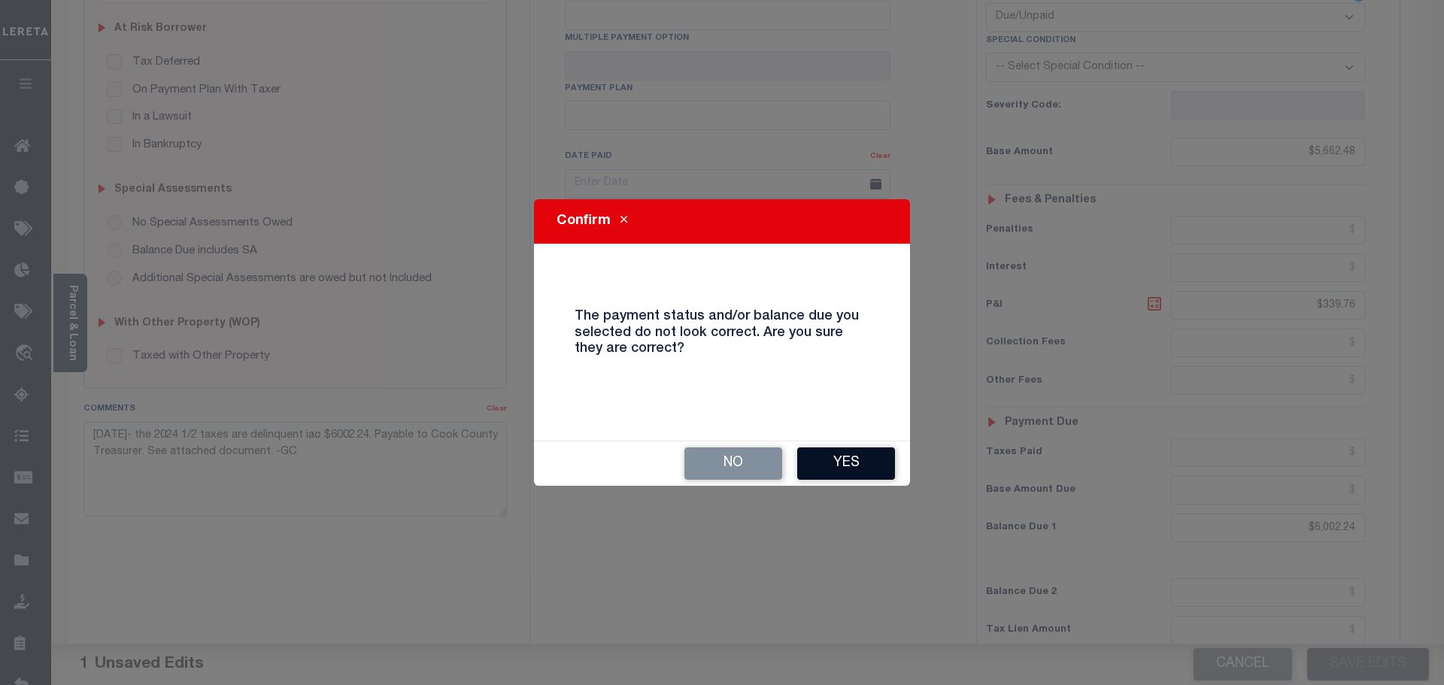
click at [868, 463] on button "Yes" at bounding box center [846, 464] width 98 height 32
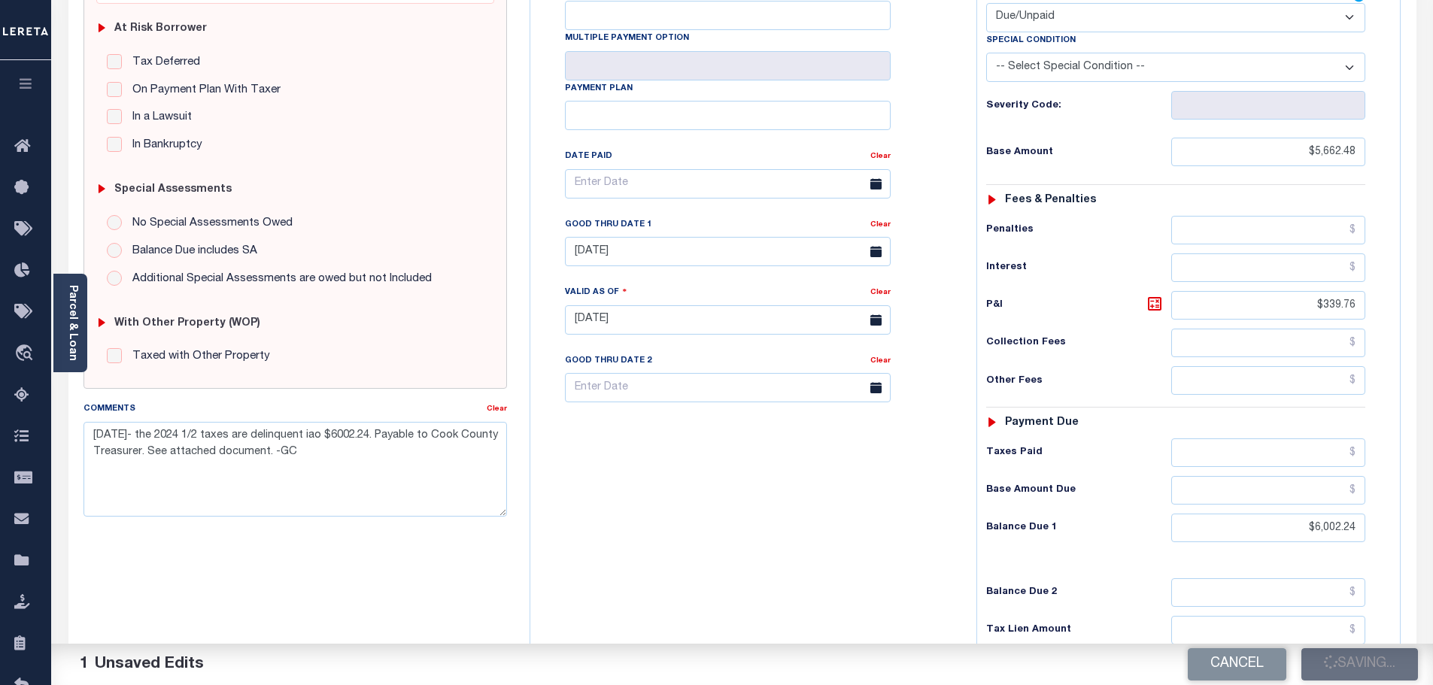
checkbox input "false"
type input "$5,662.48"
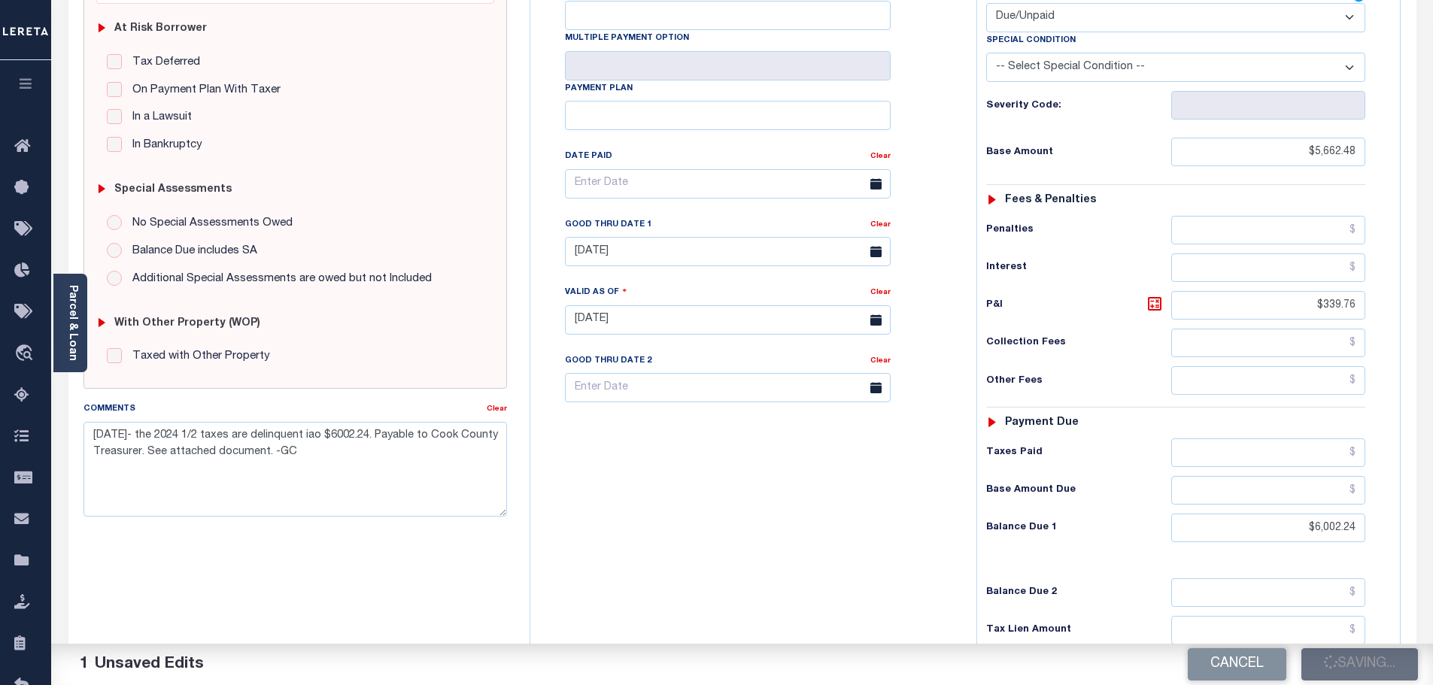
type input "$339.76"
type input "$6,002.24"
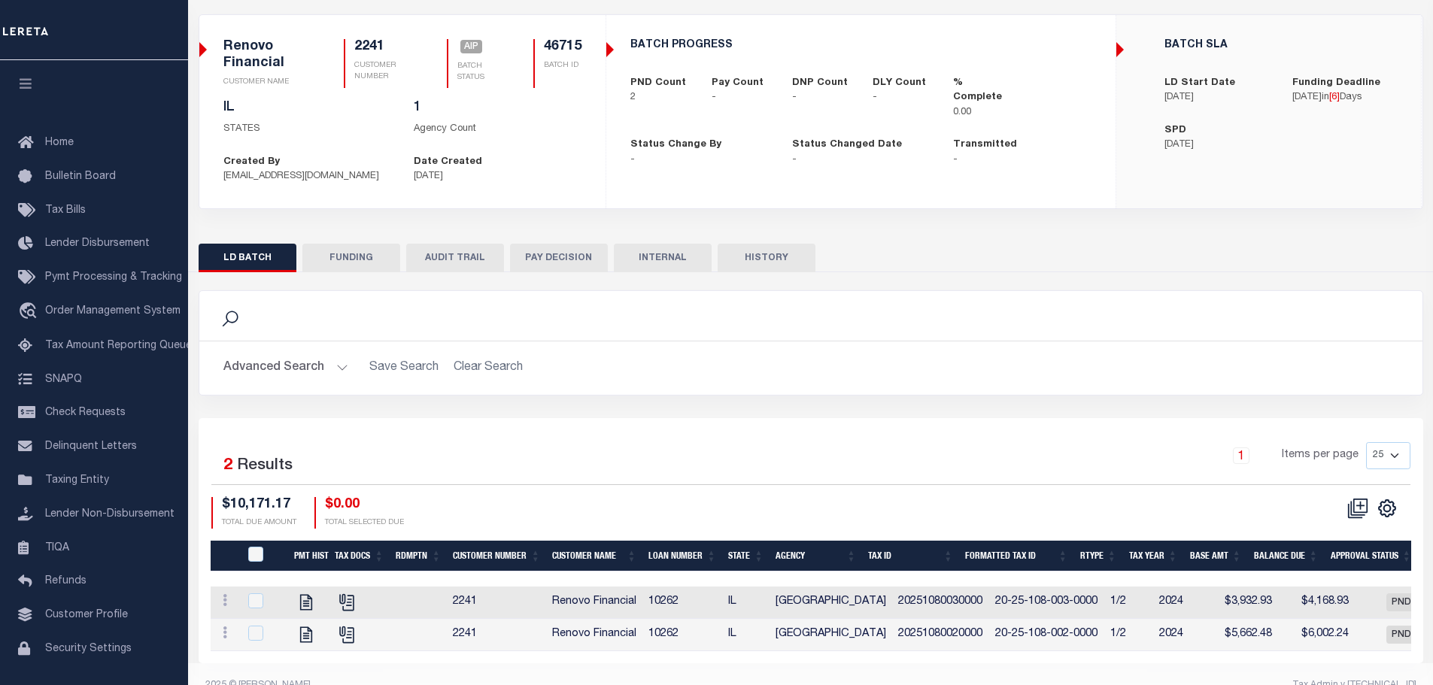
scroll to position [131, 0]
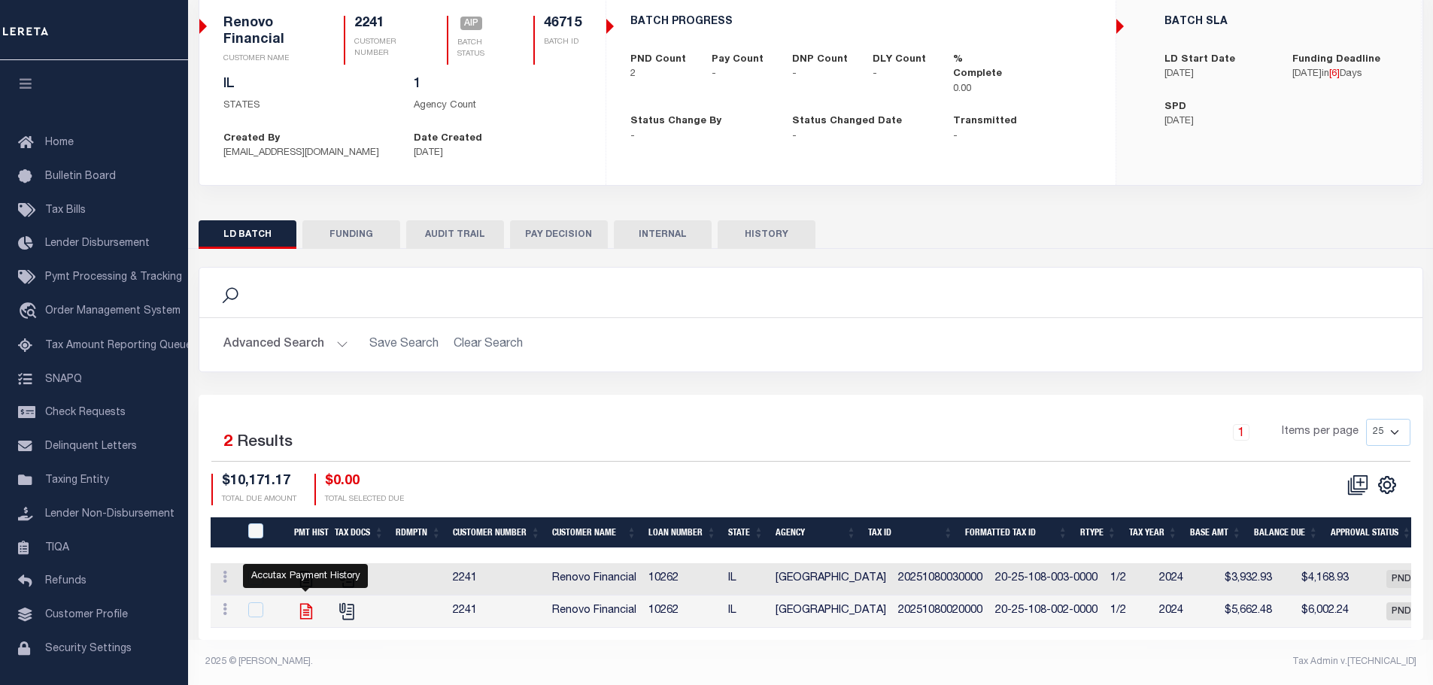
click at [305, 606] on icon "" at bounding box center [306, 612] width 20 height 20
checkbox input "true"
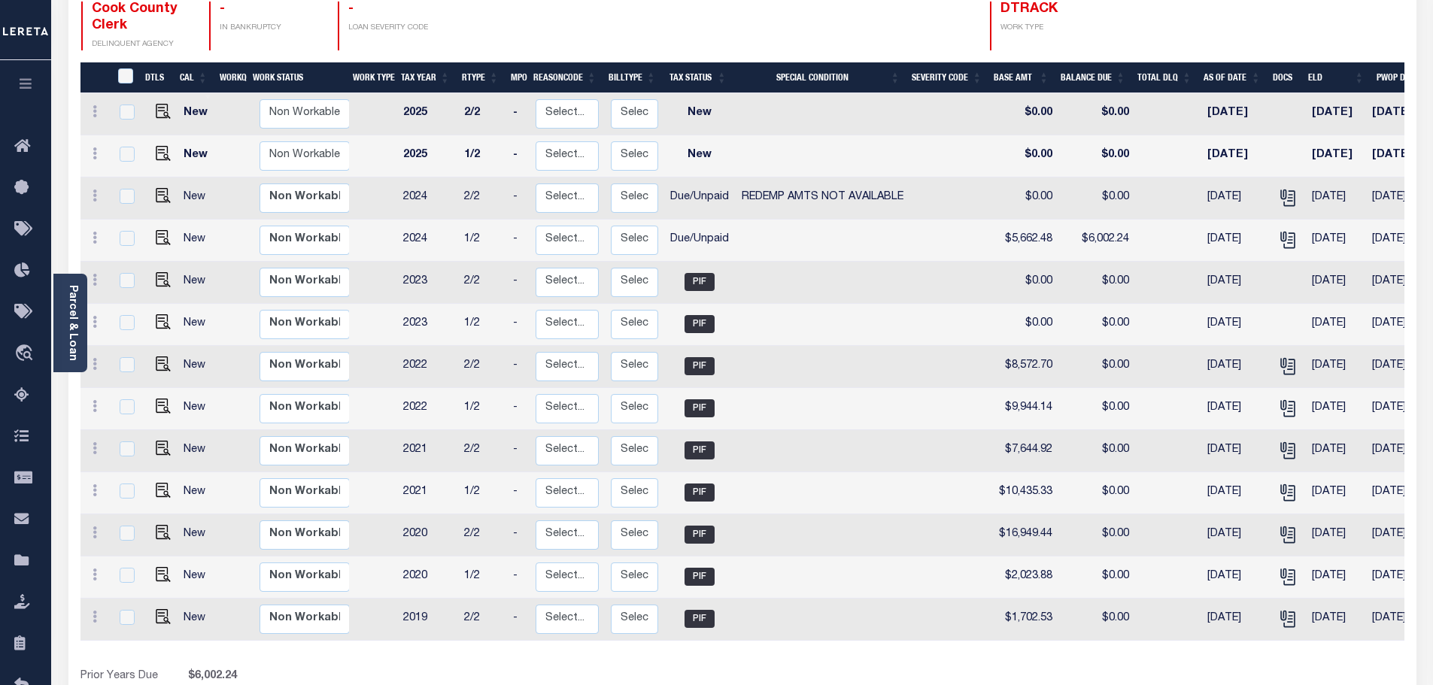
scroll to position [0, 237]
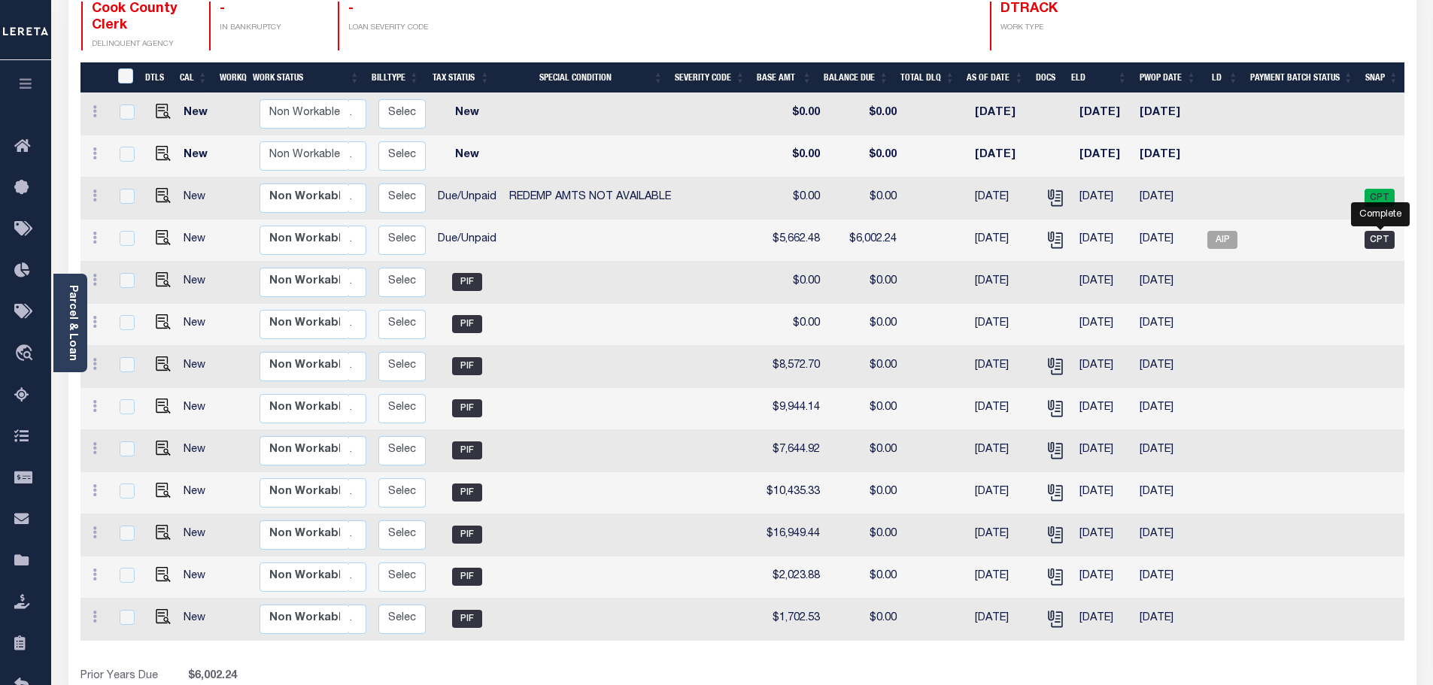
click at [1384, 231] on span "CPT" at bounding box center [1379, 240] width 30 height 18
checkbox input "true"
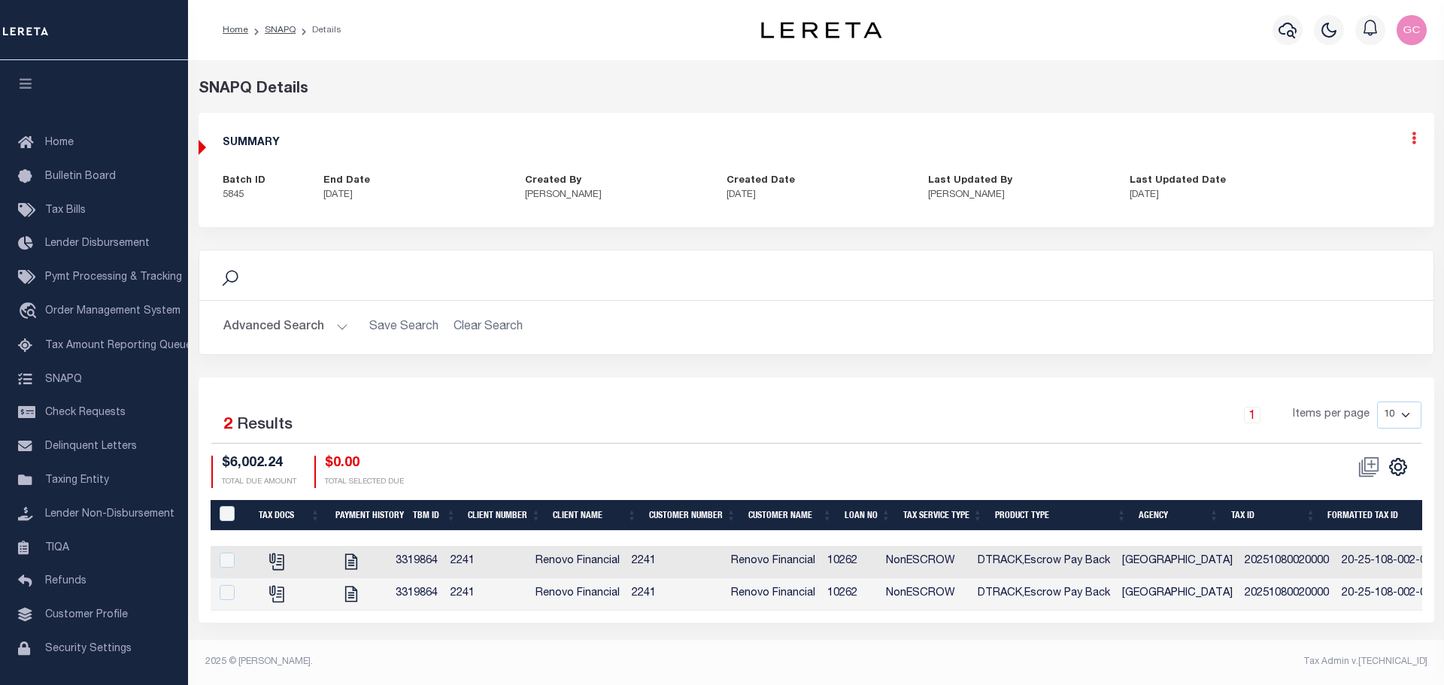
click at [1415, 138] on icon at bounding box center [1414, 138] width 5 height 13
click at [1356, 181] on link "Edit" at bounding box center [1374, 181] width 119 height 25
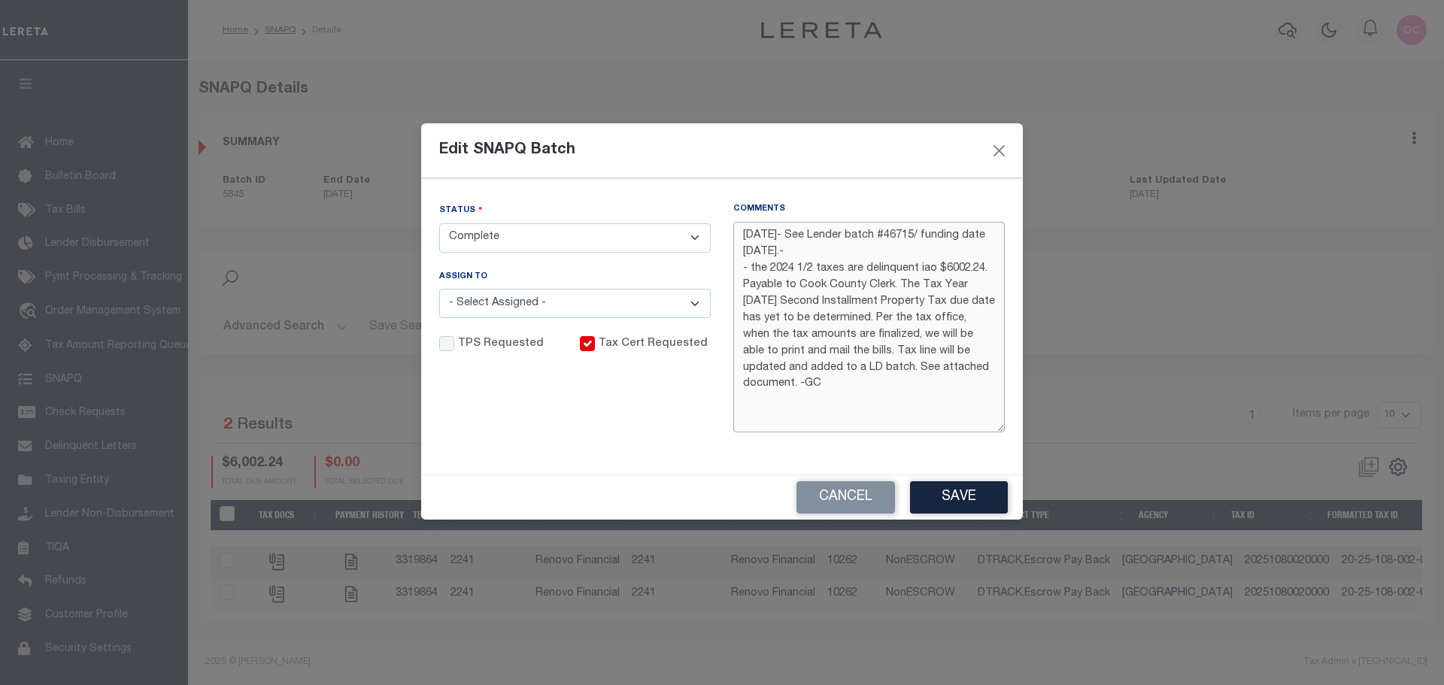
click at [891, 281] on textarea "10/13/2025- See Lender batch #46715/ funding date 10/20/2025.- - the 2024 1/2 t…" at bounding box center [869, 327] width 272 height 211
type textarea "10/13/2025- See Lender batch #46715/ funding date 10/20/2025.- - the 2024 1/2 t…"
click at [696, 237] on select "- Select Status - Order In Progress Complete" at bounding box center [575, 237] width 272 height 29
select select "OIP"
click at [439, 223] on select "- Select Status - Order In Progress Complete" at bounding box center [575, 237] width 272 height 29
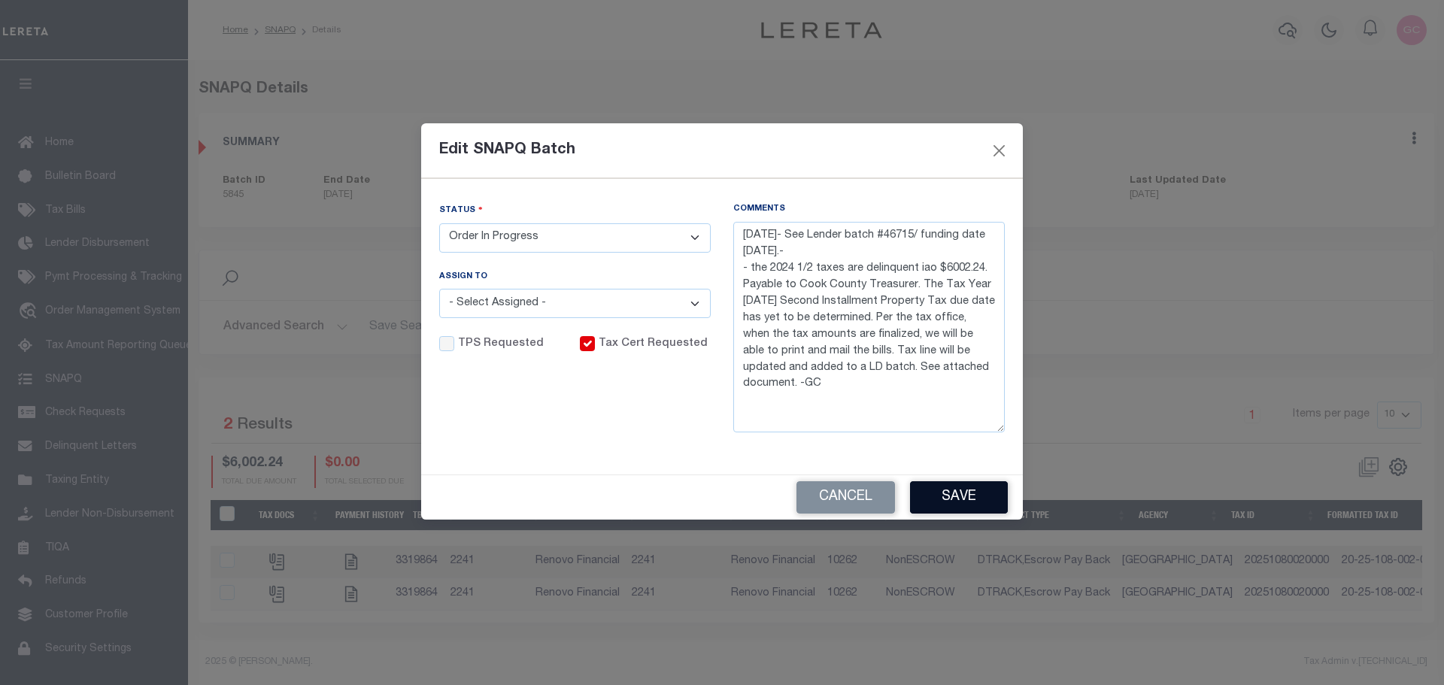
click at [951, 502] on button "Save" at bounding box center [959, 497] width 98 height 32
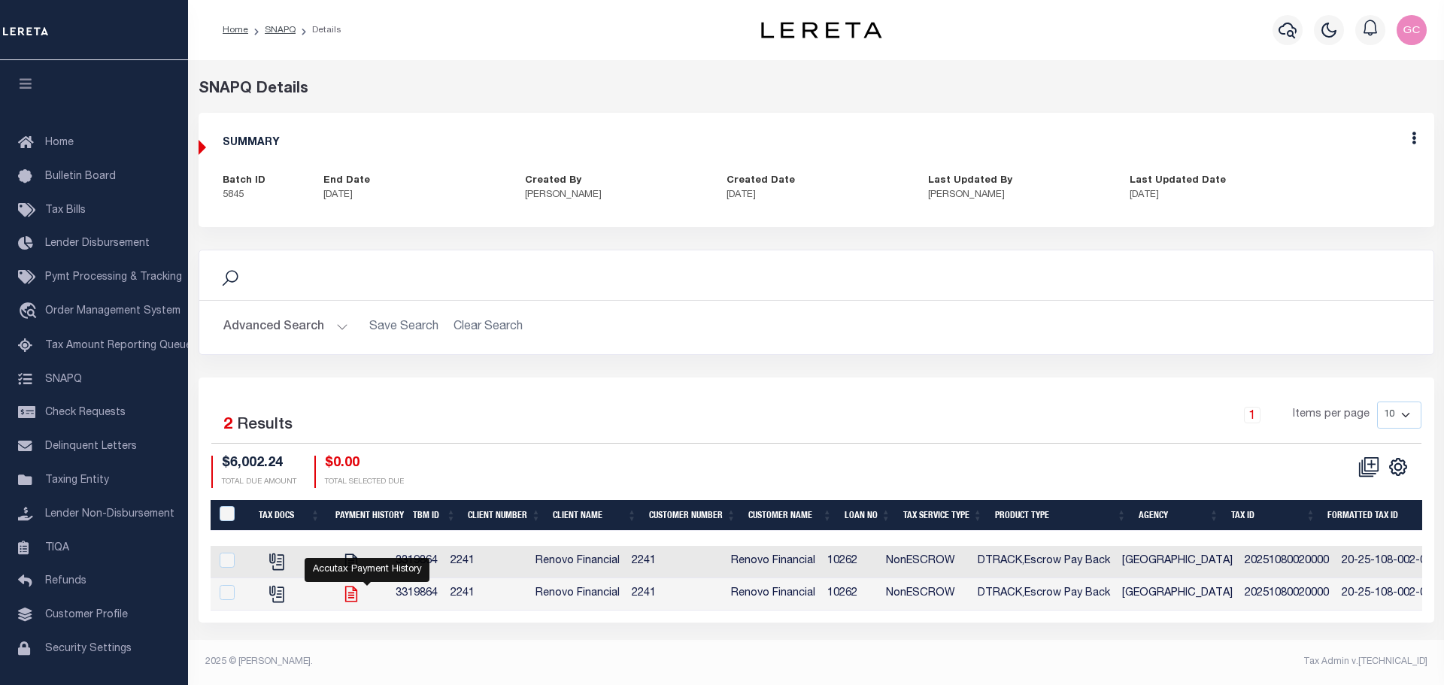
click at [361, 596] on icon "" at bounding box center [351, 594] width 20 height 20
checkbox input "true"
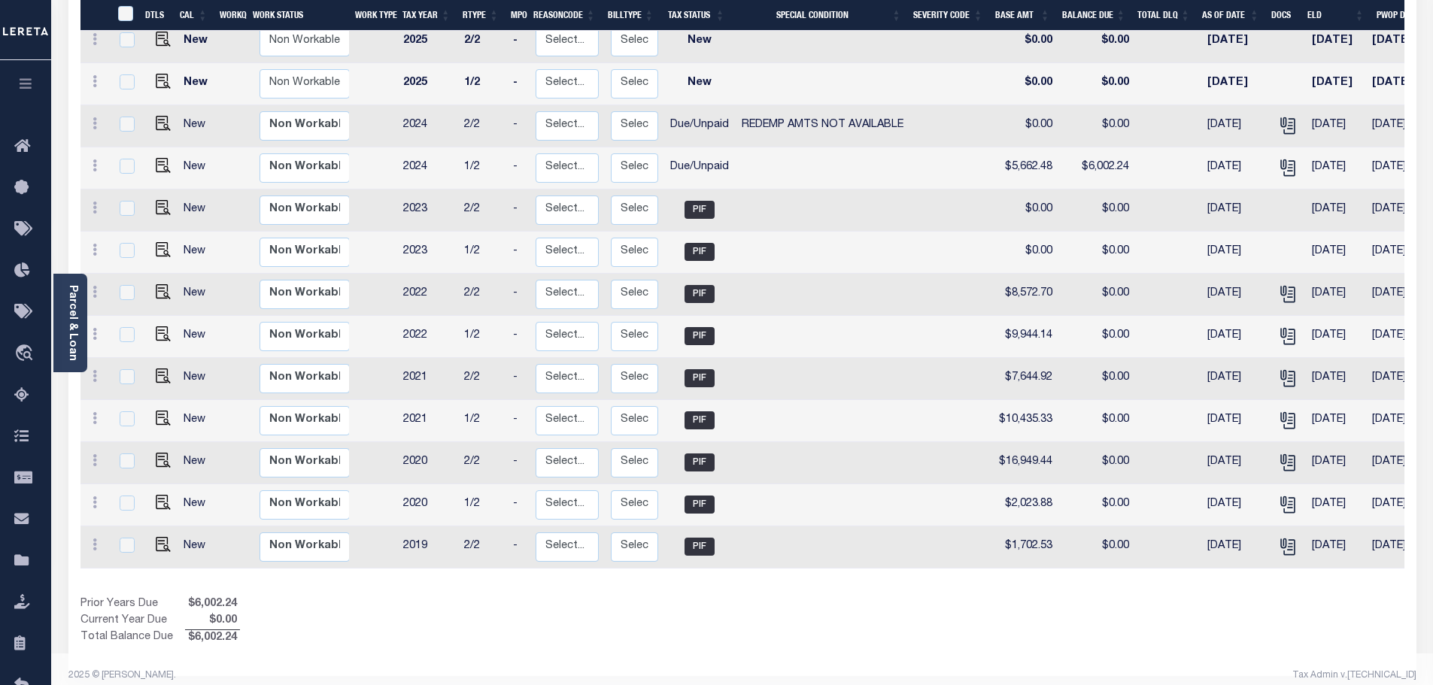
scroll to position [0, 237]
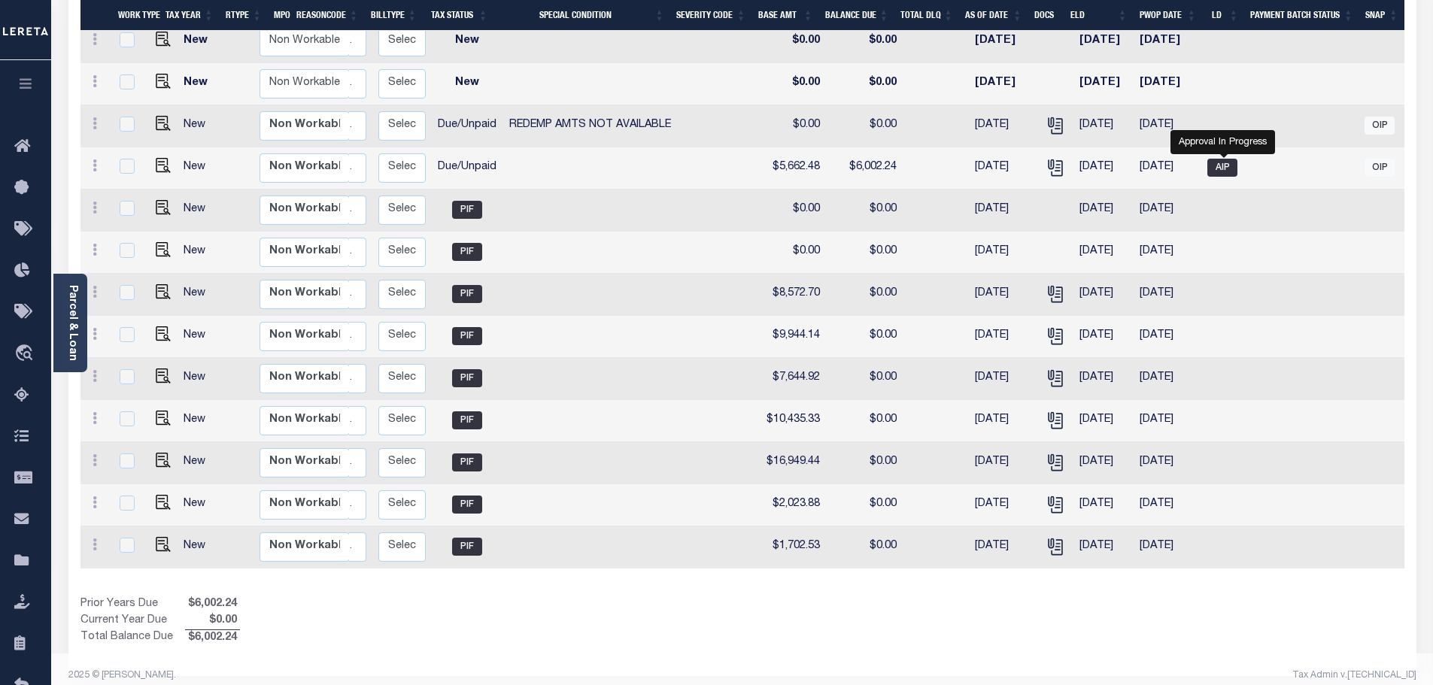
click at [1217, 159] on span "AIP" at bounding box center [1222, 168] width 30 height 18
checkbox input "true"
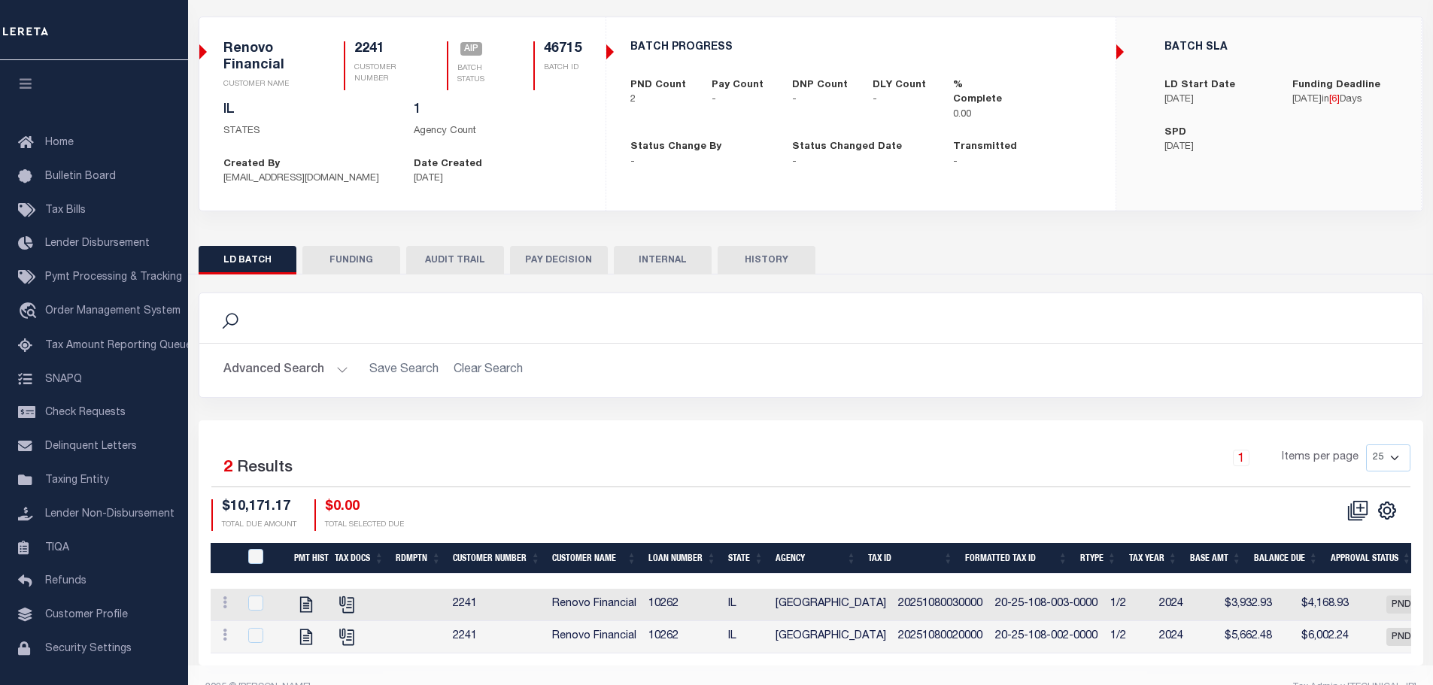
scroll to position [131, 0]
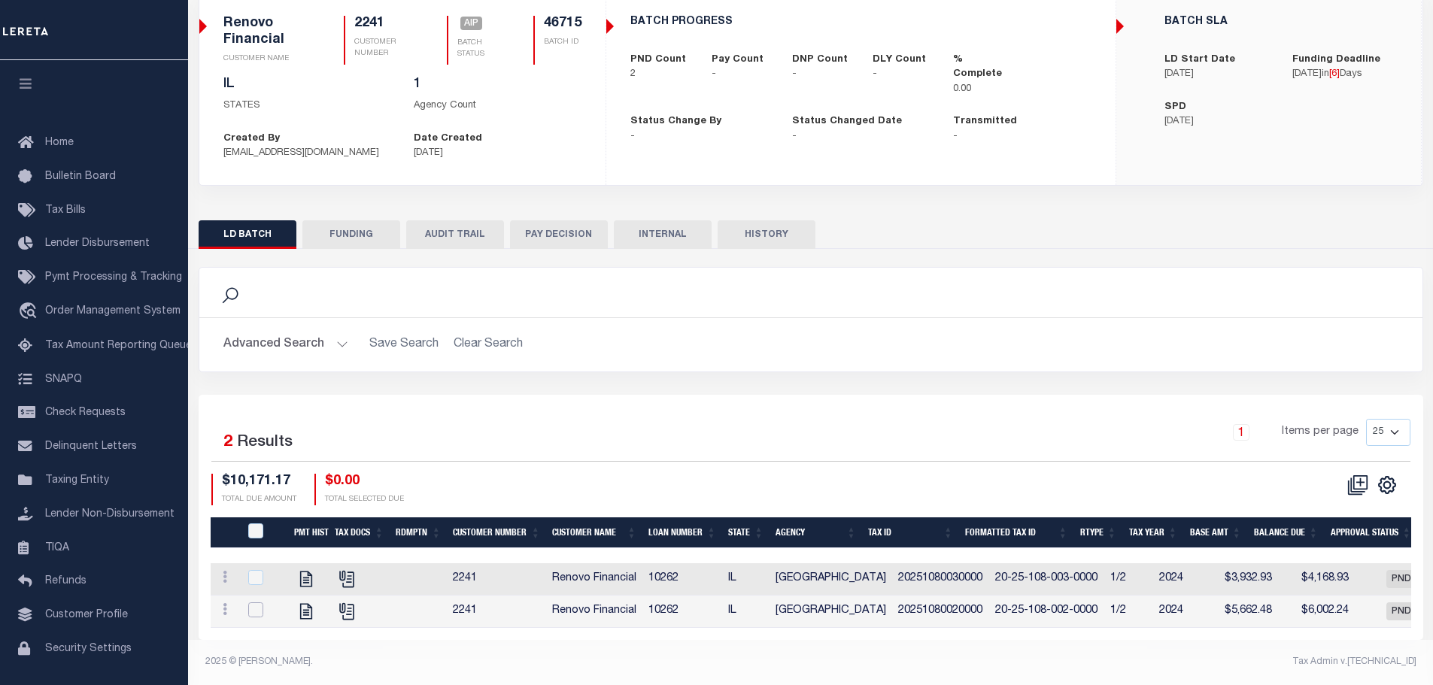
click at [254, 602] on input "checkbox" at bounding box center [255, 609] width 15 height 15
checkbox input "true"
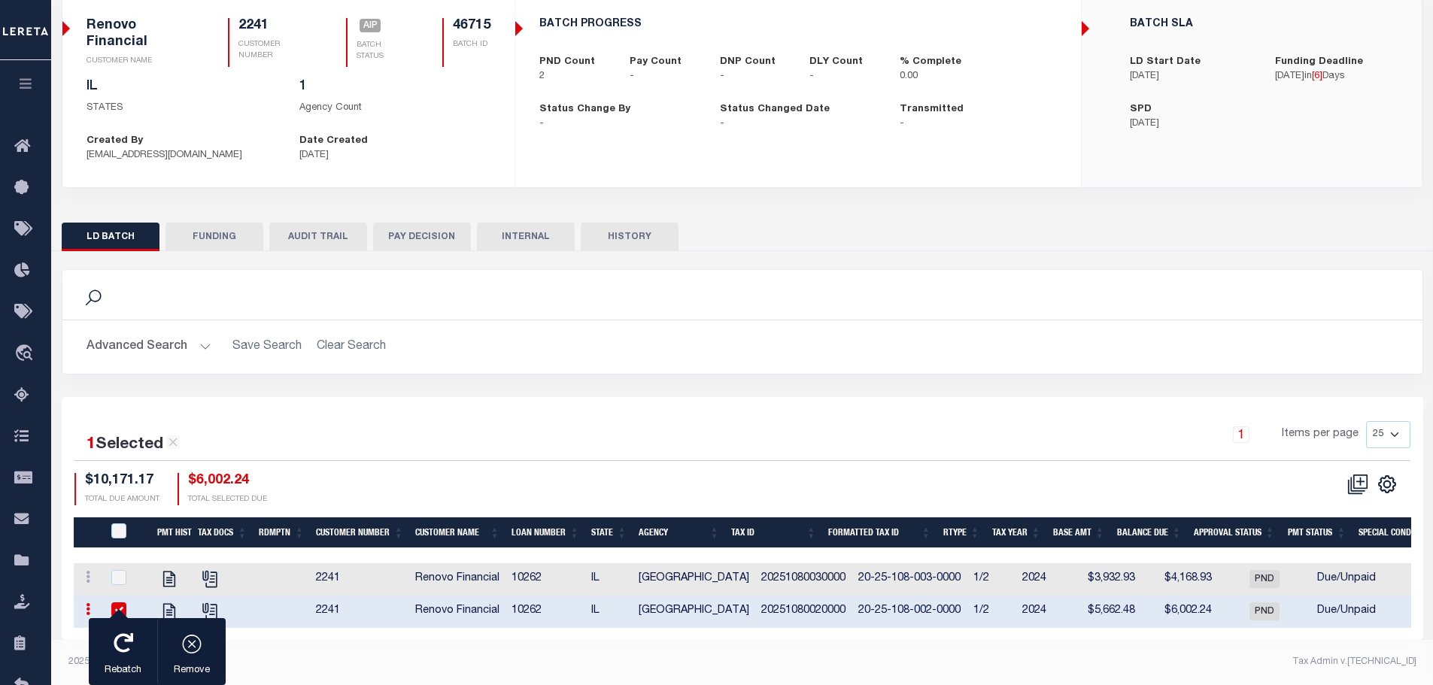
scroll to position [128, 0]
click at [206, 647] on div "button" at bounding box center [192, 645] width 38 height 38
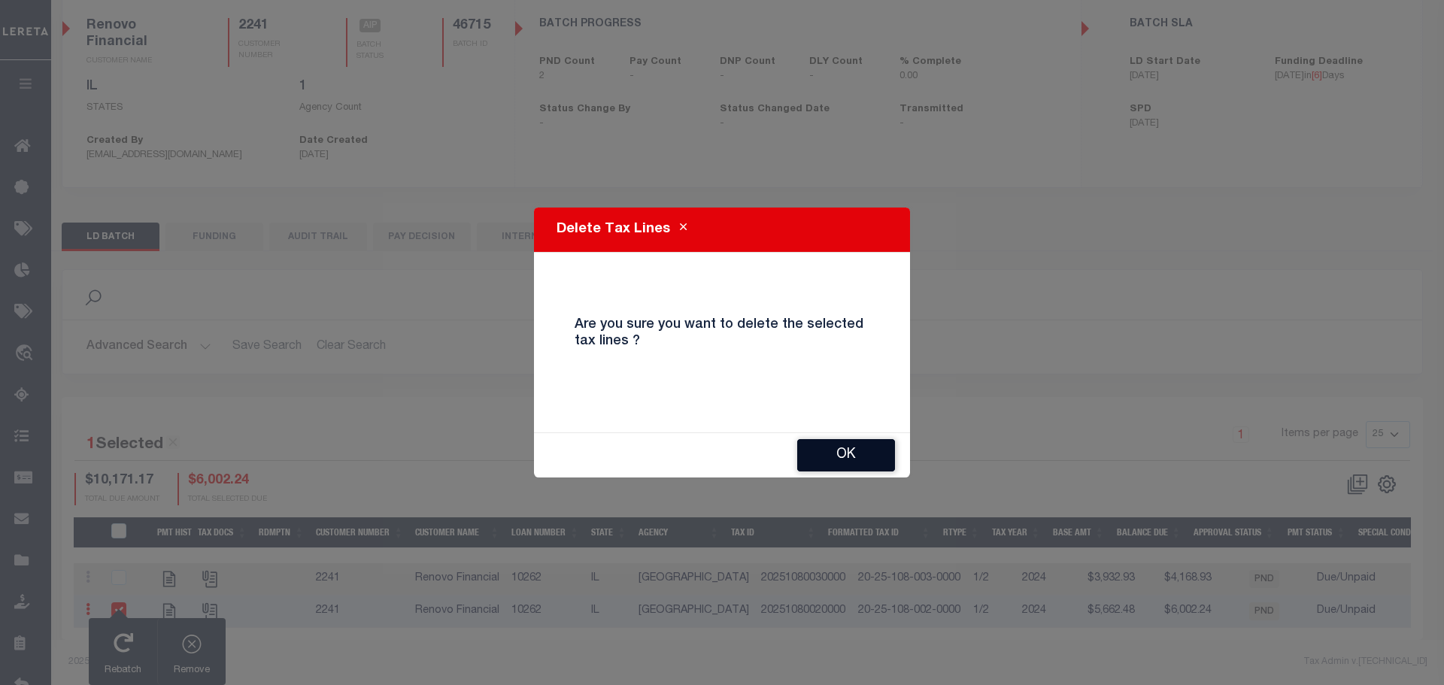
click at [843, 457] on button "OK" at bounding box center [846, 455] width 98 height 32
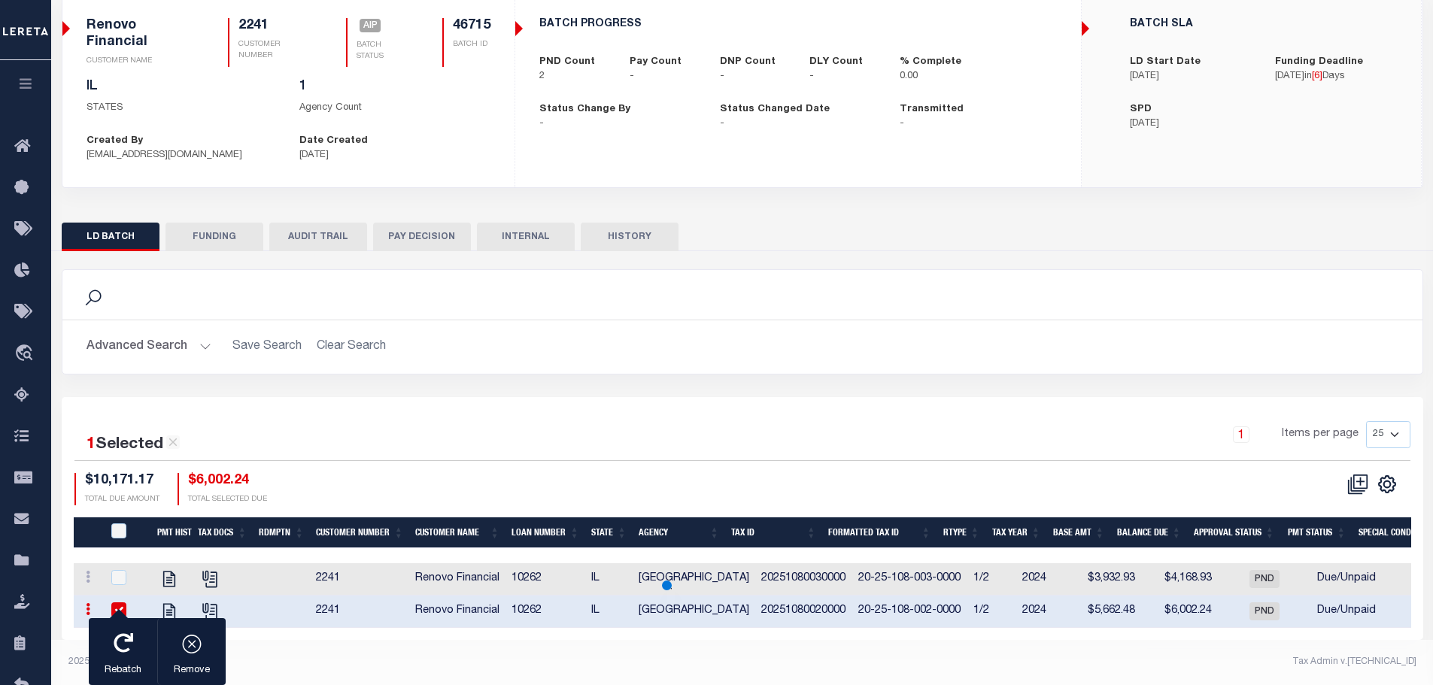
scroll to position [112, 0]
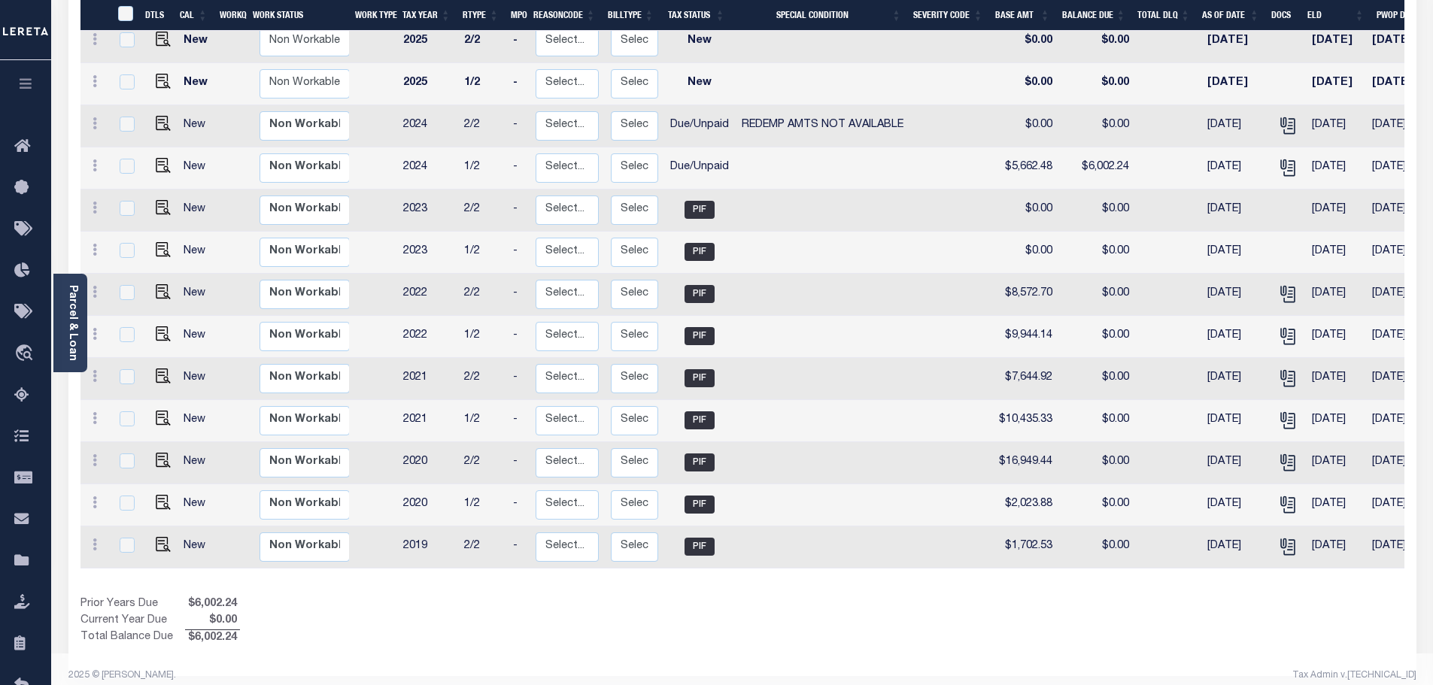
scroll to position [0, 229]
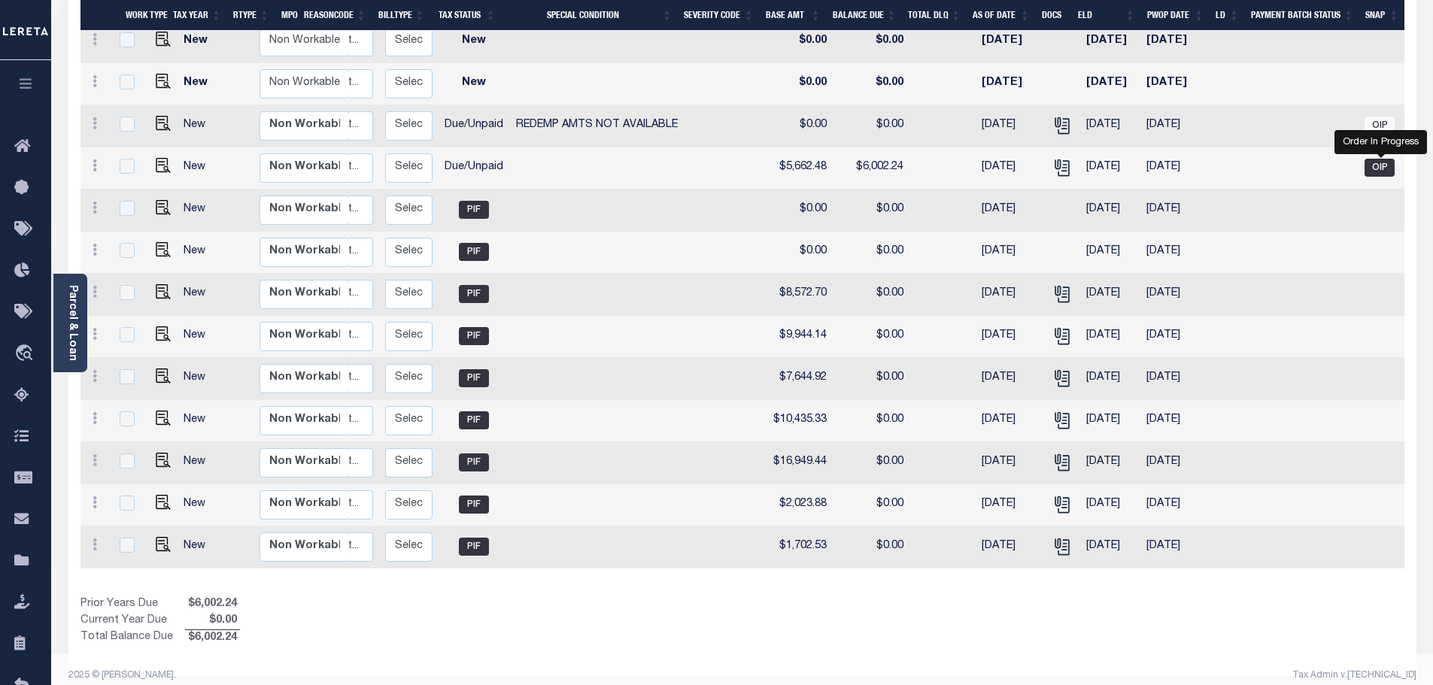
click at [1382, 159] on span "OIP" at bounding box center [1379, 168] width 30 height 18
checkbox input "true"
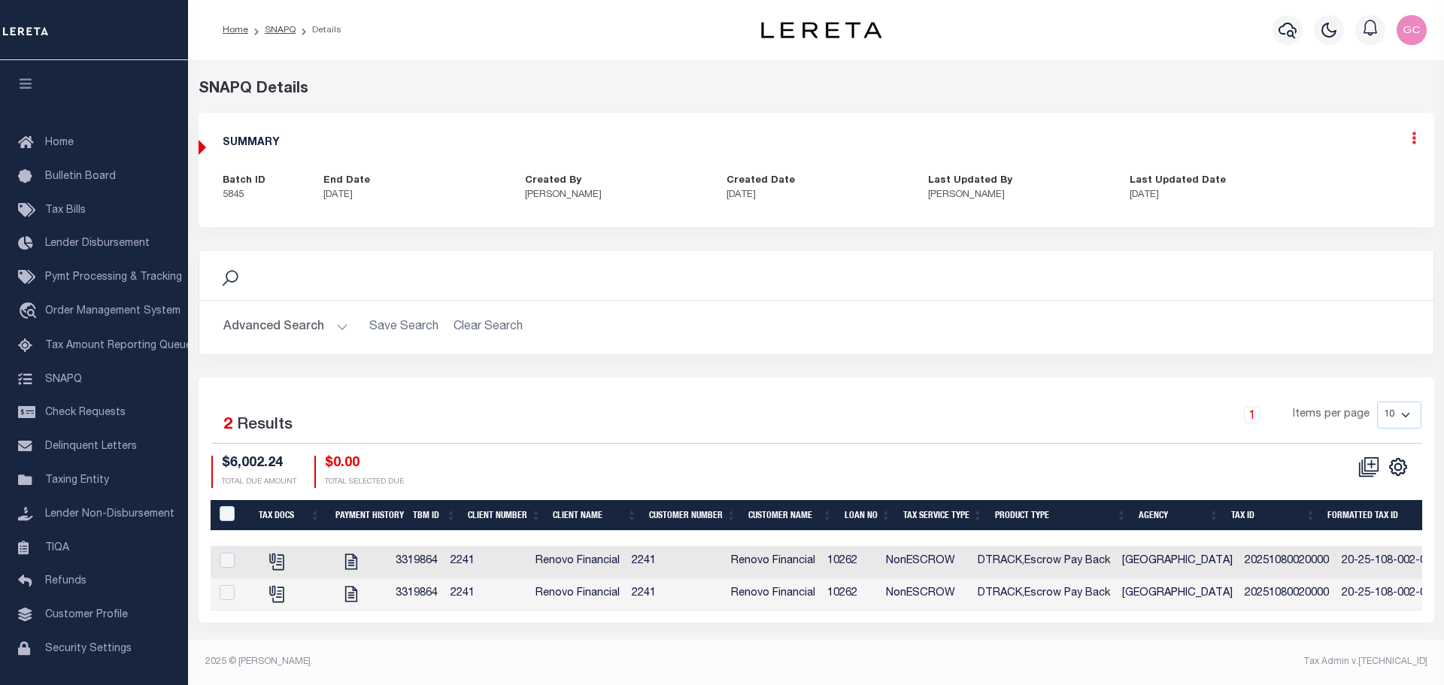
click at [1415, 141] on icon at bounding box center [1414, 138] width 5 height 13
click at [1340, 181] on link "Edit" at bounding box center [1374, 181] width 119 height 25
select select "OIP"
checkbox input "true"
type textarea "10/13/2025- See Lender batch #46715/ funding date 10/20/2025.- - the 2024 1/2 t…"
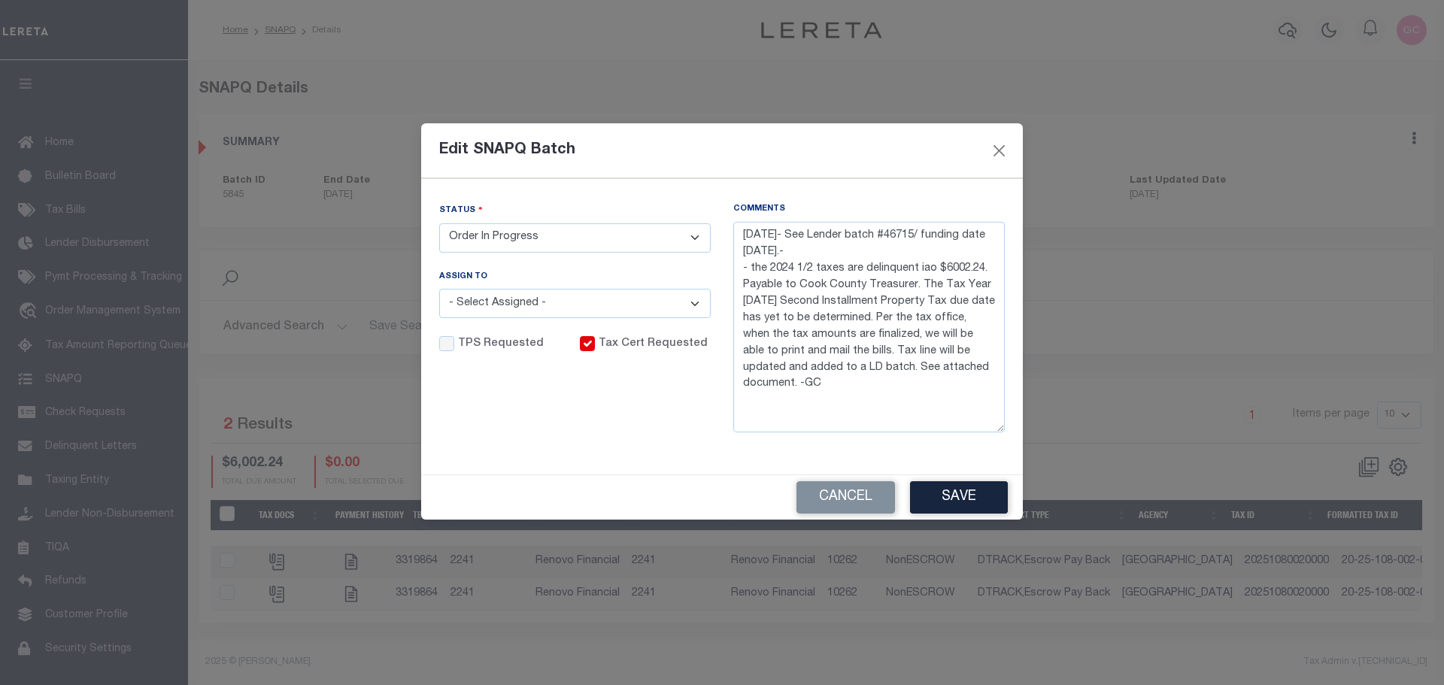
click at [696, 236] on select "- Select Status - Order In Progress Complete" at bounding box center [575, 237] width 272 height 29
select select "CPT"
click at [439, 223] on select "- Select Status - Order In Progress Complete" at bounding box center [575, 237] width 272 height 29
click at [979, 493] on button "Save" at bounding box center [959, 497] width 98 height 32
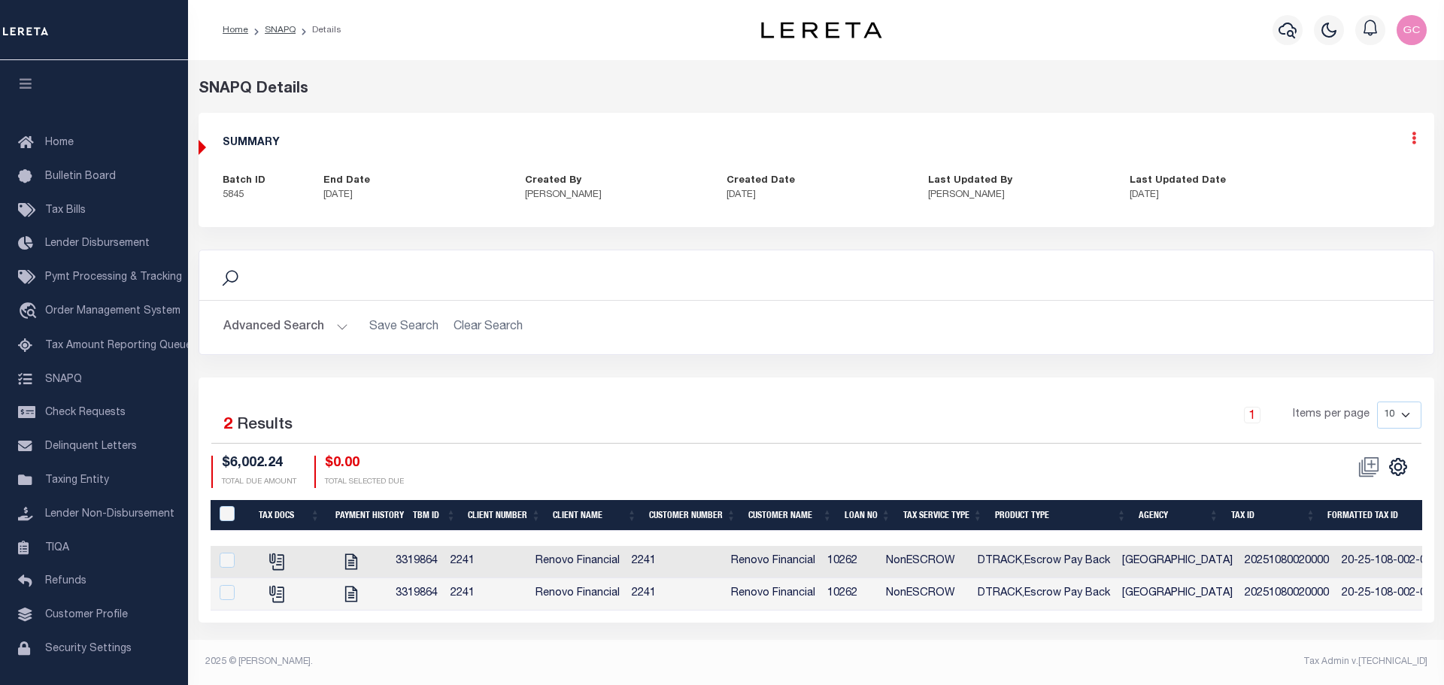
click at [1413, 142] on icon at bounding box center [1414, 138] width 5 height 13
click at [1342, 176] on link "Edit" at bounding box center [1374, 181] width 119 height 25
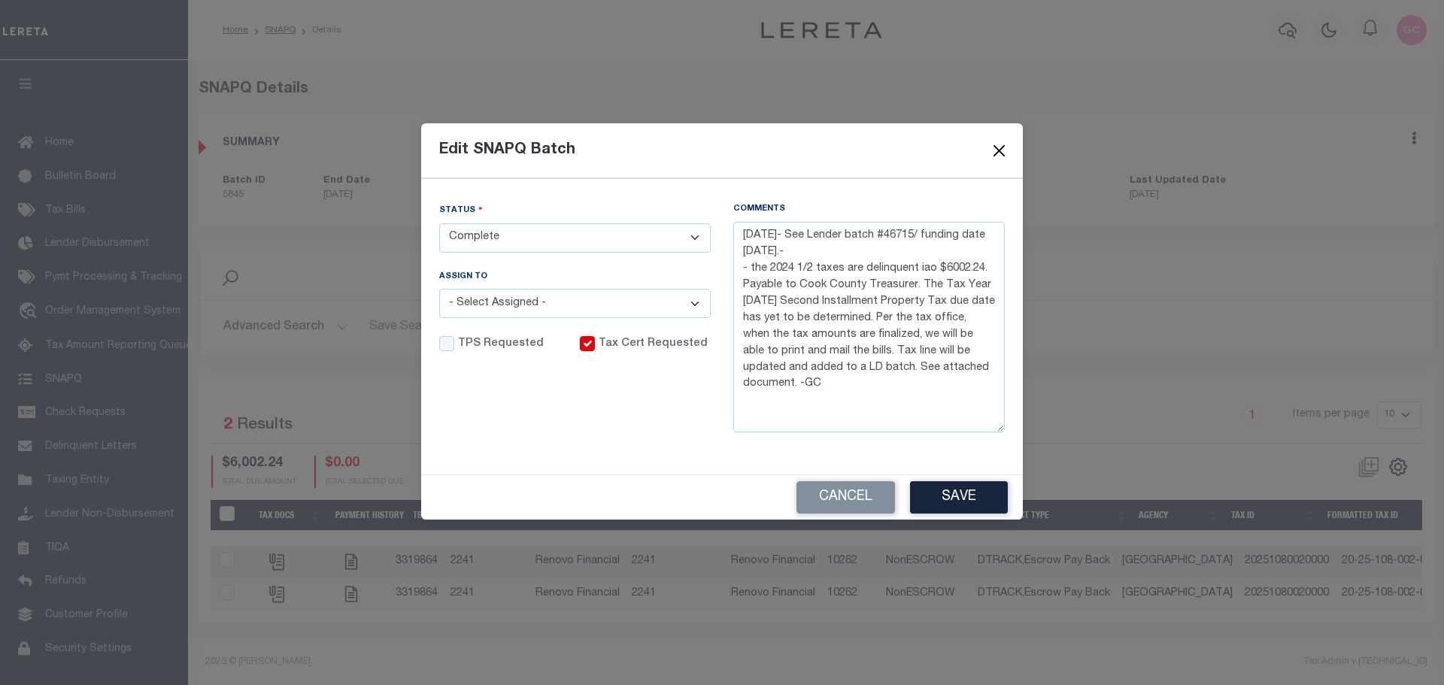
click at [997, 145] on button "Close" at bounding box center [1000, 151] width 20 height 20
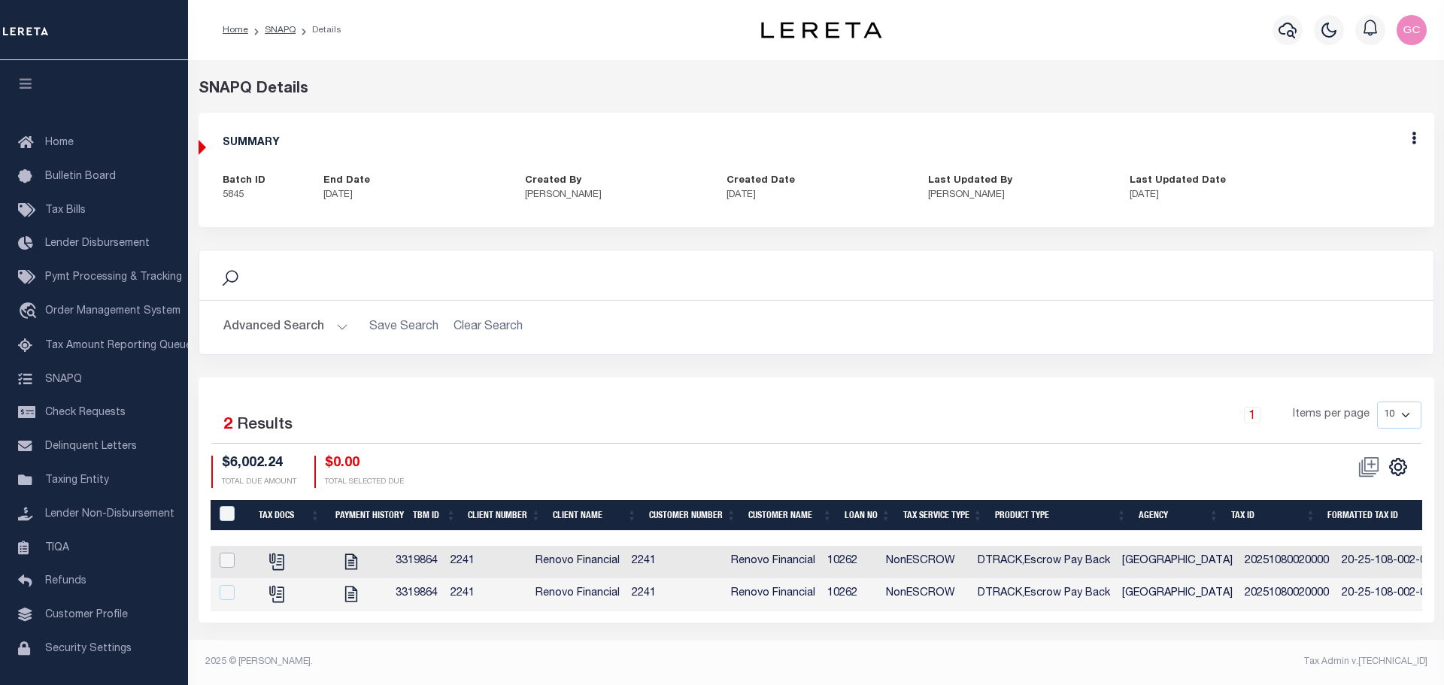
click at [225, 557] on input "checkbox" at bounding box center [227, 560] width 15 height 15
checkbox input "true"
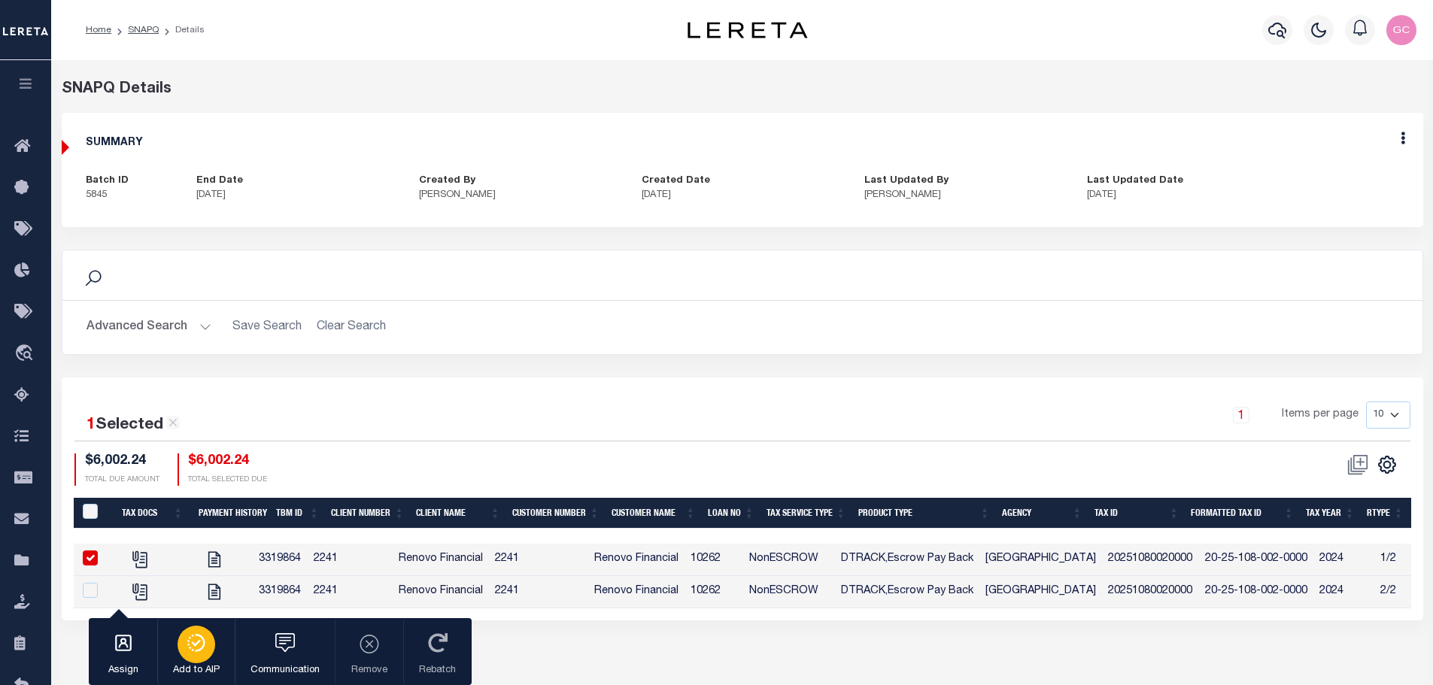
click at [187, 652] on icon "button" at bounding box center [196, 643] width 21 height 18
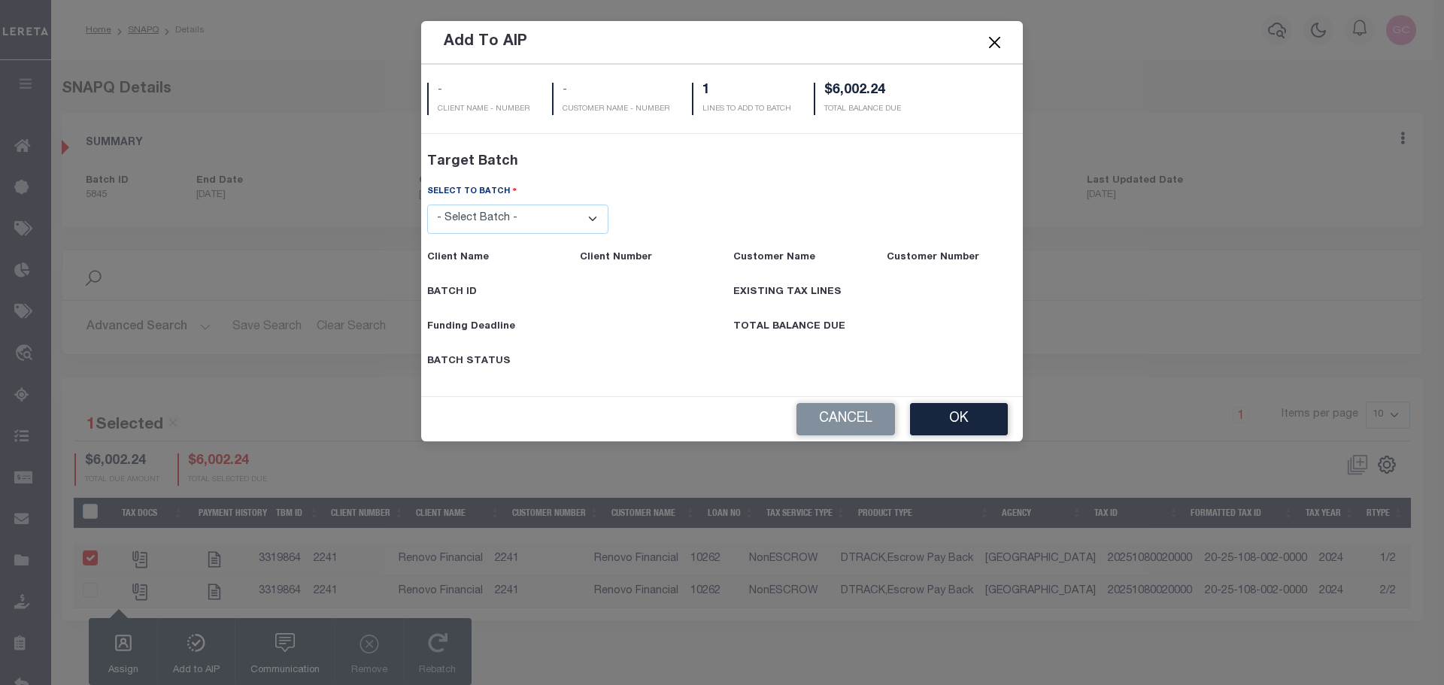
click at [593, 214] on select "- Select Batch - 46570 46707 46650 46554 46710 46715 46714 46635 46682 46655 46…" at bounding box center [518, 219] width 182 height 29
select select "46715"
click at [427, 234] on select "- Select Batch - 46570 46707 46650 46554 46710 46715 46714 46635 46682 46655 46…" at bounding box center [518, 219] width 182 height 29
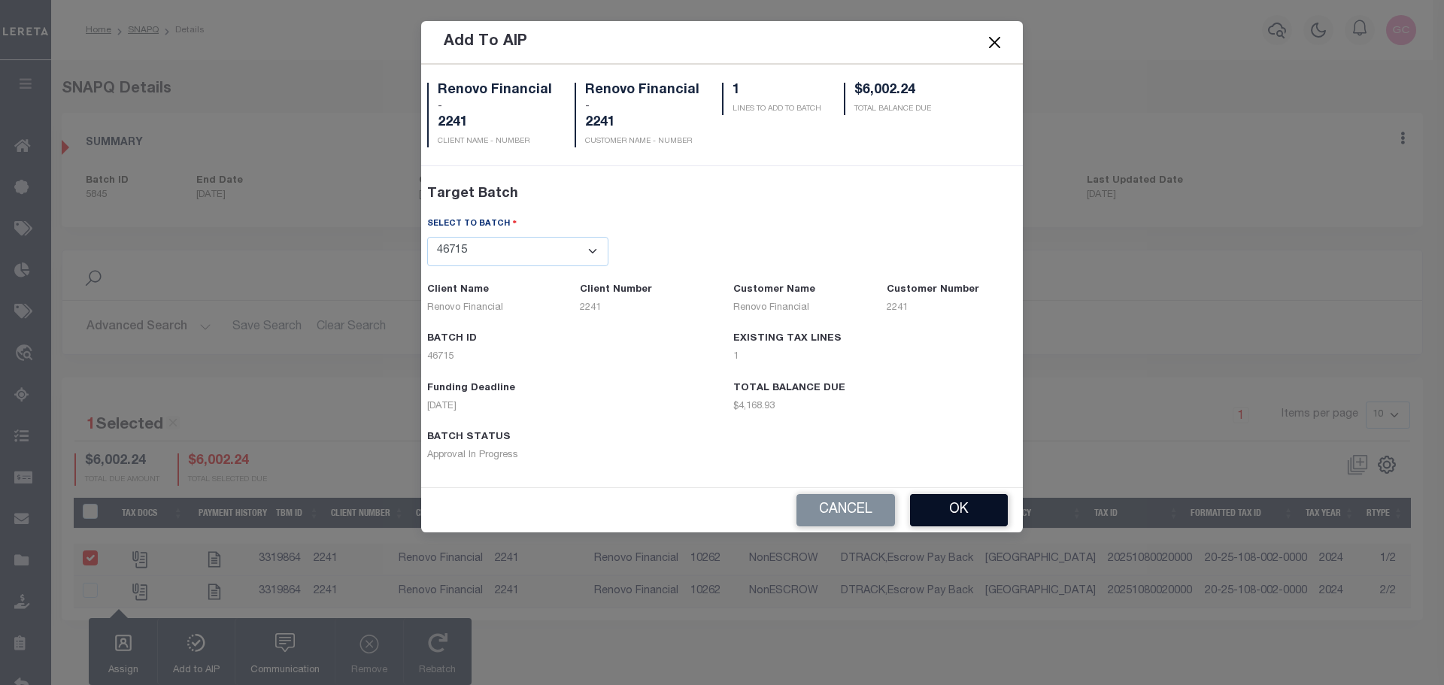
click at [970, 510] on button "OK" at bounding box center [959, 510] width 98 height 32
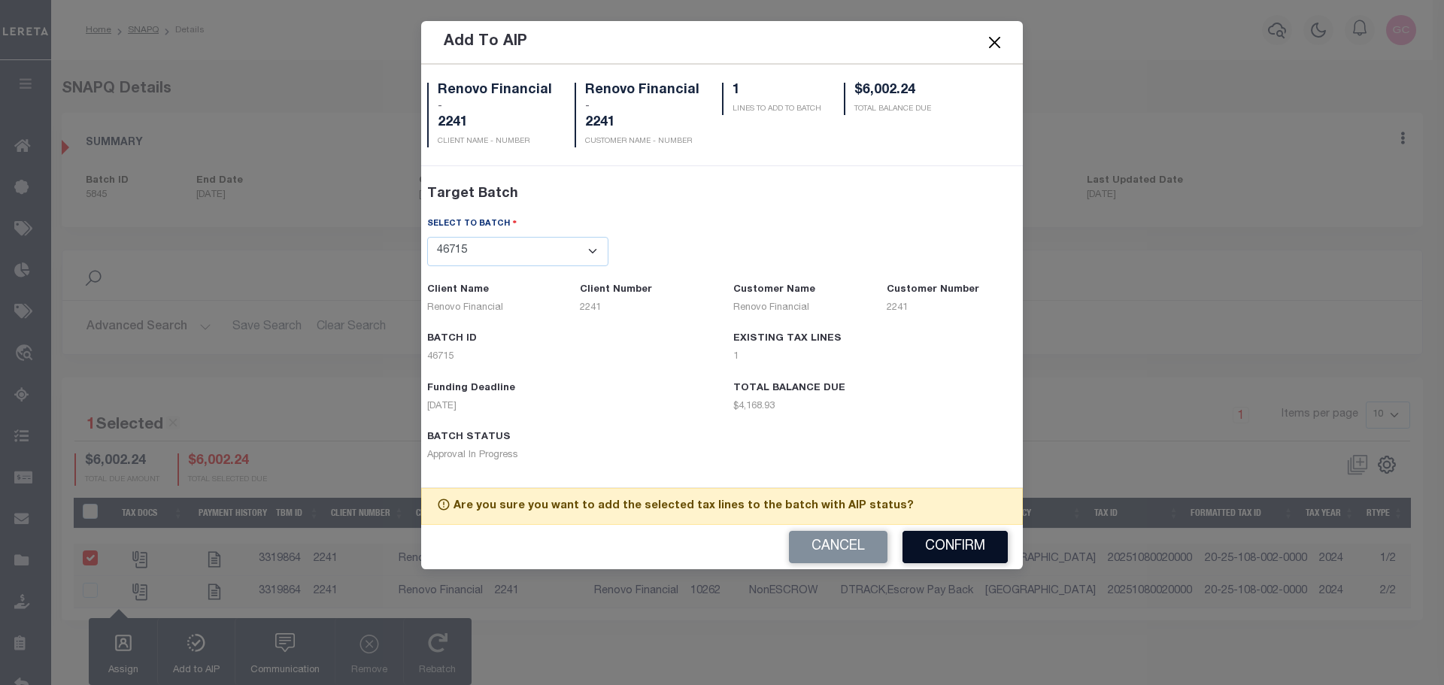
click at [955, 542] on button "Confirm" at bounding box center [955, 547] width 105 height 32
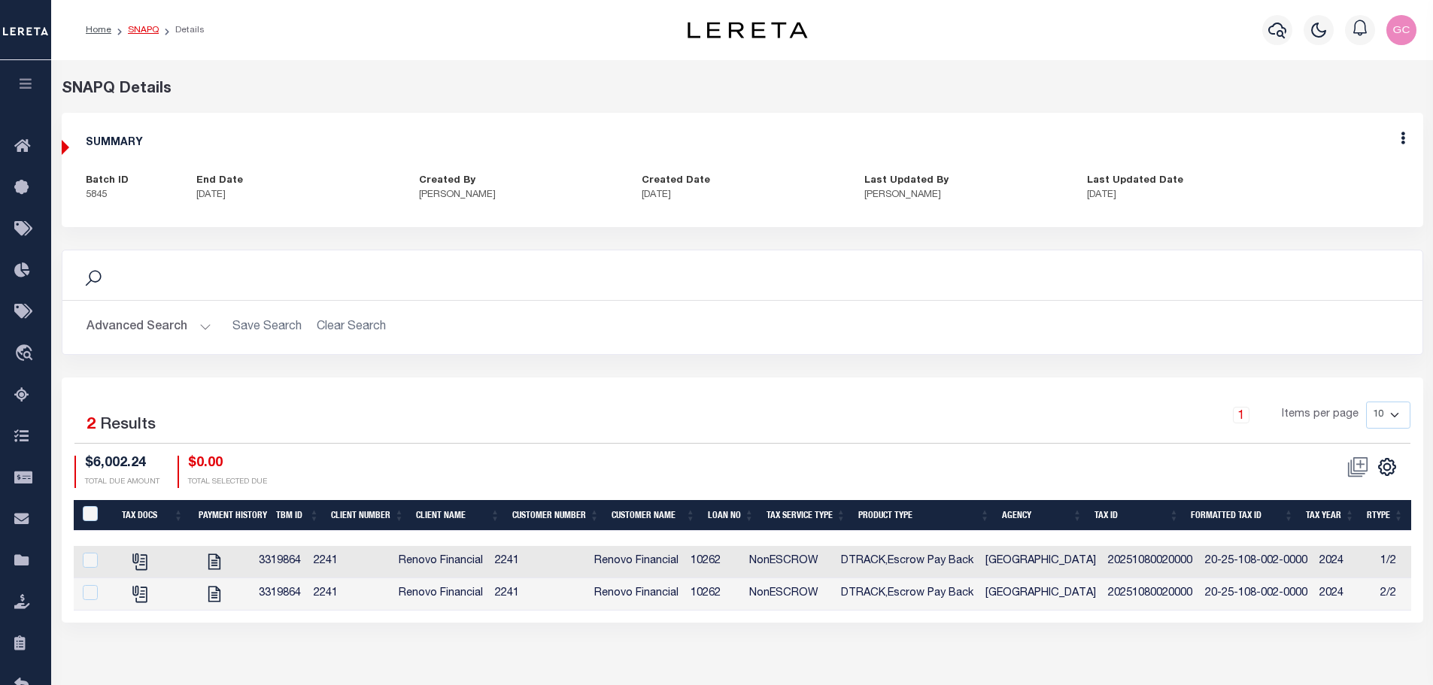
click at [138, 26] on link "SNAPQ" at bounding box center [143, 30] width 31 height 9
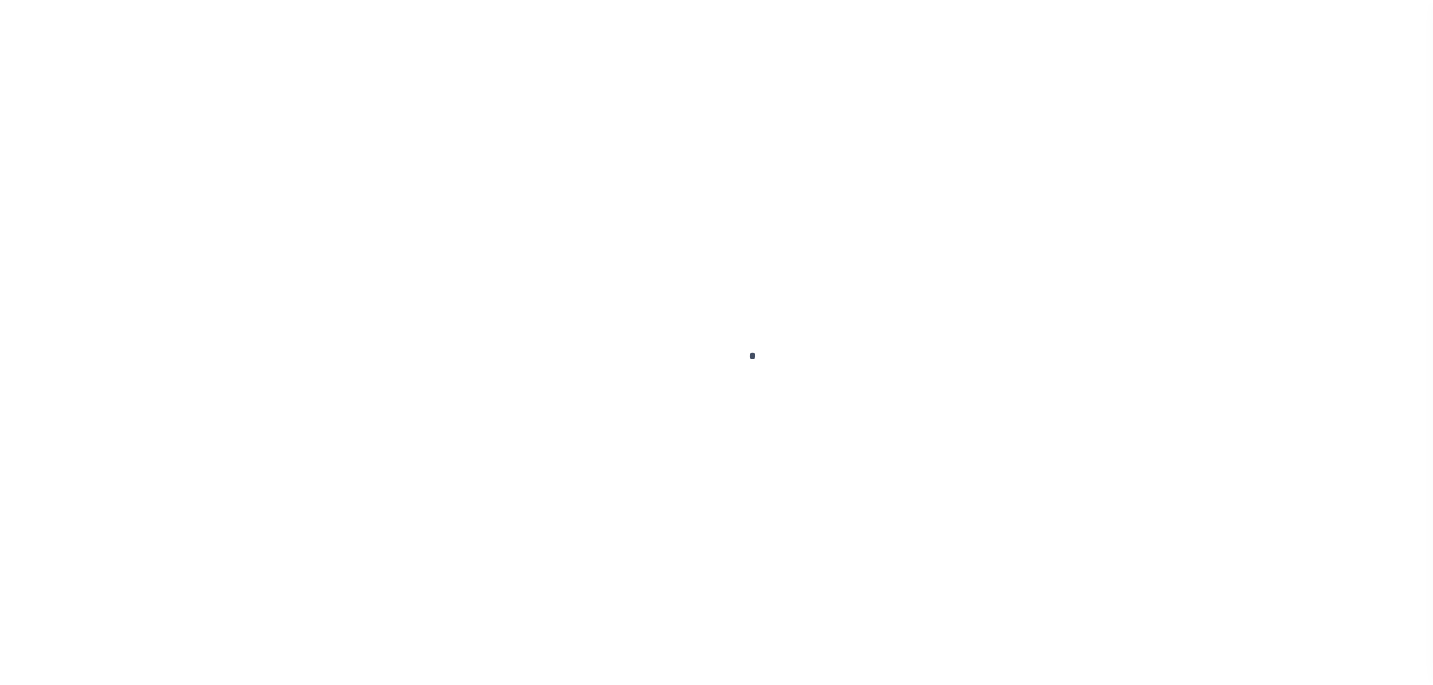
scroll to position [47, 0]
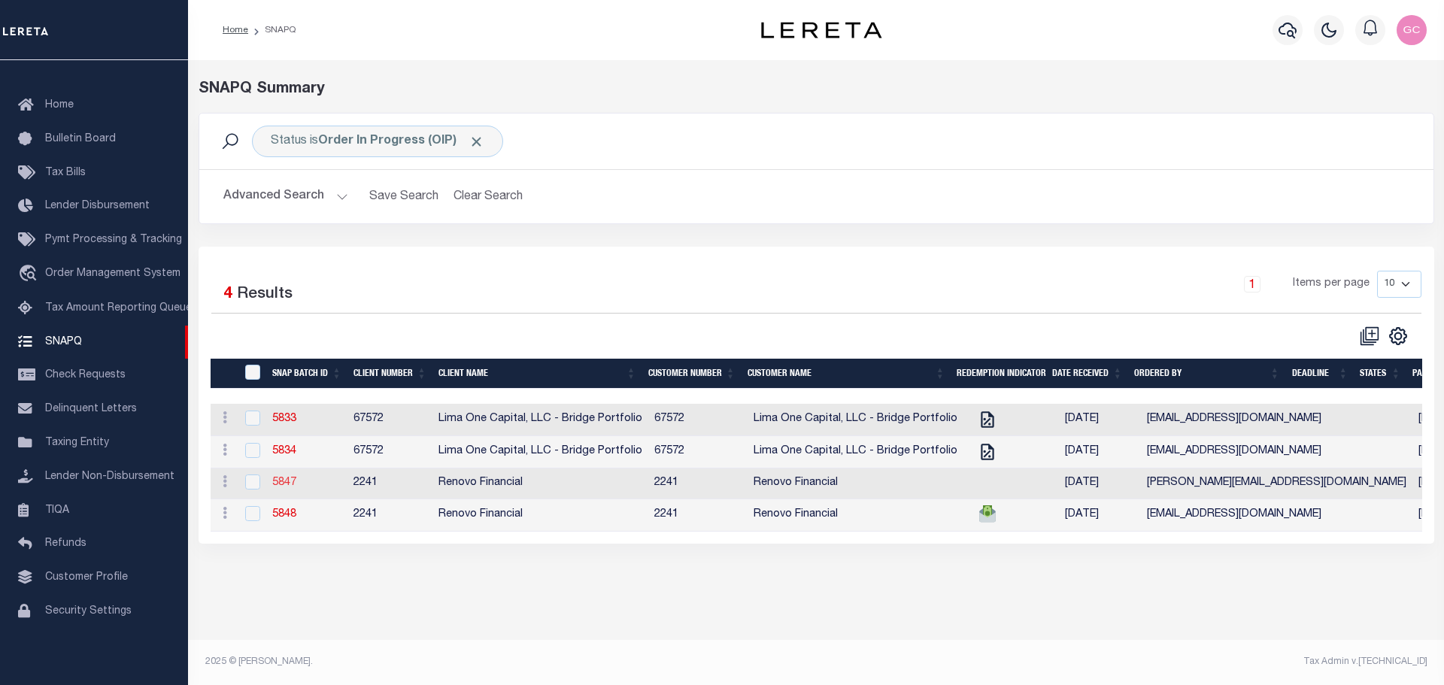
click at [278, 487] on link "5847" at bounding box center [284, 483] width 24 height 11
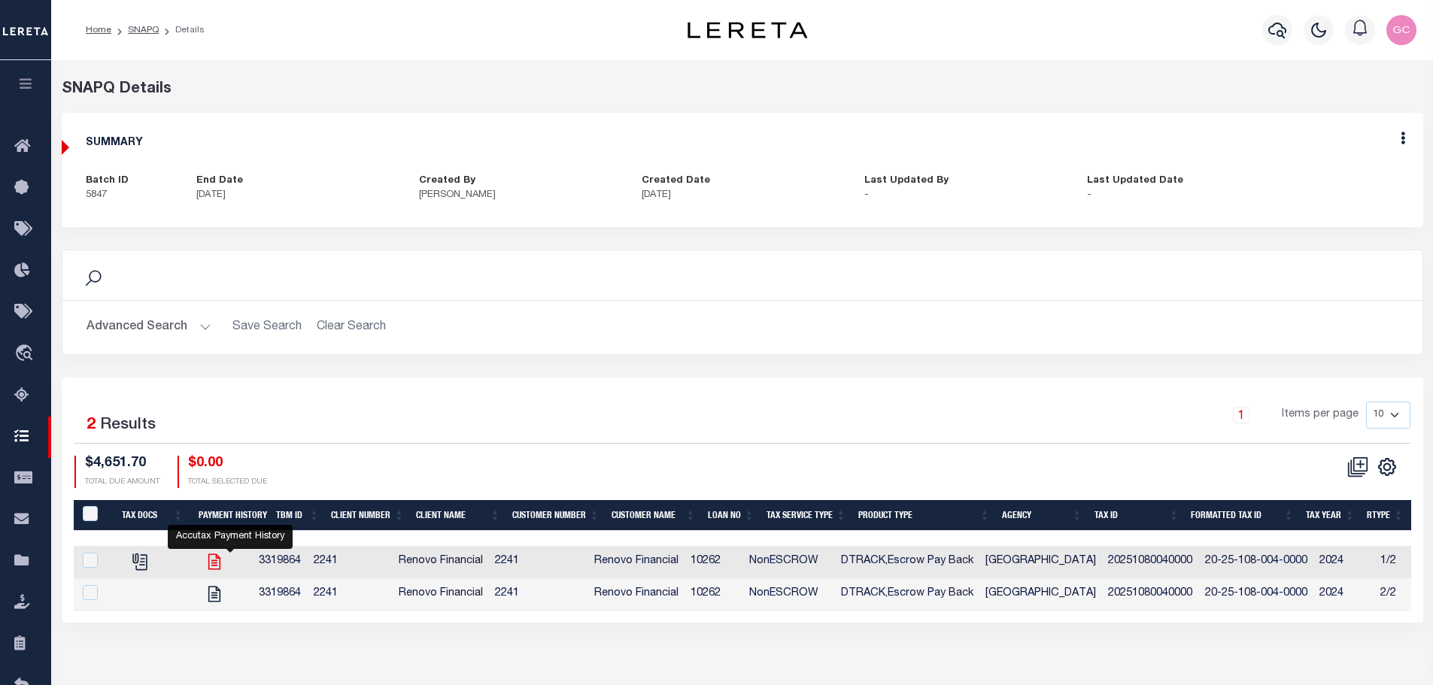
click at [224, 565] on icon "" at bounding box center [215, 562] width 20 height 20
checkbox input "true"
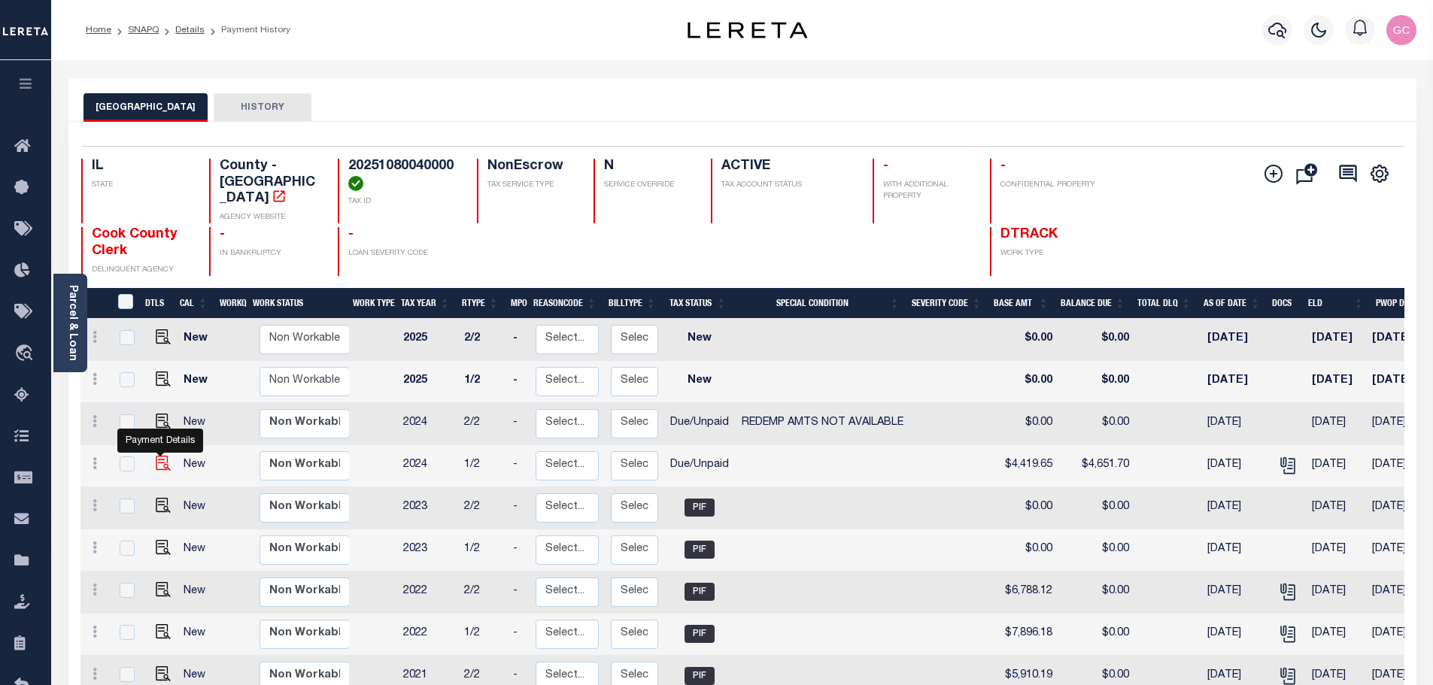
click at [163, 456] on img "" at bounding box center [163, 463] width 15 height 15
checkbox input "true"
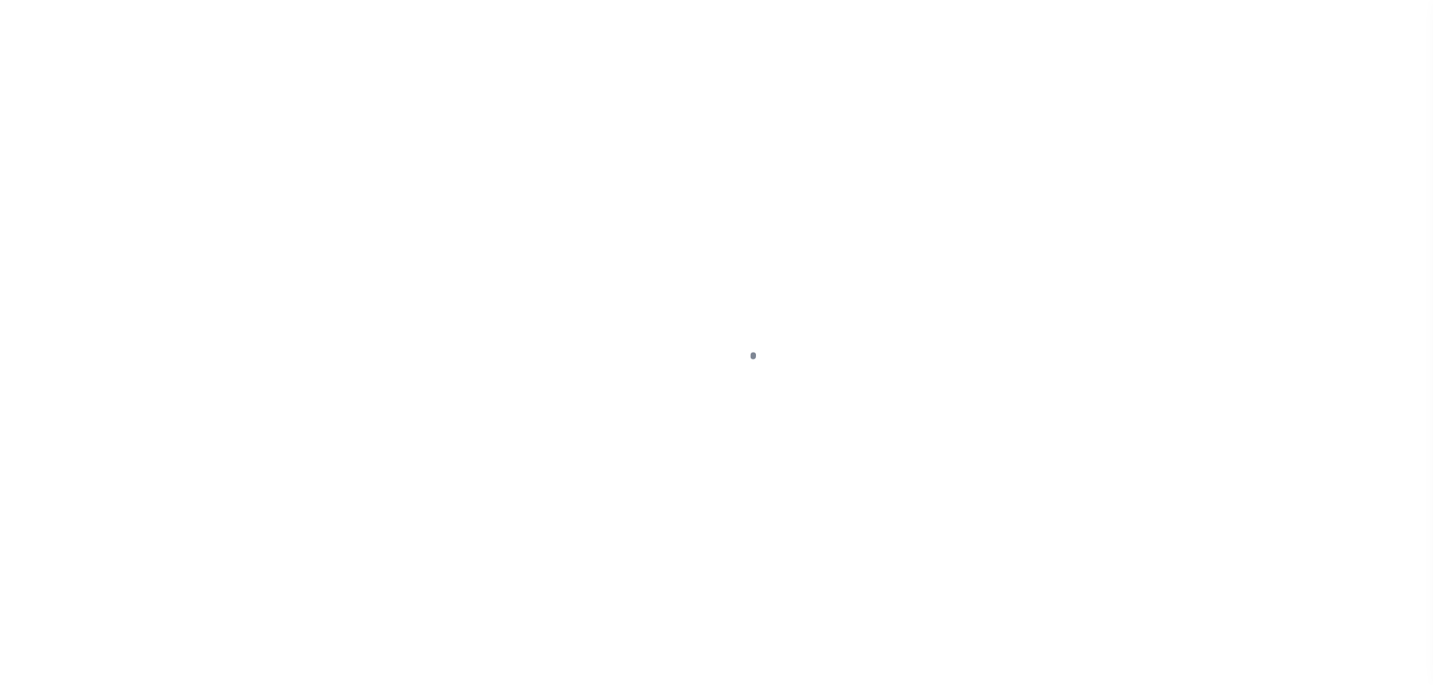
select select "DUE"
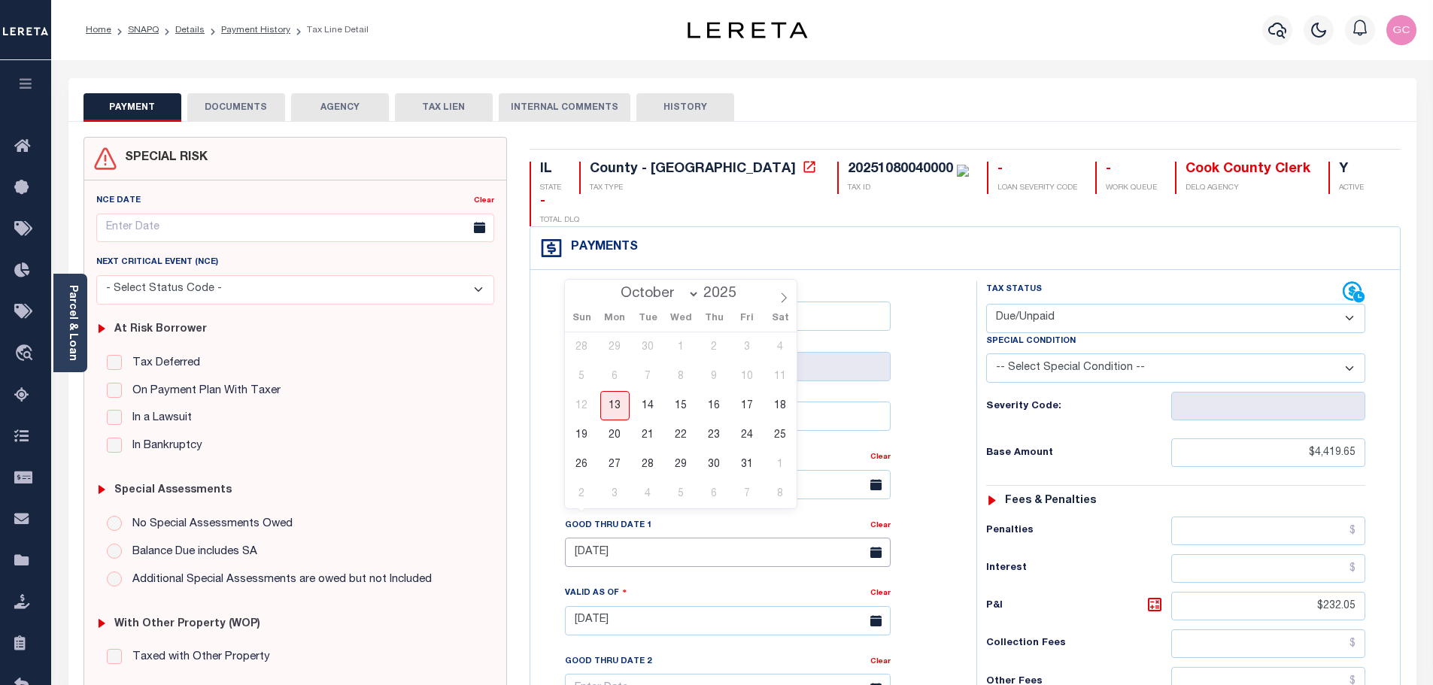
click at [642, 538] on input "[DATE]" at bounding box center [728, 552] width 326 height 29
click at [748, 464] on span "31" at bounding box center [747, 464] width 29 height 29
type input "10/31/2025"
type input "[DATE]"
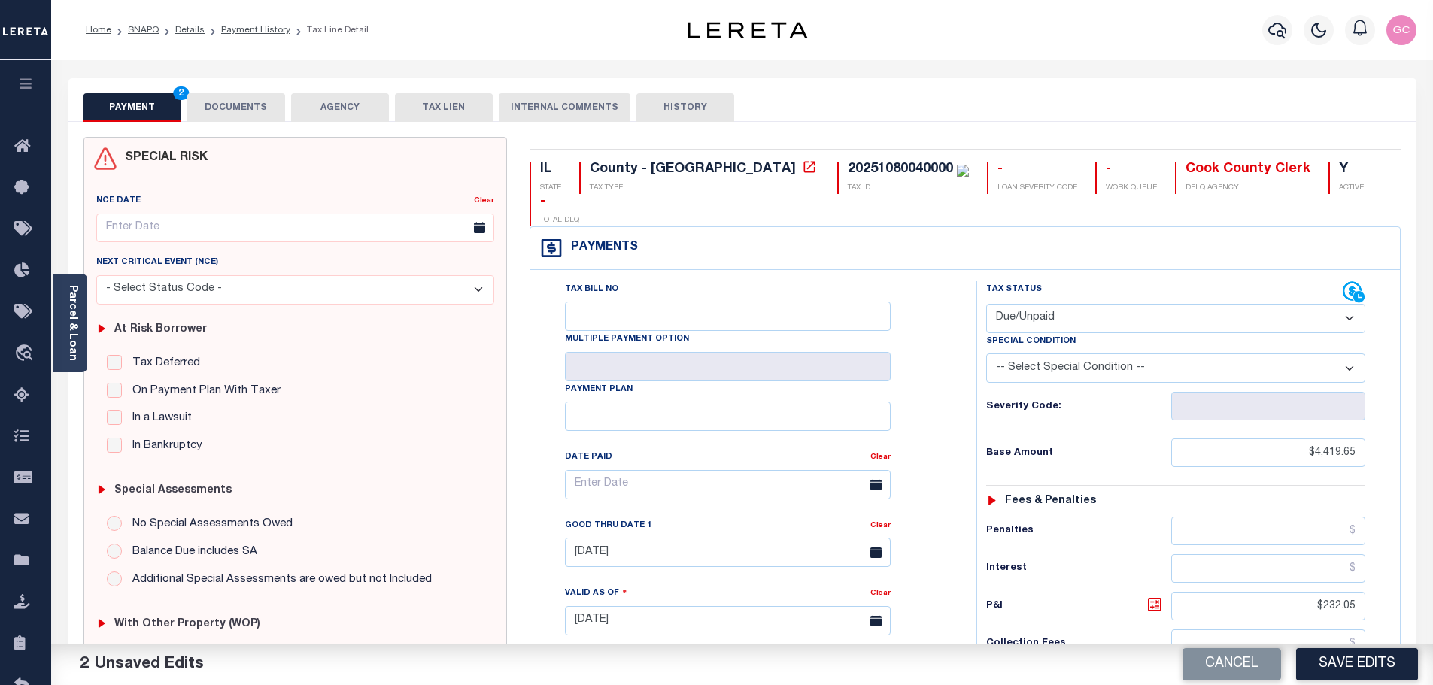
click at [246, 105] on button "DOCUMENTS" at bounding box center [236, 107] width 98 height 29
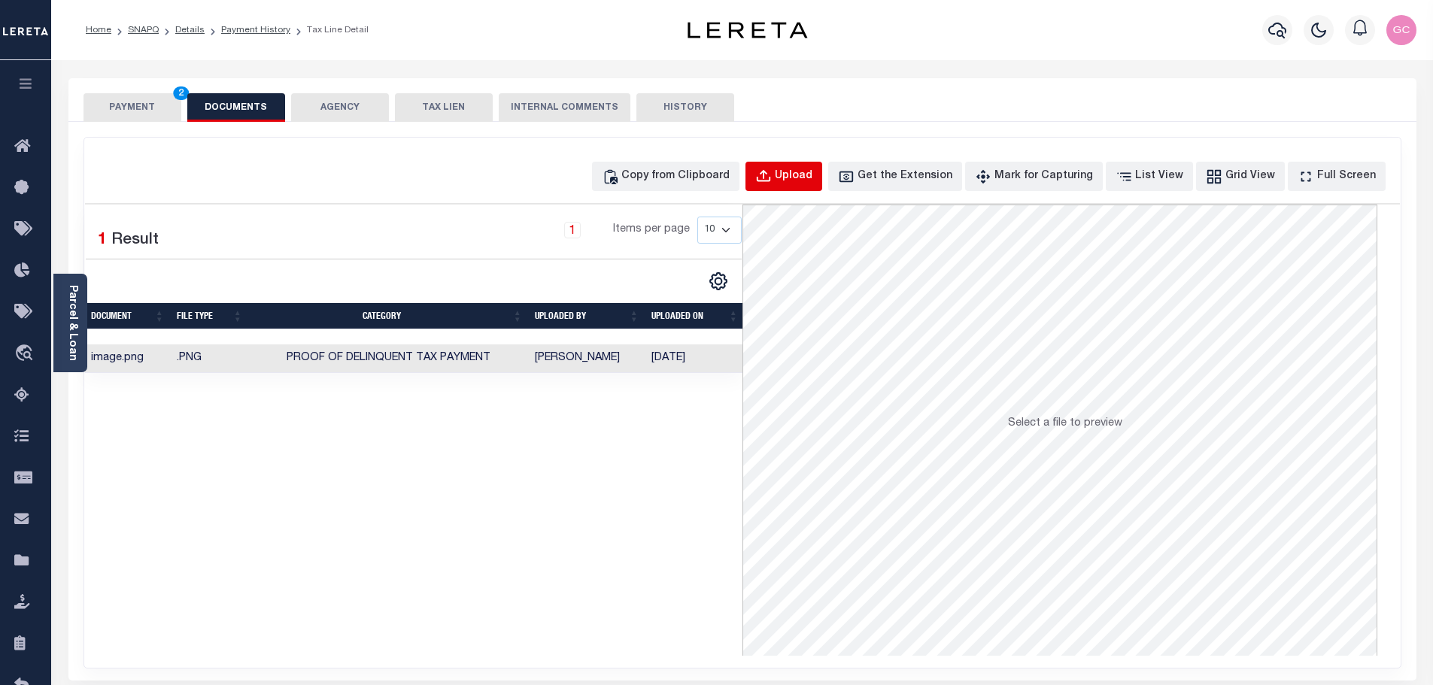
click at [812, 174] on div "Upload" at bounding box center [794, 176] width 38 height 17
select select "POP"
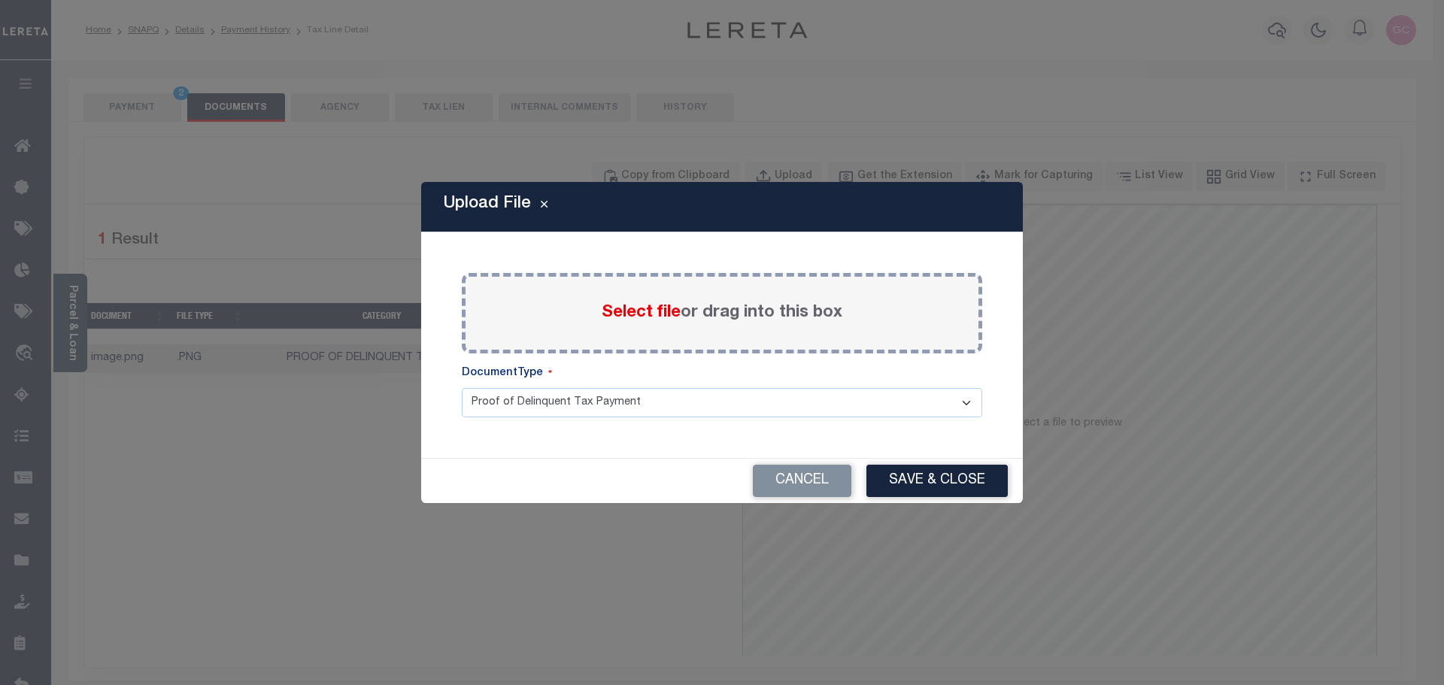
click at [627, 313] on span "Select file" at bounding box center [641, 313] width 79 height 17
click at [0, 0] on input "Select file or drag into this box" at bounding box center [0, 0] width 0 height 0
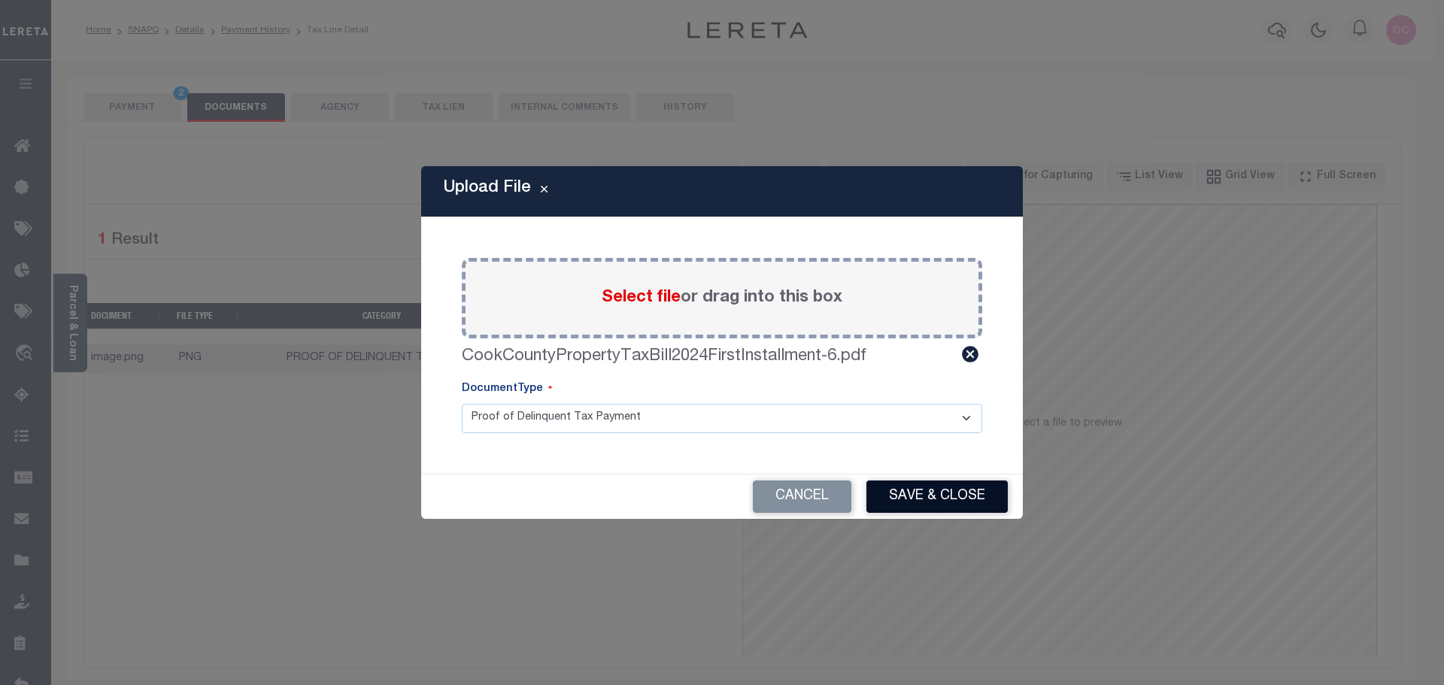
click at [963, 495] on button "Save & Close" at bounding box center [936, 497] width 141 height 32
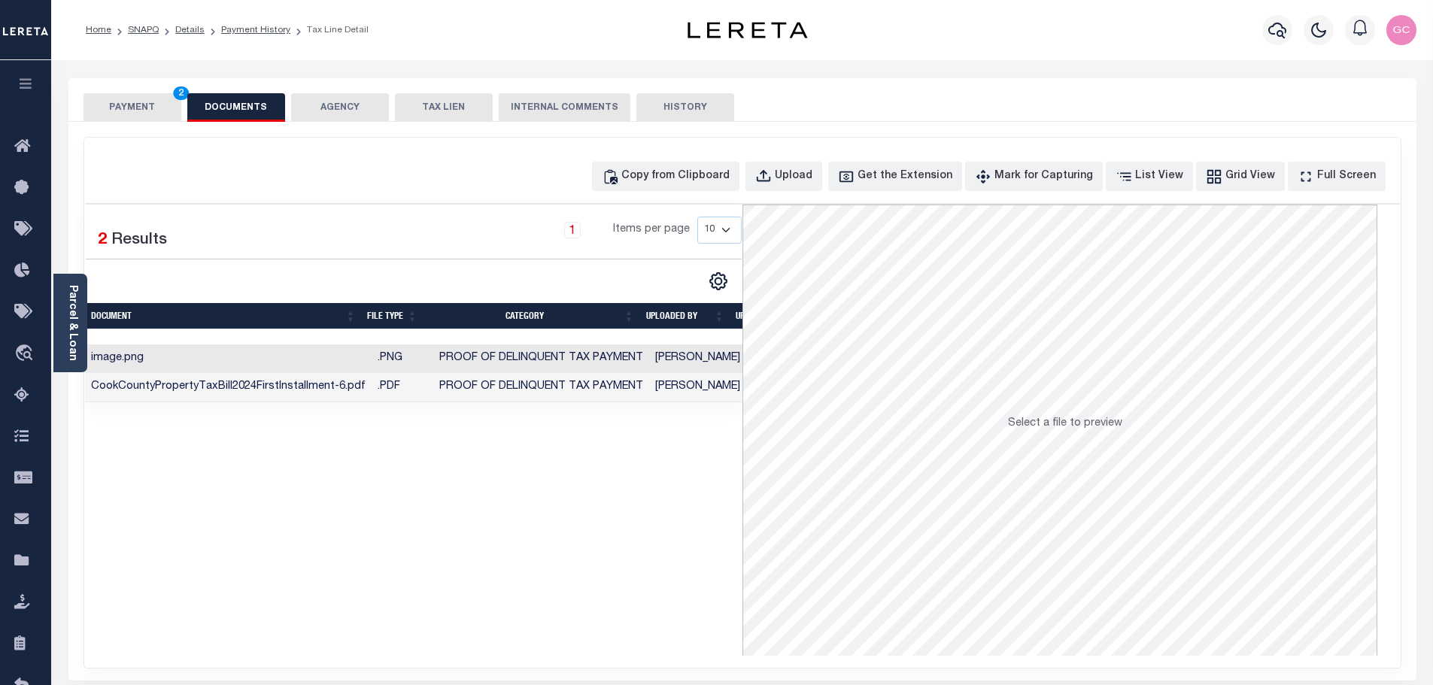
click at [635, 382] on td "Proof of Delinquent Tax Payment" at bounding box center [541, 387] width 216 height 29
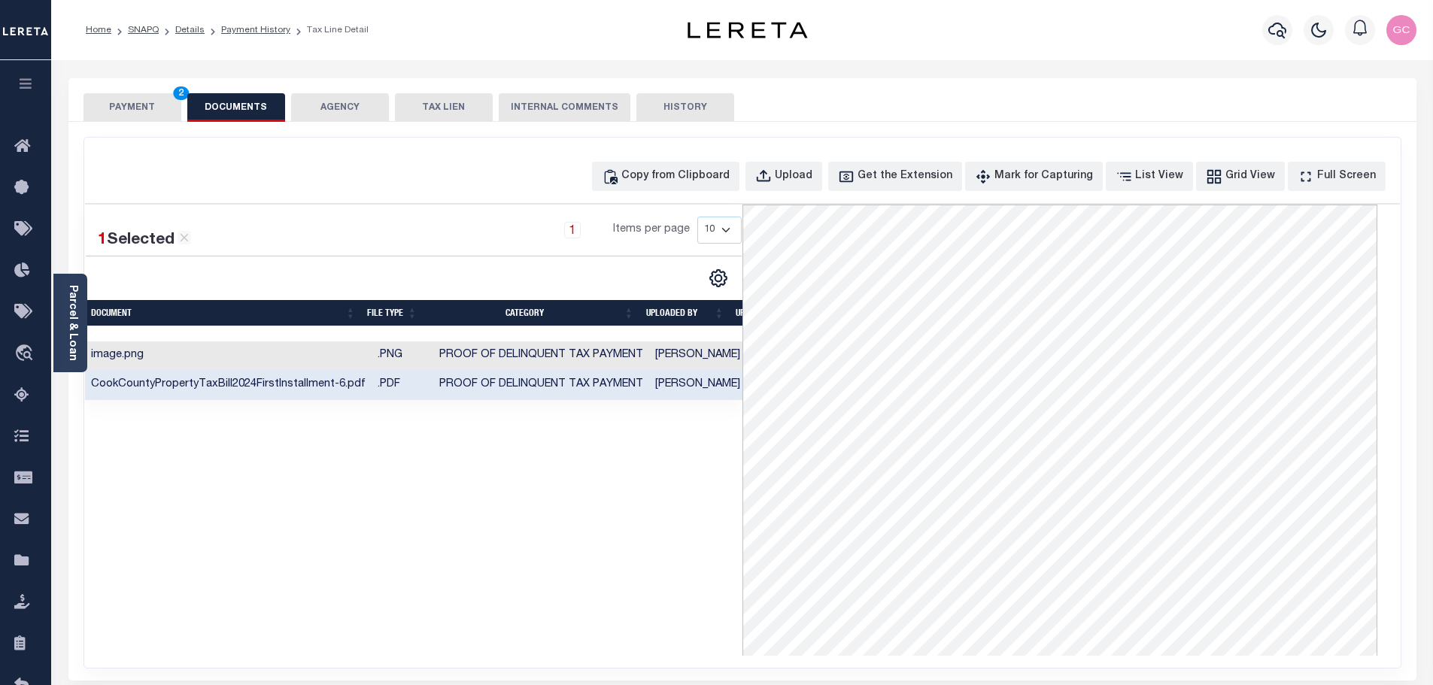
click at [156, 111] on button "PAYMENT 2" at bounding box center [132, 107] width 98 height 29
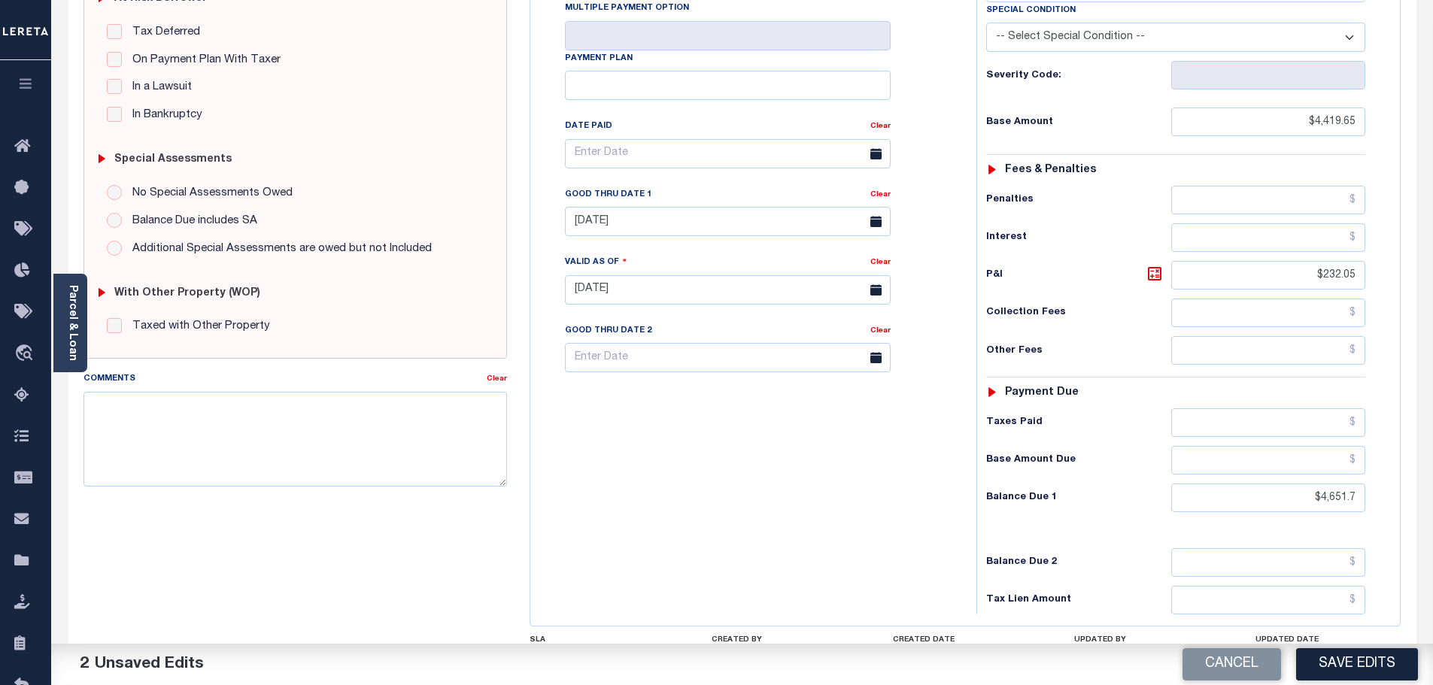
scroll to position [376, 0]
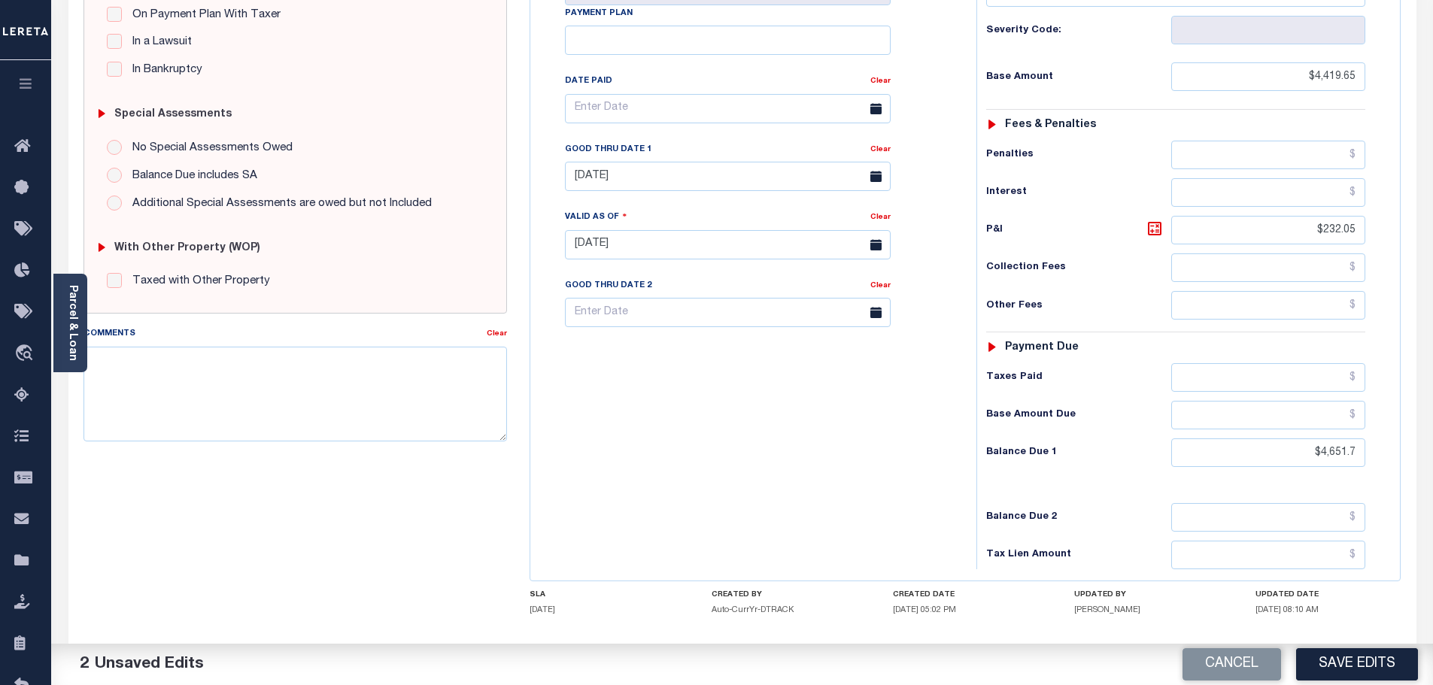
click at [179, 344] on div "Comments" at bounding box center [285, 336] width 404 height 21
click at [171, 351] on textarea "Comments" at bounding box center [295, 394] width 424 height 95
paste textarea "-10/13/2025- the 2024 1/2 taxes are delinquent iao $6002.24. Payable to Cook Co…"
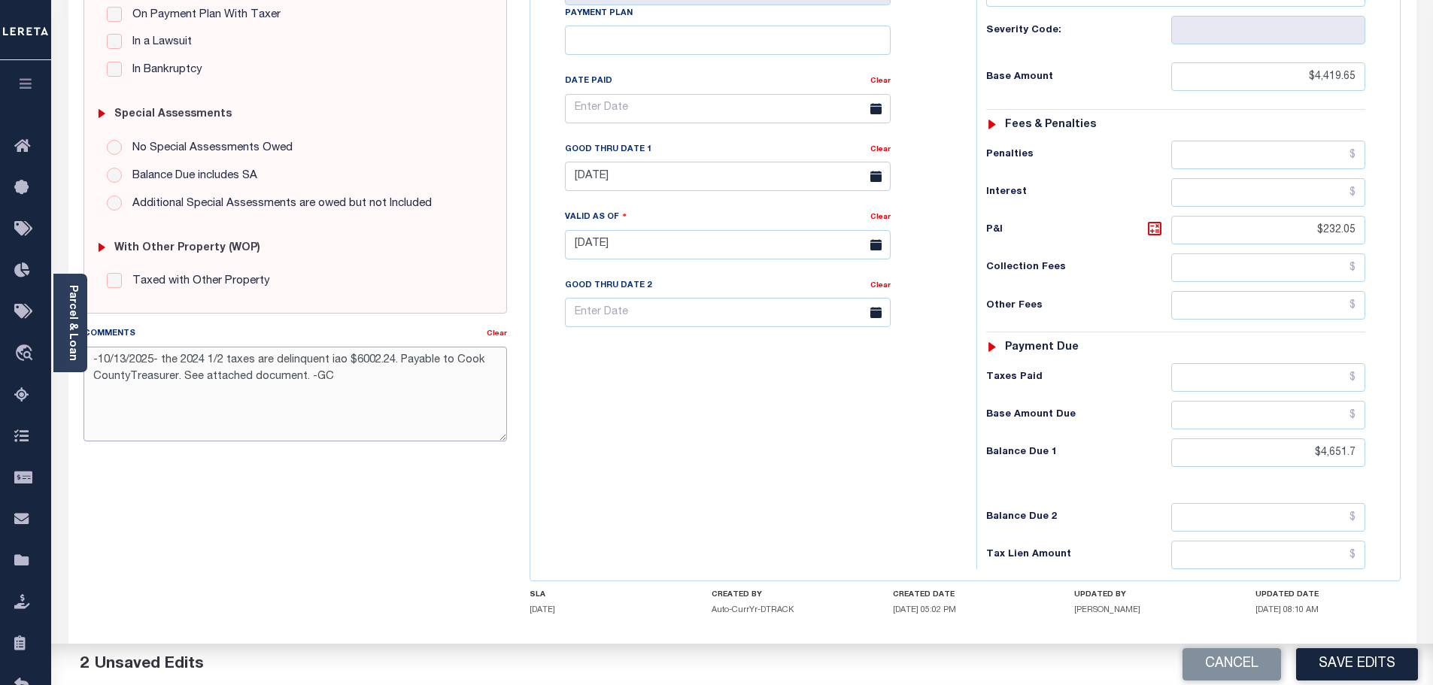
click at [127, 376] on textarea "-10/13/2025- the 2024 1/2 taxes are delinquent iao $6002.24. Payable to Cook Co…" at bounding box center [295, 394] width 424 height 95
click at [391, 393] on textarea "-10/13/2025- the 2024 1/2 taxes are delinquent iao $6002.24. Payable to Cook Co…" at bounding box center [295, 394] width 424 height 95
drag, startPoint x: 391, startPoint y: 363, endPoint x: 348, endPoint y: 361, distance: 42.9
click at [348, 361] on textarea "-10/13/2025- the 2024 1/2 taxes are delinquent iao $6002.24. Payable to Cook Co…" at bounding box center [295, 394] width 424 height 95
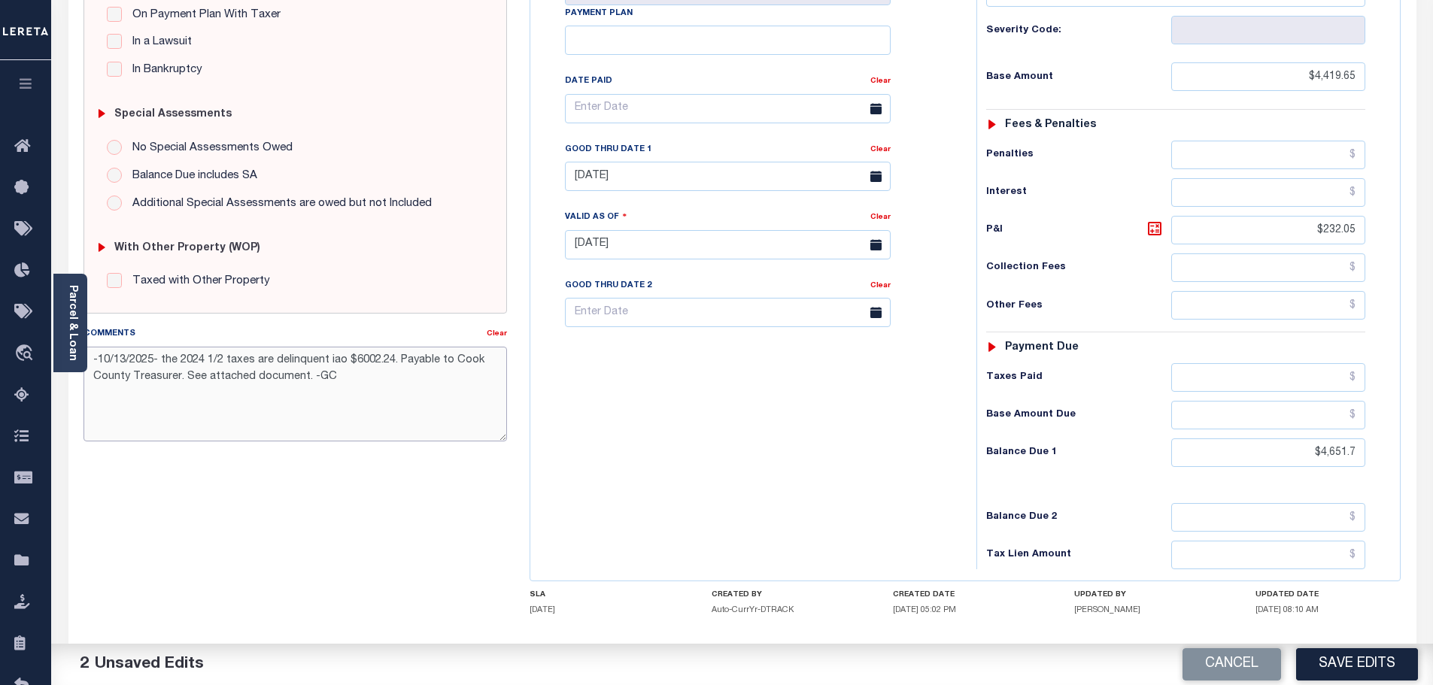
drag, startPoint x: 353, startPoint y: 359, endPoint x: 390, endPoint y: 366, distance: 37.6
click at [390, 366] on textarea "-10/13/2025- the 2024 1/2 taxes are delinquent iao $6002.24. Payable to Cook Co…" at bounding box center [295, 394] width 424 height 95
type textarea "-10/13/2025- the 2024 1/2 taxes are delinquent iao $4684.85. Payable to Cook Co…"
drag, startPoint x: 1321, startPoint y: 417, endPoint x: 1397, endPoint y: 438, distance: 78.6
click at [1397, 438] on div "Tax Bill No Multiple Payment Option Payment Plan" at bounding box center [965, 237] width 870 height 687
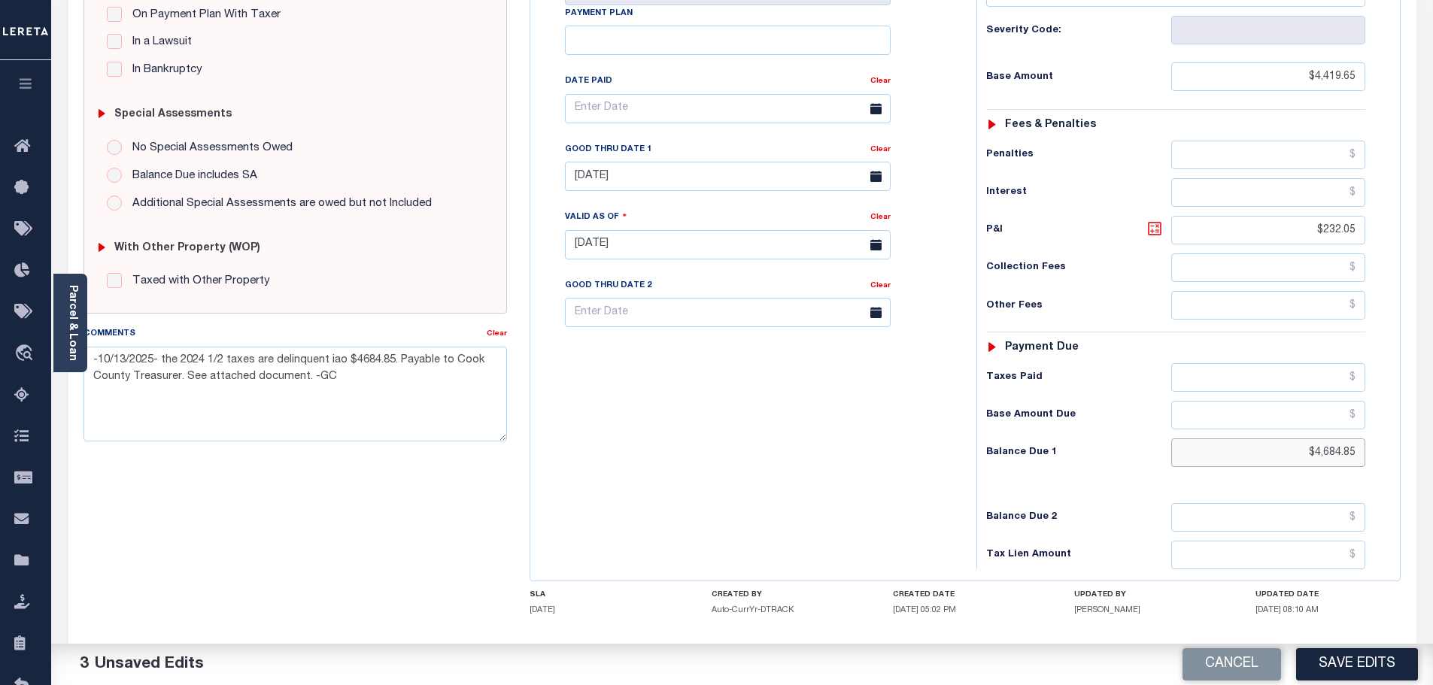
type input "$4,684.85"
click at [1157, 220] on icon at bounding box center [1155, 229] width 18 height 18
type input "$265.20"
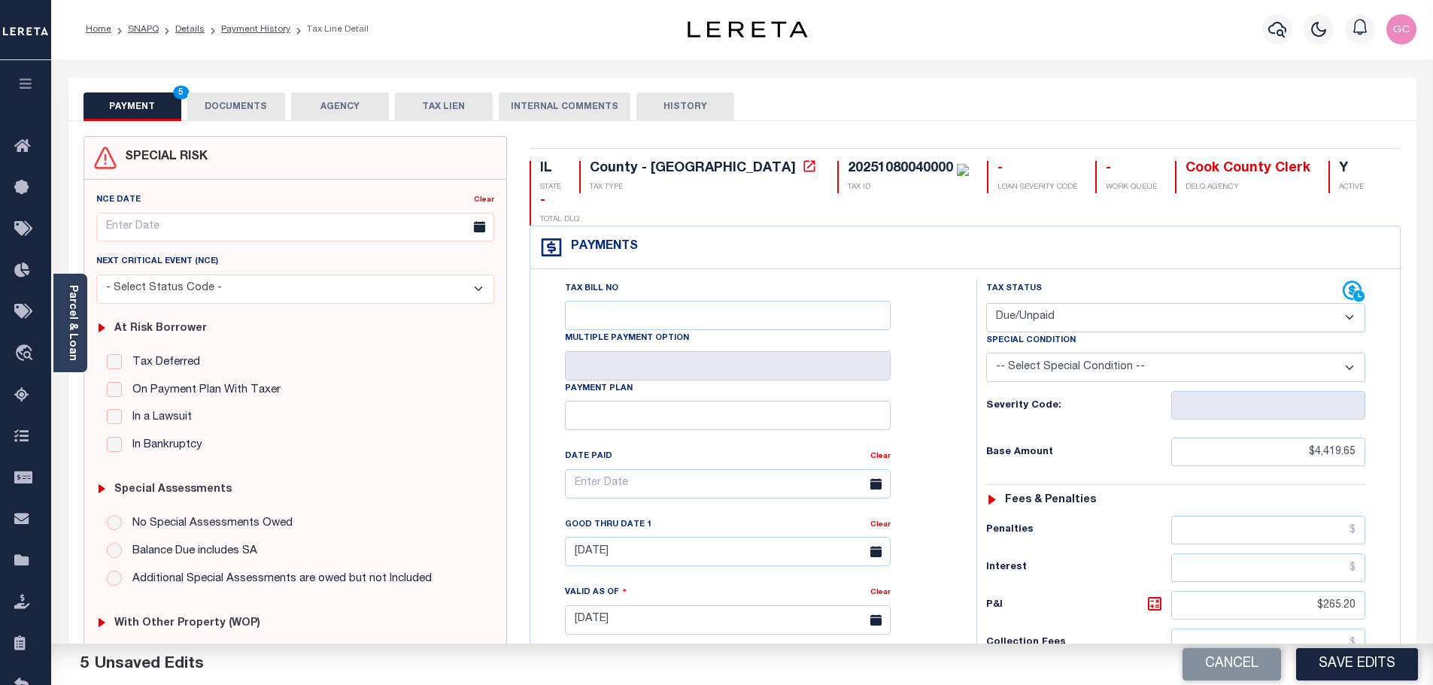
scroll to position [0, 0]
click at [237, 102] on button "DOCUMENTS" at bounding box center [236, 107] width 98 height 29
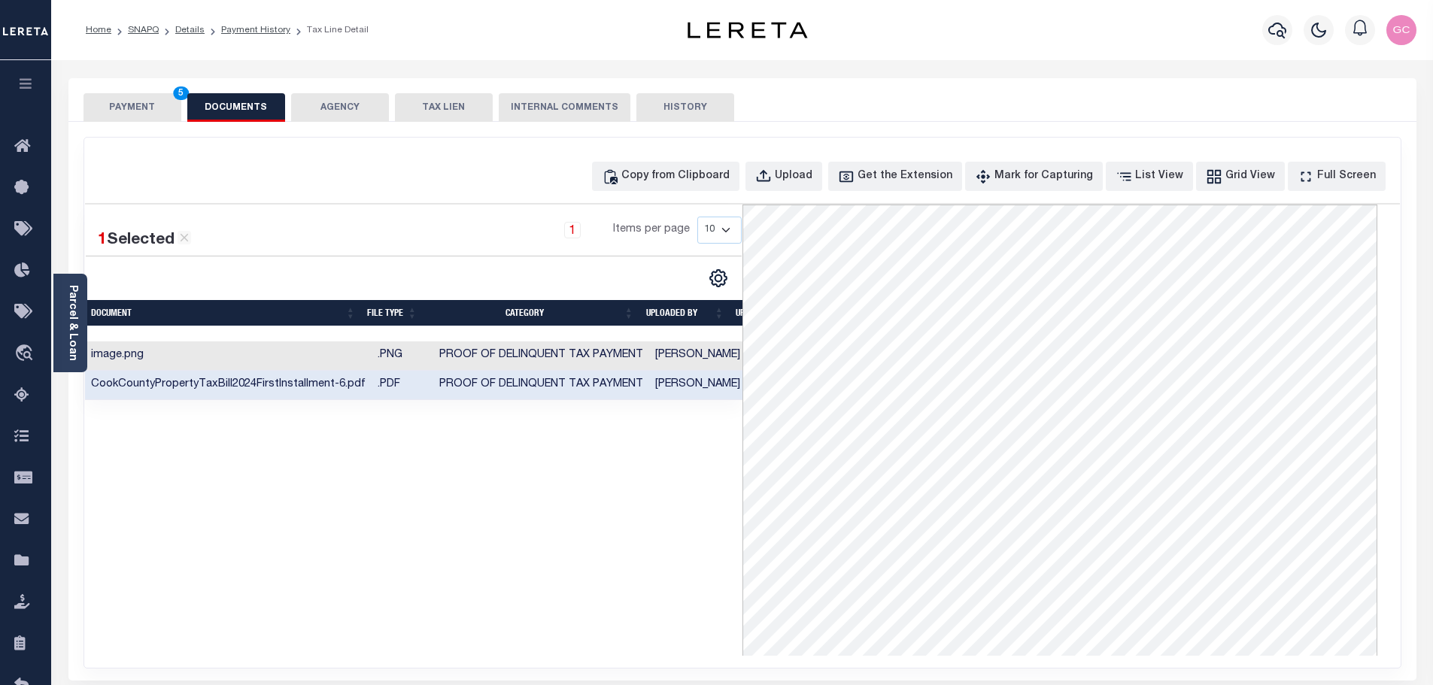
click at [649, 381] on td "Cole, Gloria" at bounding box center [697, 385] width 97 height 29
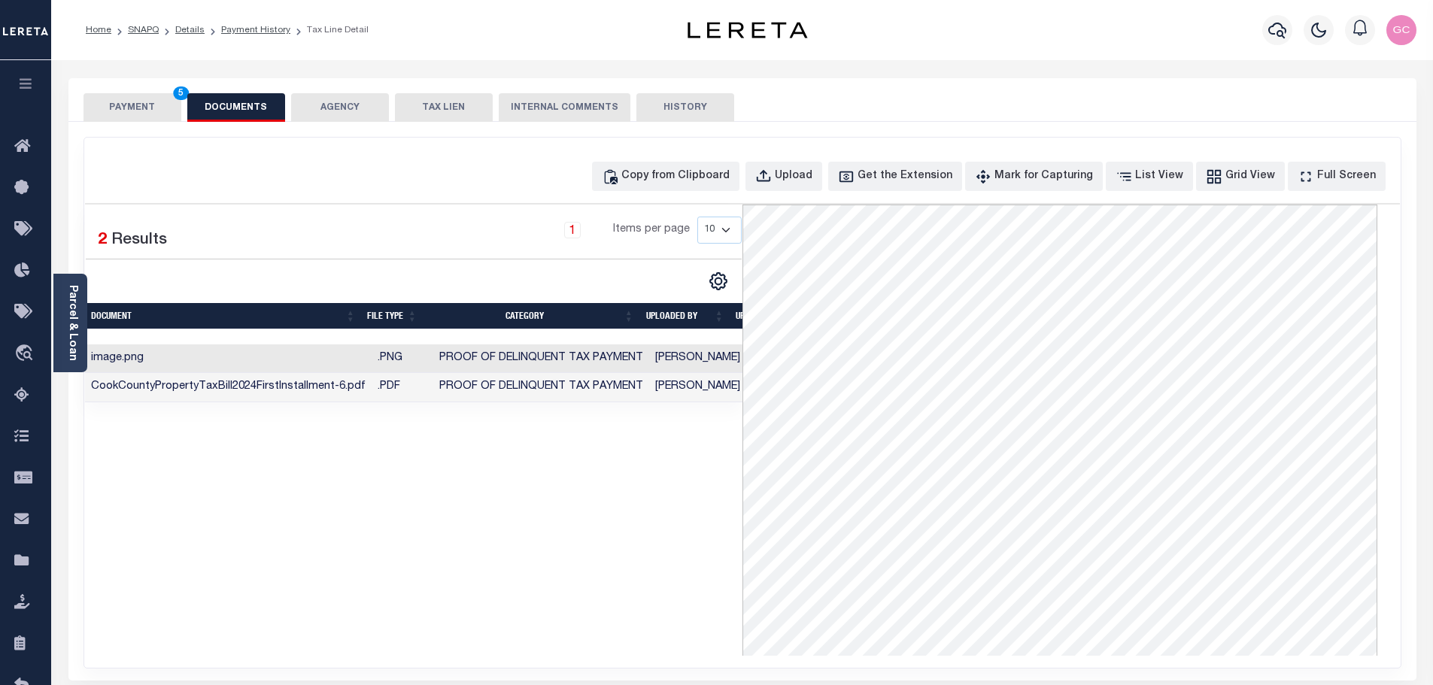
click at [129, 107] on button "PAYMENT 5" at bounding box center [132, 107] width 98 height 29
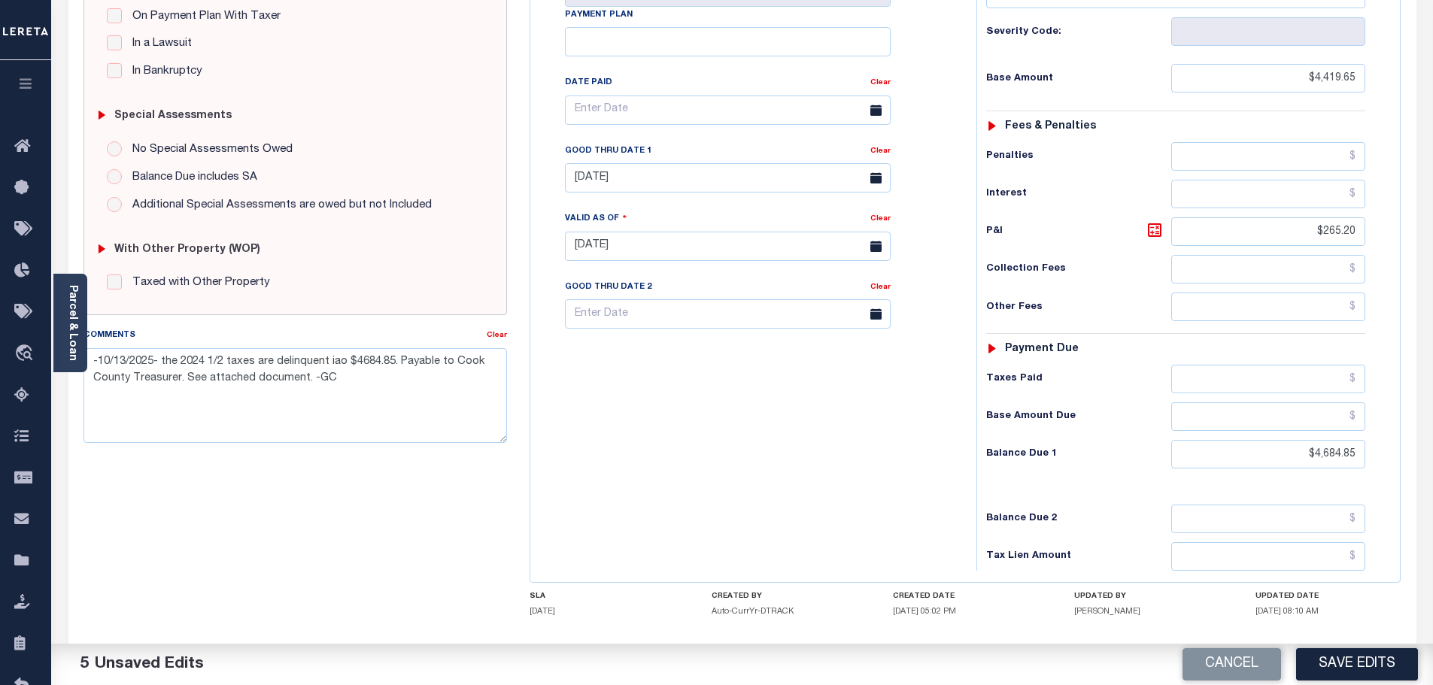
scroll to position [376, 0]
click at [1154, 220] on icon at bounding box center [1155, 229] width 18 height 18
click at [1379, 665] on button "Save Edits" at bounding box center [1357, 664] width 122 height 32
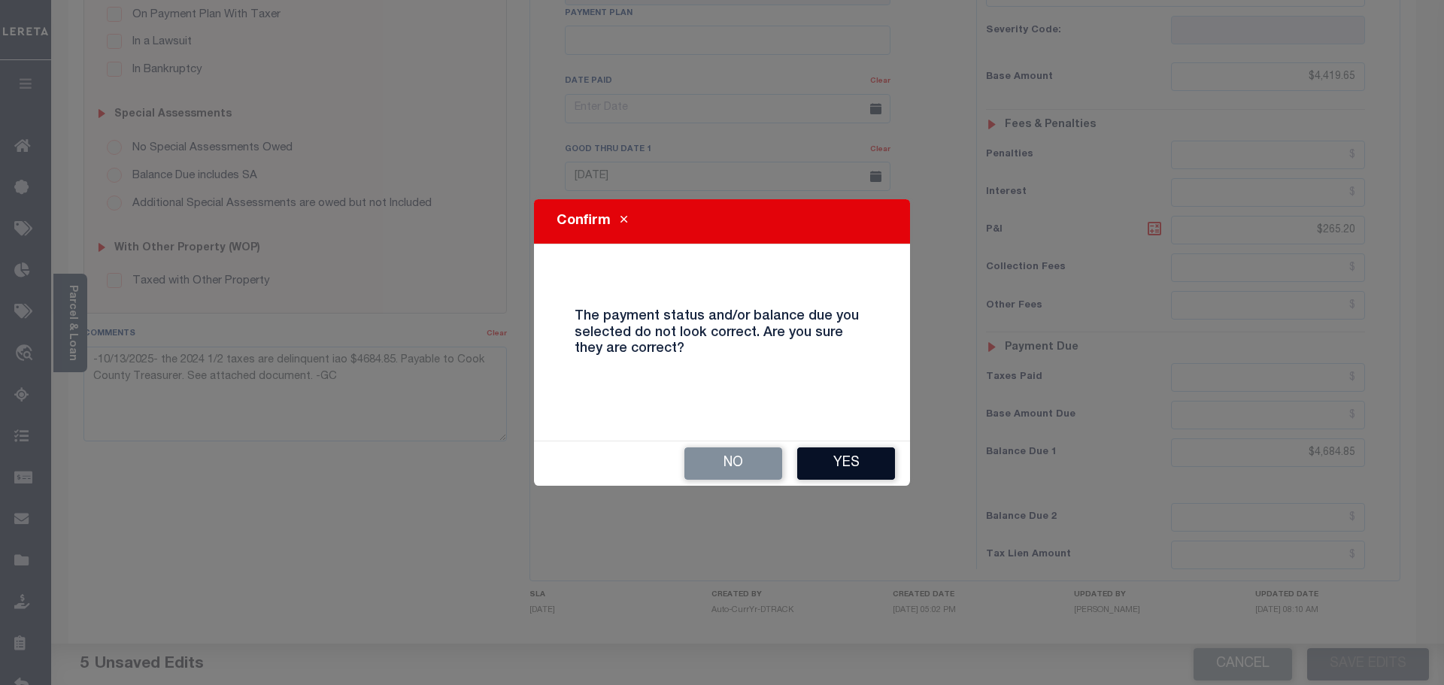
click at [869, 460] on button "Yes" at bounding box center [846, 464] width 98 height 32
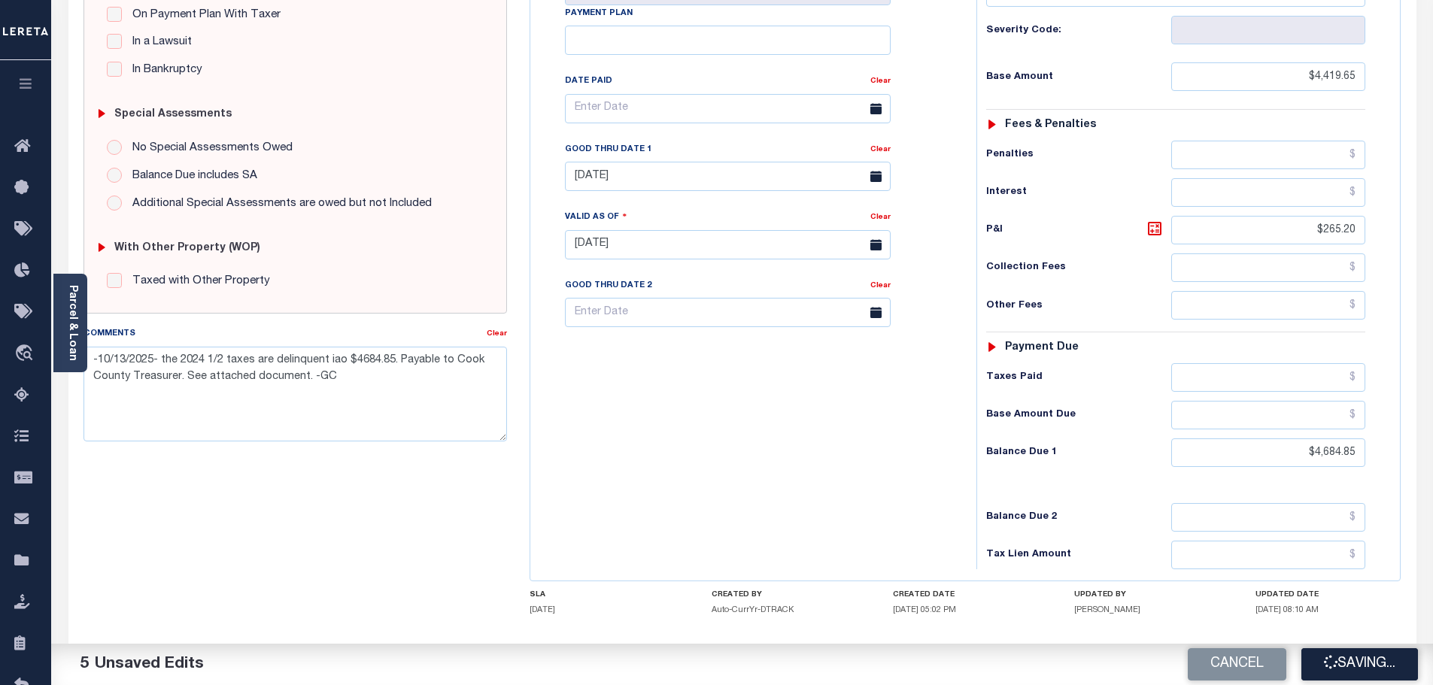
checkbox input "false"
type textarea "-10/13/2025- the 2024 1/2 taxes are delinquent iao $4684.85. Payable to Cook Co…"
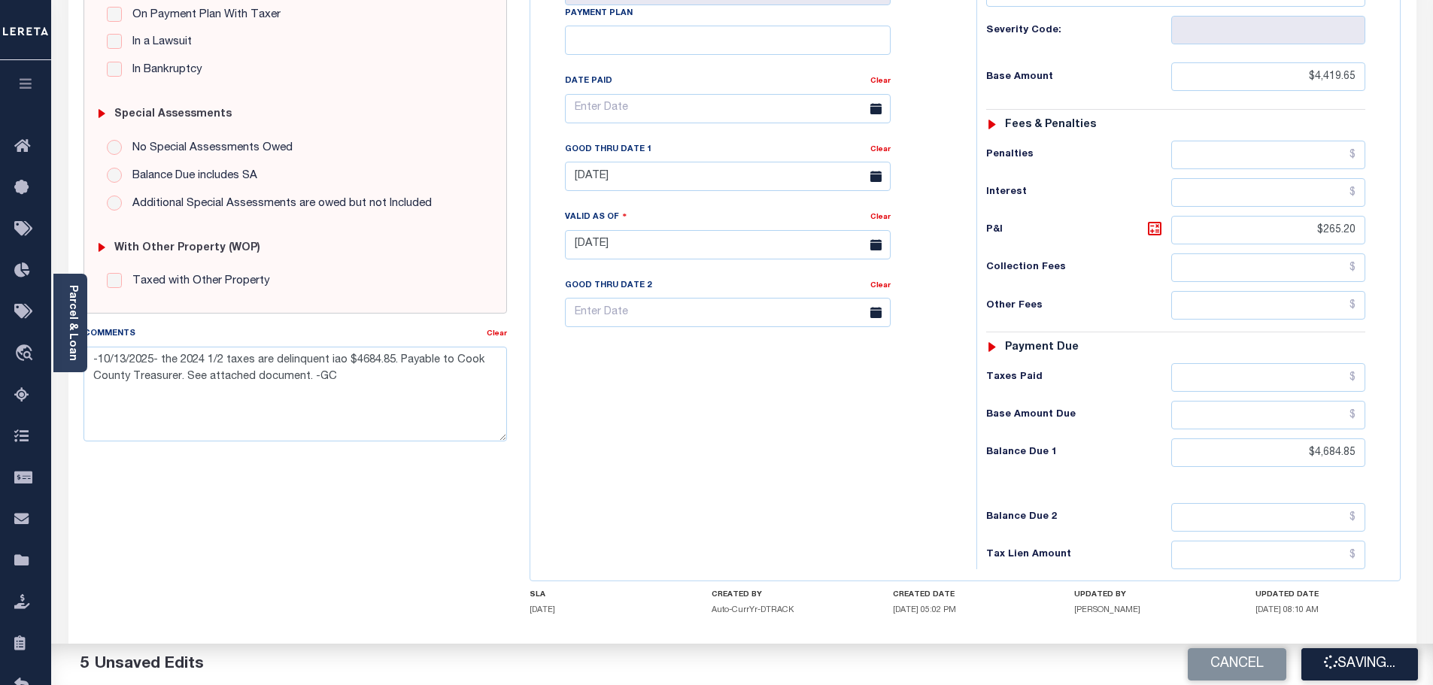
type input "$4,419.65"
type input "$265.2"
type input "$4,684.85"
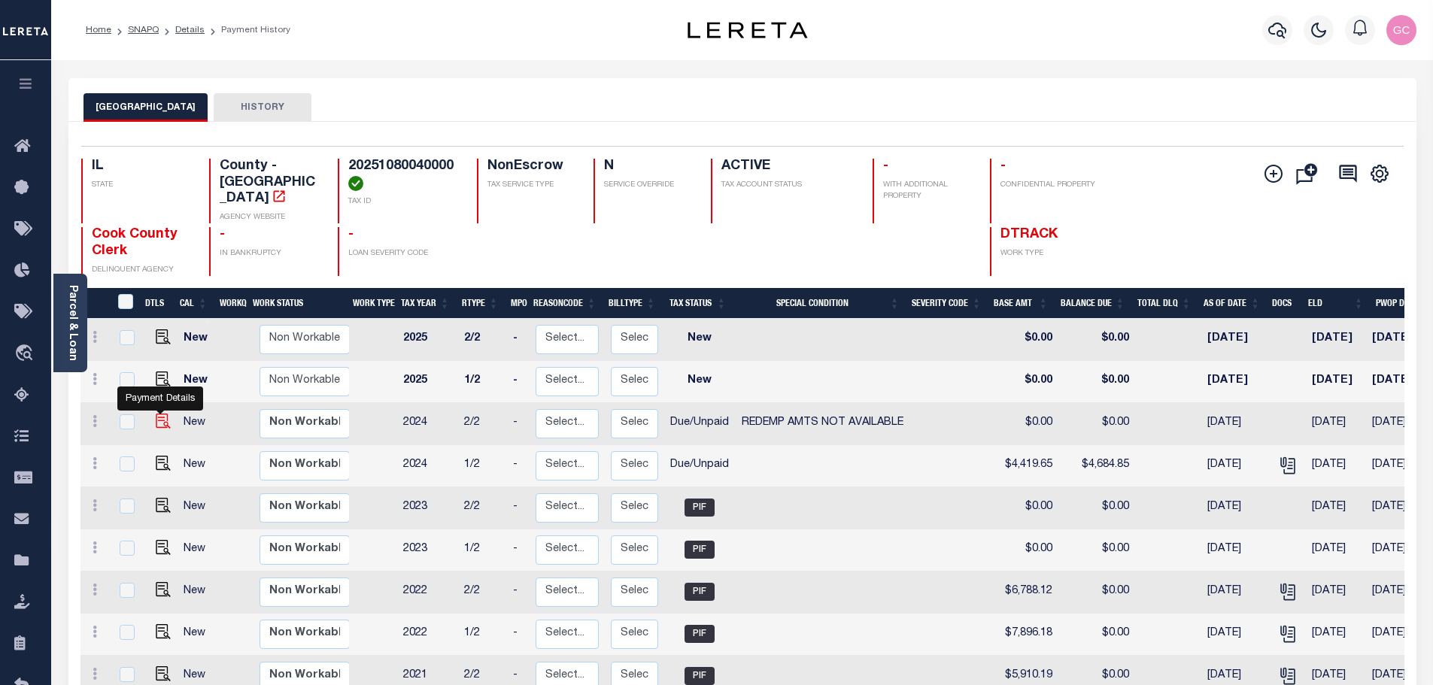
click at [156, 414] on img "" at bounding box center [163, 421] width 15 height 15
checkbox input "true"
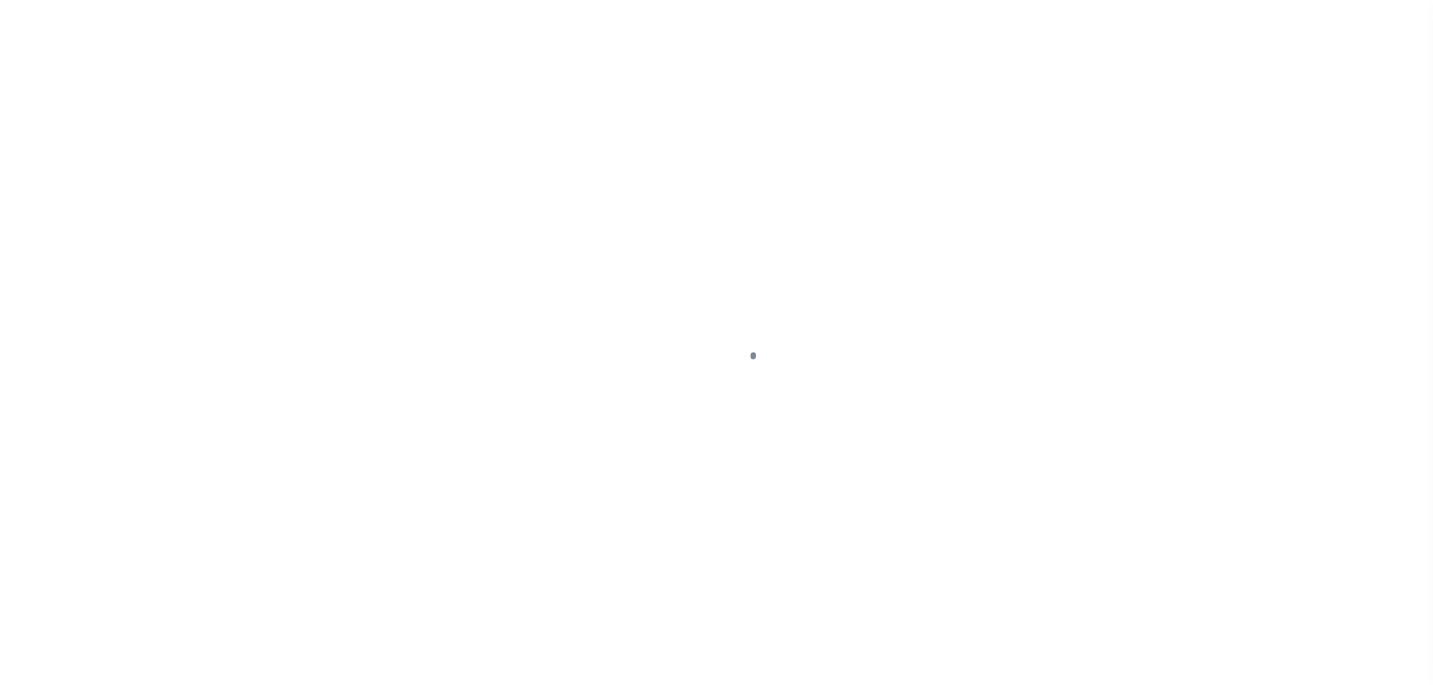
select select "DUE"
select select "24"
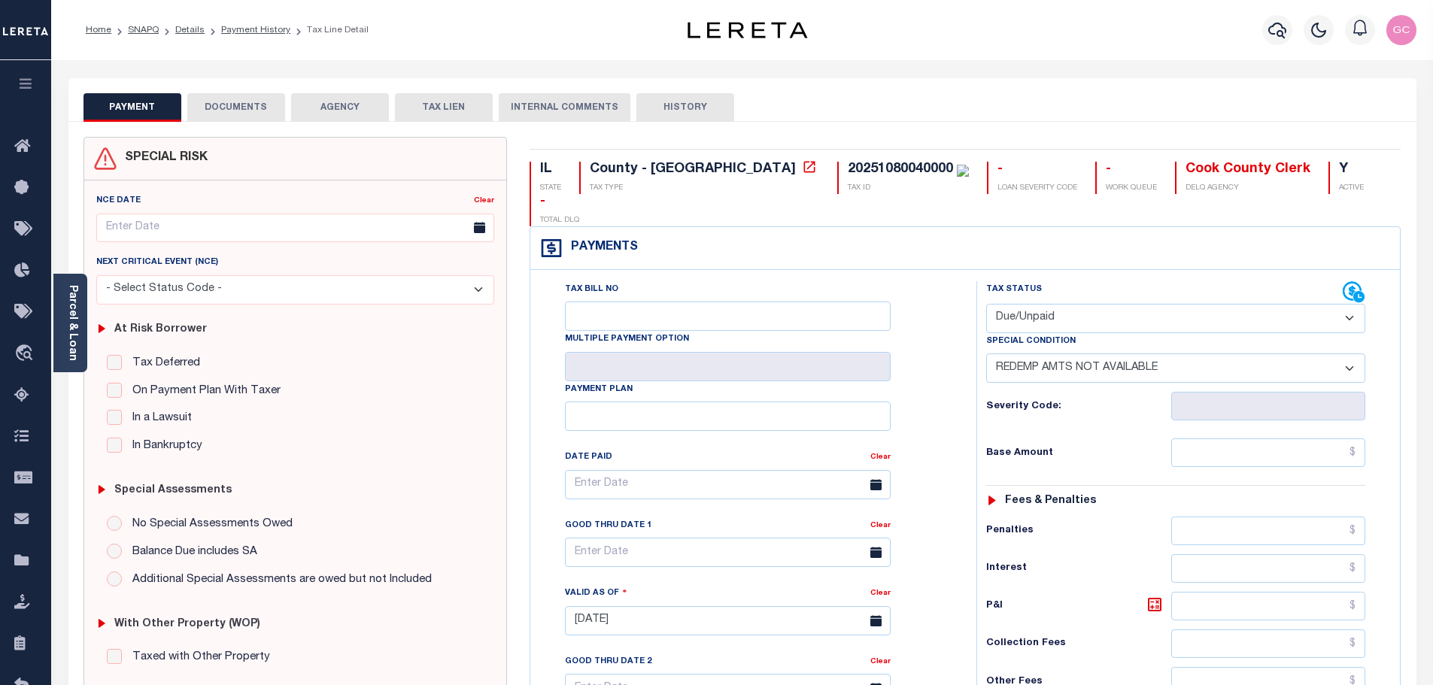
click at [236, 108] on button "DOCUMENTS" at bounding box center [236, 107] width 98 height 29
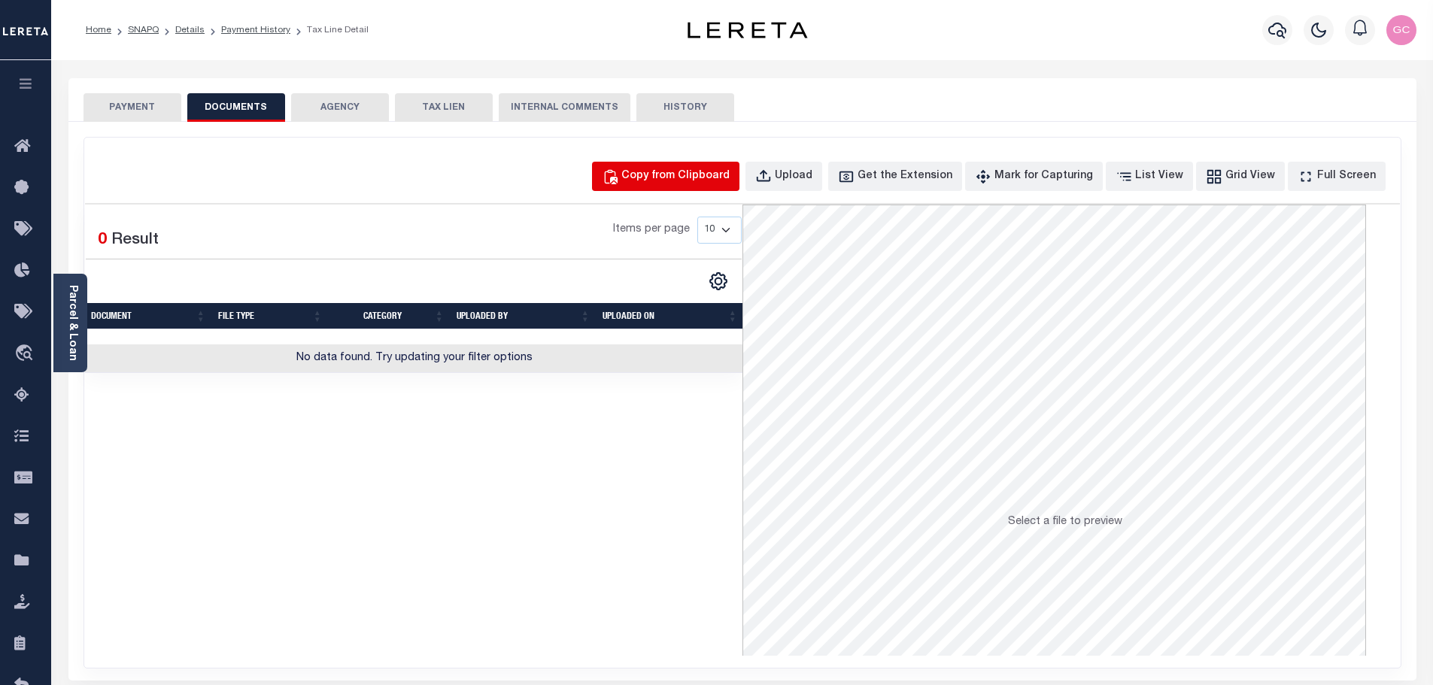
click at [721, 174] on div "Copy from Clipboard" at bounding box center [675, 176] width 108 height 17
select select "POP"
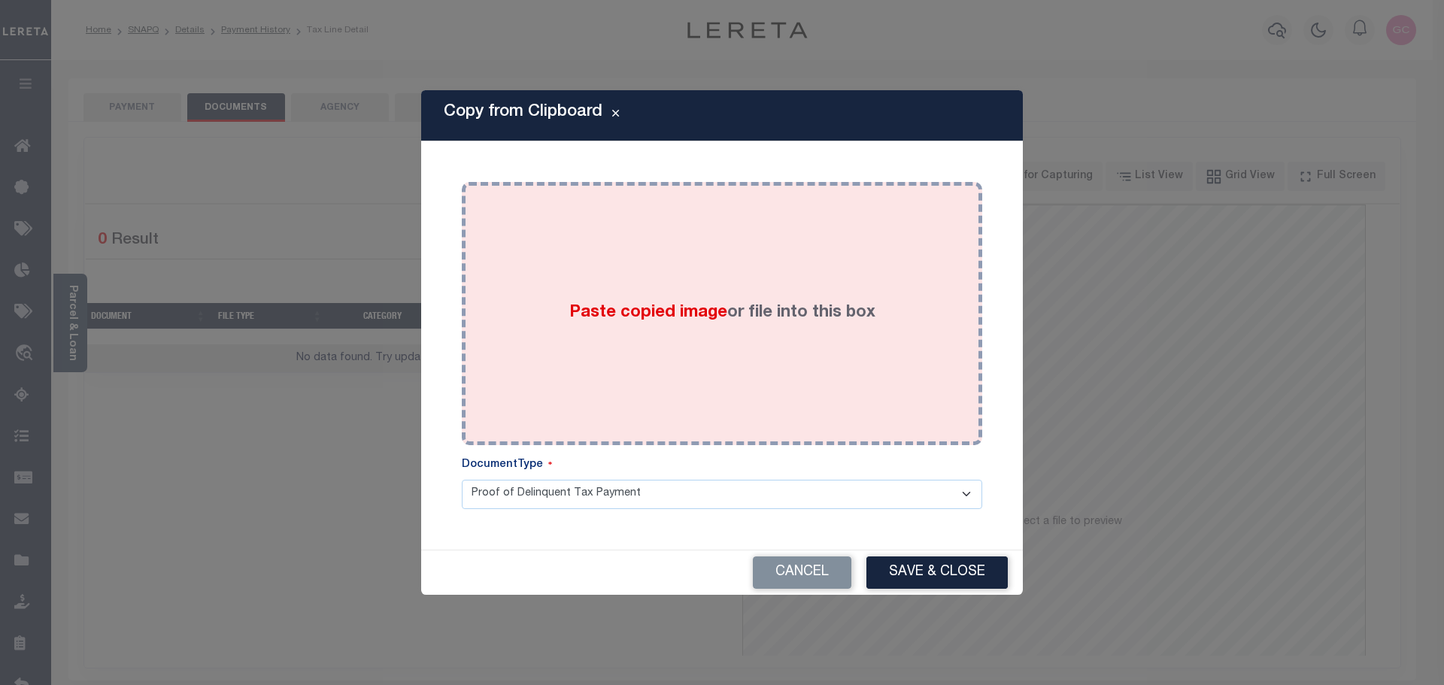
click at [496, 277] on div "Paste copied image or file into this box" at bounding box center [722, 313] width 498 height 241
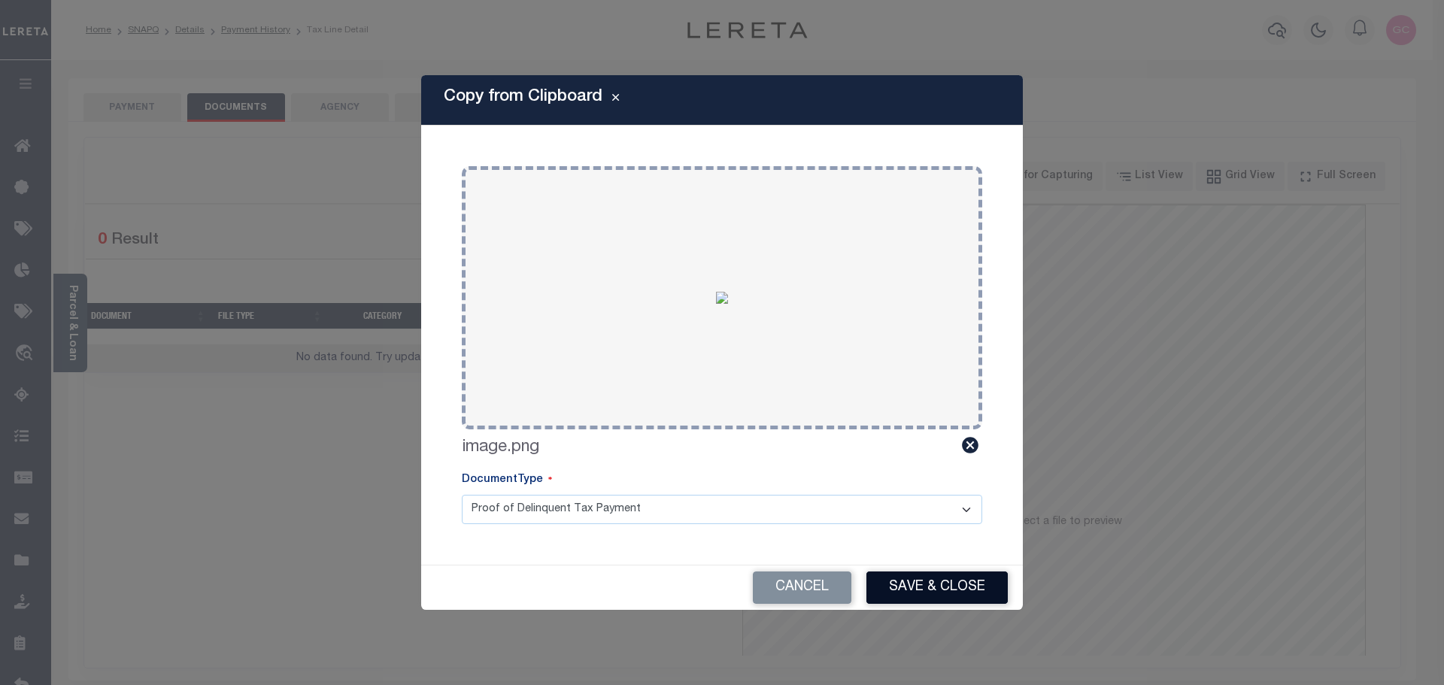
click at [952, 580] on button "Save & Close" at bounding box center [936, 588] width 141 height 32
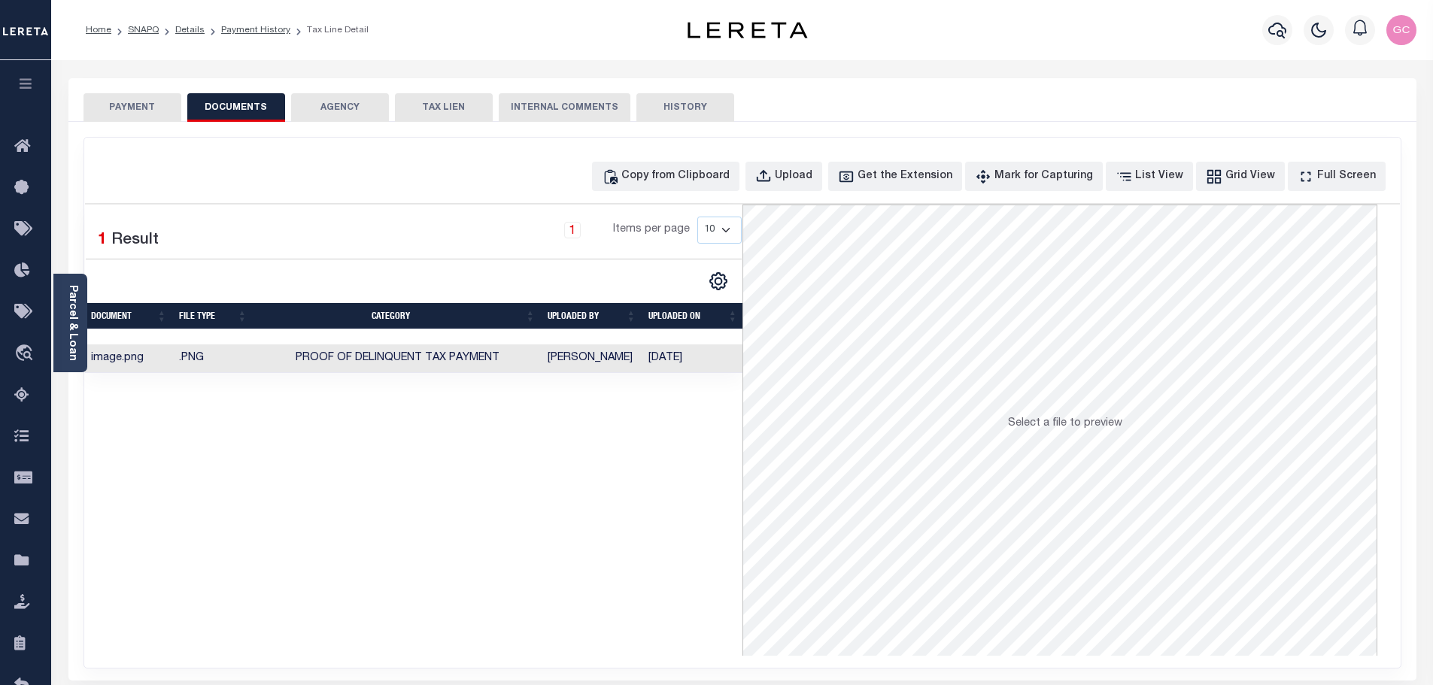
drag, startPoint x: 138, startPoint y: 110, endPoint x: 153, endPoint y: 117, distance: 17.5
click at [137, 109] on button "PAYMENT" at bounding box center [132, 107] width 98 height 29
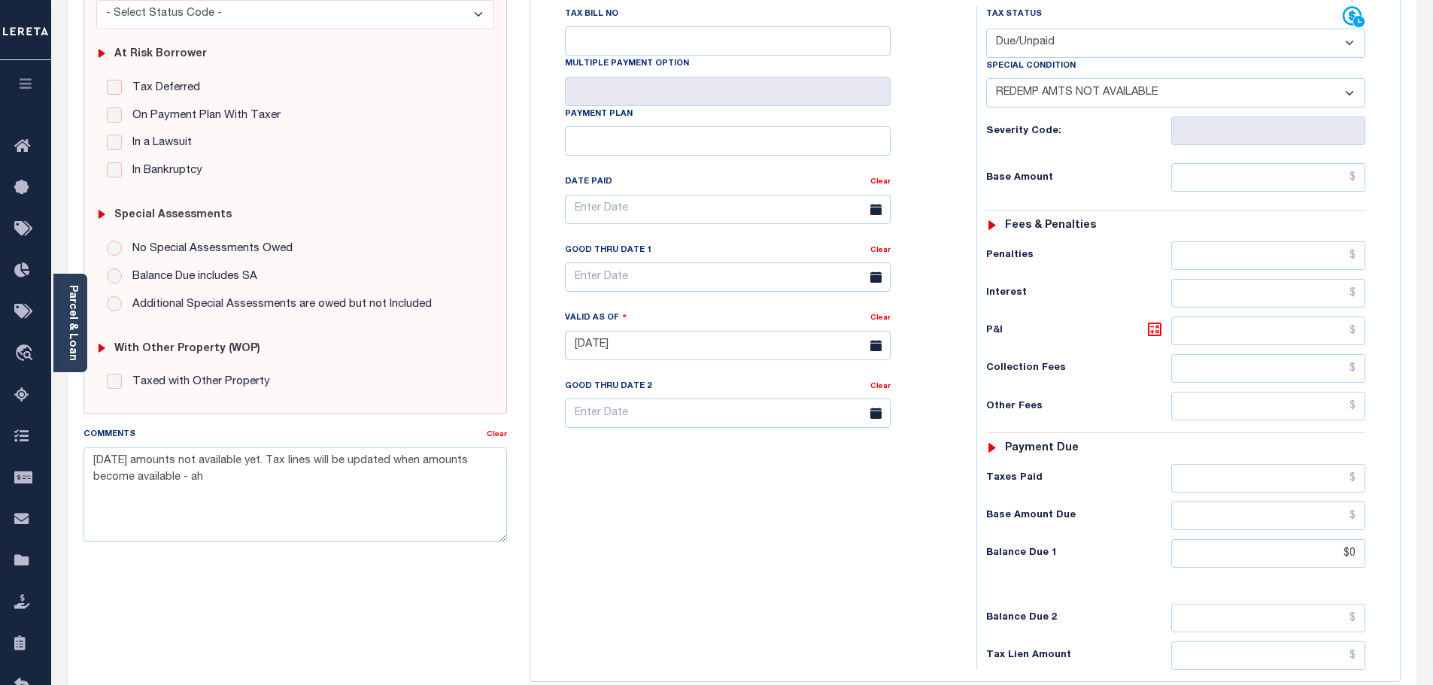
scroll to position [301, 0]
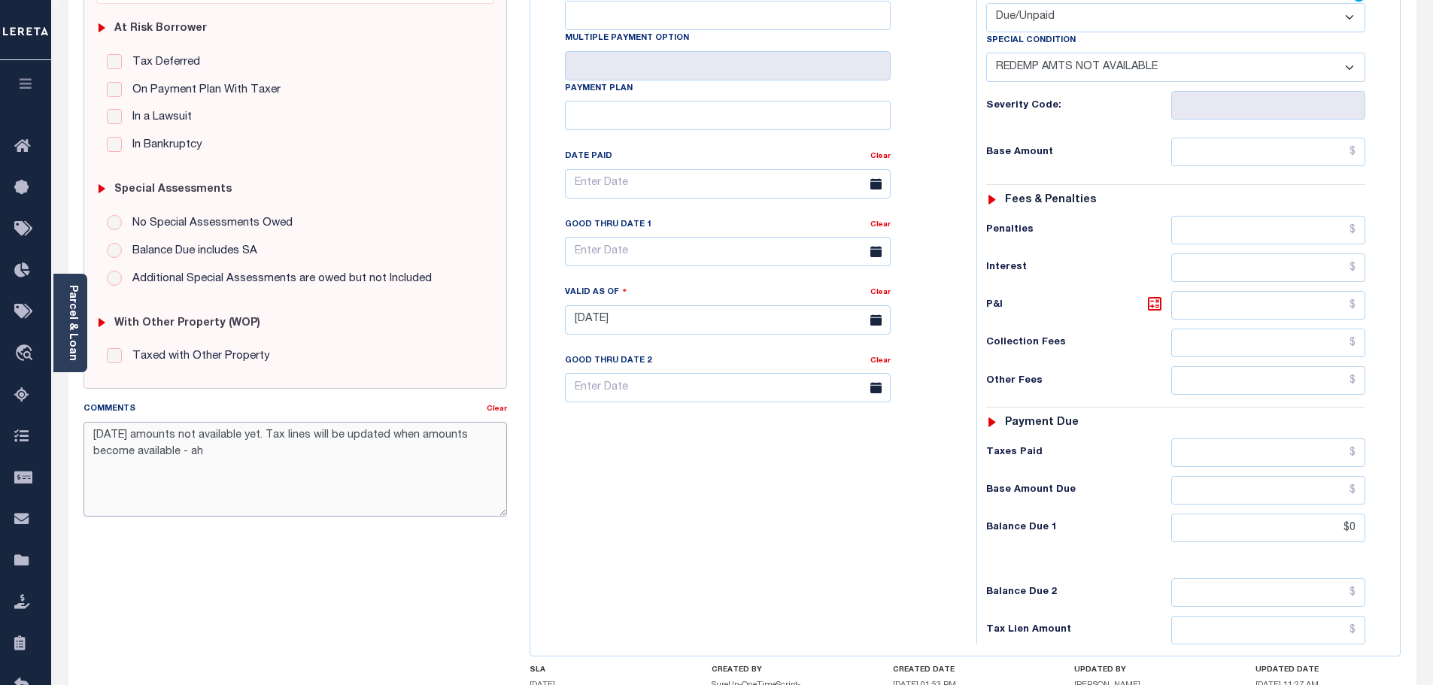
click at [91, 435] on textarea "9/27/25 amounts not available yet. Tax lines will be updated when amounts becom…" at bounding box center [295, 469] width 424 height 95
paste textarea "-10/13/2025- The Tax Year 2024 Second Installment Property Tax due date has yet…"
type textarea "-10/13/2025- The Tax Year 2024 Second Installment Property Tax due date has yet…"
type input "10/13/2025"
click at [1134, 514] on div "Balance Due 1 $0" at bounding box center [1175, 528] width 379 height 29
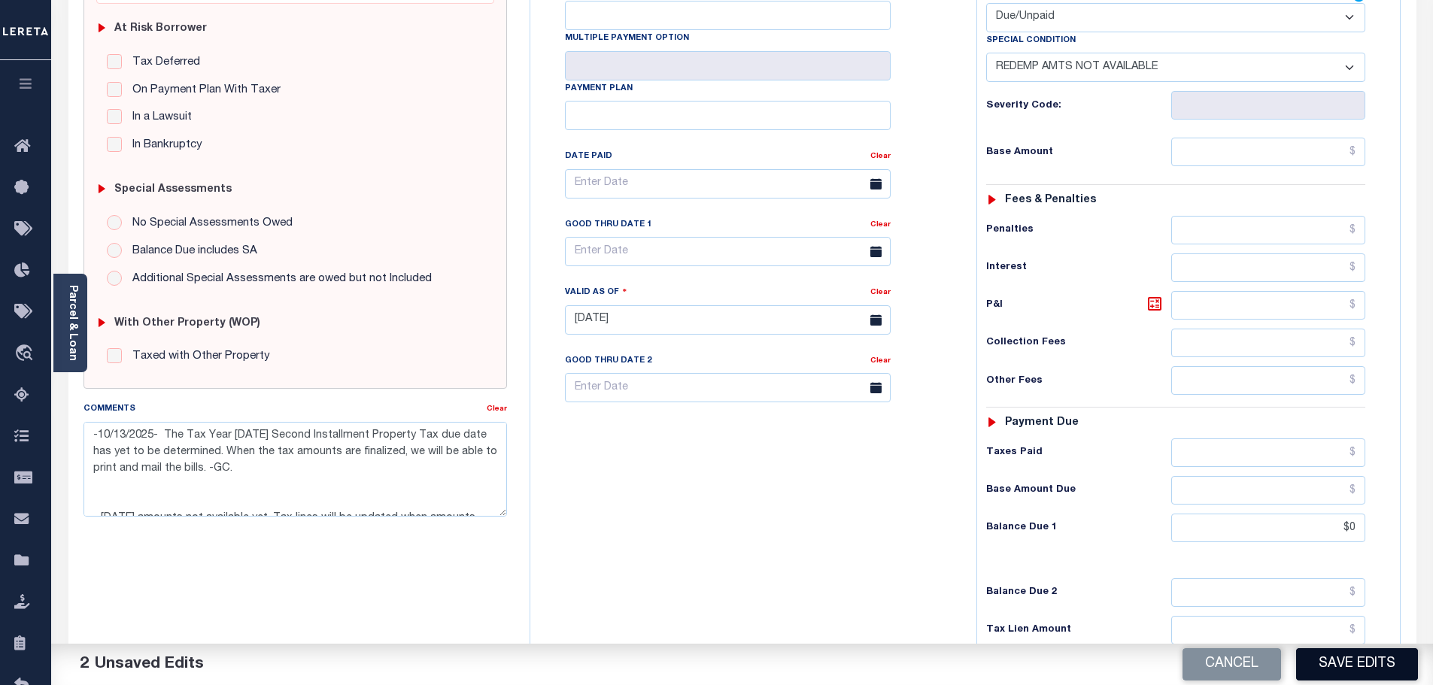
click at [1346, 662] on button "Save Edits" at bounding box center [1357, 664] width 122 height 32
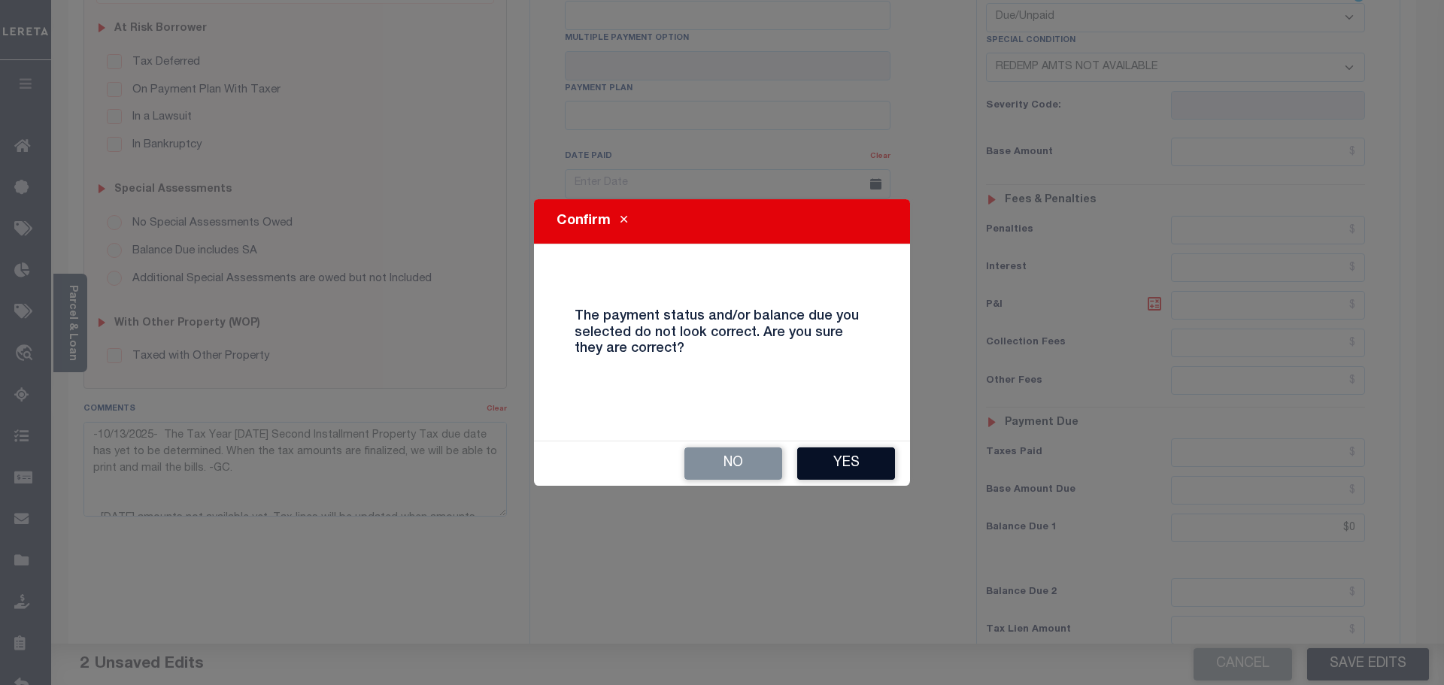
click at [849, 465] on button "Yes" at bounding box center [846, 464] width 98 height 32
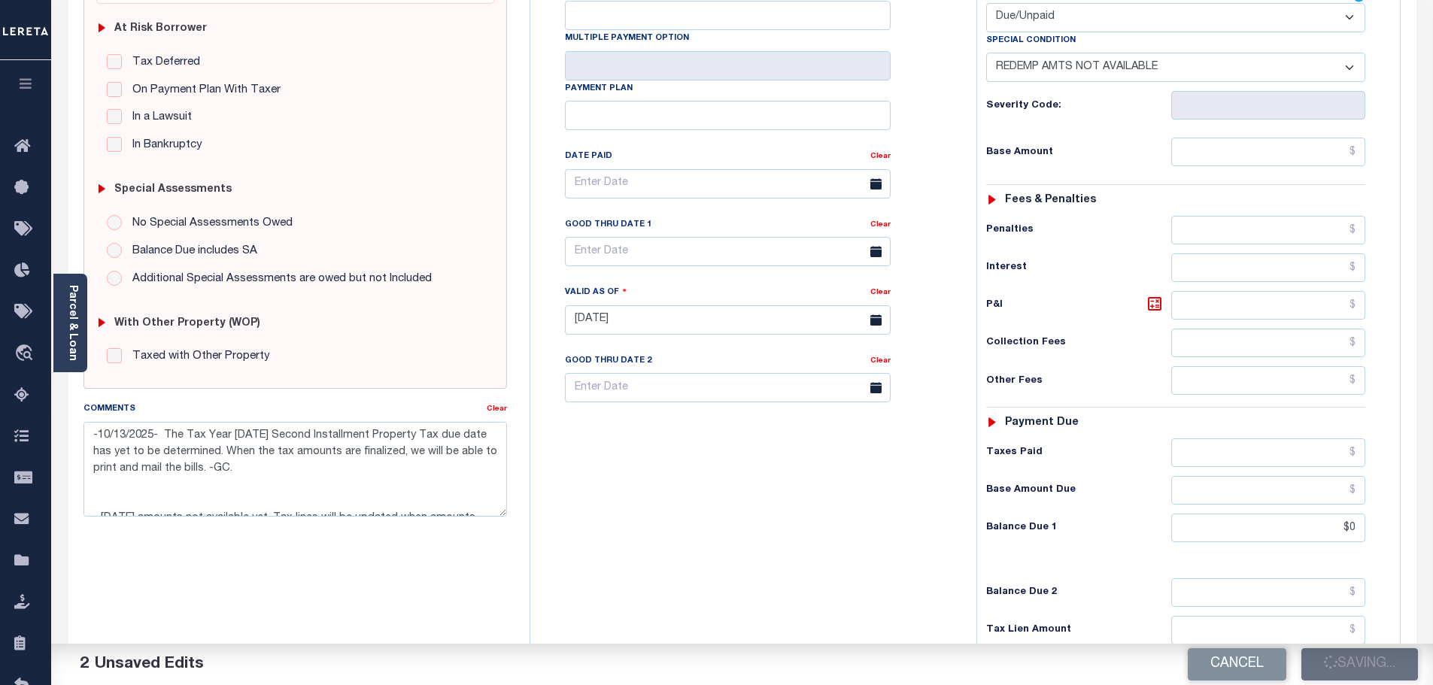
checkbox input "false"
type textarea "-10/13/2025- The Tax Year 2024 Second Installment Property Tax due date has yet…"
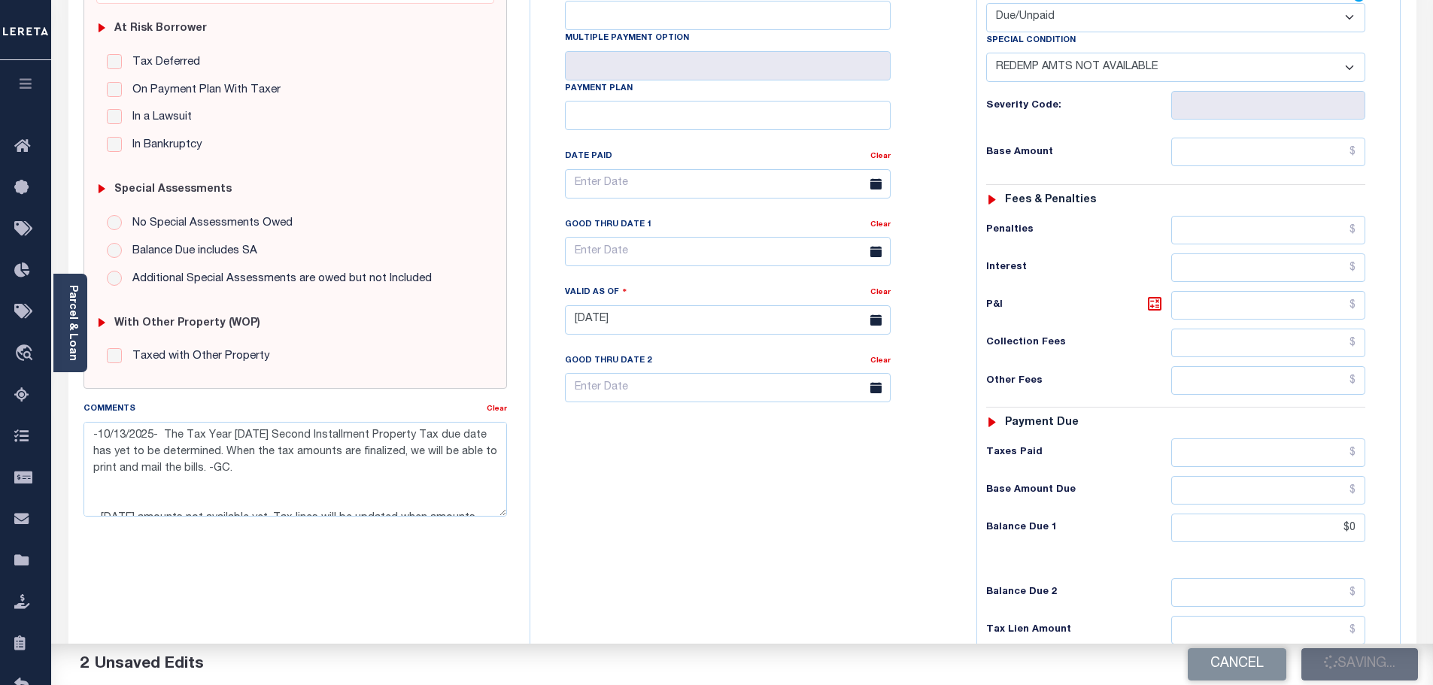
type input "$0"
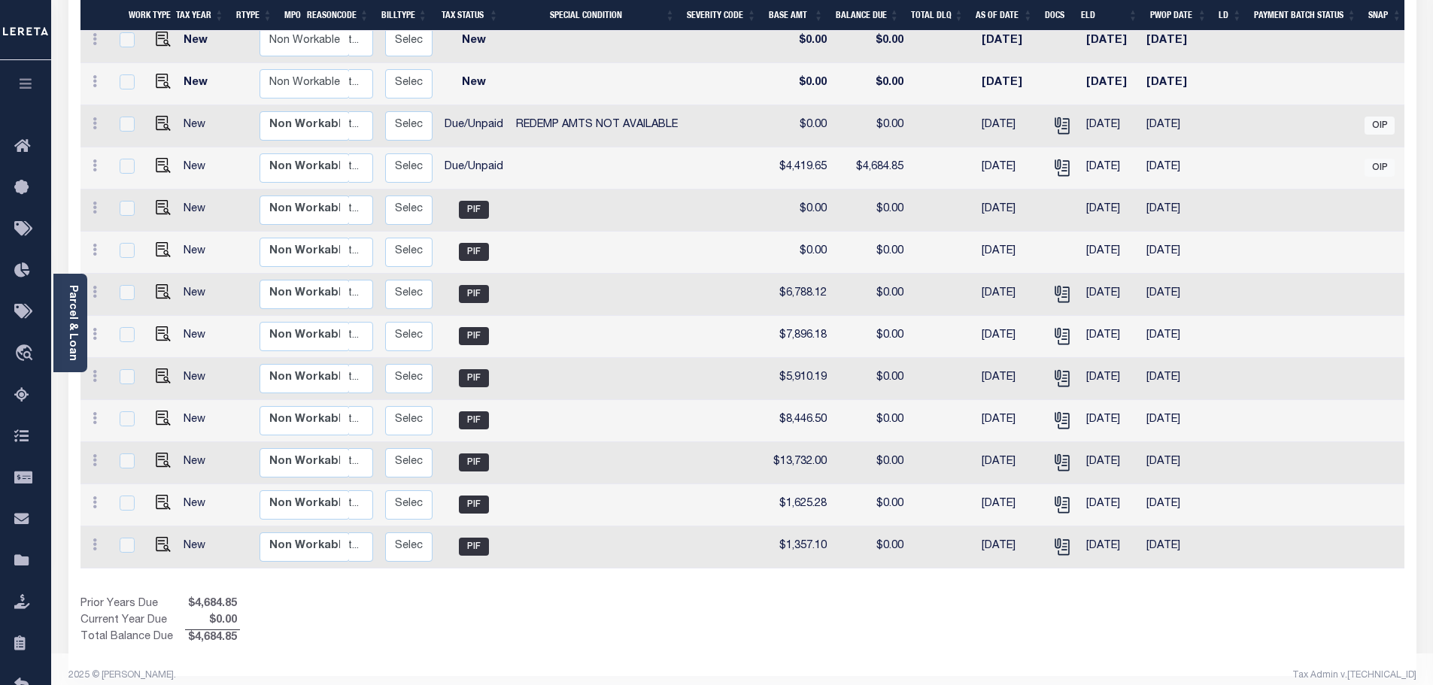
scroll to position [0, 229]
click at [1370, 159] on span "OIP" at bounding box center [1379, 168] width 30 height 18
checkbox input "true"
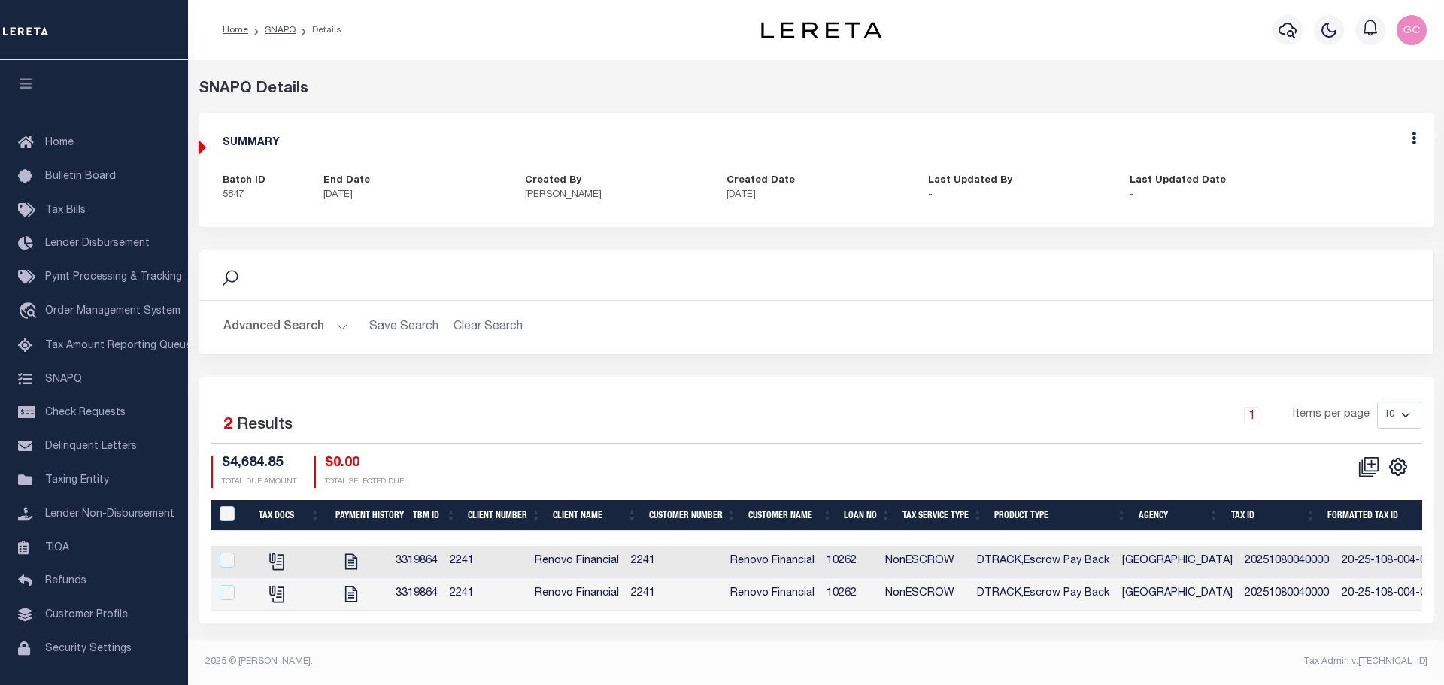
click at [1410, 134] on div "Edit" at bounding box center [1414, 141] width 41 height 56
click at [1413, 135] on icon at bounding box center [1414, 138] width 5 height 13
click at [1352, 176] on link "Edit" at bounding box center [1374, 181] width 119 height 25
select select "OIP"
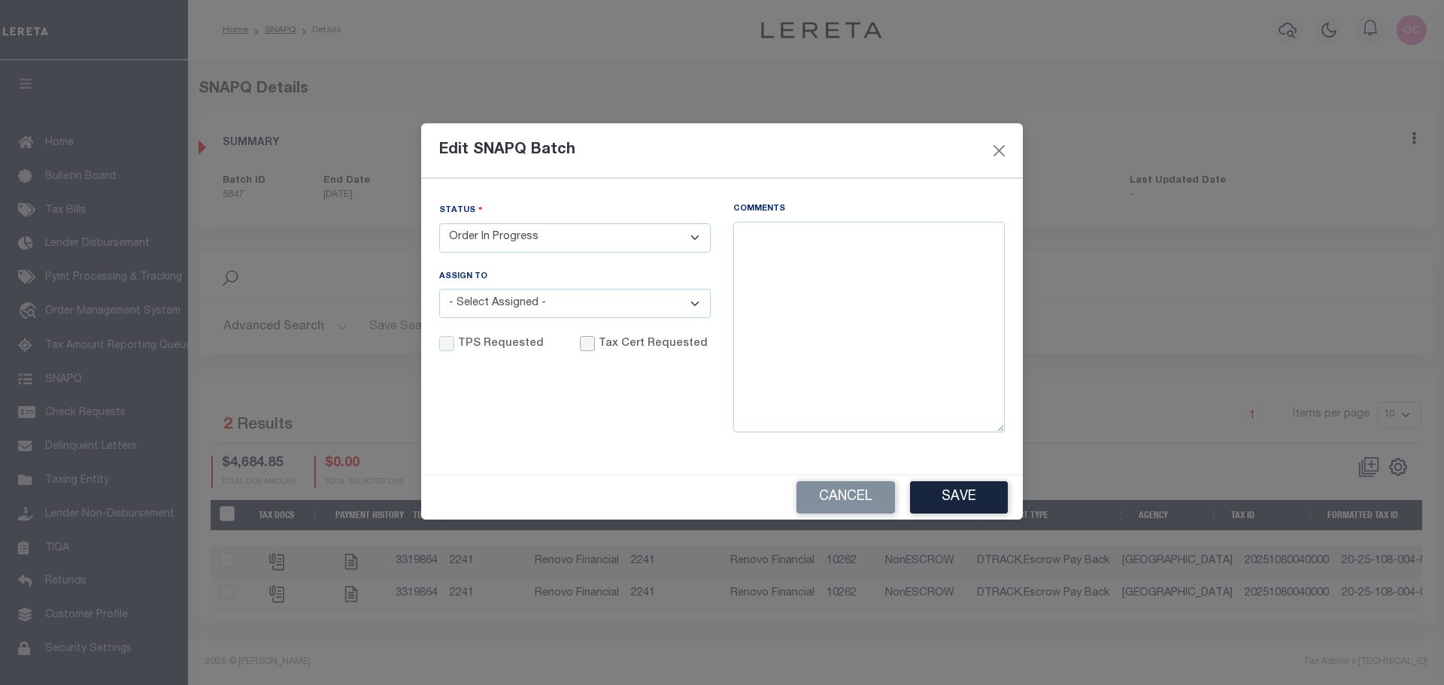
click at [582, 341] on input "Tax Cert Requested" at bounding box center [587, 343] width 15 height 15
checkbox input "true"
click at [696, 236] on select "- Select Status - Order In Progress Complete" at bounding box center [575, 237] width 272 height 29
select select "CPT"
click at [439, 223] on select "- Select Status - Order In Progress Complete" at bounding box center [575, 237] width 272 height 29
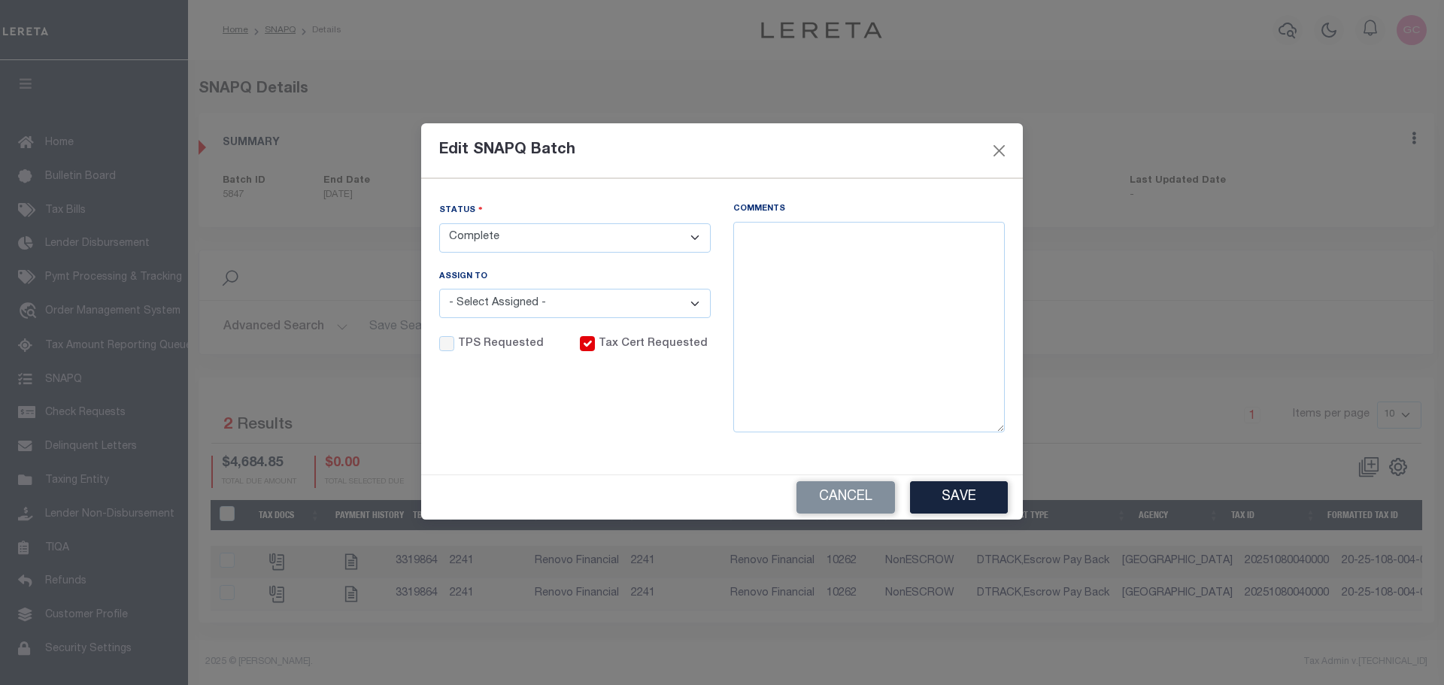
click at [693, 396] on div "Status - Select Status - Order In Progress Complete Assign To - Select Assigned…" at bounding box center [575, 326] width 294 height 247
click at [799, 250] on textarea "Comments" at bounding box center [869, 327] width 272 height 211
paste textarea "10/13/2025- See Lender batch #46715/ funding date 10/20/2025.- - the 2024 1/2 t…"
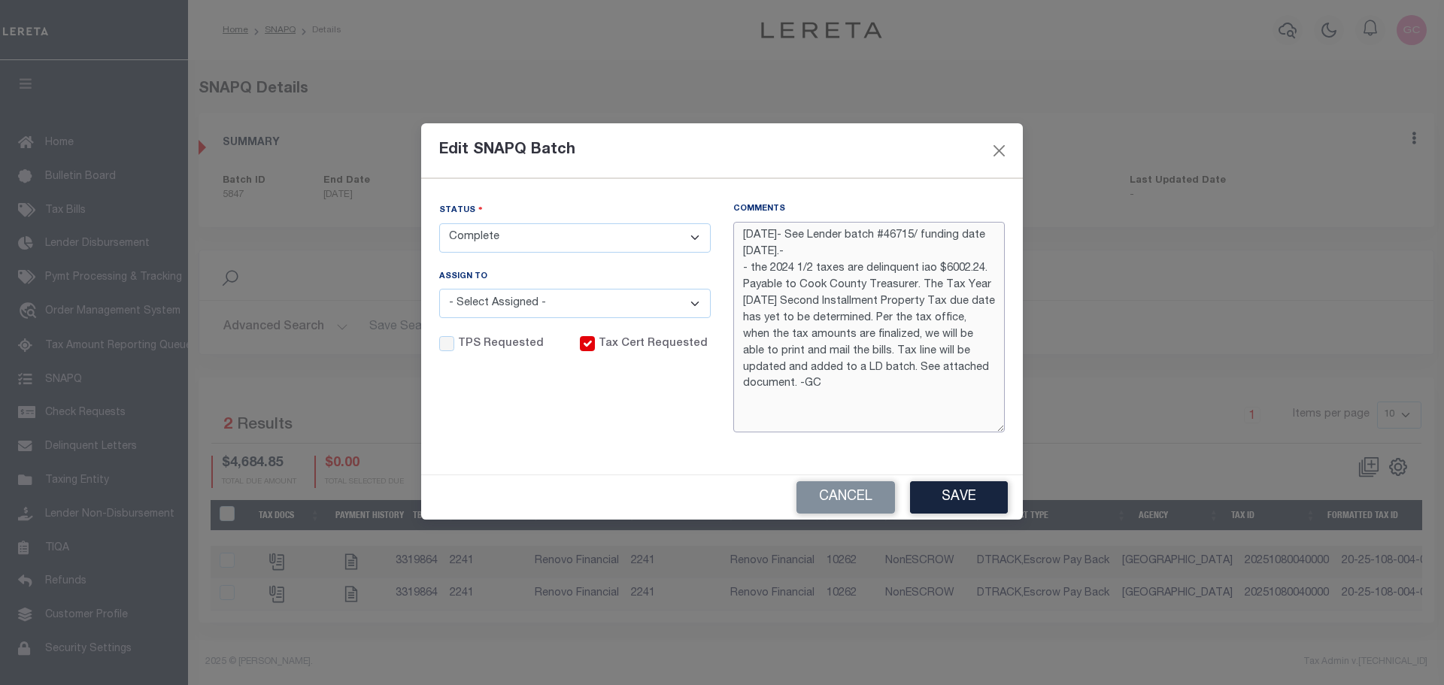
drag, startPoint x: 981, startPoint y: 263, endPoint x: 942, endPoint y: 266, distance: 39.2
click at [942, 266] on textarea "10/13/2025- See Lender batch #46715/ funding date 10/20/2025.- - the 2024 1/2 t…" at bounding box center [869, 327] width 272 height 211
type textarea "10/13/2025- See Lender batch #46715/ funding date 10/20/2025.- - the 2024 1/2 t…"
click at [956, 498] on button "Save" at bounding box center [959, 497] width 98 height 32
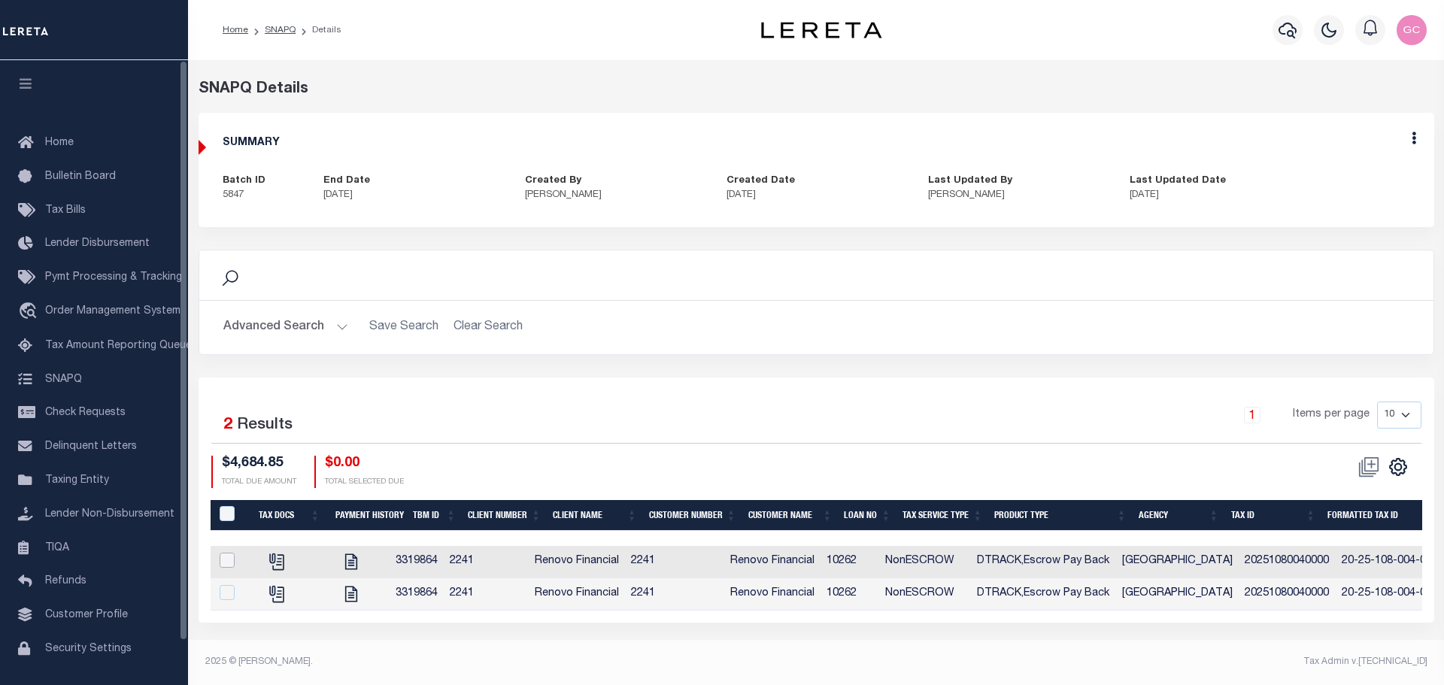
click at [231, 555] on input "checkbox" at bounding box center [227, 560] width 15 height 15
checkbox input "true"
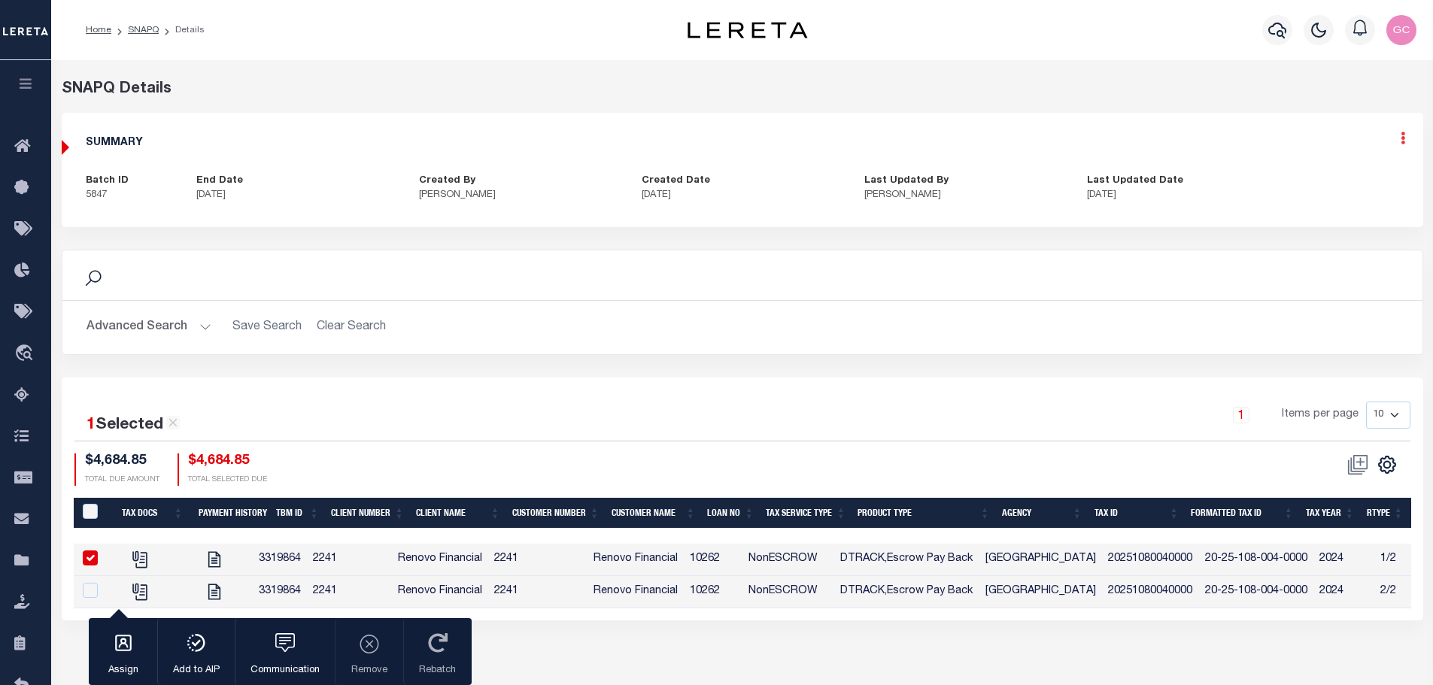
click at [1401, 139] on icon at bounding box center [1403, 138] width 5 height 13
click at [1342, 181] on link "Edit" at bounding box center [1363, 181] width 119 height 25
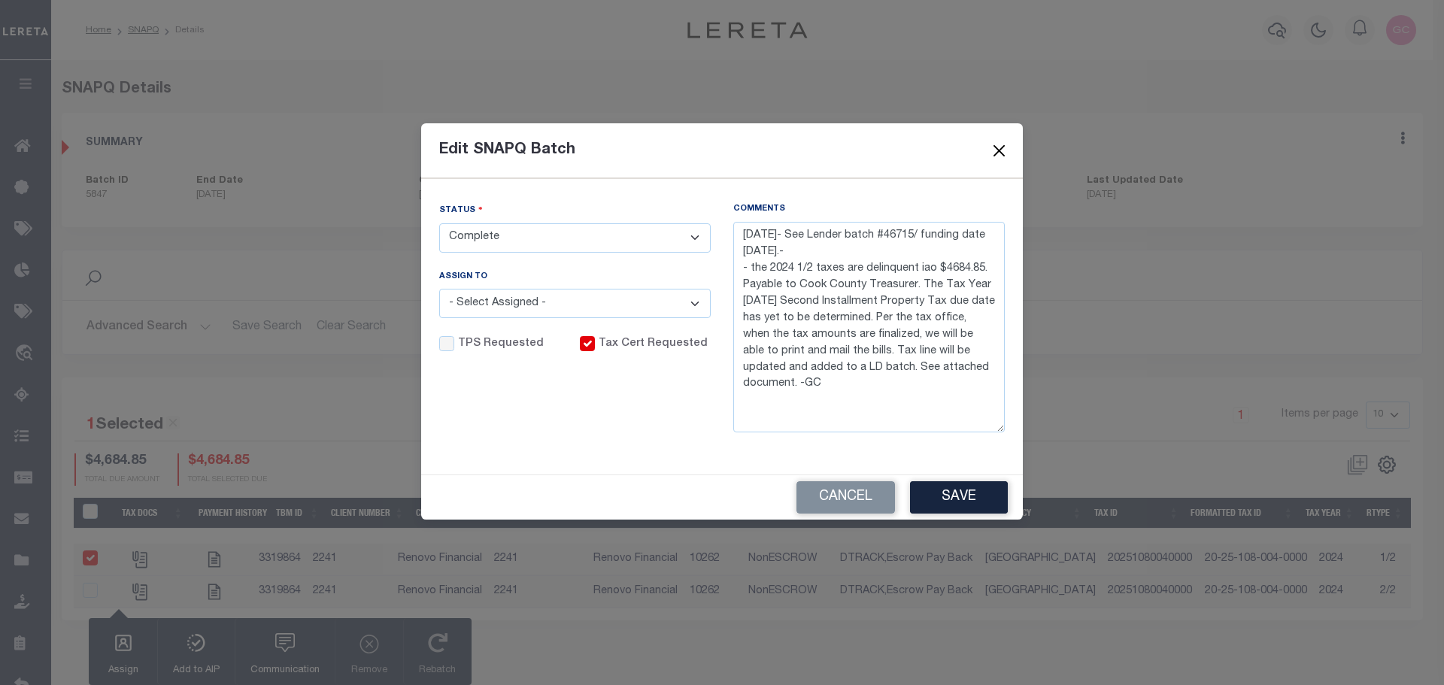
click at [1006, 143] on button "Close" at bounding box center [1000, 151] width 20 height 20
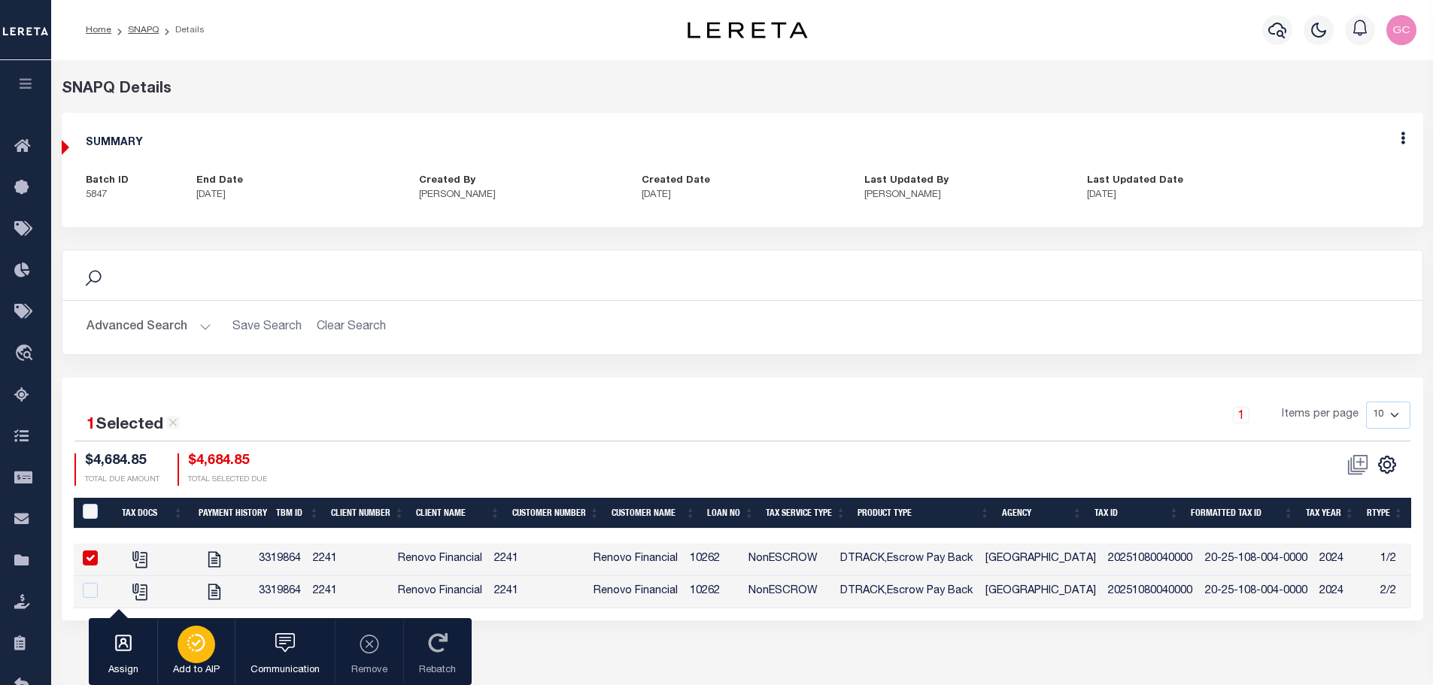
click at [194, 660] on div "button" at bounding box center [197, 645] width 38 height 38
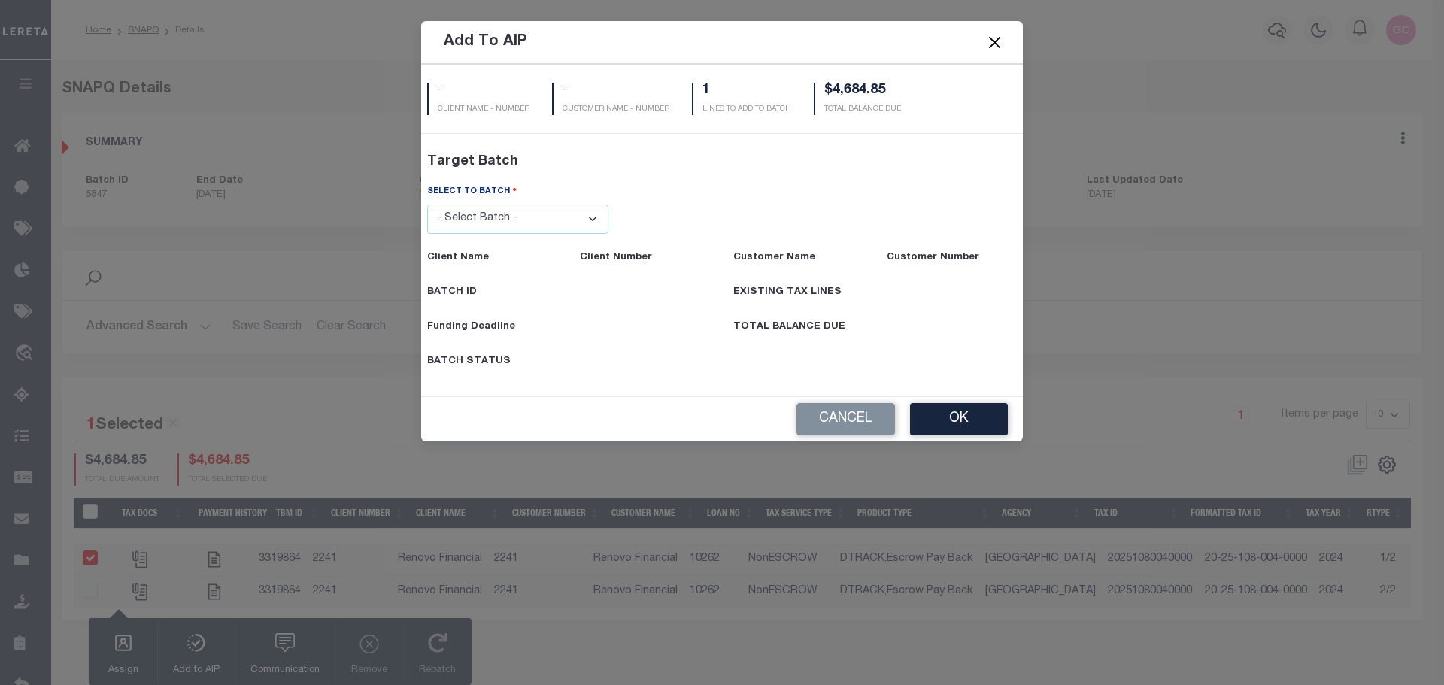
click at [598, 217] on select "- Select Batch - 46570 46707 46650 46554 46710 46715 46714 46635 46682 46655 46…" at bounding box center [518, 219] width 182 height 29
select select "46715"
click at [427, 234] on select "- Select Batch - 46570 46707 46650 46554 46710 46715 46714 46635 46682 46655 46…" at bounding box center [518, 219] width 182 height 29
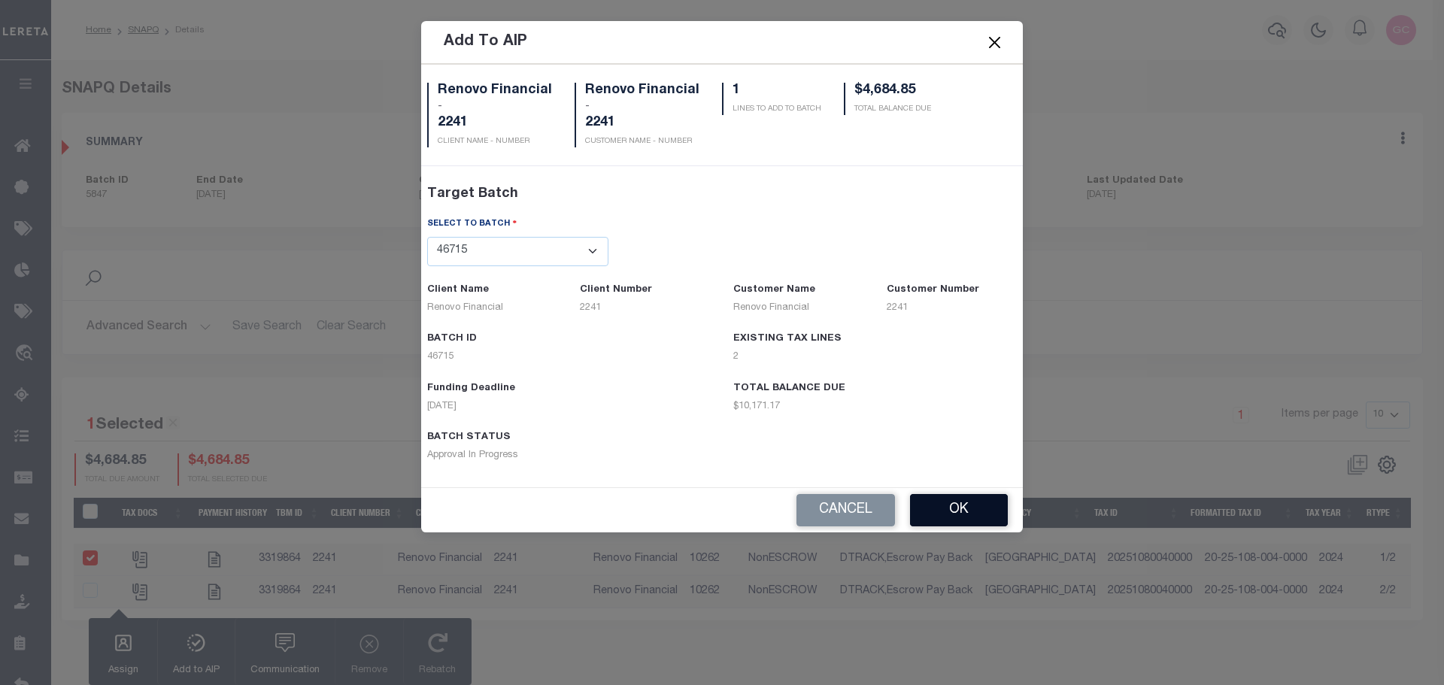
click at [959, 513] on button "OK" at bounding box center [959, 510] width 98 height 32
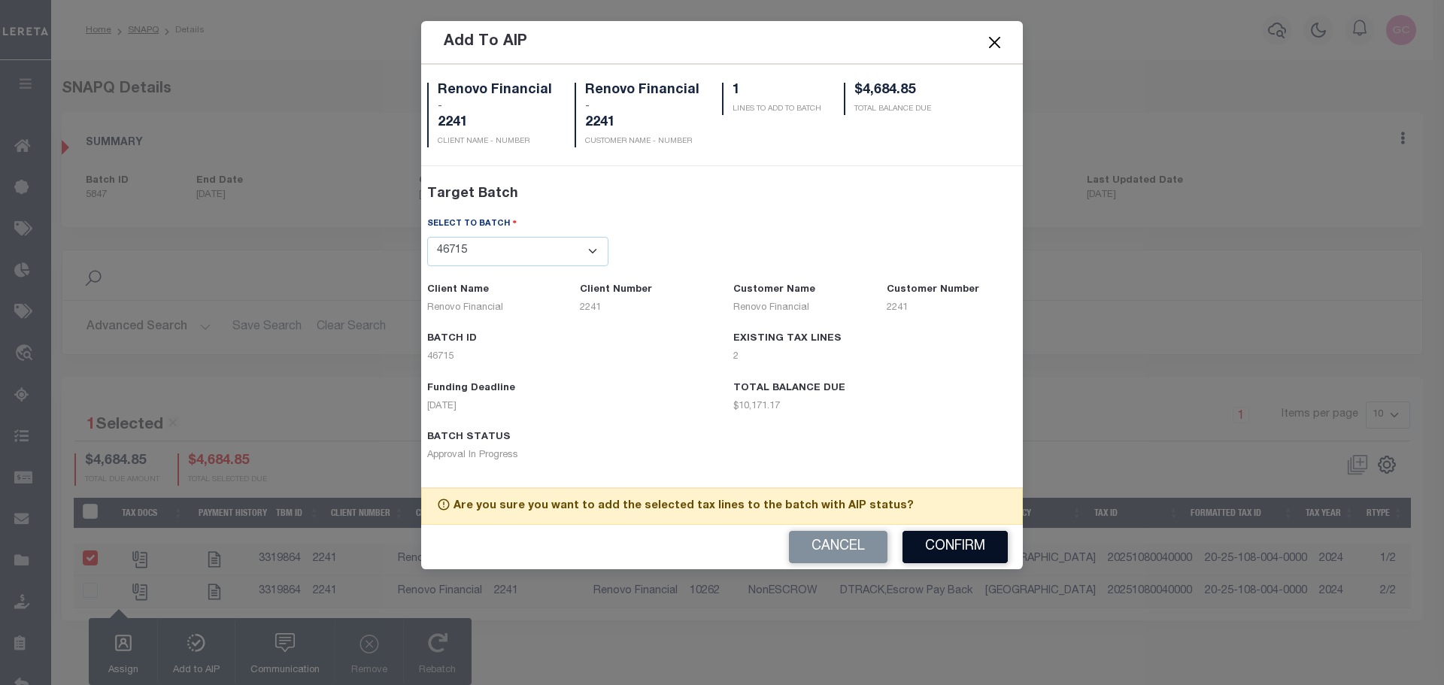
click at [945, 542] on button "Confirm" at bounding box center [955, 547] width 105 height 32
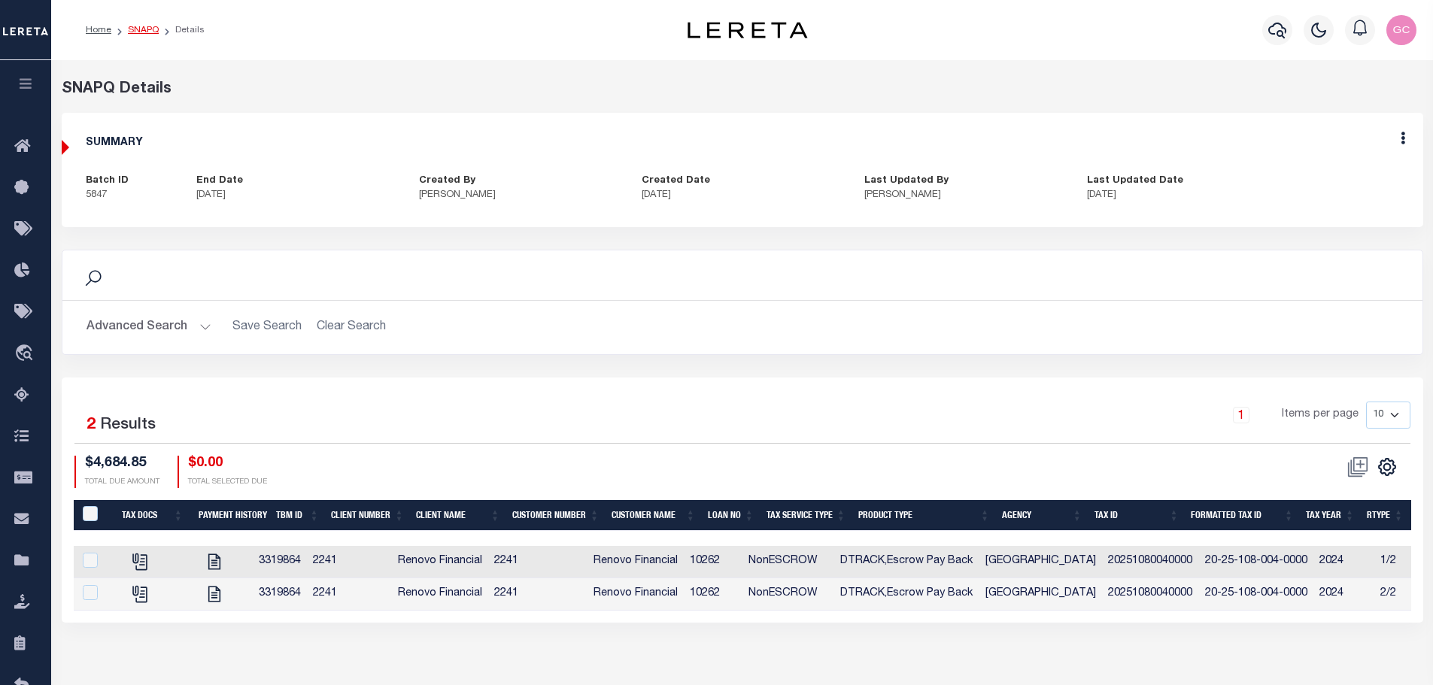
click at [146, 29] on link "SNAPQ" at bounding box center [143, 30] width 31 height 9
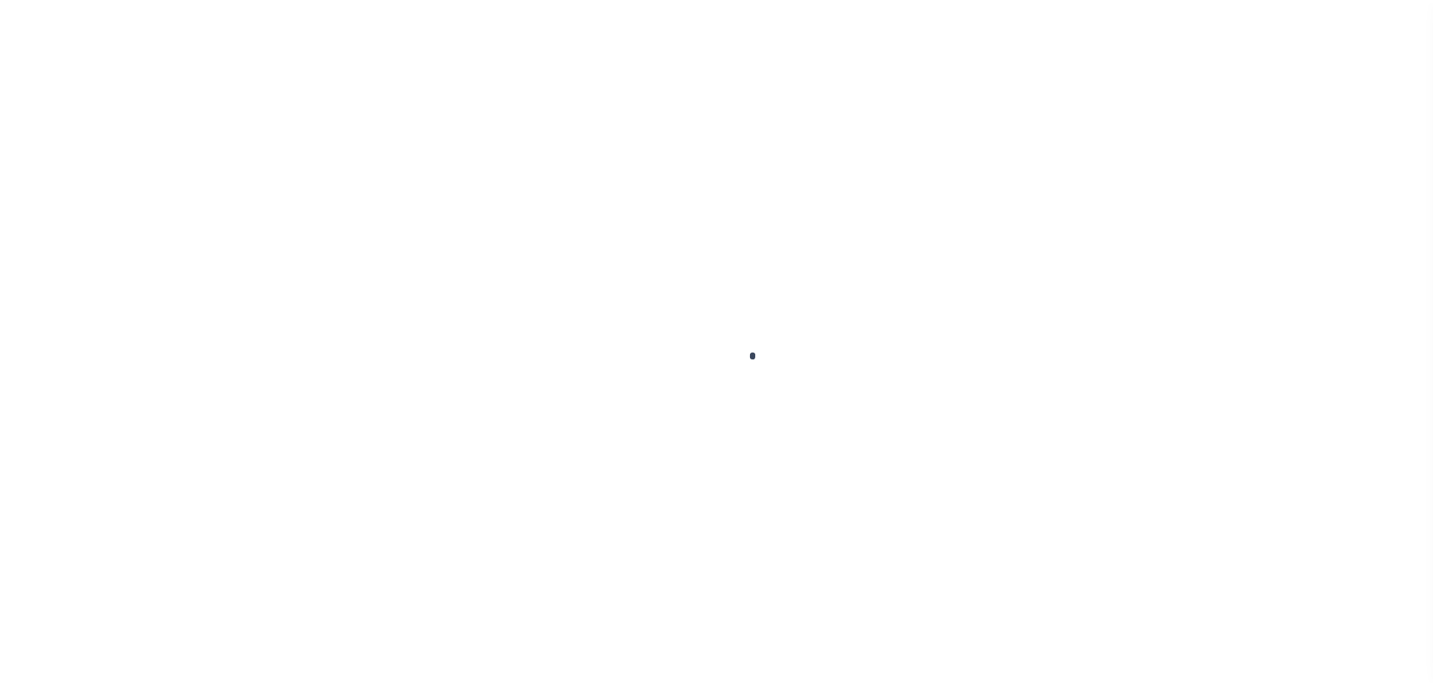
scroll to position [47, 0]
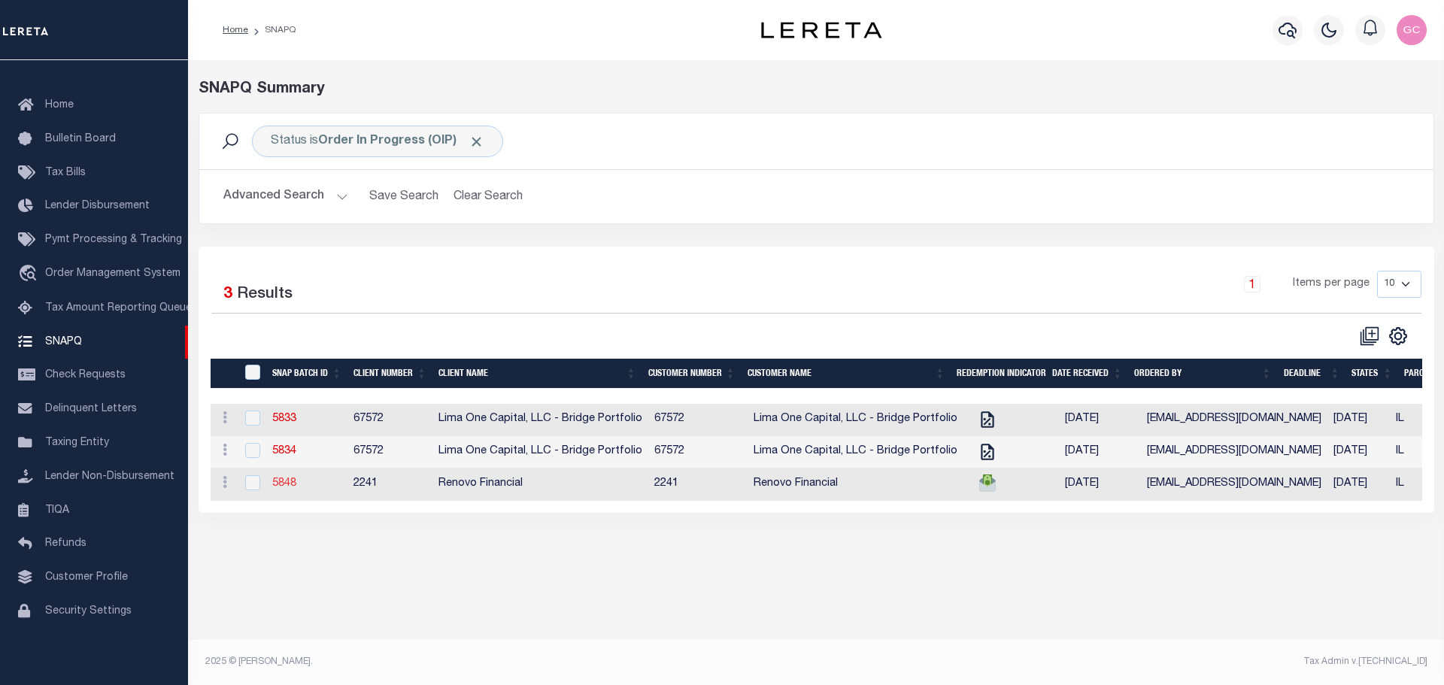
click at [291, 489] on link "5848" at bounding box center [284, 483] width 24 height 11
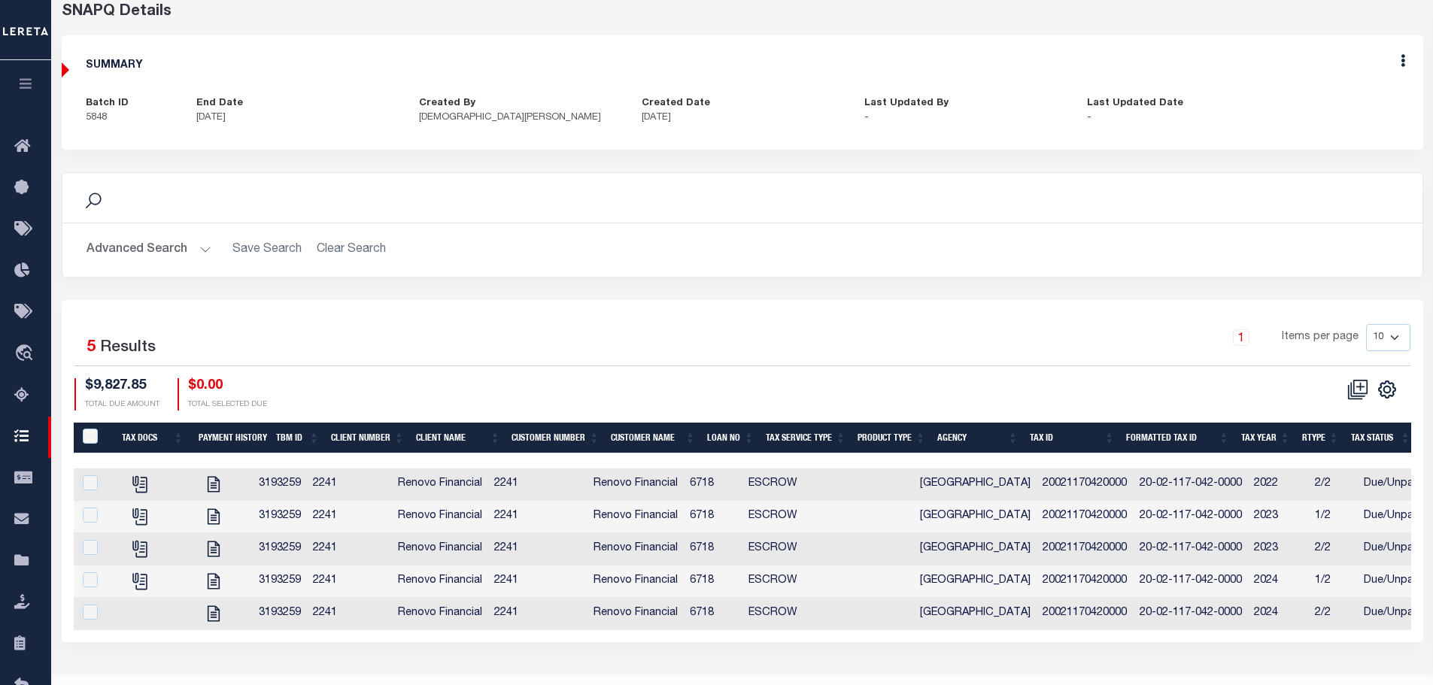
scroll to position [112, 0]
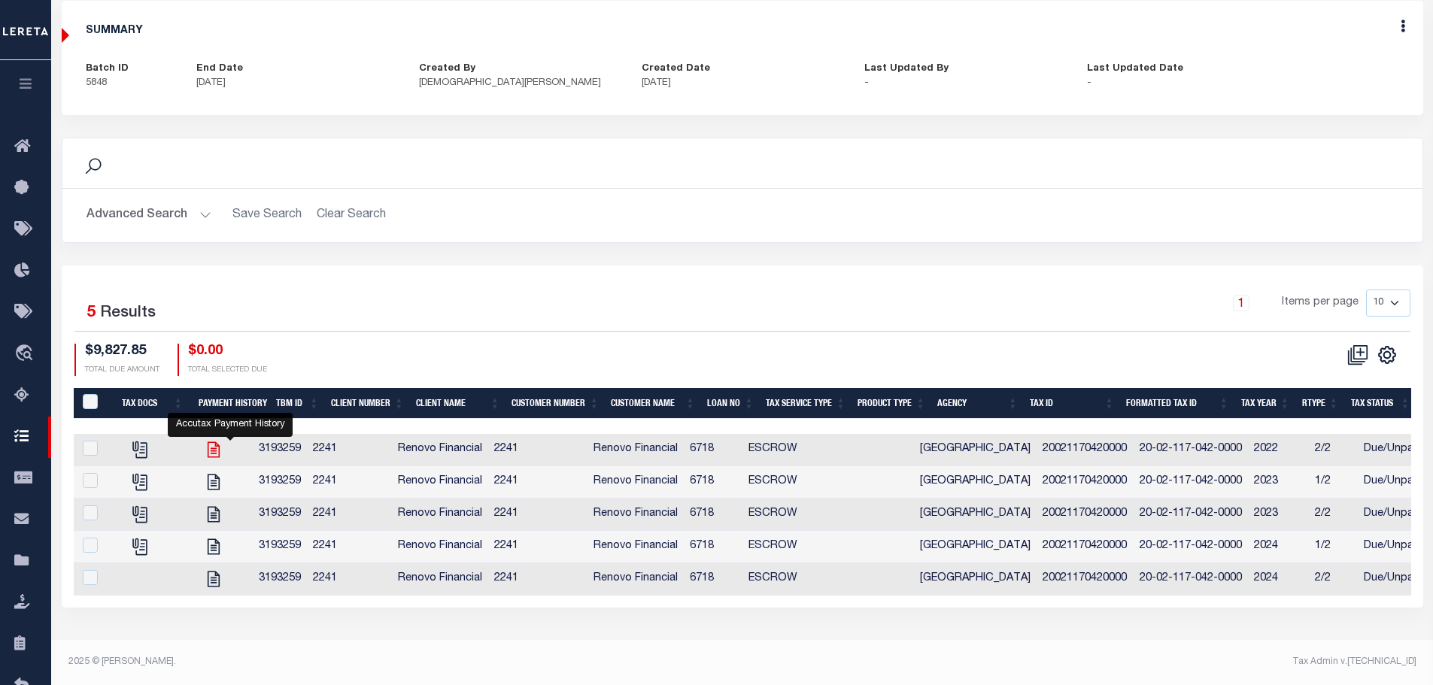
click at [220, 452] on icon "" at bounding box center [214, 450] width 12 height 16
checkbox input "true"
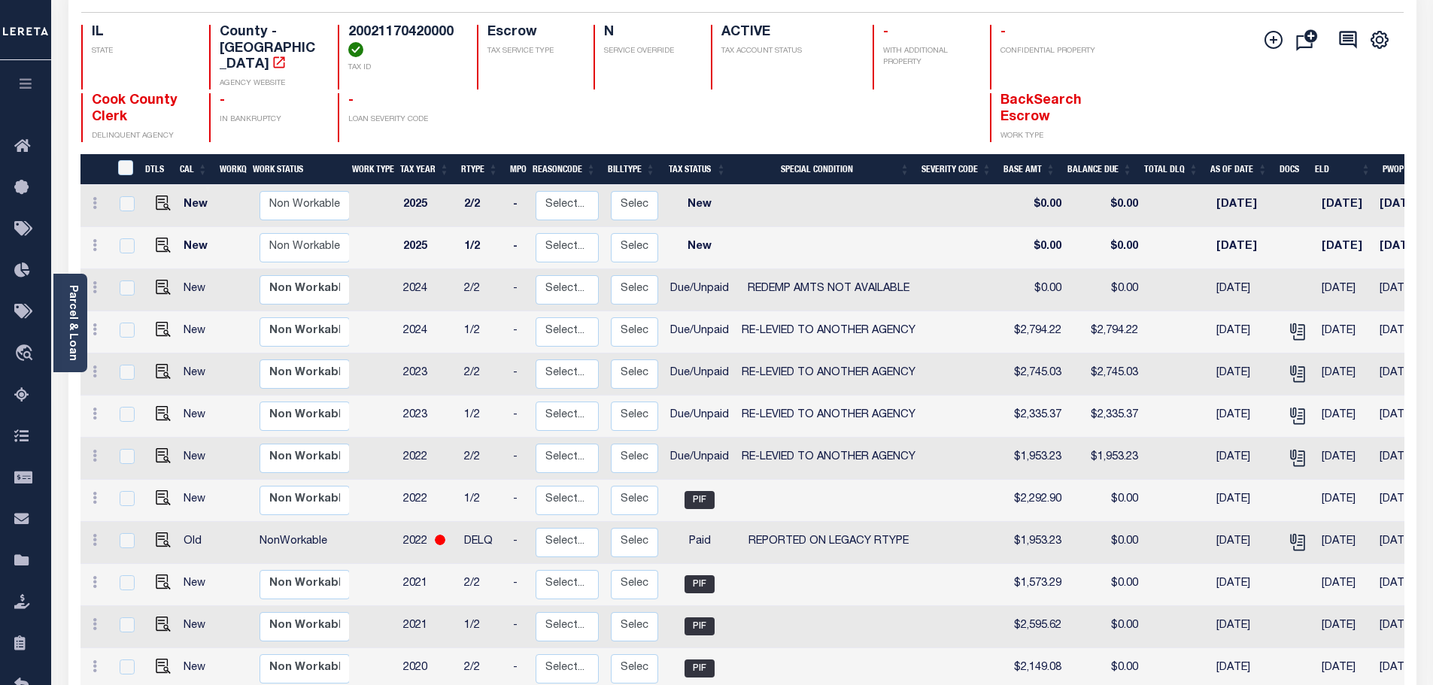
scroll to position [150, 0]
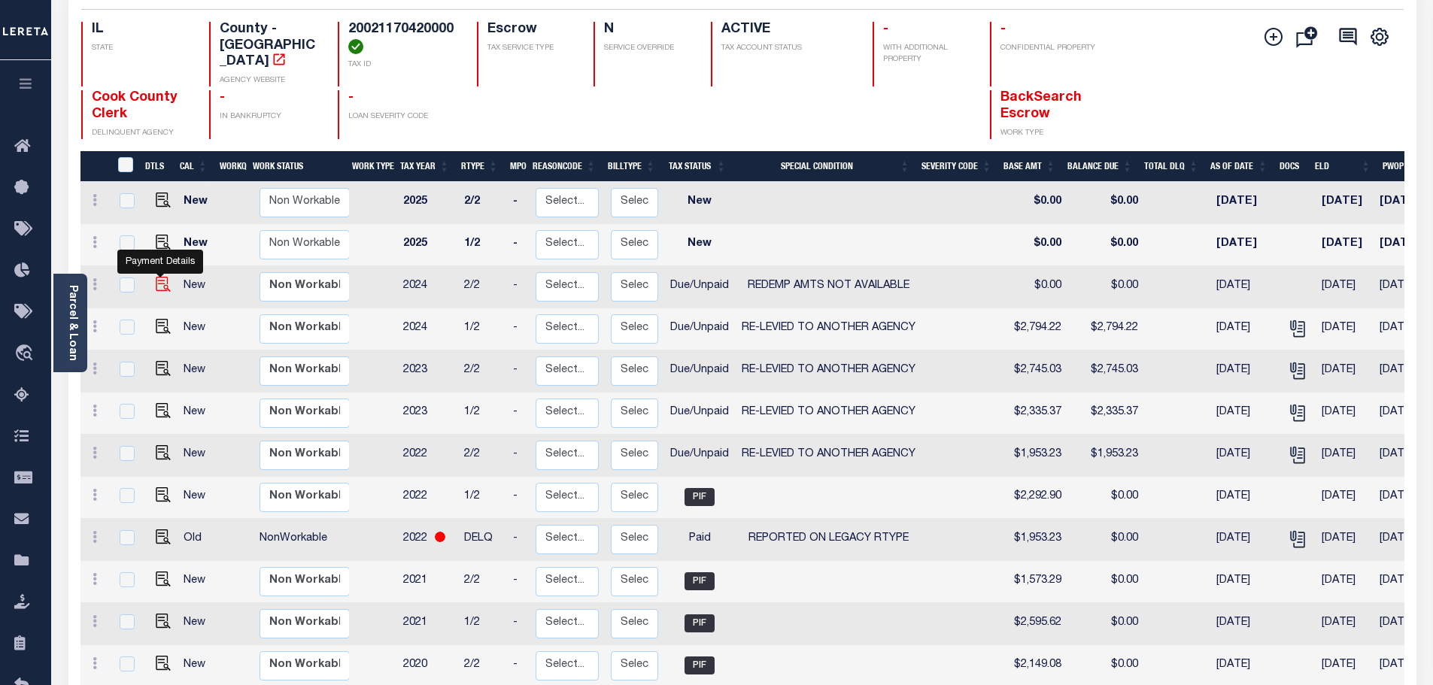
click at [156, 277] on img "" at bounding box center [163, 284] width 15 height 15
checkbox input "true"
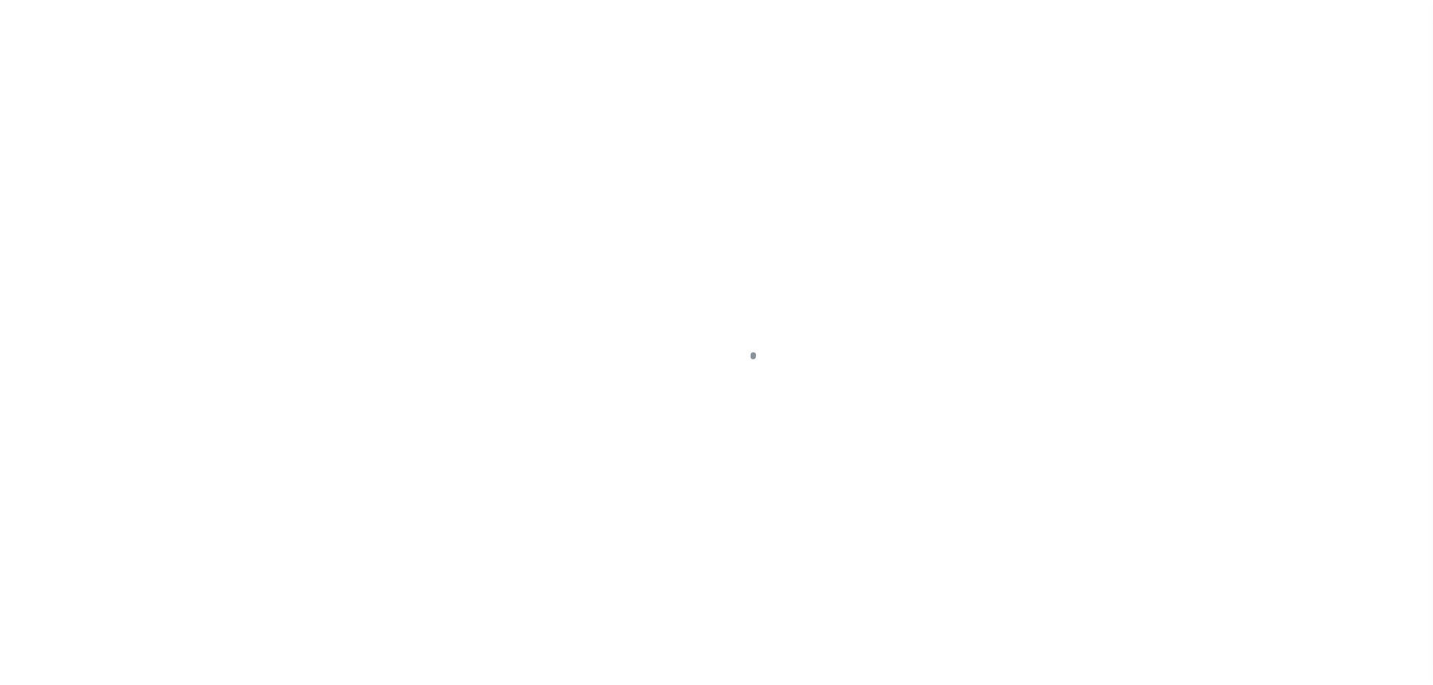
select select "DUE"
select select "24"
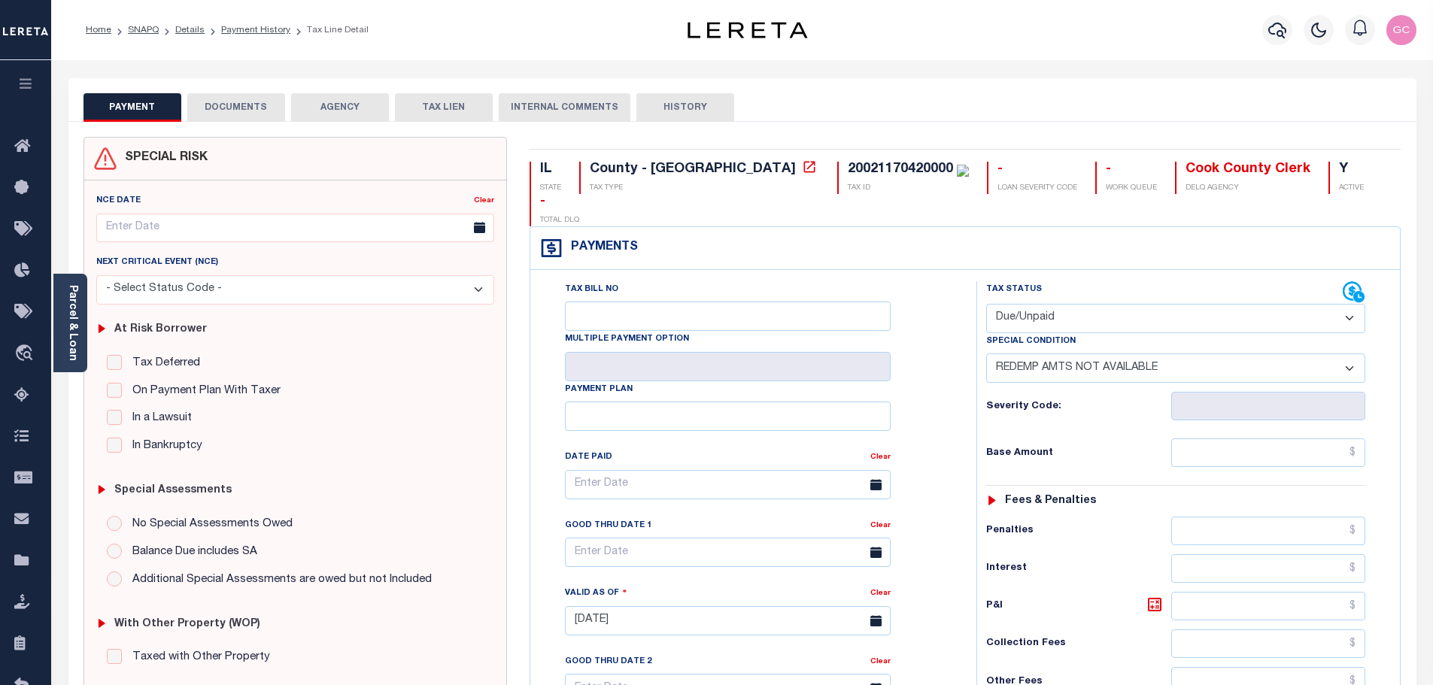
click at [243, 106] on button "DOCUMENTS" at bounding box center [236, 107] width 98 height 29
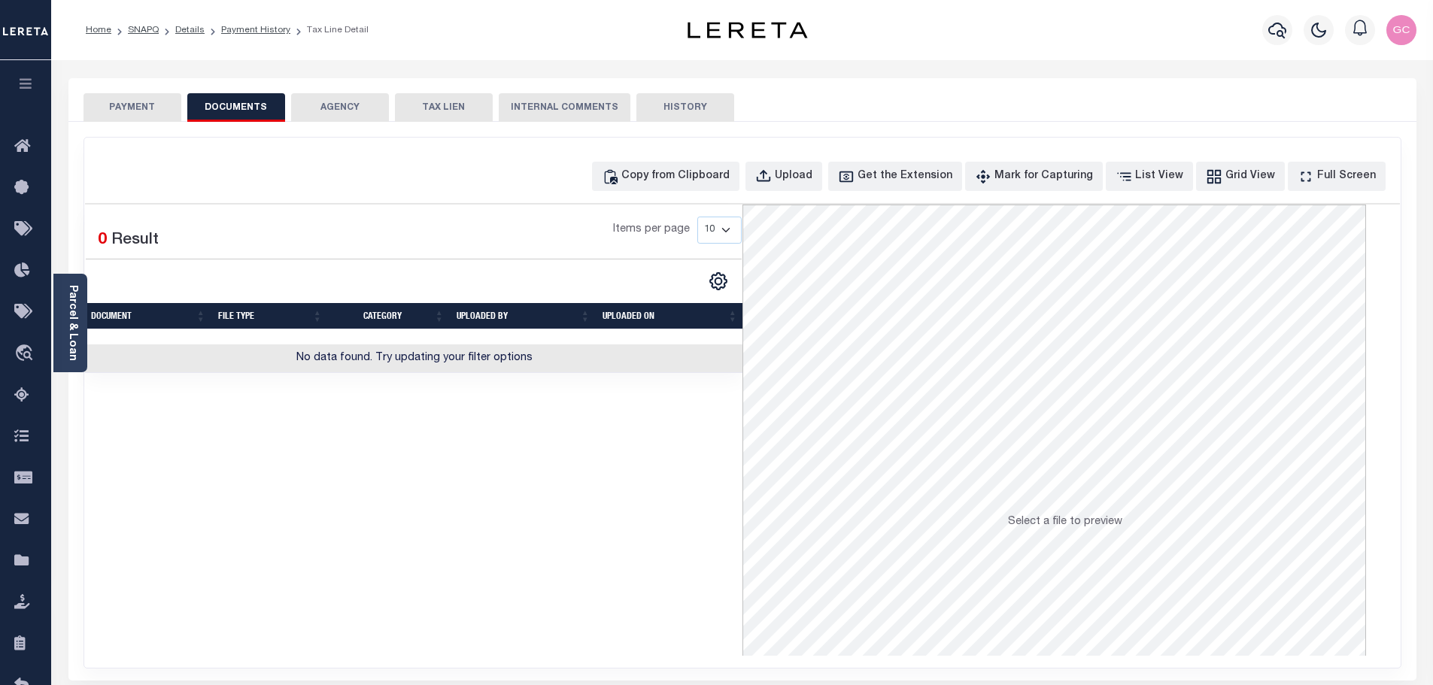
click at [398, 157] on div "Copy from Clipboard Upload Get the Extension Mark for Capturing Got it List Vie…" at bounding box center [742, 403] width 1316 height 530
click at [730, 175] on div "Copy from Clipboard" at bounding box center [675, 176] width 108 height 17
select select "POP"
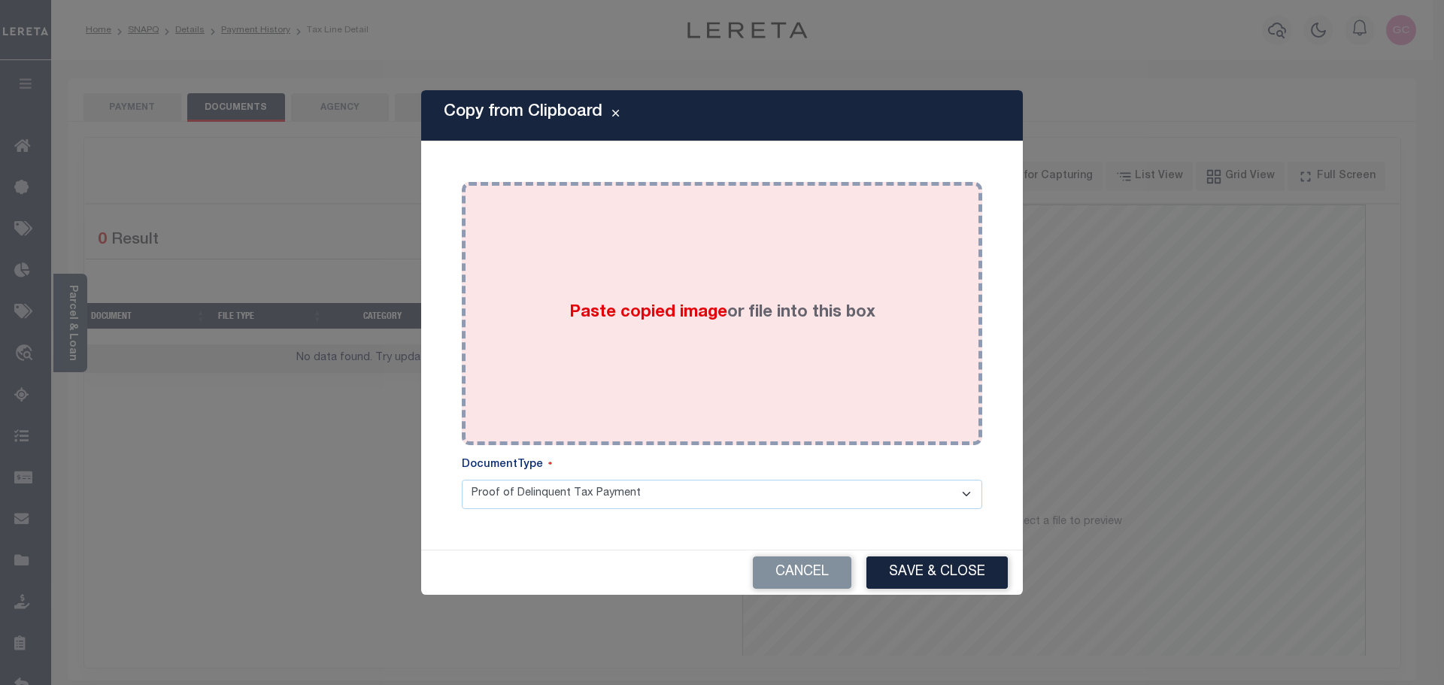
click at [834, 372] on div "Paste copied image or file into this box" at bounding box center [722, 313] width 498 height 241
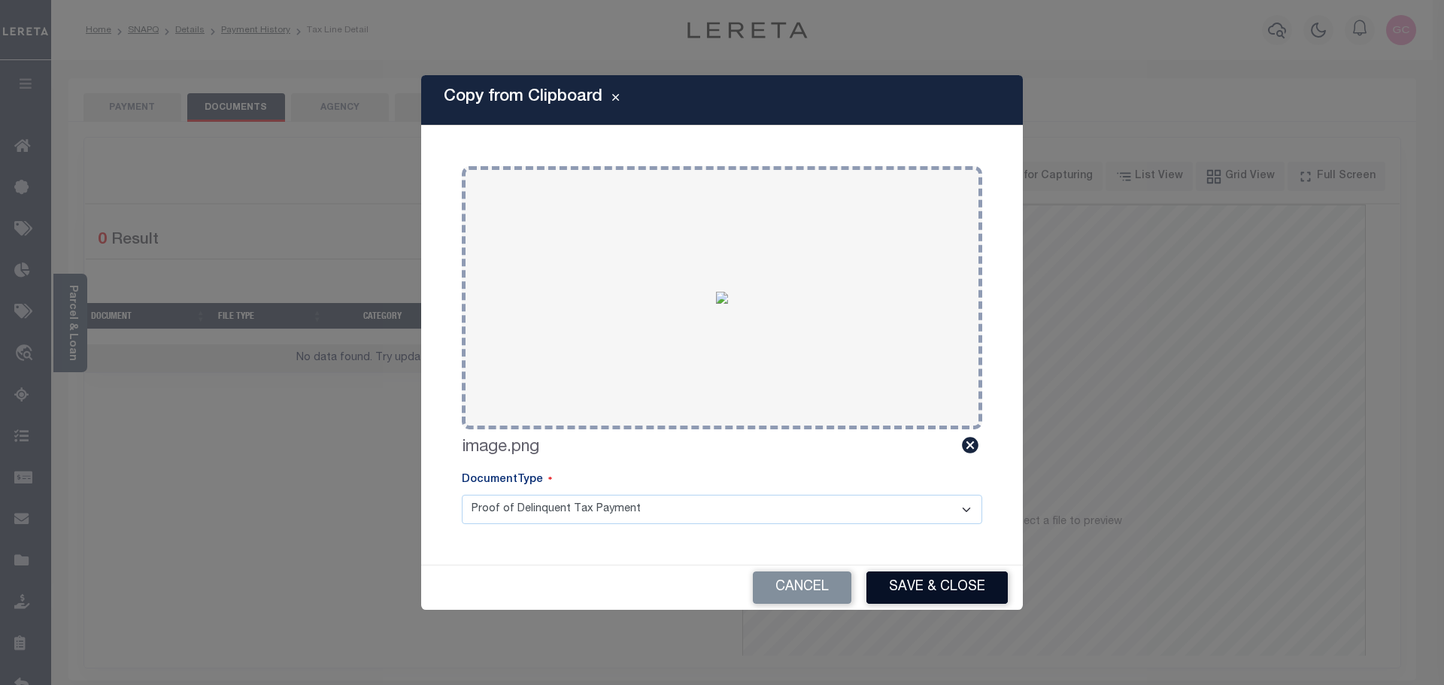
click at [981, 589] on button "Save & Close" at bounding box center [936, 588] width 141 height 32
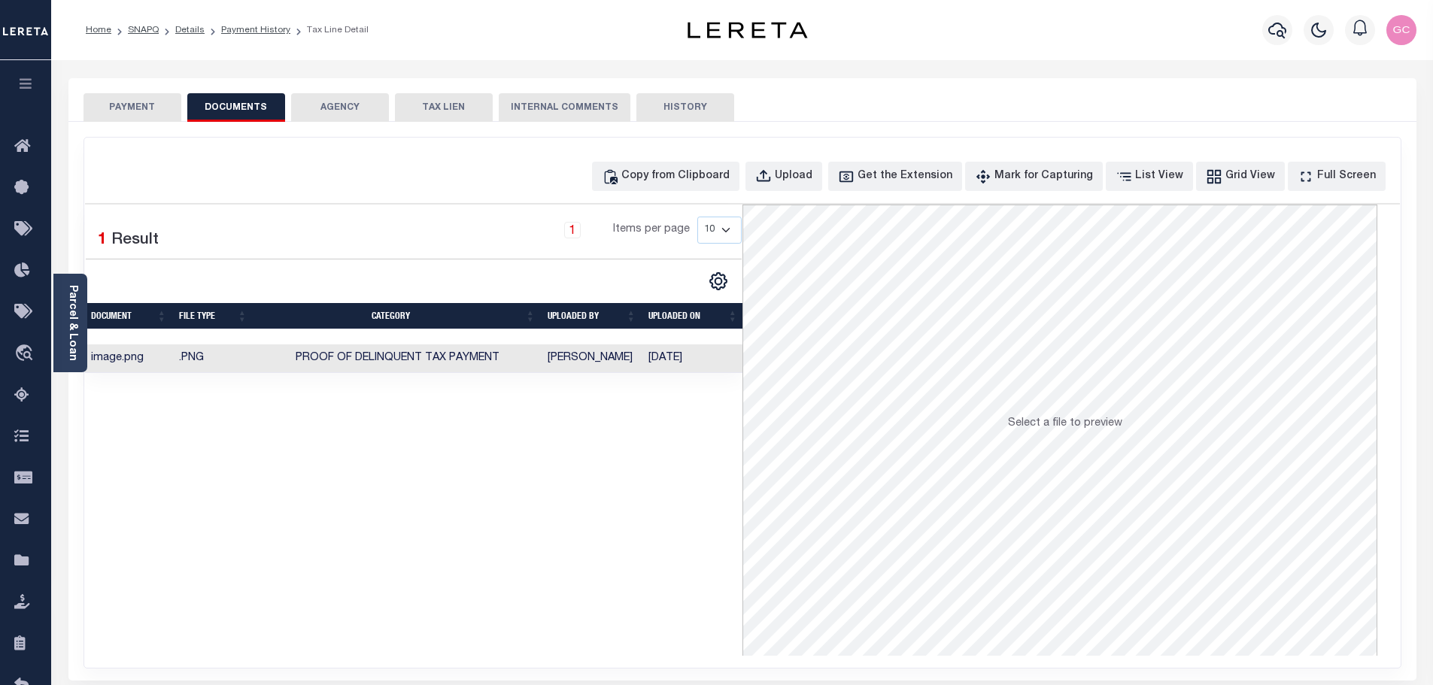
click at [138, 109] on button "PAYMENT" at bounding box center [132, 107] width 98 height 29
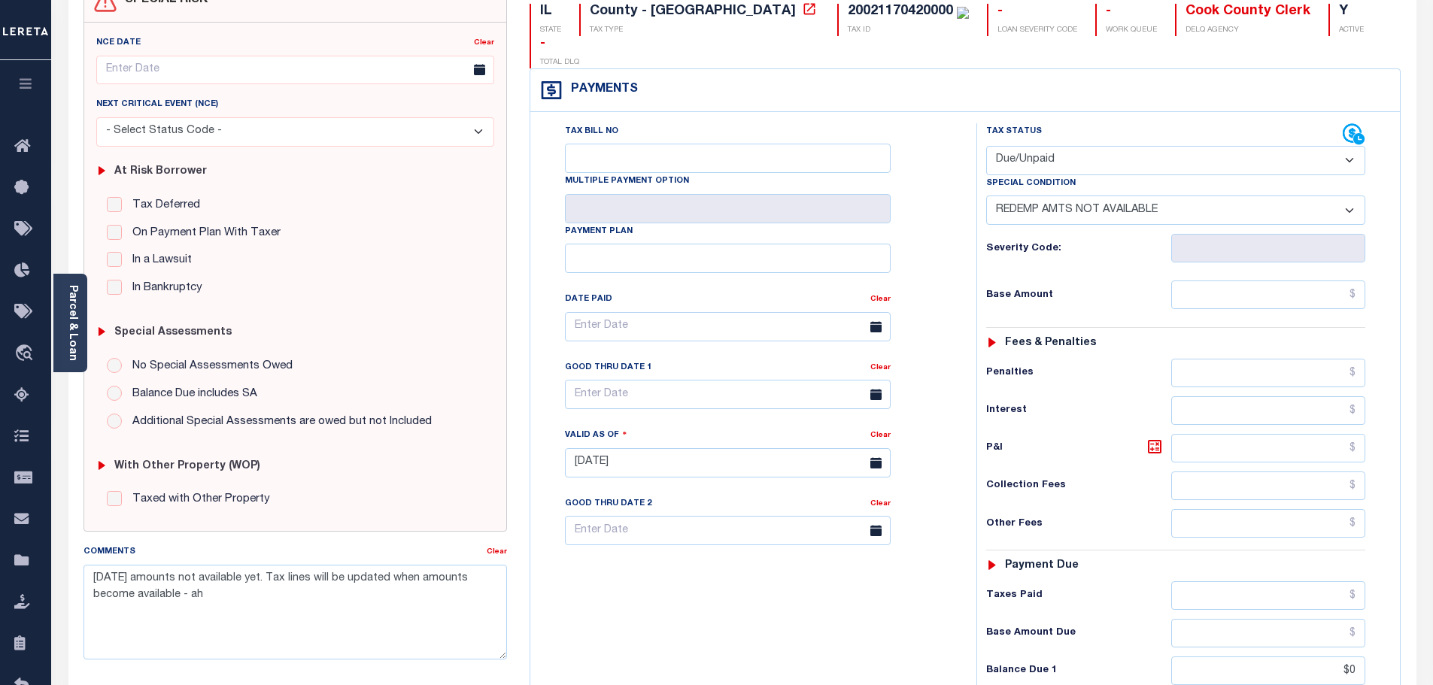
scroll to position [226, 0]
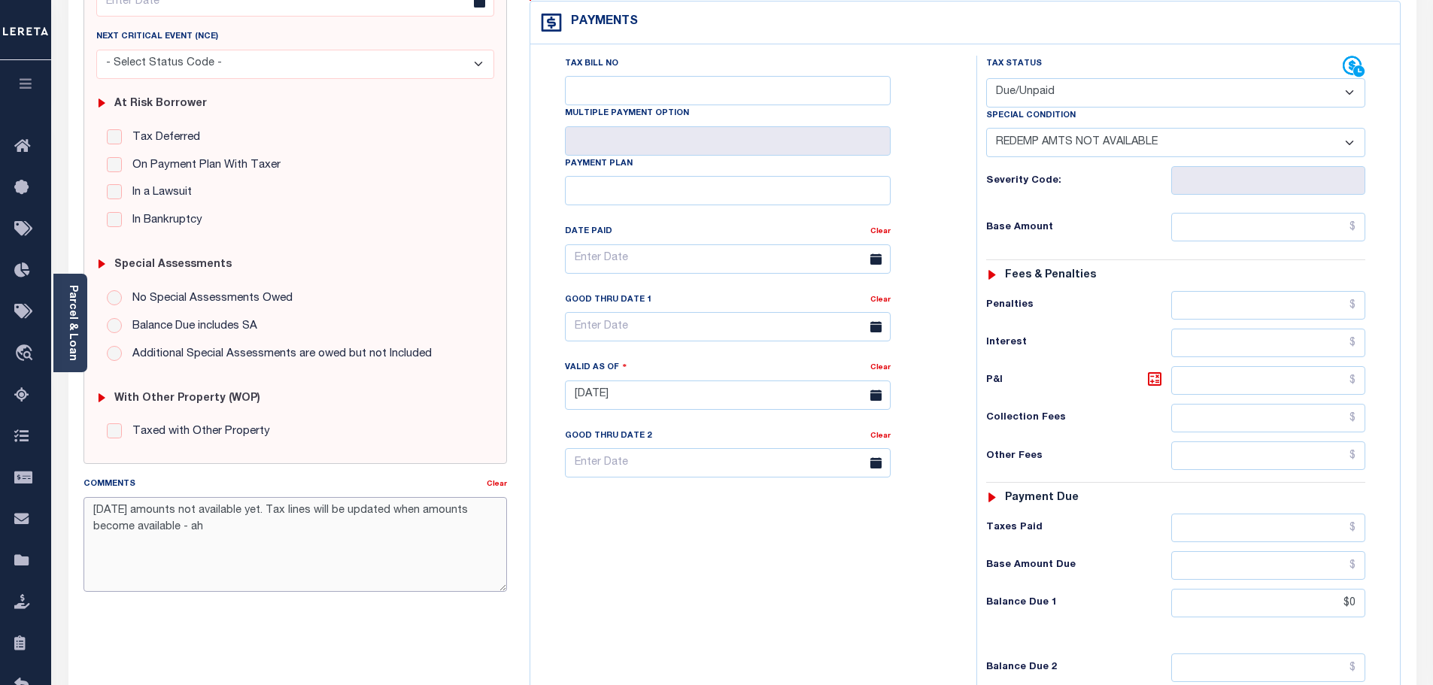
click at [90, 503] on textarea "9/27/25 amounts not available yet. Tax lines will be updated when amounts becom…" at bounding box center [295, 544] width 424 height 95
type textarea "-9/27/25 amounts not available yet. Tax lines will be updated when amounts beco…"
type input "[DATE]"
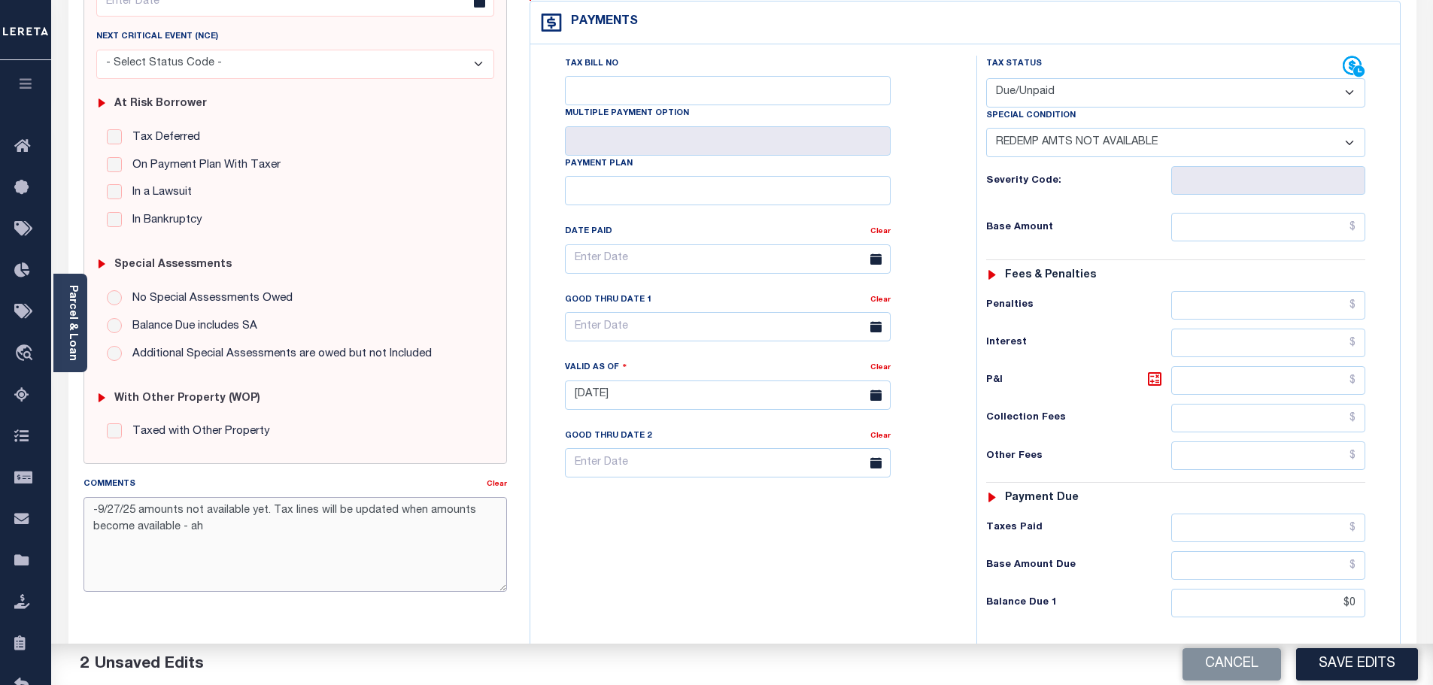
click at [114, 511] on textarea "-9/27/25 amounts not available yet. Tax lines will be updated when amounts beco…" at bounding box center [295, 544] width 424 height 95
paste textarea "-10/13/2025- The Tax Year 2024 Second Installment Property Tax due date has yet…"
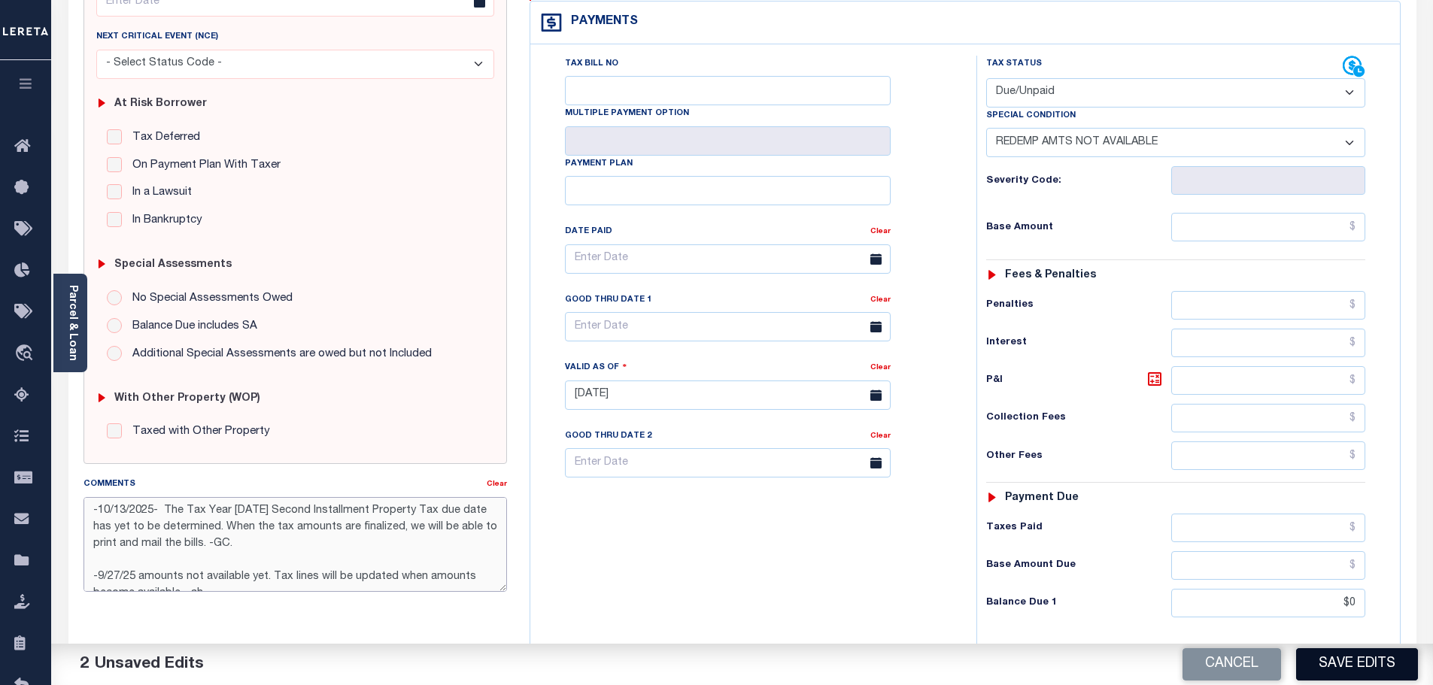
type textarea "-10/13/2025- The Tax Year 2024 Second Installment Property Tax due date has yet…"
click at [1351, 654] on button "Save Edits" at bounding box center [1357, 664] width 122 height 32
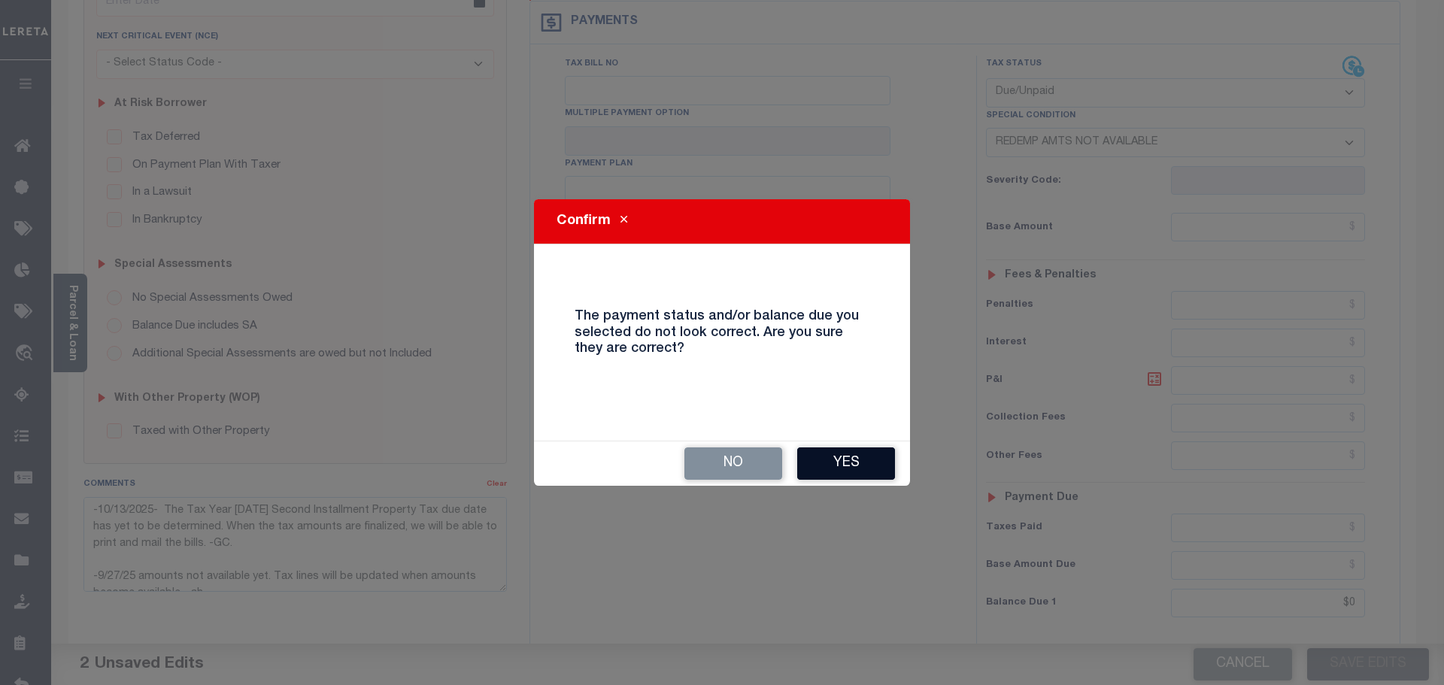
click at [861, 464] on button "Yes" at bounding box center [846, 464] width 98 height 32
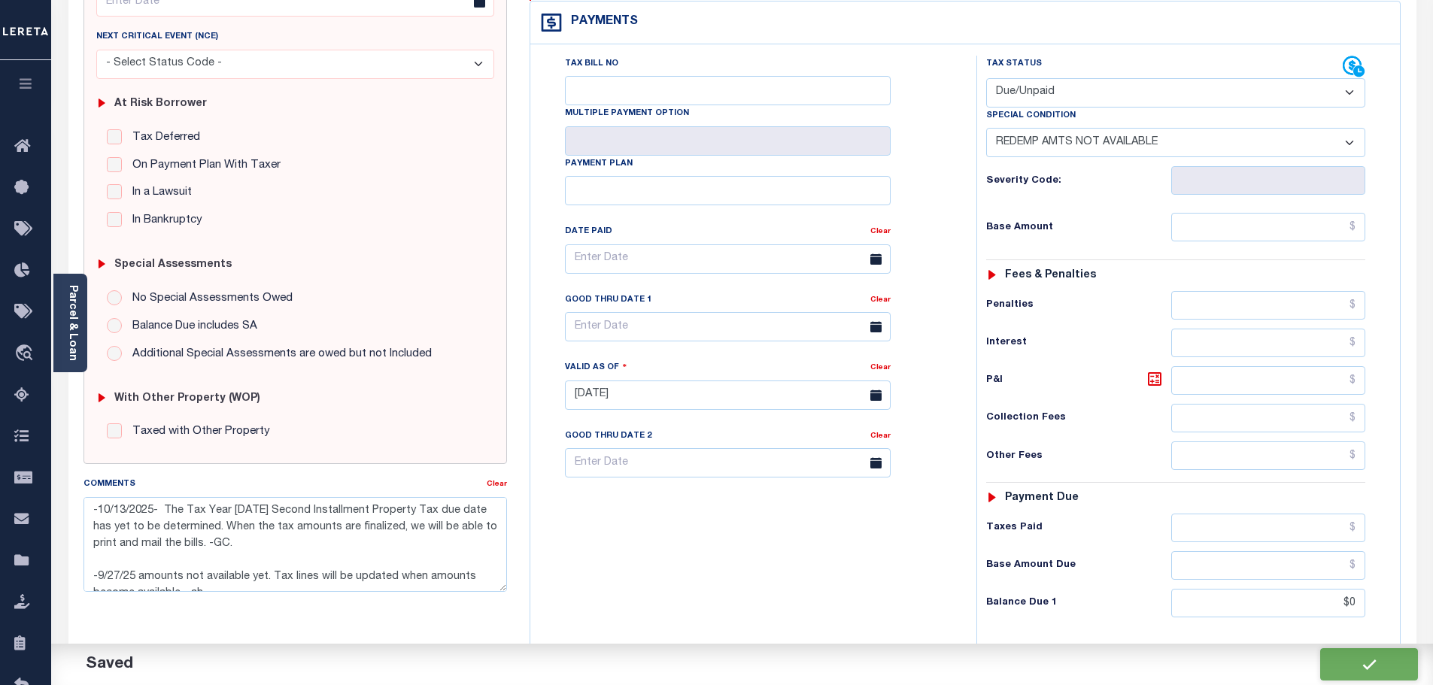
checkbox input "false"
type textarea "-10/13/2025- The Tax Year 2024 Second Installment Property Tax due date has yet…"
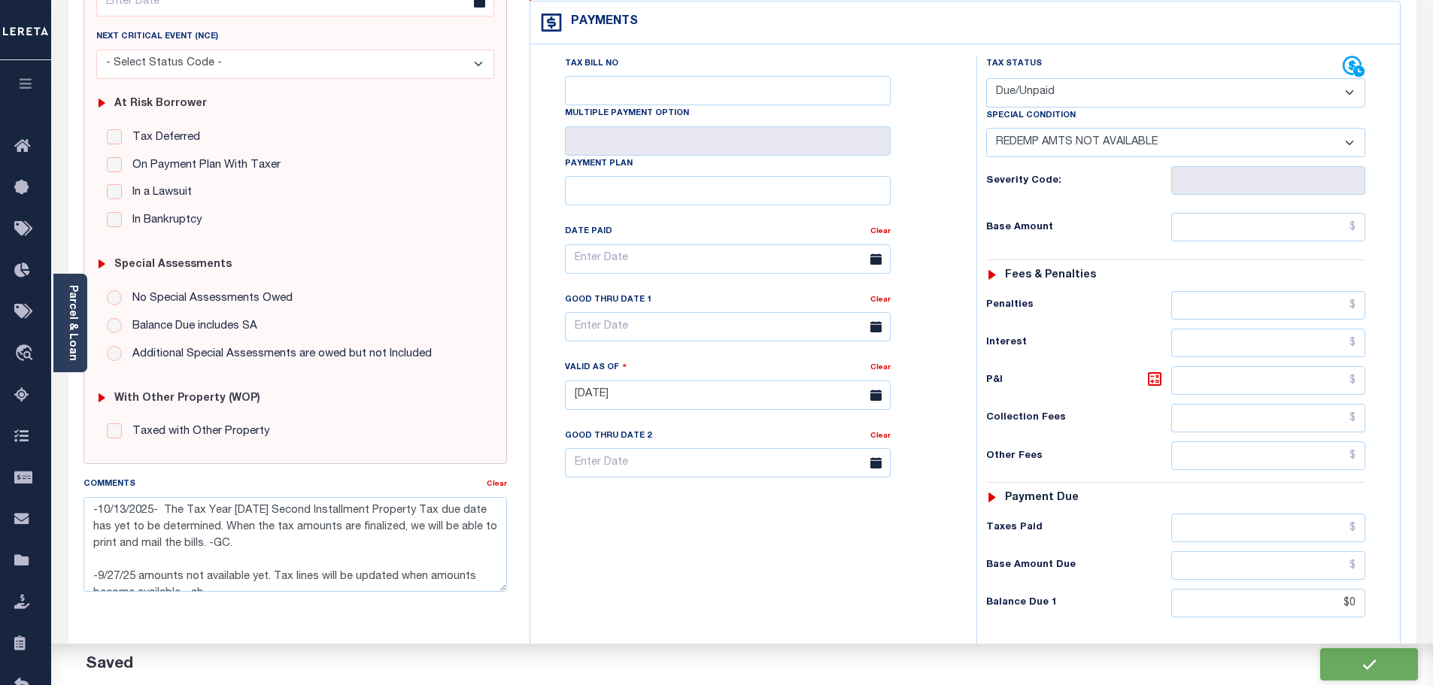
type input "$0"
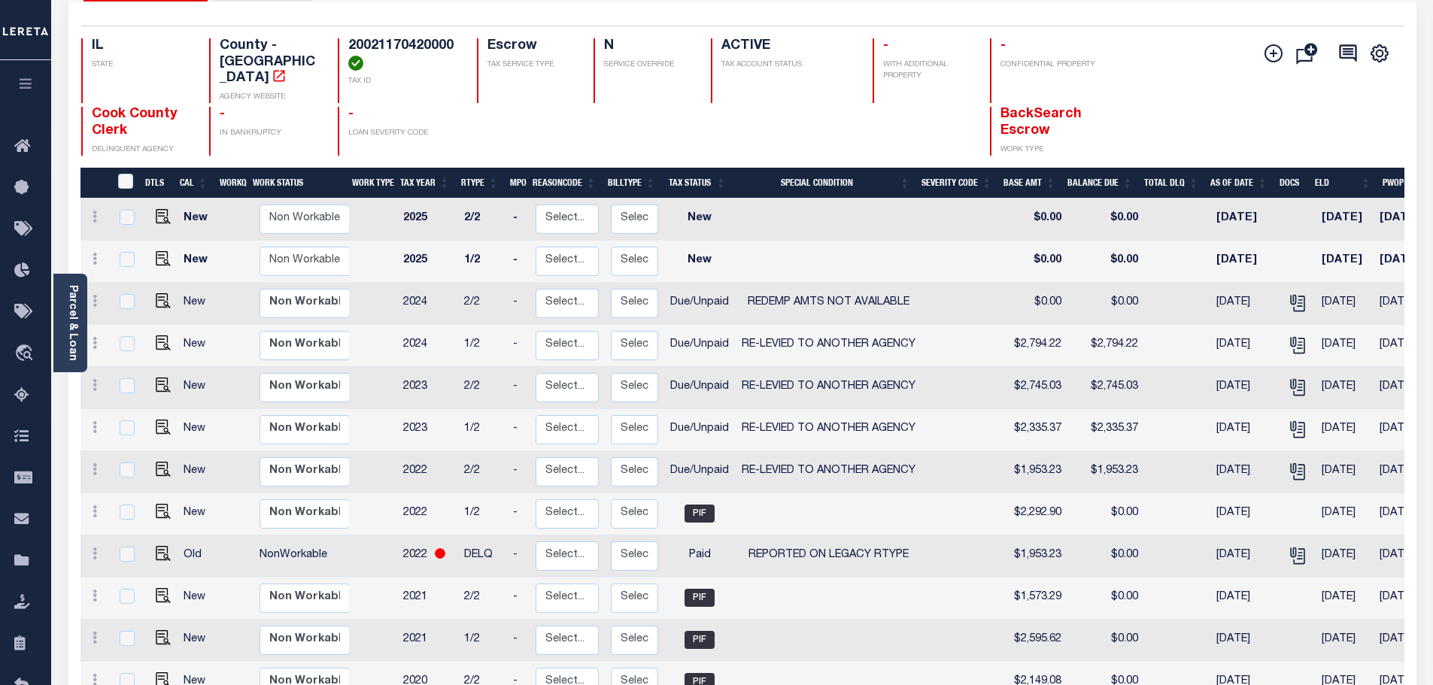
scroll to position [150, 0]
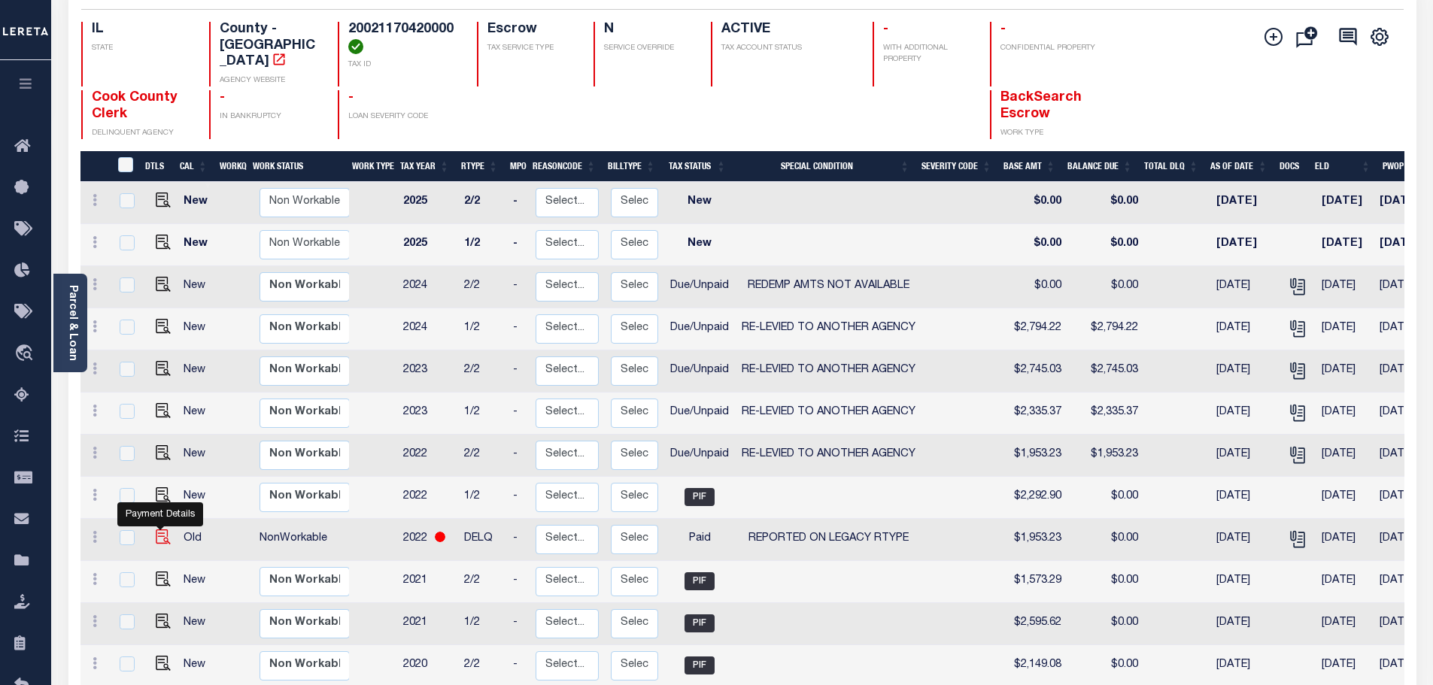
click at [161, 532] on img "" at bounding box center [163, 537] width 15 height 15
checkbox input "true"
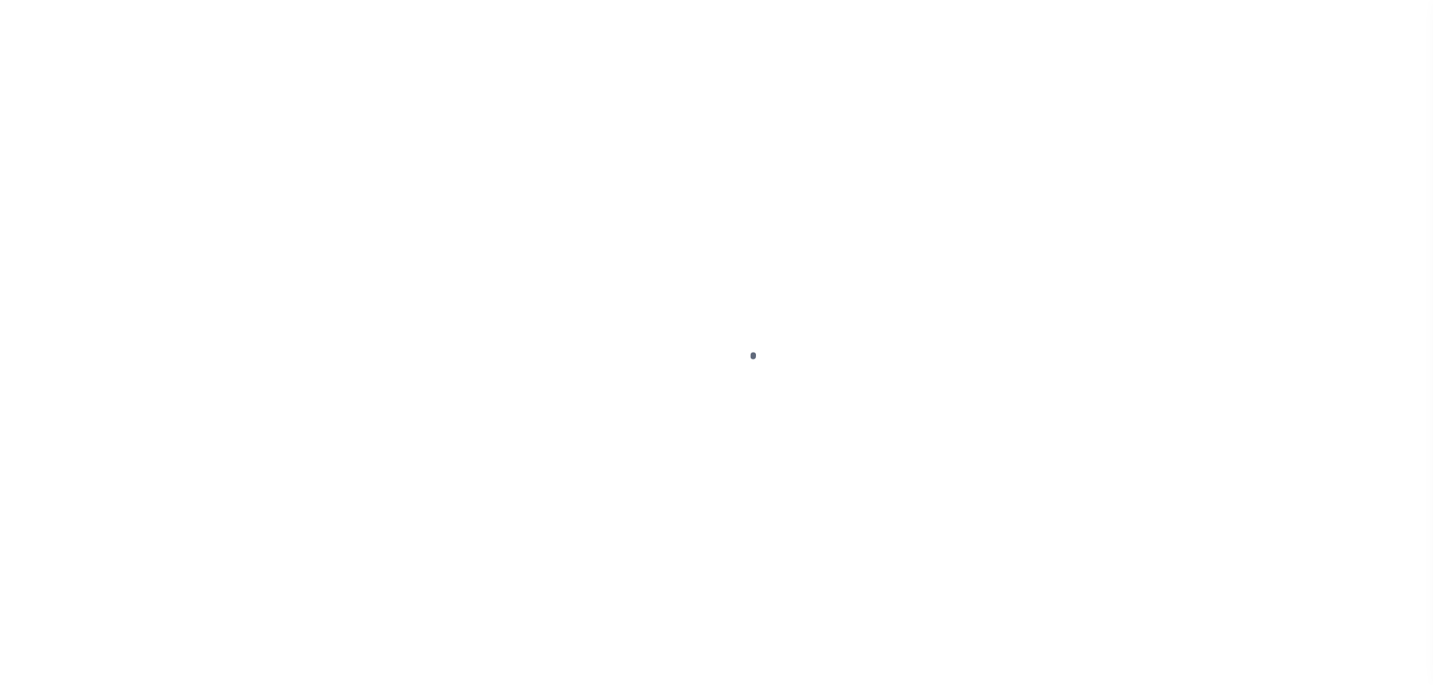
select select "PYD"
select select "34"
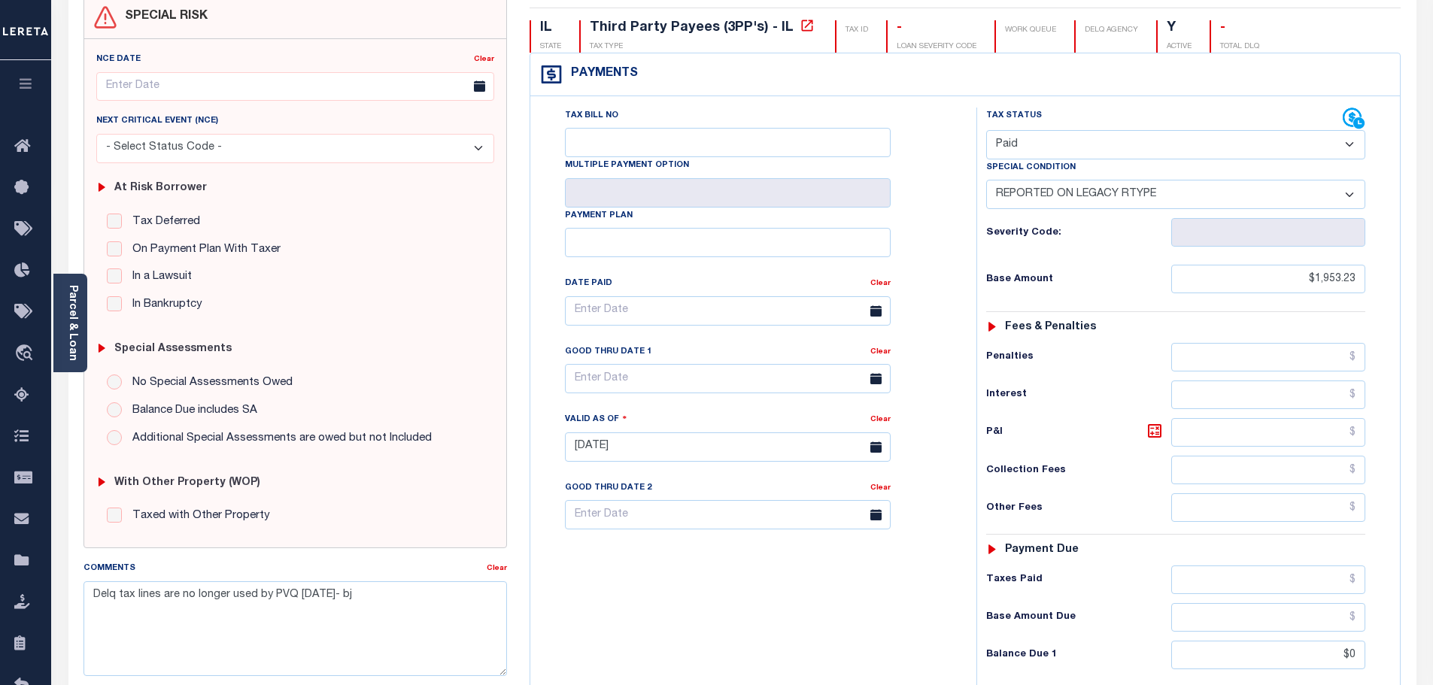
scroll to position [301, 0]
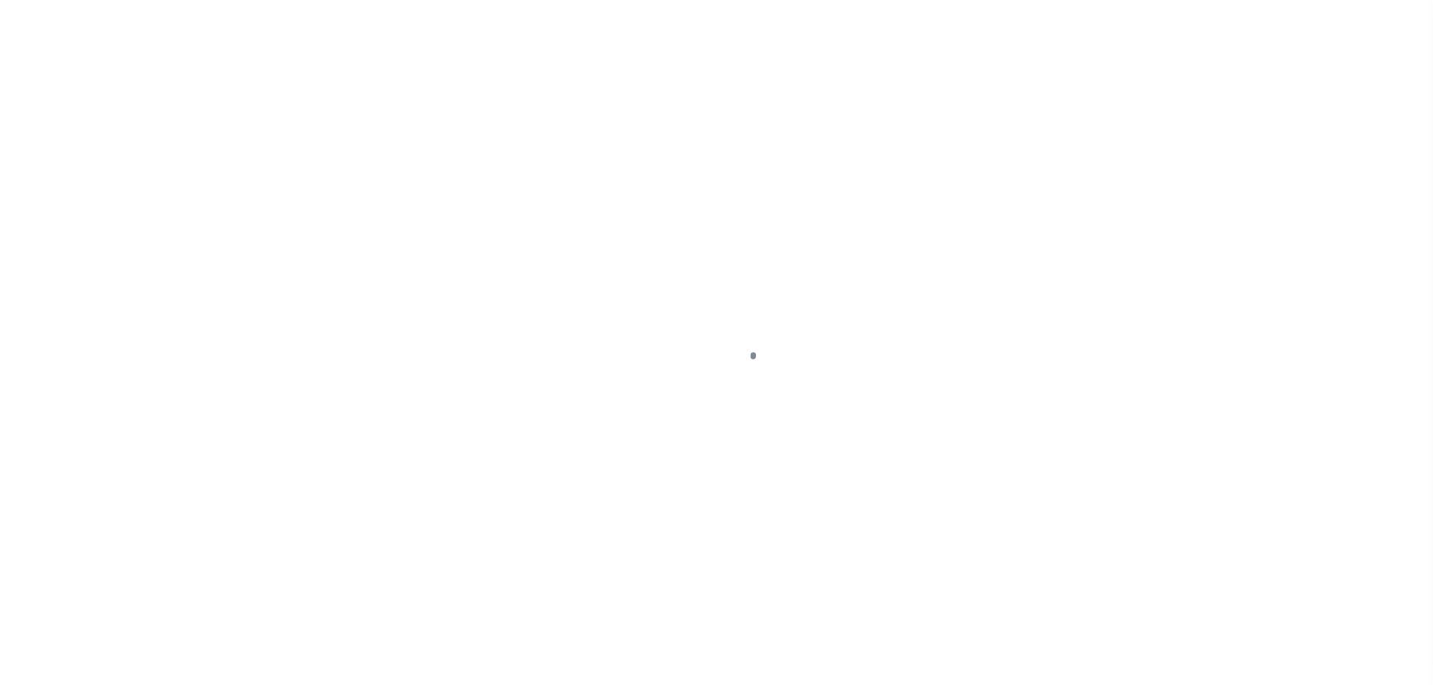
scroll to position [150, 0]
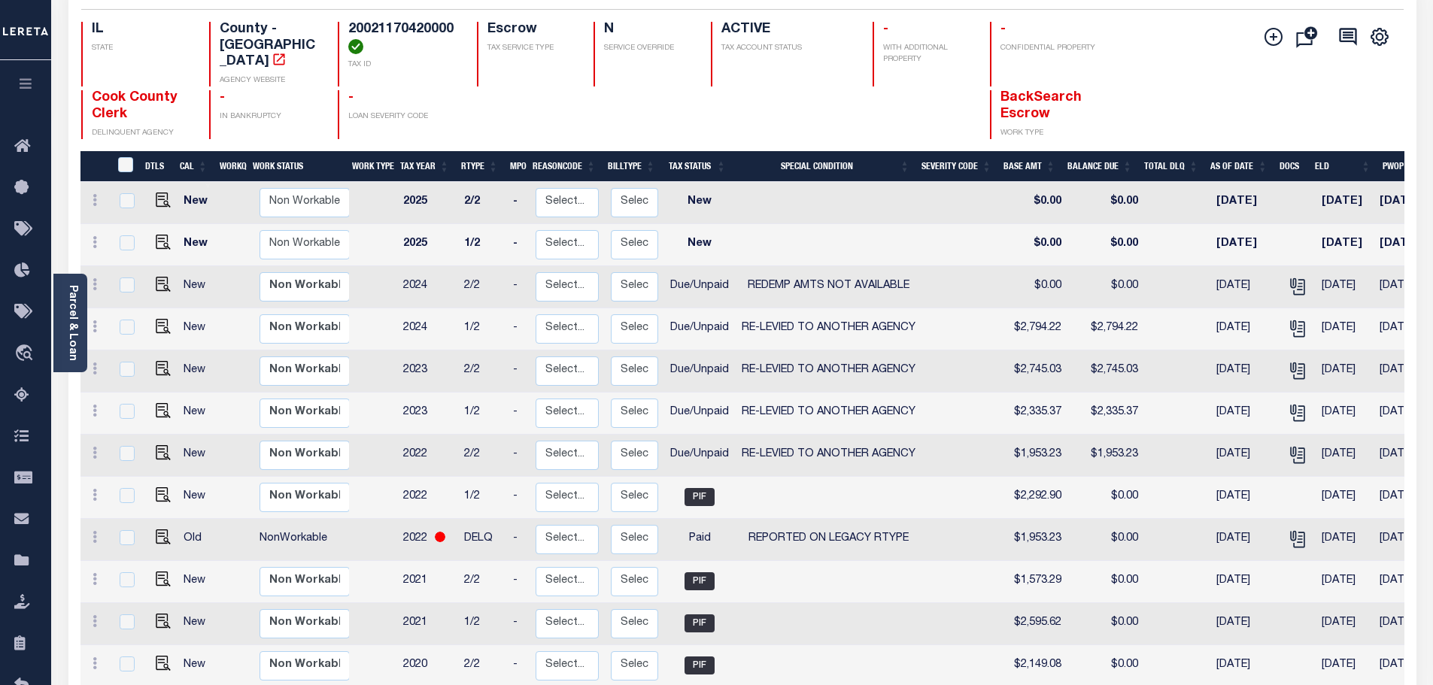
click at [1241, 86] on div "Add Installment Line Bad Parcel Fees" at bounding box center [1293, 80] width 220 height 117
click at [158, 445] on img "" at bounding box center [163, 452] width 15 height 15
checkbox input "true"
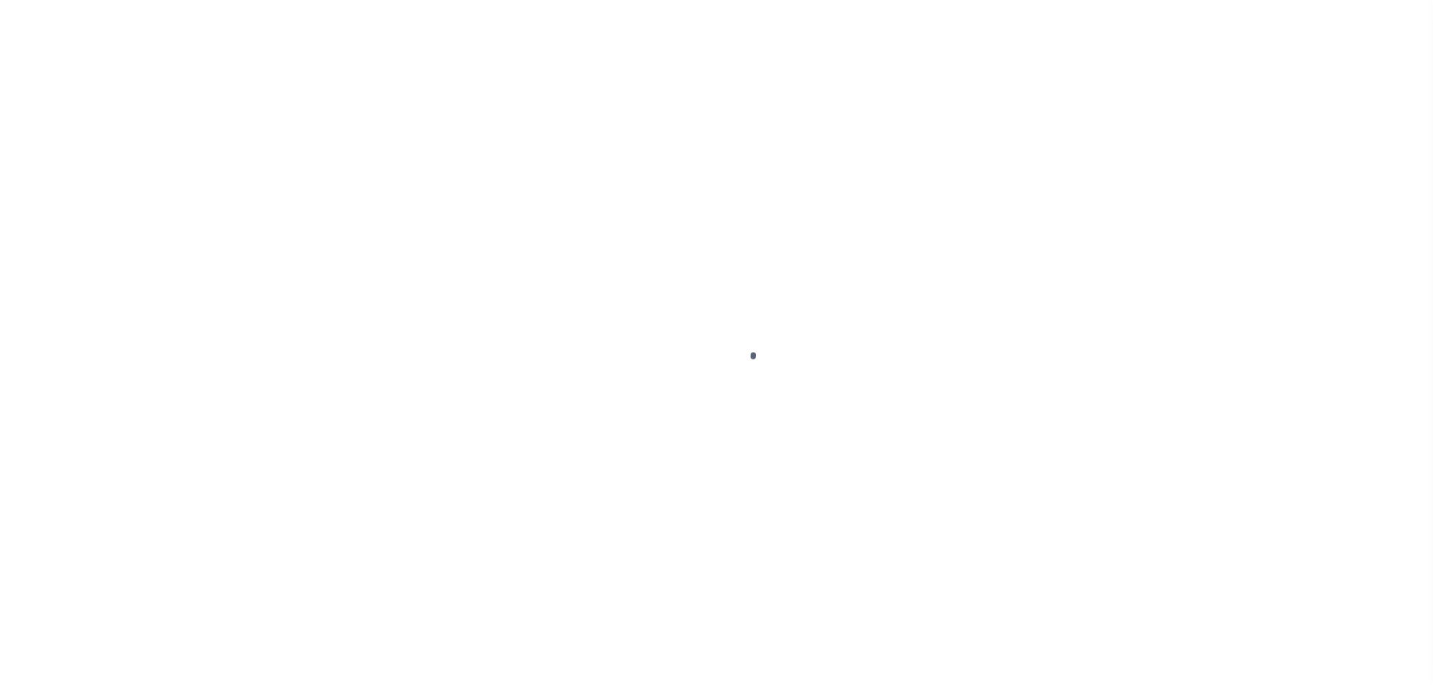
select select "Tax lien sale"
select select "DUE"
select select "31"
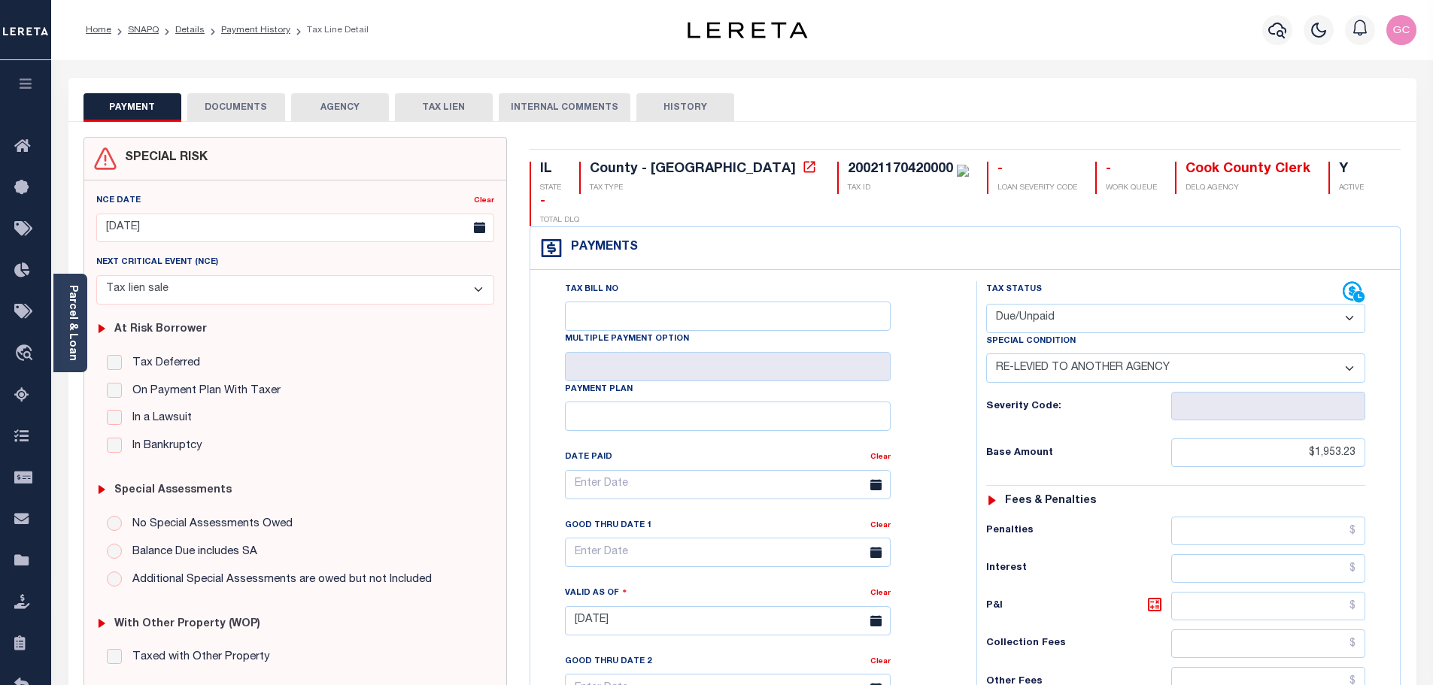
click at [253, 114] on button "DOCUMENTS" at bounding box center [236, 107] width 98 height 29
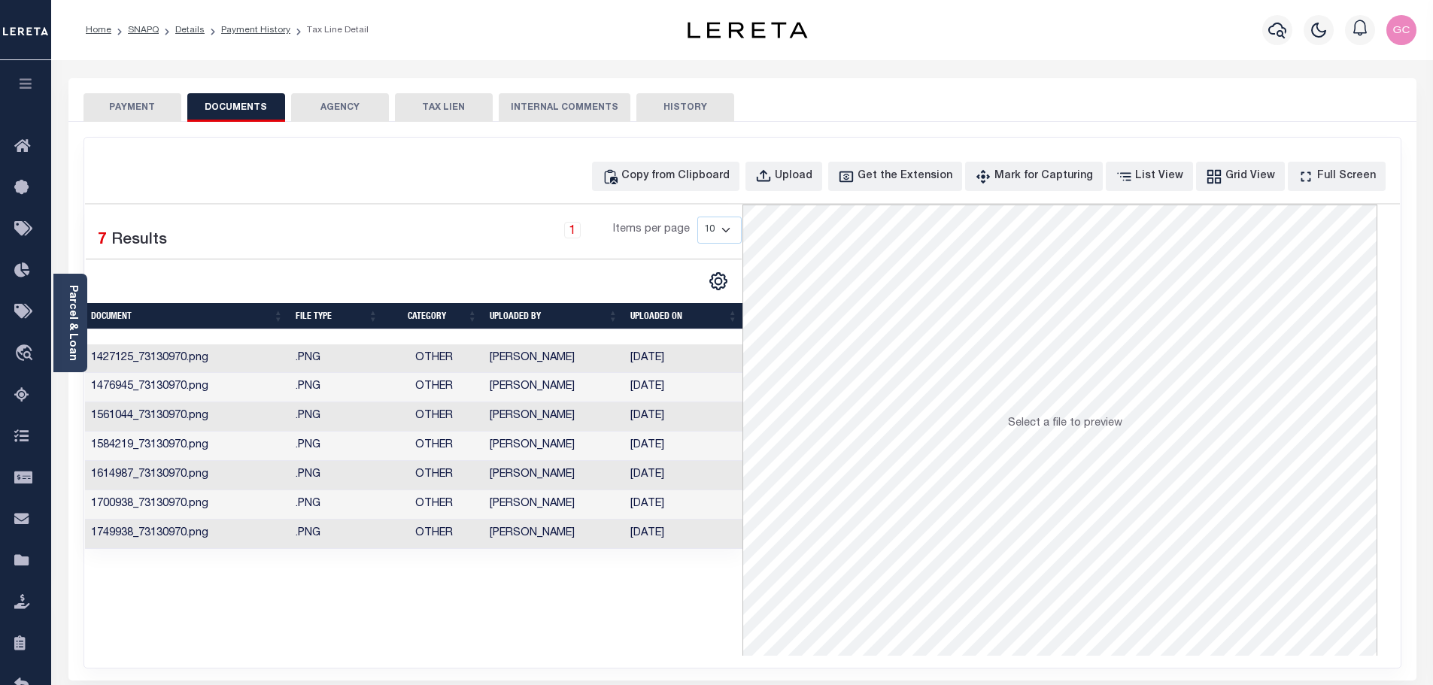
click at [587, 542] on td "Johnson, Bailey" at bounding box center [554, 534] width 141 height 29
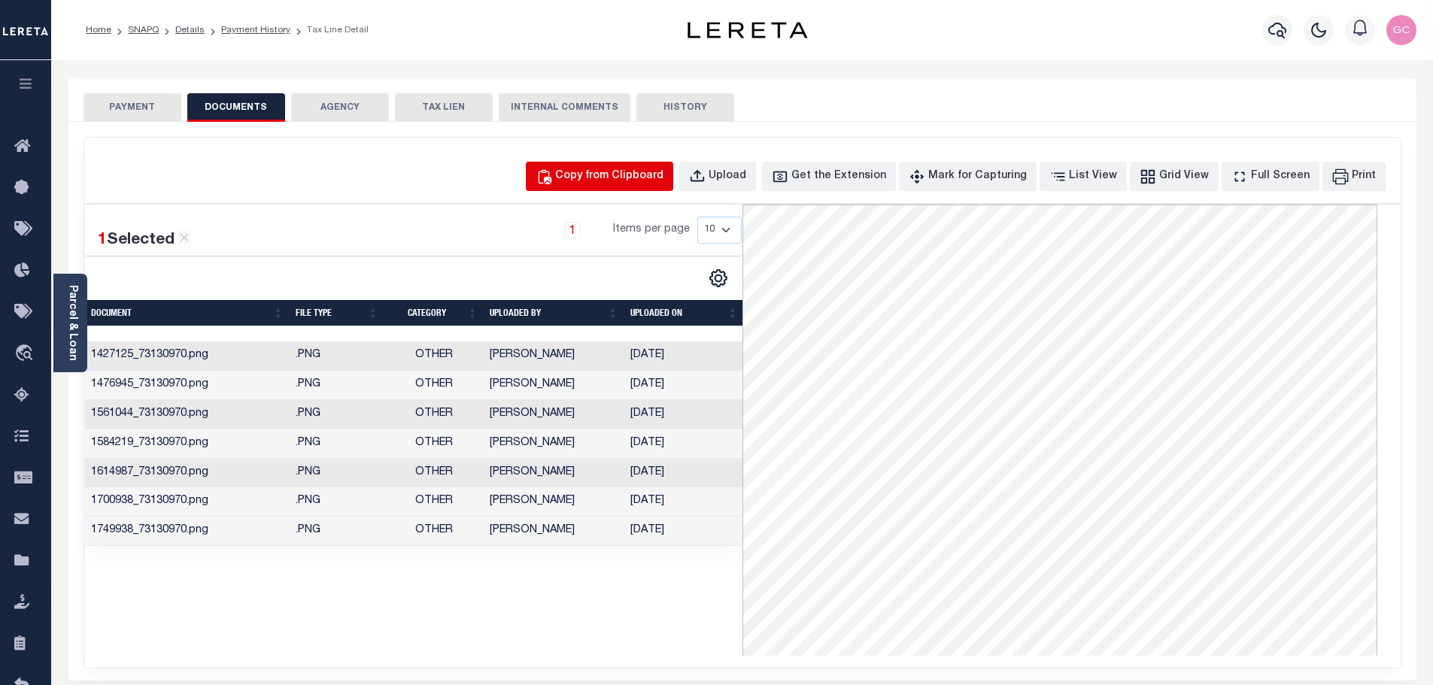
click at [663, 169] on div "Copy from Clipboard" at bounding box center [609, 176] width 108 height 17
select select "POP"
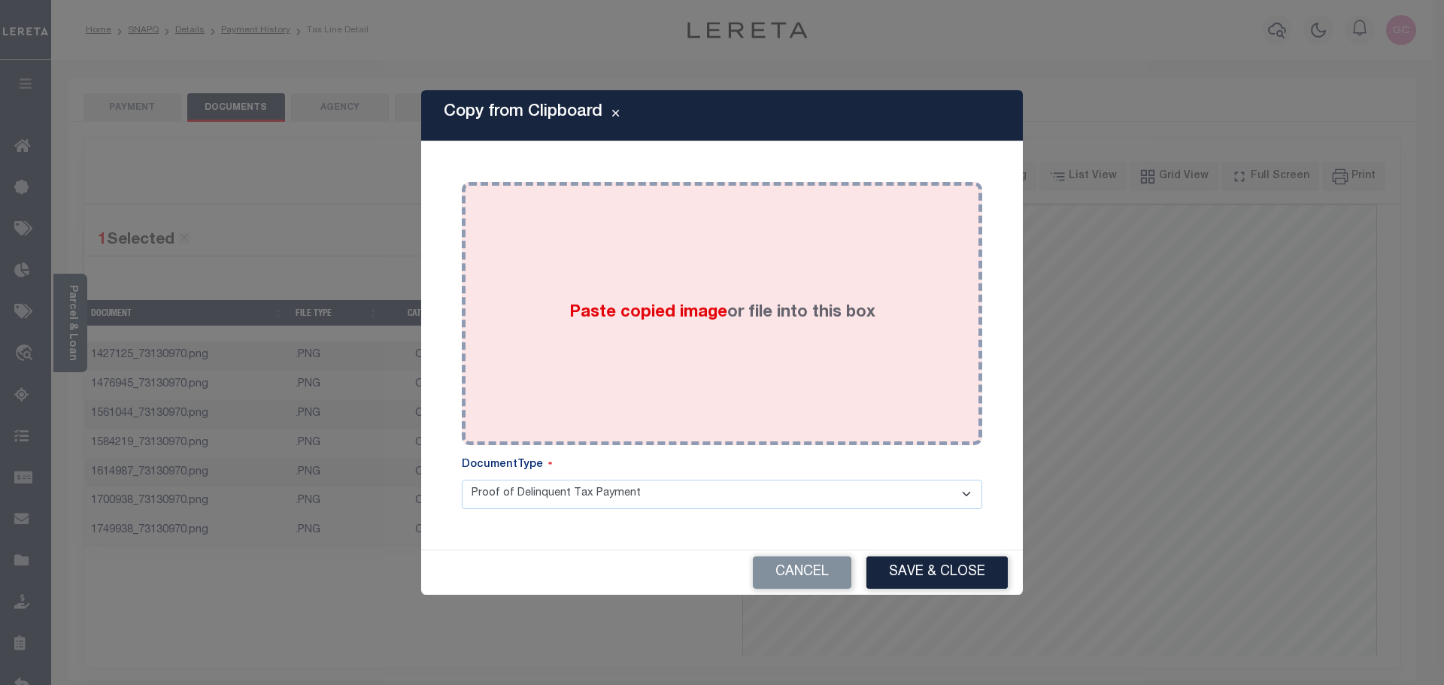
click at [749, 314] on label "Paste copied image or file into this box" at bounding box center [722, 313] width 306 height 25
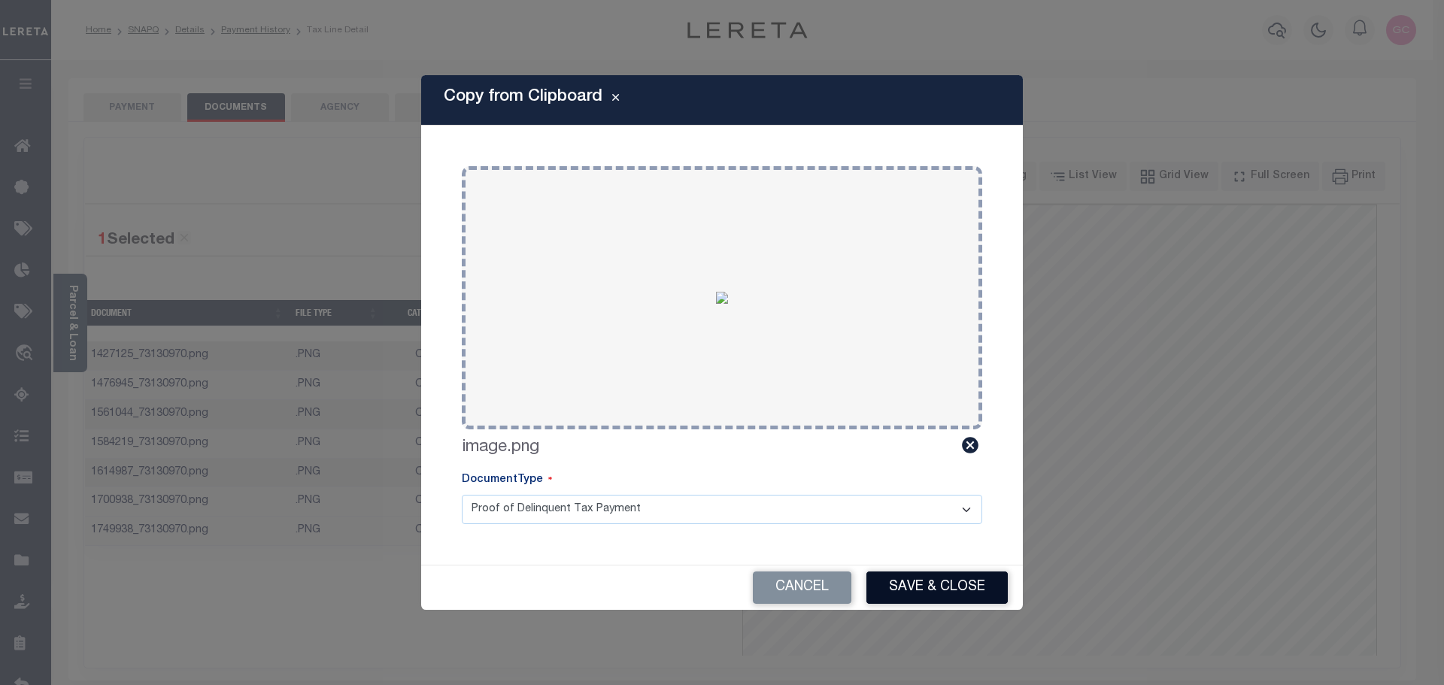
click at [961, 588] on button "Save & Close" at bounding box center [936, 588] width 141 height 32
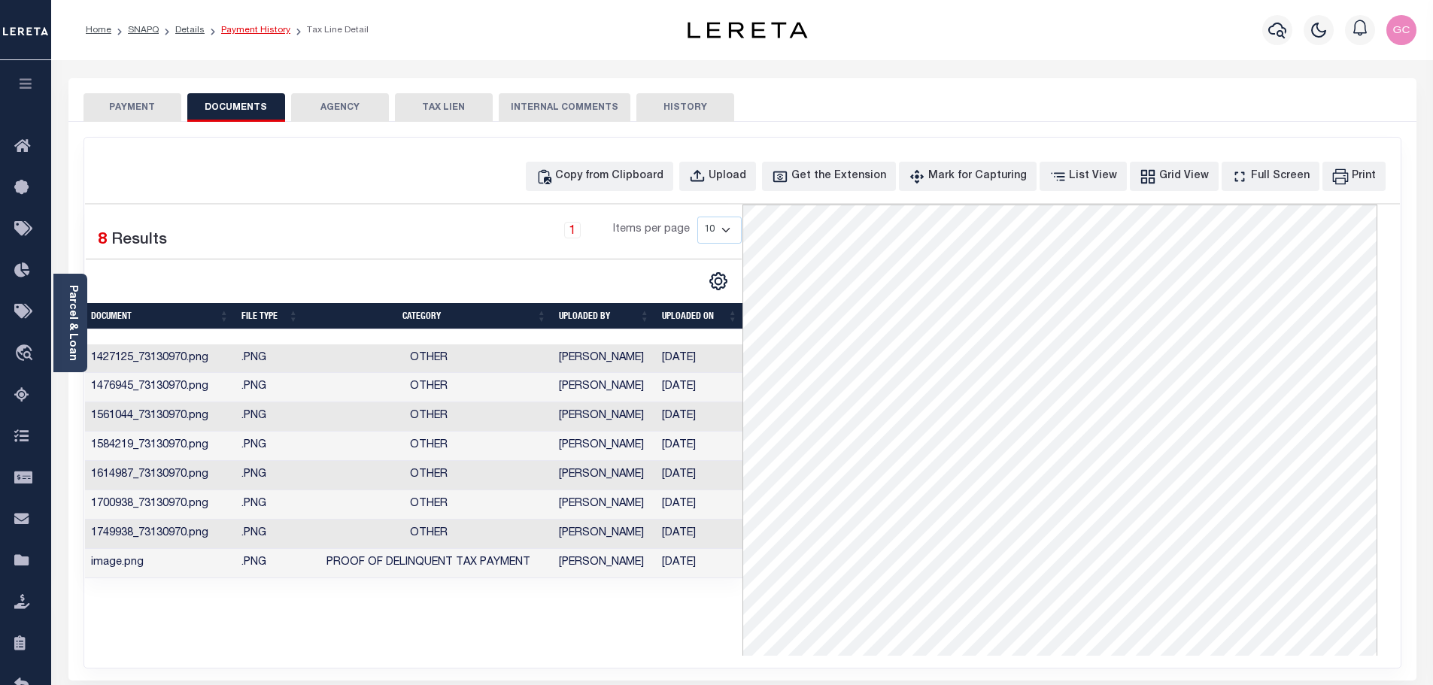
click at [259, 32] on link "Payment History" at bounding box center [255, 30] width 69 height 9
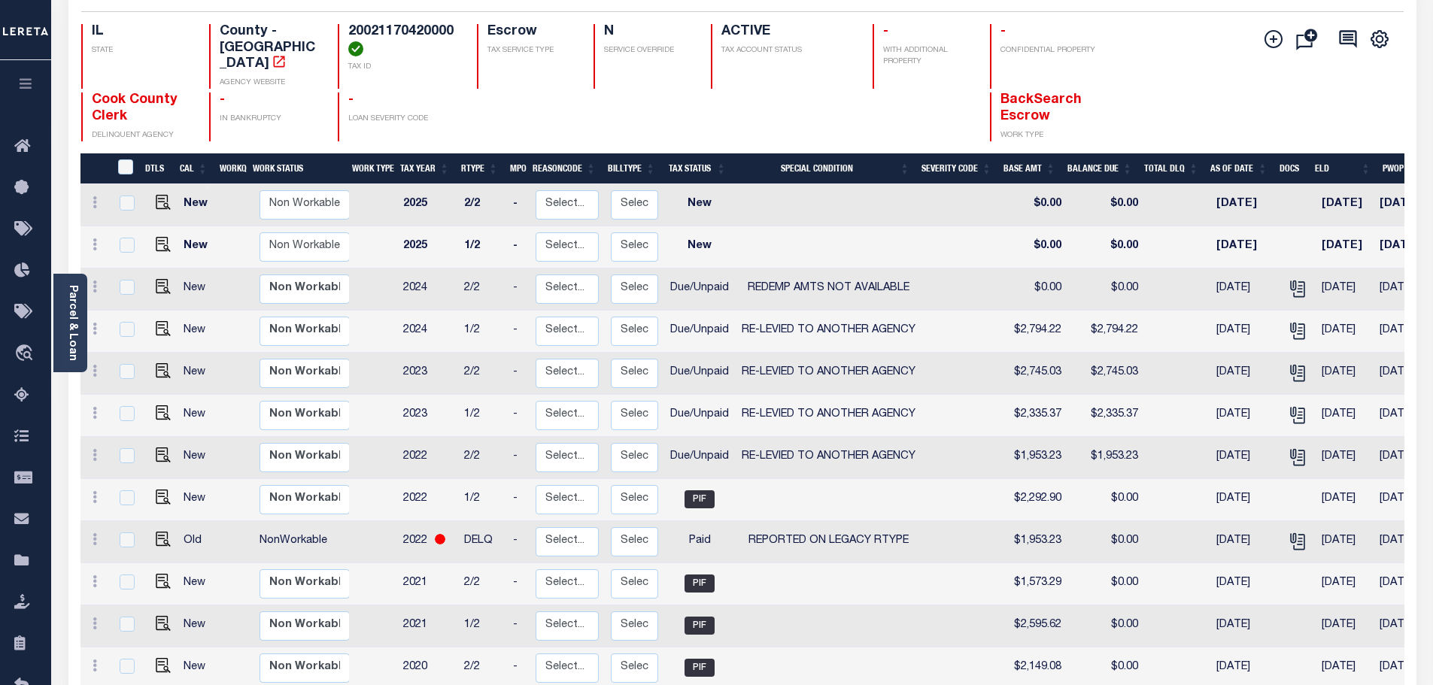
scroll to position [150, 0]
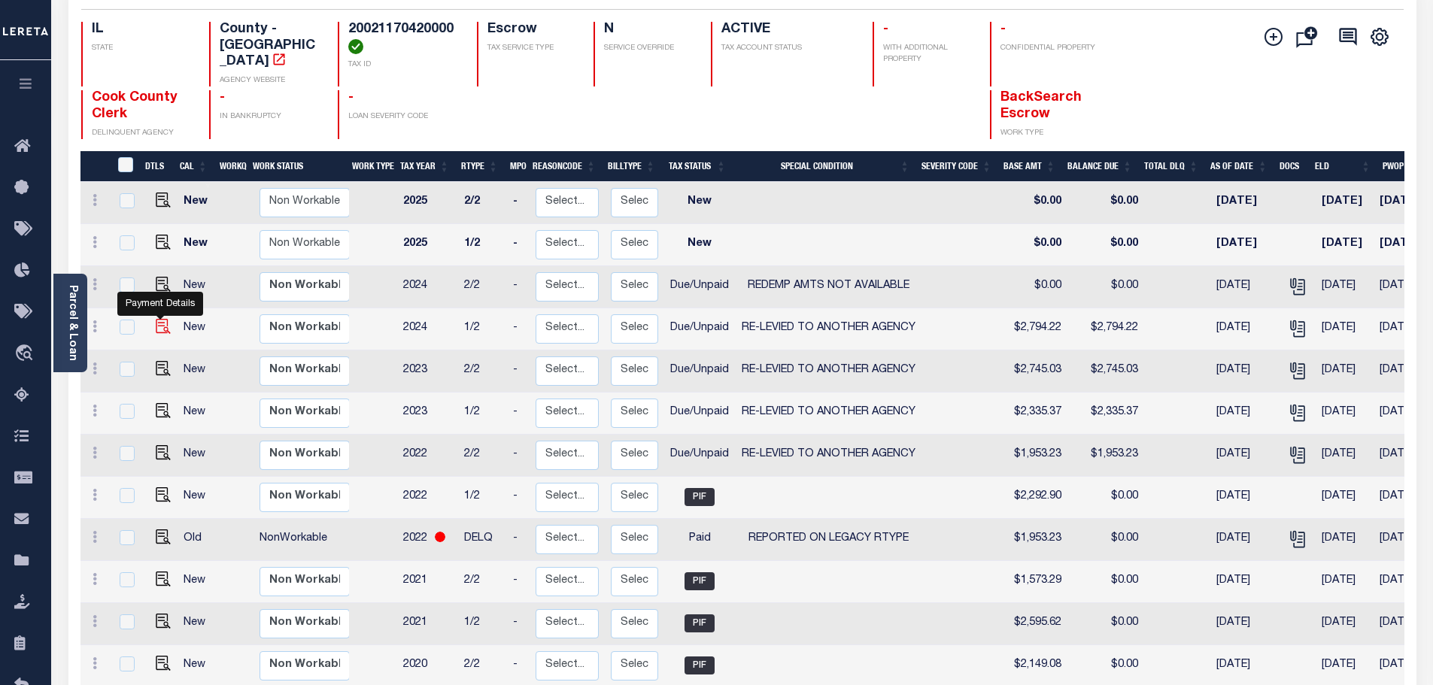
click at [160, 319] on img "" at bounding box center [163, 326] width 15 height 15
checkbox input "true"
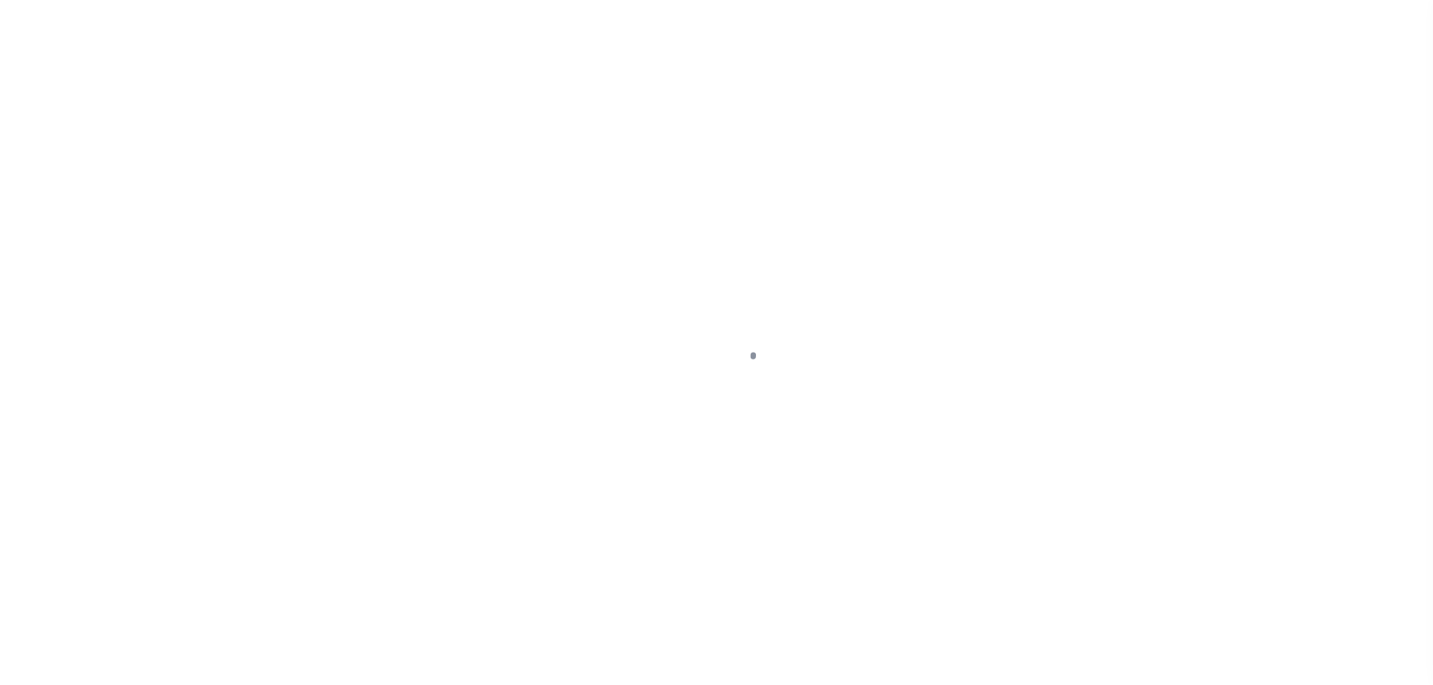
select select "DUE"
select select "31"
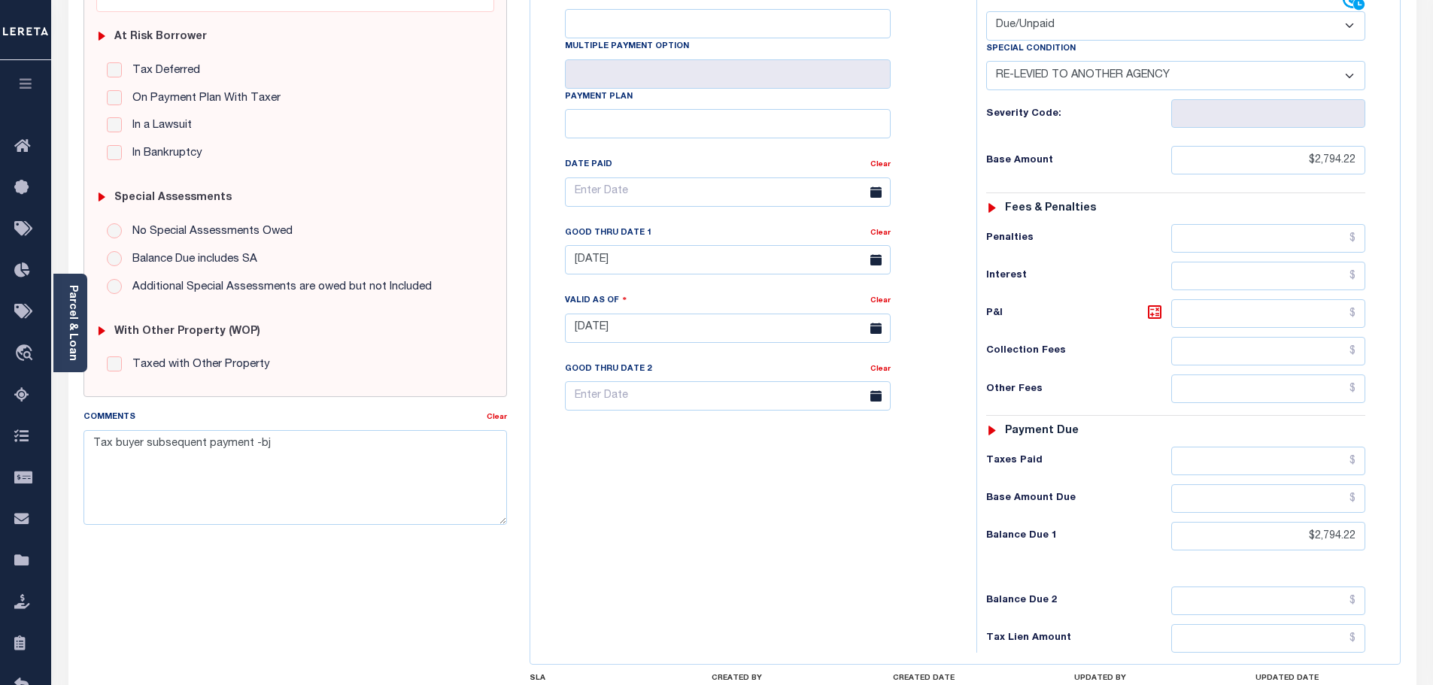
scroll to position [376, 0]
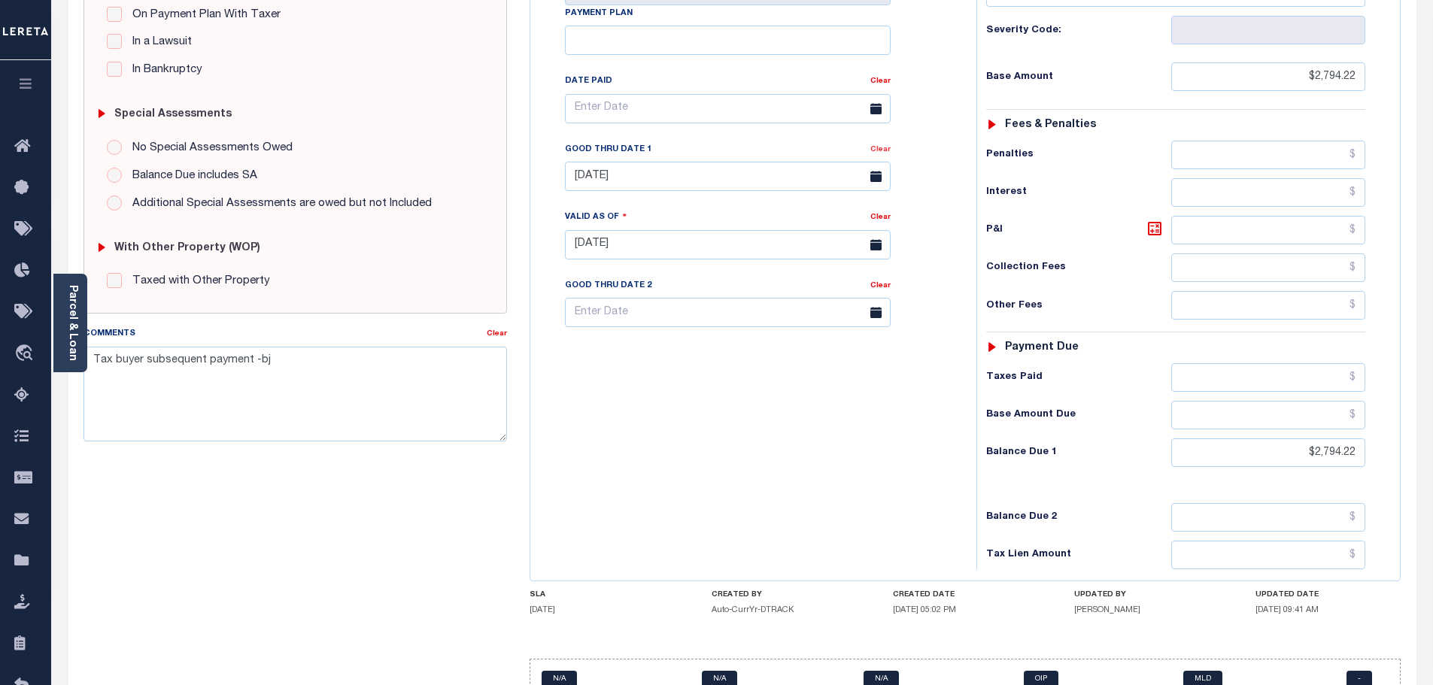
click at [880, 146] on link "Clear" at bounding box center [880, 150] width 20 height 8
type input "[DATE]"
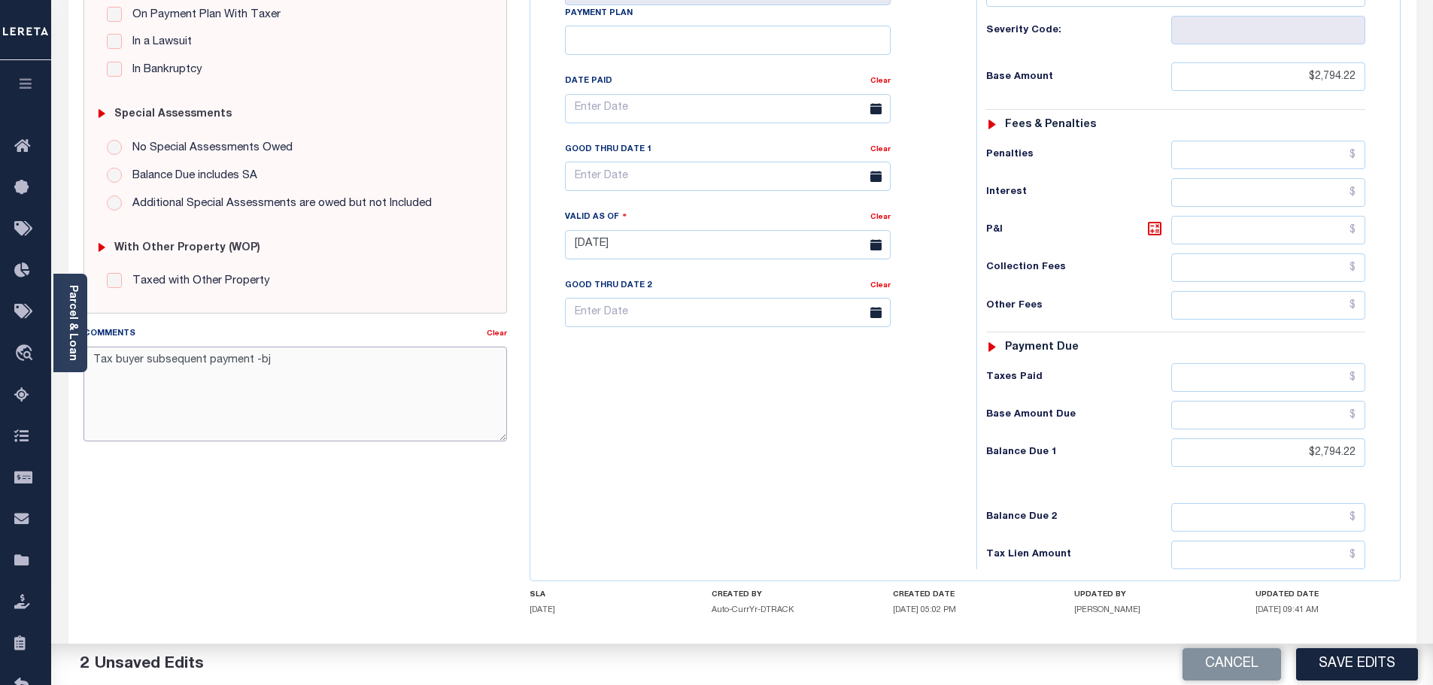
click at [94, 355] on textarea "Tax buyer subsequent payment -bj" at bounding box center [295, 394] width 424 height 95
click at [196, 359] on textarea "10/14/2025- Request Cost of Redemption or other delq tax bills -Tax buyer subse…" at bounding box center [295, 394] width 424 height 95
click at [423, 361] on textarea "10/14/2025- Requested Cost of Redemption or other delq tax bills -Tax buyer sub…" at bounding box center [295, 394] width 424 height 95
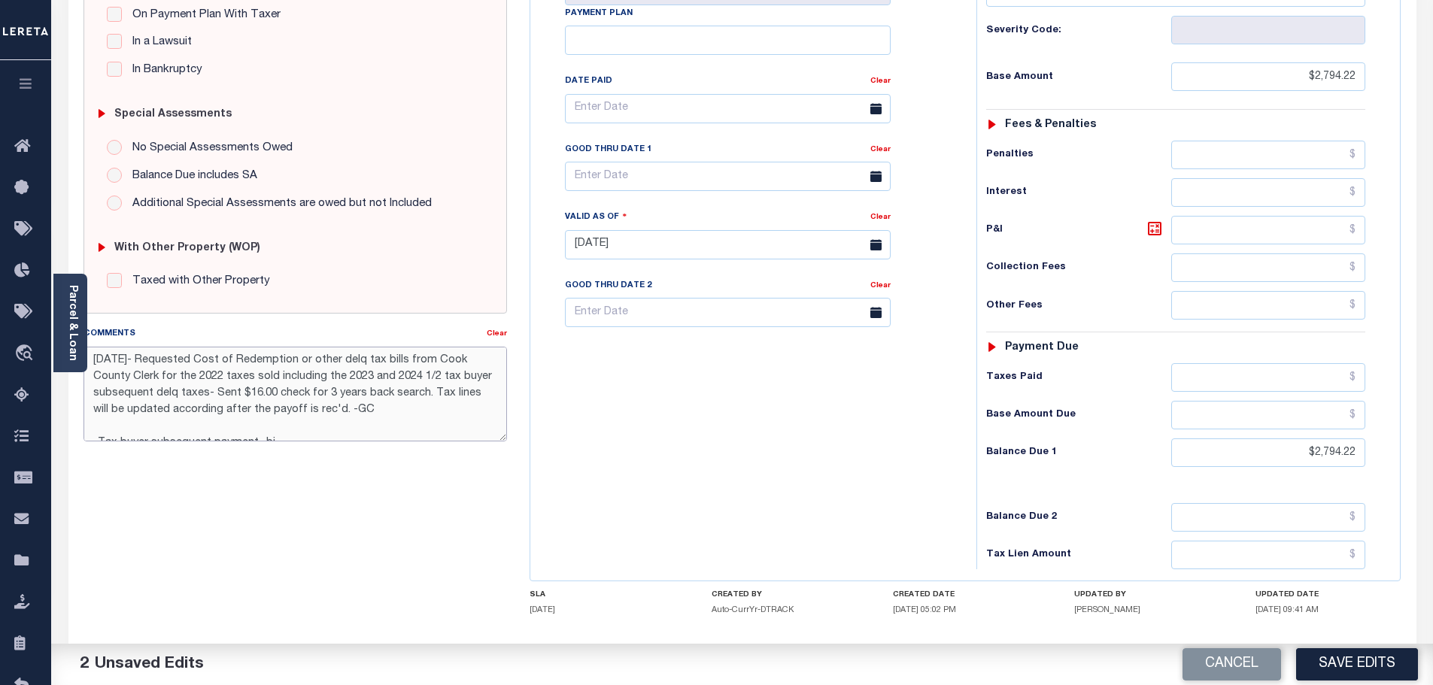
drag, startPoint x: 371, startPoint y: 408, endPoint x: 94, endPoint y: 363, distance: 280.6
click at [94, 363] on textarea "[DATE]- Requested Cost of Redemption or other delq tax bills from Cook County C…" at bounding box center [295, 394] width 424 height 95
type textarea "10/14/2025- Requested Cost of Redemption or other delq tax bills from Cook Coun…"
click at [642, 451] on div "Tax Bill No Multiple Payment Option Payment Plan Clear" at bounding box center [749, 237] width 431 height 664
click at [1367, 662] on button "Save Edits" at bounding box center [1357, 664] width 122 height 32
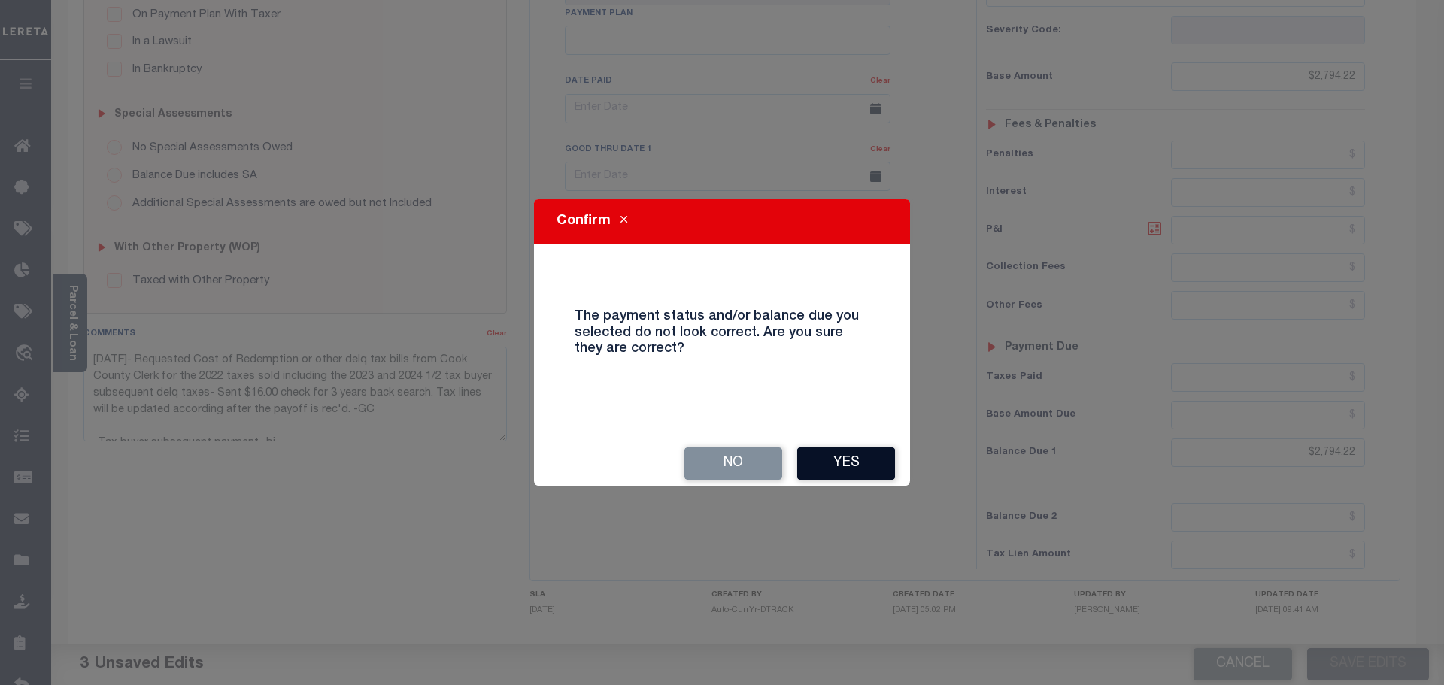
click at [851, 466] on button "Yes" at bounding box center [846, 464] width 98 height 32
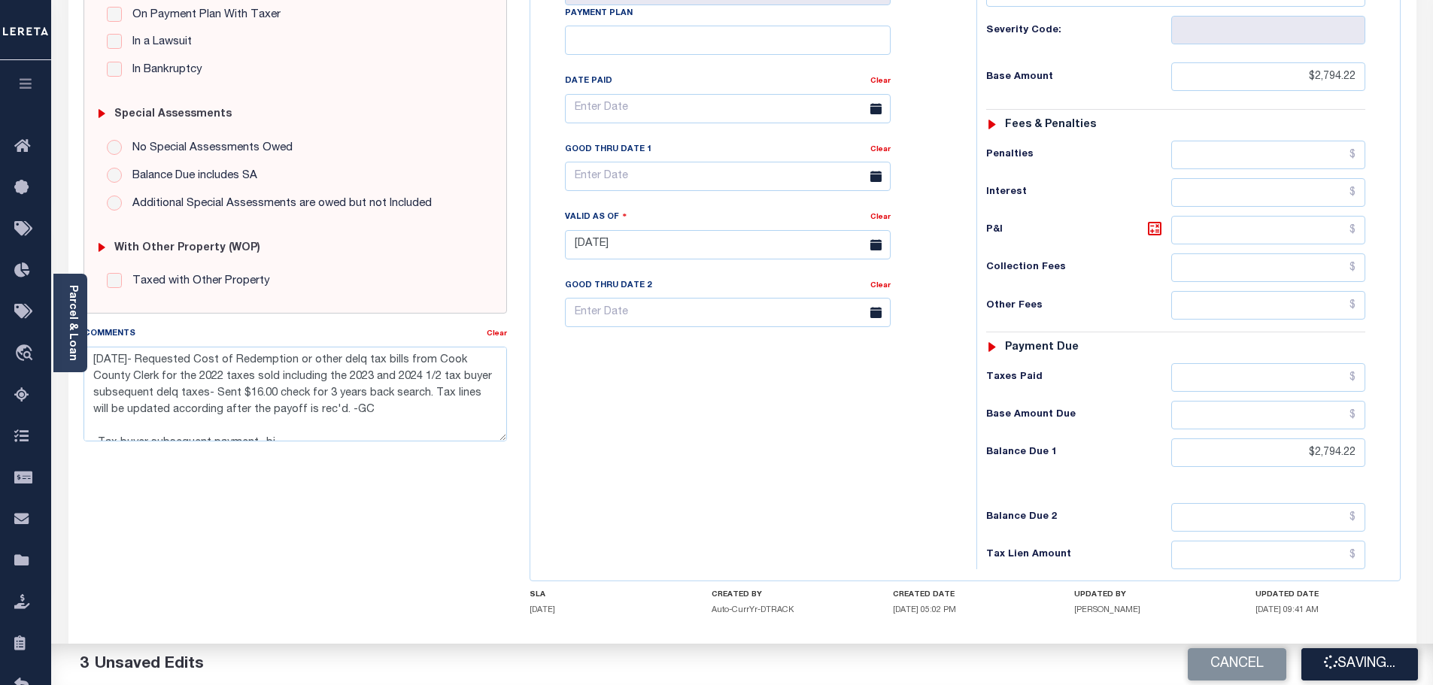
checkbox input "false"
type textarea "10/14/2025- Requested Cost of Redemption or other delq tax bills from Cook Coun…"
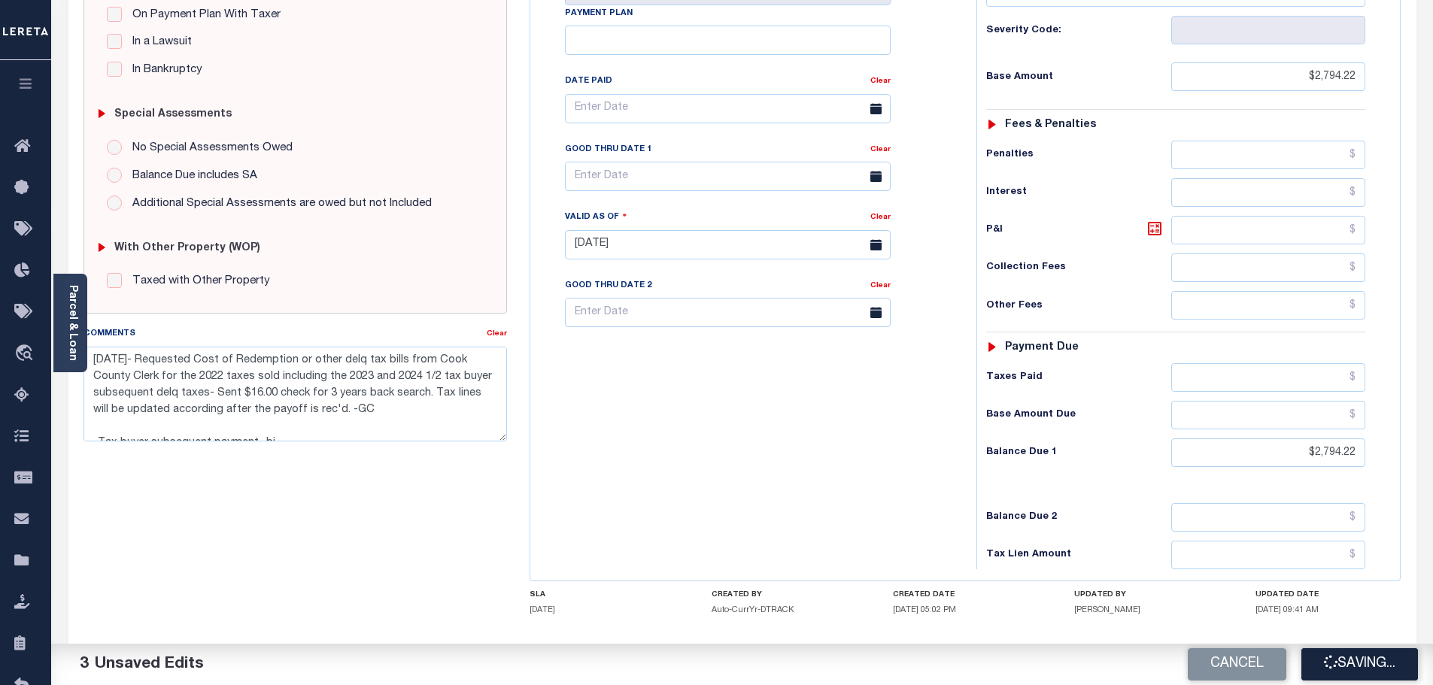
type input "0"
type input "$2,794.22"
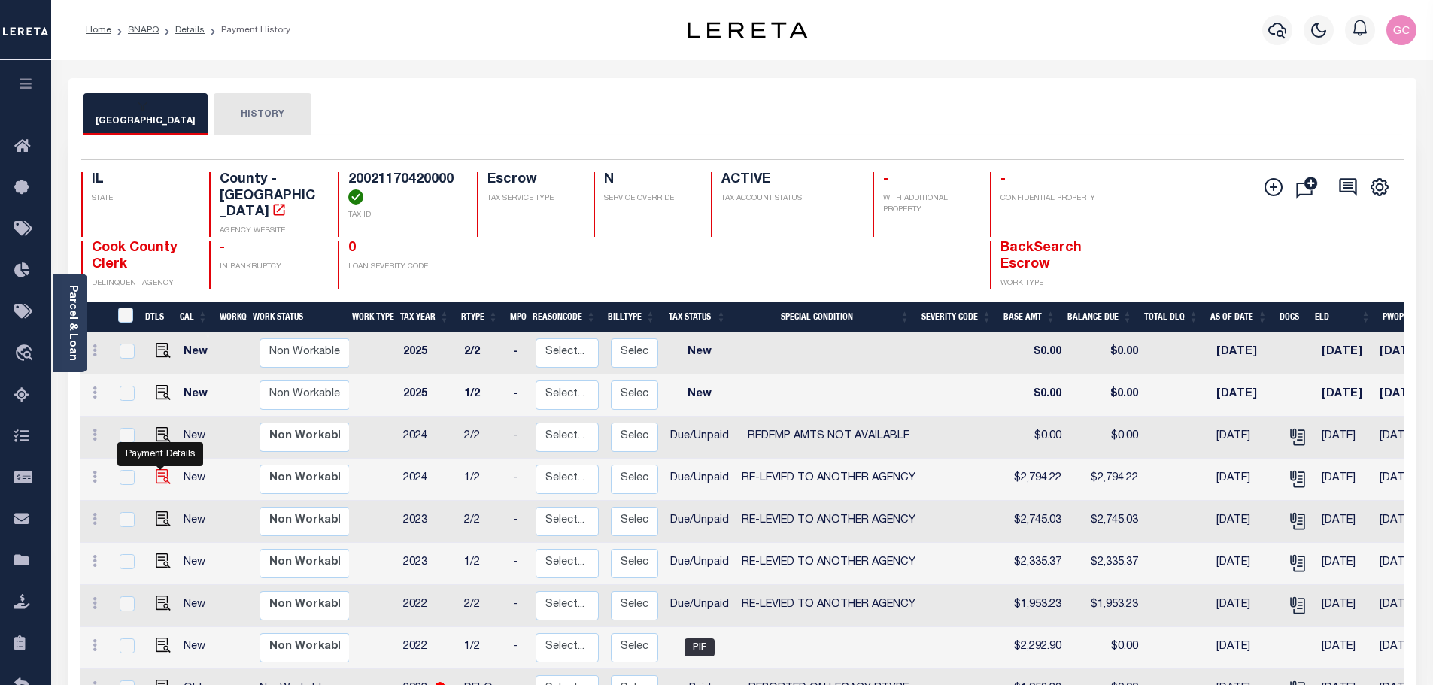
click at [156, 469] on img "" at bounding box center [163, 476] width 15 height 15
checkbox input "true"
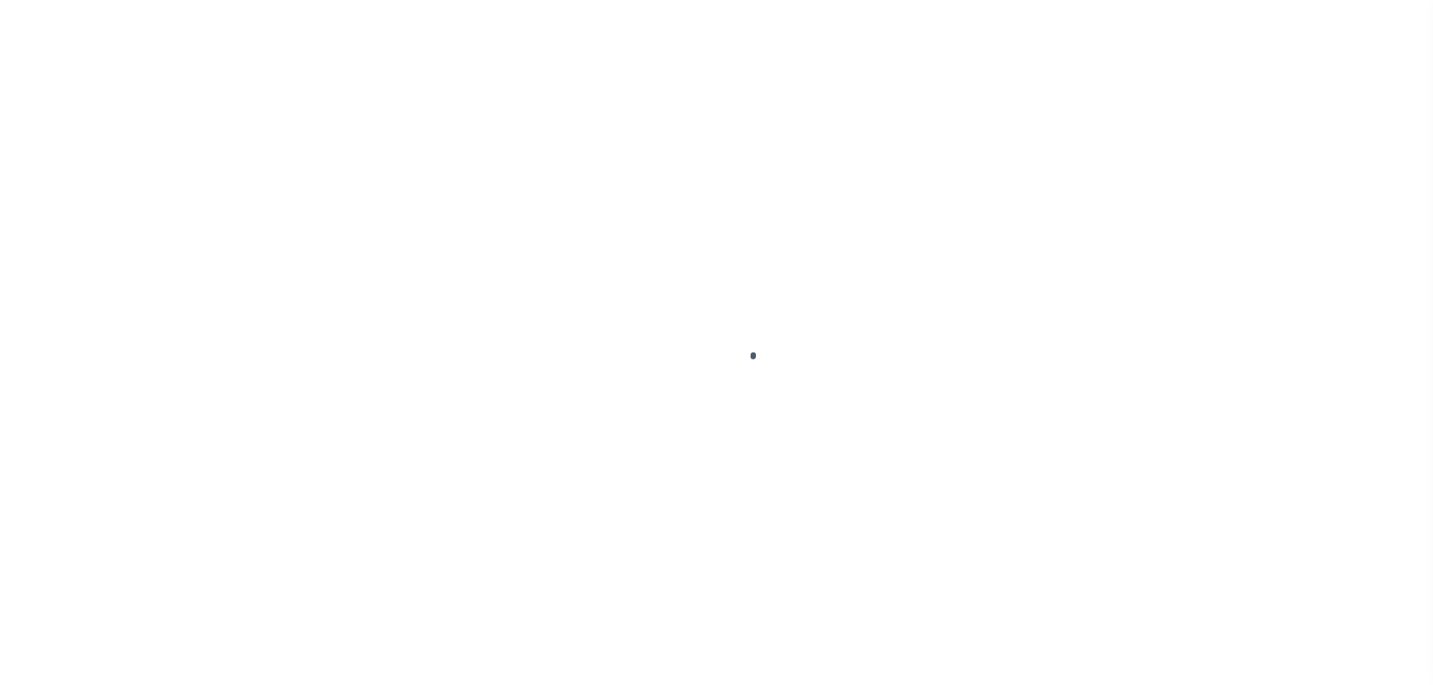
select select "DUE"
select select "31"
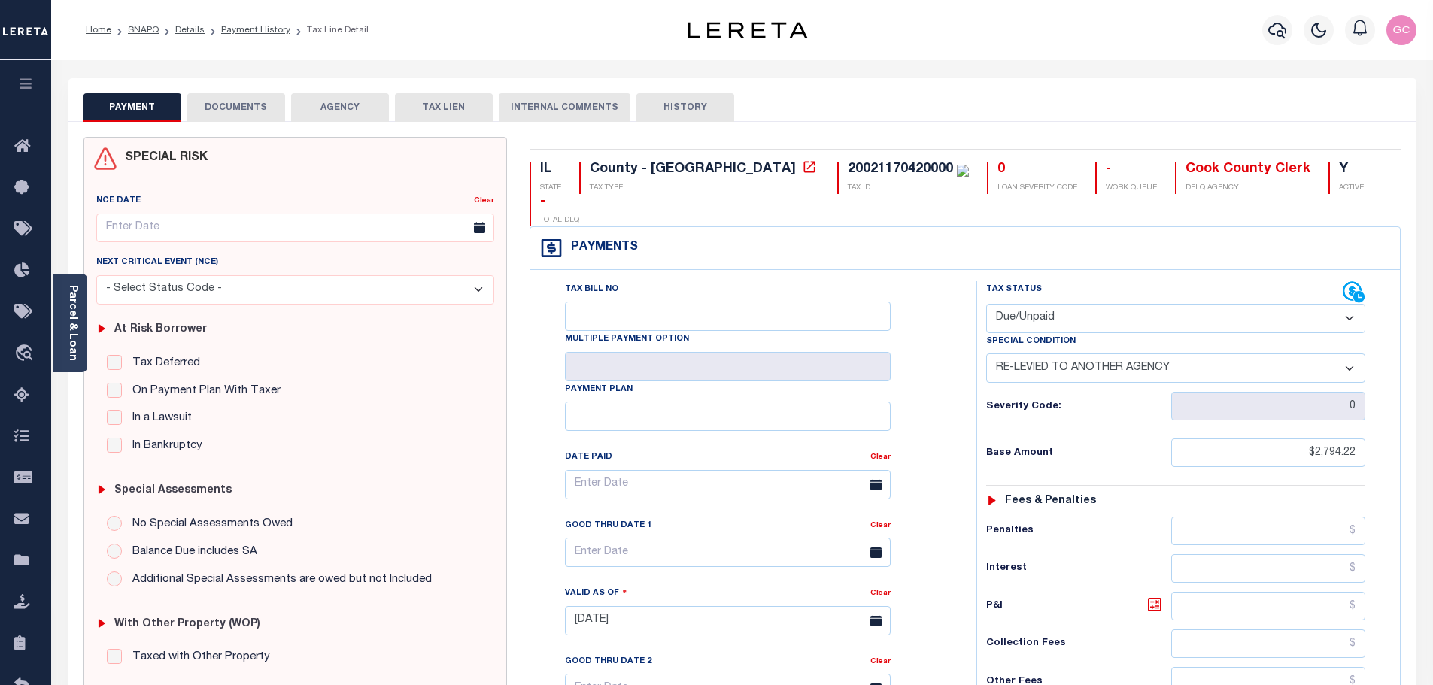
click at [247, 101] on button "DOCUMENTS" at bounding box center [236, 107] width 98 height 29
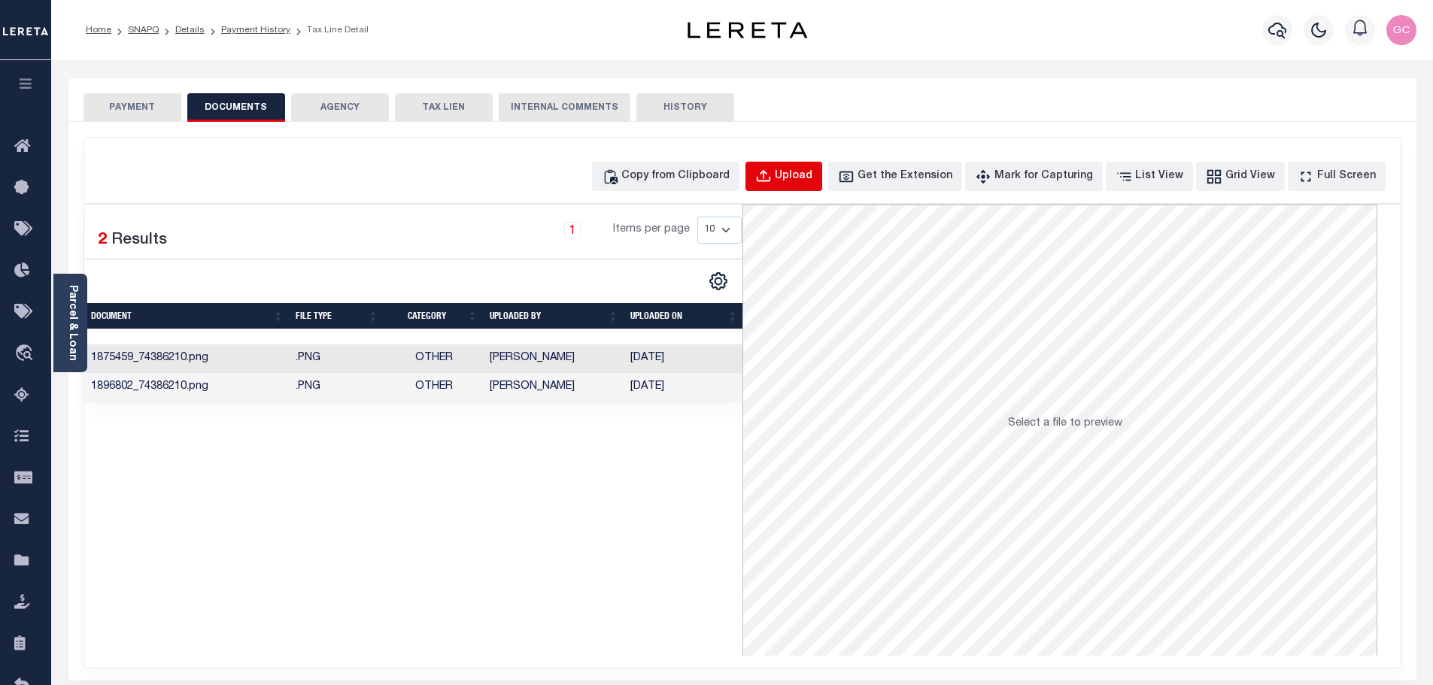
click at [812, 179] on div "Upload" at bounding box center [794, 176] width 38 height 17
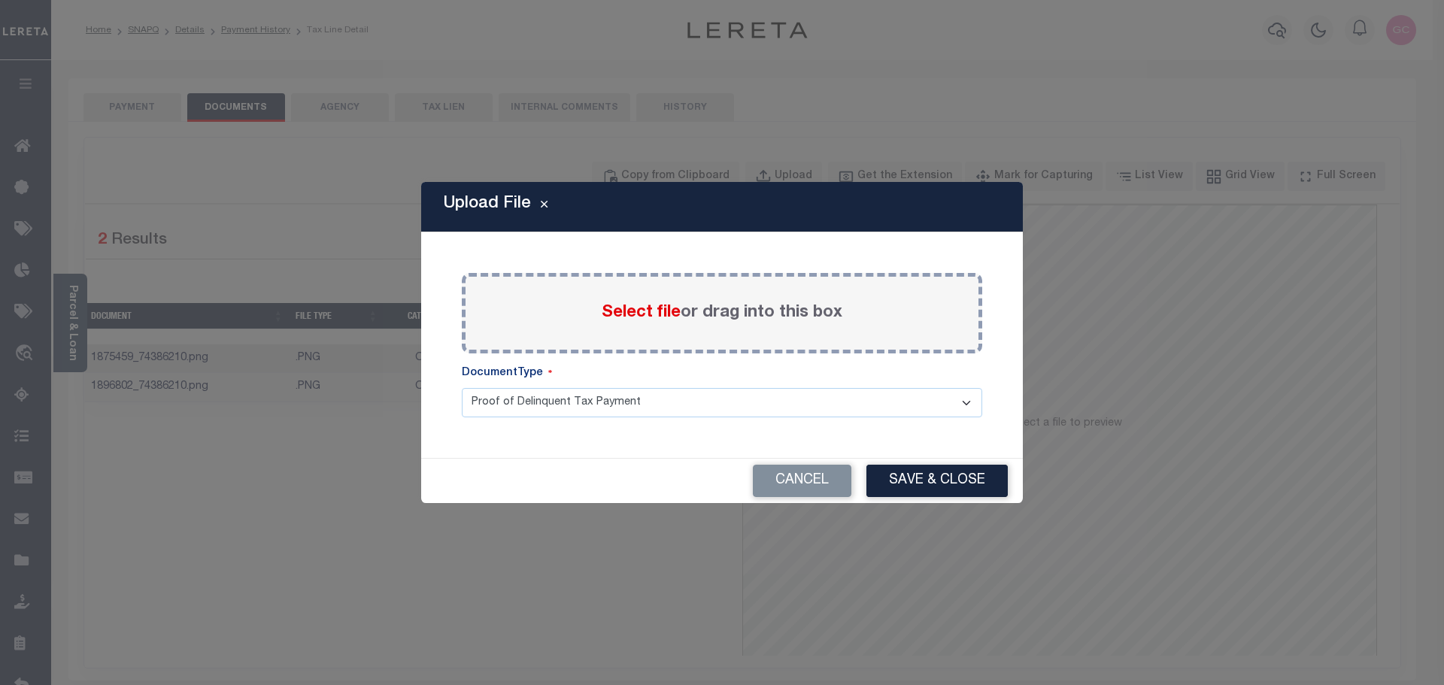
click at [483, 303] on div "Select file or drag into this box" at bounding box center [722, 313] width 521 height 80
drag, startPoint x: 831, startPoint y: 482, endPoint x: 795, endPoint y: 458, distance: 43.4
click at [831, 481] on button "Cancel" at bounding box center [802, 481] width 99 height 32
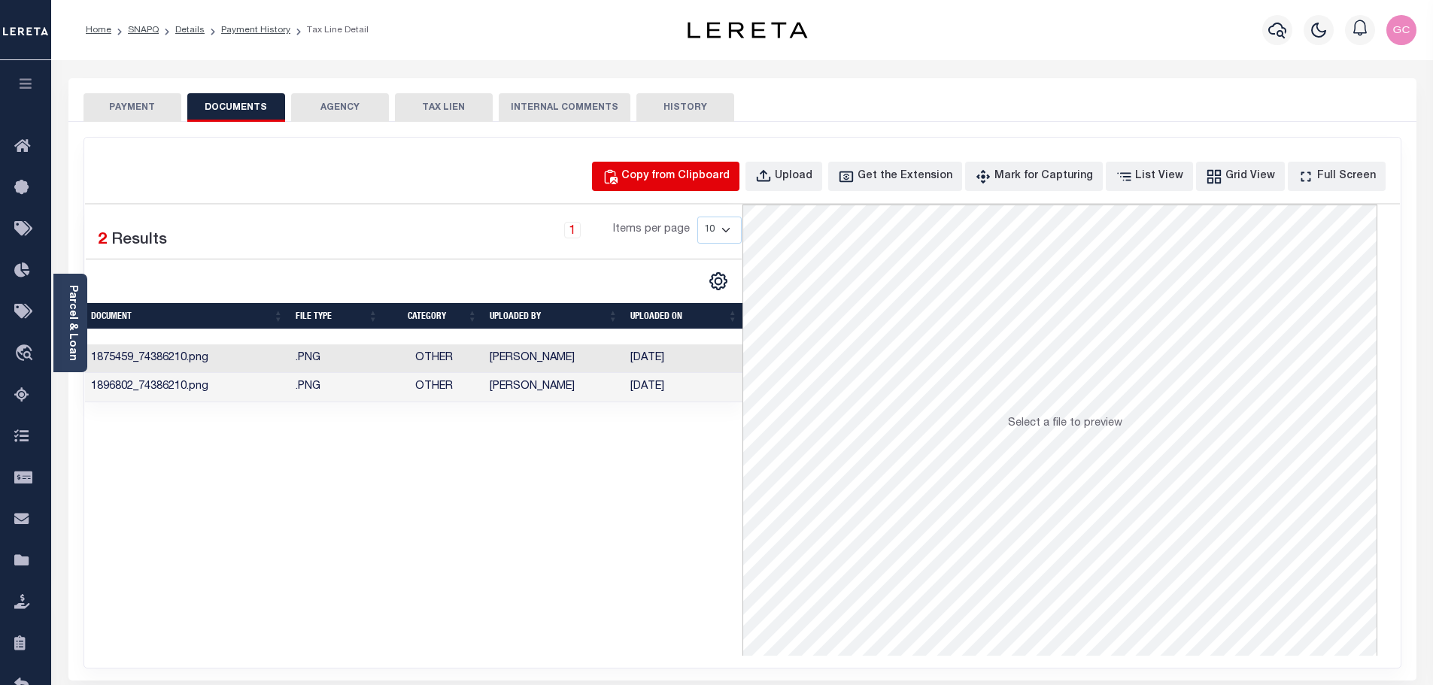
click at [714, 187] on button "Copy from Clipboard" at bounding box center [665, 176] width 147 height 29
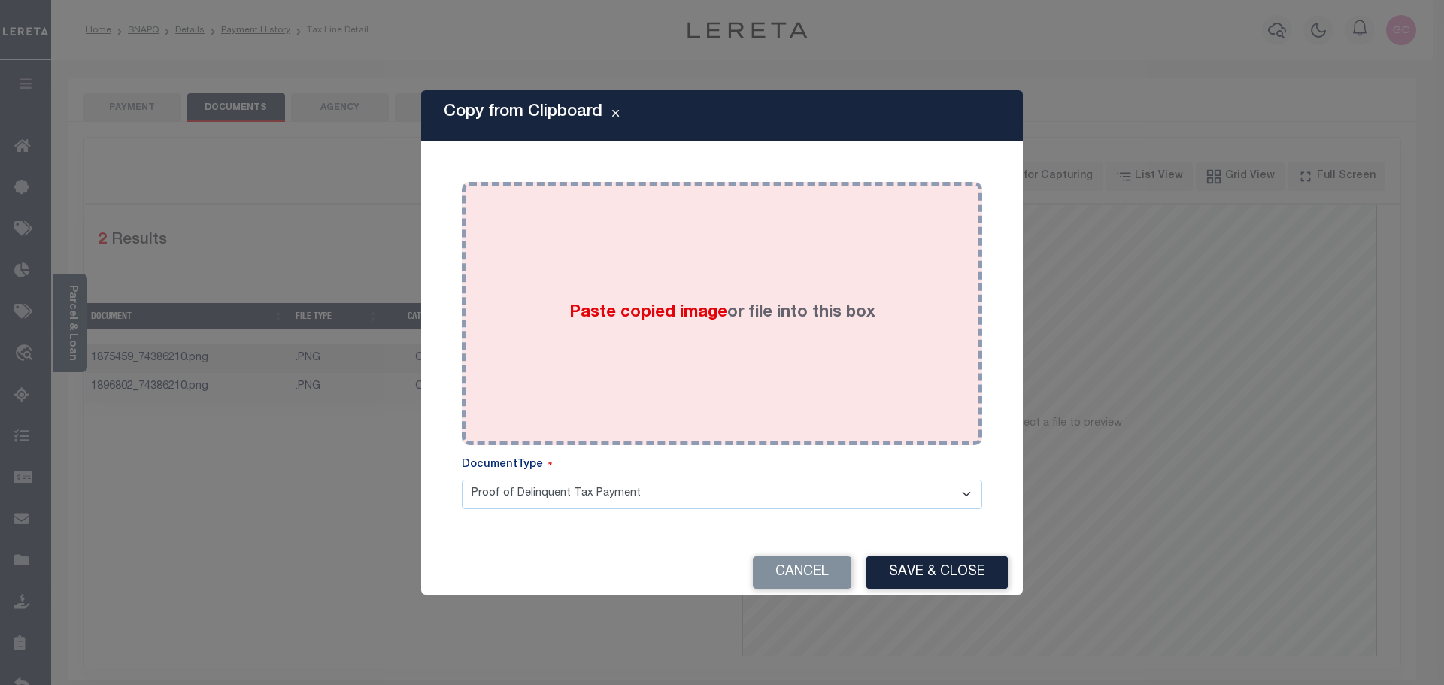
click at [694, 318] on span "Paste copied image" at bounding box center [648, 313] width 158 height 17
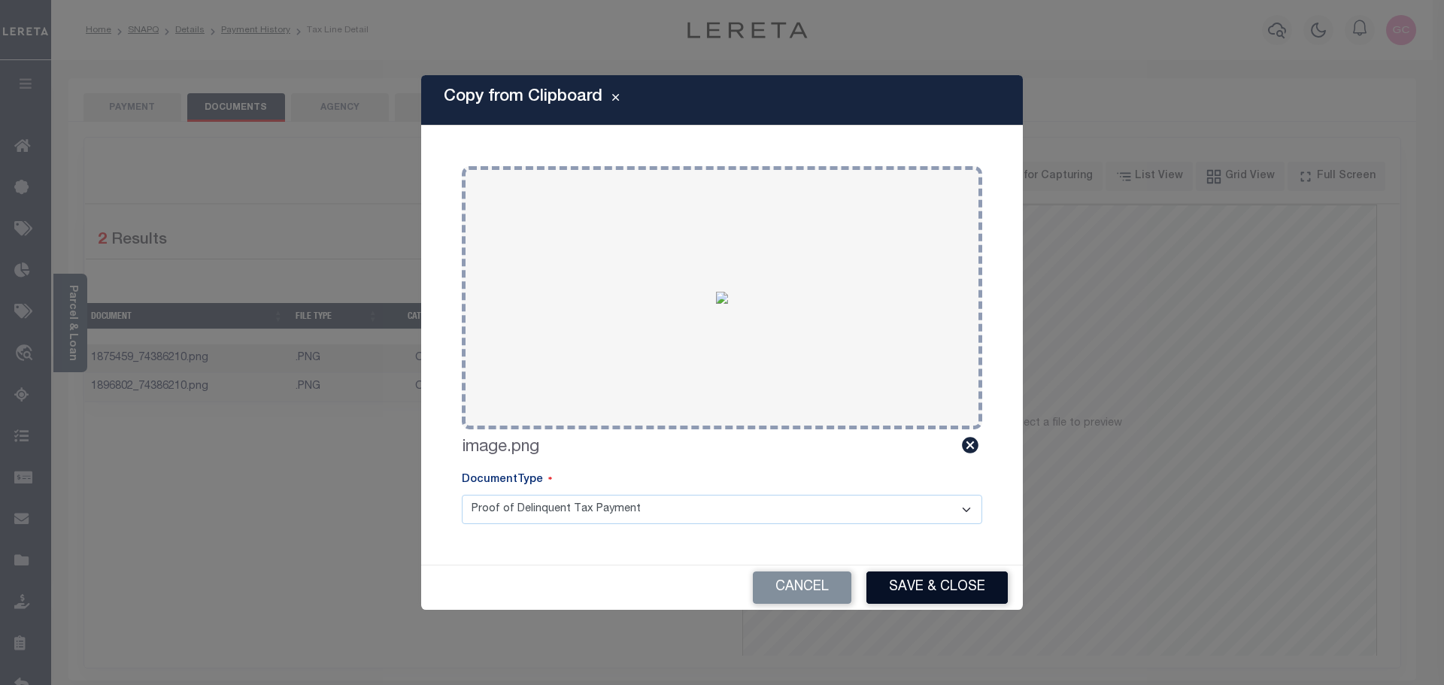
click at [977, 589] on button "Save & Close" at bounding box center [936, 588] width 141 height 32
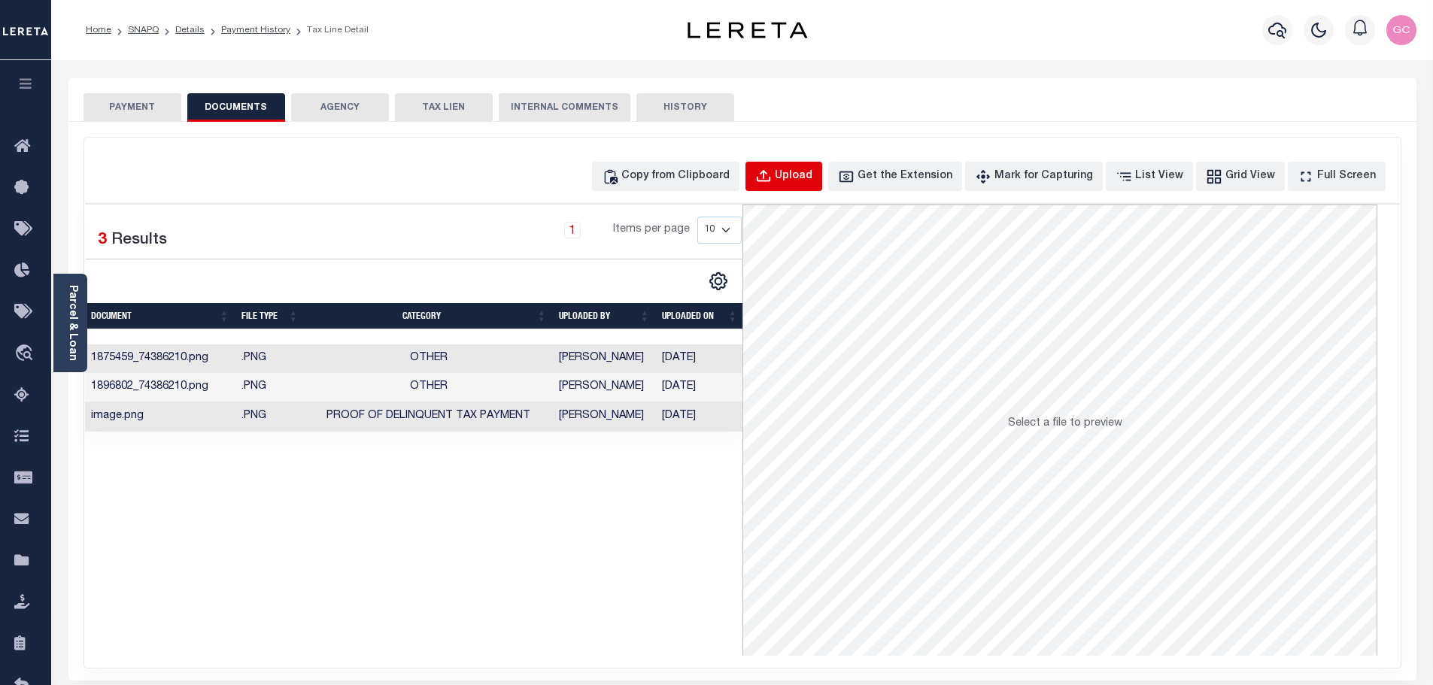
click at [812, 175] on div "Upload" at bounding box center [794, 176] width 38 height 17
select select "POP"
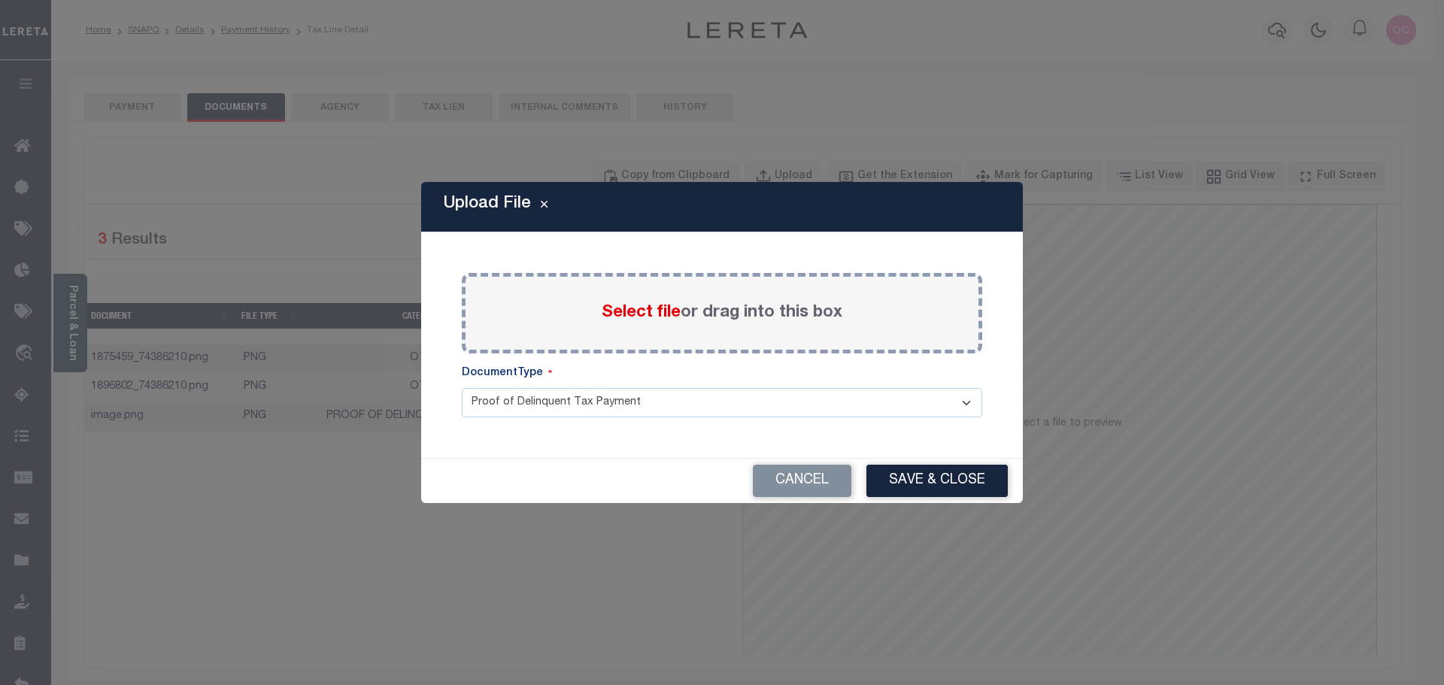
click at [661, 311] on span "Select file" at bounding box center [641, 313] width 79 height 17
click at [0, 0] on input "Select file or drag into this box" at bounding box center [0, 0] width 0 height 0
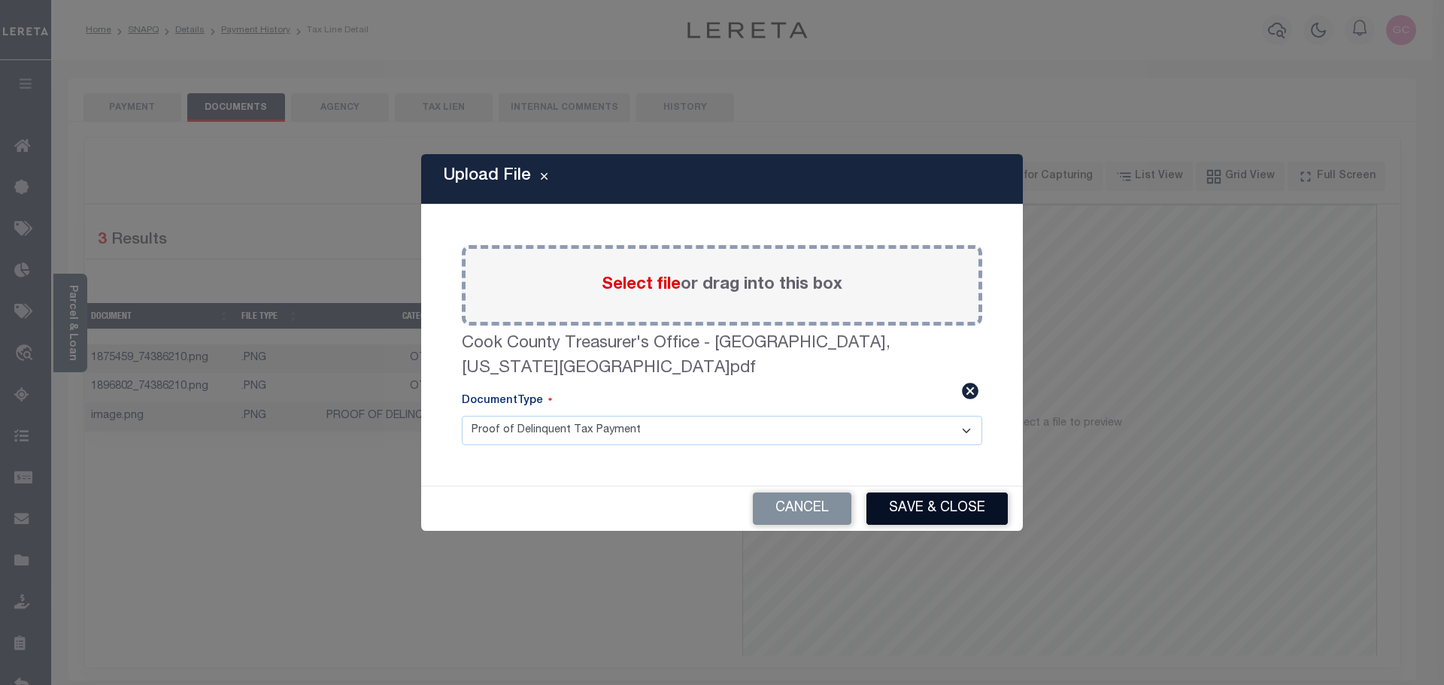
click at [945, 499] on button "Save & Close" at bounding box center [936, 509] width 141 height 32
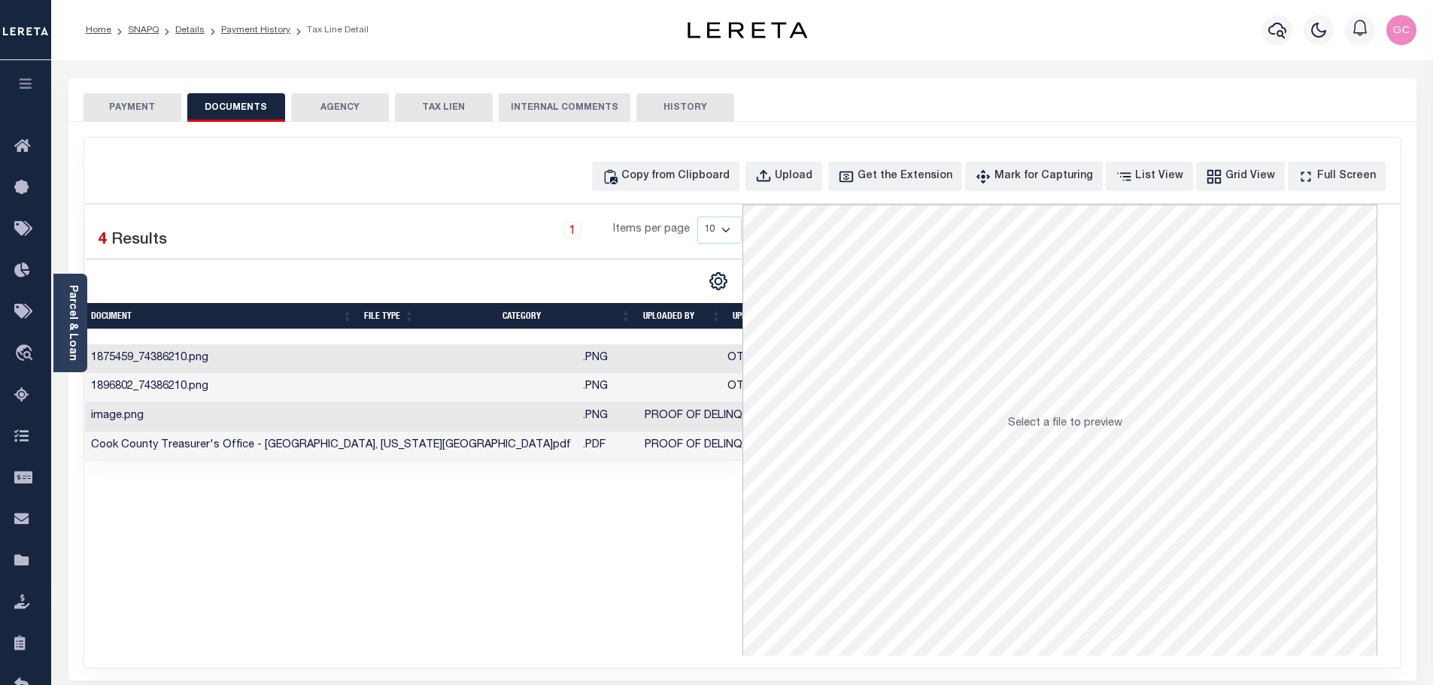
click at [141, 105] on button "PAYMENT" at bounding box center [132, 107] width 98 height 29
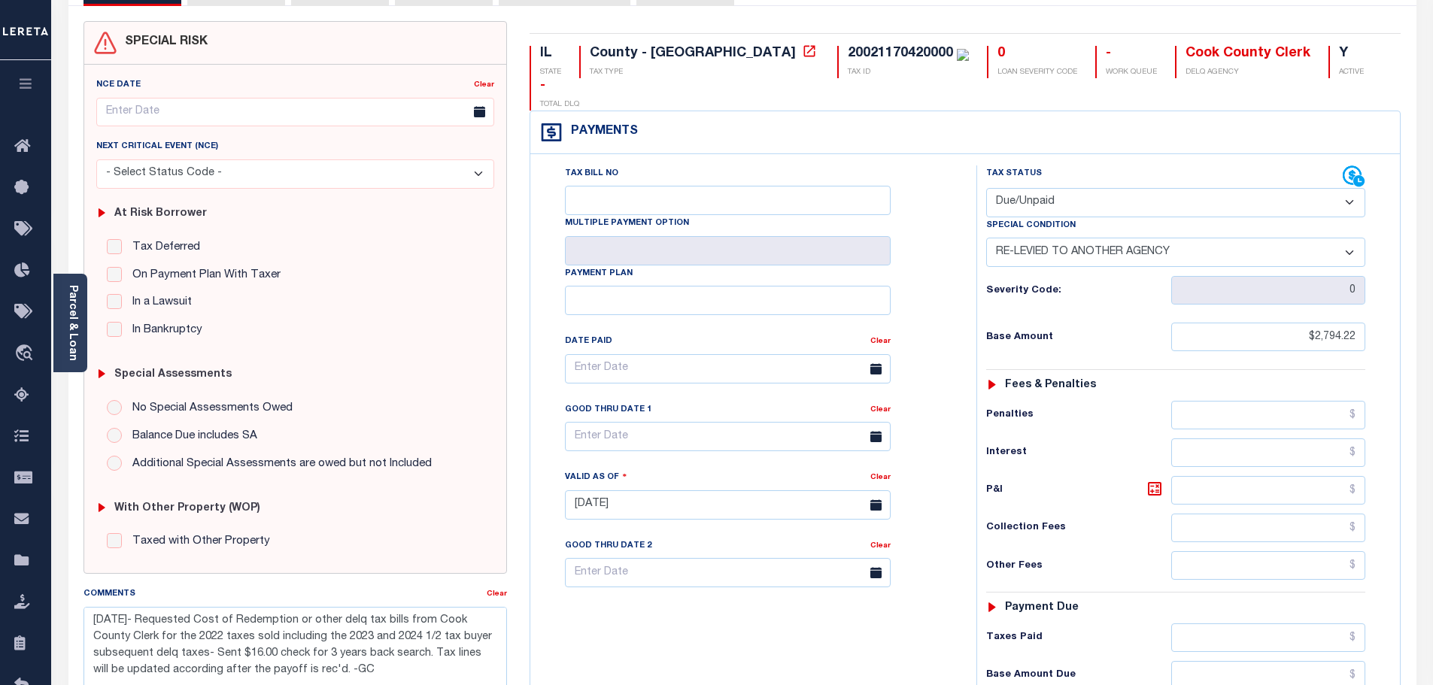
scroll to position [226, 0]
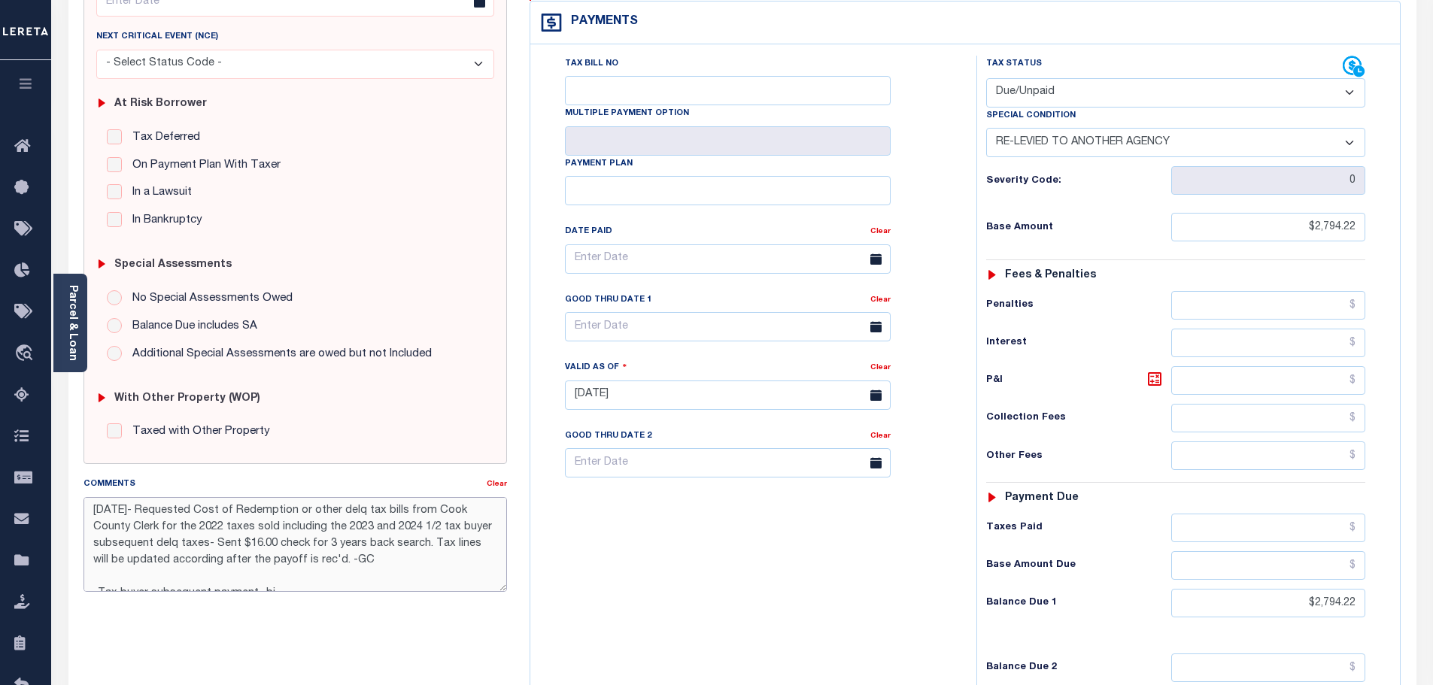
drag, startPoint x: 369, startPoint y: 564, endPoint x: 80, endPoint y: 507, distance: 294.4
click at [80, 507] on div "Comments Clear 10/14/2025- Requested Cost of Redemption or other delq tax bills…" at bounding box center [295, 540] width 447 height 128
click at [836, 540] on div "Tax Bill No Multiple Payment Option Payment Plan Clear" at bounding box center [749, 388] width 431 height 664
click at [1164, 602] on div "Tax Status Status - Select Status Code -" at bounding box center [1180, 388] width 408 height 664
click at [343, 563] on textarea "10/14/2025- Requested Cost of Redemption or other delq tax bills from Cook Coun…" at bounding box center [295, 544] width 424 height 95
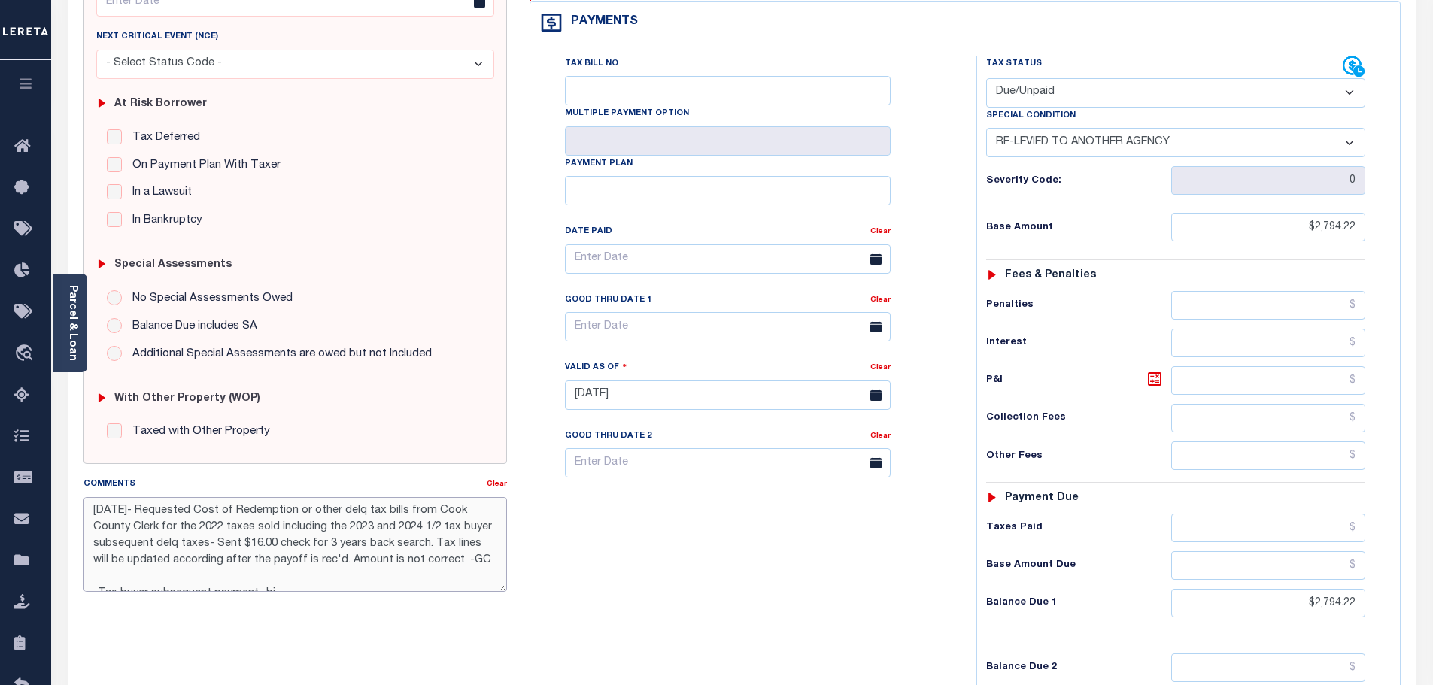
drag, startPoint x: 453, startPoint y: 558, endPoint x: 416, endPoint y: 561, distance: 37.0
click at [416, 561] on textarea "10/14/2025- Requested Cost of Redemption or other delq tax bills from Cook Coun…" at bounding box center [295, 544] width 424 height 95
drag, startPoint x: 488, startPoint y: 563, endPoint x: 80, endPoint y: 511, distance: 411.1
click at [80, 511] on div "Comments Clear 10/14/2025- Requested Cost of Redemption or other delq tax bills…" at bounding box center [295, 540] width 447 height 128
type textarea "10/14/2025- Requested Cost of Redemption or other delq tax bills from Cook Coun…"
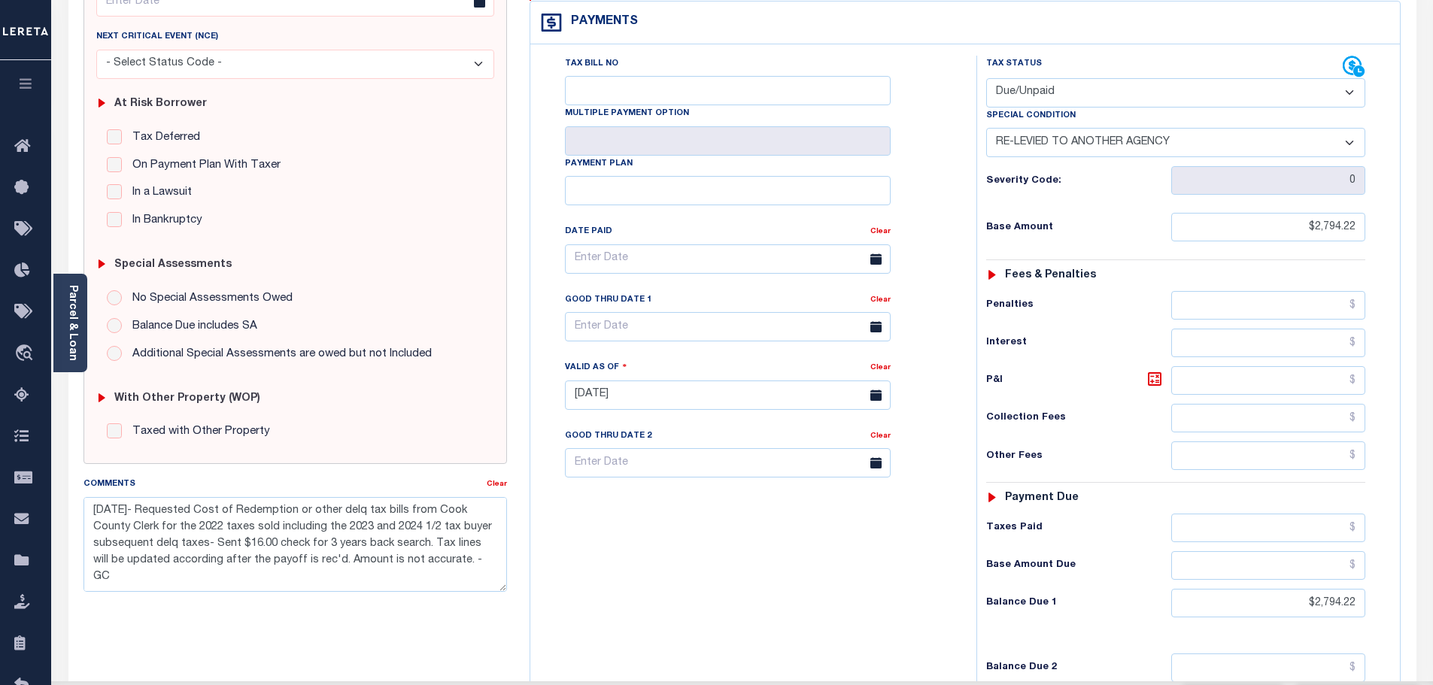
click at [951, 541] on div "Tax Bill No Multiple Payment Option Payment Plan Clear" at bounding box center [749, 388] width 431 height 664
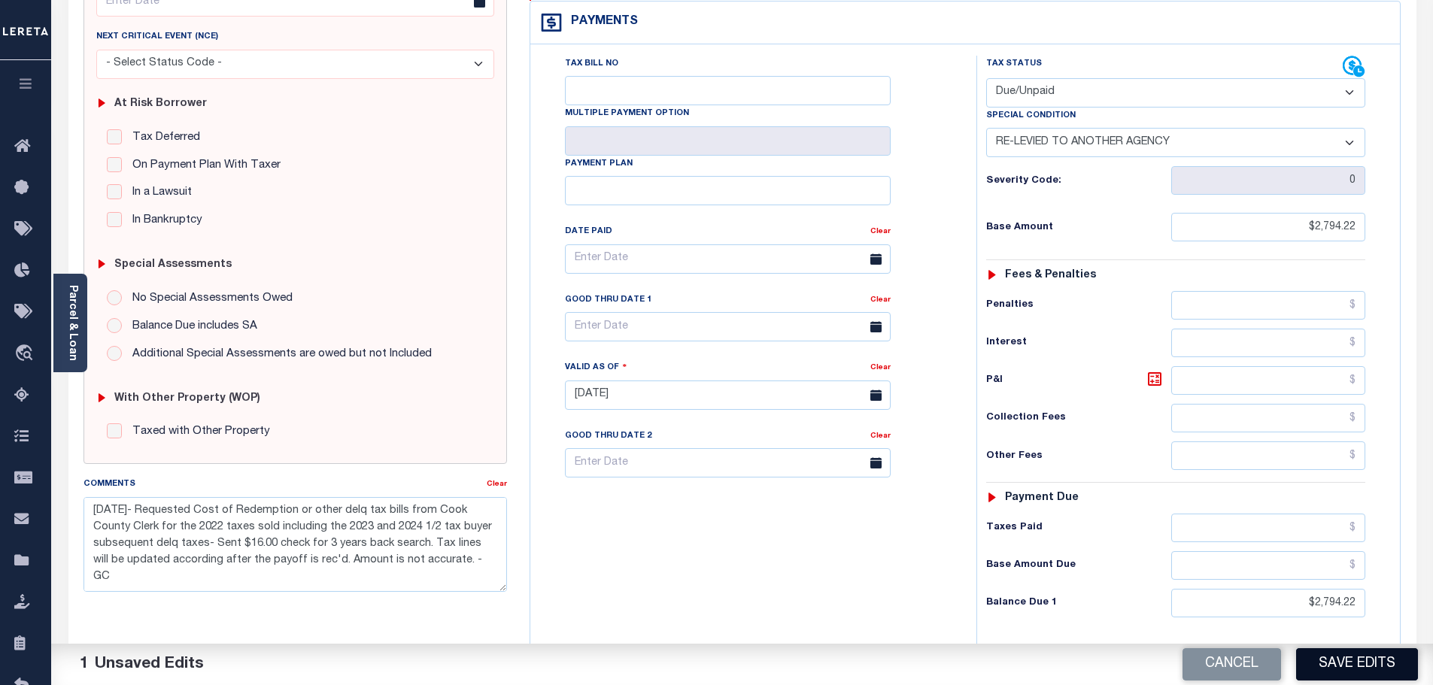
click at [1358, 662] on button "Save Edits" at bounding box center [1357, 664] width 122 height 32
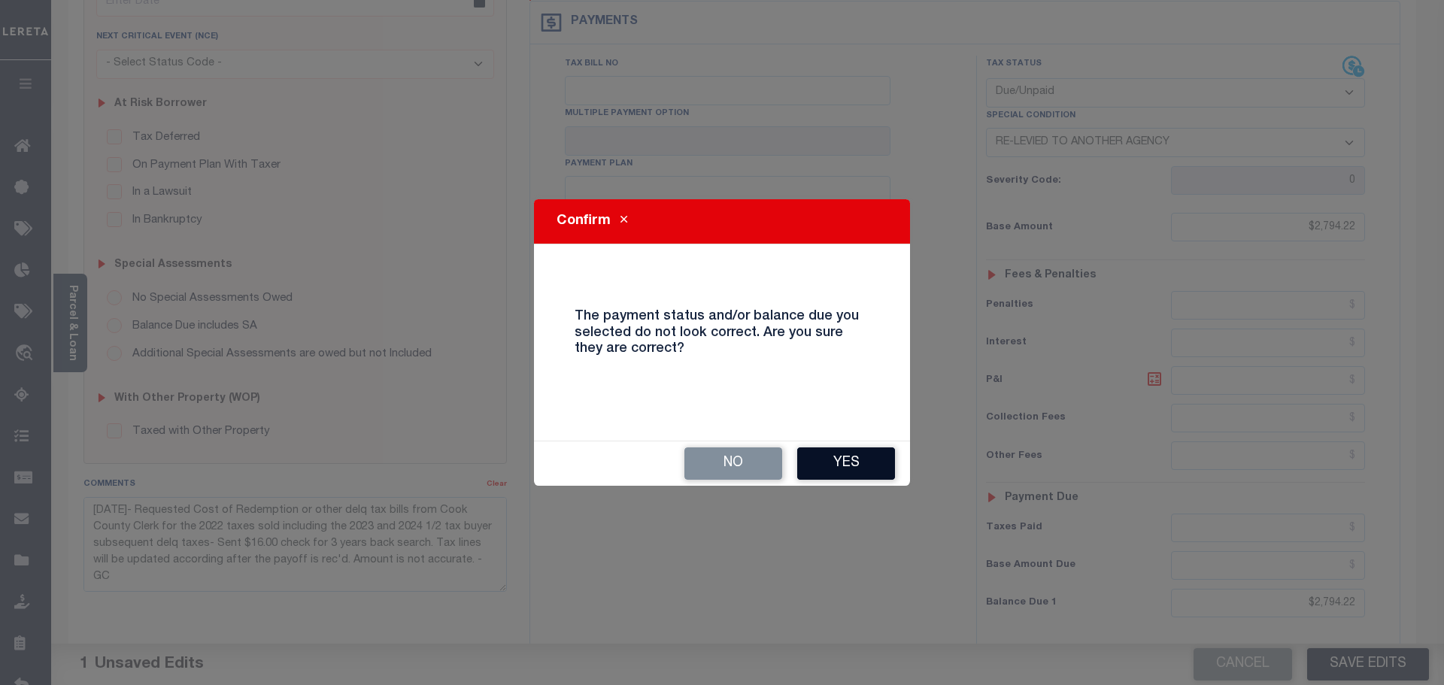
click at [835, 456] on button "Yes" at bounding box center [846, 464] width 98 height 32
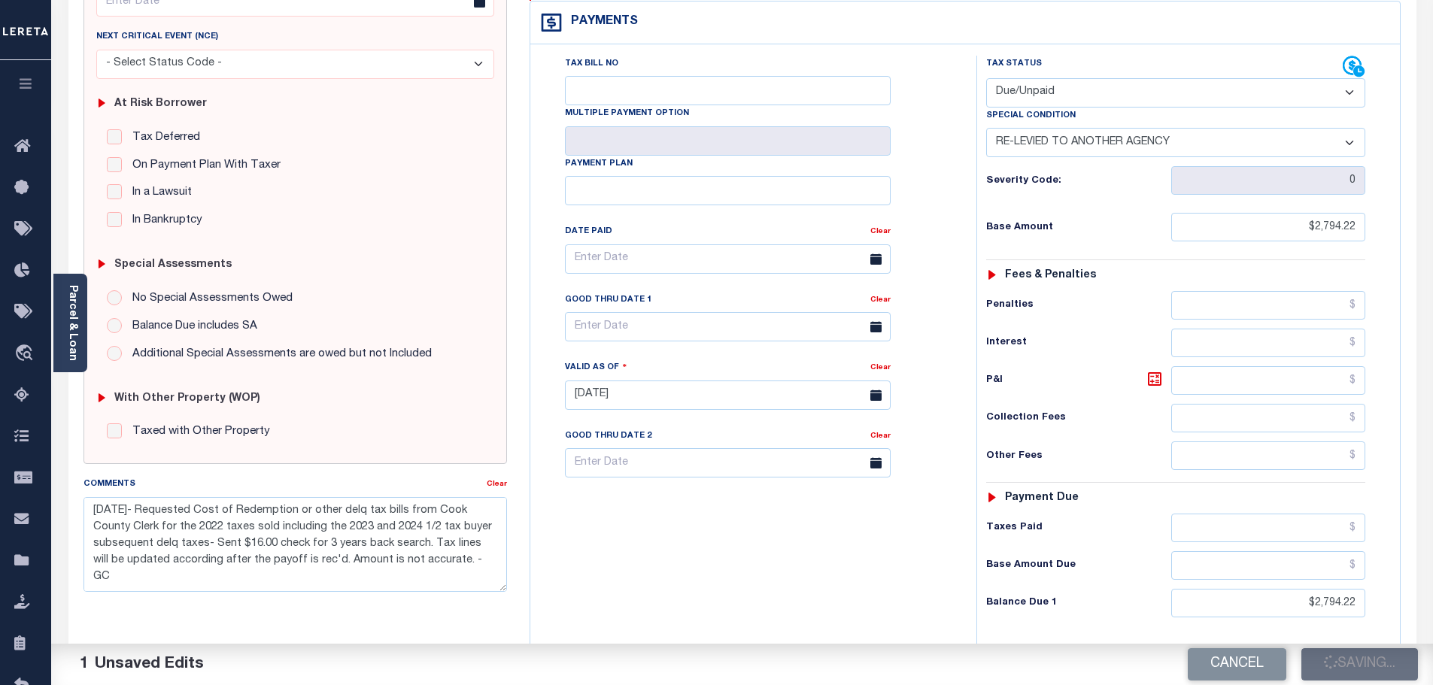
checkbox input "false"
type textarea "10/14/2025- Requested Cost of Redemption or other delq tax bills from Cook Coun…"
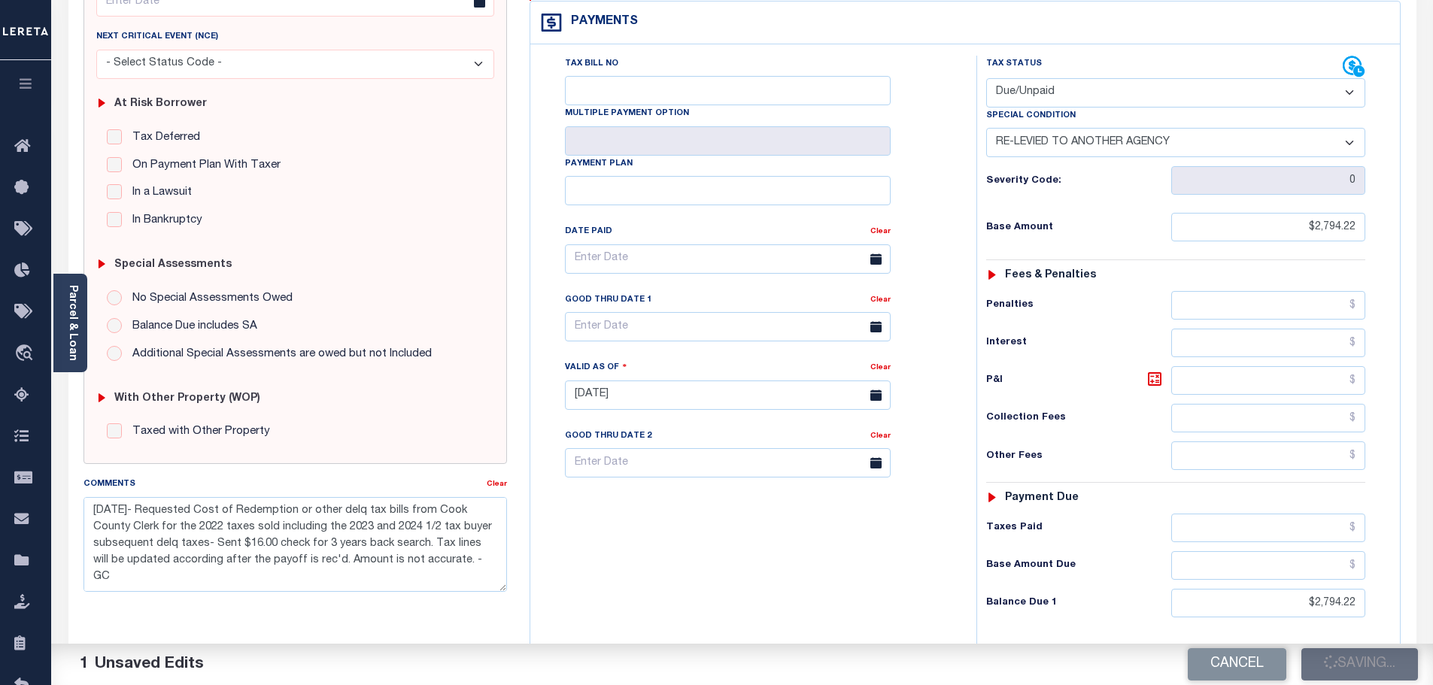
type input "$2,794.22"
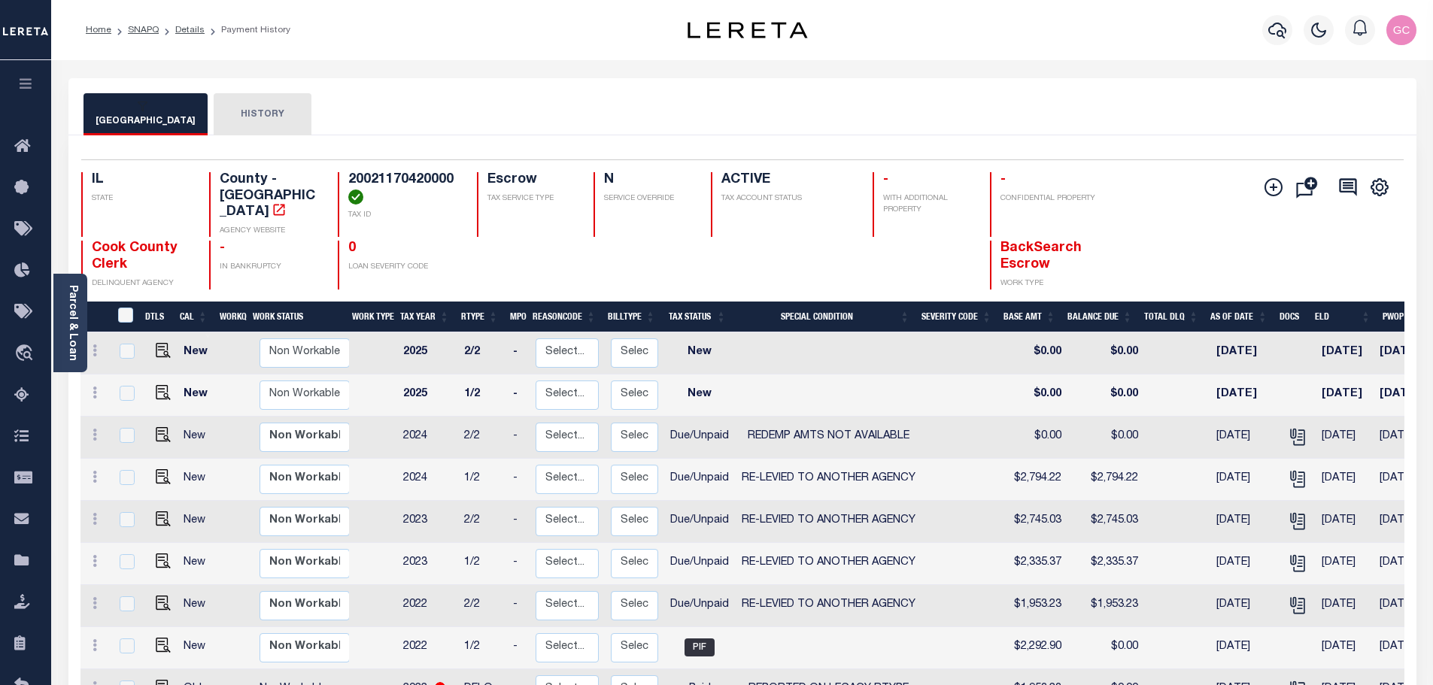
click at [539, 241] on div at bounding box center [526, 265] width 99 height 49
click at [160, 512] on img "" at bounding box center [163, 518] width 15 height 15
checkbox input "true"
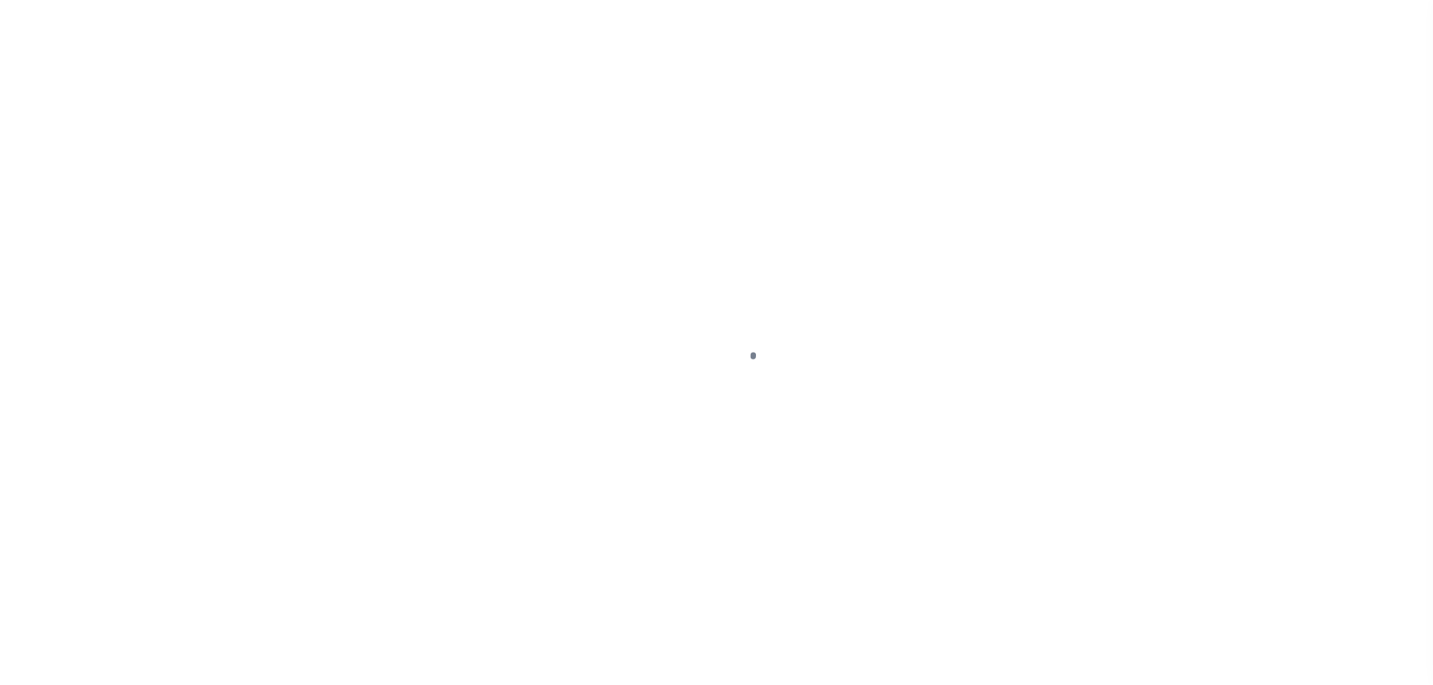
select select "DUE"
select select "31"
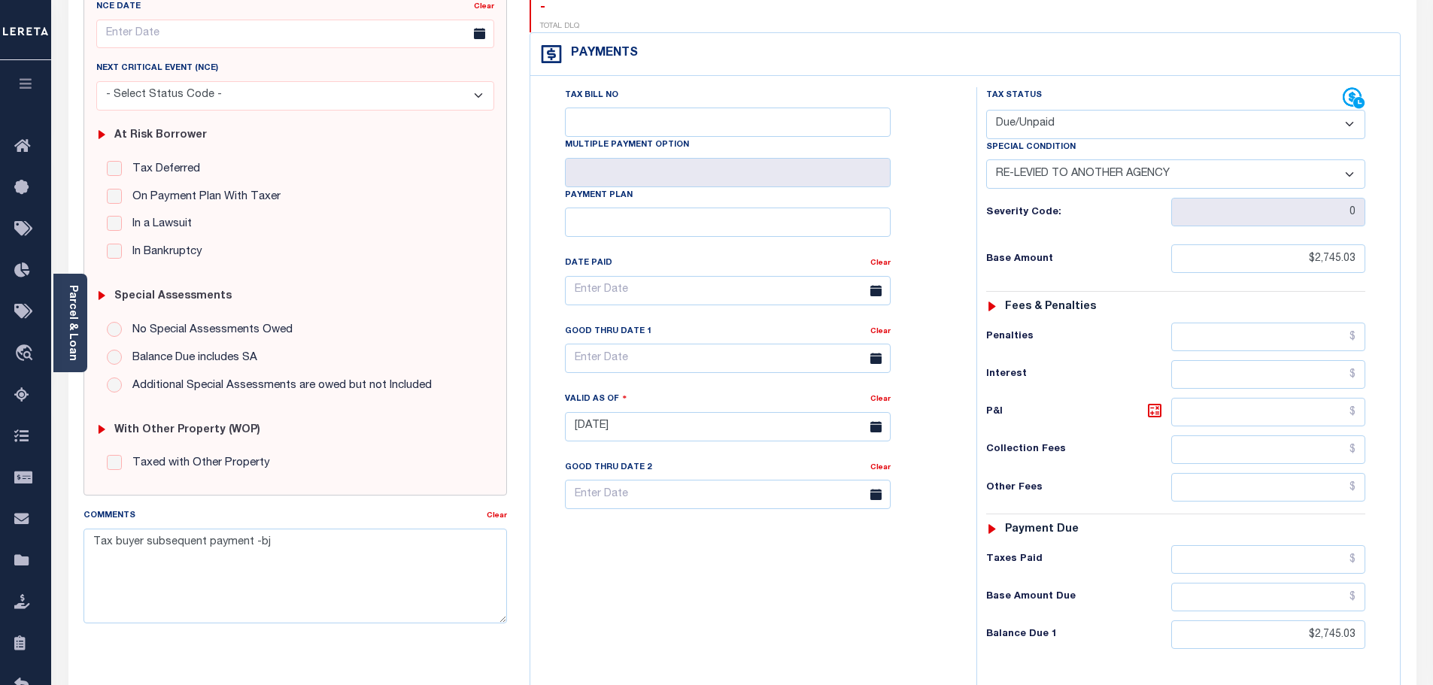
scroll to position [226, 0]
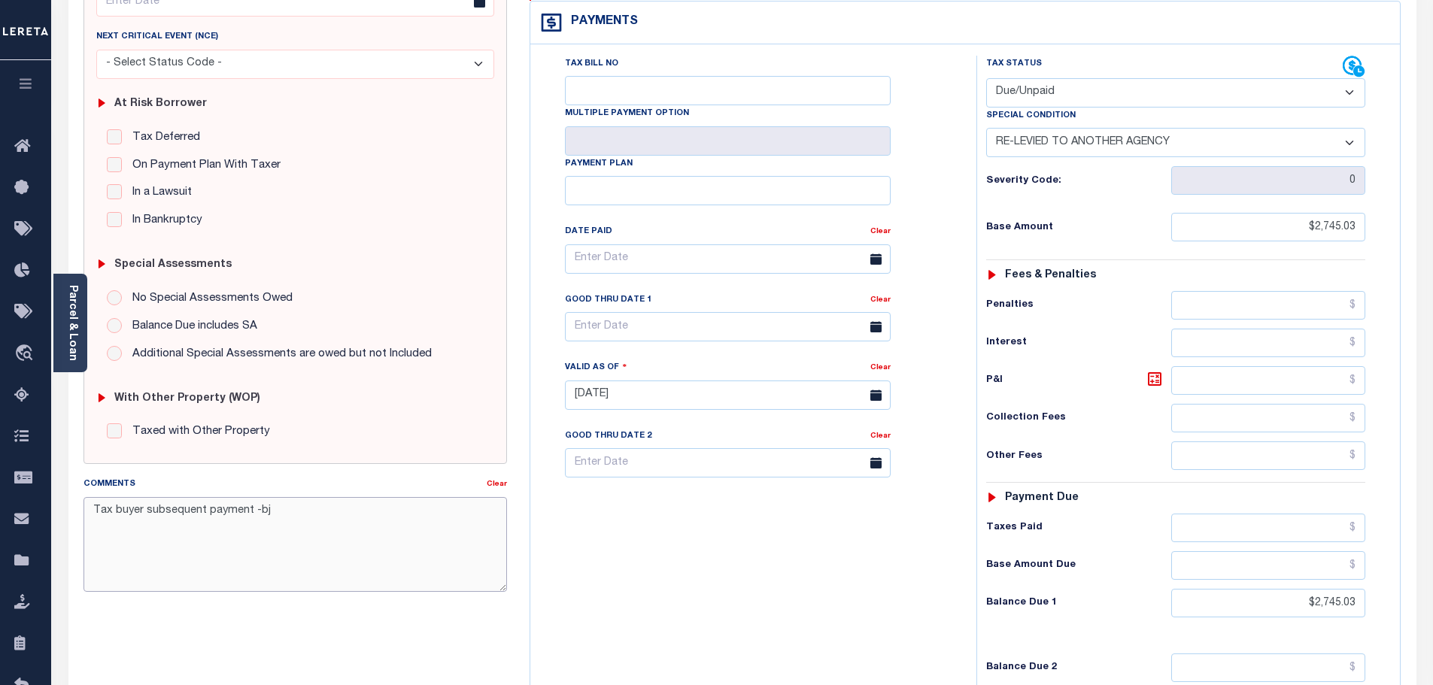
click at [92, 506] on textarea "Tax buyer subsequent payment -bj" at bounding box center [295, 544] width 424 height 95
type textarea "-Tax buyer subsequent payment -bj"
type input "[DATE]"
click at [68, 295] on link "Parcel & Loan" at bounding box center [72, 323] width 11 height 76
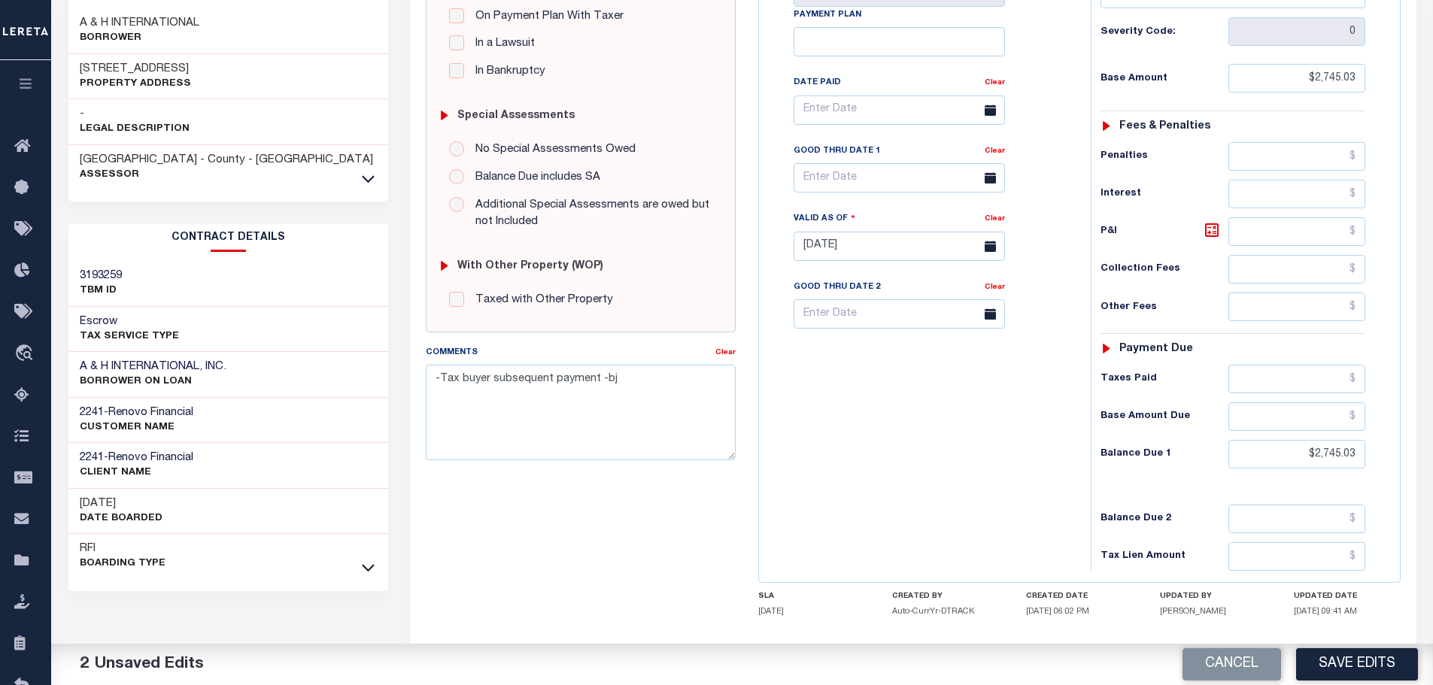
scroll to position [376, 0]
click at [451, 369] on textarea "-Tax buyer subsequent payment -bj" at bounding box center [581, 410] width 310 height 95
paste textarea "10/14/2025- Requested Cost of Redemption or other delq tax bills from Cook Coun…"
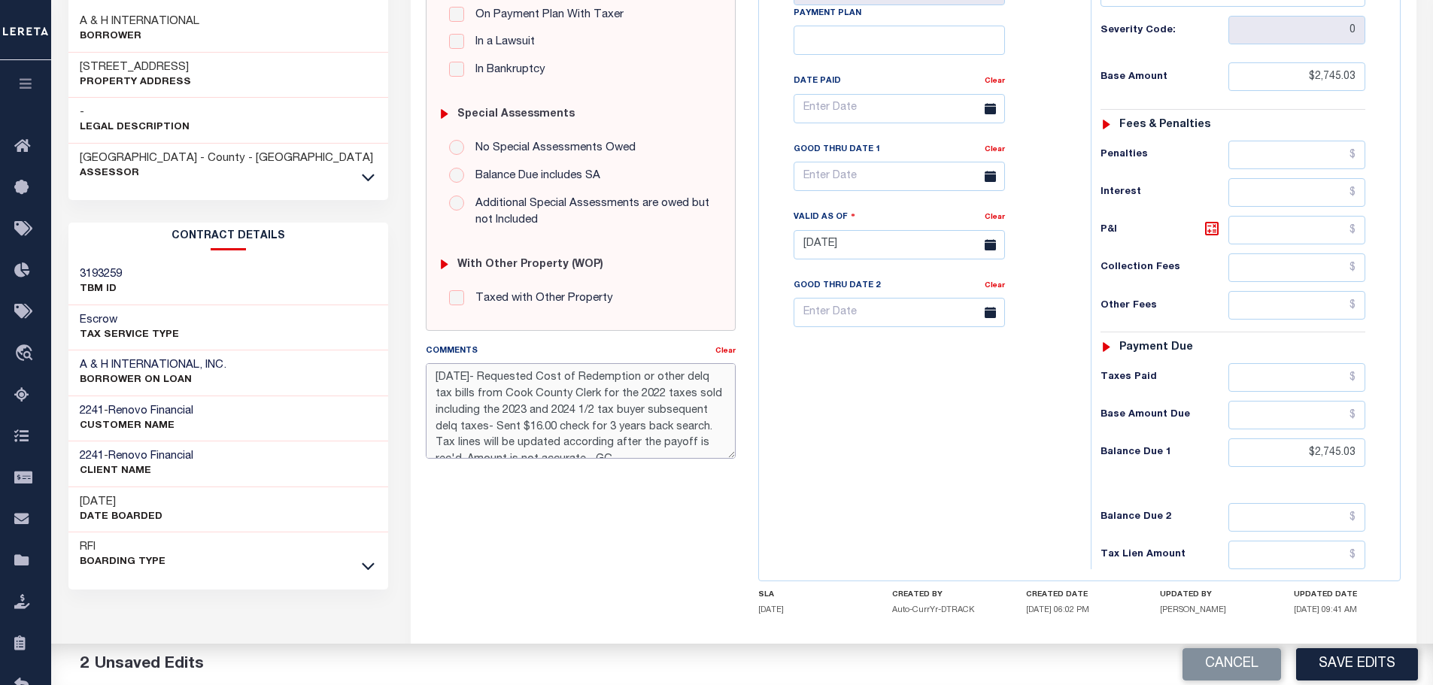
scroll to position [9, 0]
click at [651, 451] on textarea "10/14/2025- Requested Cost of Redemption or other delq tax bills from Cook Coun…" at bounding box center [581, 410] width 310 height 95
drag, startPoint x: 596, startPoint y: 415, endPoint x: 435, endPoint y: 369, distance: 168.1
click at [423, 333] on div "SPECIAL RISK NCE Date Clear - Select Status Code -" at bounding box center [580, 244] width 332 height 966
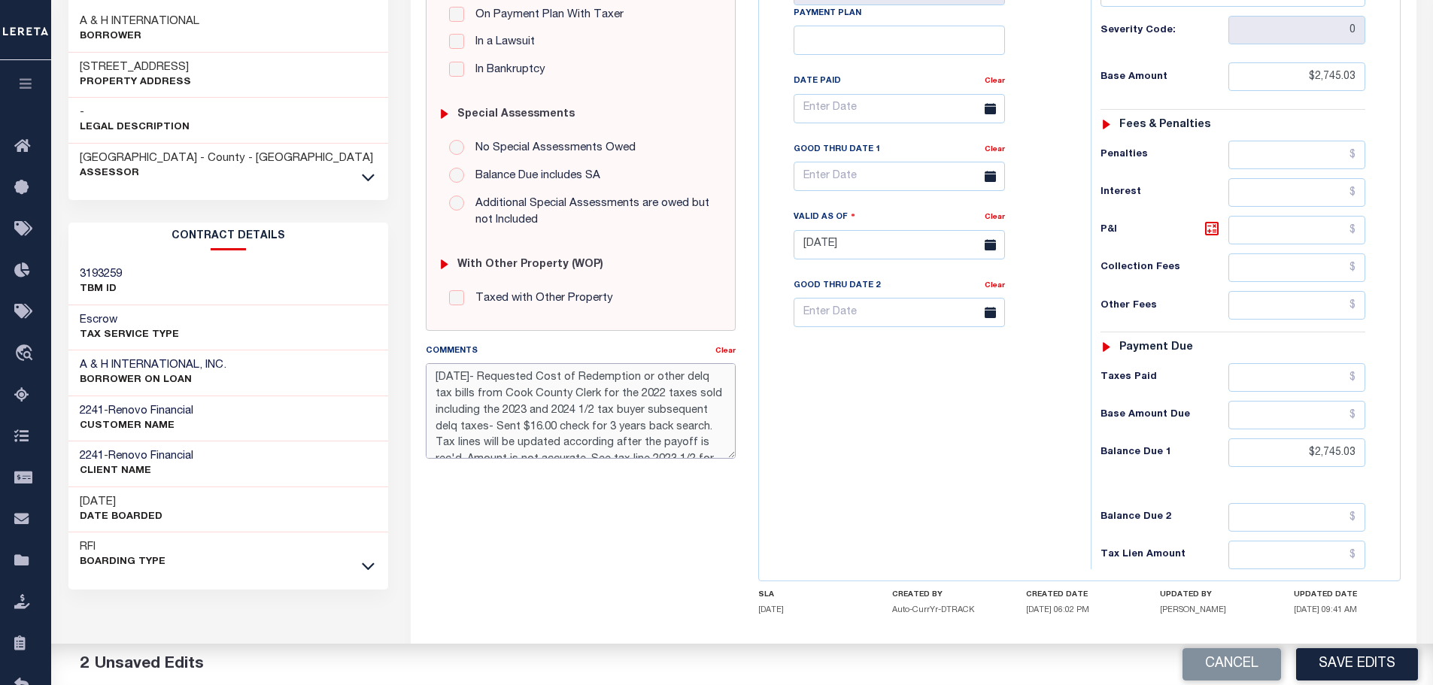
click at [427, 372] on textarea "10/14/2025- Requested Cost of Redemption or other delq tax bills from Cook Coun…" at bounding box center [581, 410] width 310 height 95
type textarea "-10/14/2025- Requested Cost of Redemption or other delq tax bills from Cook Cou…"
click at [1027, 406] on div "Tax Bill No Multiple Payment Option Payment Plan Clear" at bounding box center [921, 237] width 317 height 664
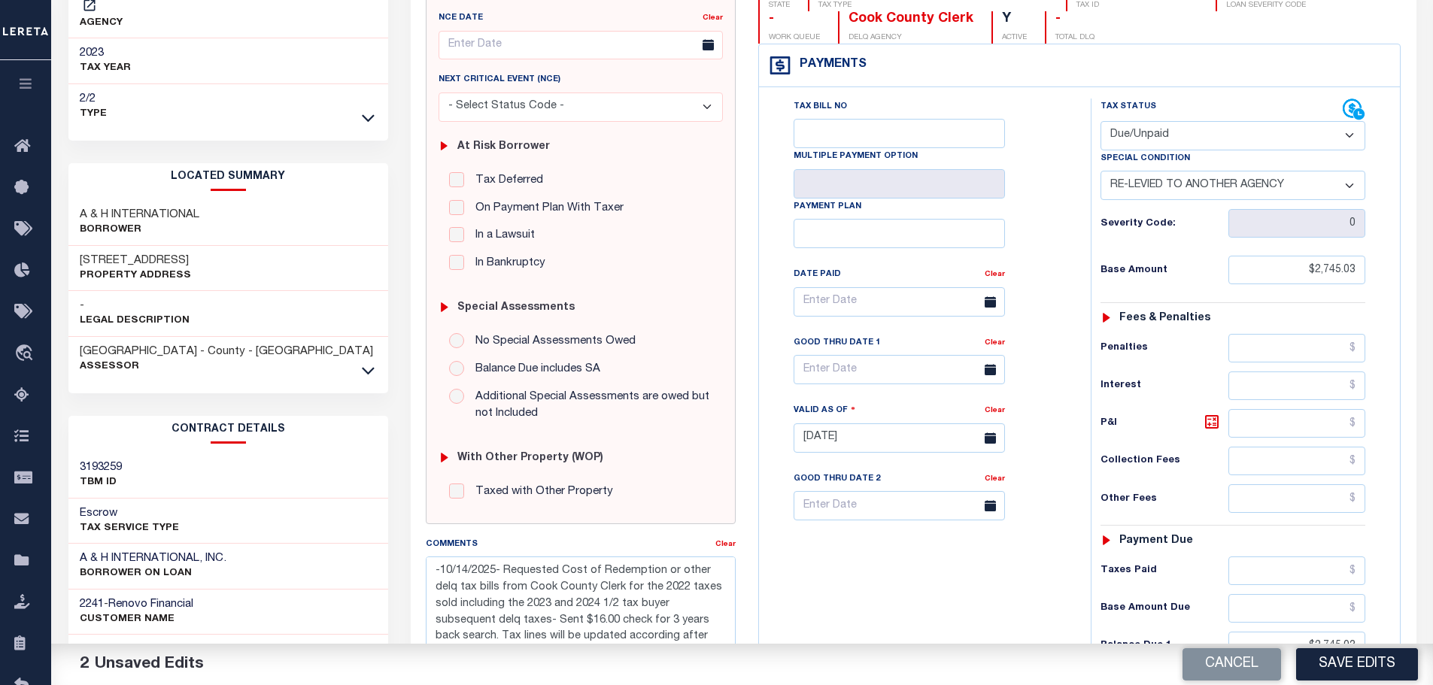
scroll to position [150, 0]
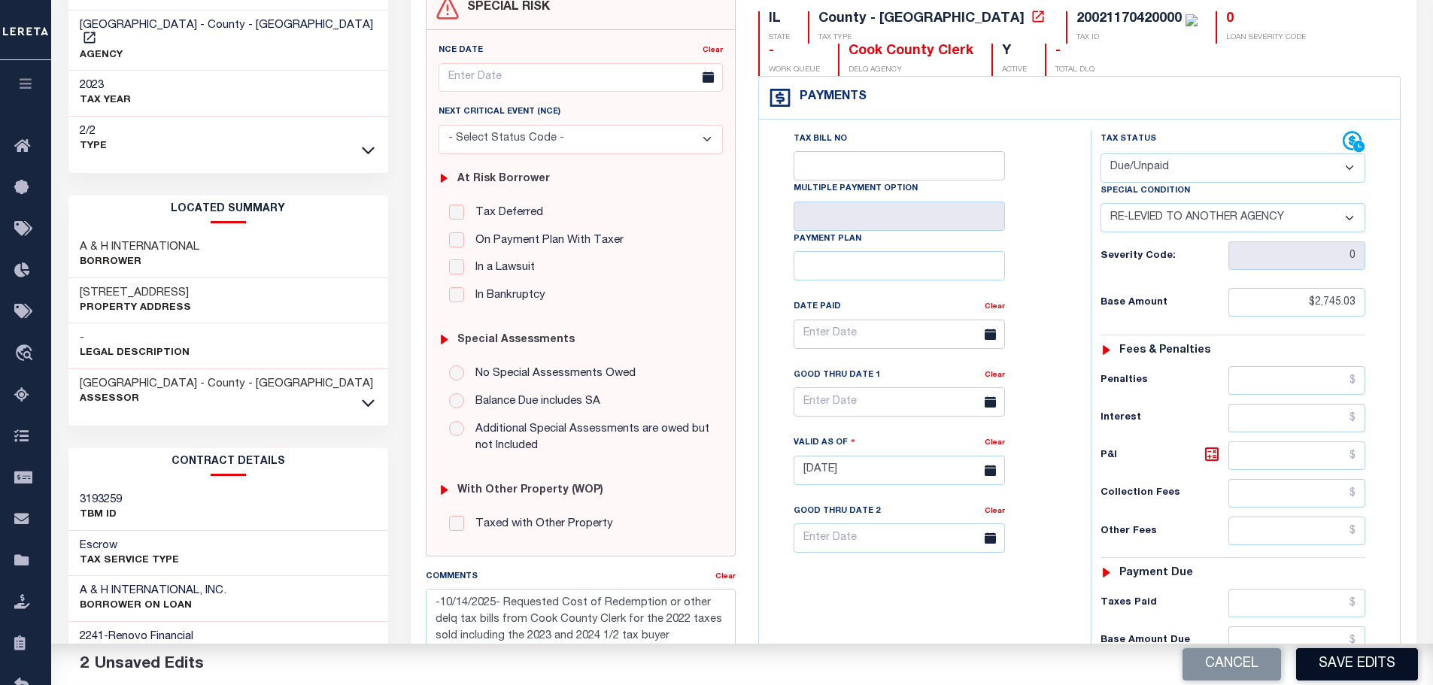
click at [1389, 668] on button "Save Edits" at bounding box center [1357, 664] width 122 height 32
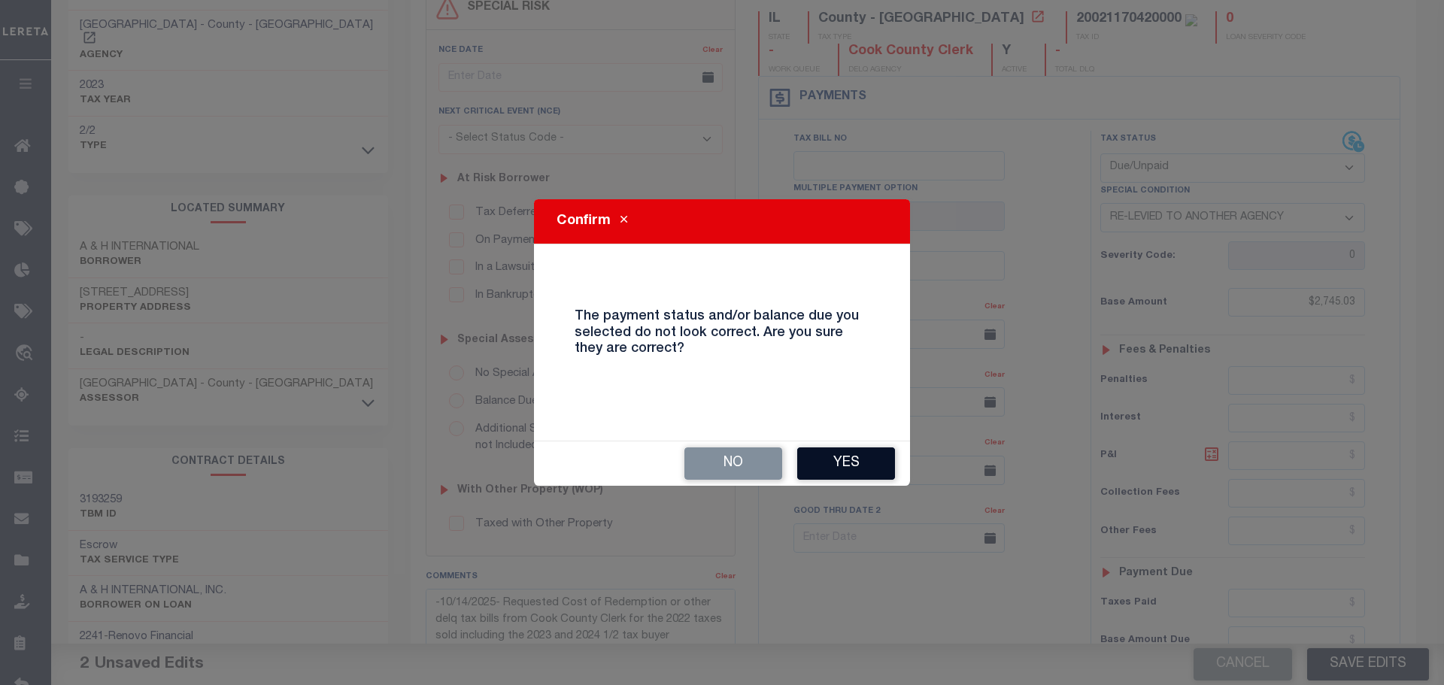
click at [854, 463] on button "Yes" at bounding box center [846, 464] width 98 height 32
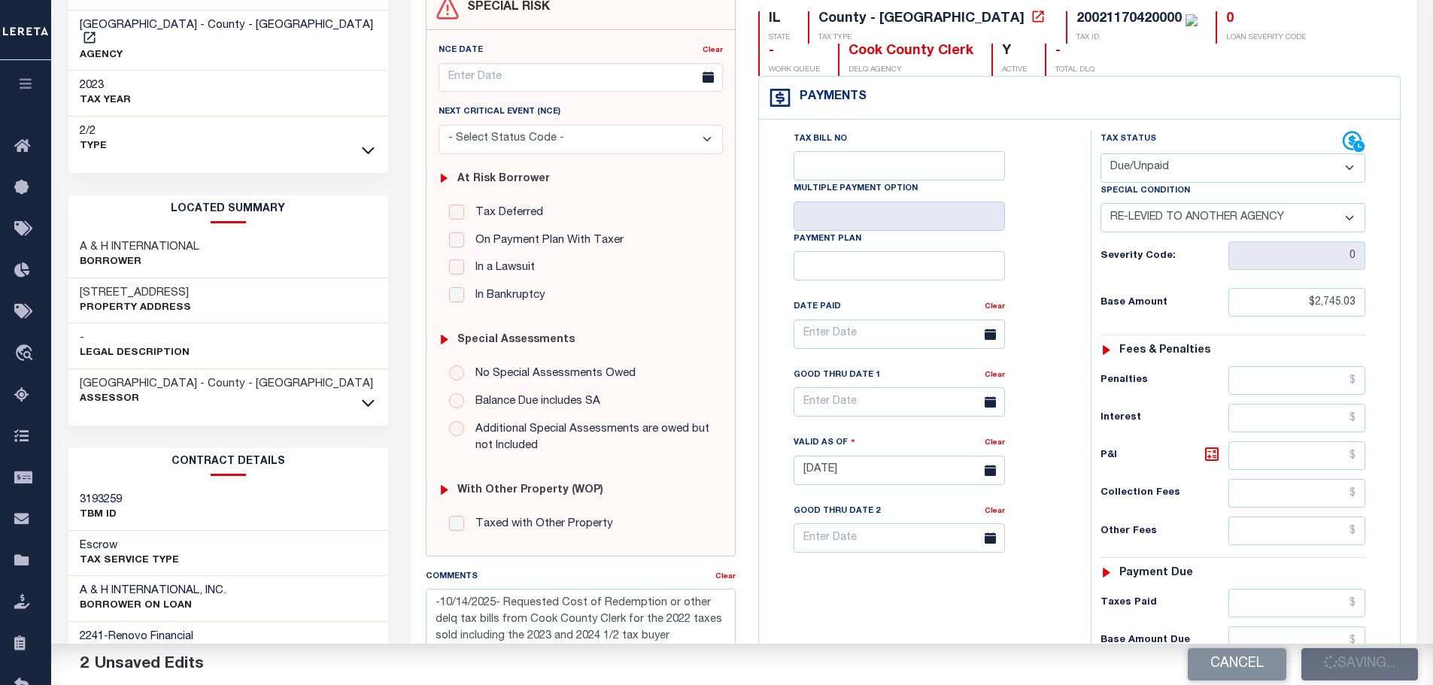
checkbox input "false"
type textarea "-10/14/2025- Requested Cost of Redemption or other delq tax bills from Cook Cou…"
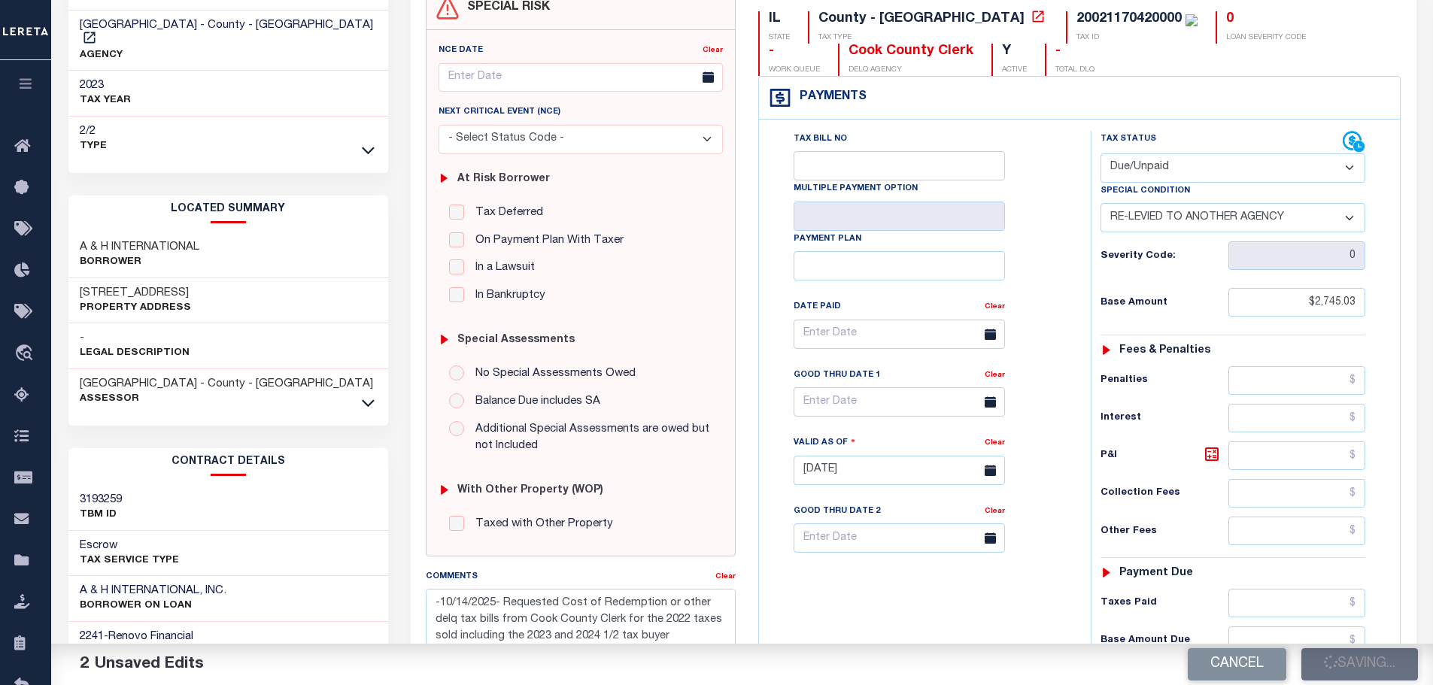
type input "$2,745.03"
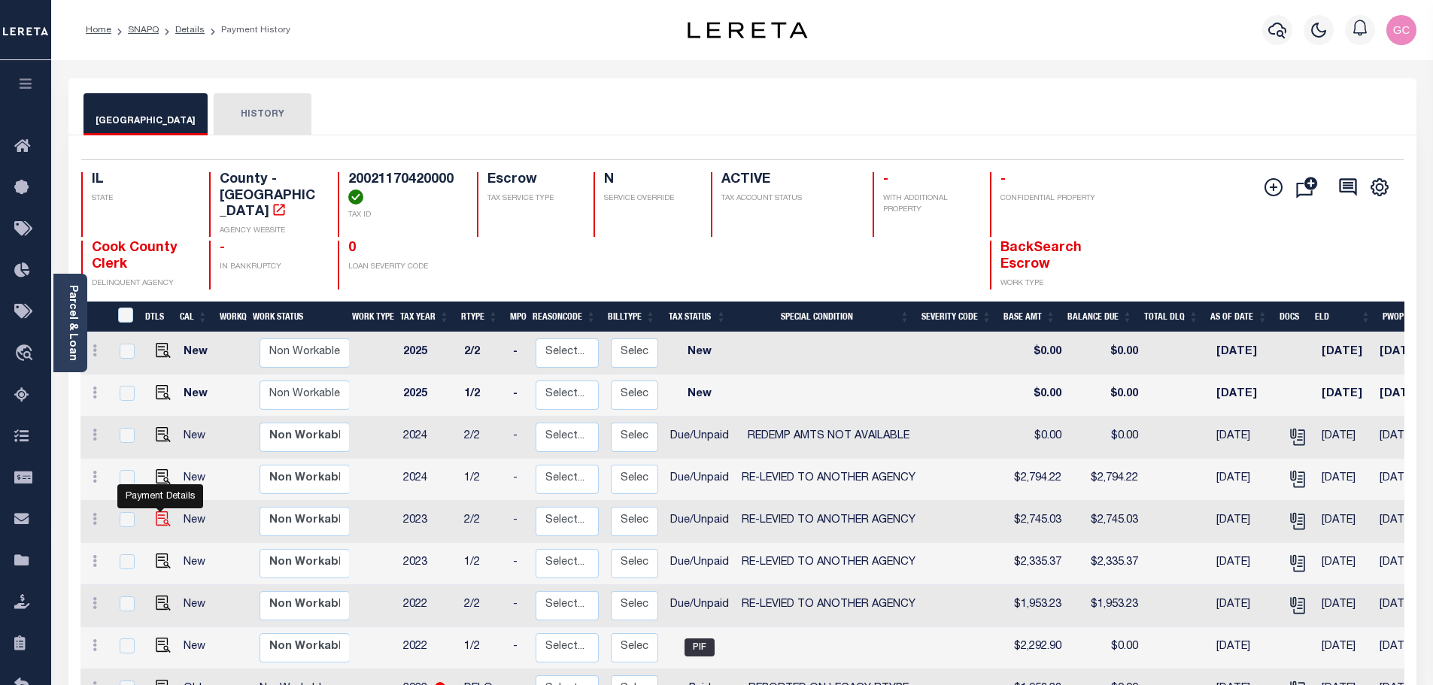
click at [156, 511] on img "" at bounding box center [163, 518] width 15 height 15
checkbox input "true"
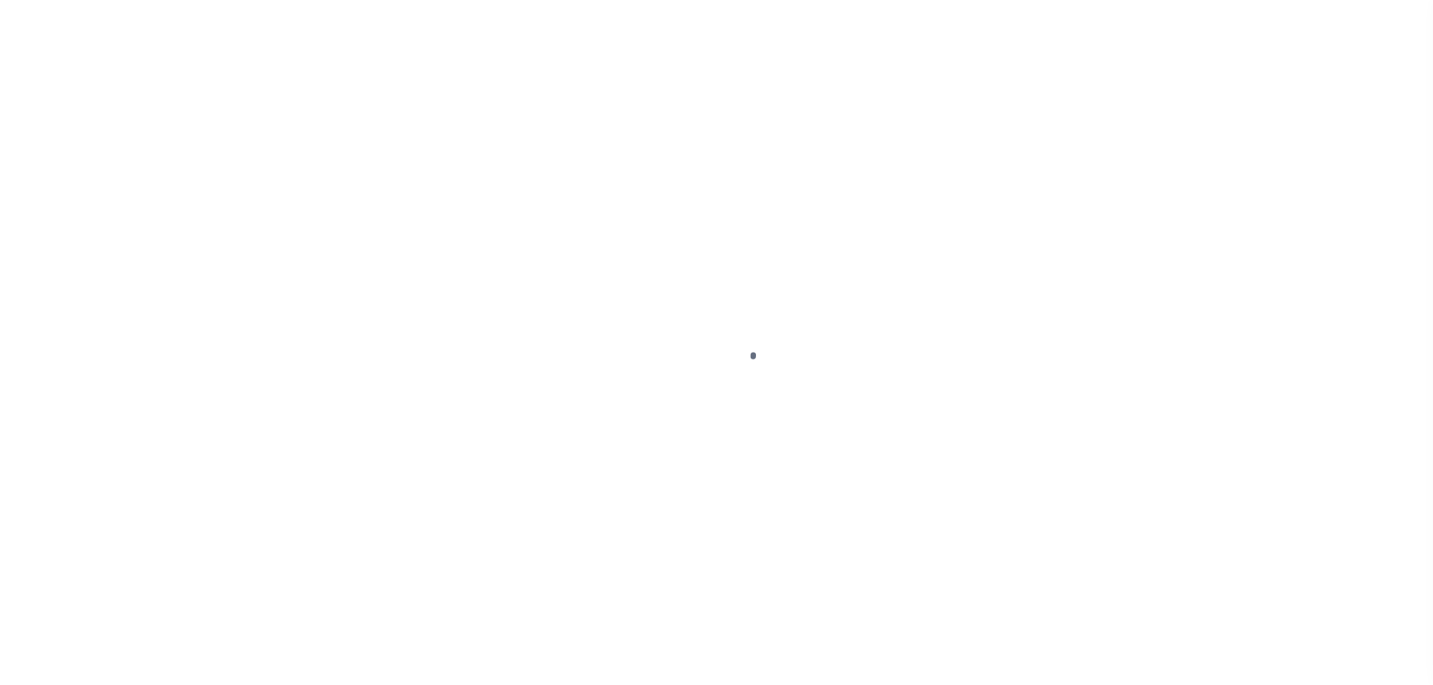
select select "DUE"
select select "31"
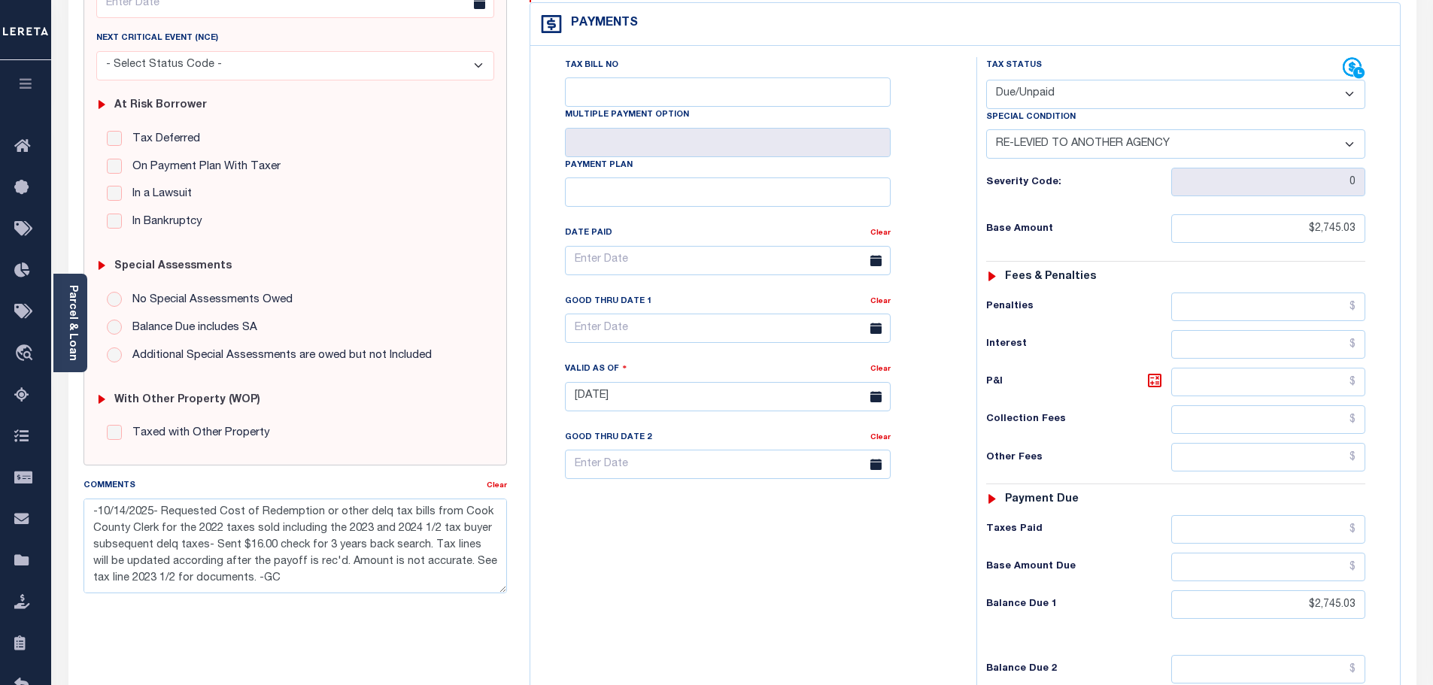
scroll to position [226, 0]
click at [148, 577] on textarea "-10/14/2025- Requested Cost of Redemption or other delq tax bills from Cook Cou…" at bounding box center [295, 544] width 424 height 95
drag, startPoint x: 292, startPoint y: 578, endPoint x: 62, endPoint y: 496, distance: 243.6
click at [62, 496] on div "PAYMENT DOCUMENTS AGENCY DELINQUENT PAYEE" at bounding box center [742, 382] width 1370 height 1059
click at [85, 508] on textarea "-10/14/2025- Requested Cost of Redemption or other delq tax bills from Cook Cou…" at bounding box center [295, 544] width 424 height 95
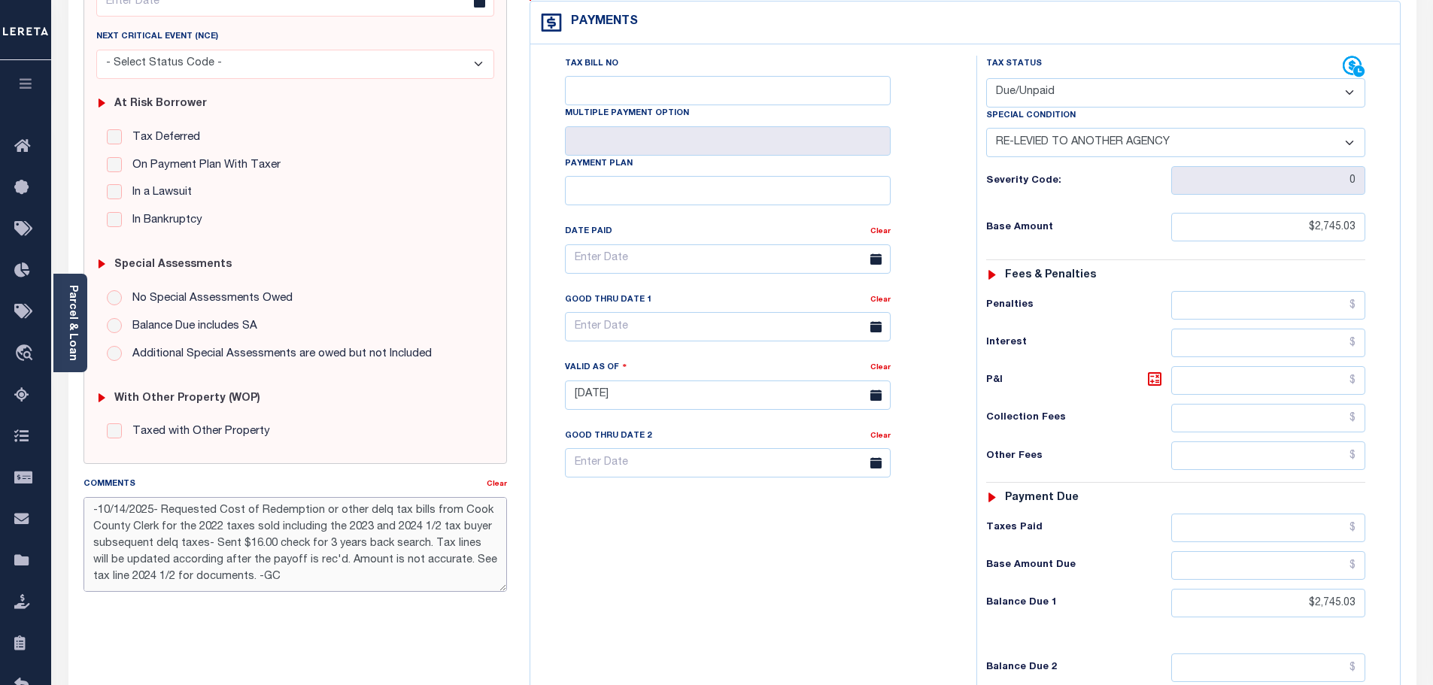
type textarea "-10/14/2025- Requested Cost of Redemption or other delq tax bills from Cook Cou…"
click at [1146, 551] on div "Base Amount Due" at bounding box center [1175, 565] width 379 height 29
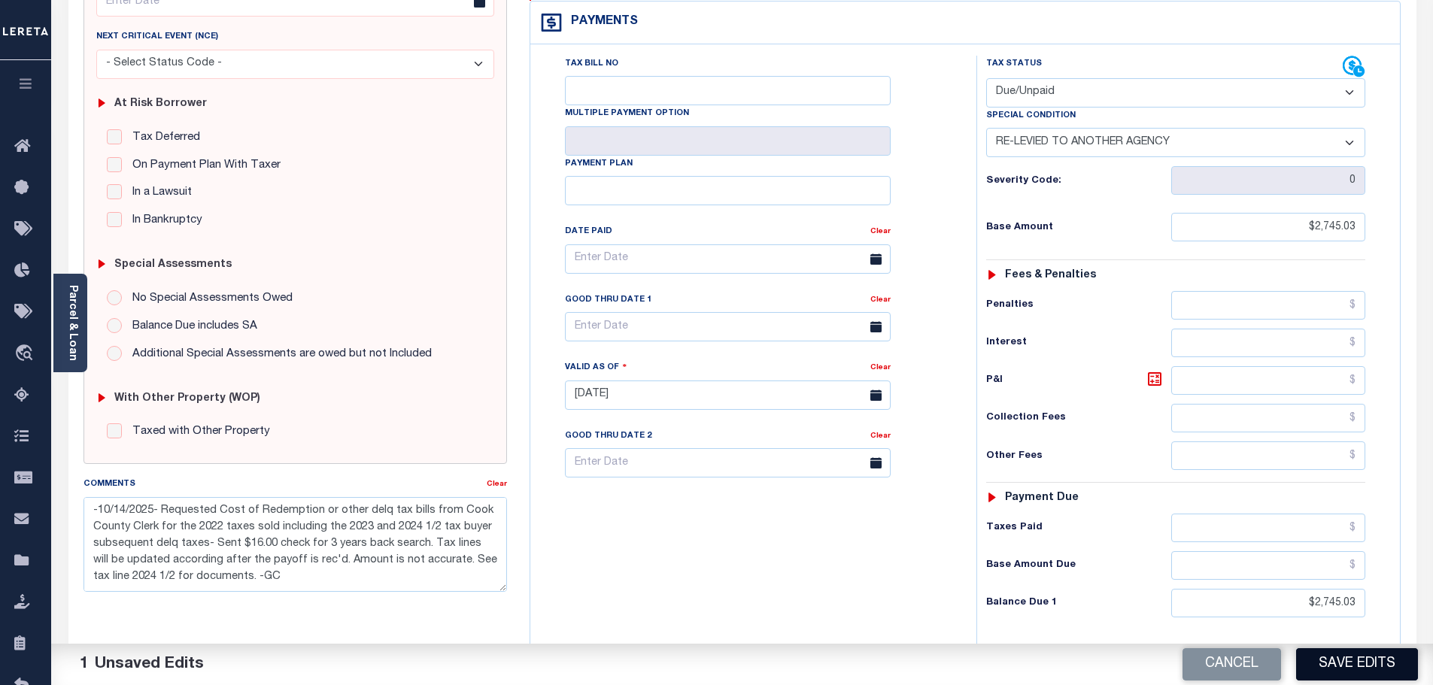
click at [1364, 666] on button "Save Edits" at bounding box center [1357, 664] width 122 height 32
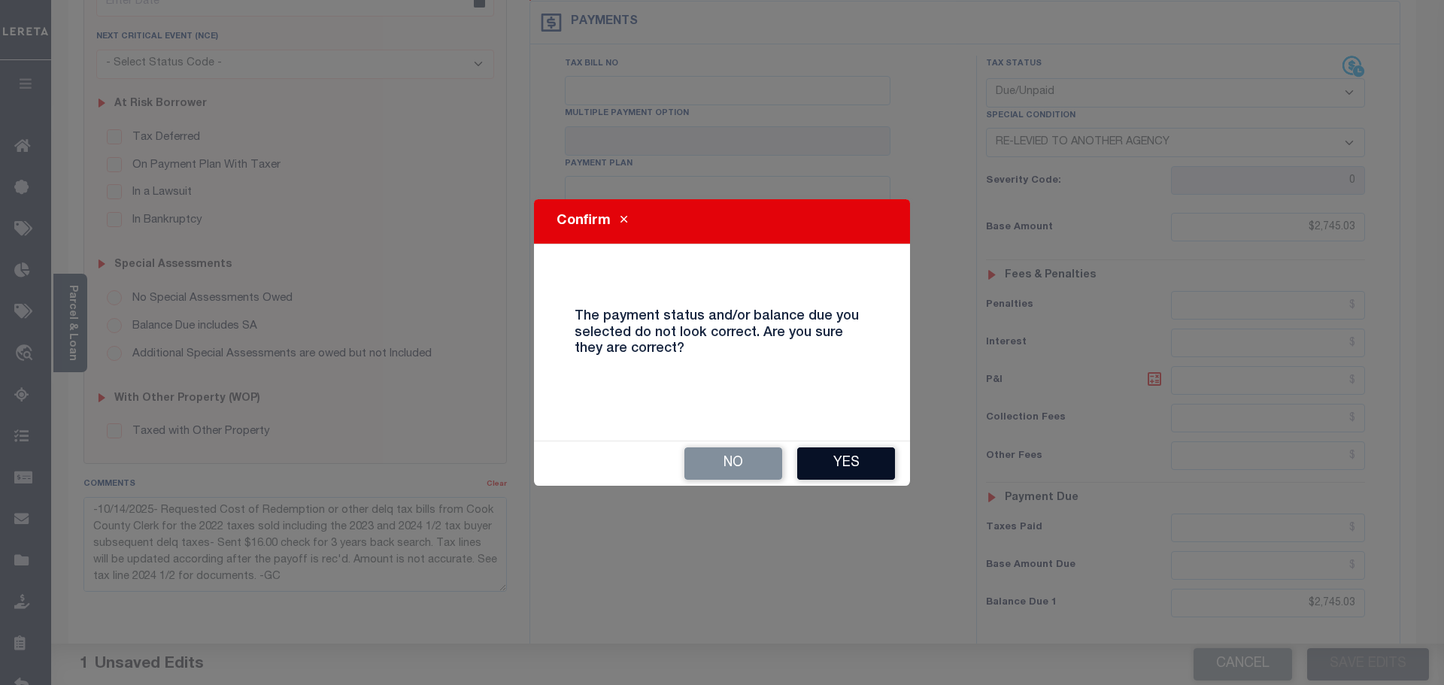
click at [863, 464] on button "Yes" at bounding box center [846, 464] width 98 height 32
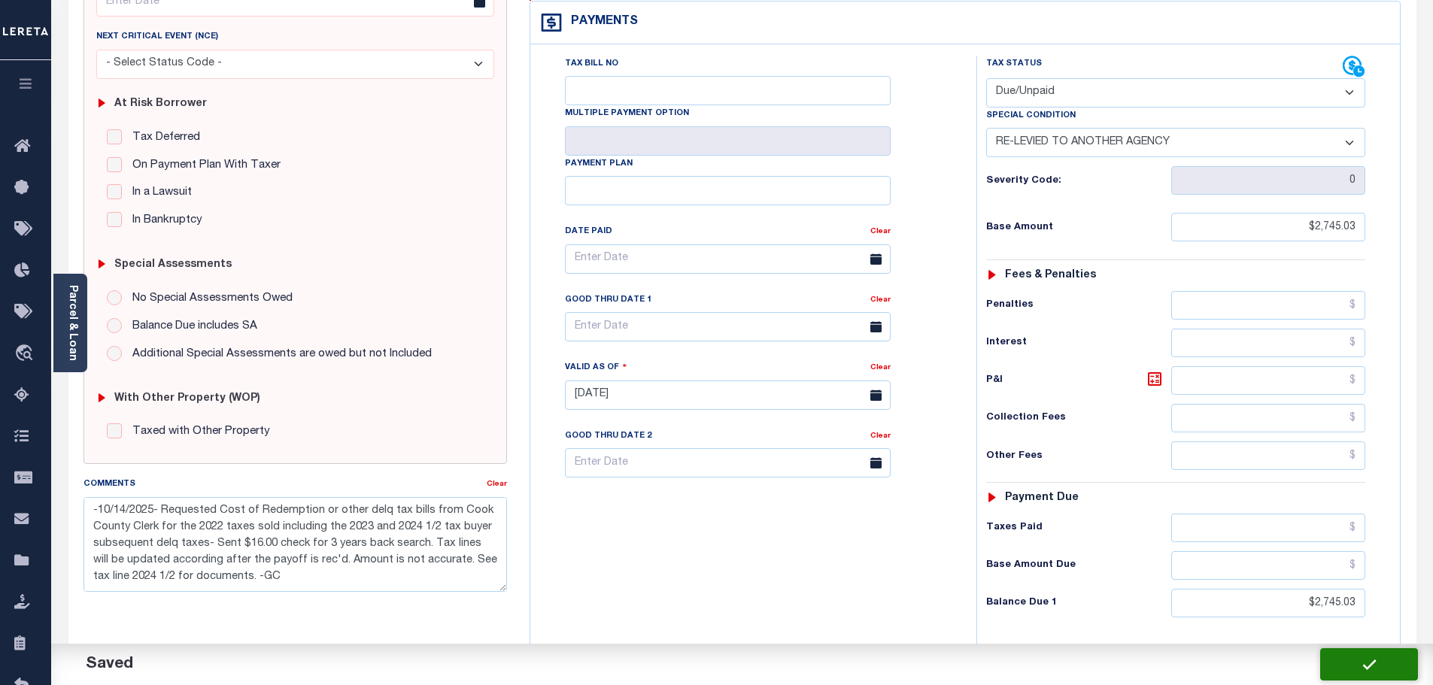
checkbox input "false"
type textarea "-10/14/2025- Requested Cost of Redemption or other delq tax bills from Cook Cou…"
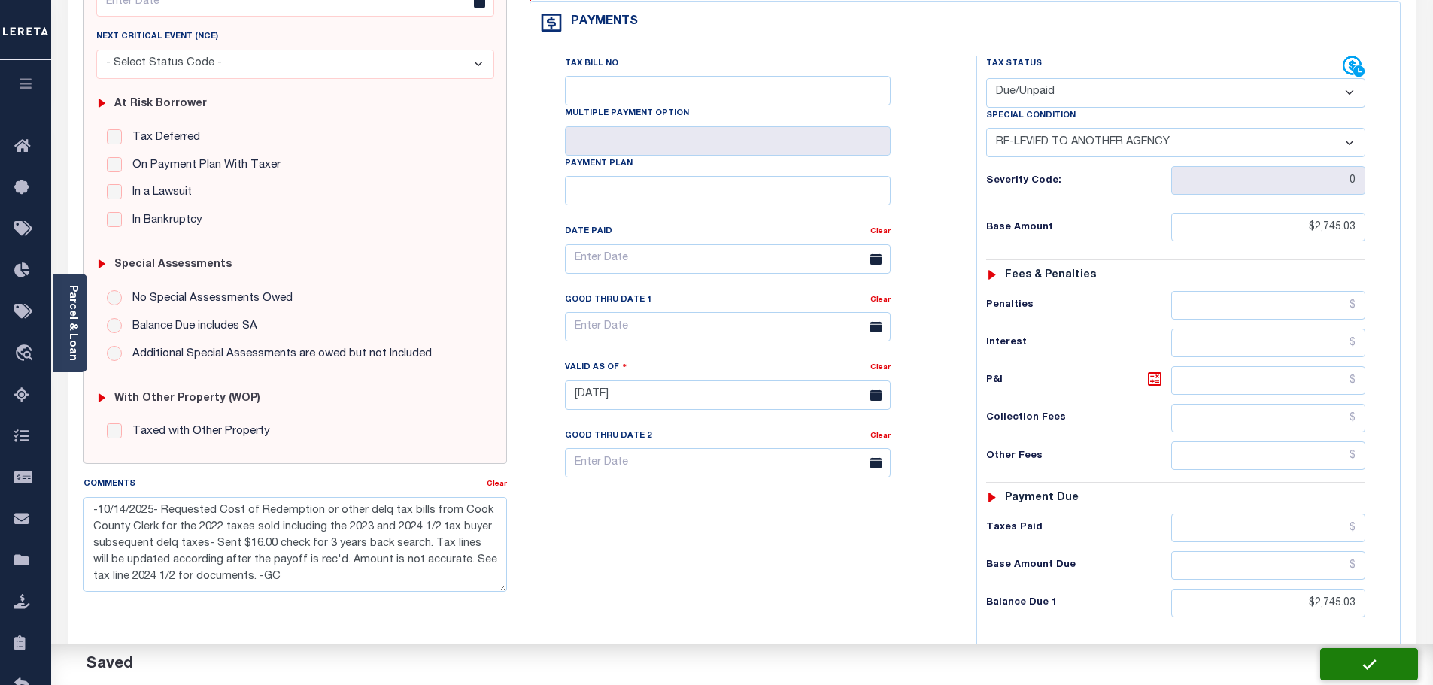
type input "$2,745.03"
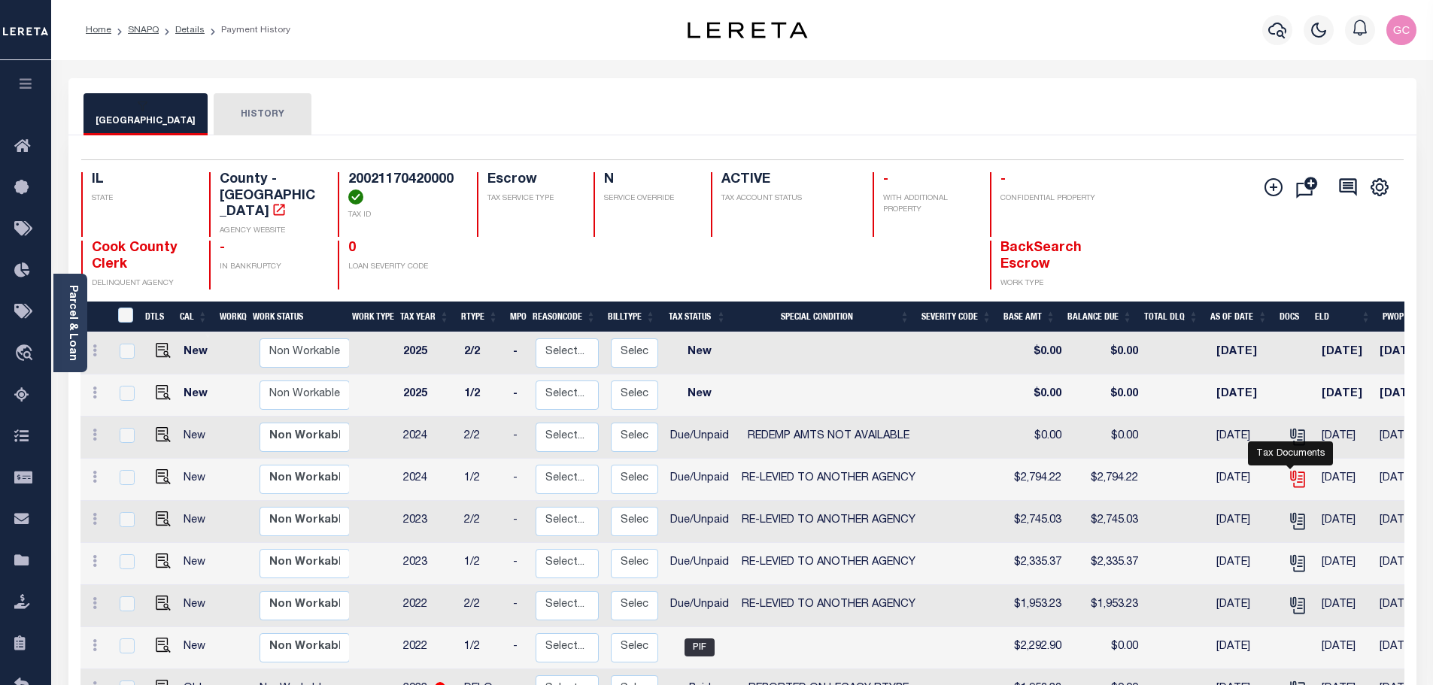
click at [1289, 469] on icon "" at bounding box center [1298, 479] width 20 height 20
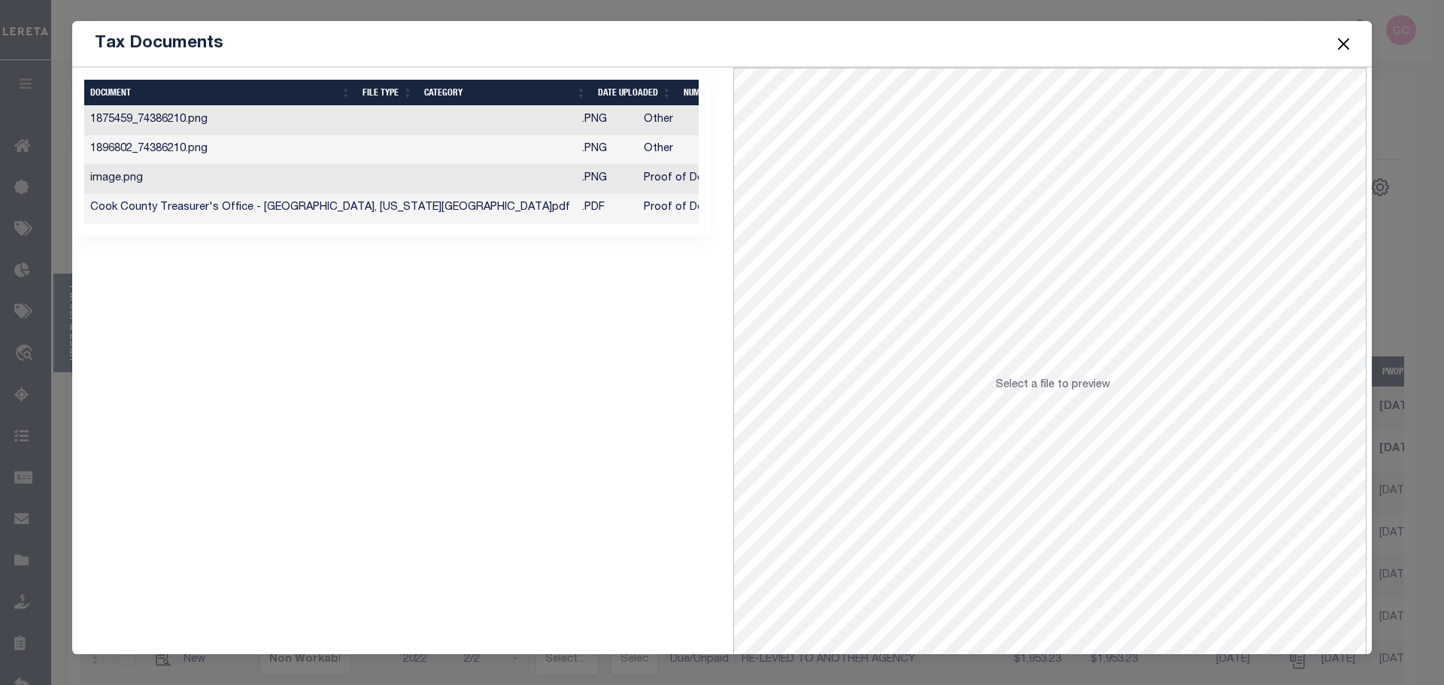
click at [1343, 42] on button "Close" at bounding box center [1344, 44] width 20 height 20
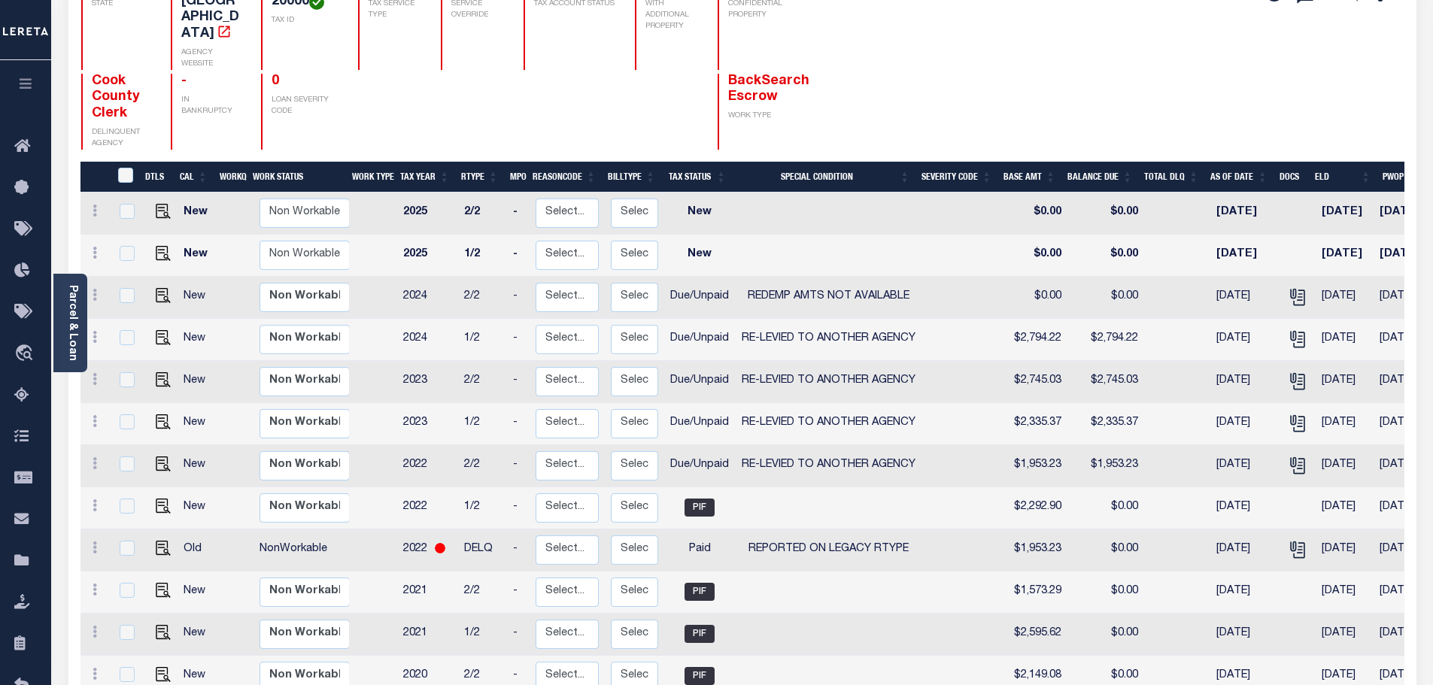
scroll to position [226, 0]
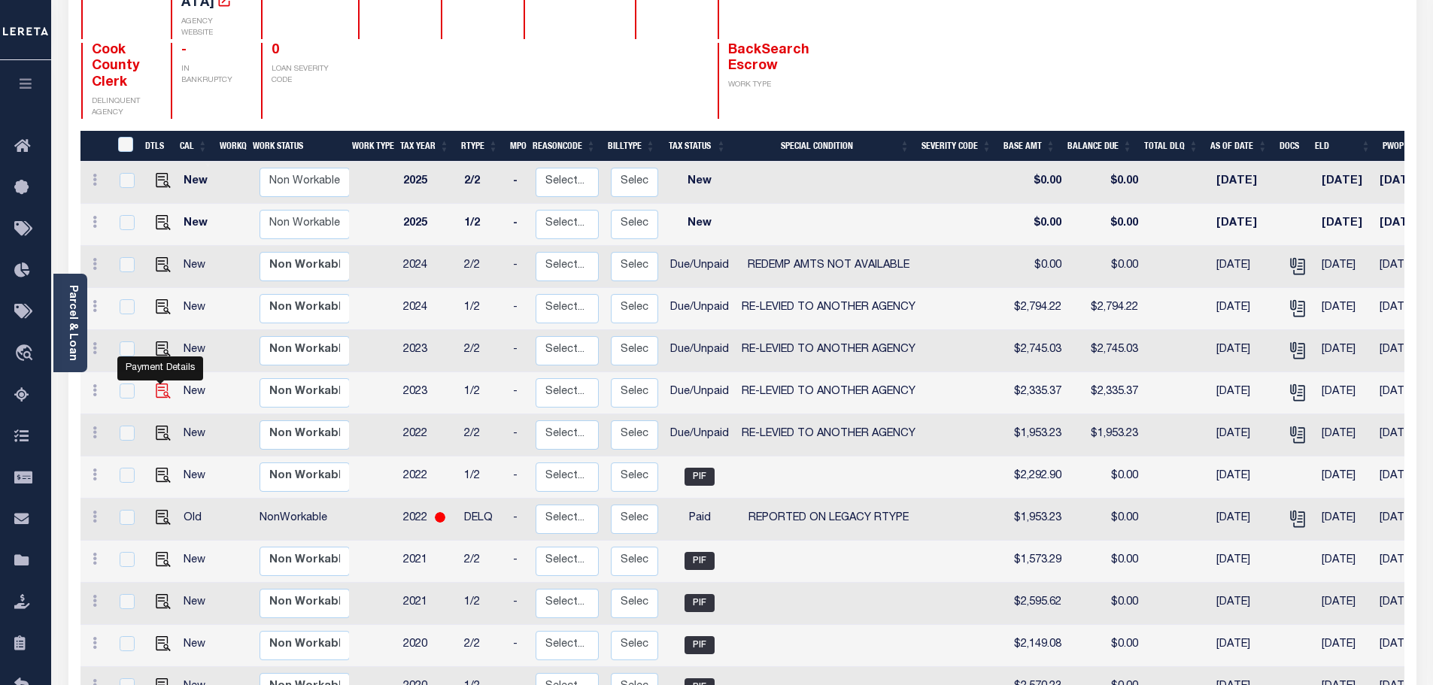
click at [160, 384] on img "" at bounding box center [163, 391] width 15 height 15
checkbox input "true"
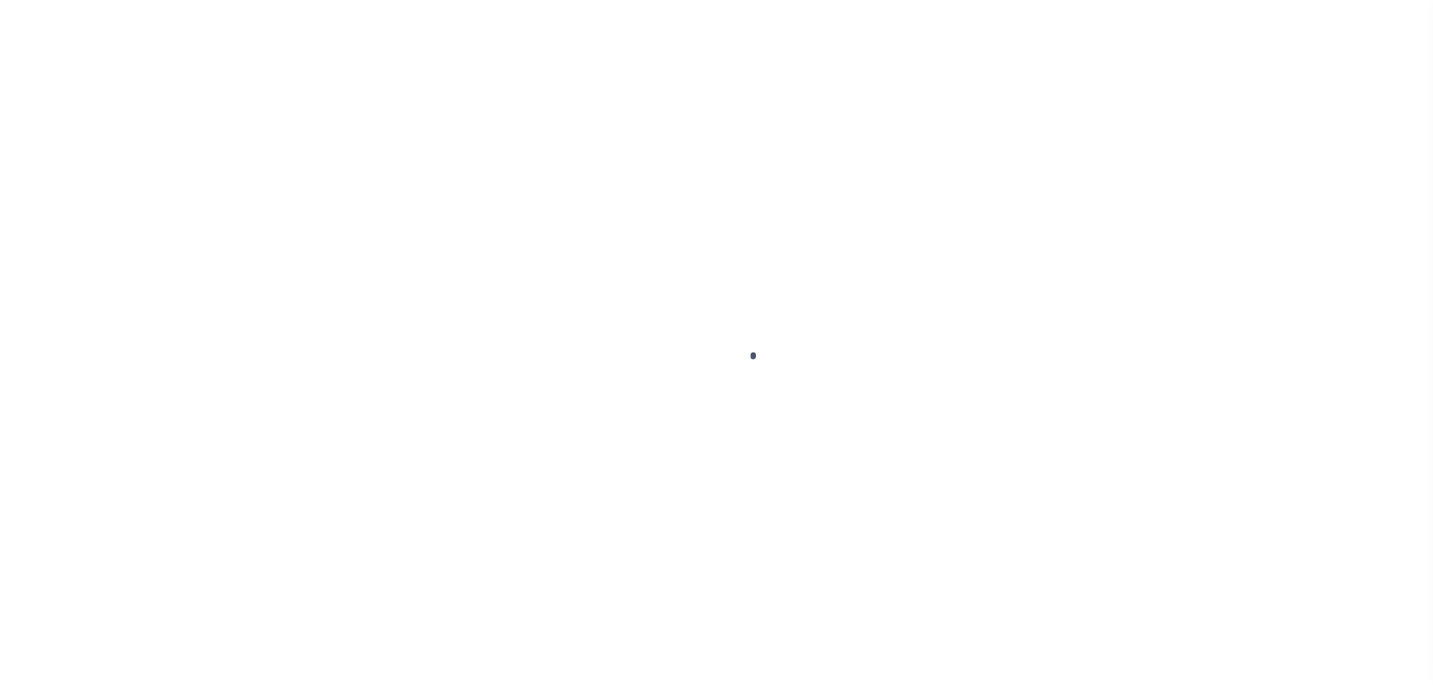
select select "DUE"
select select "31"
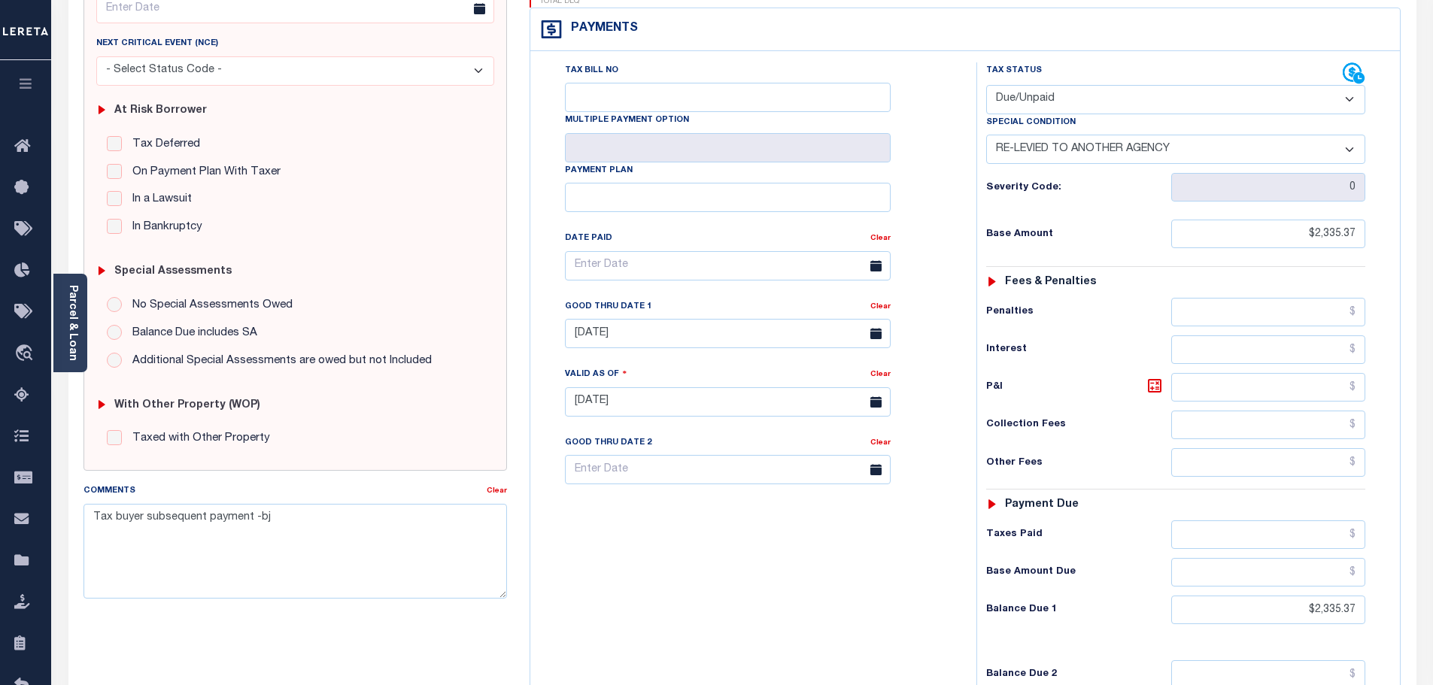
scroll to position [226, 0]
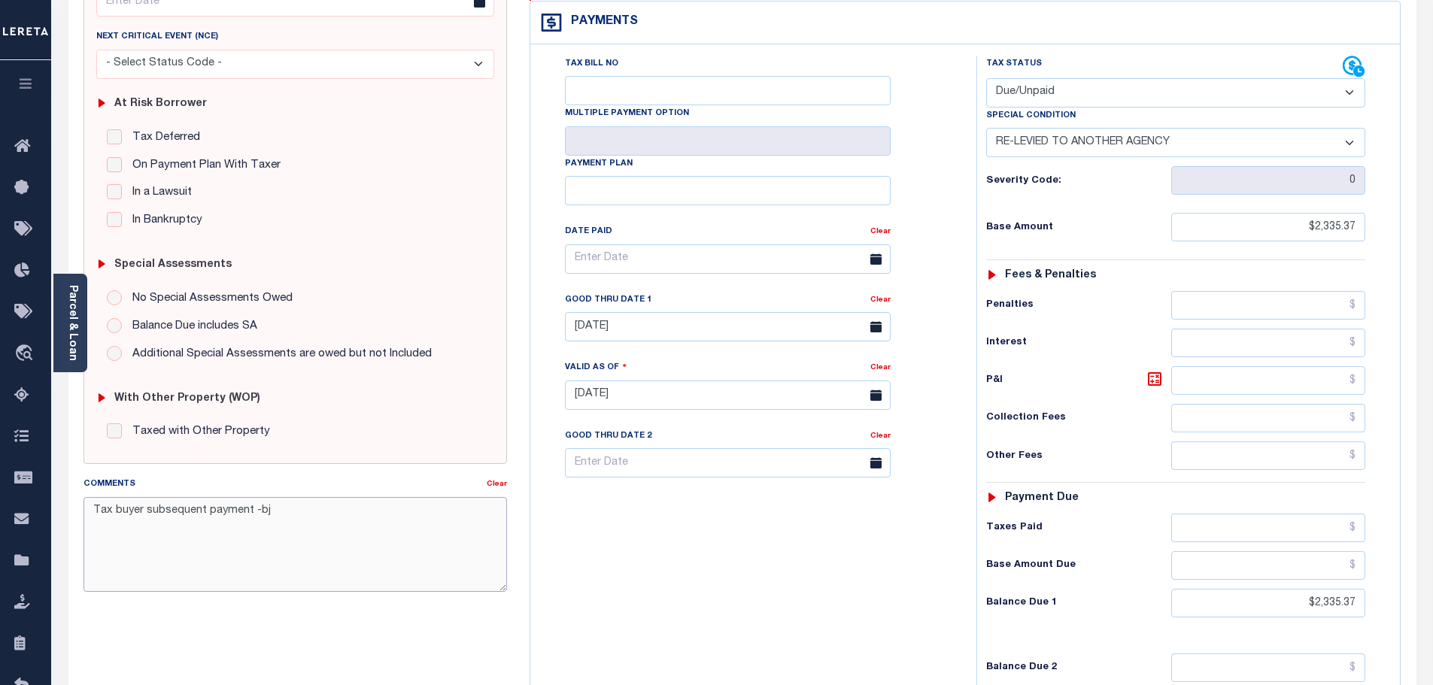
click at [90, 514] on textarea "Tax buyer subsequent payment -bj" at bounding box center [295, 544] width 424 height 95
paste textarea "-10/14/2025- Requested Cost of Redemption or other delq tax bills from Cook Cou…"
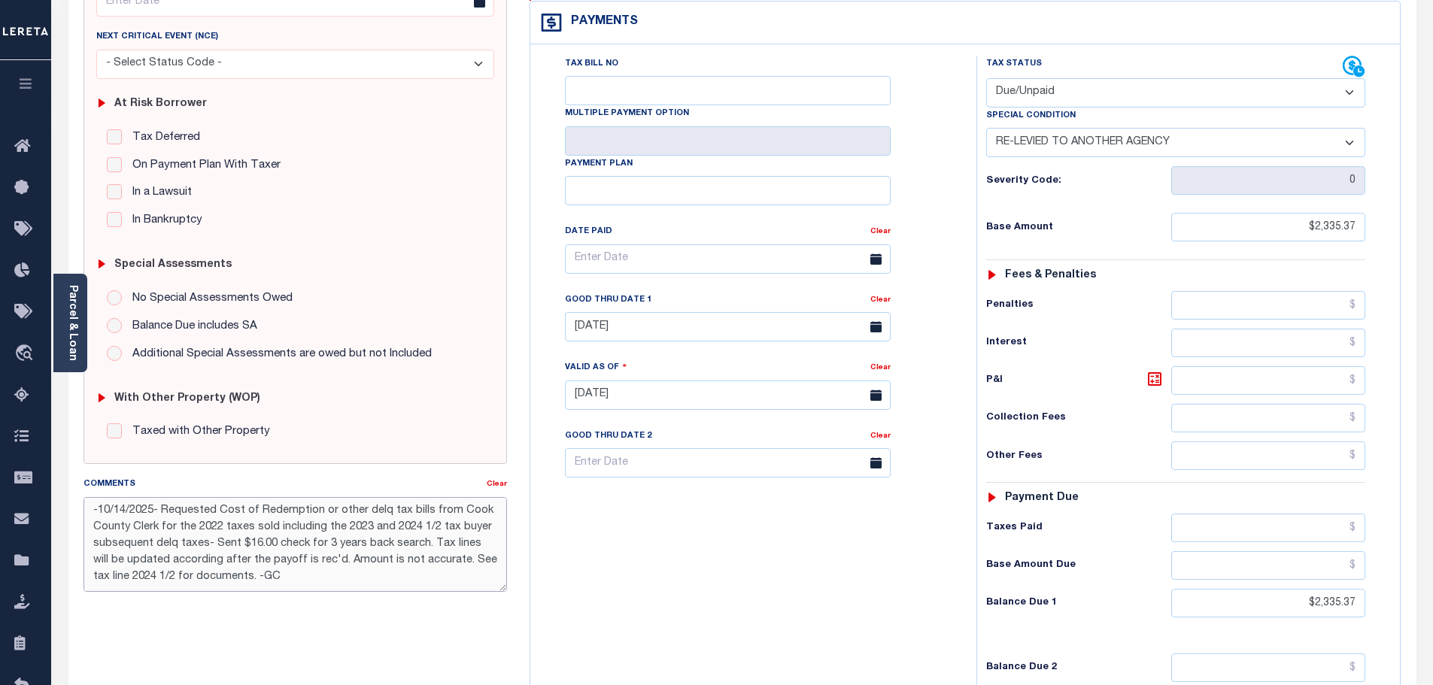
click at [90, 514] on textarea "-10/14/2025- Requested Cost of Redemption or other delq tax bills from Cook Cou…" at bounding box center [295, 544] width 424 height 95
type textarea "-10/14/2025- Requested Cost of Redemption or other delq tax bills from Cook Cou…"
type input "[DATE]"
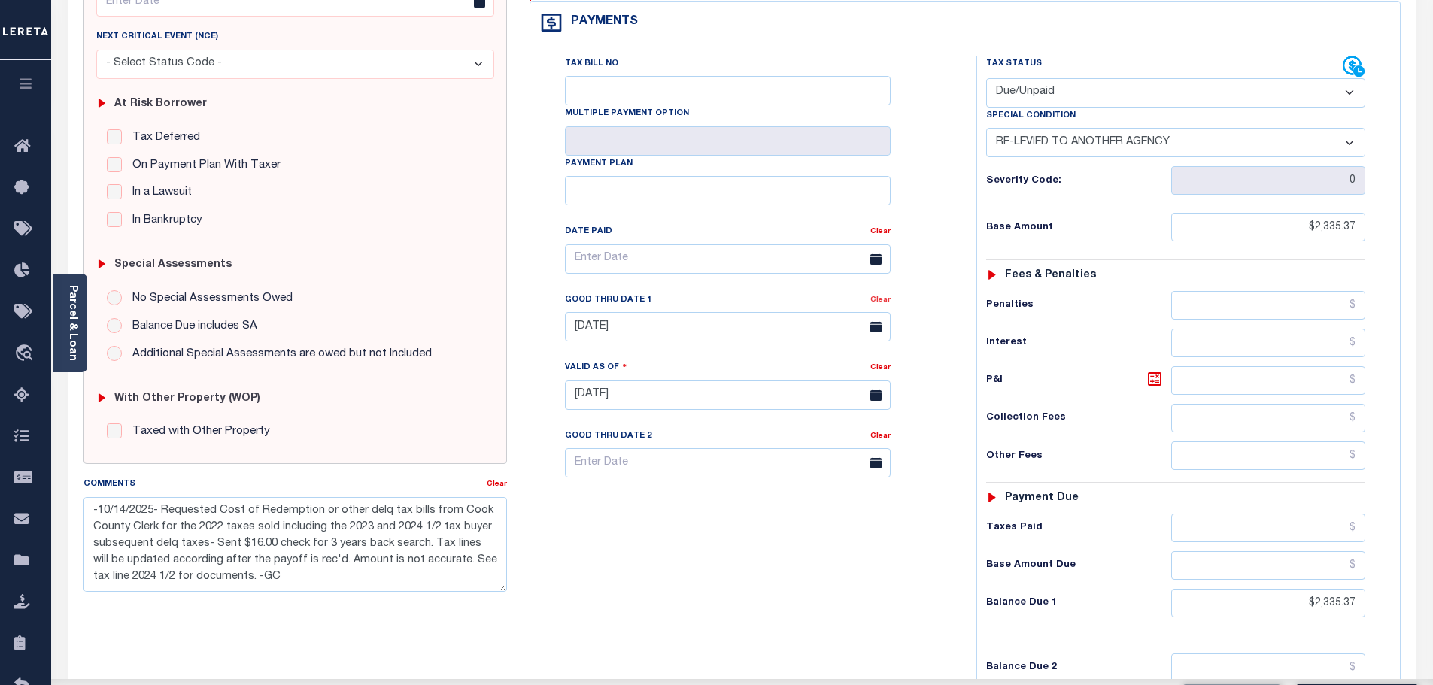
click at [876, 296] on link "Clear" at bounding box center [880, 300] width 20 height 8
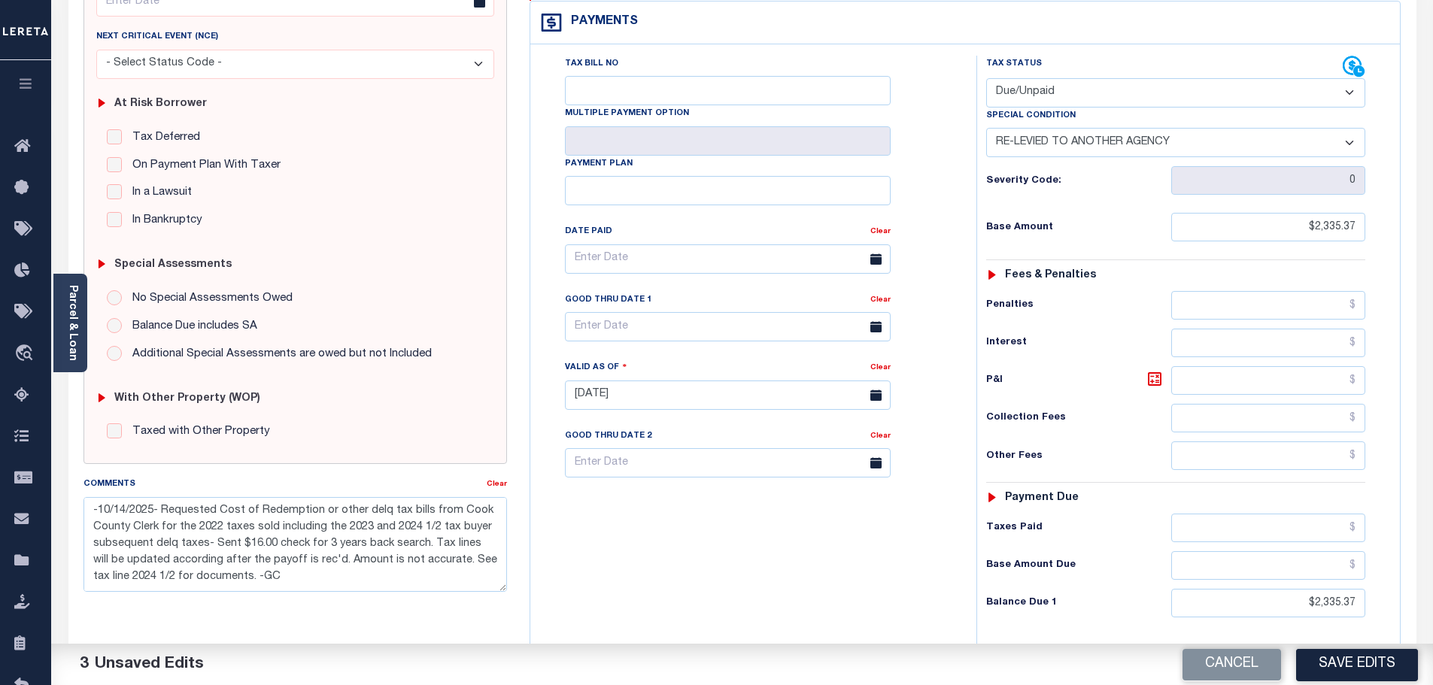
click at [1118, 451] on h6 "Other Fees" at bounding box center [1078, 457] width 184 height 12
click at [1352, 666] on button "Save Edits" at bounding box center [1357, 664] width 122 height 32
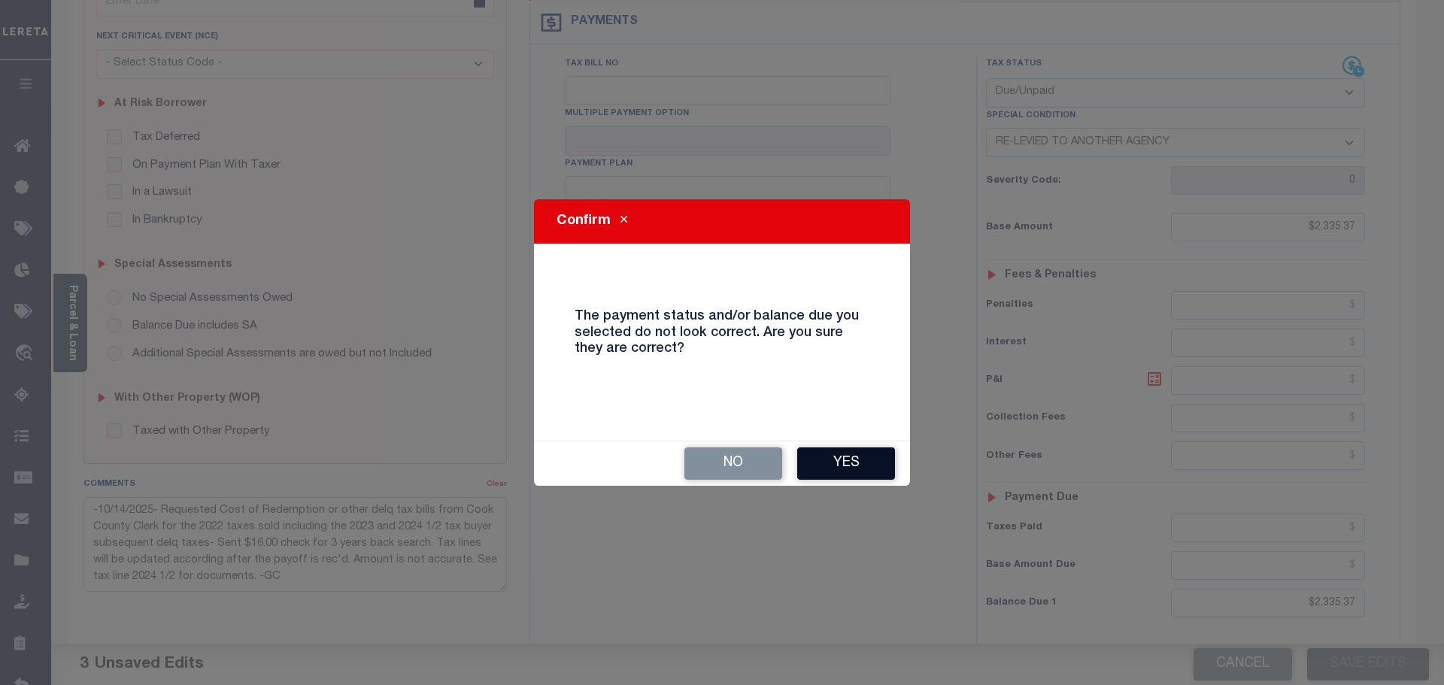
click at [851, 464] on button "Yes" at bounding box center [846, 464] width 98 height 32
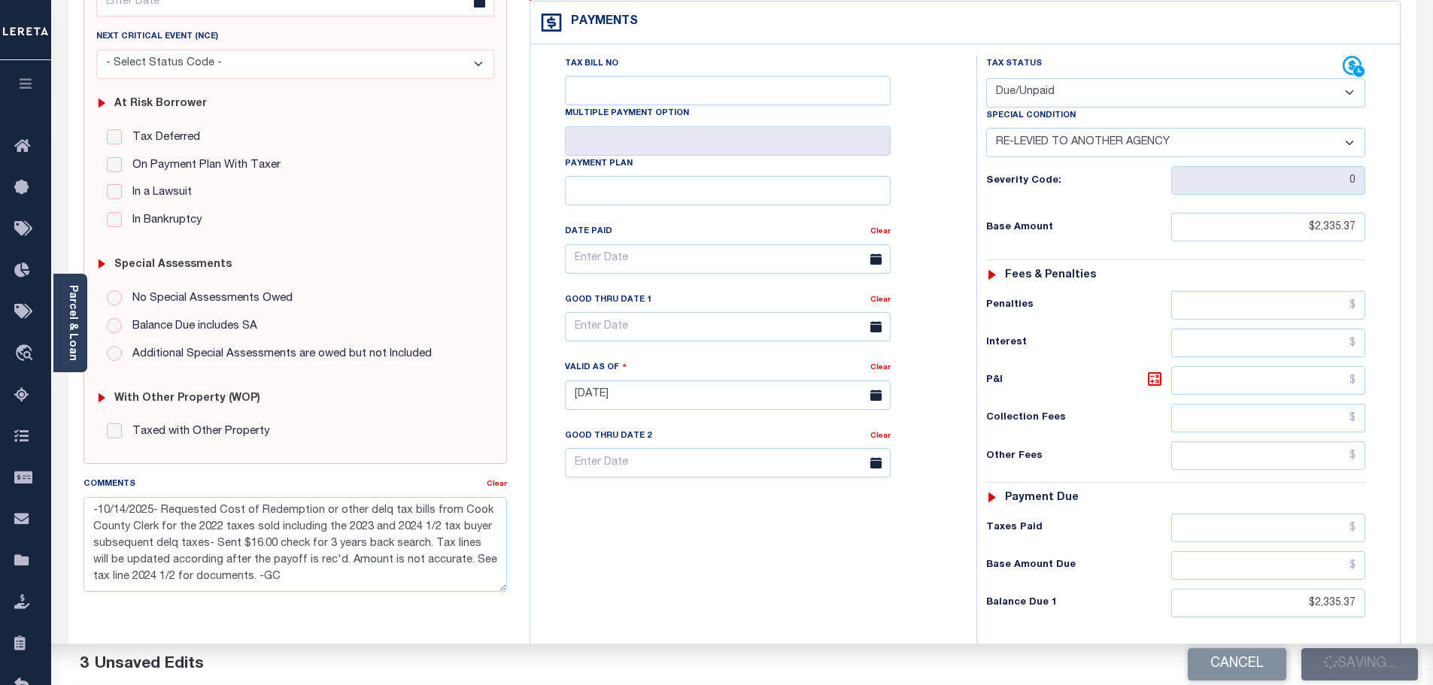
checkbox input "false"
type textarea "-10/14/2025- Requested Cost of Redemption or other delq tax bills from Cook Cou…"
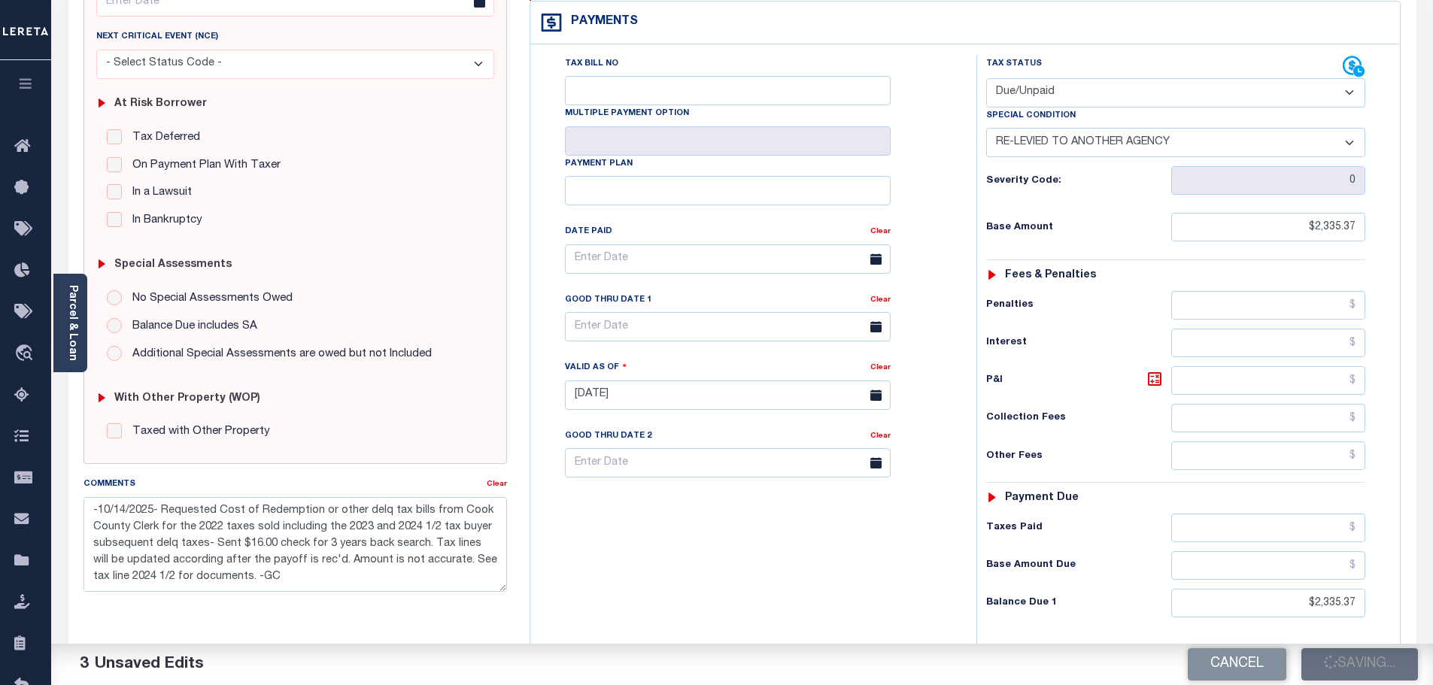
type input "$2,335.37"
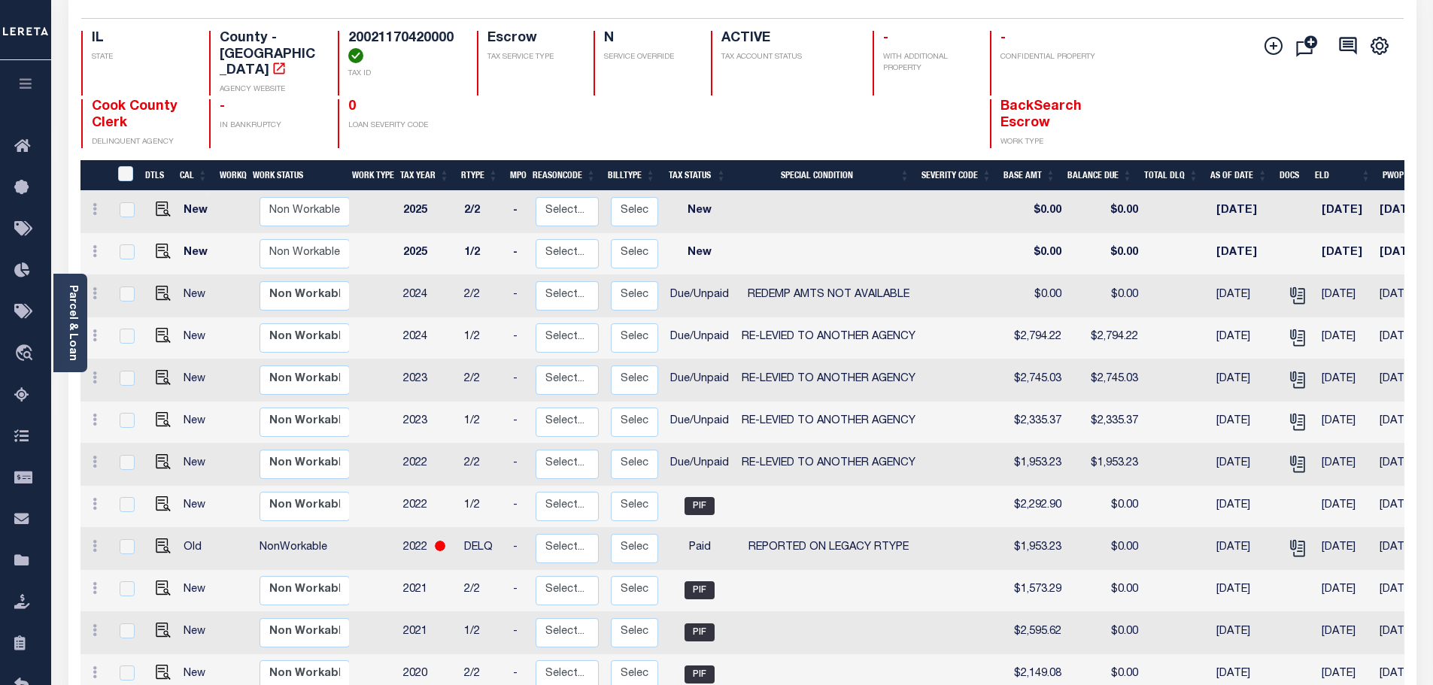
scroll to position [150, 0]
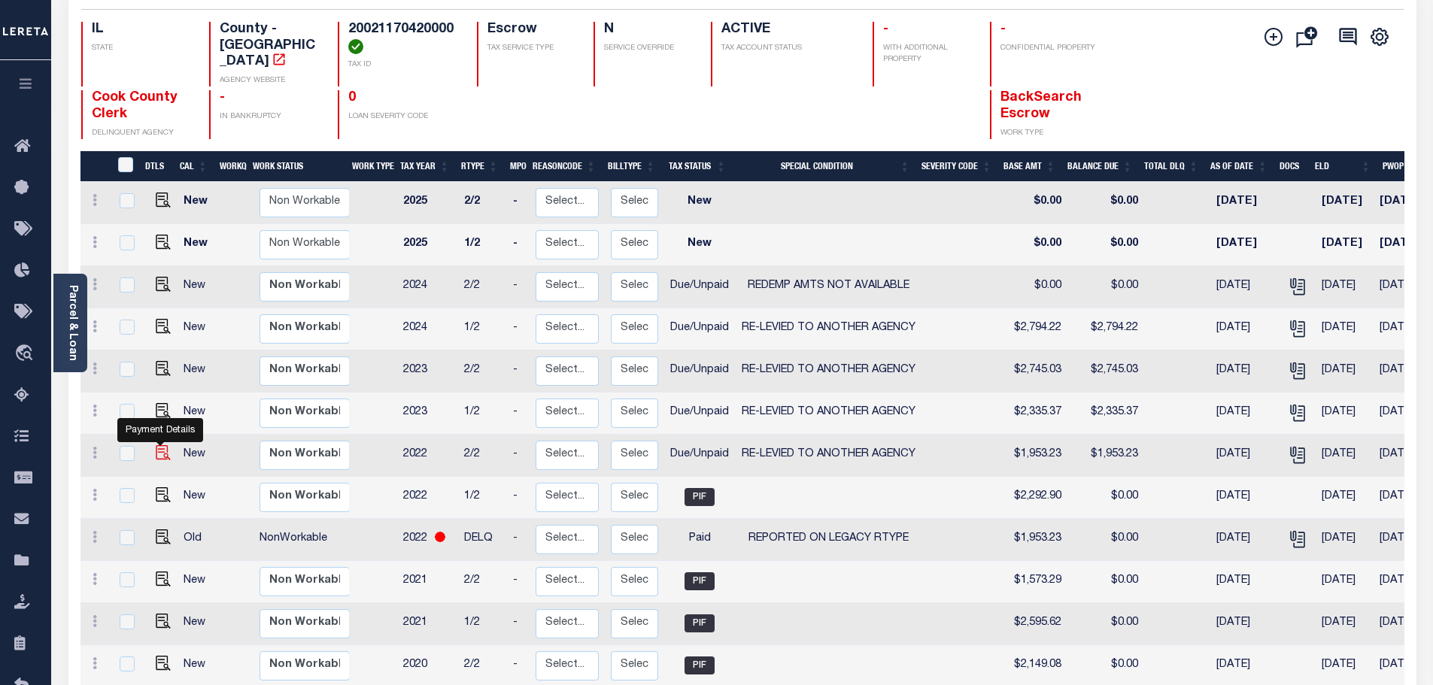
click at [156, 445] on img "" at bounding box center [163, 452] width 15 height 15
checkbox input "true"
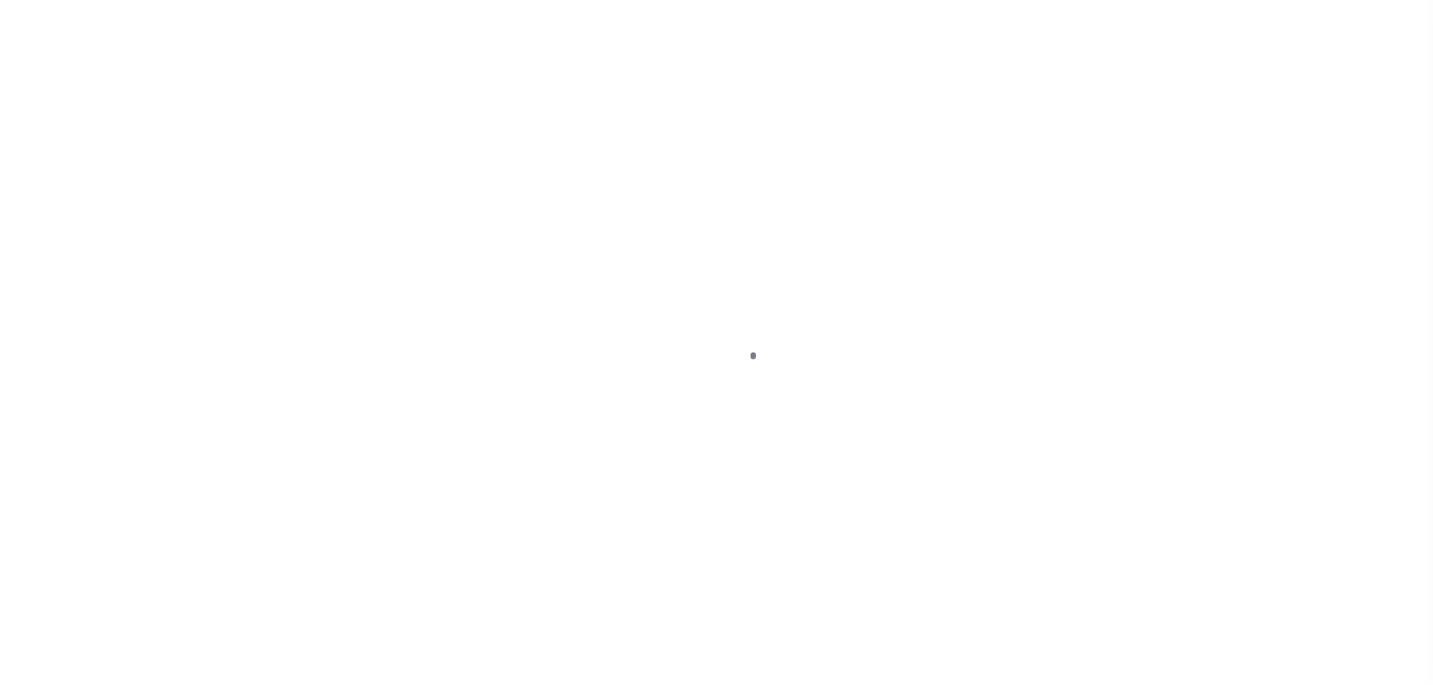
select select "Tax lien sale"
select select "DUE"
select select "31"
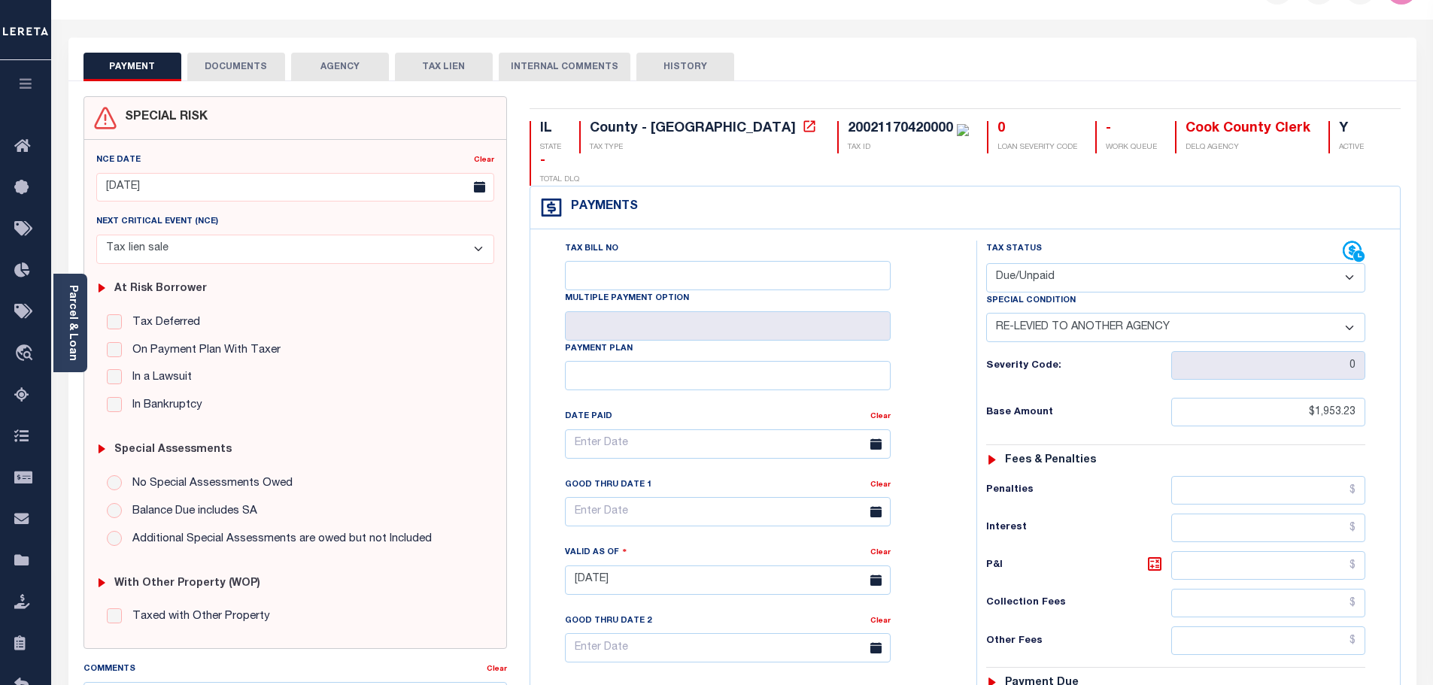
scroll to position [150, 0]
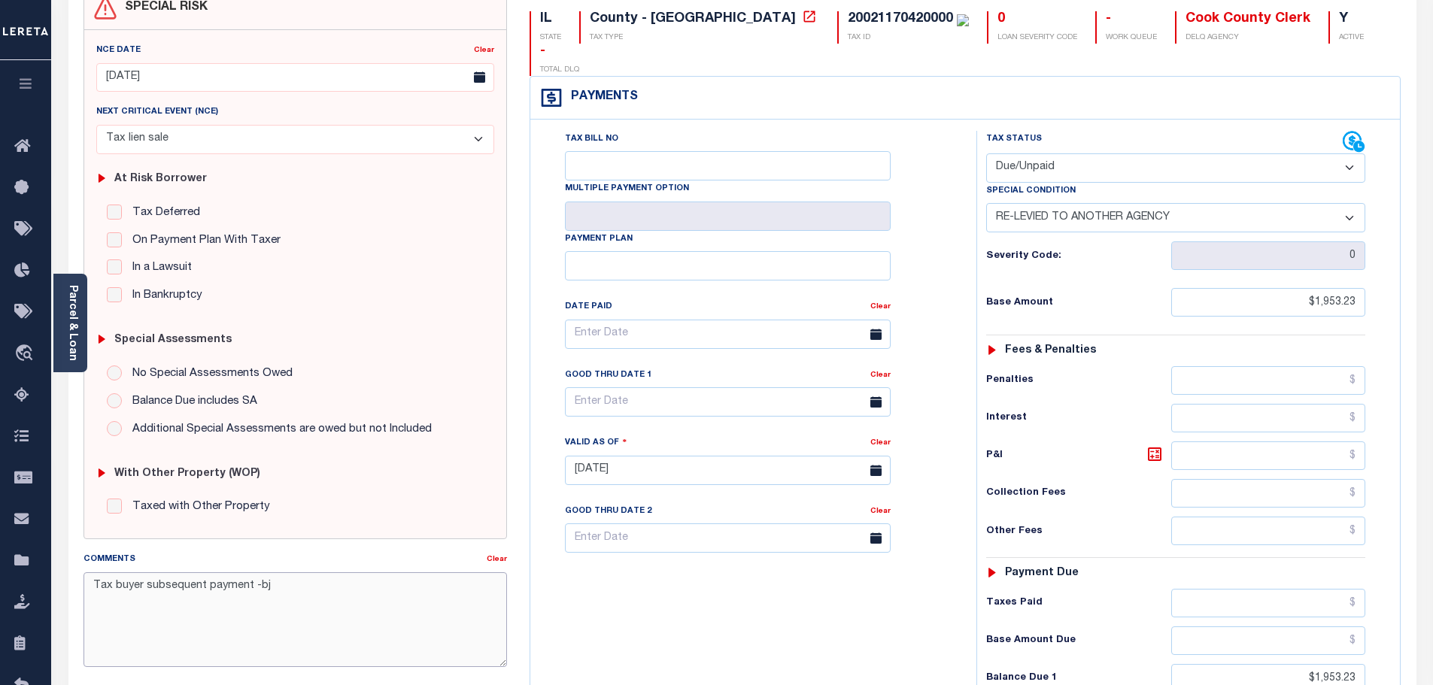
click at [83, 587] on textarea "Tax buyer subsequent payment -bj" at bounding box center [295, 619] width 424 height 95
paste textarea "-10/14/2025- Requested Cost of Redemption or other delq tax bills from Cook Cou…"
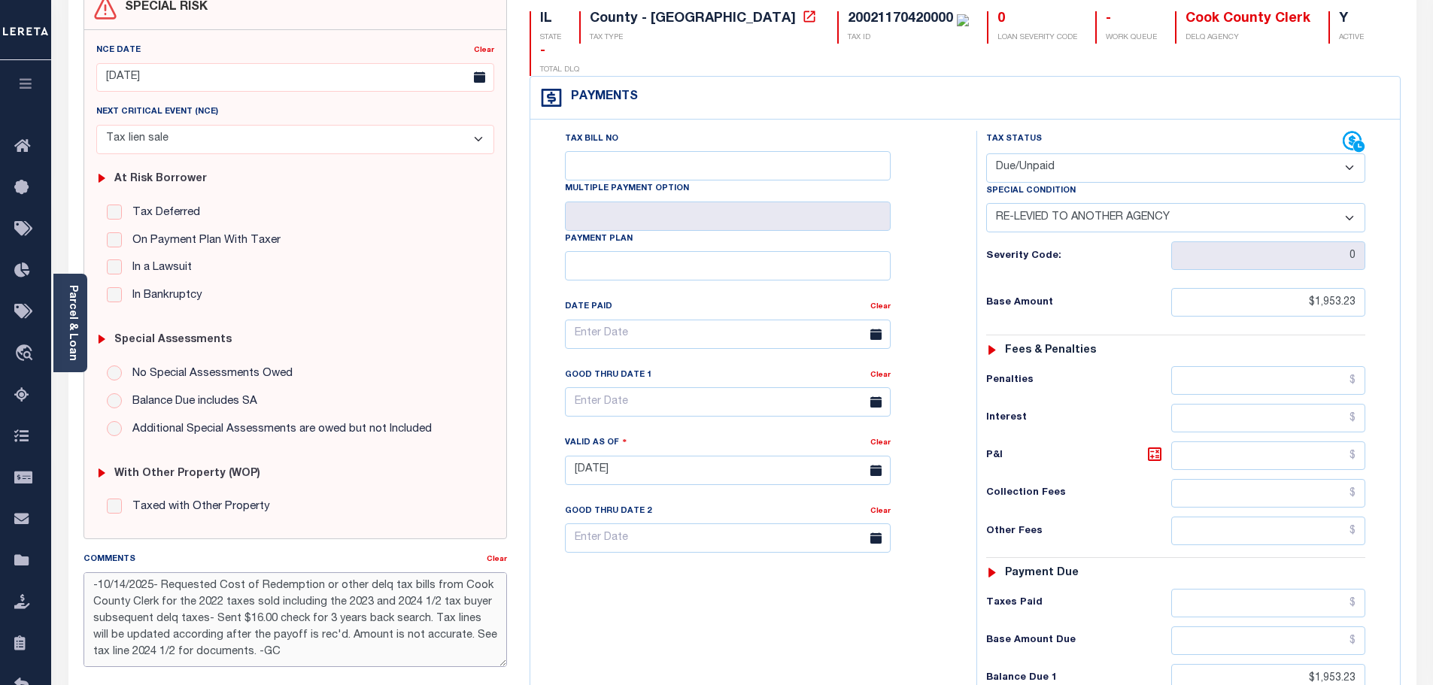
type textarea "-10/14/2025- Requested Cost of Redemption or other delq tax bills from Cook Cou…"
type input "[DATE]"
click at [843, 587] on div "Tax Bill No Multiple Payment Option Payment Plan Clear" at bounding box center [749, 463] width 431 height 664
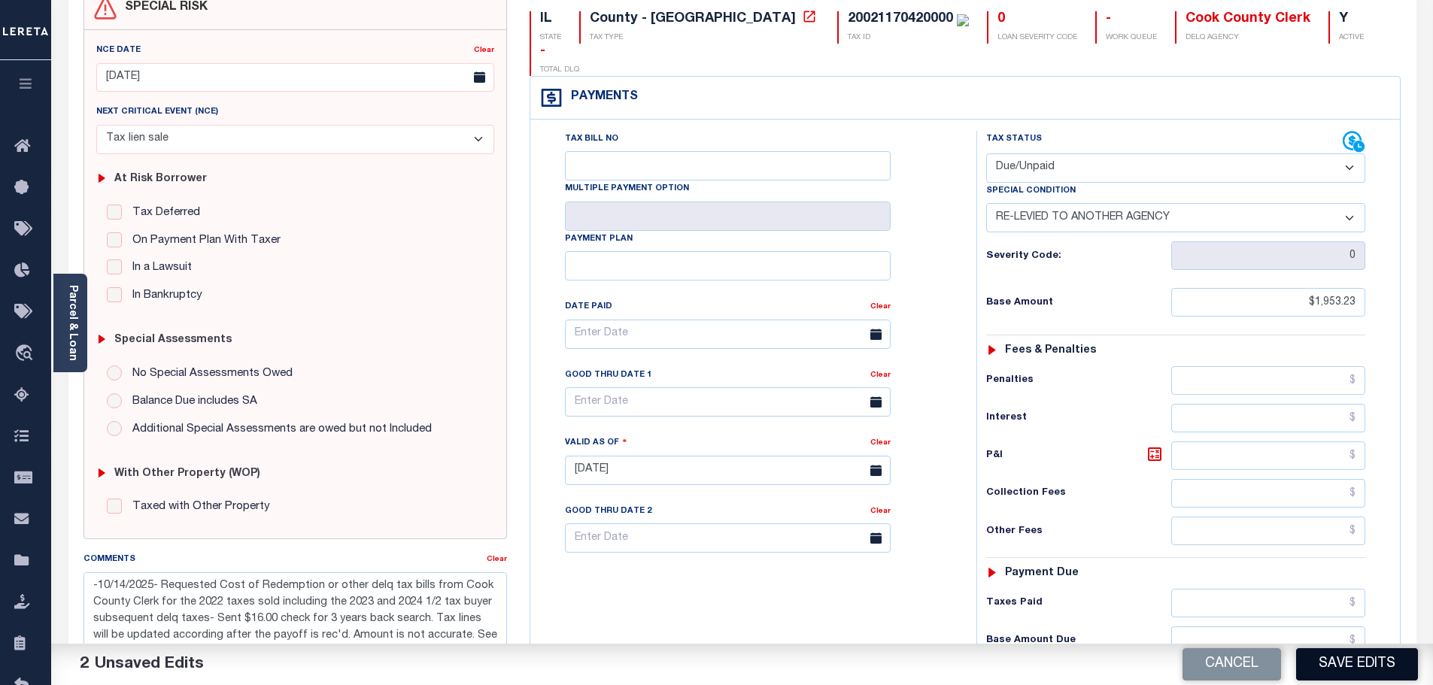
click at [1389, 660] on button "Save Edits" at bounding box center [1357, 664] width 122 height 32
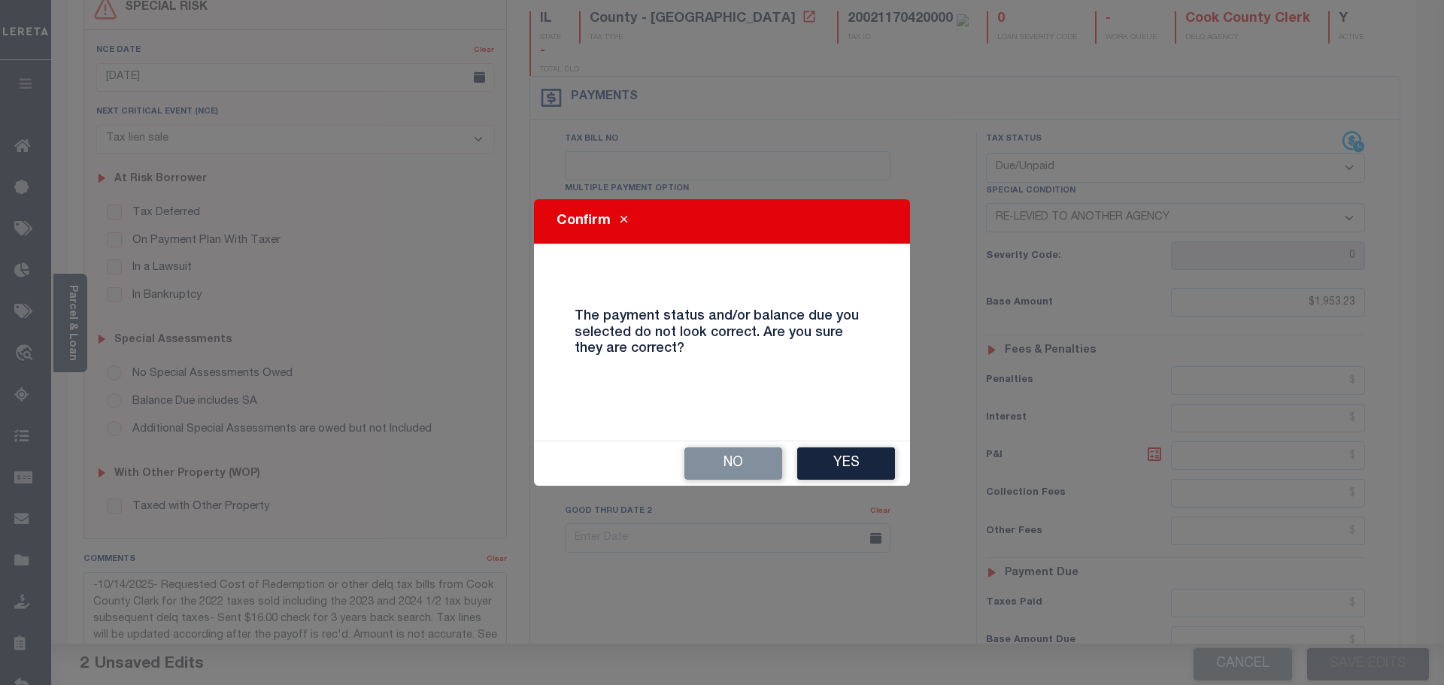
click at [879, 461] on button "Yes" at bounding box center [846, 464] width 98 height 32
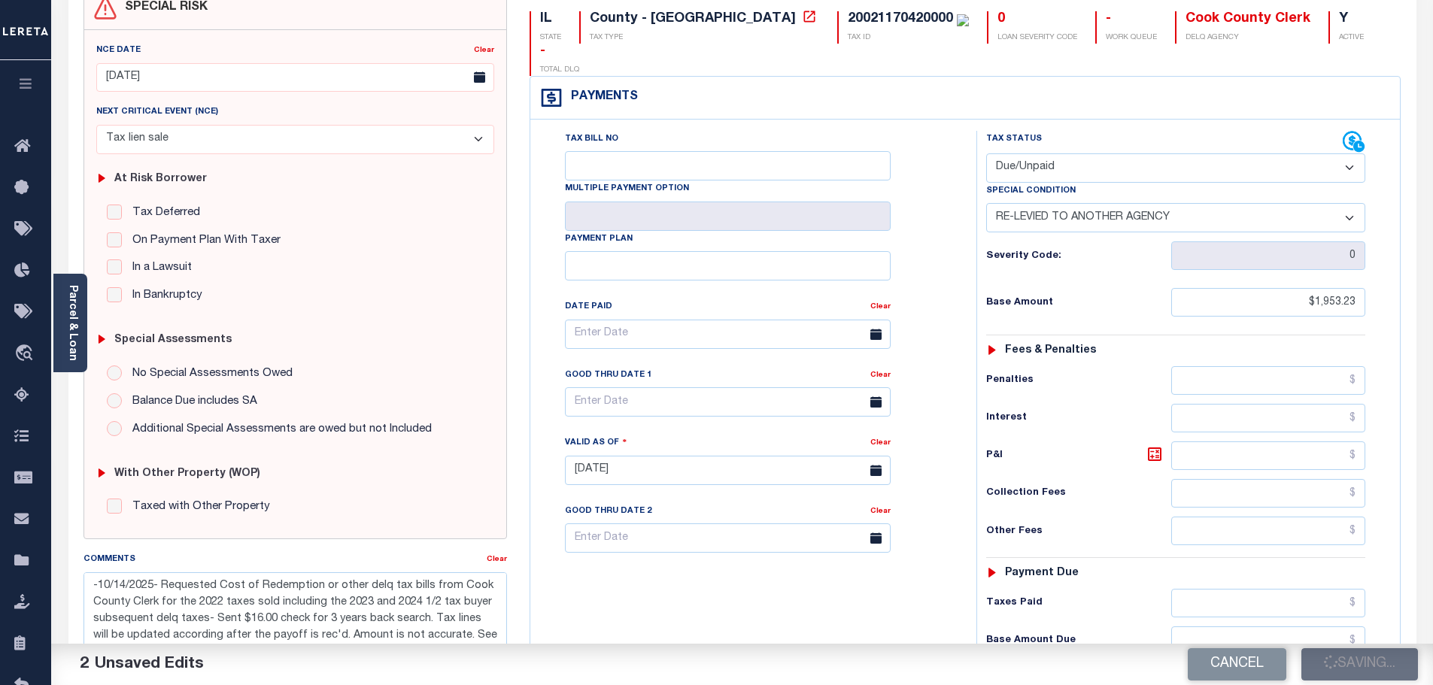
checkbox input "false"
type textarea "-10/14/2025- Requested Cost of Redemption or other delq tax bills from Cook Cou…"
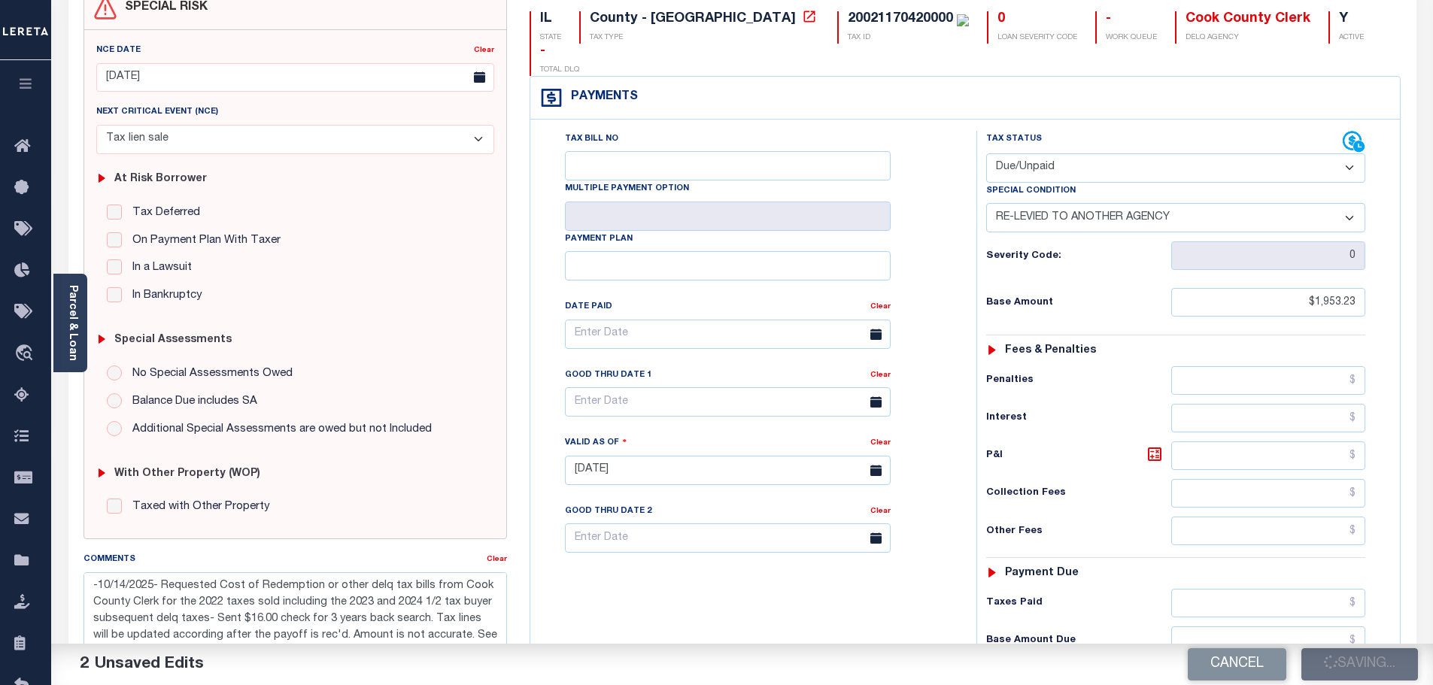
type input "$1,953.23"
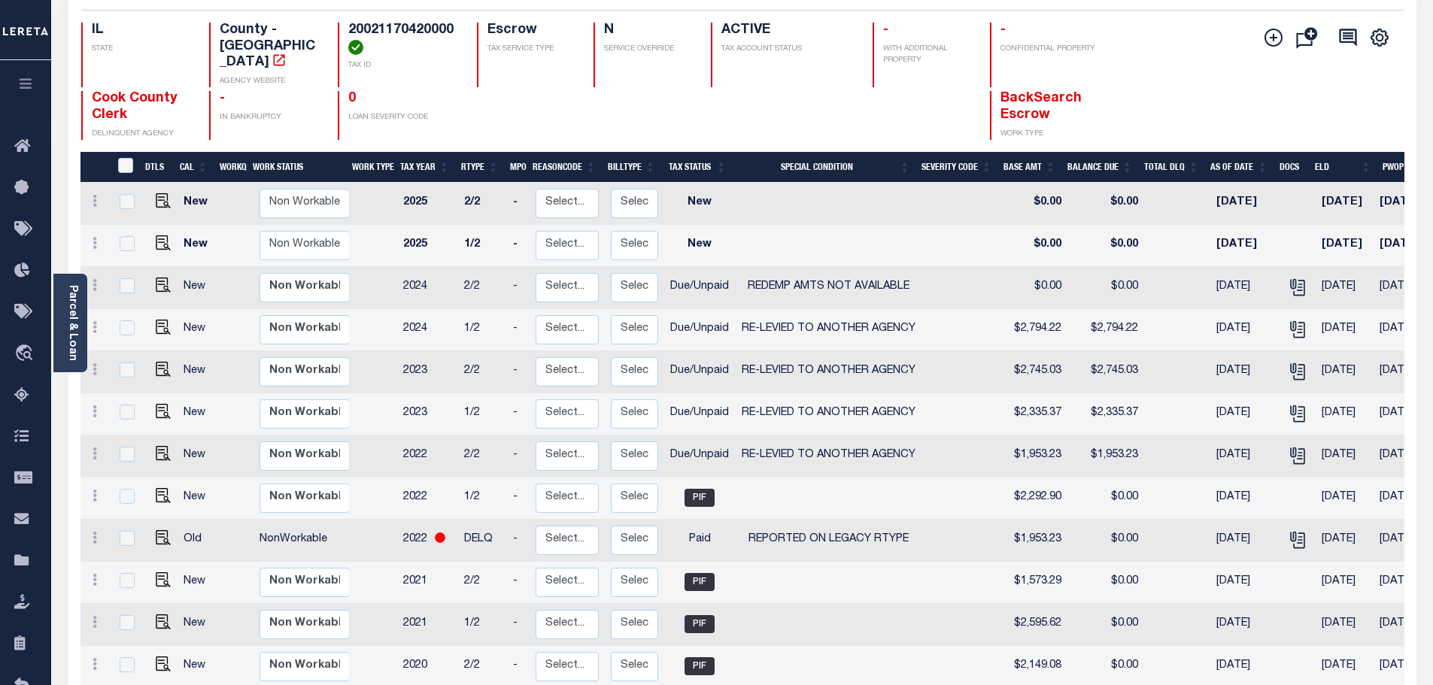
scroll to position [150, 0]
click at [124, 446] on input "checkbox" at bounding box center [127, 453] width 15 height 15
checkbox input "true"
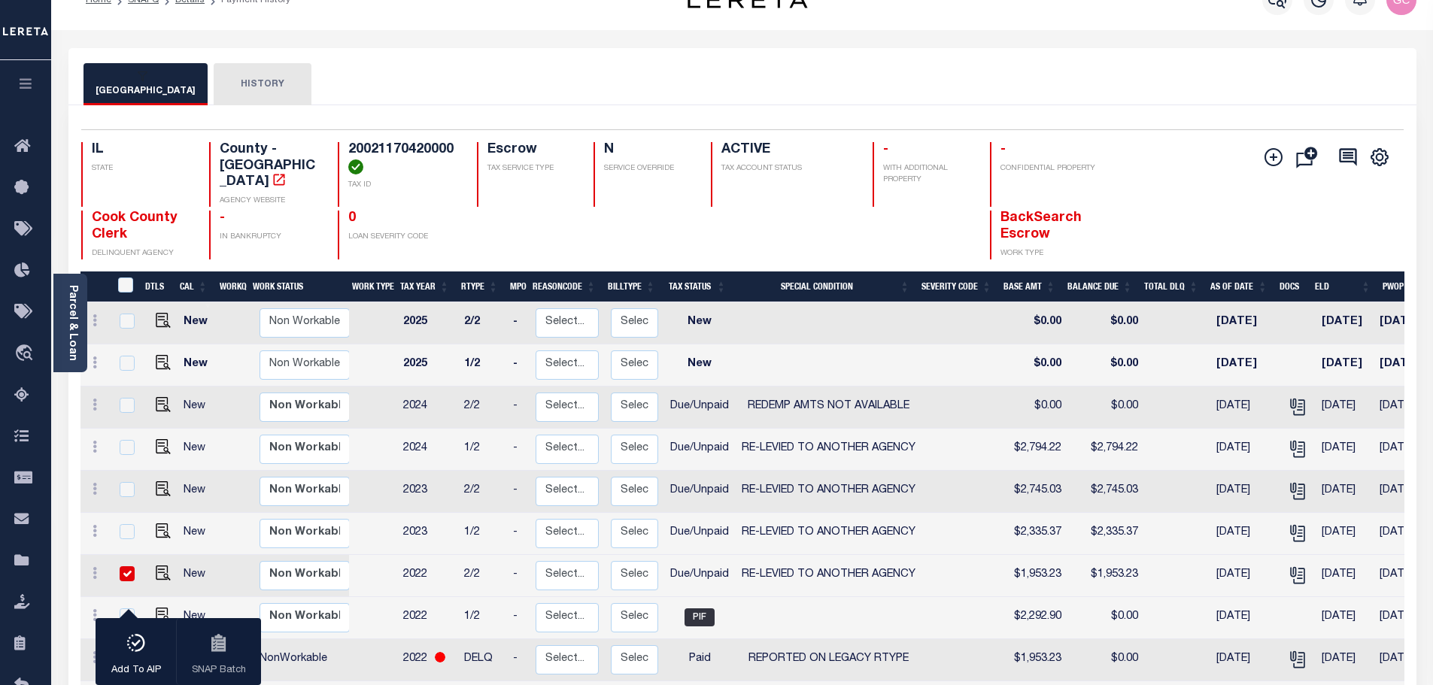
scroll to position [0, 0]
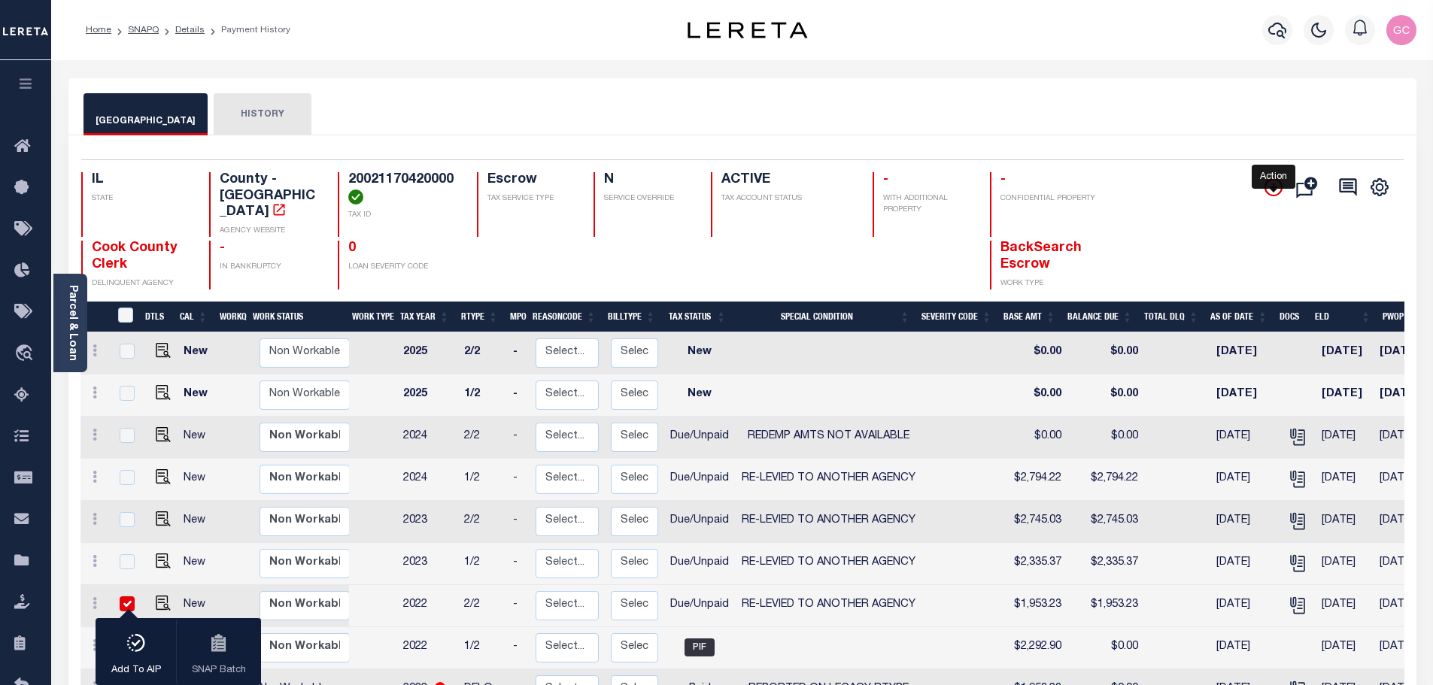
click at [1273, 188] on icon "" at bounding box center [1274, 188] width 8 height 8
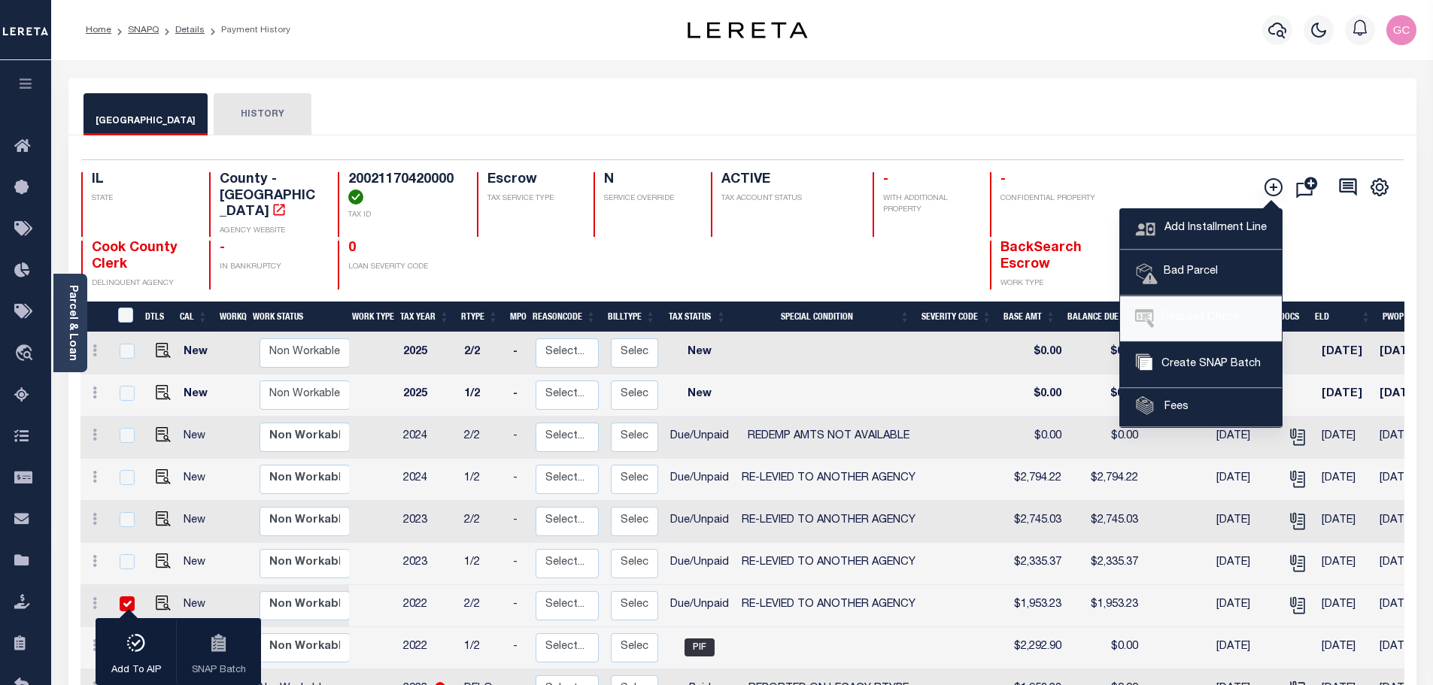
click at [1206, 318] on span "Request Check" at bounding box center [1196, 318] width 85 height 17
type input "Cook County Treasurer"
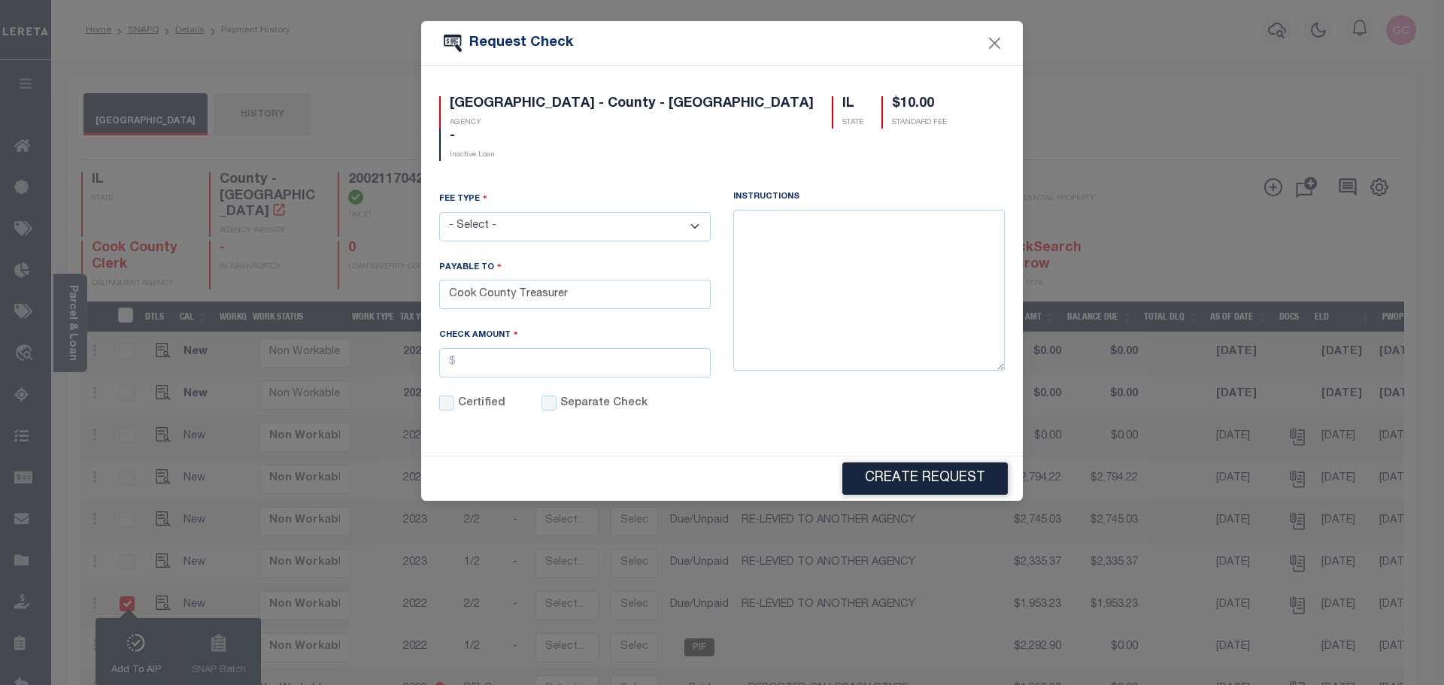
click at [698, 212] on select "- Select - ACH Advance Duplicate Bill File Fee Filing Fee Membership Fee Online…" at bounding box center [575, 226] width 272 height 29
select select "CRT"
click at [439, 212] on select "- Select - ACH Advance Duplicate Bill File Fee Filing Fee Membership Fee Online…" at bounding box center [575, 226] width 272 height 29
drag, startPoint x: 574, startPoint y: 259, endPoint x: 520, endPoint y: 254, distance: 54.4
click at [520, 280] on input "Cook County Treasurer" at bounding box center [575, 294] width 272 height 29
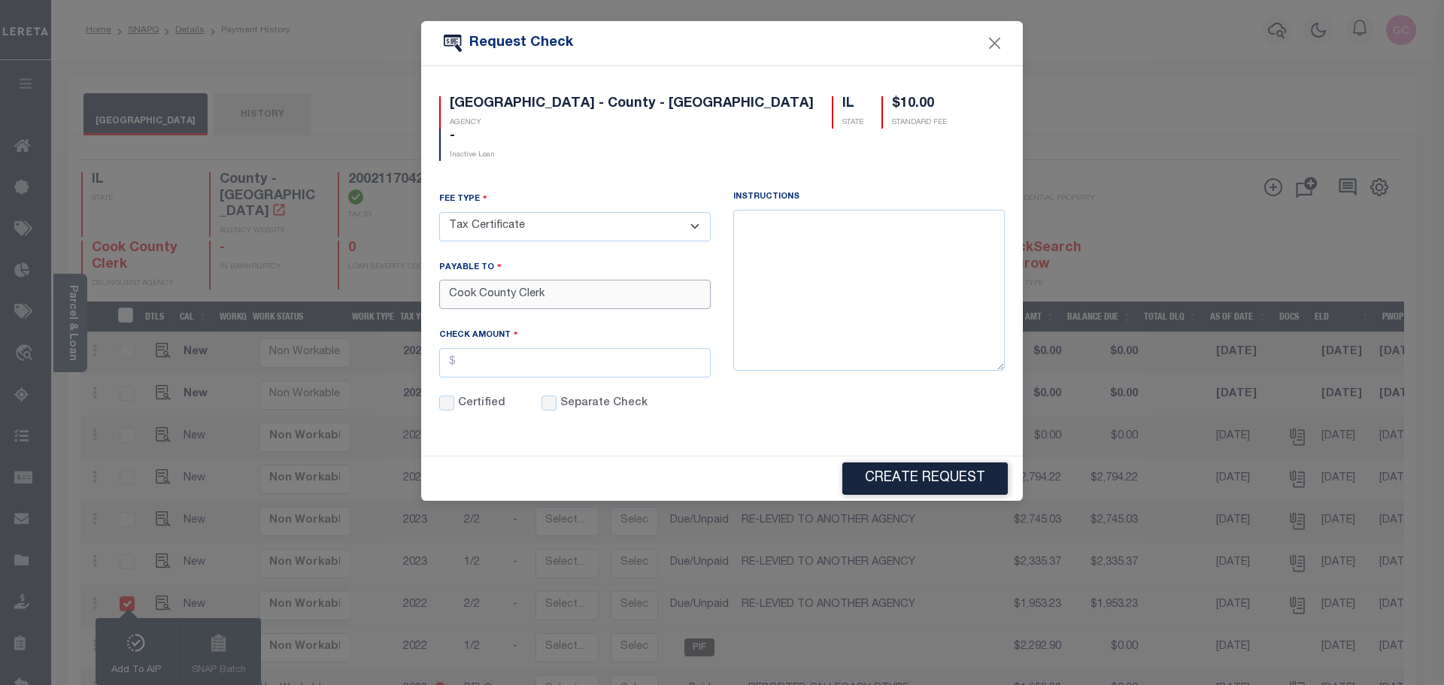
type input "Cook County Clerk"
click at [480, 348] on input "text" at bounding box center [575, 362] width 272 height 29
type input "$16.00"
click at [929, 463] on button "Create Request" at bounding box center [924, 479] width 165 height 32
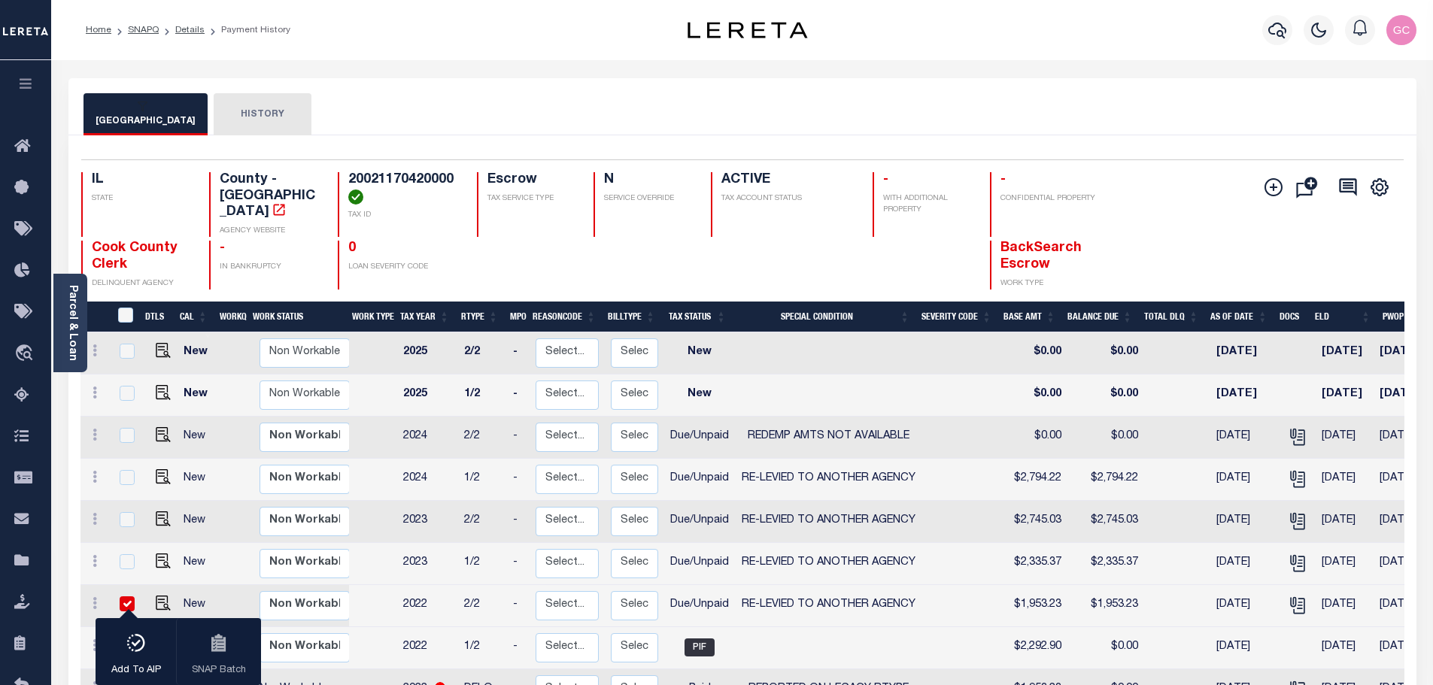
click at [124, 596] on input "checkbox" at bounding box center [127, 603] width 15 height 15
checkbox input "false"
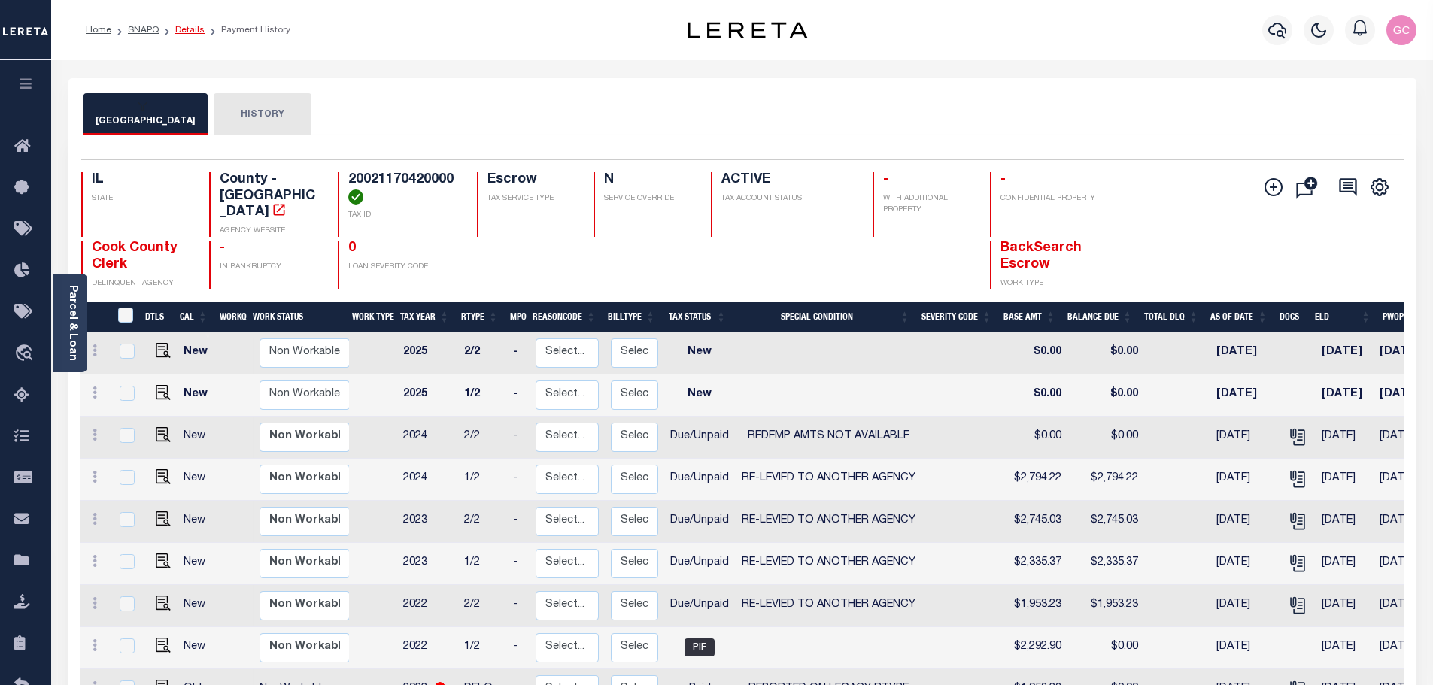
click at [190, 30] on link "Details" at bounding box center [189, 30] width 29 height 9
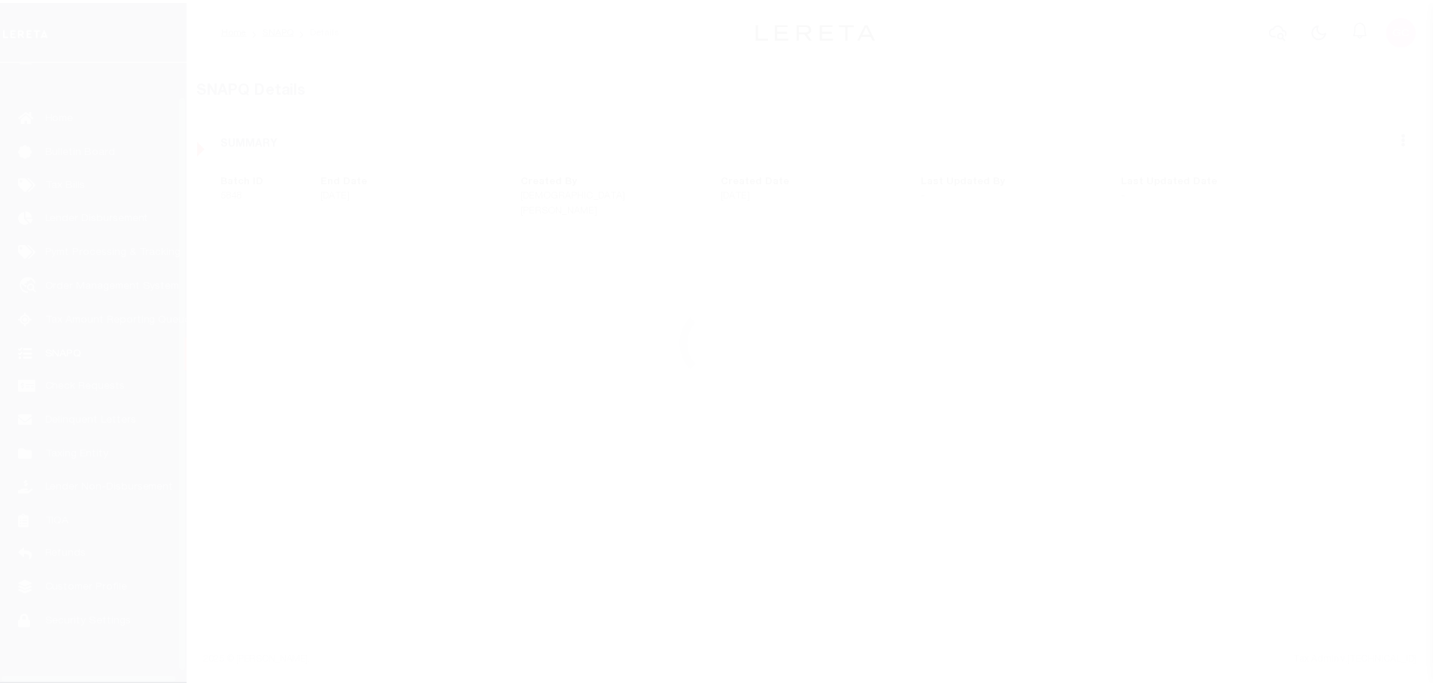
scroll to position [47, 0]
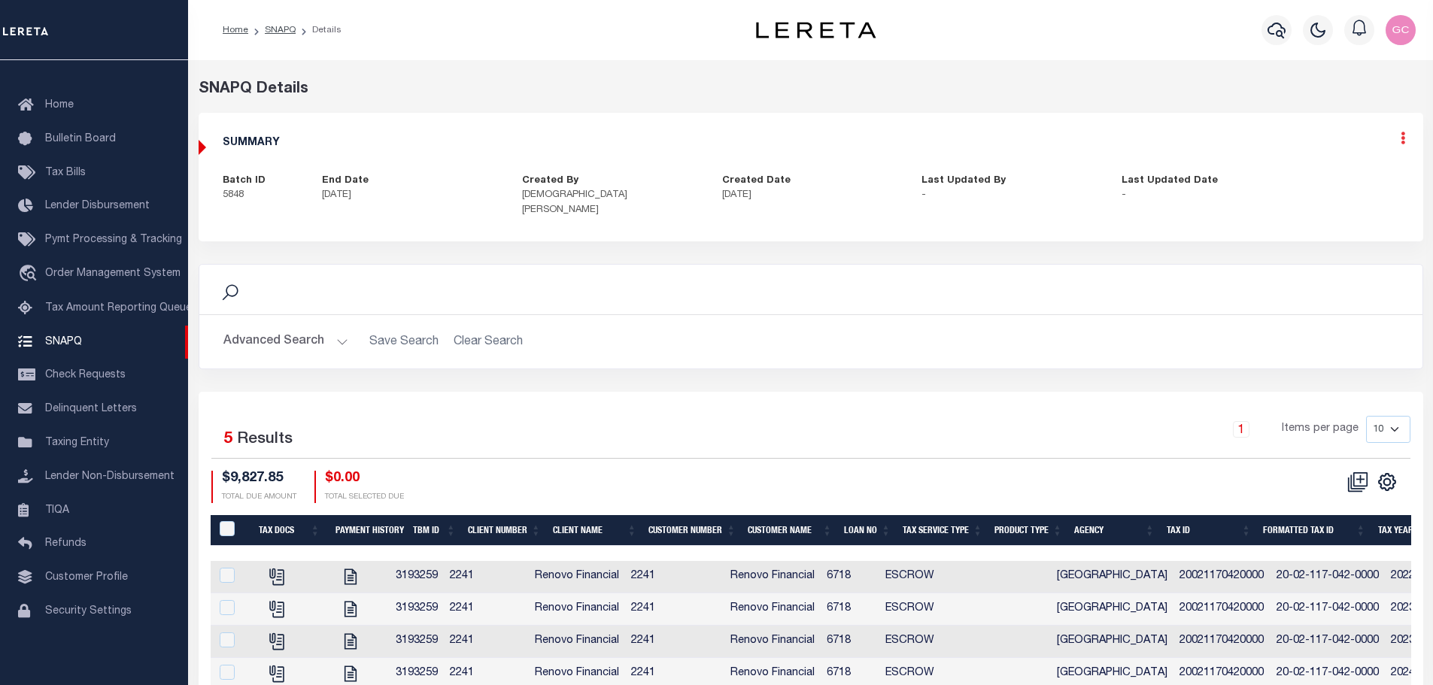
click at [1403, 135] on icon at bounding box center [1403, 138] width 5 height 13
click at [1334, 181] on link "Edit" at bounding box center [1363, 181] width 119 height 25
select select "OIP"
checkbox input "true"
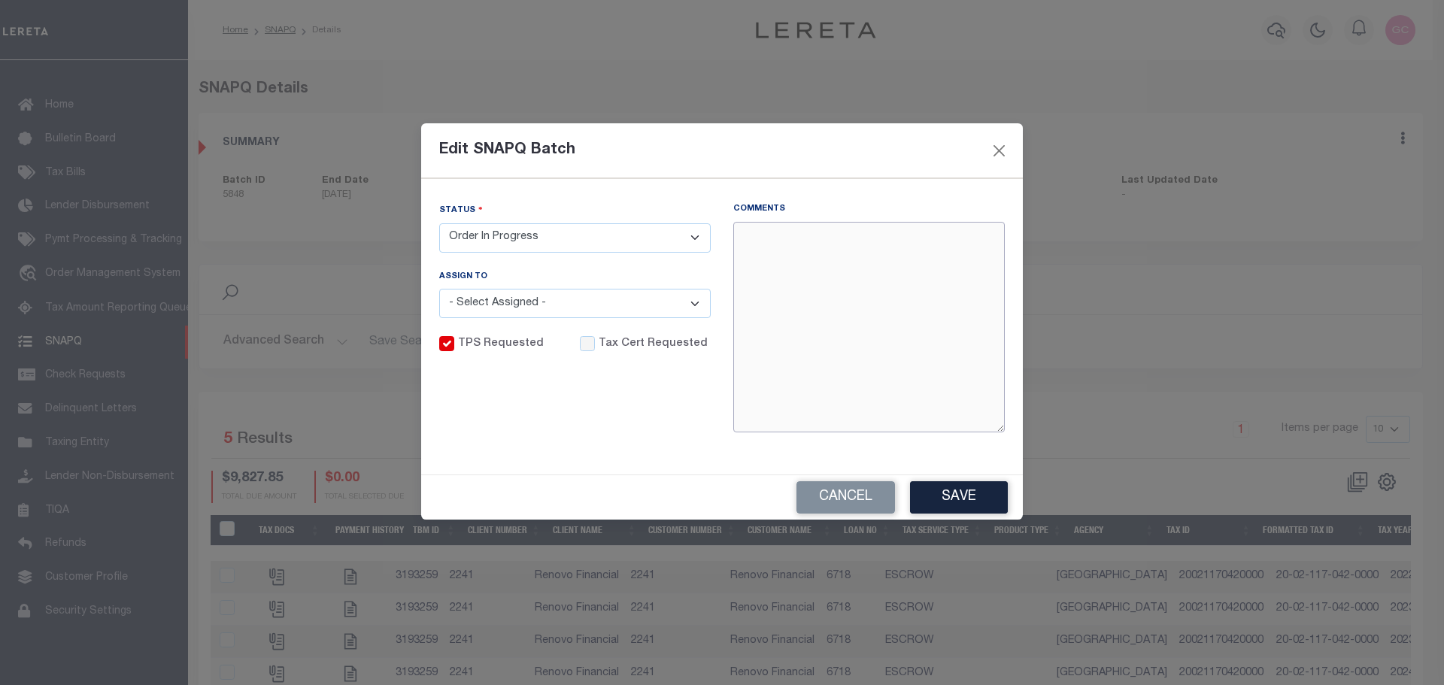
click at [774, 253] on textarea "Comments" at bounding box center [869, 327] width 272 height 211
paste textarea "-10/14/2025- Requested Cost of Redemption or other delq tax bills from Cook Cou…"
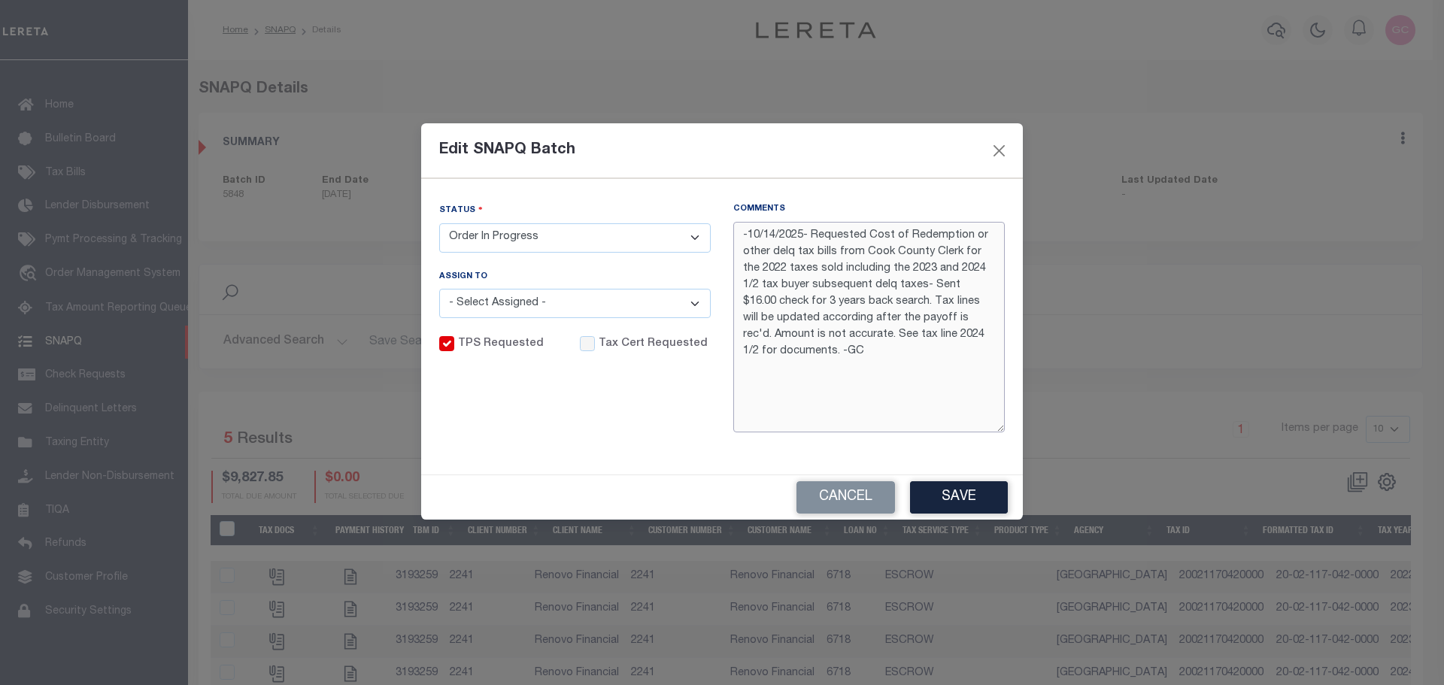
type textarea "-10/14/2025- Requested Cost of Redemption or other delq tax bills from Cook Cou…"
click at [580, 346] on input "Tax Cert Requested" at bounding box center [587, 343] width 15 height 15
checkbox input "true"
click at [971, 497] on button "Save" at bounding box center [959, 497] width 98 height 32
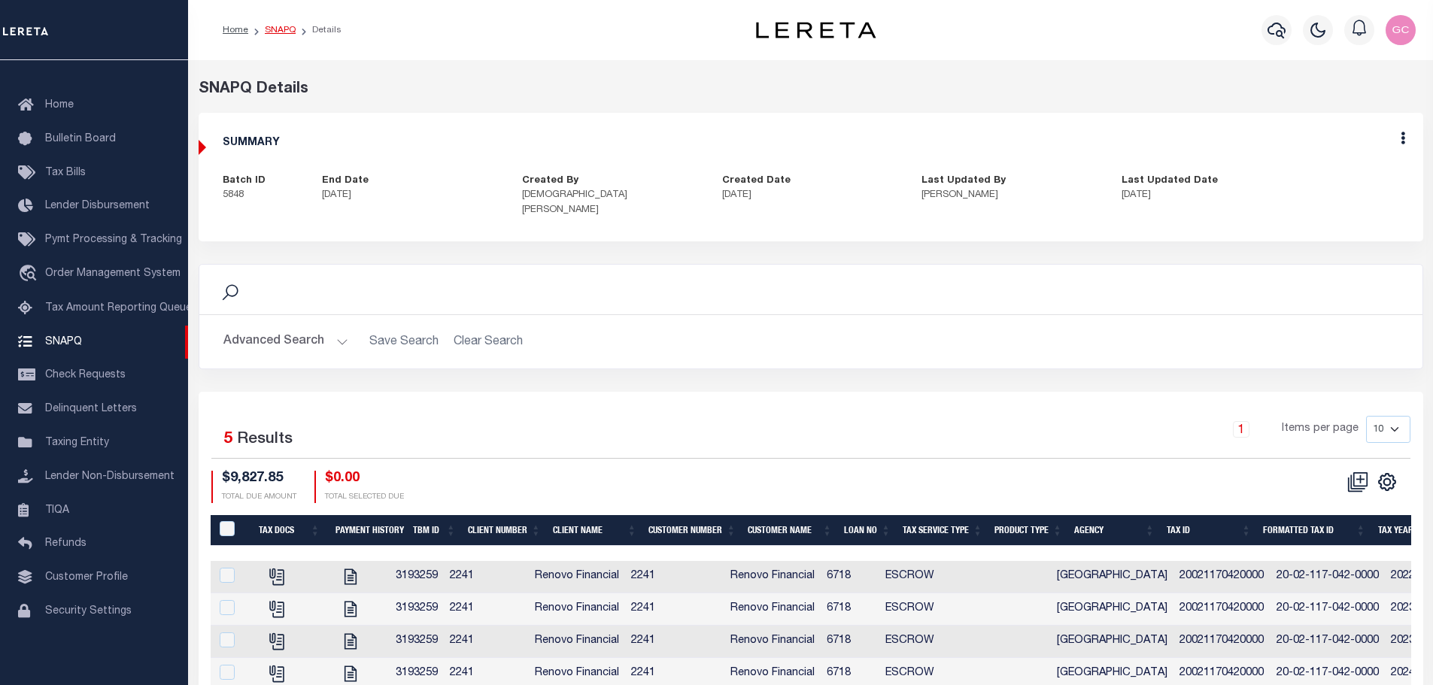
click at [278, 27] on link "SNAPQ" at bounding box center [280, 30] width 31 height 9
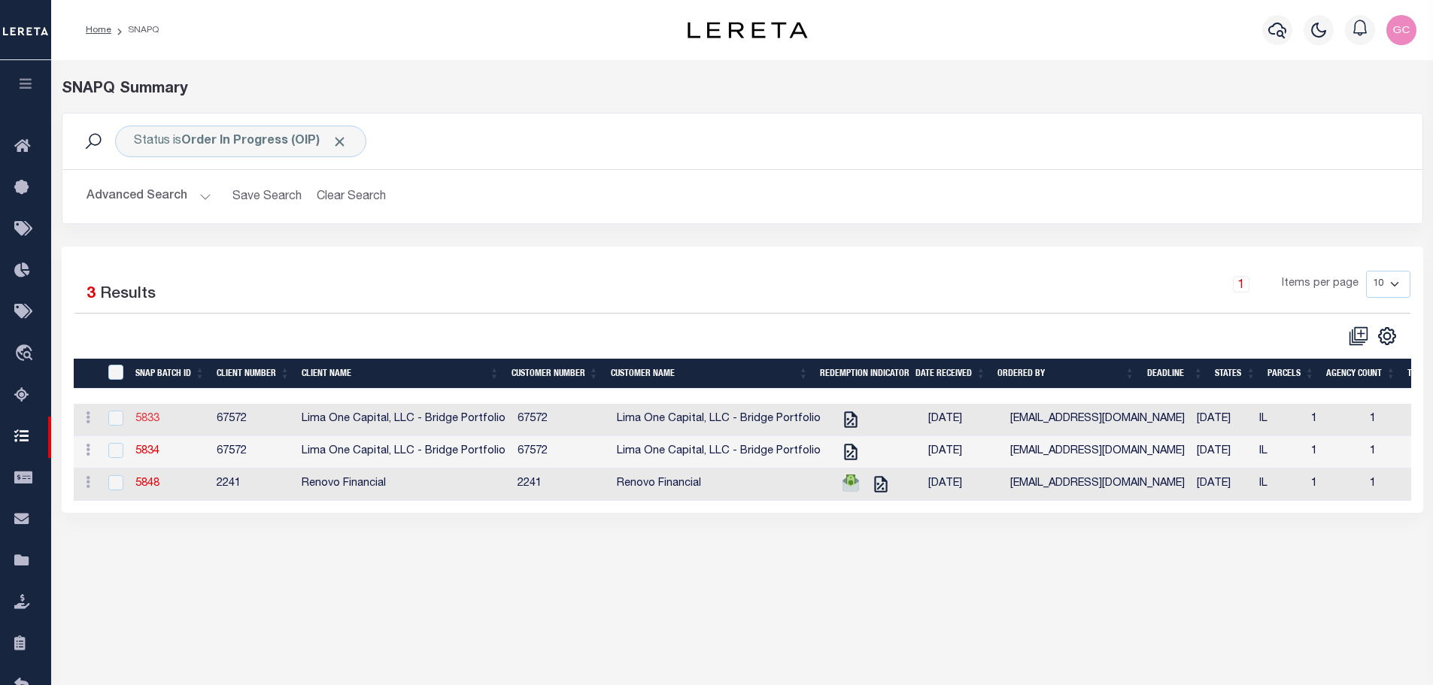
click at [150, 424] on link "5833" at bounding box center [147, 419] width 24 height 11
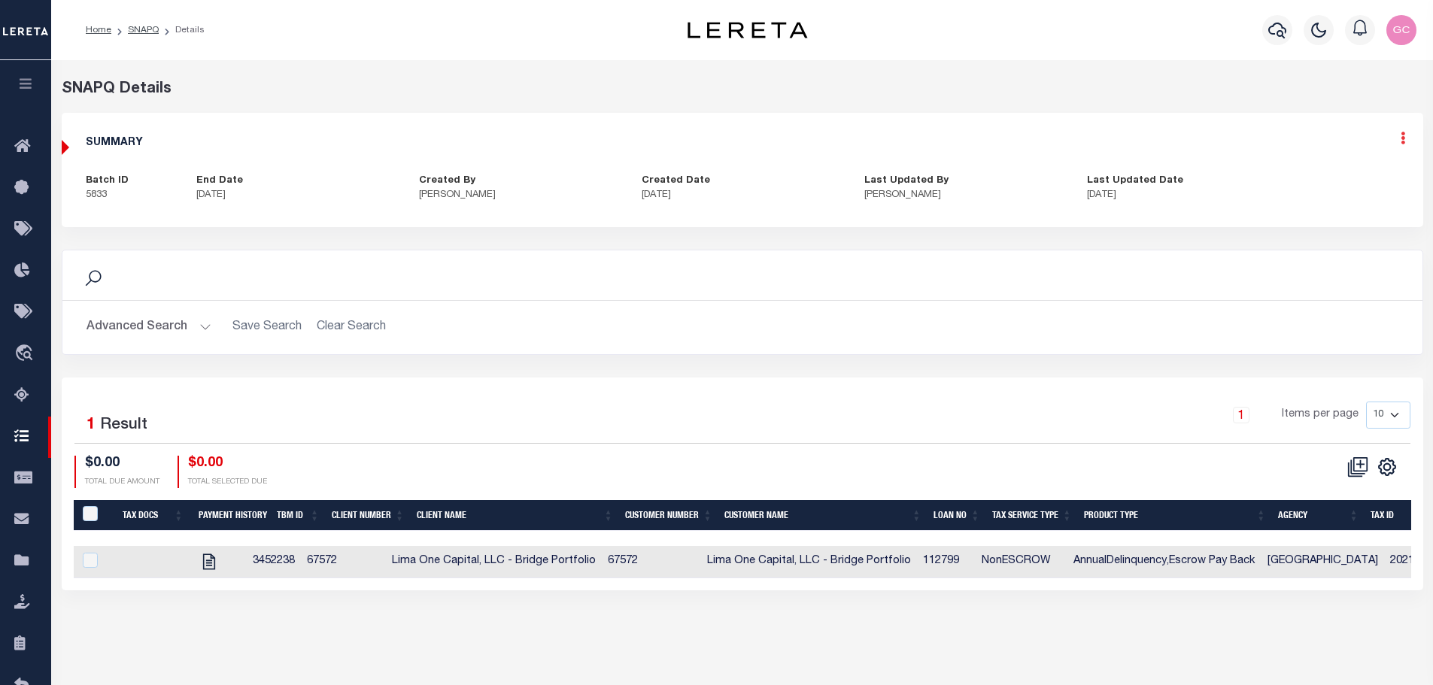
click at [1402, 140] on icon at bounding box center [1403, 138] width 5 height 13
click at [1328, 181] on link "Edit" at bounding box center [1363, 181] width 119 height 25
checkbox input "false"
checkbox input "true"
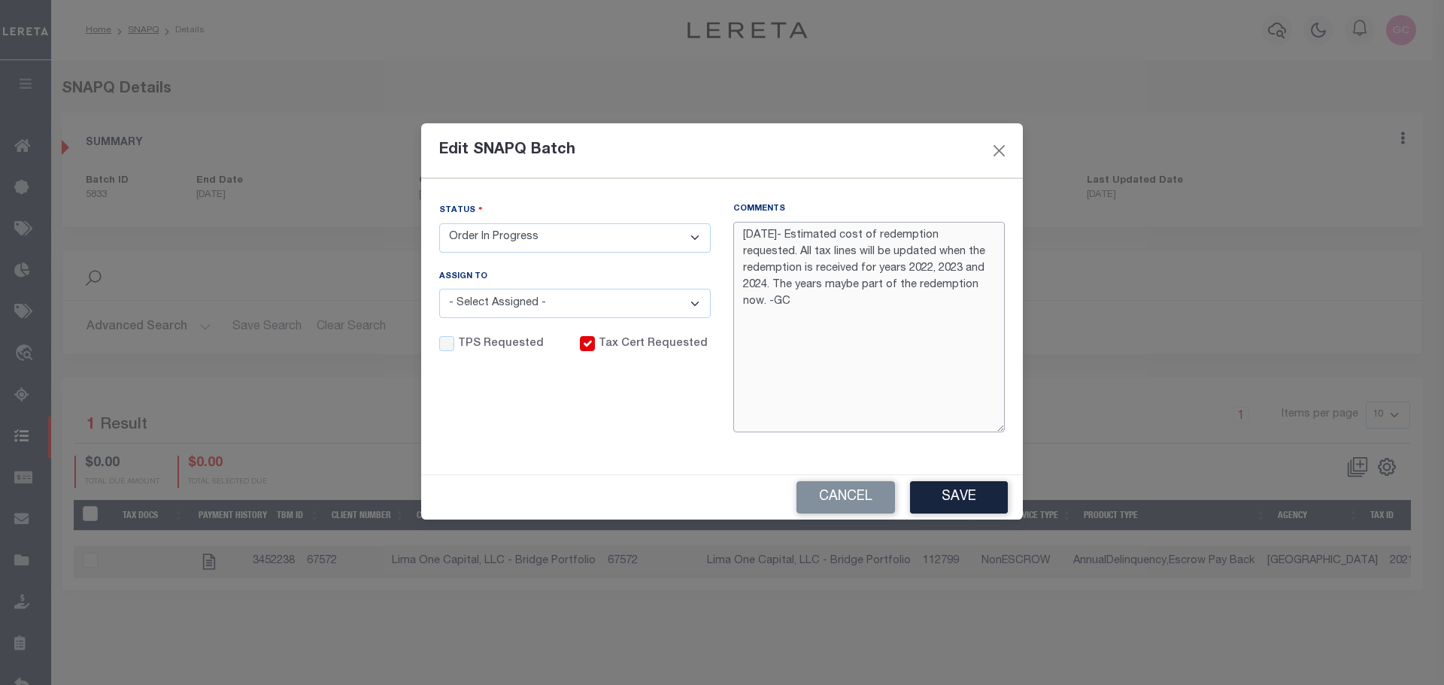
click at [739, 229] on textarea "[DATE]- Estimated cost of redemption requested. All tax lines will be updated w…" at bounding box center [869, 327] width 272 height 211
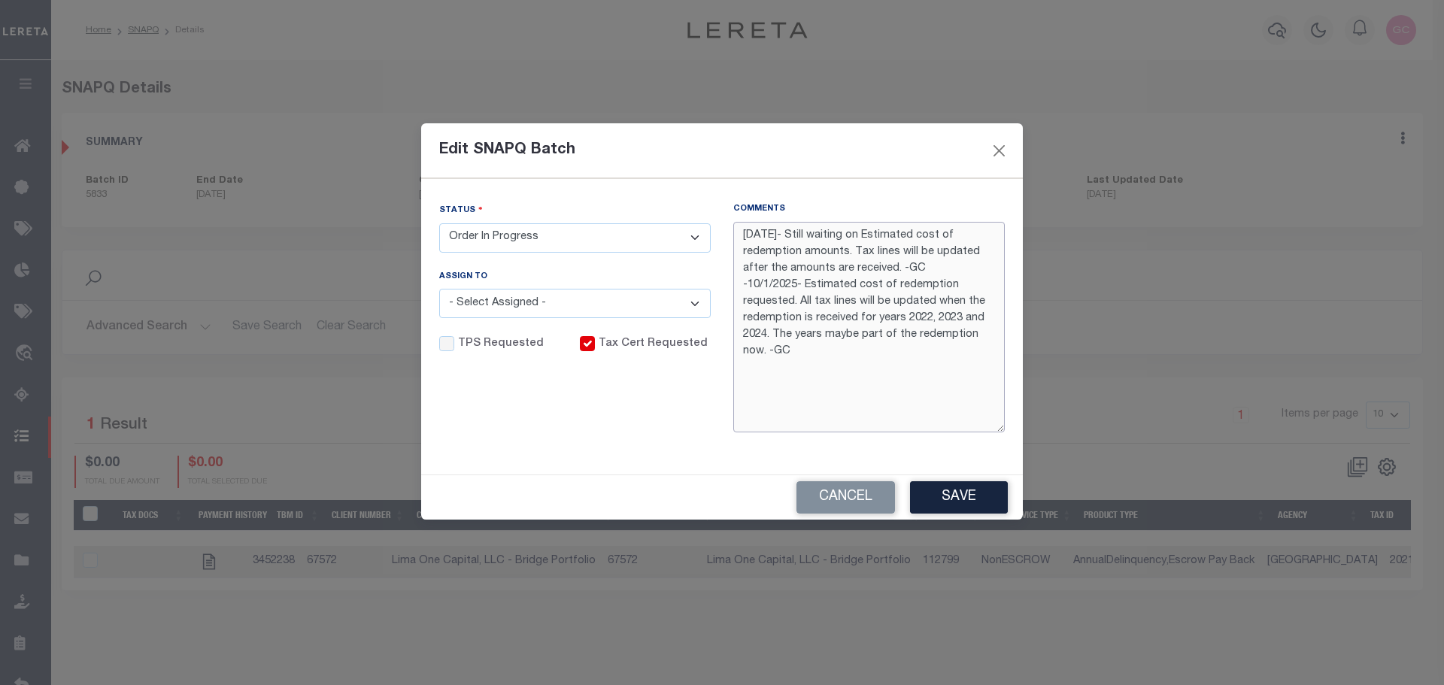
drag, startPoint x: 930, startPoint y: 263, endPoint x: 734, endPoint y: 235, distance: 197.5
click at [734, 235] on textarea "[DATE]- Still waiting on Estimated cost of redemption amounts. Tax lines will b…" at bounding box center [869, 327] width 272 height 211
click at [972, 506] on button "Save" at bounding box center [959, 497] width 98 height 32
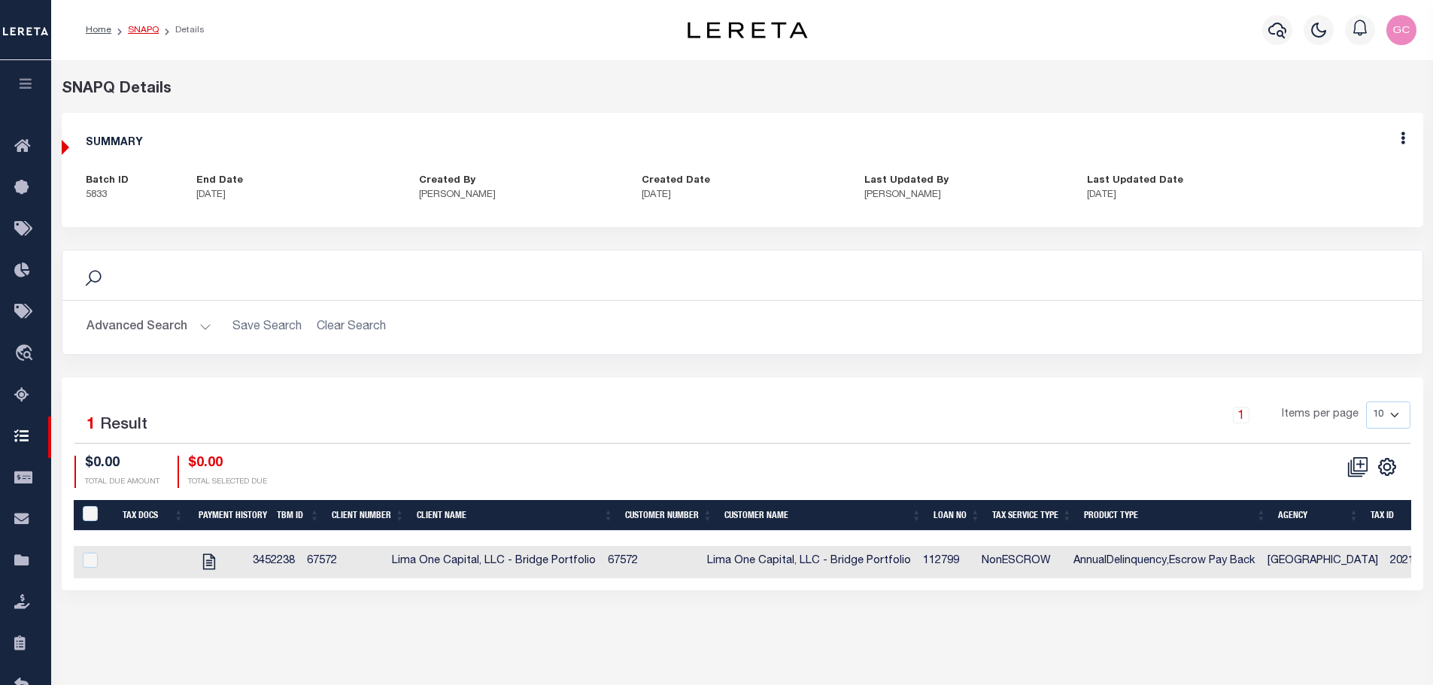
click at [142, 30] on link "SNAPQ" at bounding box center [143, 30] width 31 height 9
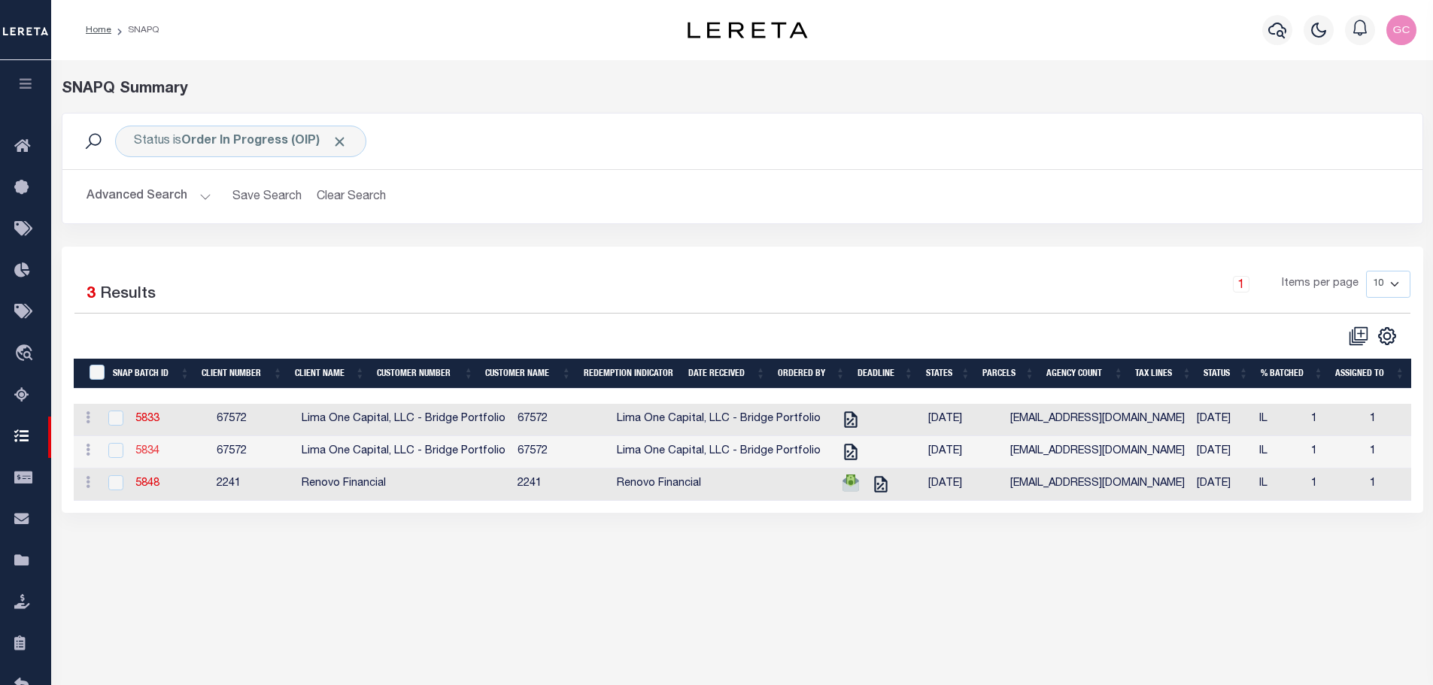
click at [150, 454] on link "5834" at bounding box center [147, 451] width 24 height 11
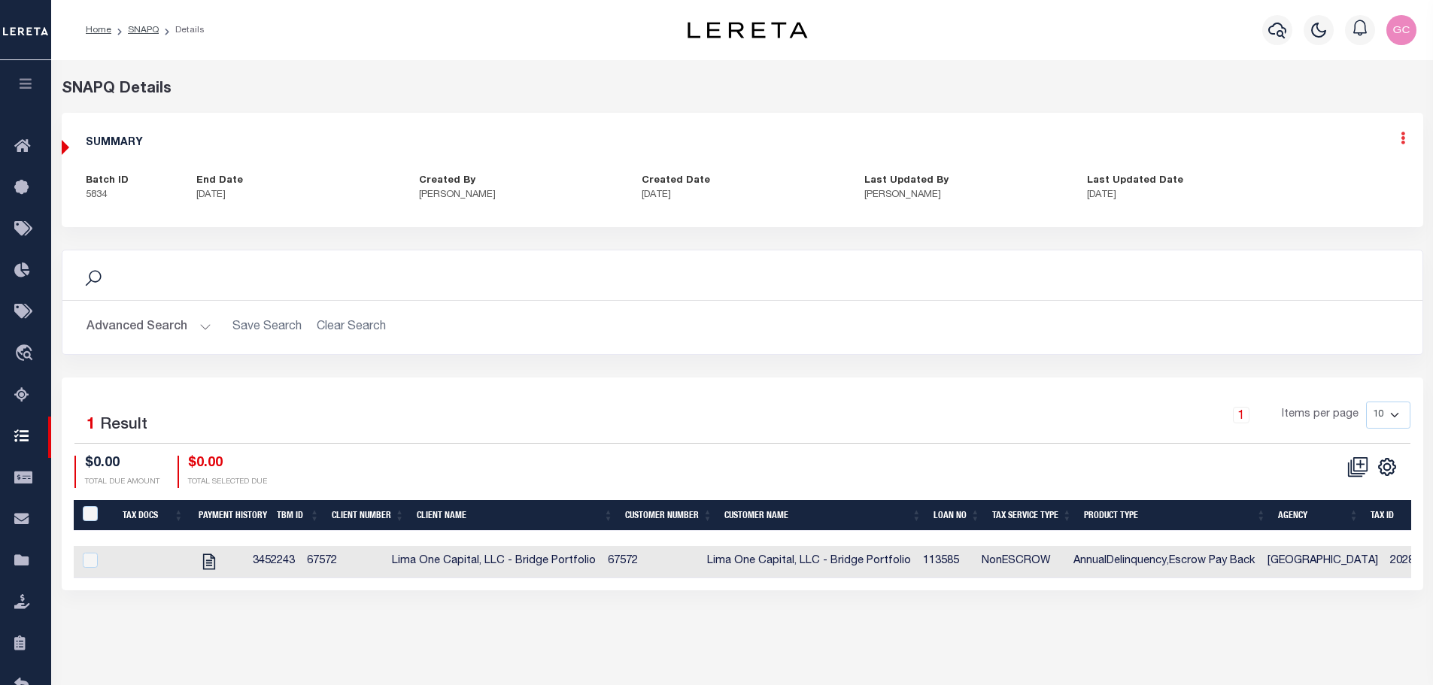
click at [1403, 140] on icon at bounding box center [1403, 138] width 5 height 13
click at [1336, 183] on link "Edit" at bounding box center [1363, 181] width 119 height 25
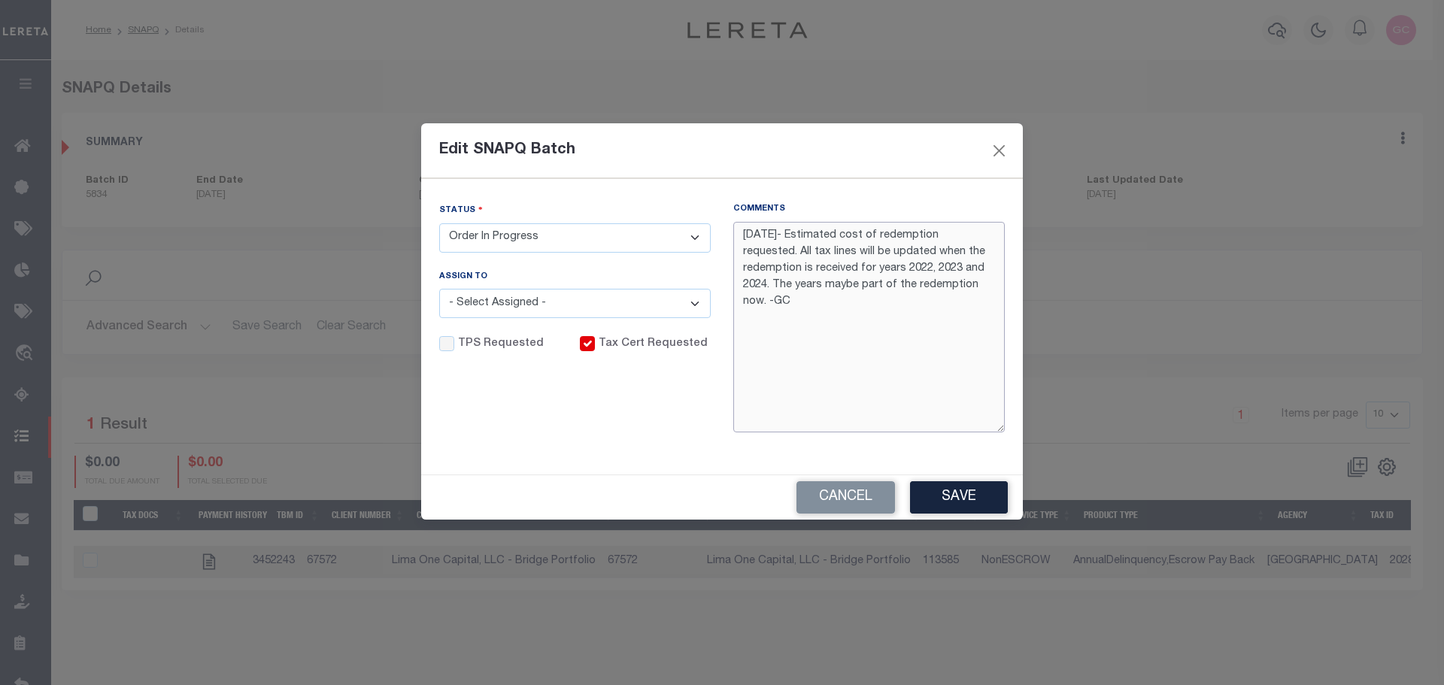
click at [742, 235] on textarea "[DATE]- Estimated cost of redemption requested. All tax lines will be updated w…" at bounding box center [869, 327] width 272 height 211
paste textarea "[DATE]- Still waiting on Estimated cost of redemption amounts. Tax lines will b…"
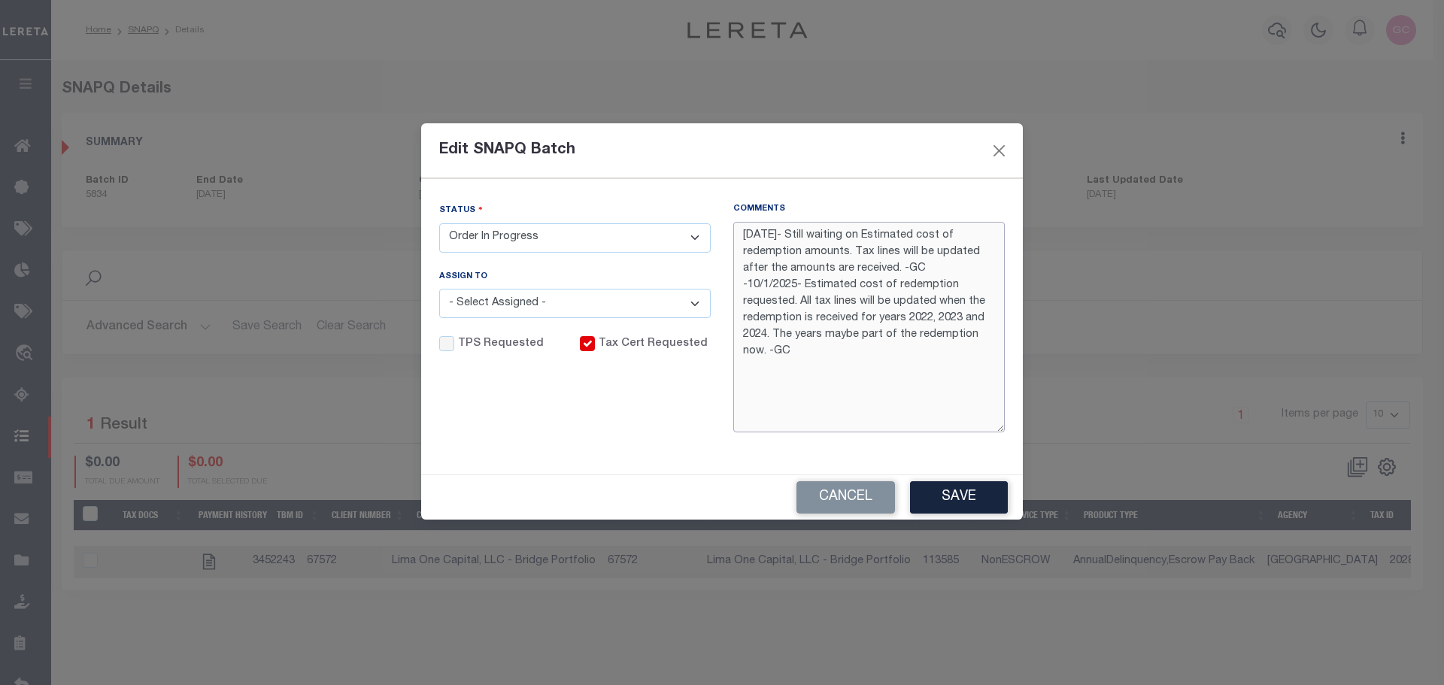
click at [742, 228] on textarea "[DATE]- Still waiting on Estimated cost of redemption amounts. Tax lines will b…" at bounding box center [869, 327] width 272 height 211
click at [948, 491] on button "Save" at bounding box center [959, 497] width 98 height 32
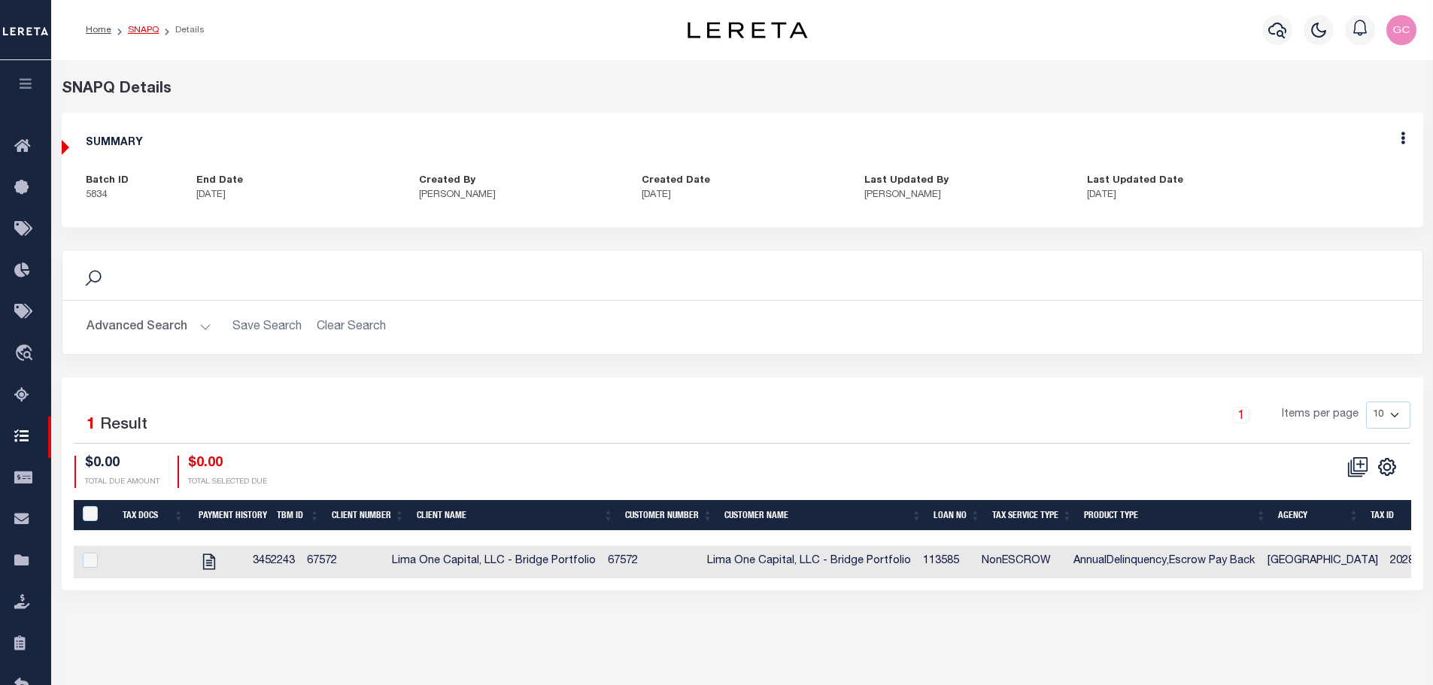
click at [128, 29] on link "SNAPQ" at bounding box center [143, 30] width 31 height 9
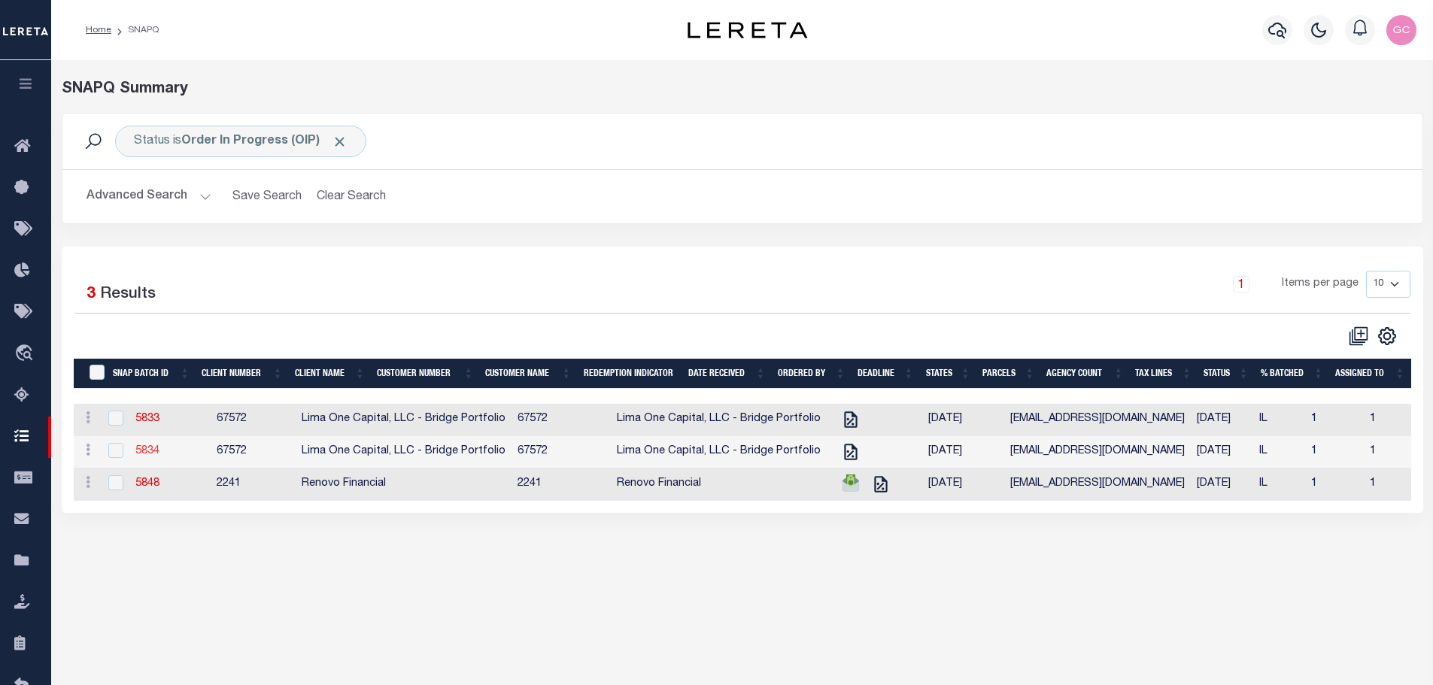
click at [144, 451] on link "5834" at bounding box center [147, 451] width 24 height 11
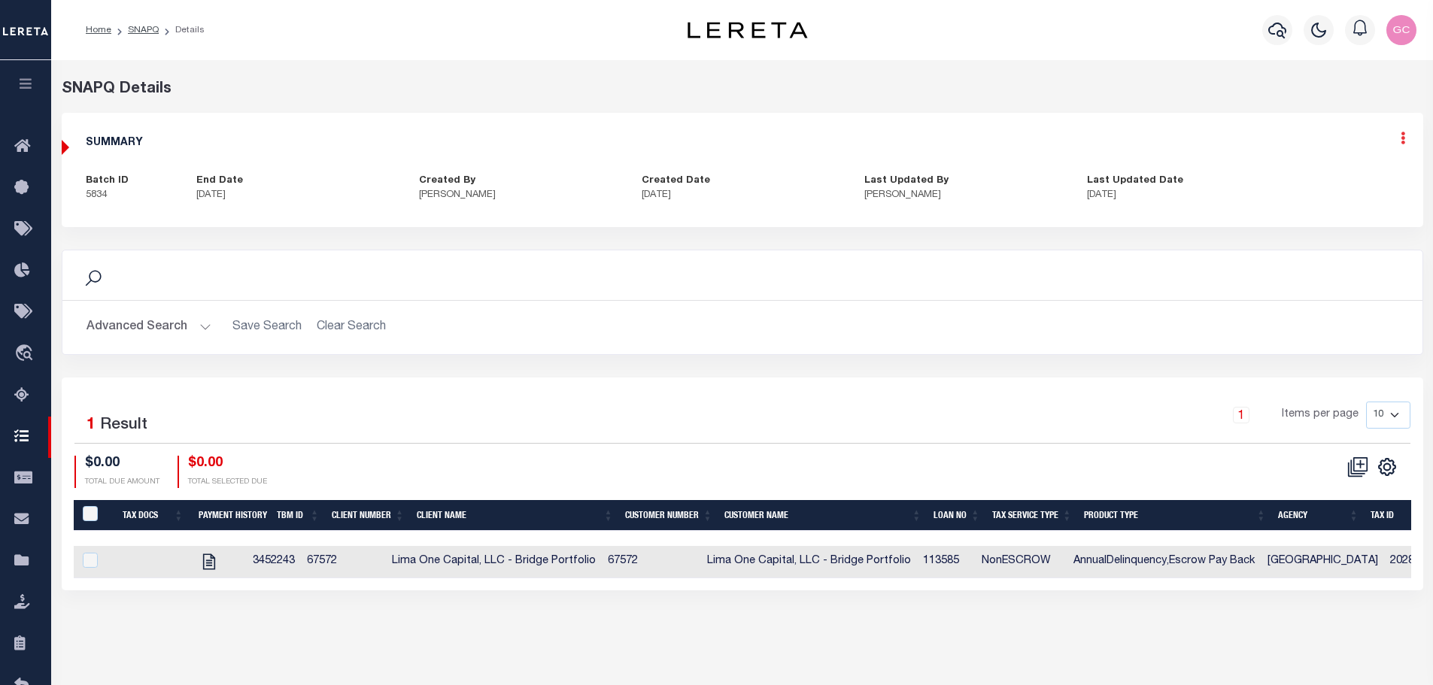
click at [1401, 142] on icon at bounding box center [1403, 138] width 5 height 13
click at [1337, 177] on link "Edit" at bounding box center [1363, 181] width 119 height 25
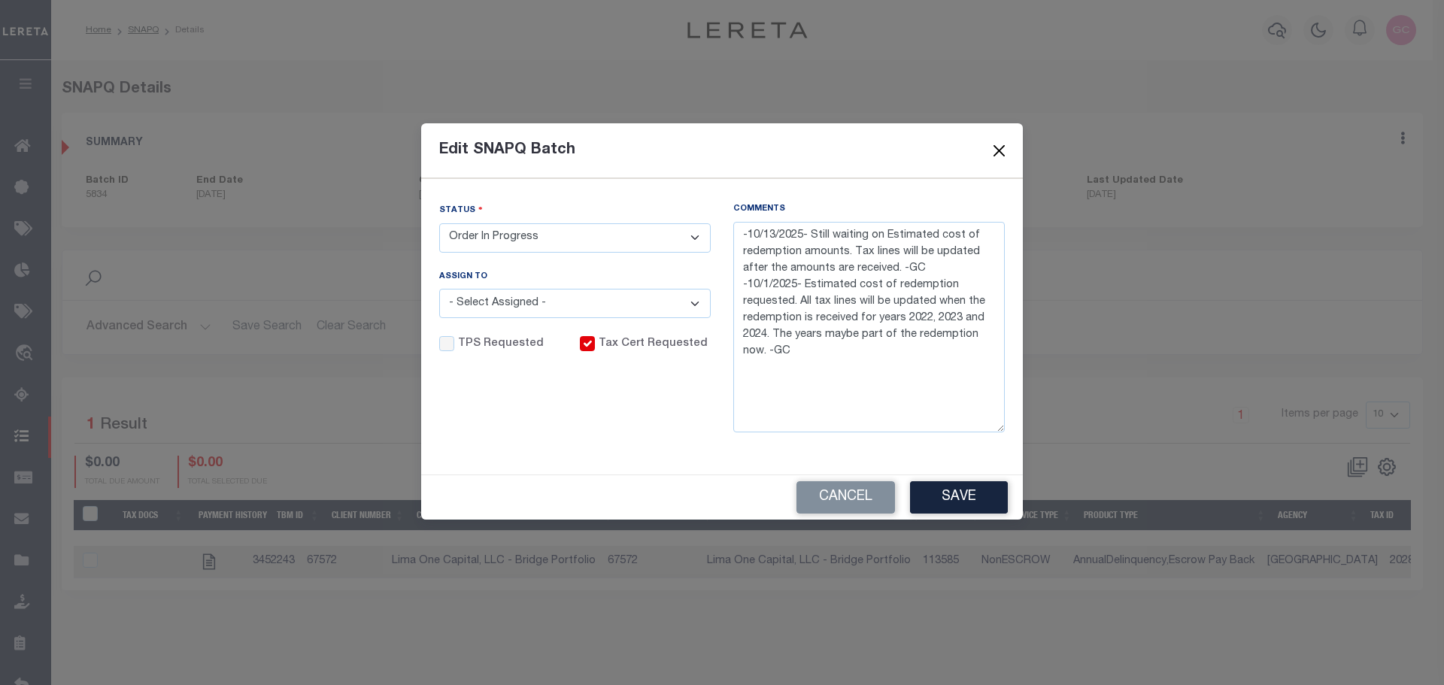
click at [1000, 150] on button "Close" at bounding box center [1000, 151] width 20 height 20
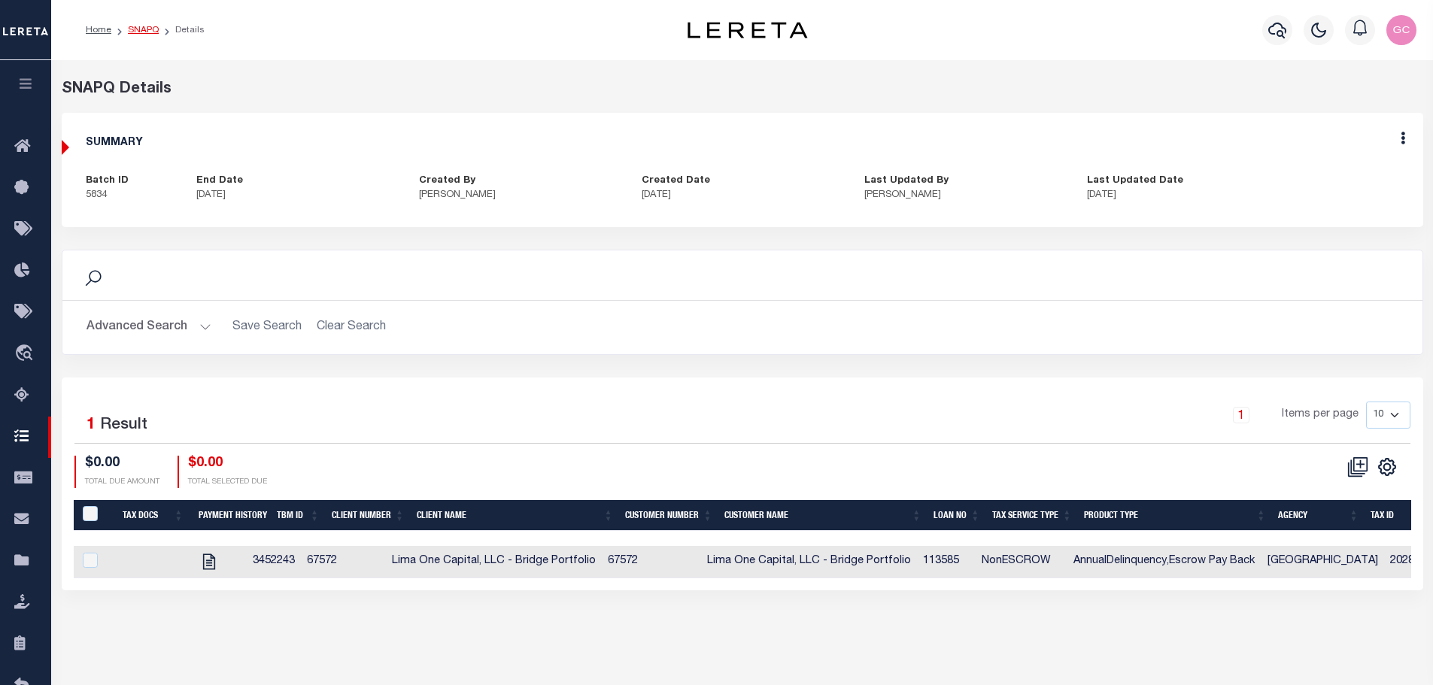
click at [143, 32] on link "SNAPQ" at bounding box center [143, 30] width 31 height 9
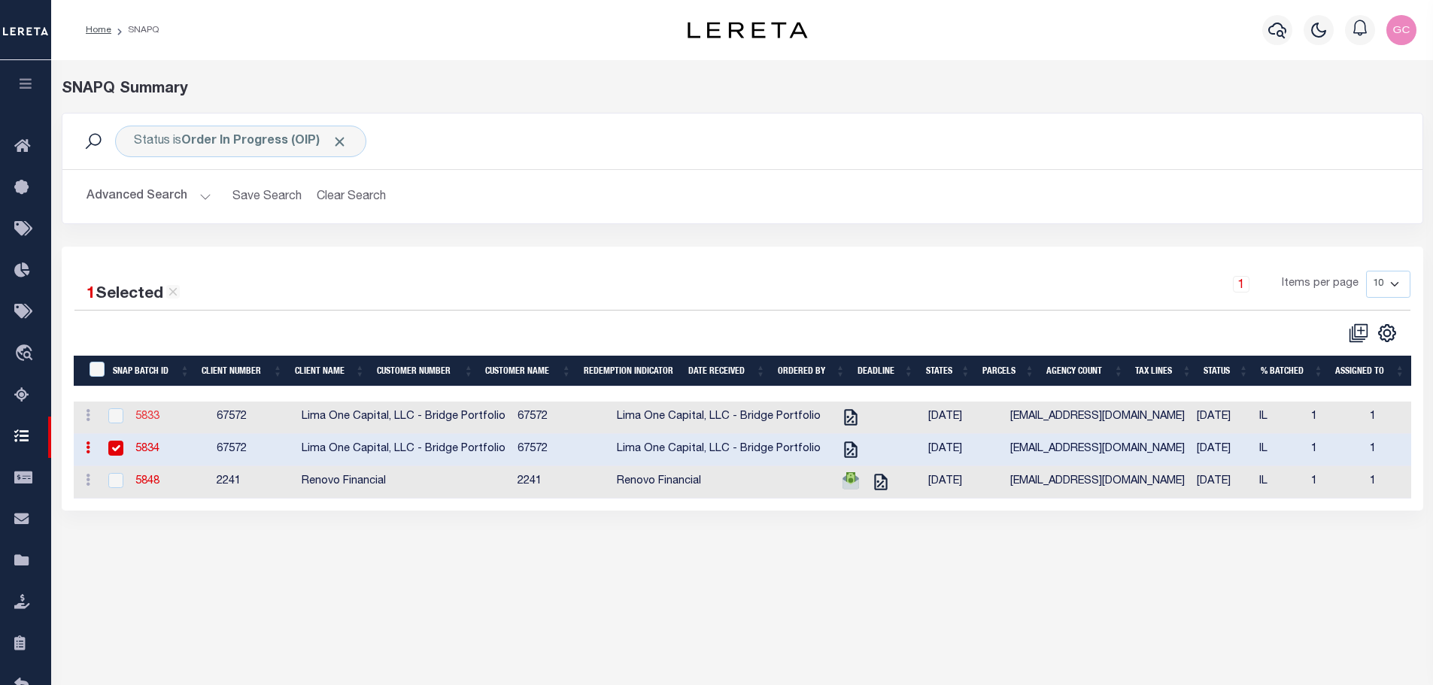
click at [147, 417] on link "5833" at bounding box center [147, 416] width 24 height 11
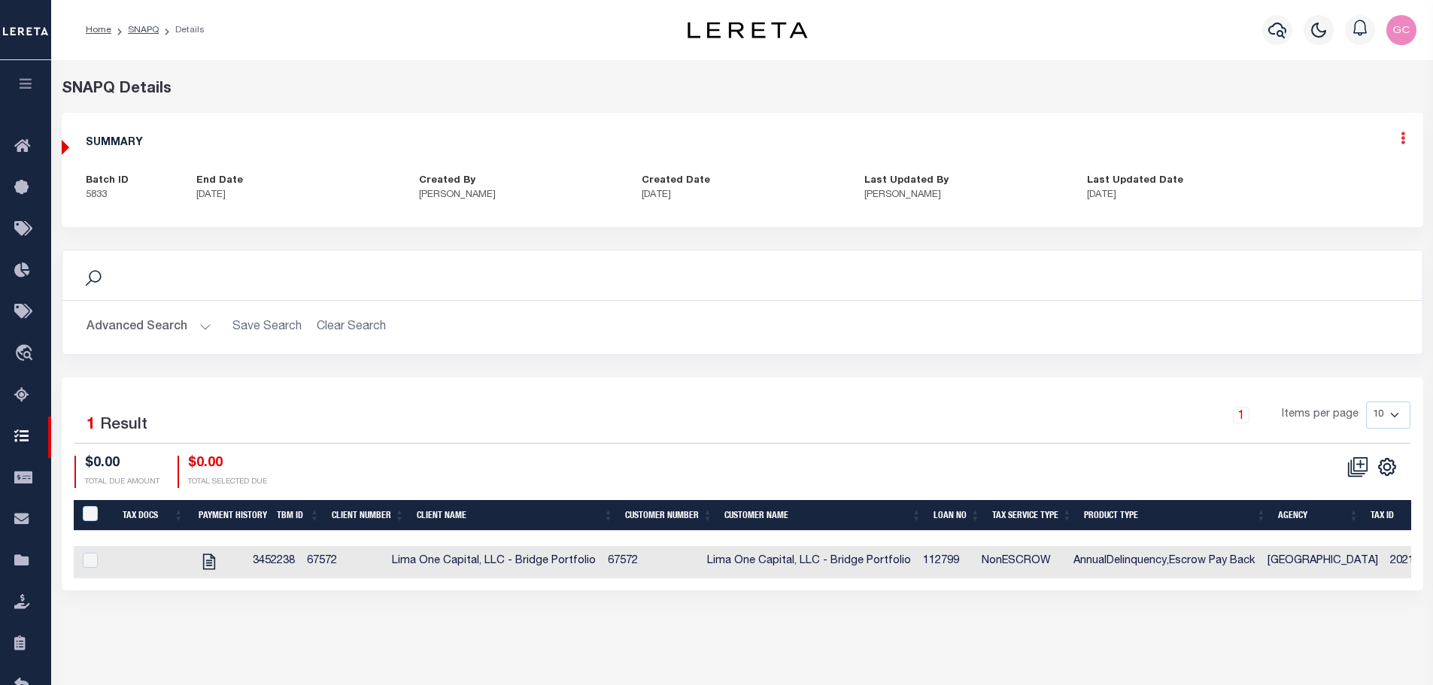
click at [1404, 138] on icon at bounding box center [1403, 138] width 5 height 13
click at [1330, 179] on link "Edit" at bounding box center [1363, 181] width 119 height 25
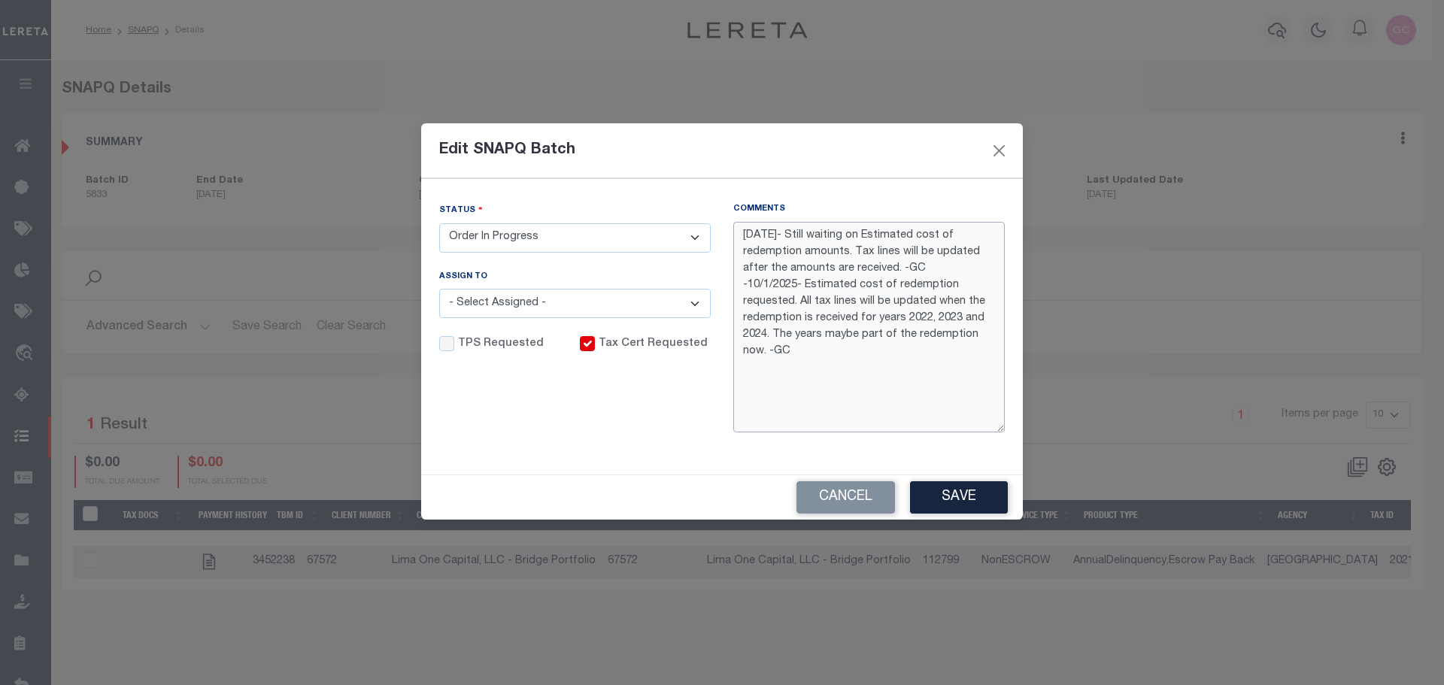
click at [742, 235] on textarea "[DATE]- Still waiting on Estimated cost of redemption amounts. Tax lines will b…" at bounding box center [869, 327] width 272 height 211
type textarea "-10/13/2025- Still waiting on Estimated cost of redemption amounts. Tax lines w…"
click at [950, 496] on button "Save" at bounding box center [959, 497] width 98 height 32
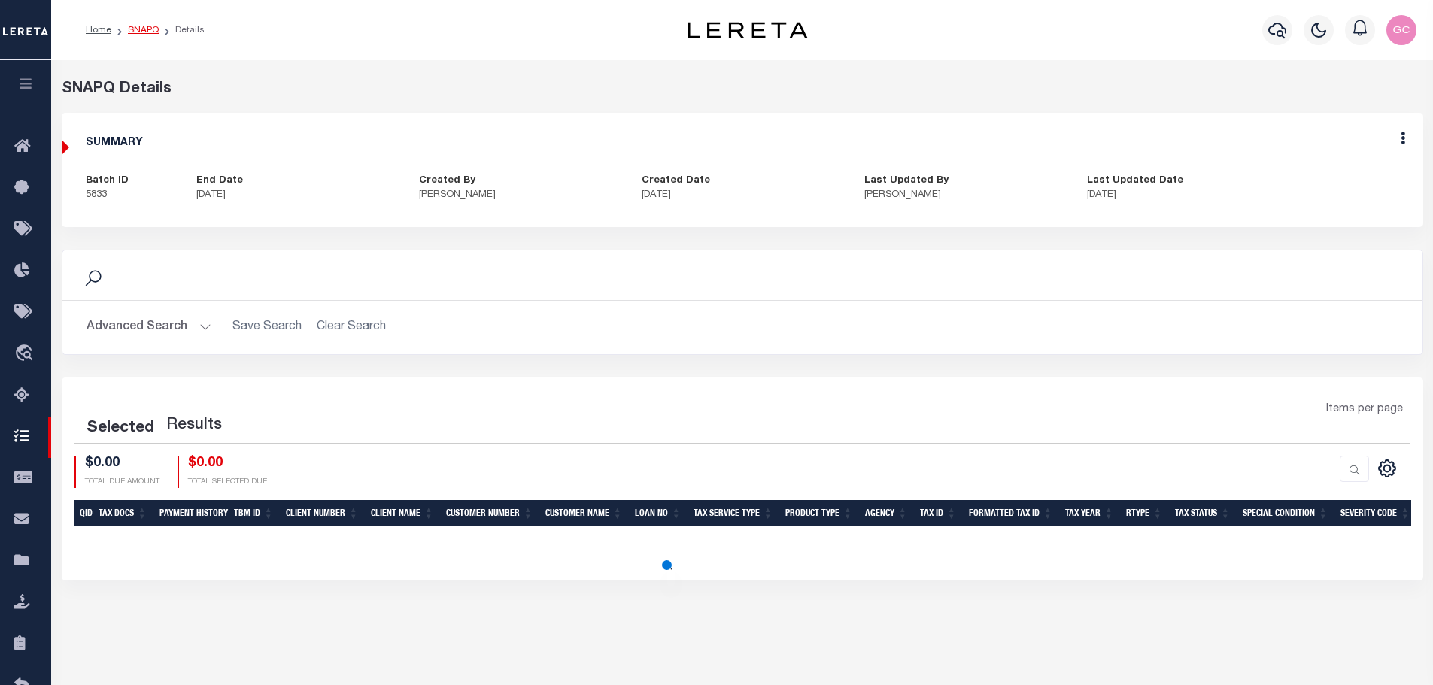
click at [135, 26] on link "SNAPQ" at bounding box center [143, 30] width 31 height 9
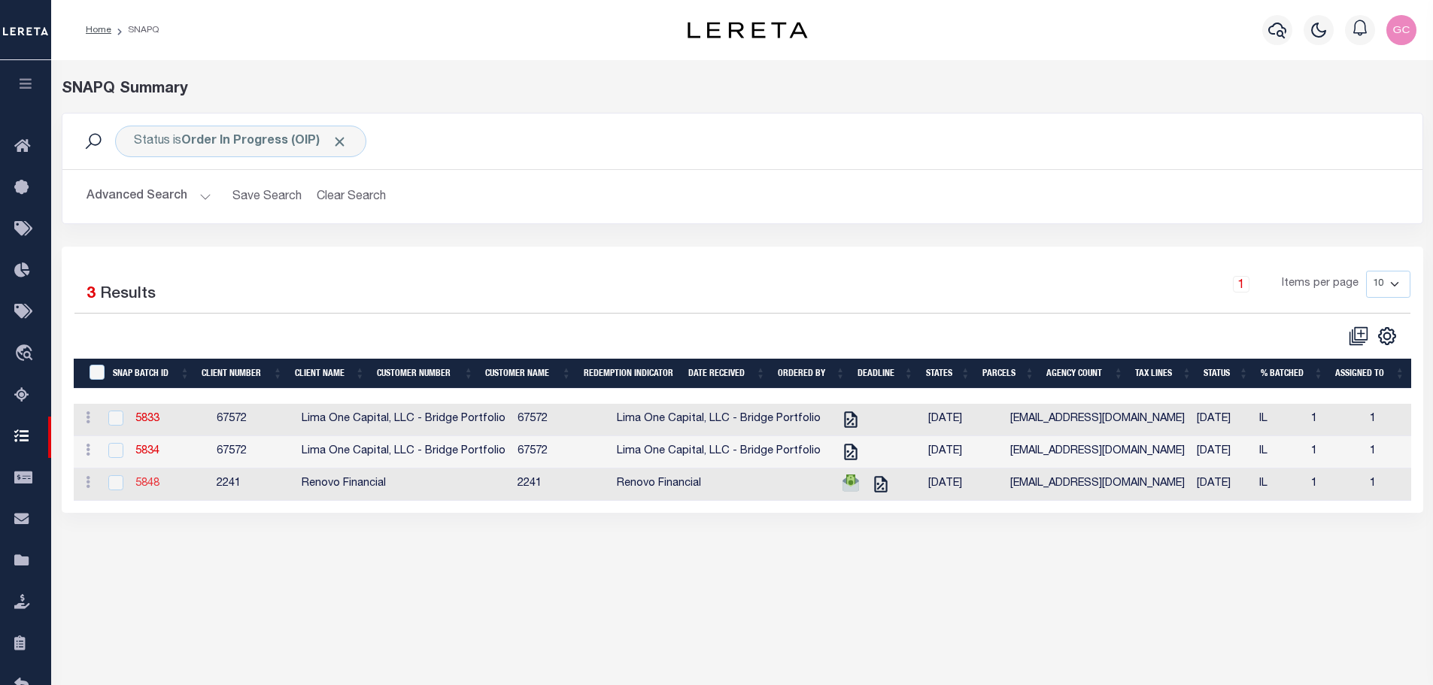
click at [146, 487] on link "5848" at bounding box center [147, 483] width 24 height 11
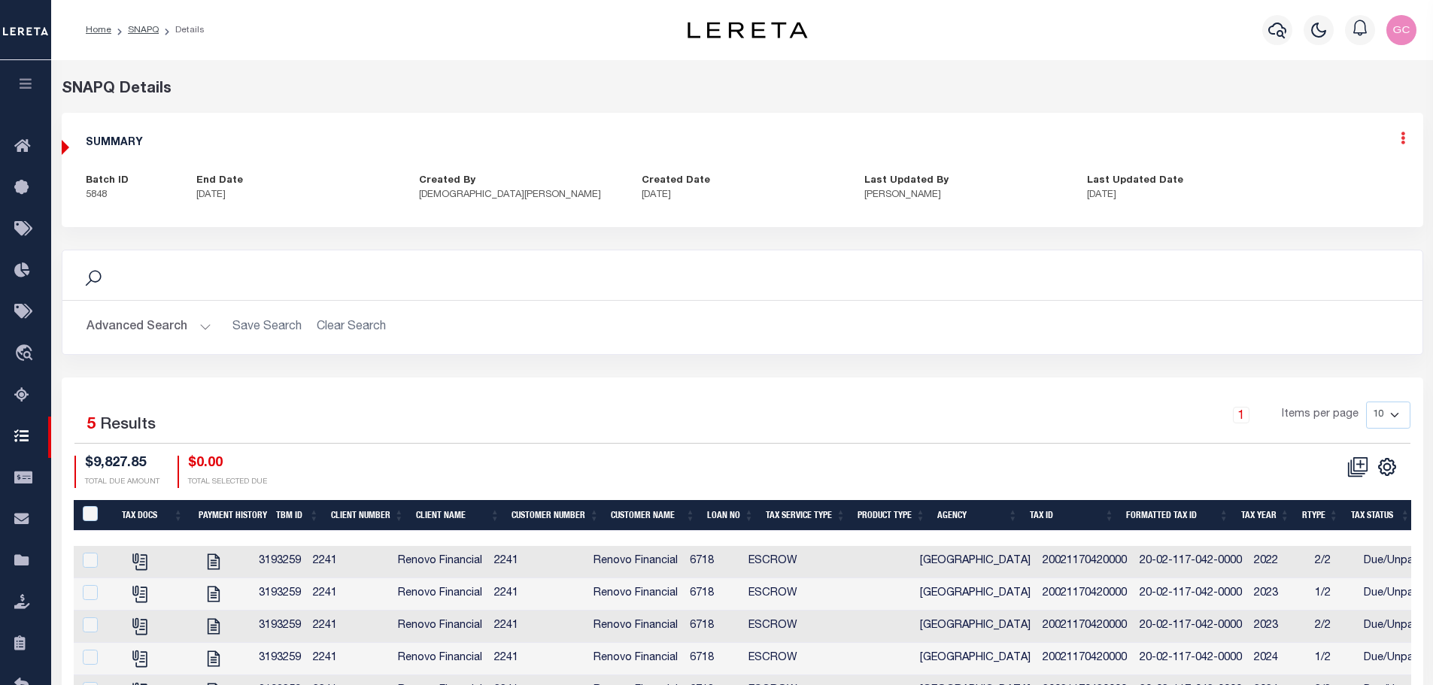
drag, startPoint x: 1401, startPoint y: 143, endPoint x: 1387, endPoint y: 147, distance: 14.3
click at [1401, 143] on icon at bounding box center [1403, 138] width 5 height 13
click at [1328, 181] on link "Edit" at bounding box center [1363, 181] width 119 height 25
checkbox input "true"
type textarea "-10/14/2025- Requested Cost of Redemption or other delq tax bills from Cook Cou…"
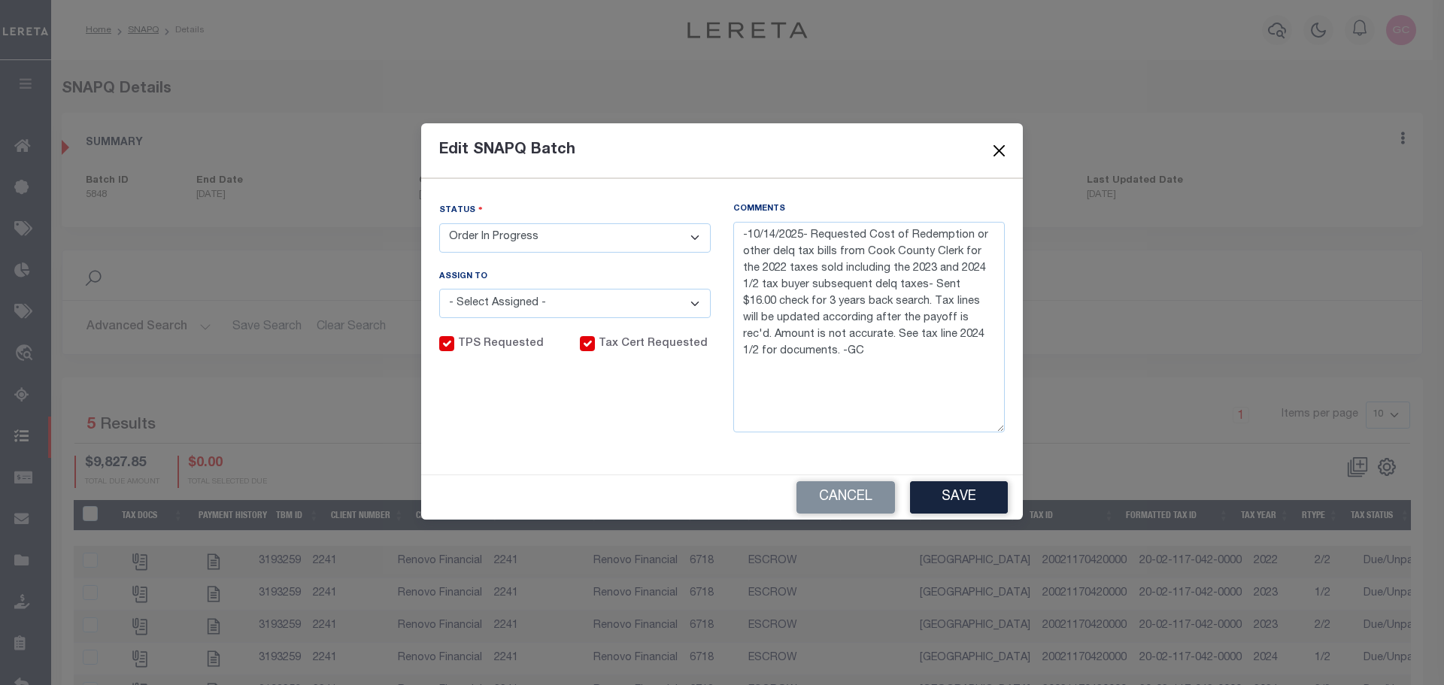
click at [997, 150] on button "Close" at bounding box center [1000, 151] width 20 height 20
